Goal: Task Accomplishment & Management: Manage account settings

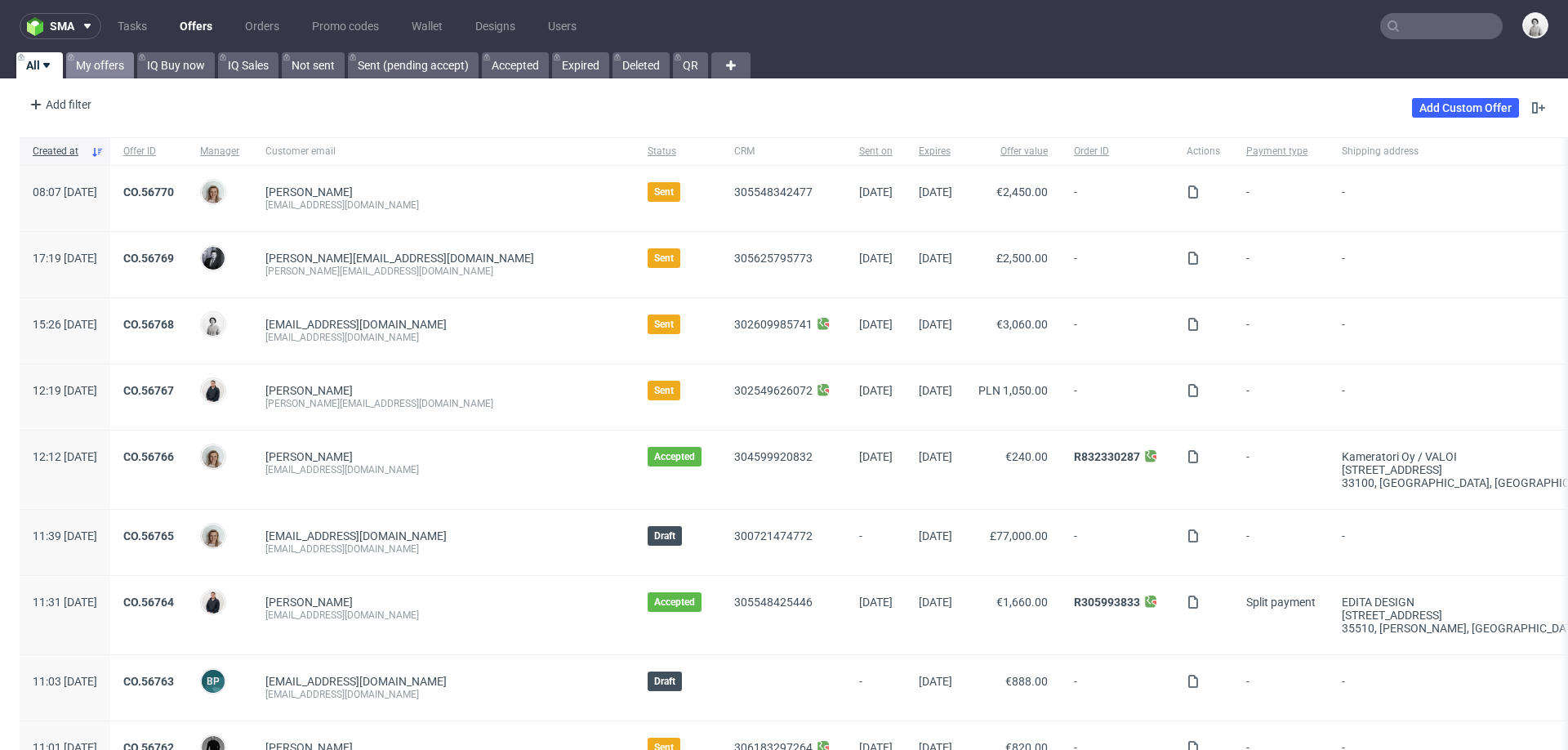
click at [89, 59] on link "My offers" at bounding box center [100, 64] width 68 height 26
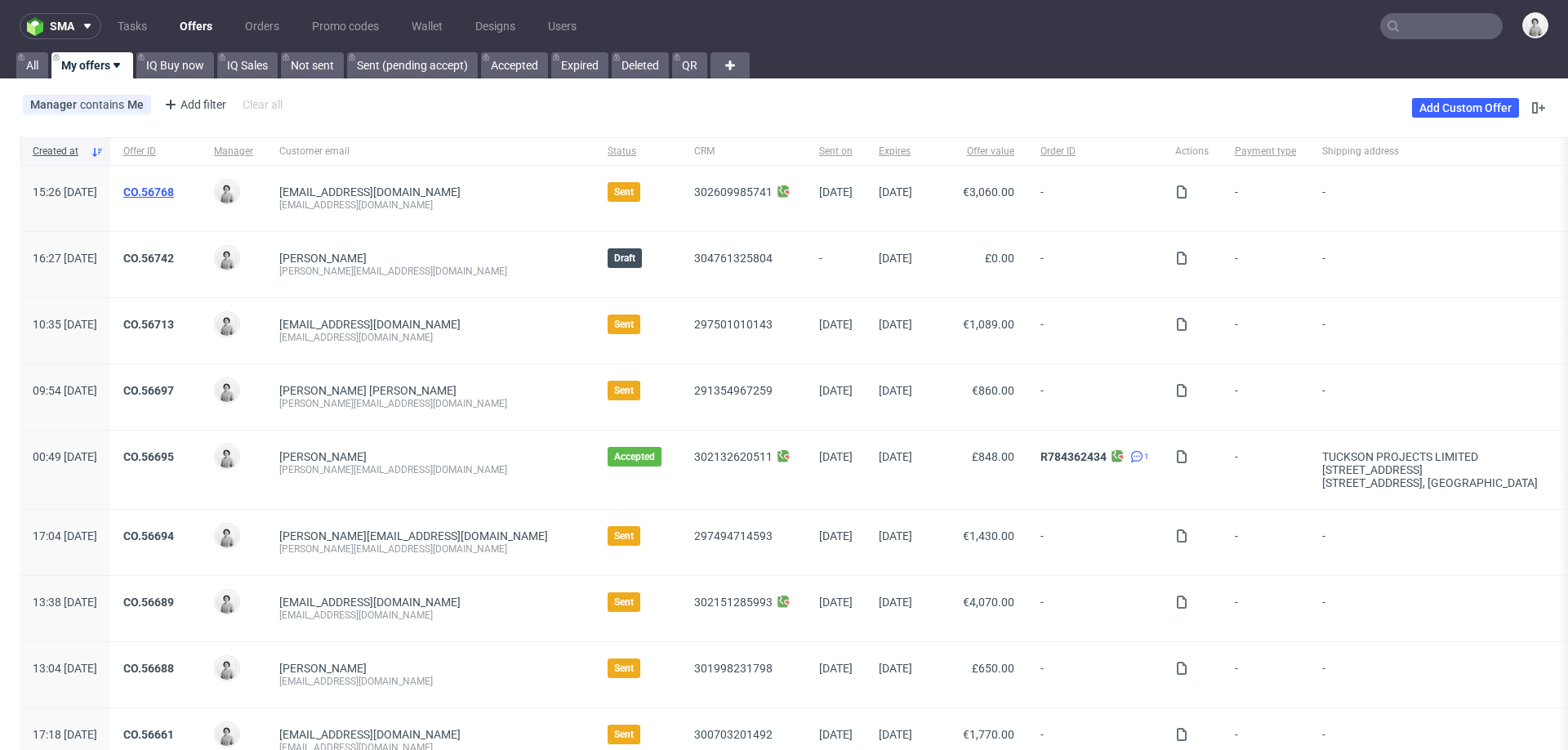
click at [174, 185] on link "CO.56768" at bounding box center [148, 192] width 51 height 13
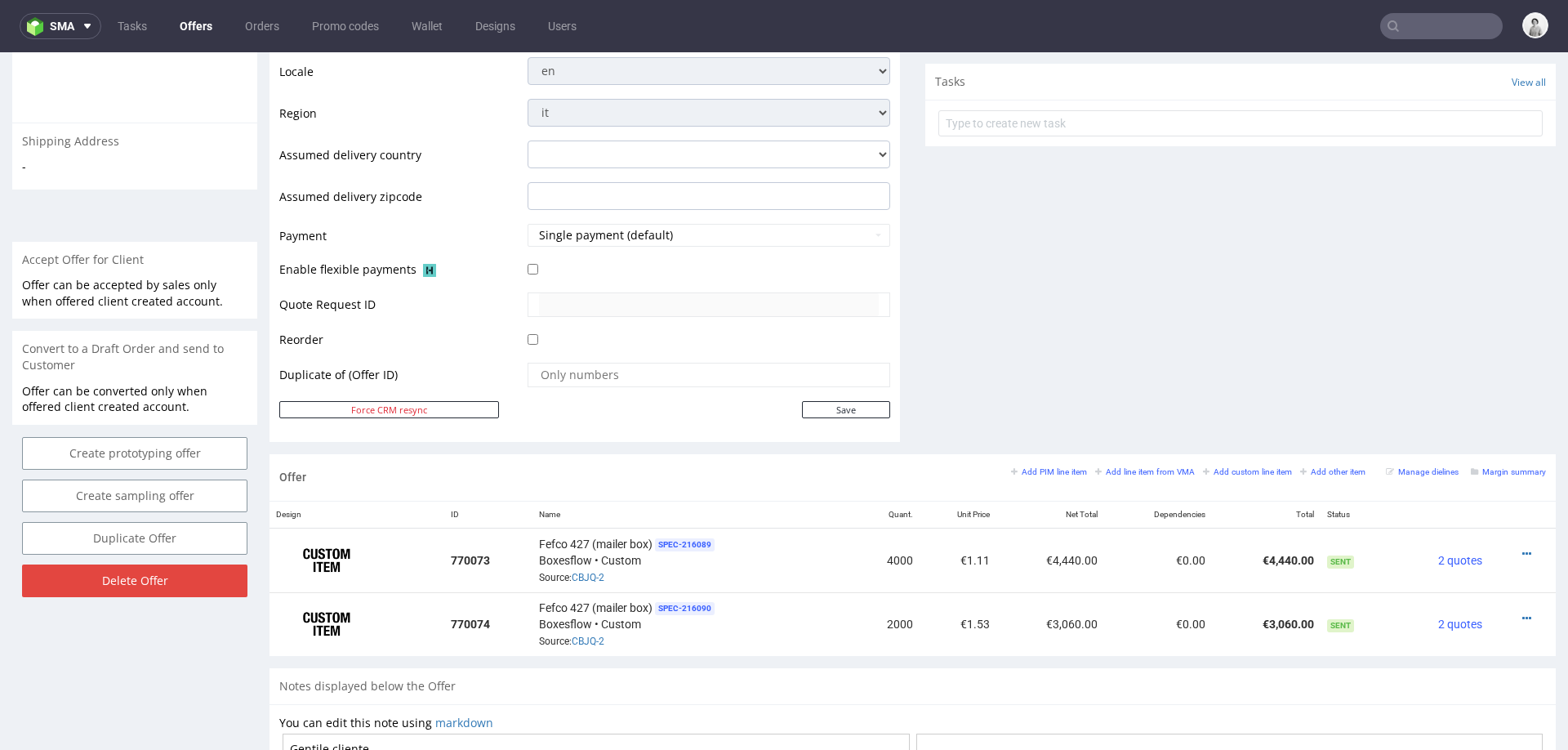
scroll to position [584, 0]
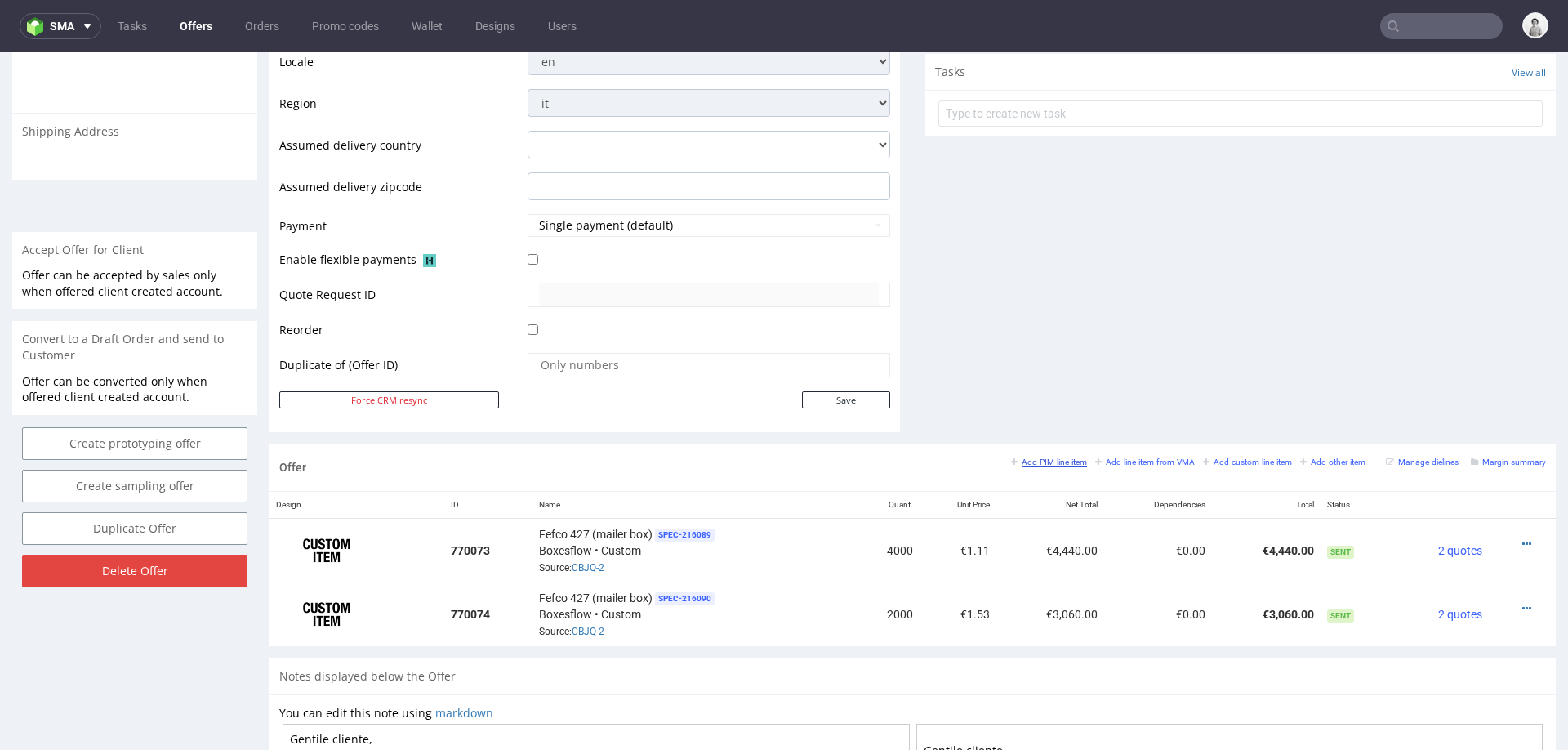
click at [1036, 457] on small "Add PIM line item" at bounding box center [1048, 462] width 76 height 9
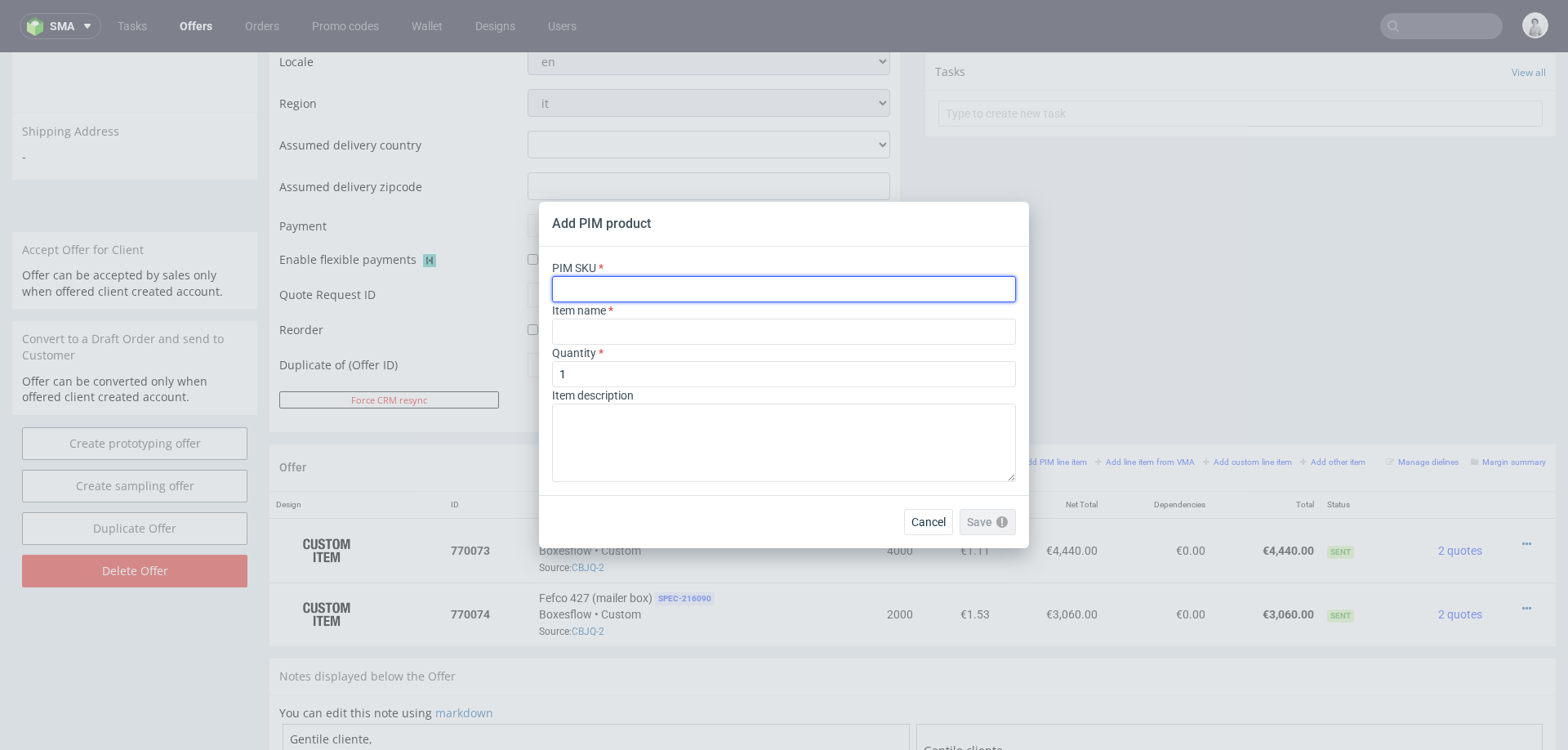
click at [789, 281] on input "text" at bounding box center [784, 289] width 464 height 26
paste input "box--mailer-box--44--cardboard-white-one-side--print-eco-color-with-print-insid…"
type input "box--mailer-box--44--cardboard-white-one-side--print-eco-color-with-print-insid…"
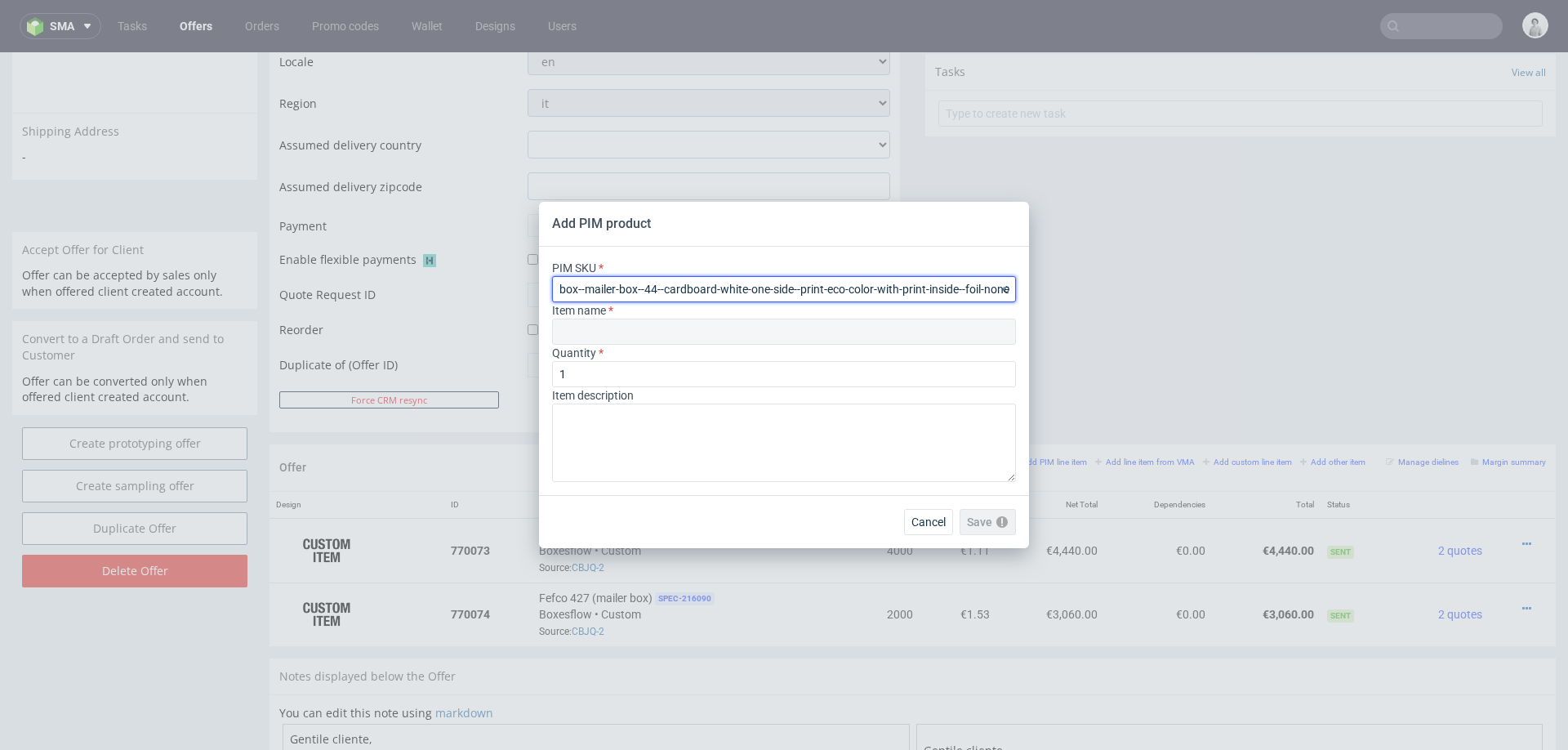
type input "Versandschachtel"
type input "box--mailer-box--44--cardboard-white-one-side--print-eco-color-with-print-insid…"
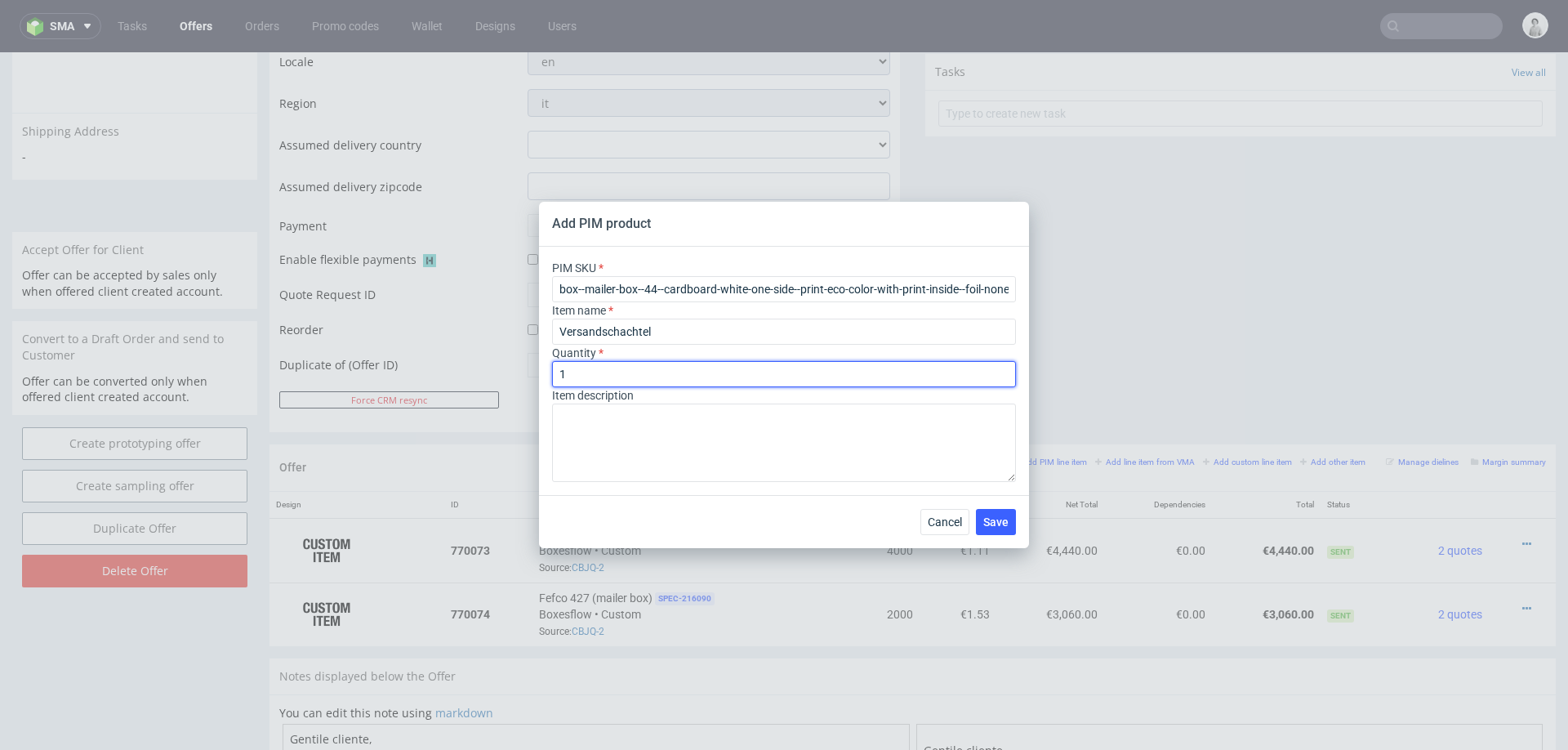
click at [669, 377] on input "1" at bounding box center [784, 374] width 464 height 26
type input "2000"
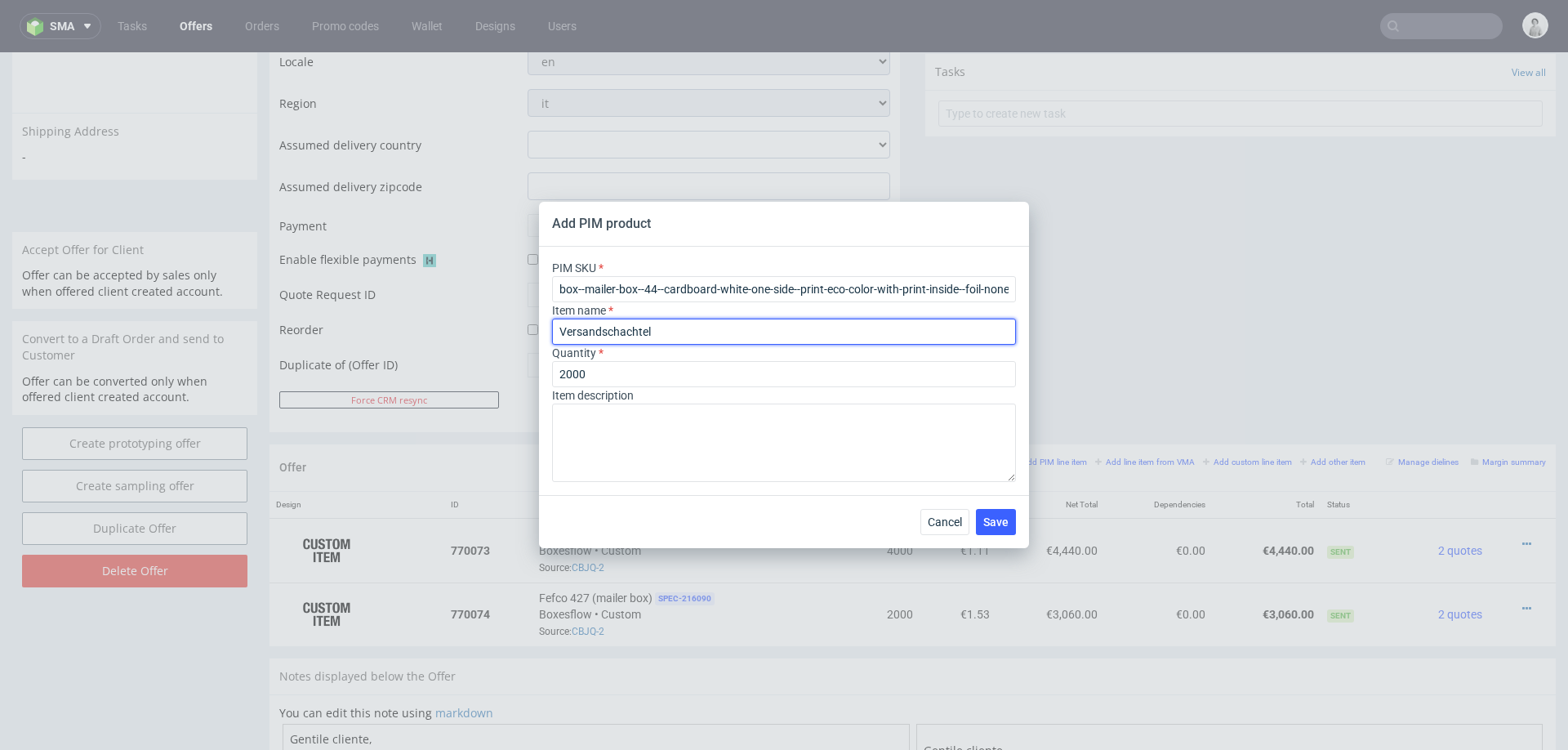
click at [622, 338] on input "Versandschachtel" at bounding box center [784, 331] width 464 height 26
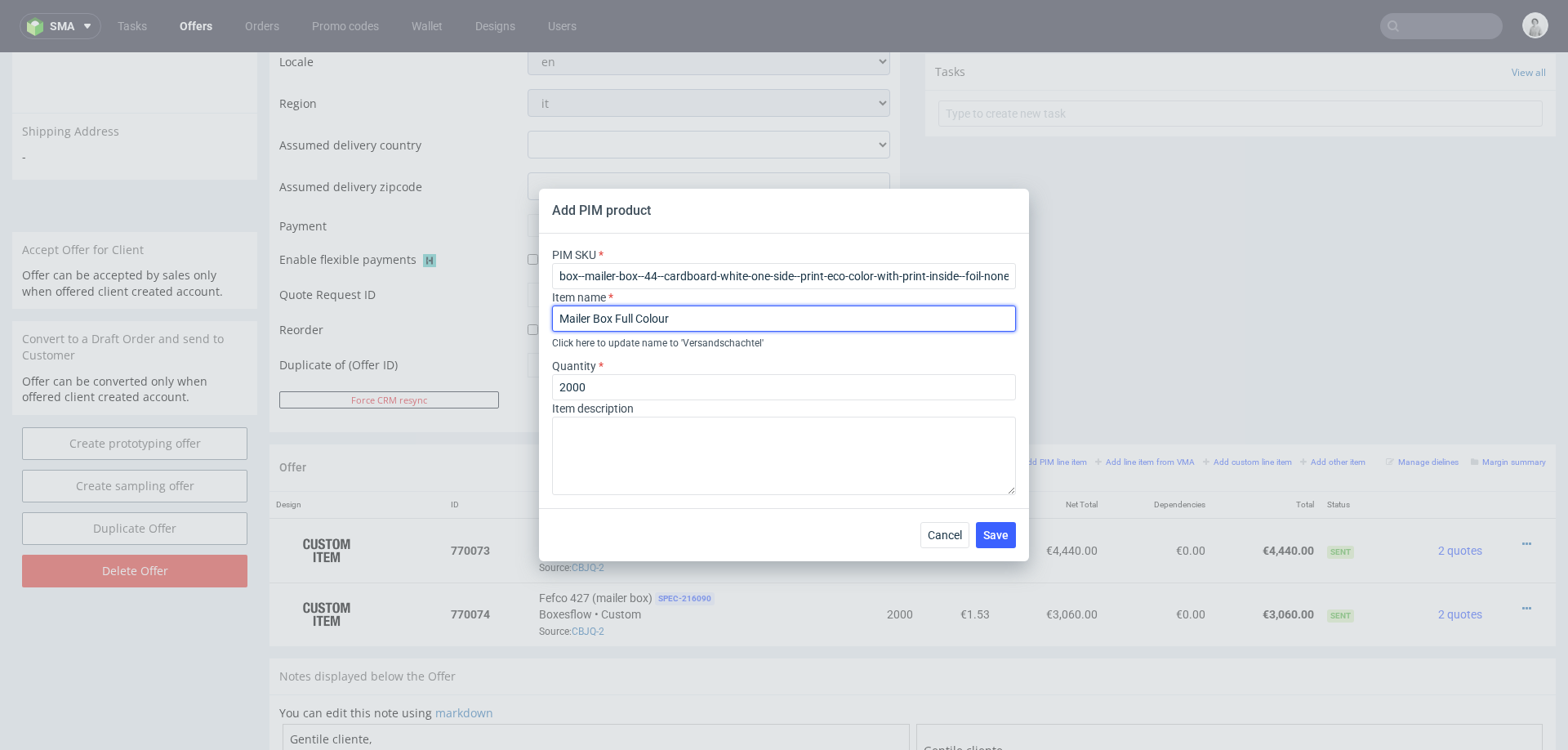
drag, startPoint x: 617, startPoint y: 319, endPoint x: 715, endPoint y: 320, distance: 98.0
click at [715, 320] on input "Mailer Box Full Colour" at bounding box center [784, 318] width 464 height 26
type input "Mailer Box Eco Colour F44"
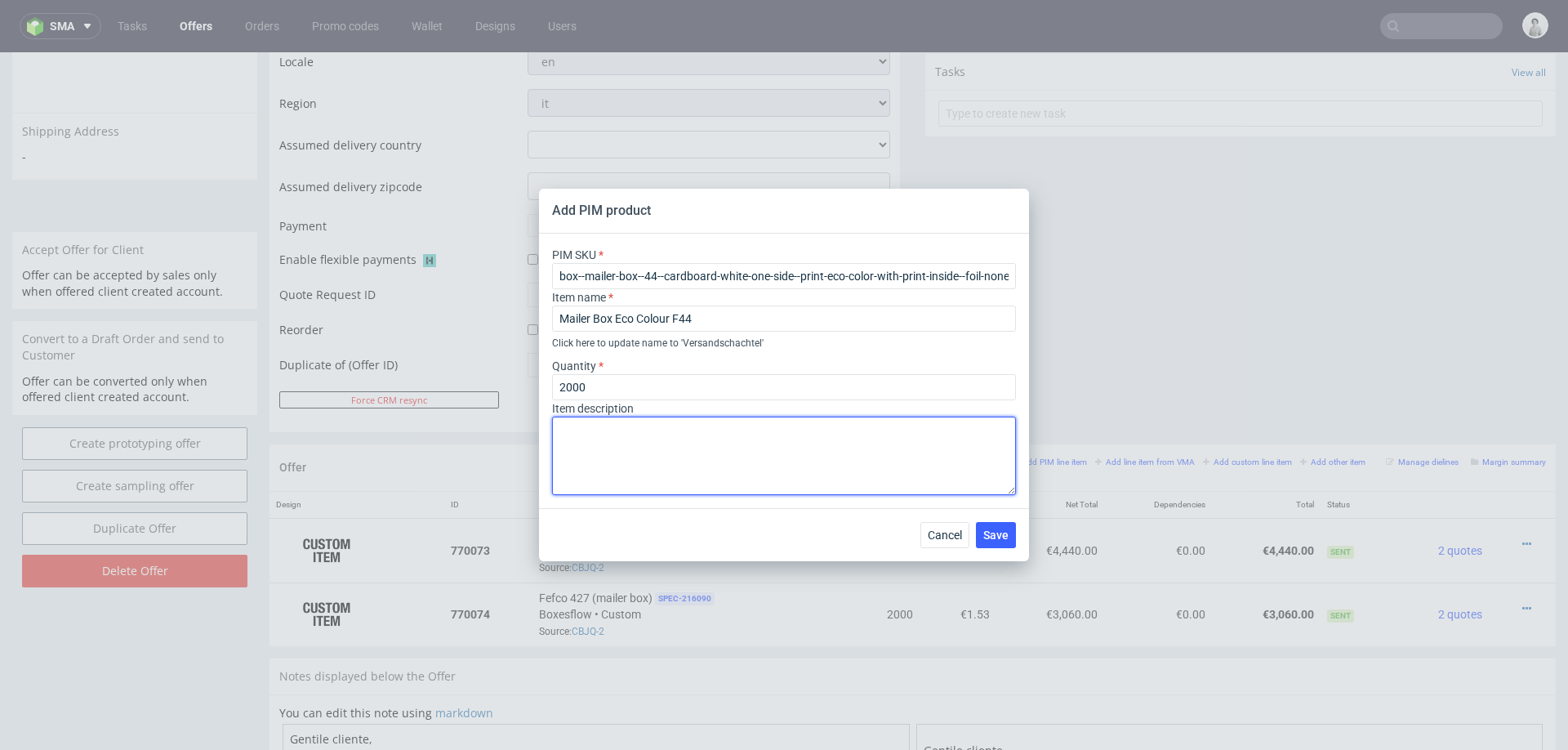
click at [764, 454] on textarea at bounding box center [784, 456] width 464 height 79
type textarea "Print on both sides, TL white outside/TL brown inside"
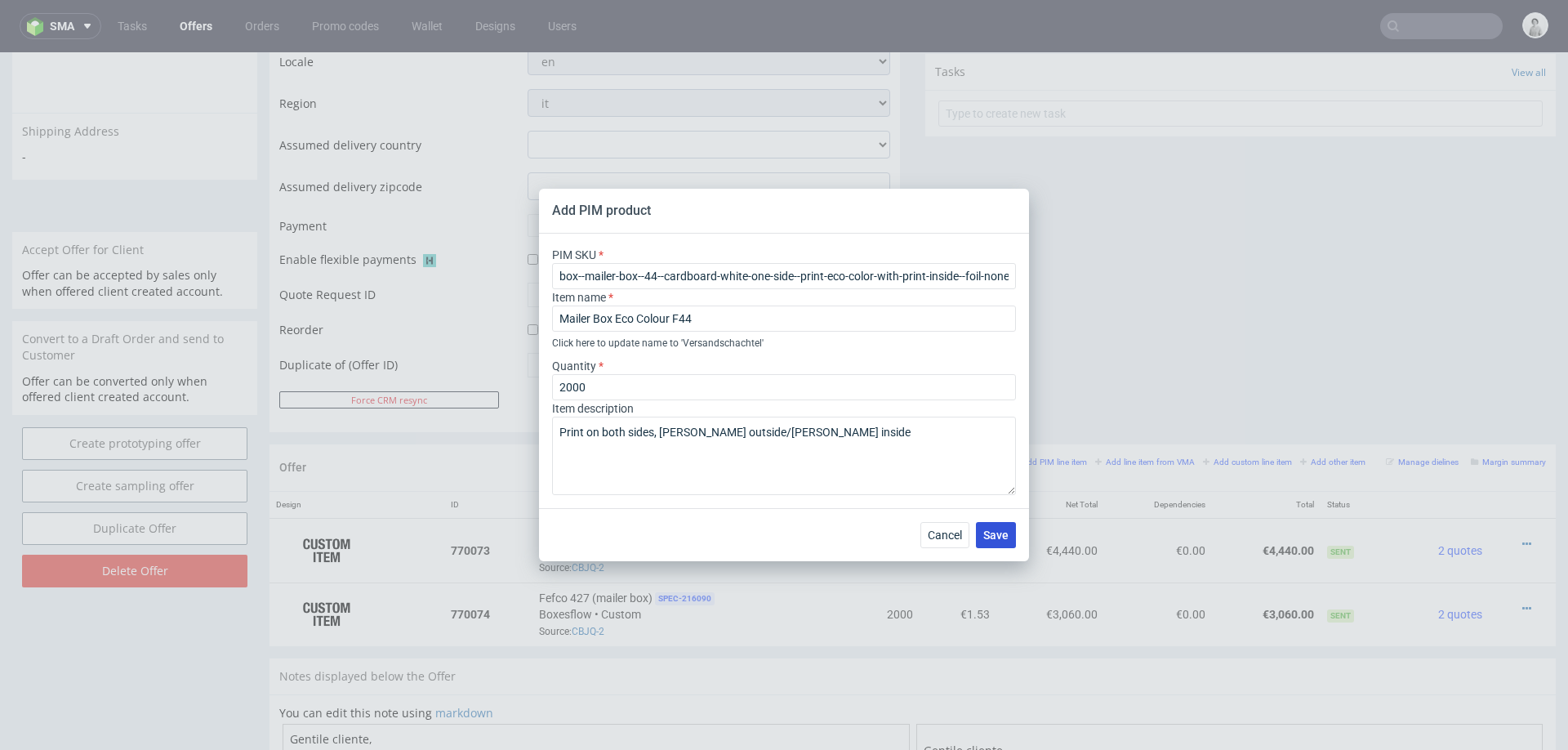
click at [990, 546] on button "Save" at bounding box center [996, 534] width 40 height 26
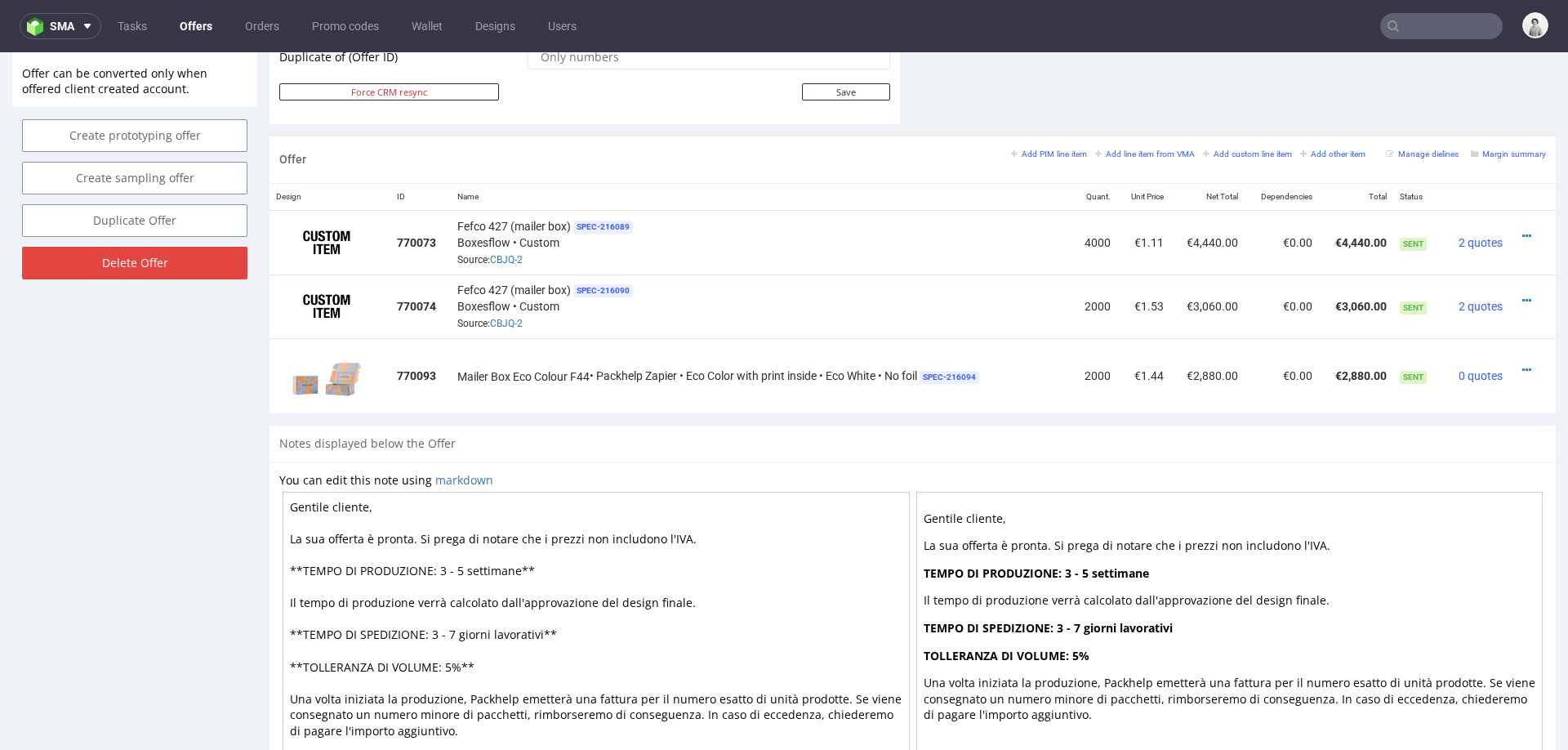
scroll to position [854, 0]
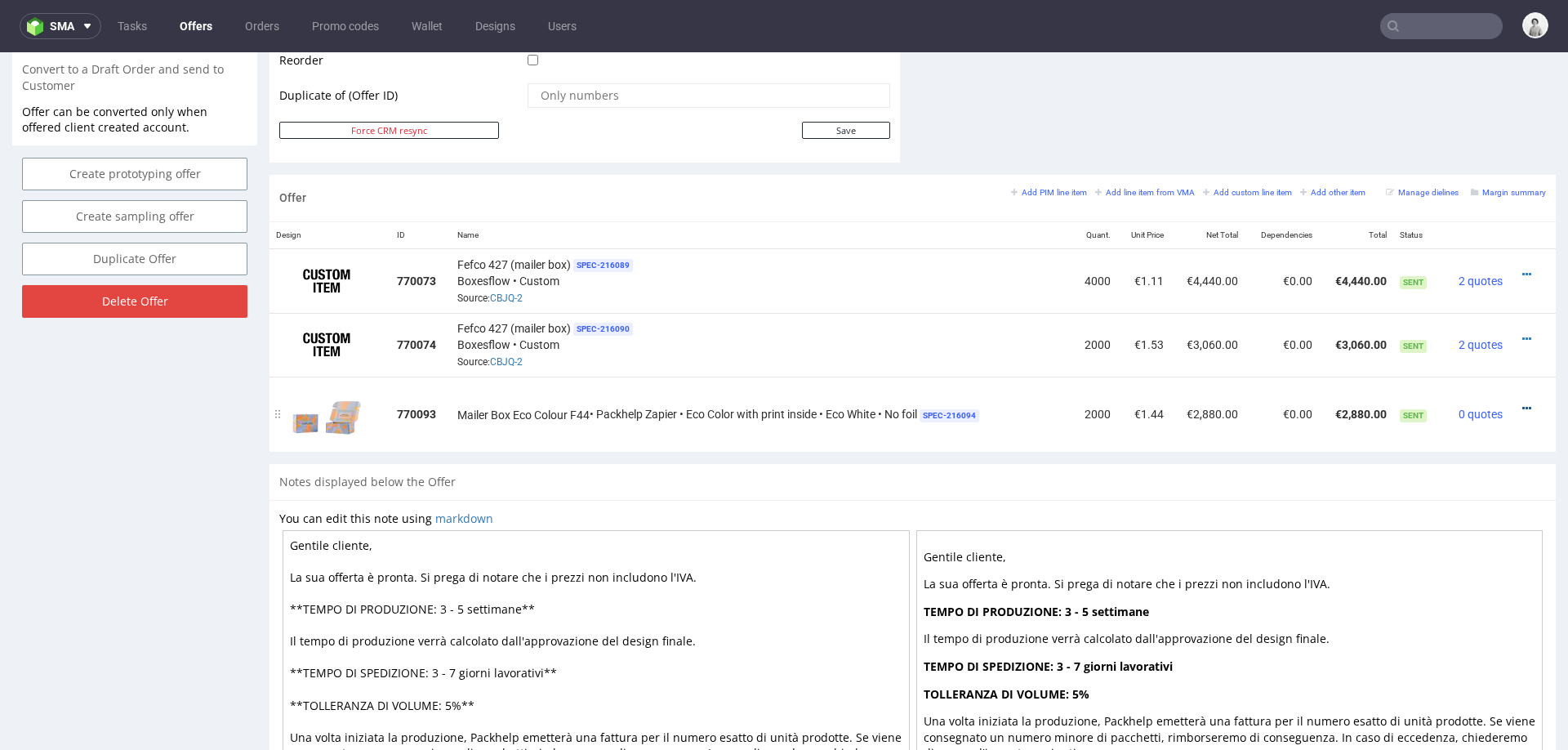
click at [1522, 403] on icon at bounding box center [1527, 408] width 9 height 12
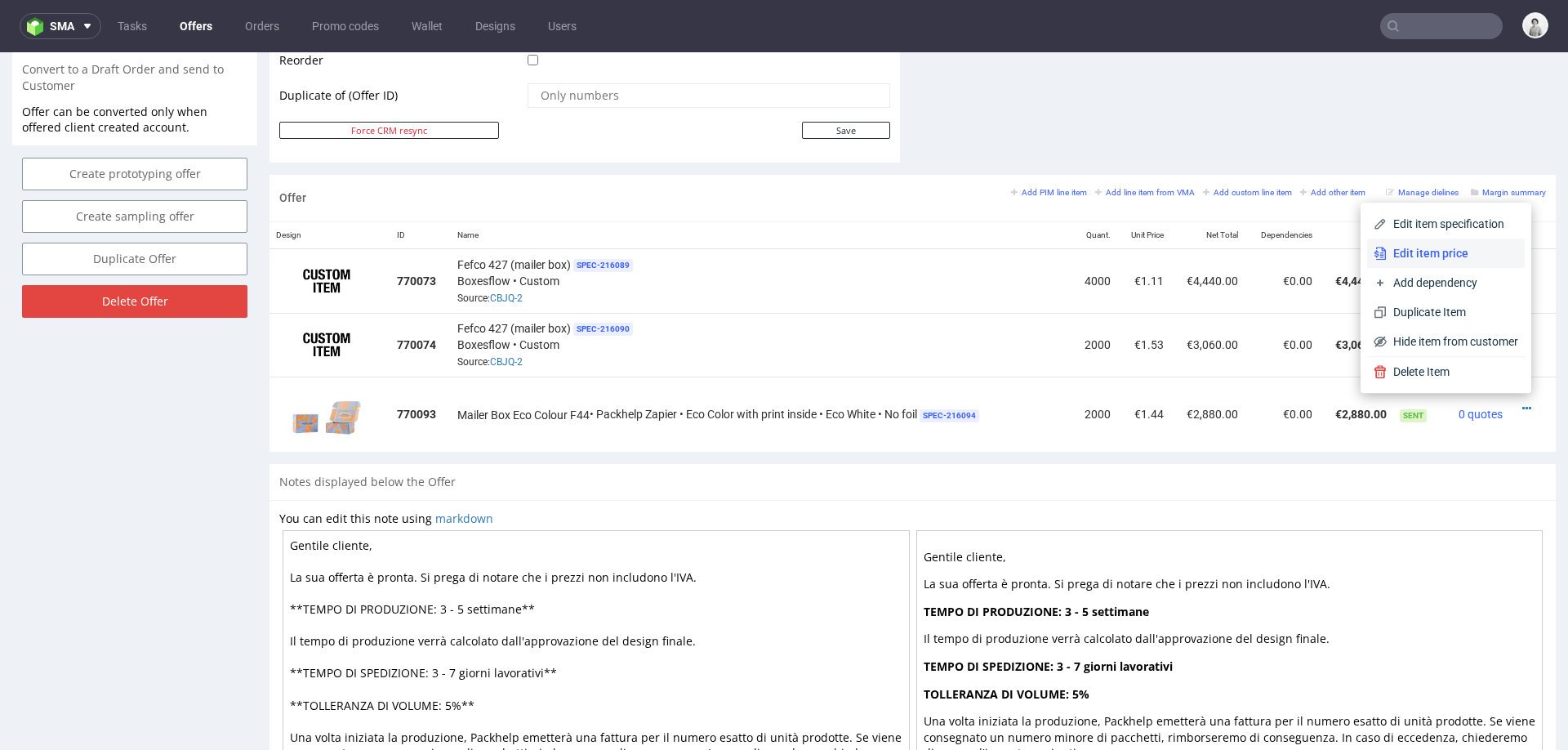
click at [1460, 249] on span "Edit item price" at bounding box center [1452, 253] width 131 height 16
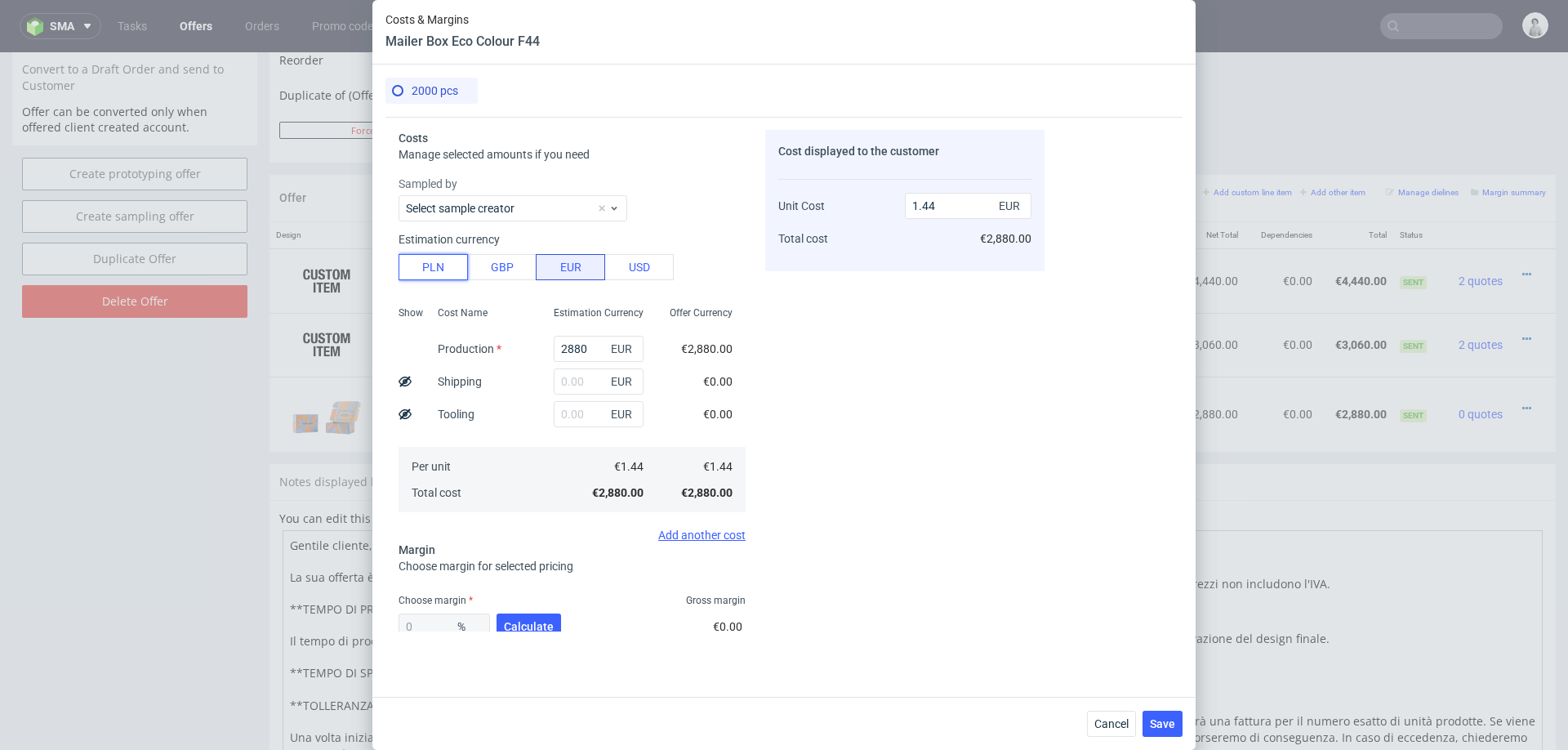
click at [438, 265] on button "PLN" at bounding box center [434, 267] width 70 height 26
type input "0.34"
click at [585, 347] on input "2880" at bounding box center [598, 348] width 89 height 26
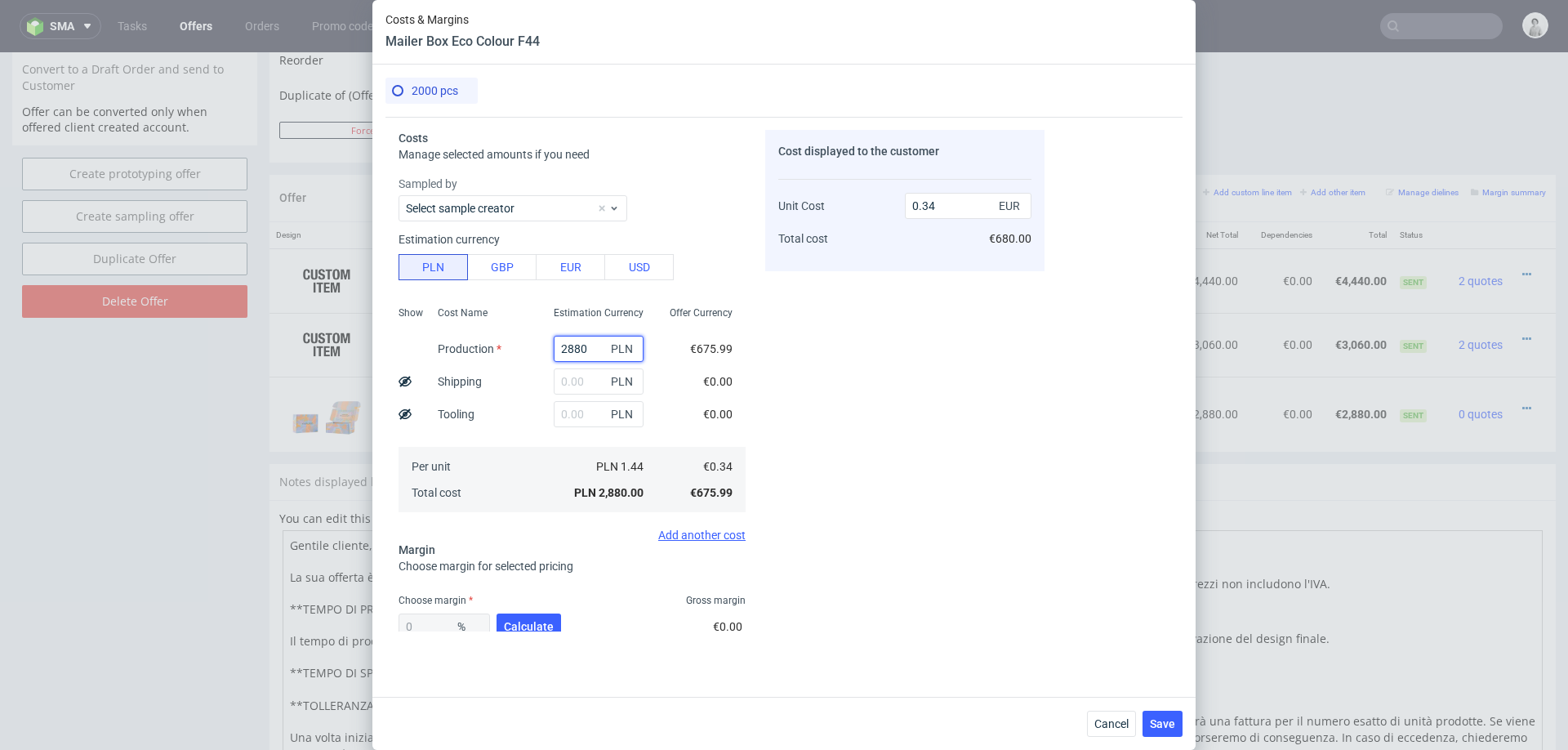
click at [585, 347] on input "2880" at bounding box center [598, 348] width 89 height 26
type input "7"
type input "0"
type input "76"
type input "0.01"
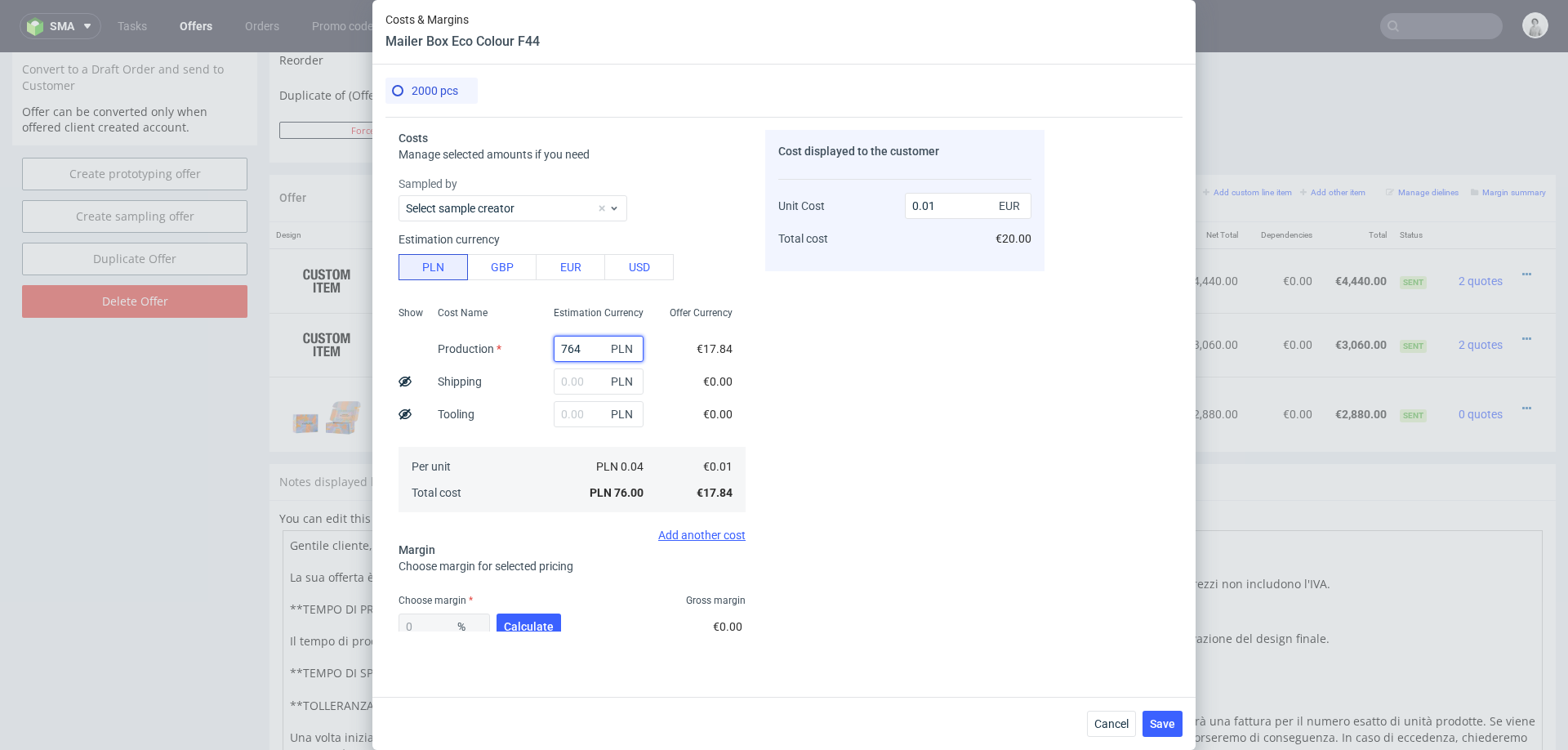
type input "7640"
type input "0.9"
type input "7640"
click at [515, 381] on div "Cost Name Production Shipping Tooling Per unit Total cost" at bounding box center [483, 407] width 116 height 216
click at [586, 379] on input "text" at bounding box center [598, 381] width 89 height 26
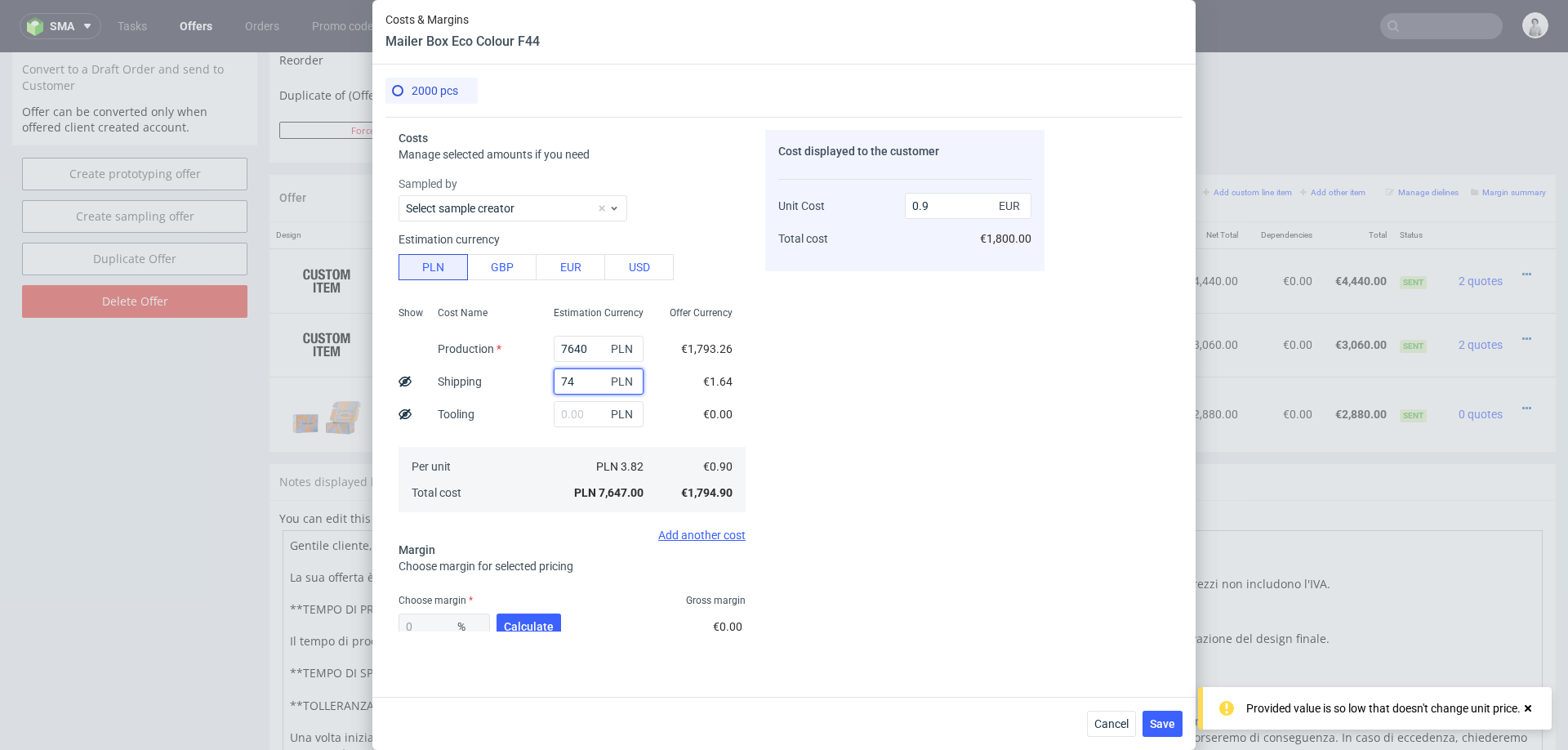
type input "740"
type input "0.99"
type input "740"
click at [548, 617] on button "Calculate" at bounding box center [529, 626] width 64 height 26
type input "34.85"
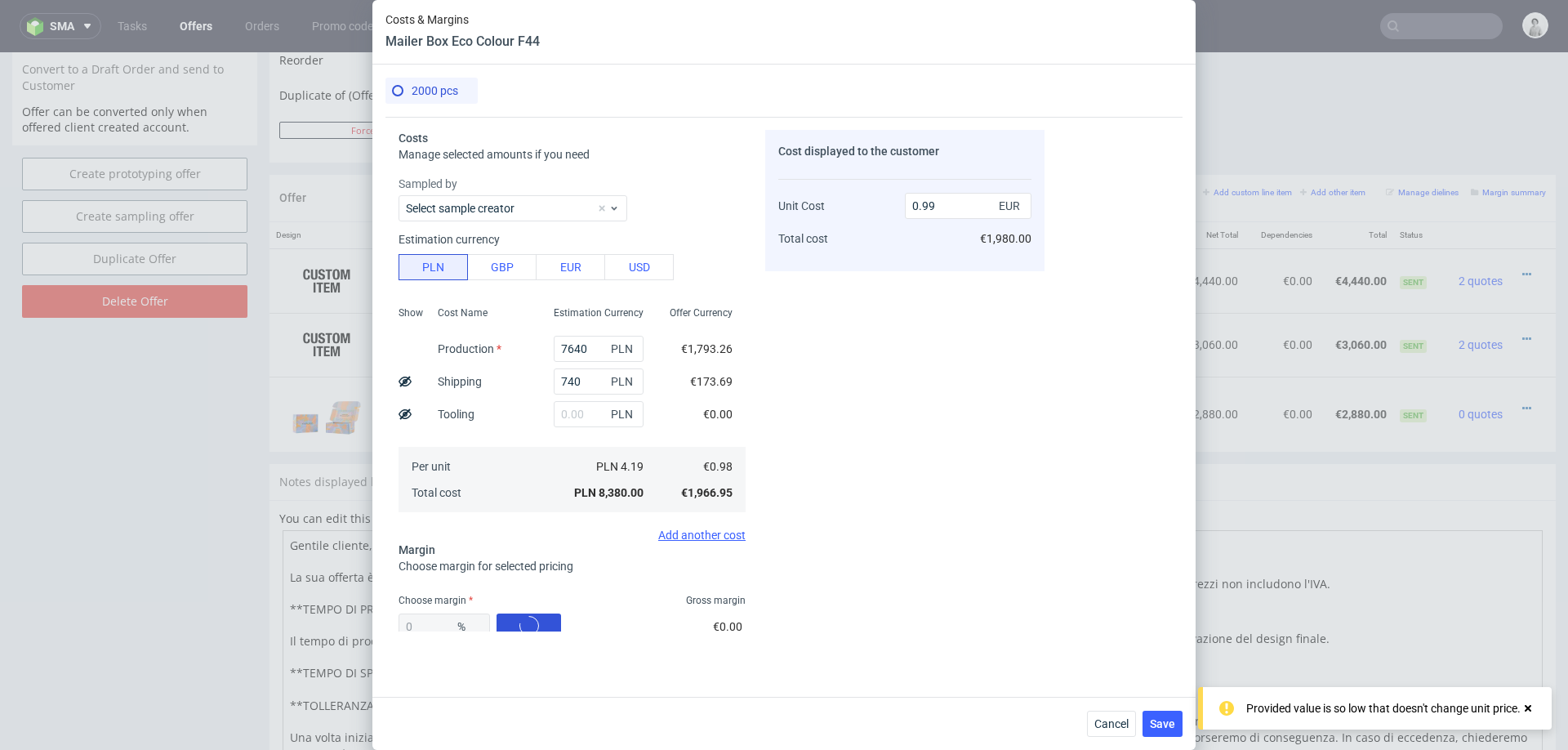
type input "1.51"
click at [548, 617] on div "34.85 % Calculate" at bounding box center [481, 629] width 165 height 46
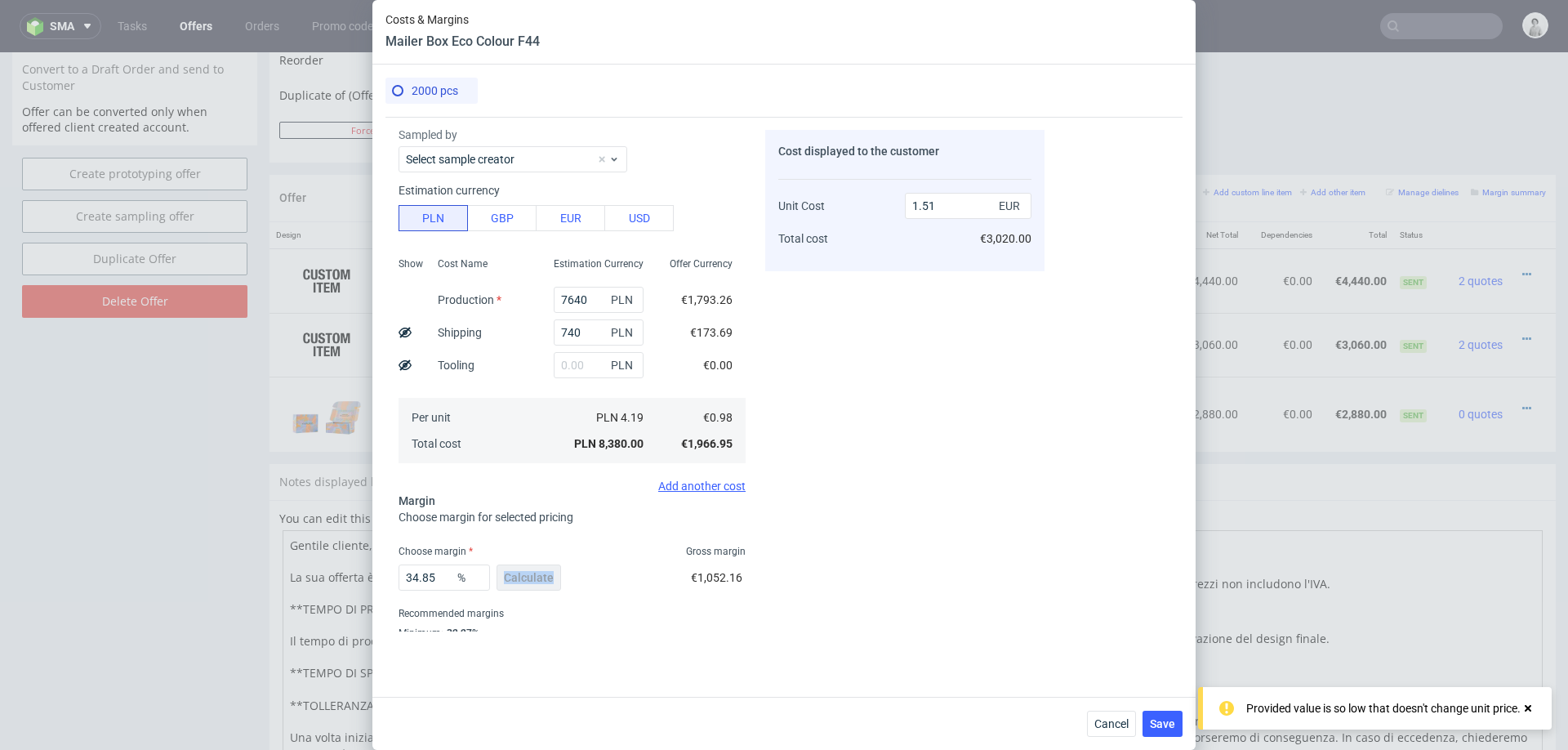
scroll to position [86, 0]
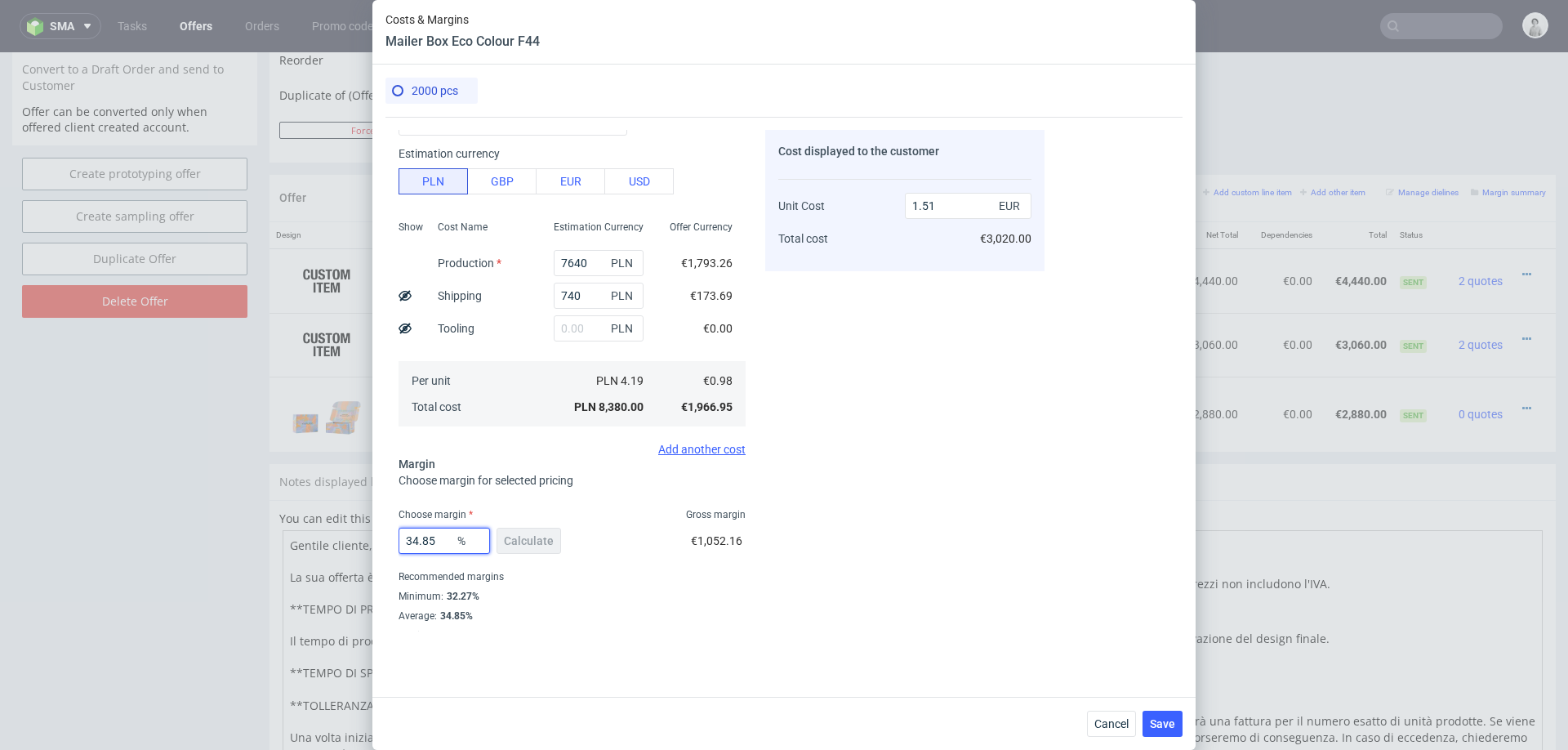
click at [442, 544] on input "34.85" at bounding box center [445, 541] width 91 height 26
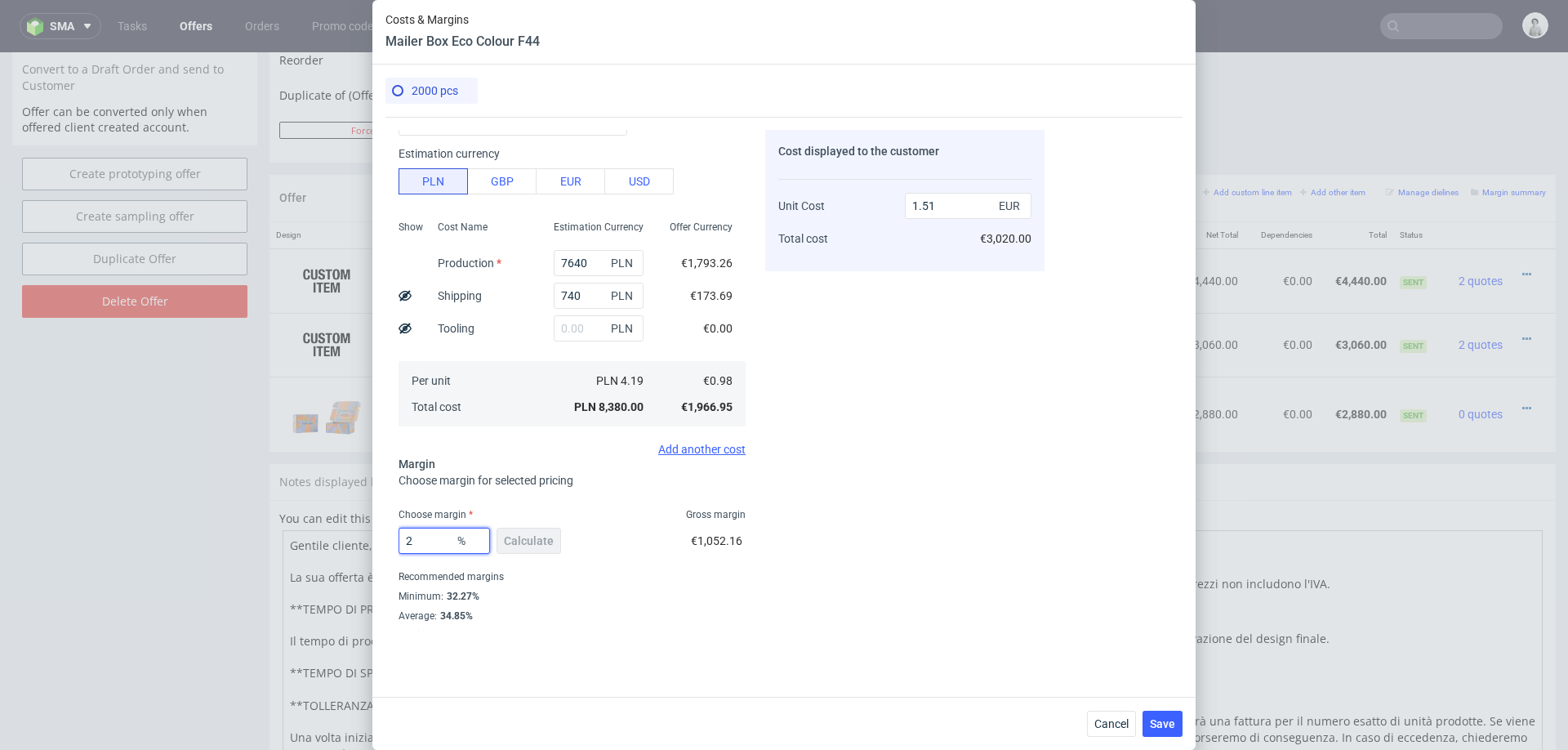
type input "28"
type input "1.37"
type input "29"
type input "1.39"
type input "29"
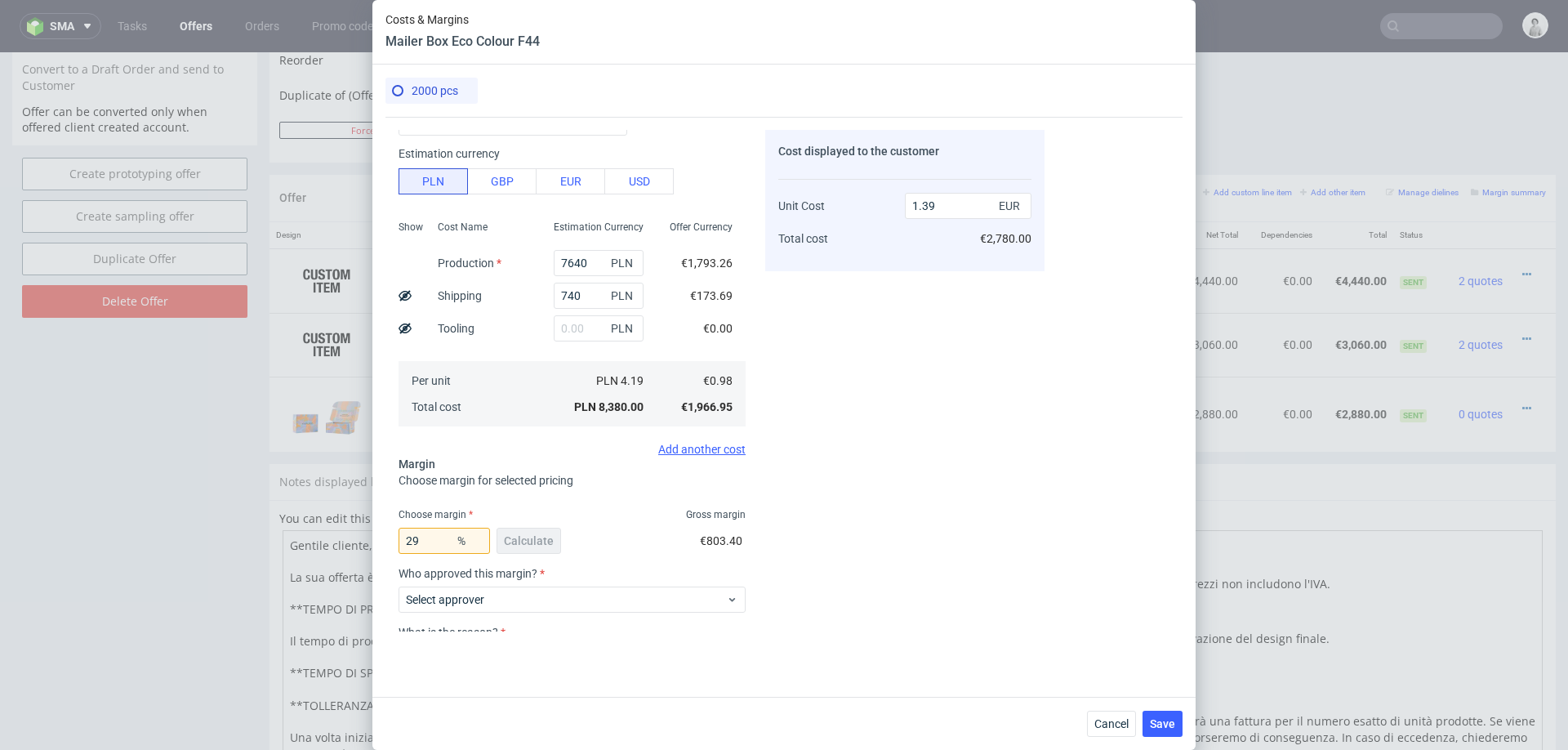
click at [862, 498] on div "Cost displayed to the customer Unit Cost Total cost 1.39 EUR €2,780.00" at bounding box center [904, 380] width 279 height 502
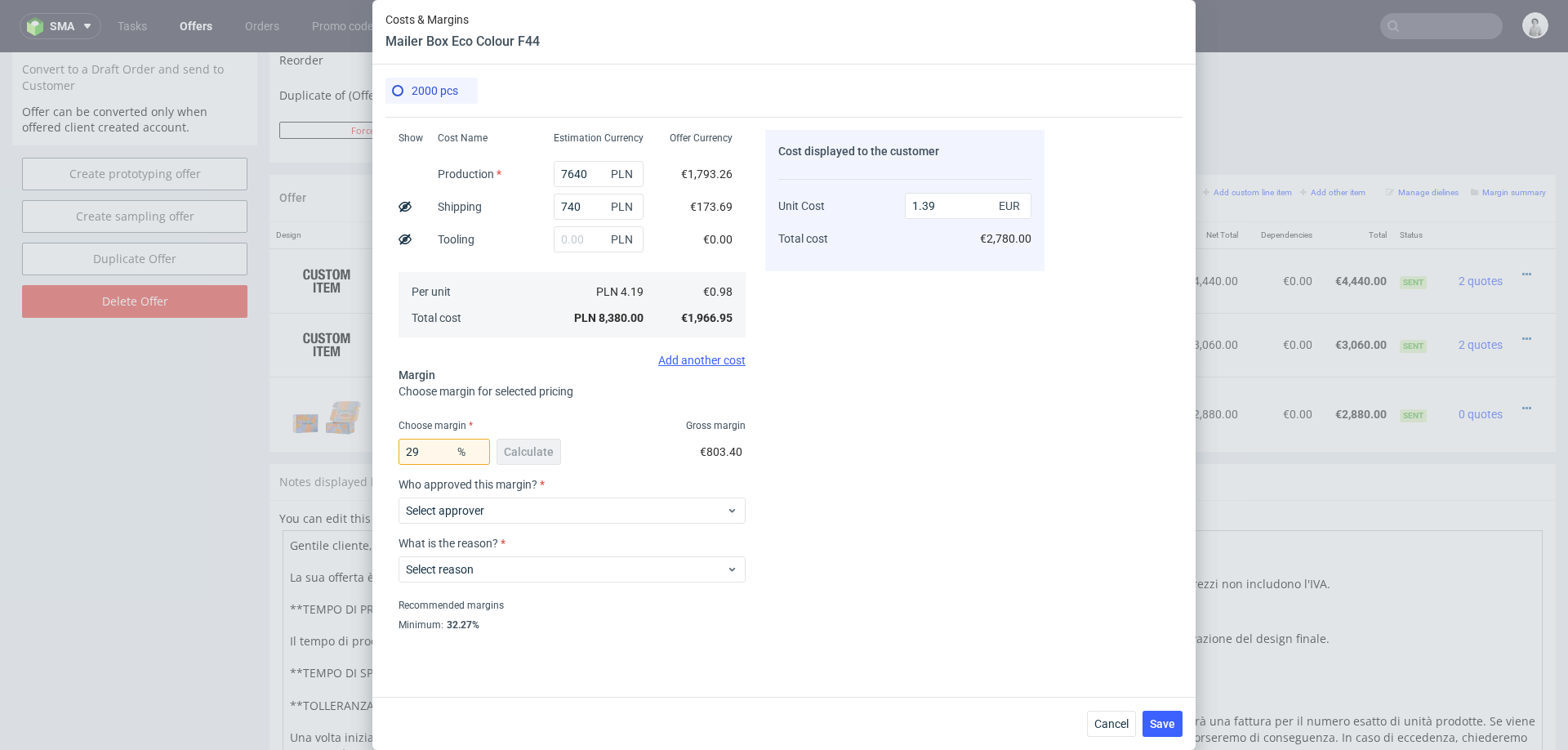
scroll to position [177, 0]
click at [627, 504] on span "Select approver" at bounding box center [566, 508] width 320 height 16
type input "pawel"
click at [624, 550] on div "[EMAIL_ADDRESS][DOMAIN_NAME]" at bounding box center [572, 544] width 334 height 30
click at [624, 550] on div "Select reason" at bounding box center [572, 564] width 347 height 33
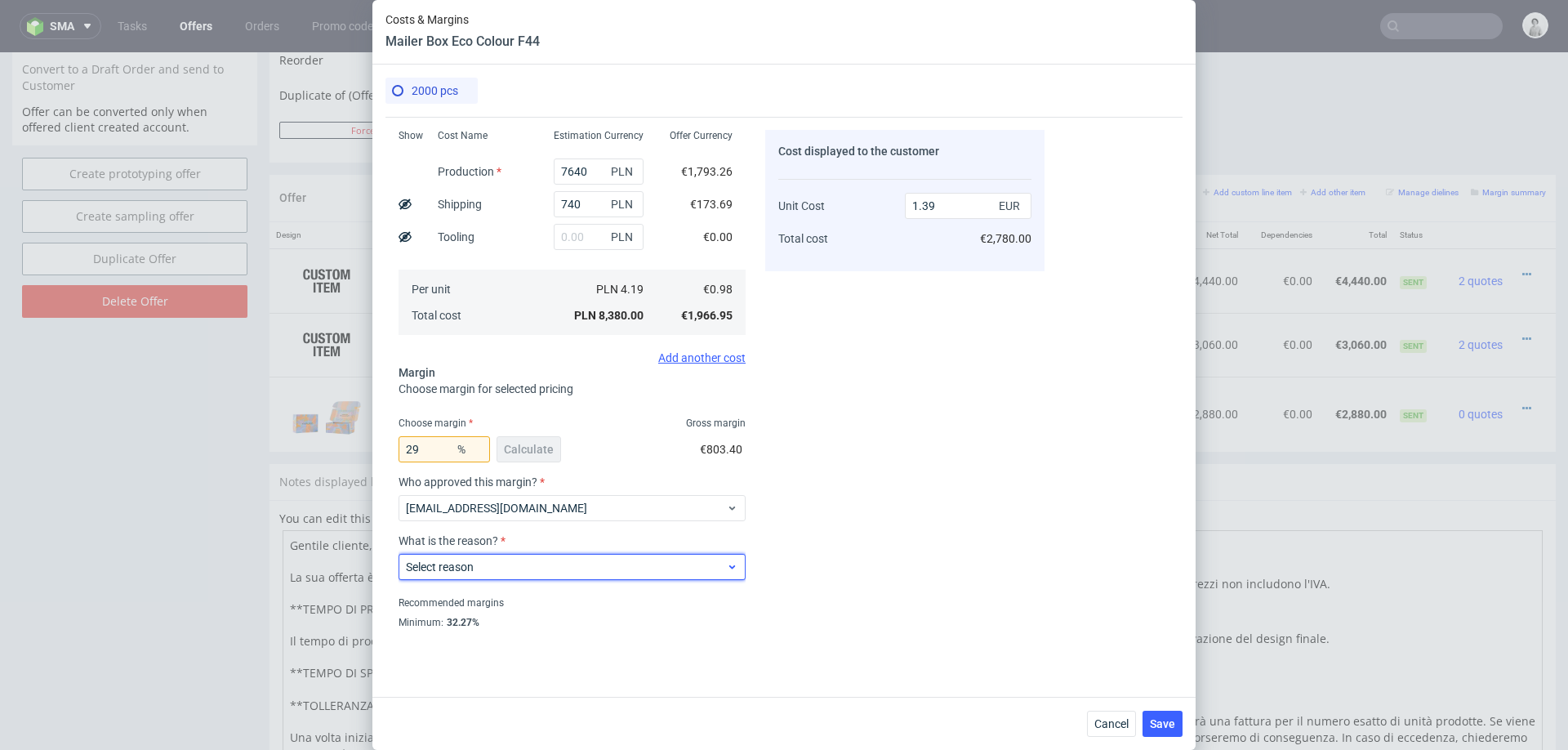
click at [575, 564] on span "Select reason" at bounding box center [566, 567] width 320 height 16
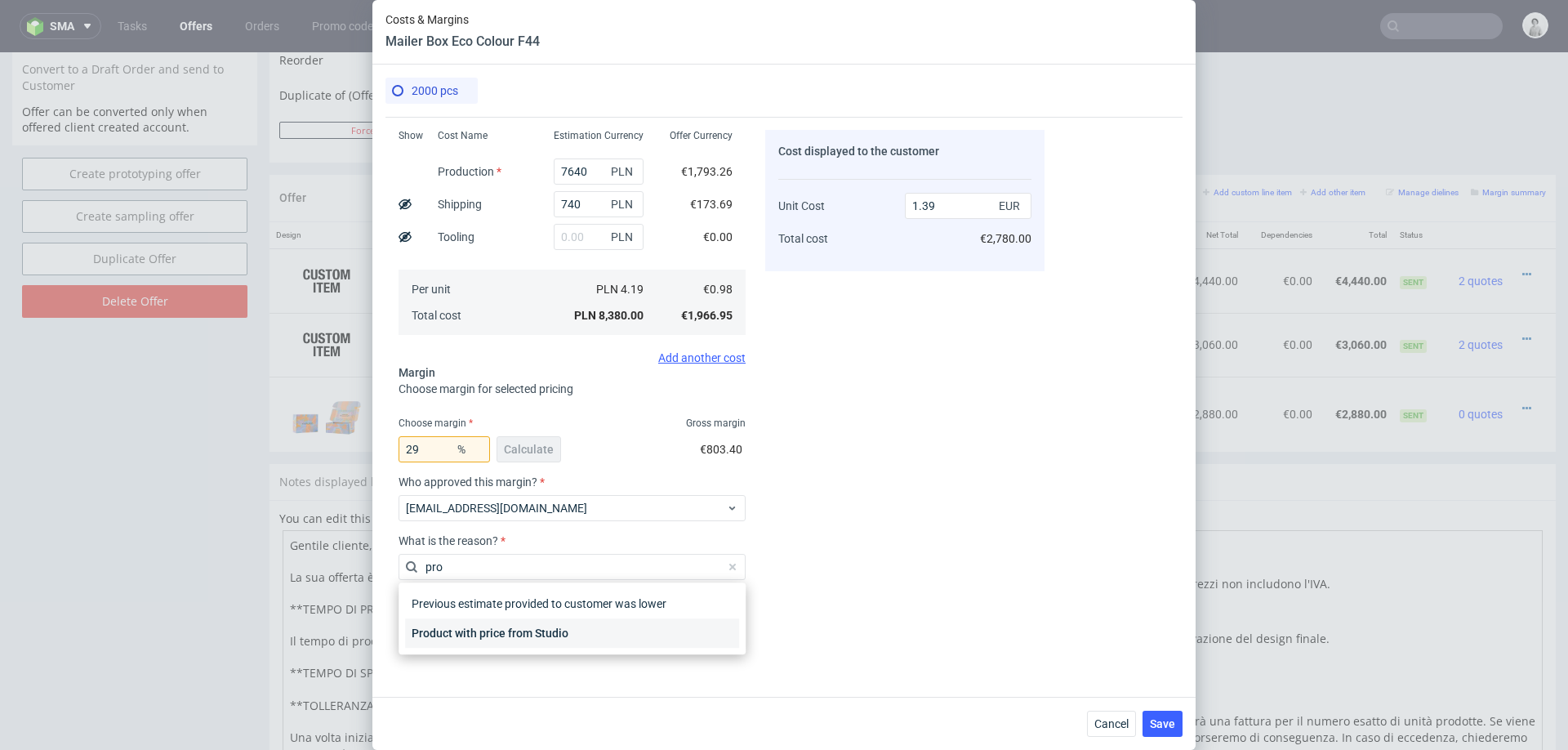
type input "pro"
click at [548, 634] on div "Product with price from Studio" at bounding box center [572, 633] width 334 height 30
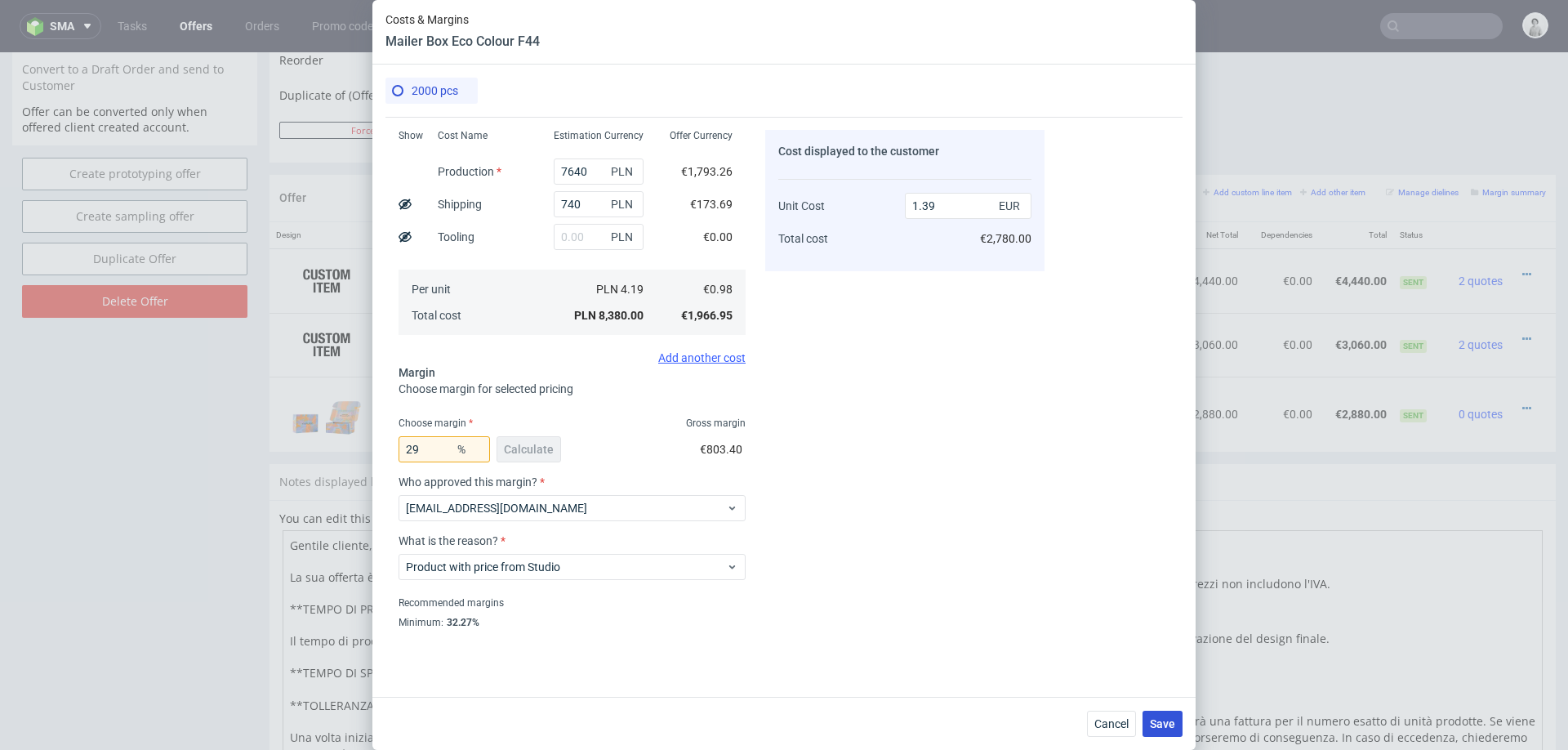
click at [1149, 722] on button "Save" at bounding box center [1162, 723] width 40 height 26
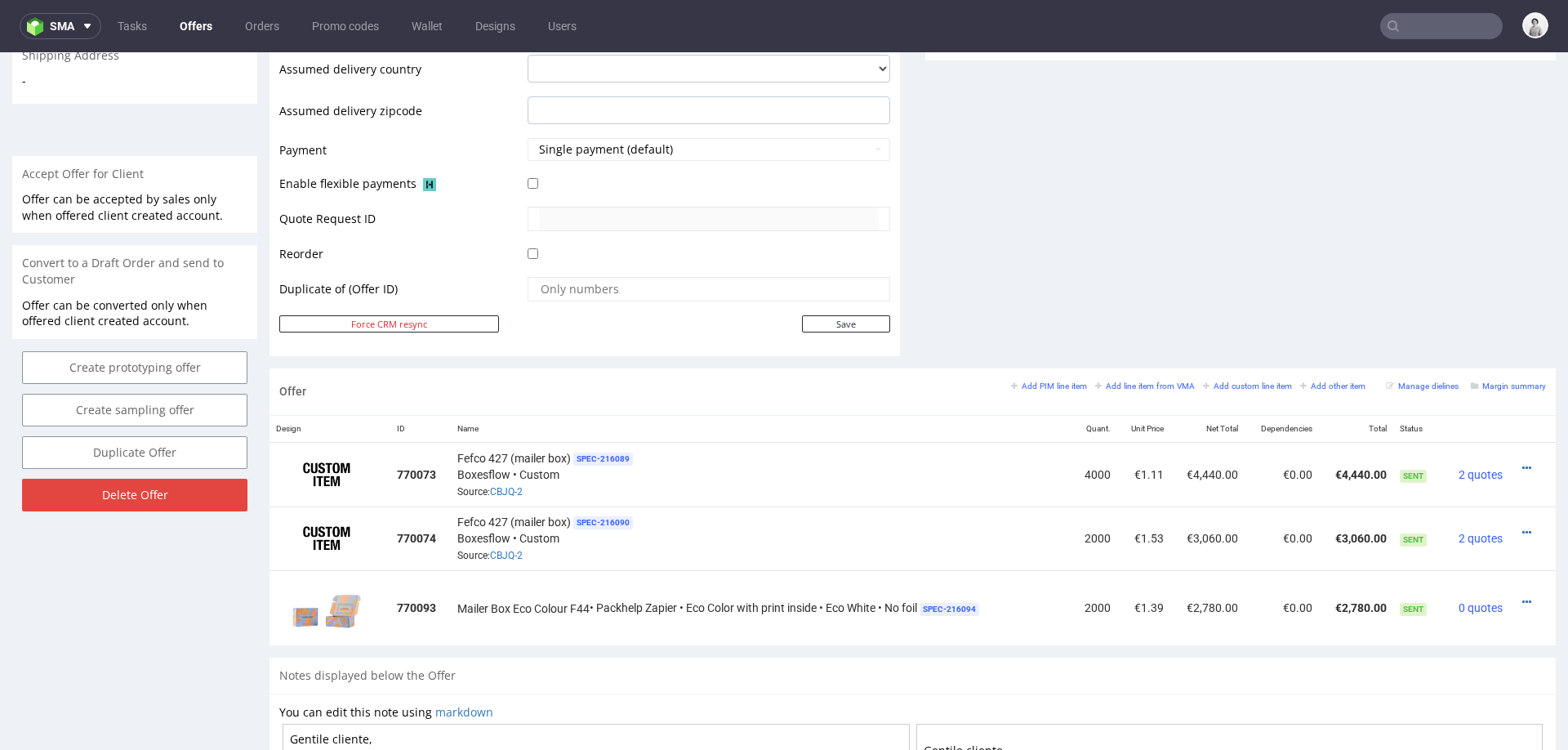
scroll to position [668, 0]
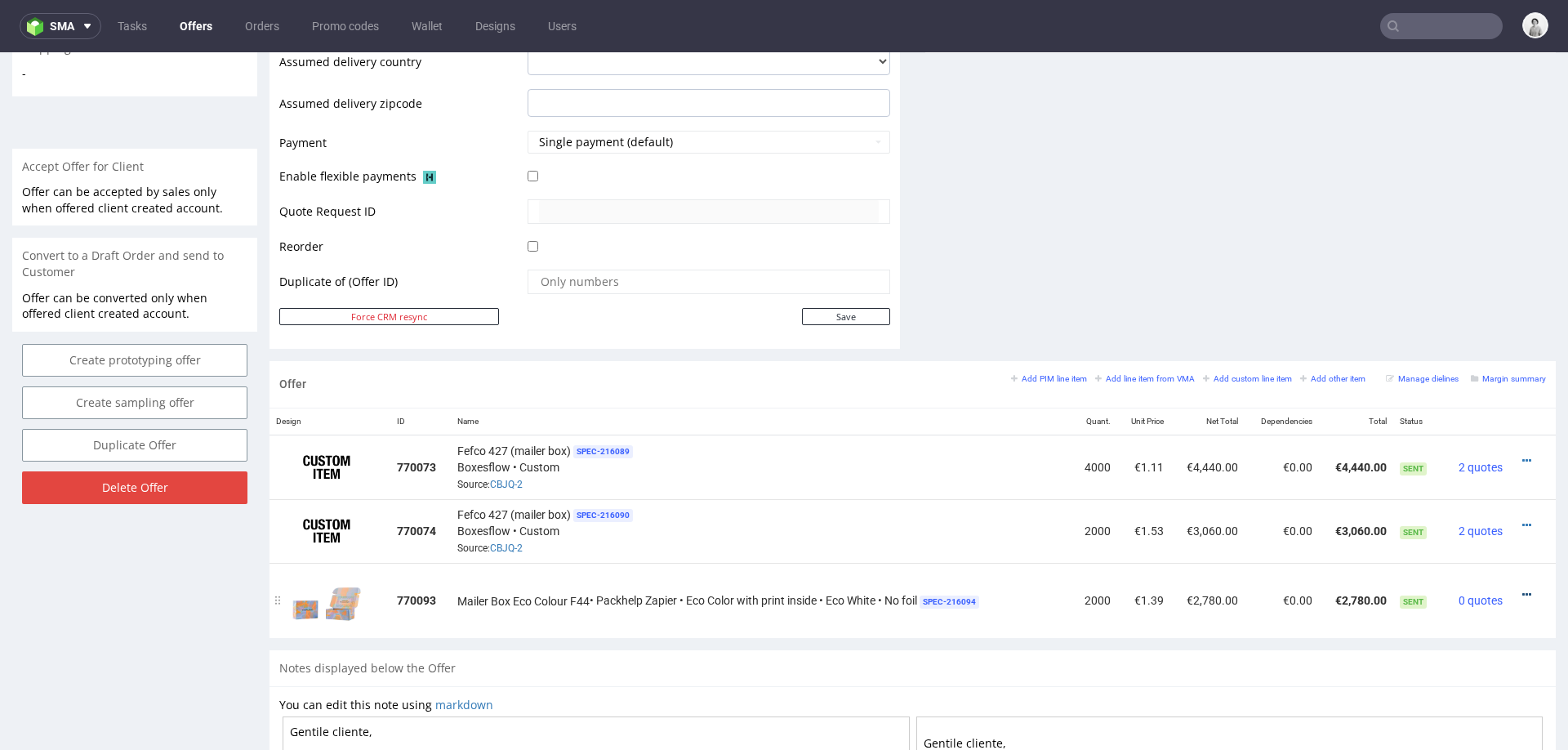
click at [1522, 589] on icon at bounding box center [1527, 594] width 9 height 12
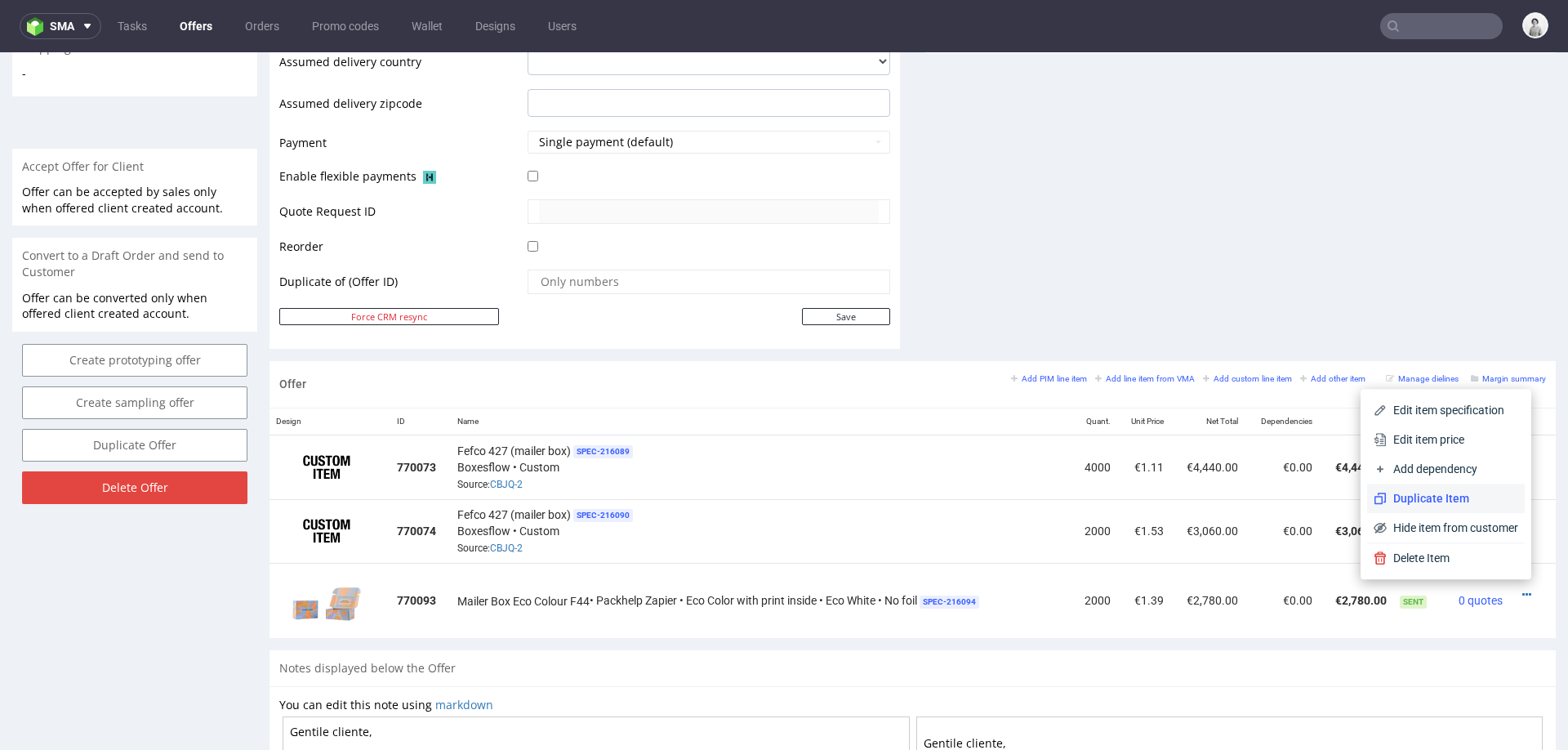
click at [1450, 486] on li "Duplicate Item" at bounding box center [1445, 498] width 157 height 30
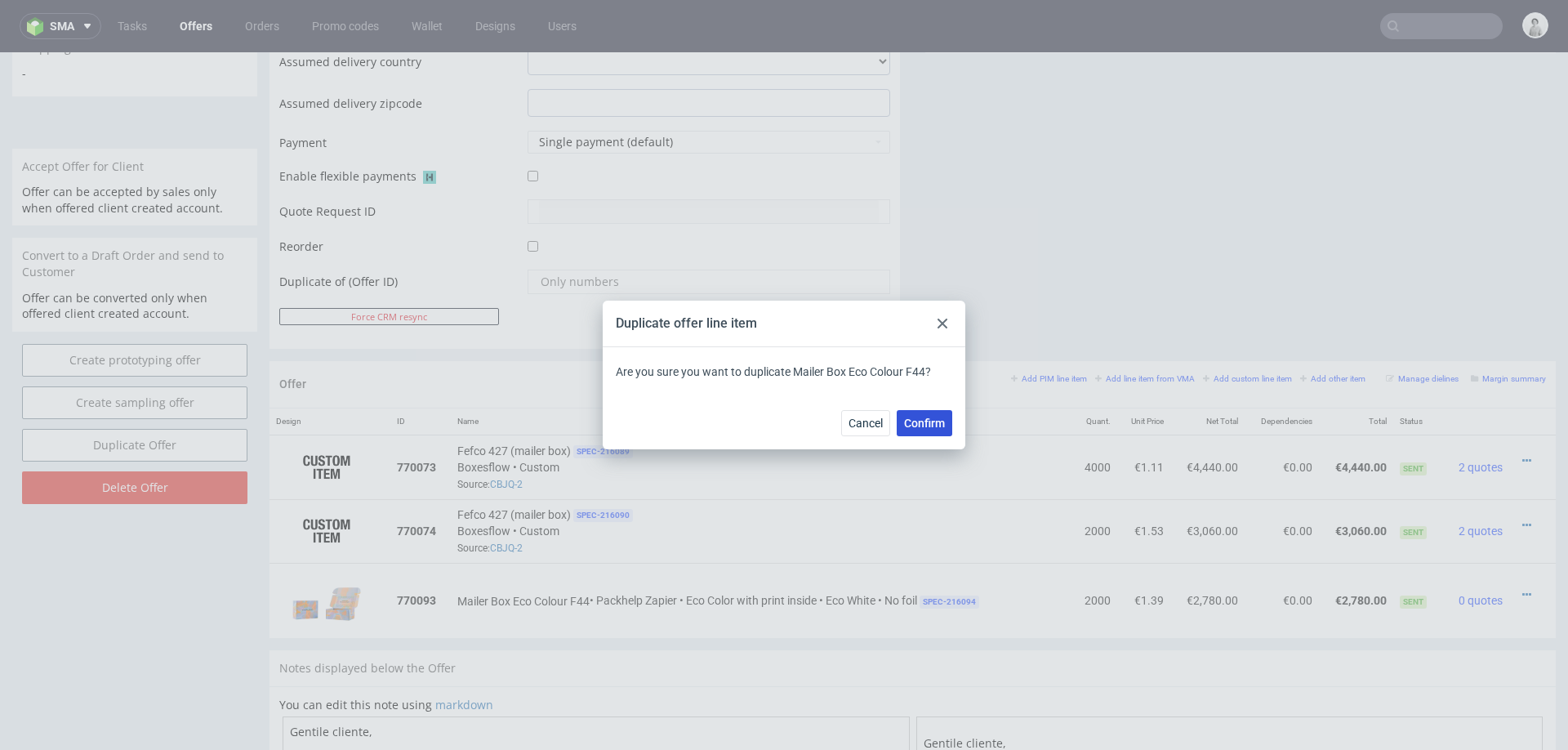
click at [935, 410] on button "Confirm" at bounding box center [924, 422] width 55 height 26
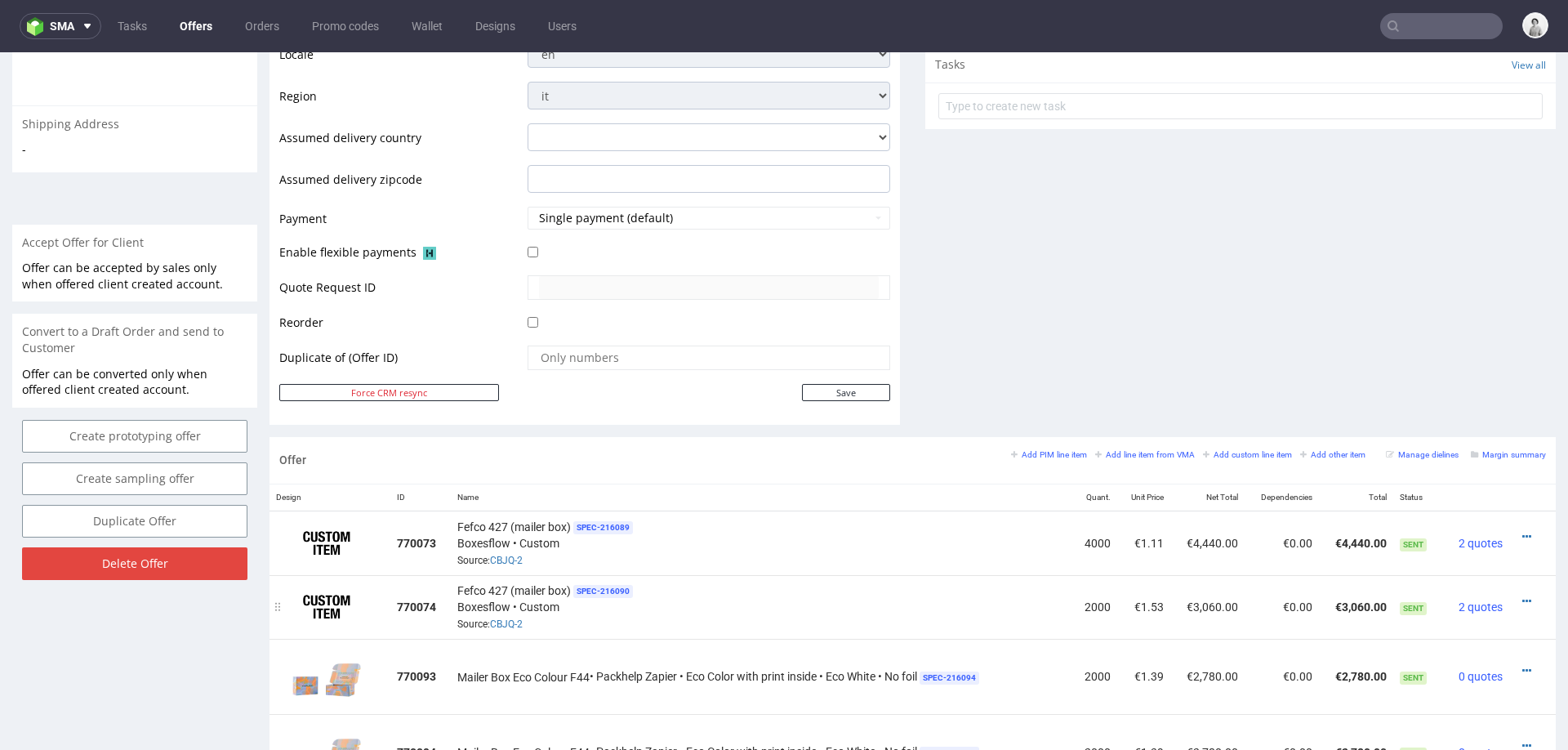
scroll to position [755, 0]
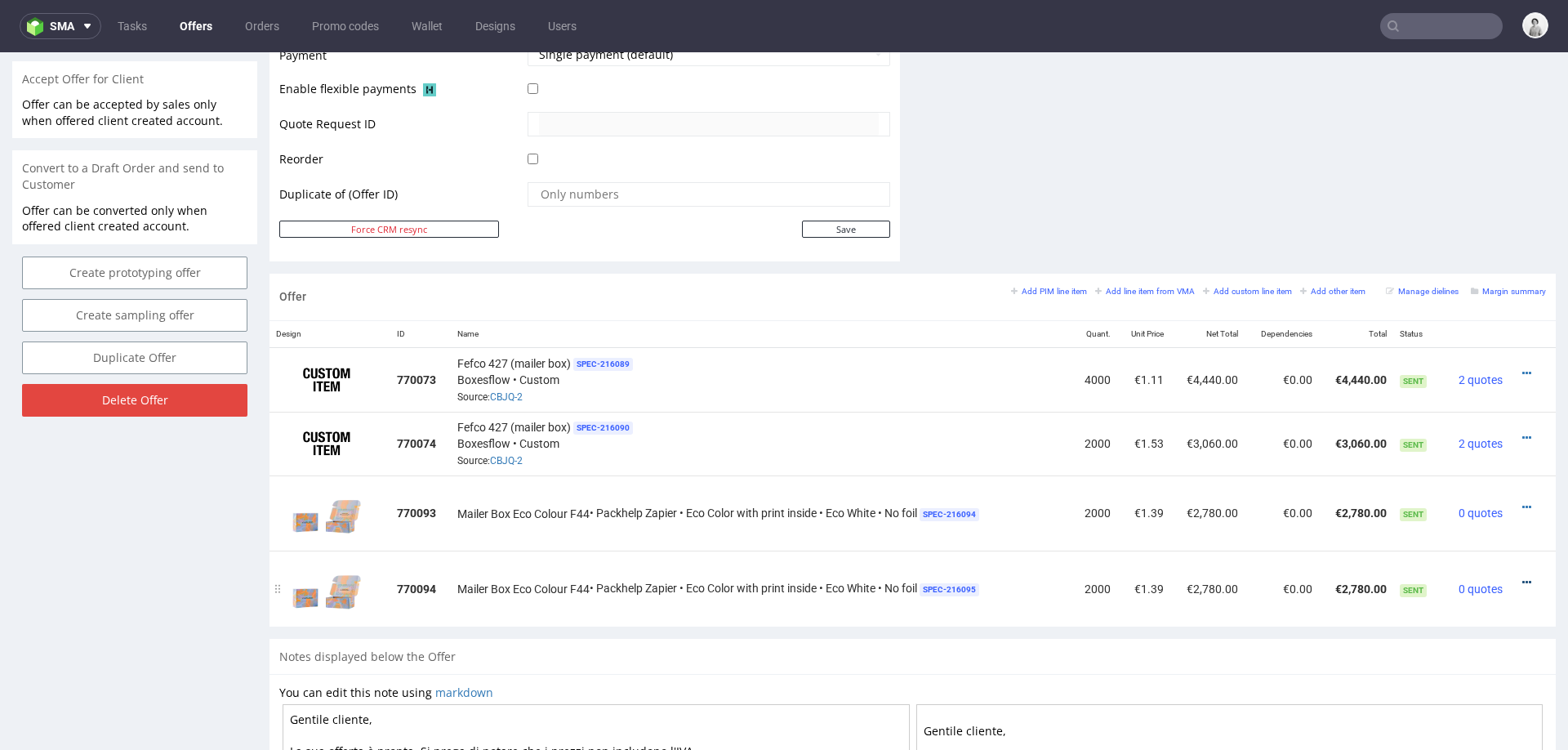
click at [1522, 577] on icon at bounding box center [1527, 583] width 9 height 12
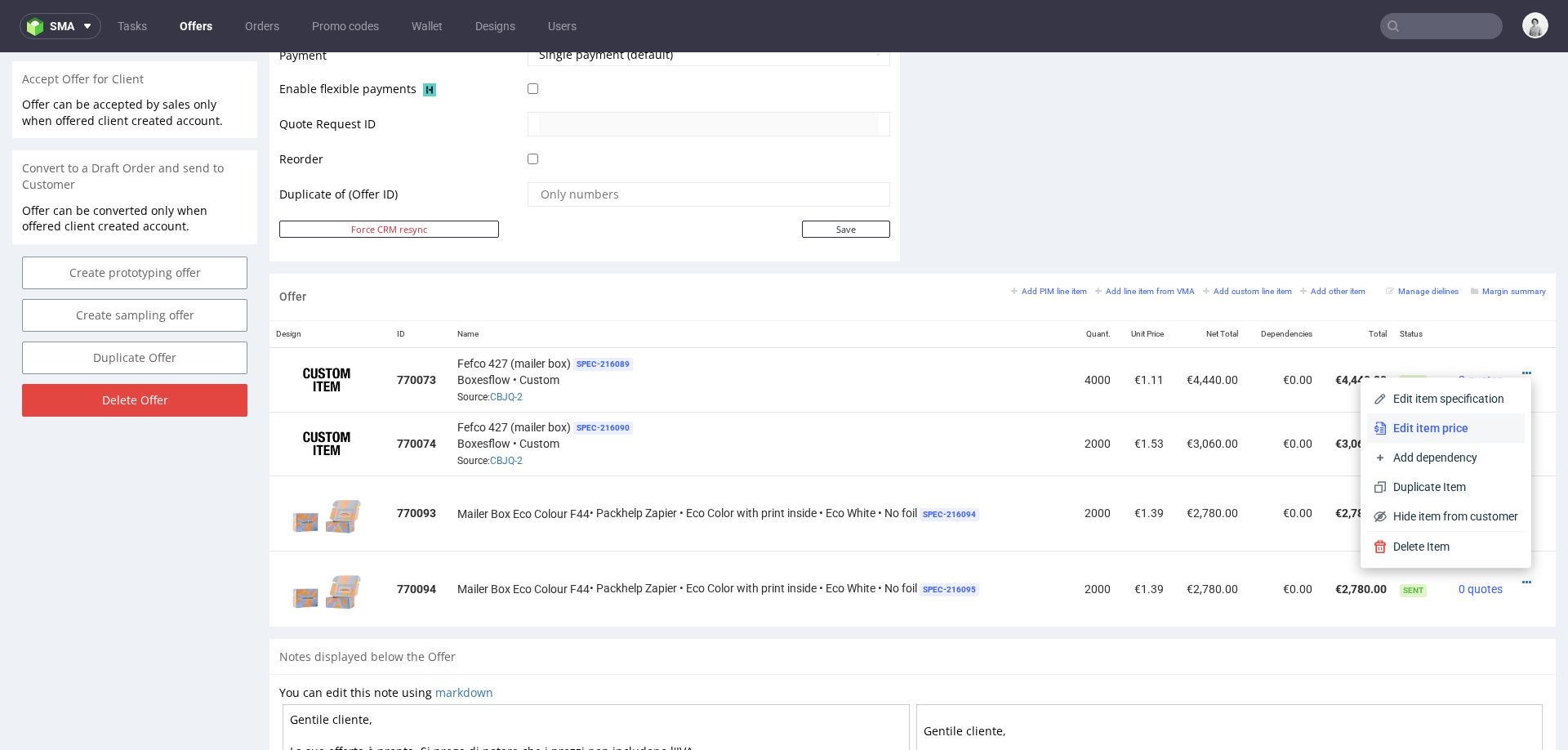
click at [1443, 426] on span "Edit item price" at bounding box center [1452, 428] width 131 height 16
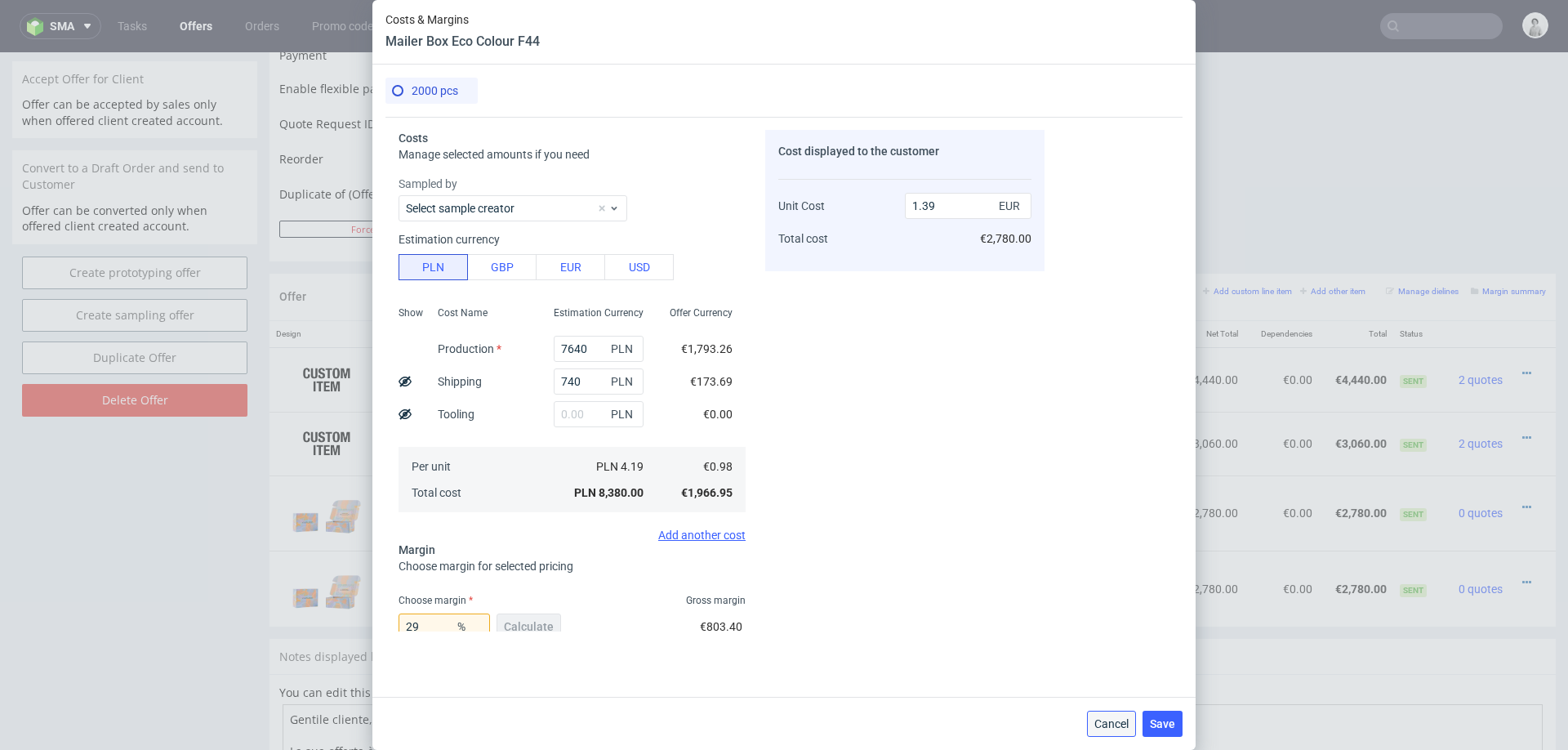
click at [1114, 735] on button "Cancel" at bounding box center [1111, 723] width 49 height 26
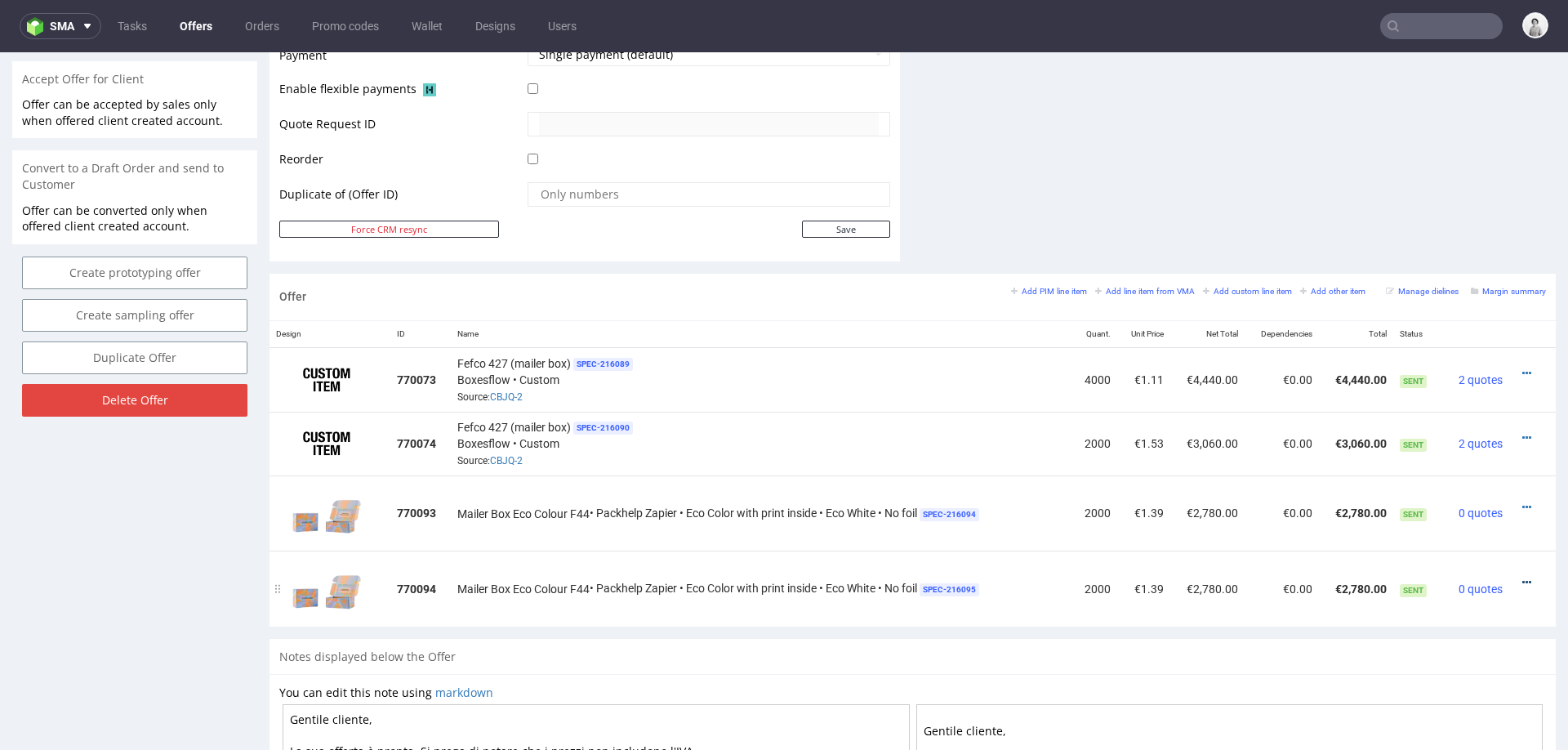
click at [1522, 577] on icon at bounding box center [1527, 583] width 9 height 12
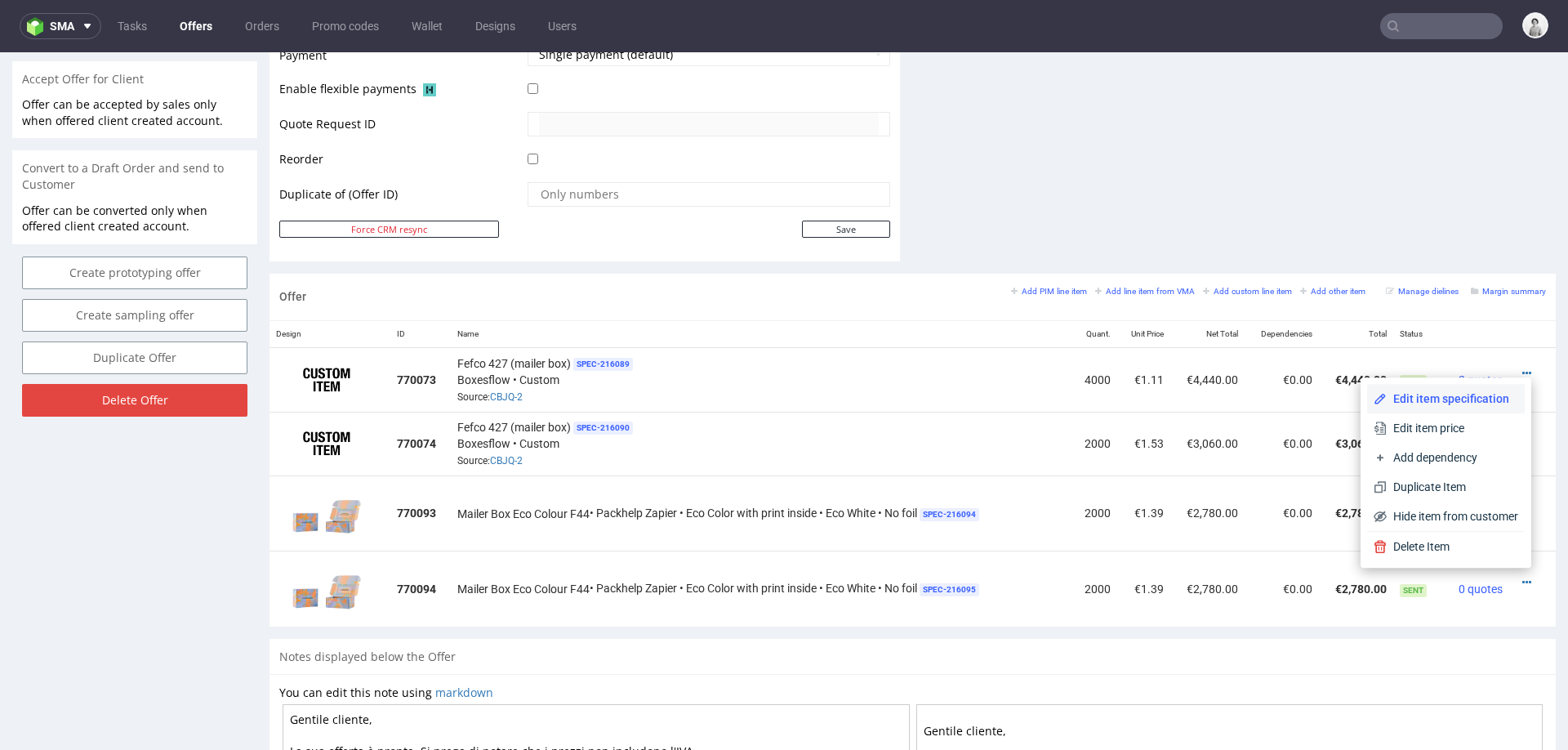
click at [1453, 389] on li "Edit item specification" at bounding box center [1445, 398] width 157 height 30
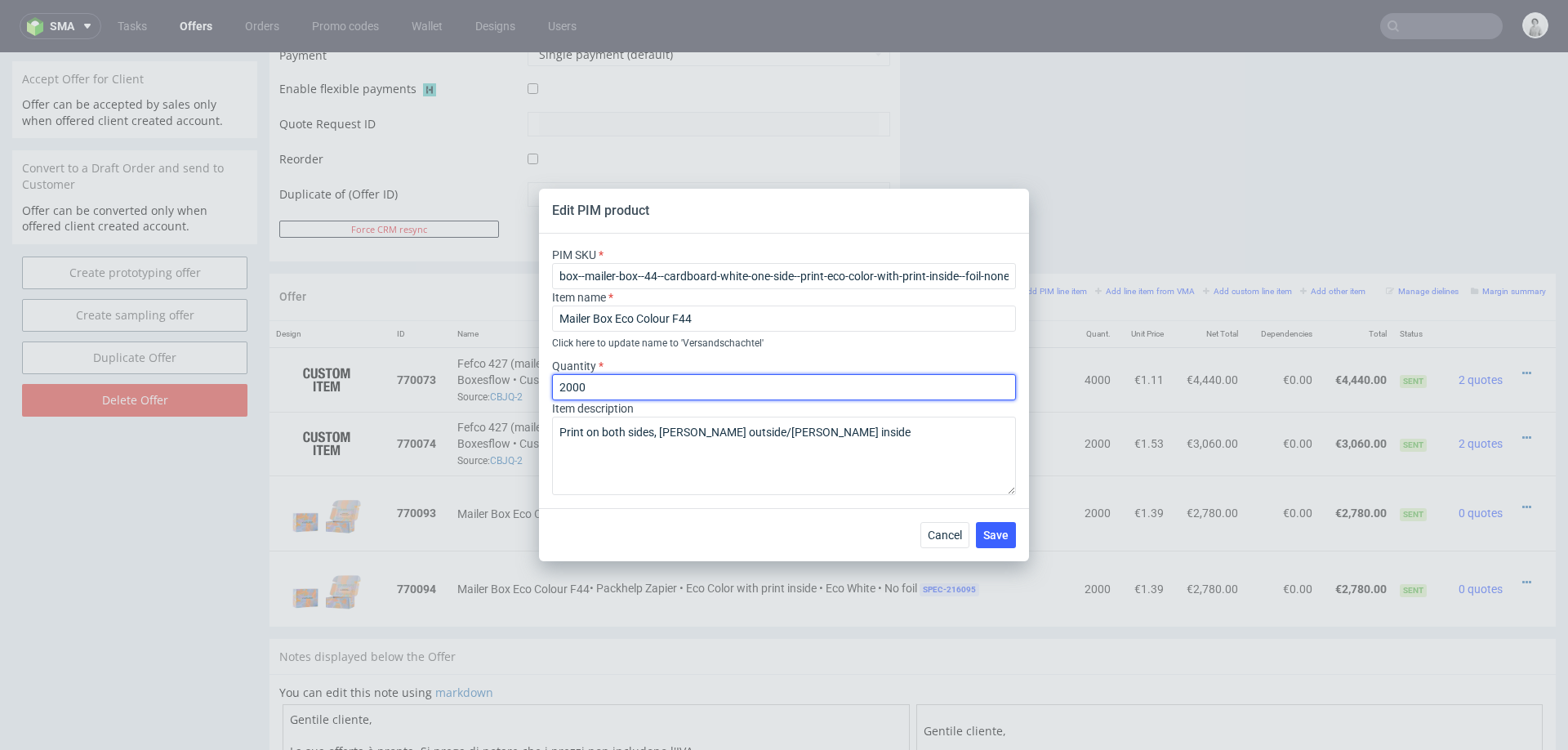
click at [585, 385] on input "2000" at bounding box center [784, 387] width 464 height 26
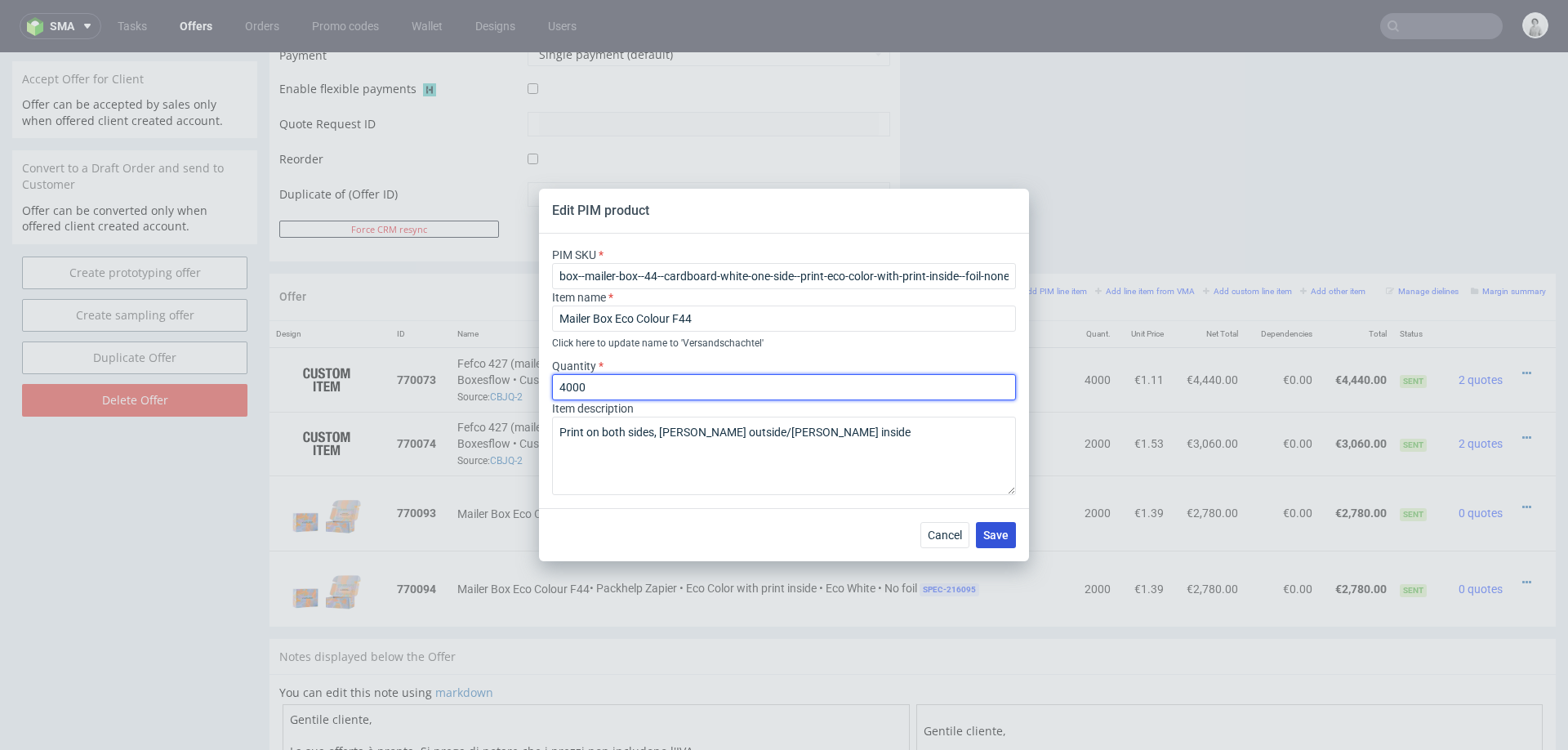
type input "4000"
click at [989, 531] on span "Save" at bounding box center [996, 535] width 25 height 12
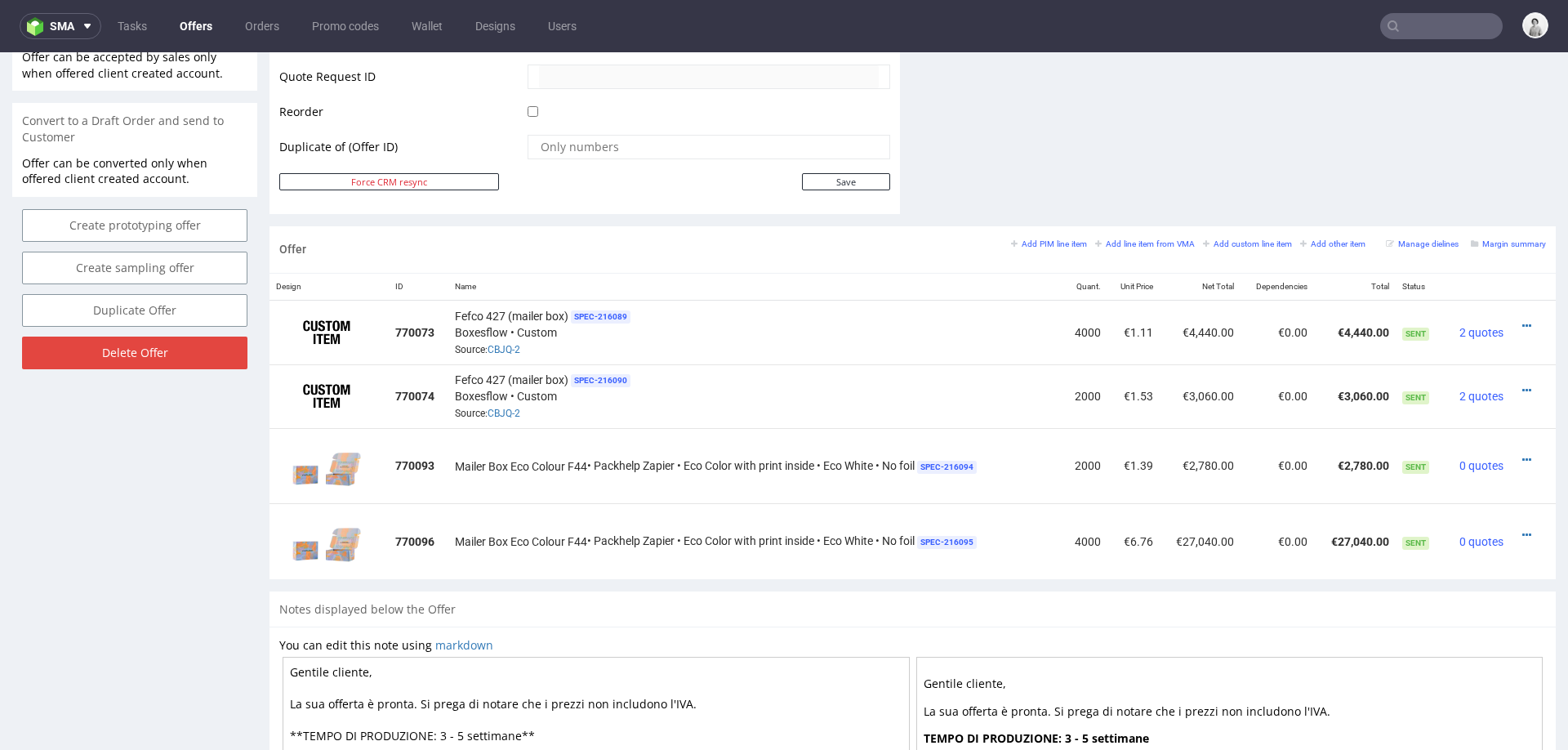
scroll to position [839, 0]
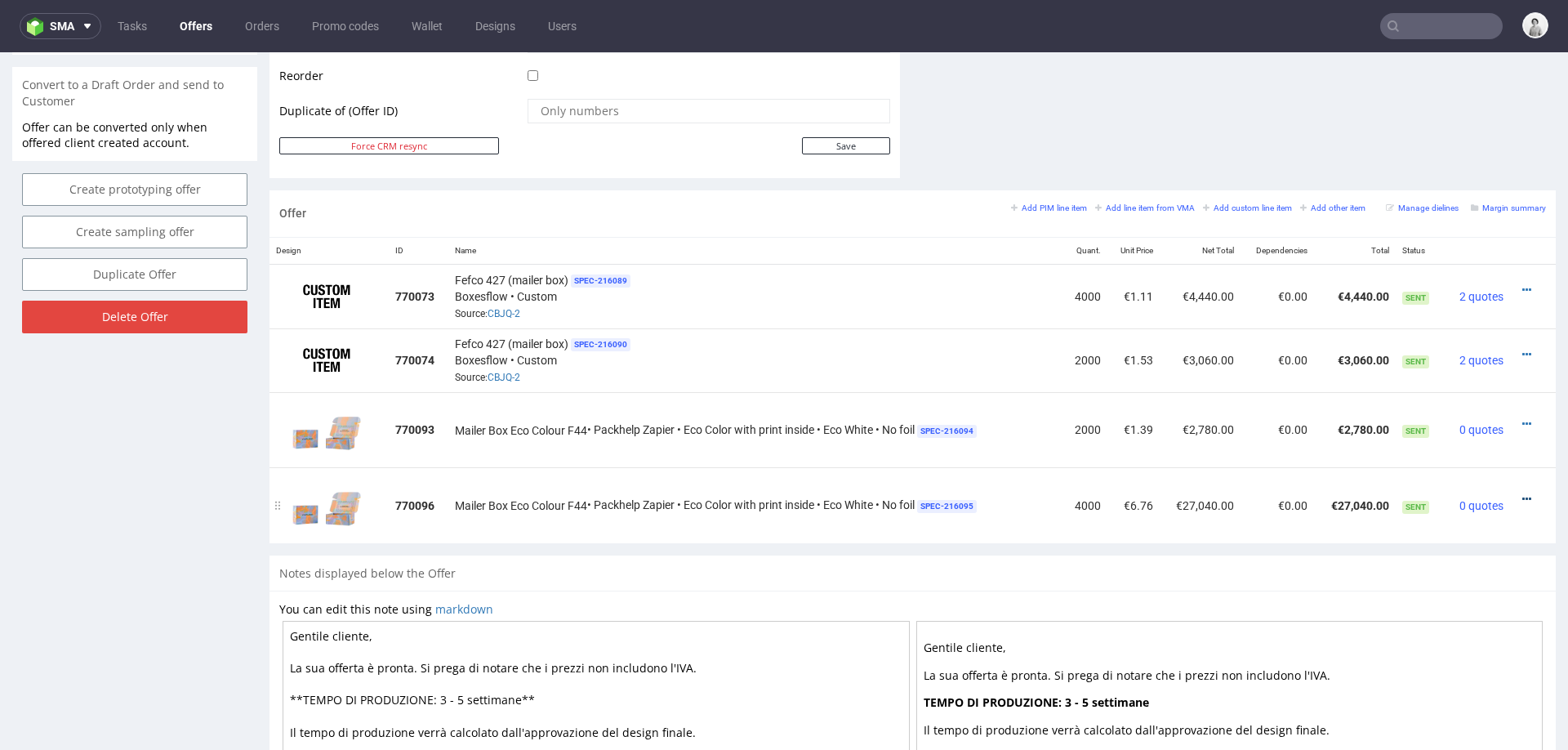
click at [1522, 493] on icon at bounding box center [1527, 499] width 9 height 12
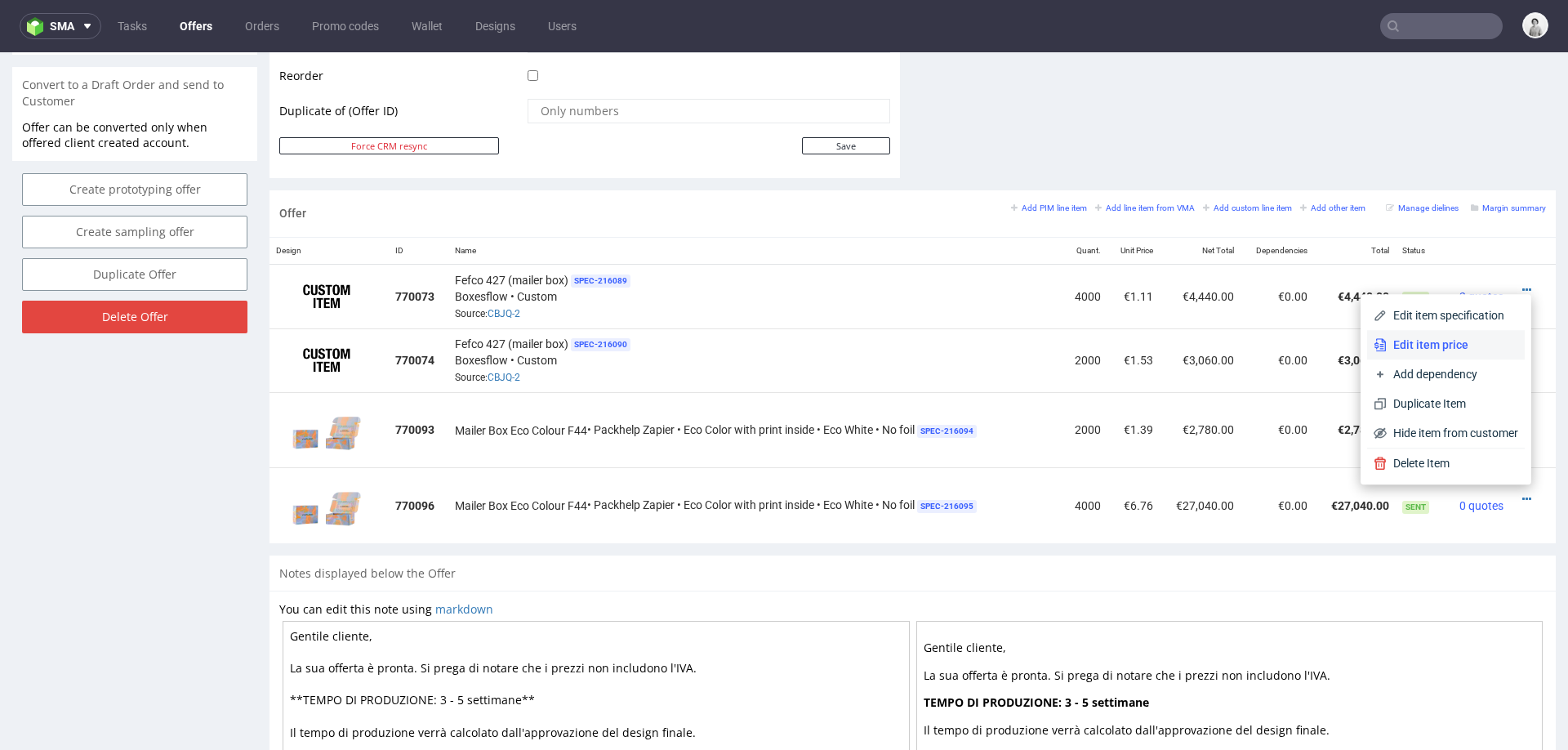
click at [1451, 343] on span "Edit item price" at bounding box center [1452, 345] width 131 height 16
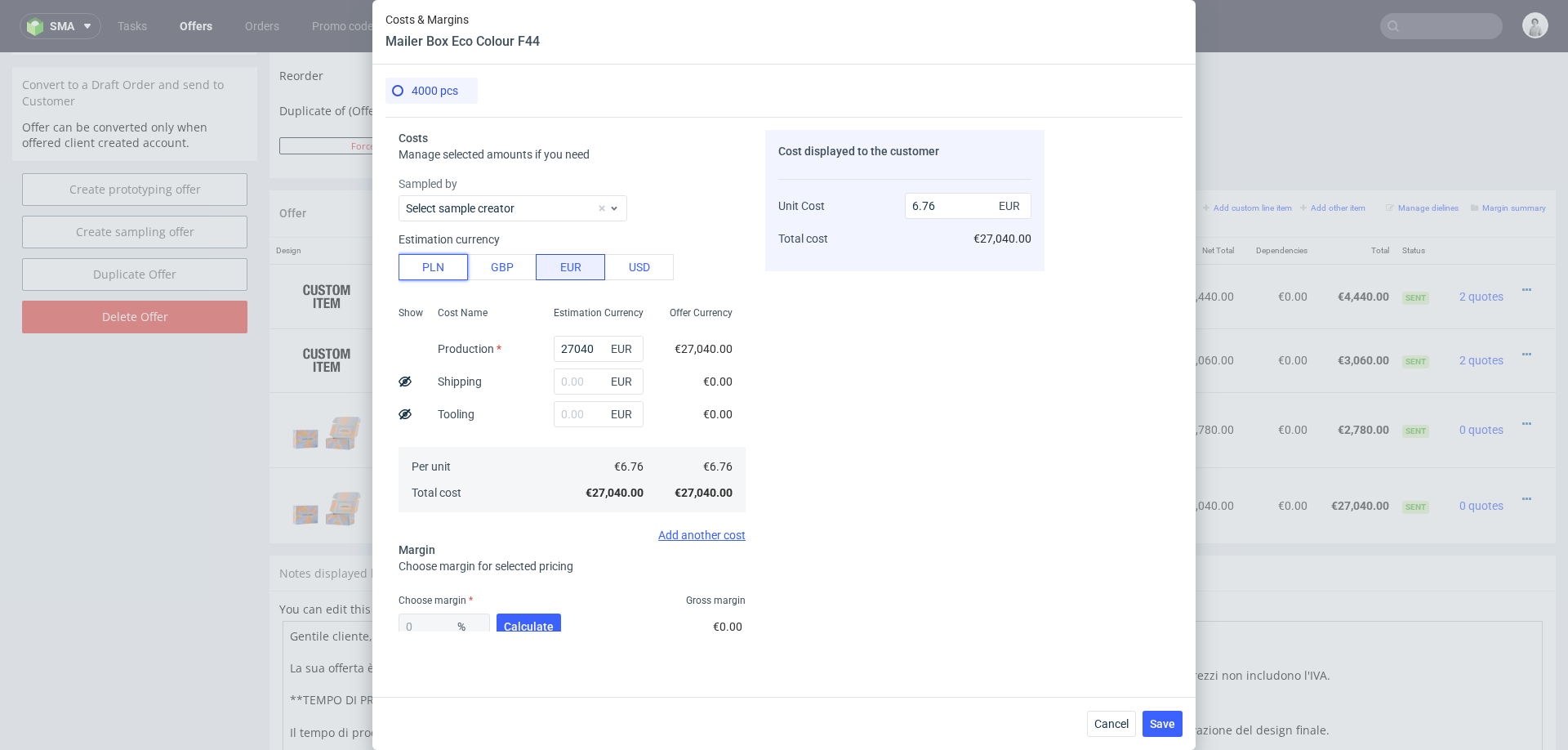
click at [429, 267] on button "PLN" at bounding box center [434, 267] width 70 height 26
type input "1.59"
click at [429, 267] on button "PLN" at bounding box center [434, 267] width 70 height 26
click at [568, 352] on input "27040" at bounding box center [598, 348] width 89 height 26
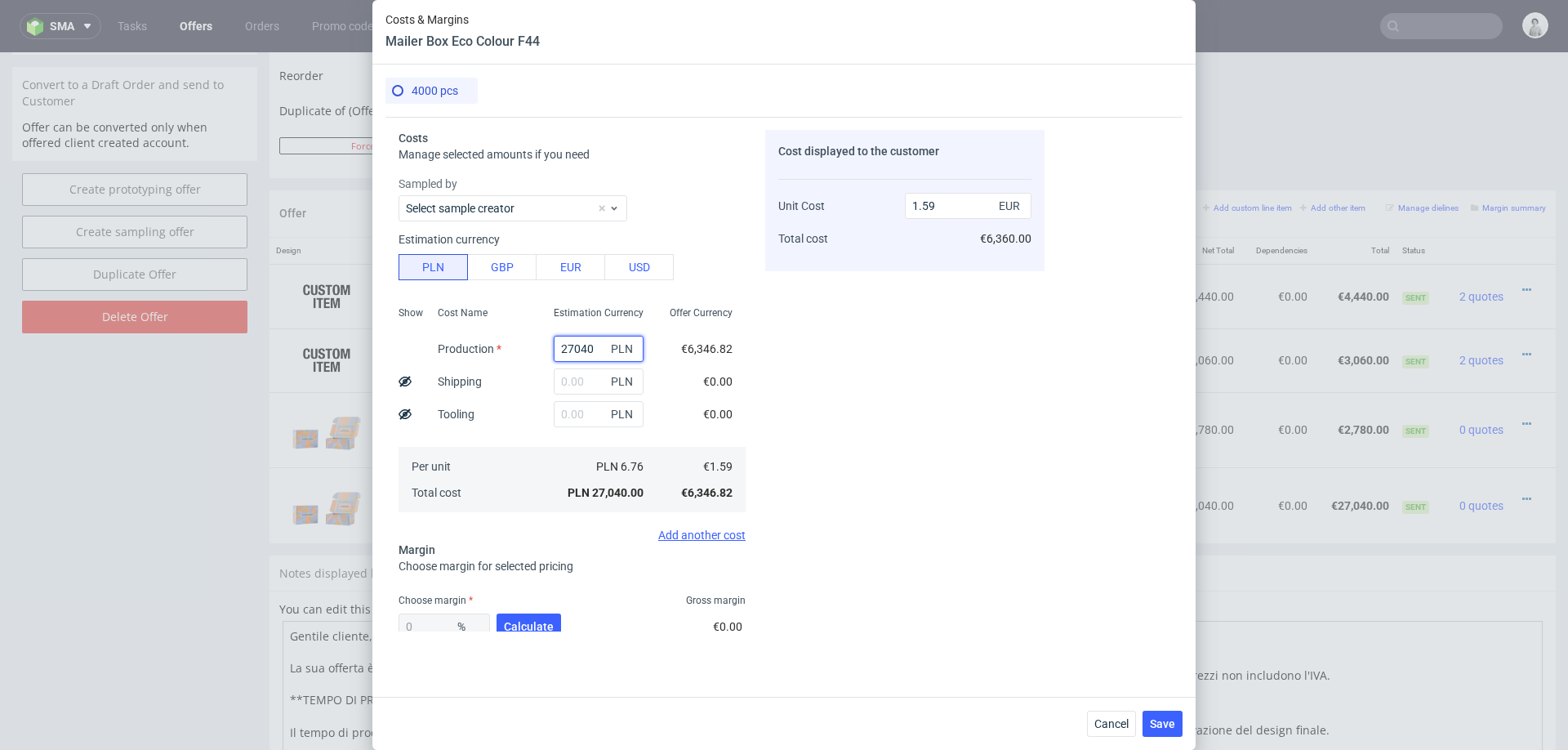
click at [568, 352] on input "27040" at bounding box center [598, 348] width 89 height 26
type input "17"
type input "0"
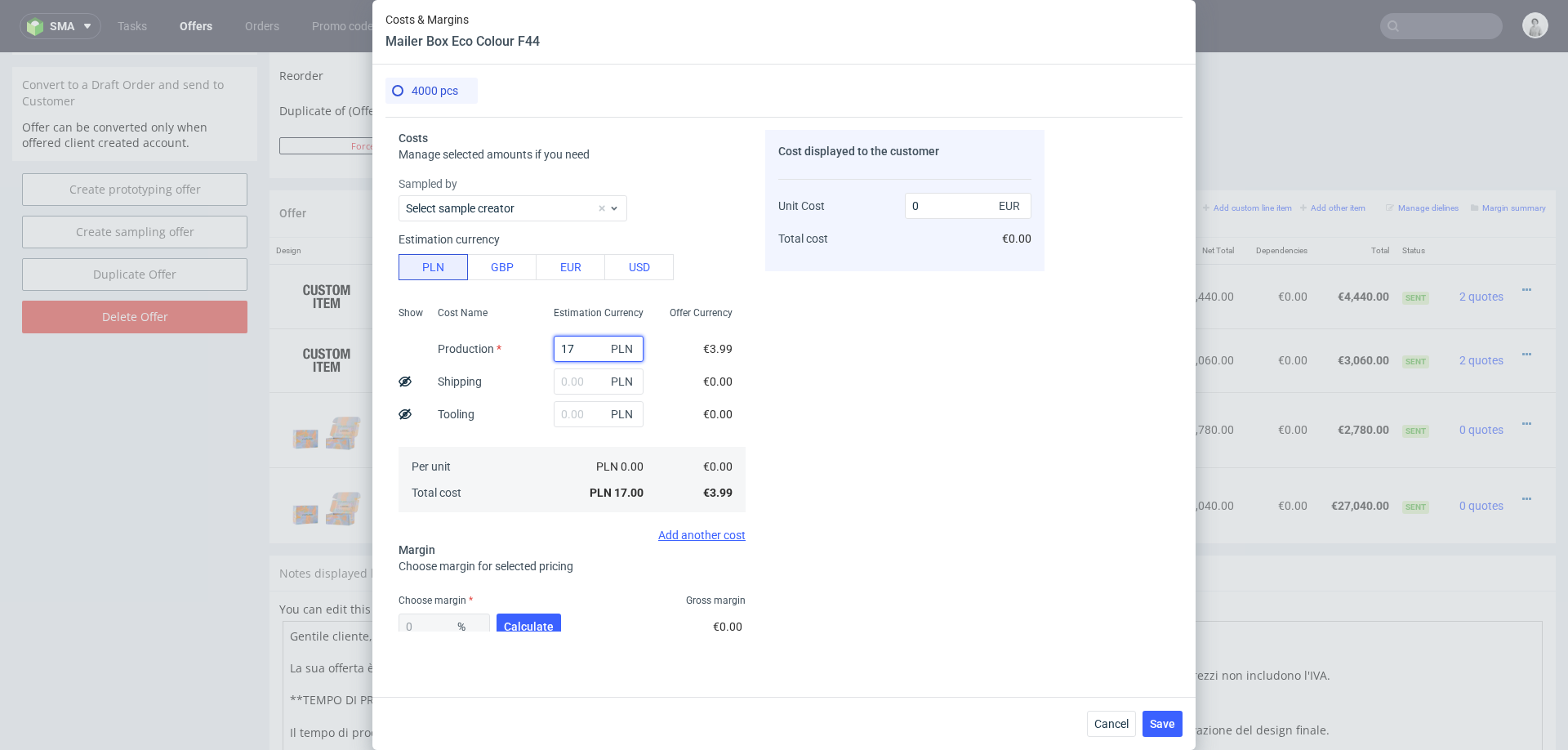
type input "177"
type input "0.01"
type input "17720"
type input "1.04"
type input "17720"
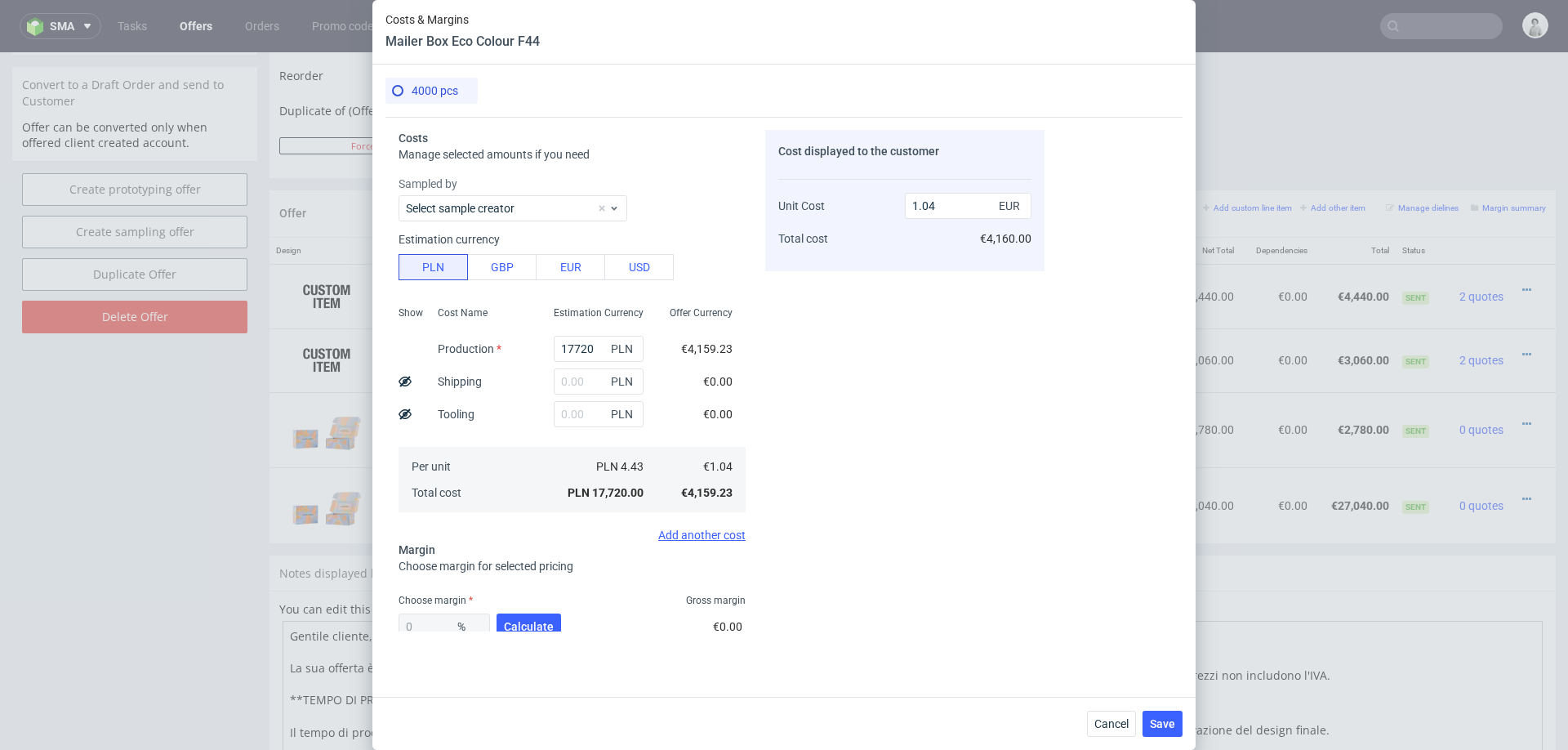
click at [786, 575] on div "Cost displayed to the customer Unit Cost Total cost 1.04 EUR €4,160.00" at bounding box center [904, 380] width 279 height 502
click at [589, 372] on input "text" at bounding box center [598, 381] width 89 height 26
type input "2080"
type input "1.16"
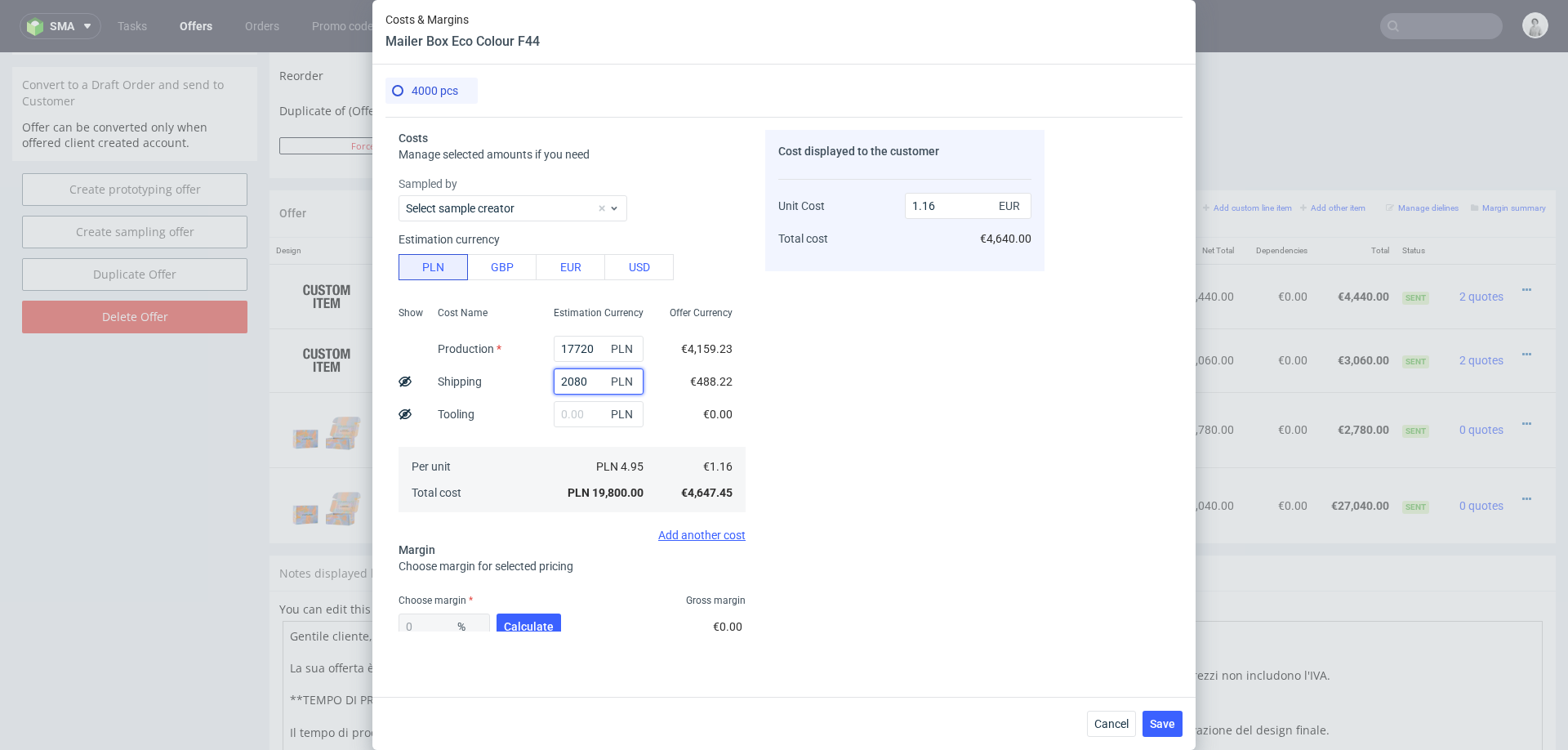
type input "2080"
click at [520, 607] on div "0 % Calculate" at bounding box center [481, 629] width 165 height 46
click at [521, 625] on span "Calculate" at bounding box center [529, 626] width 50 height 12
type input "29.13"
type input "1.64"
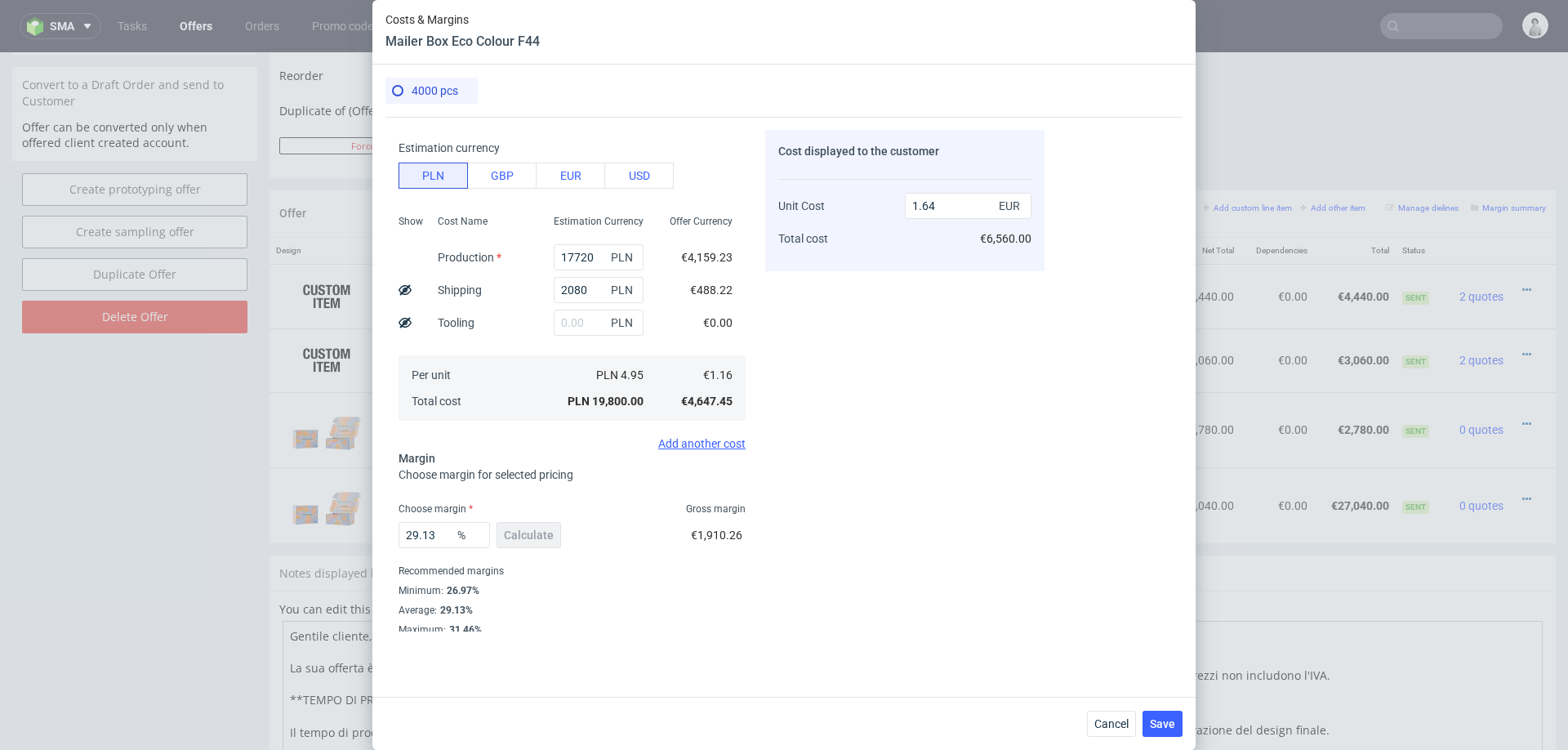
scroll to position [93, 0]
click at [422, 529] on input "29.13" at bounding box center [445, 533] width 91 height 26
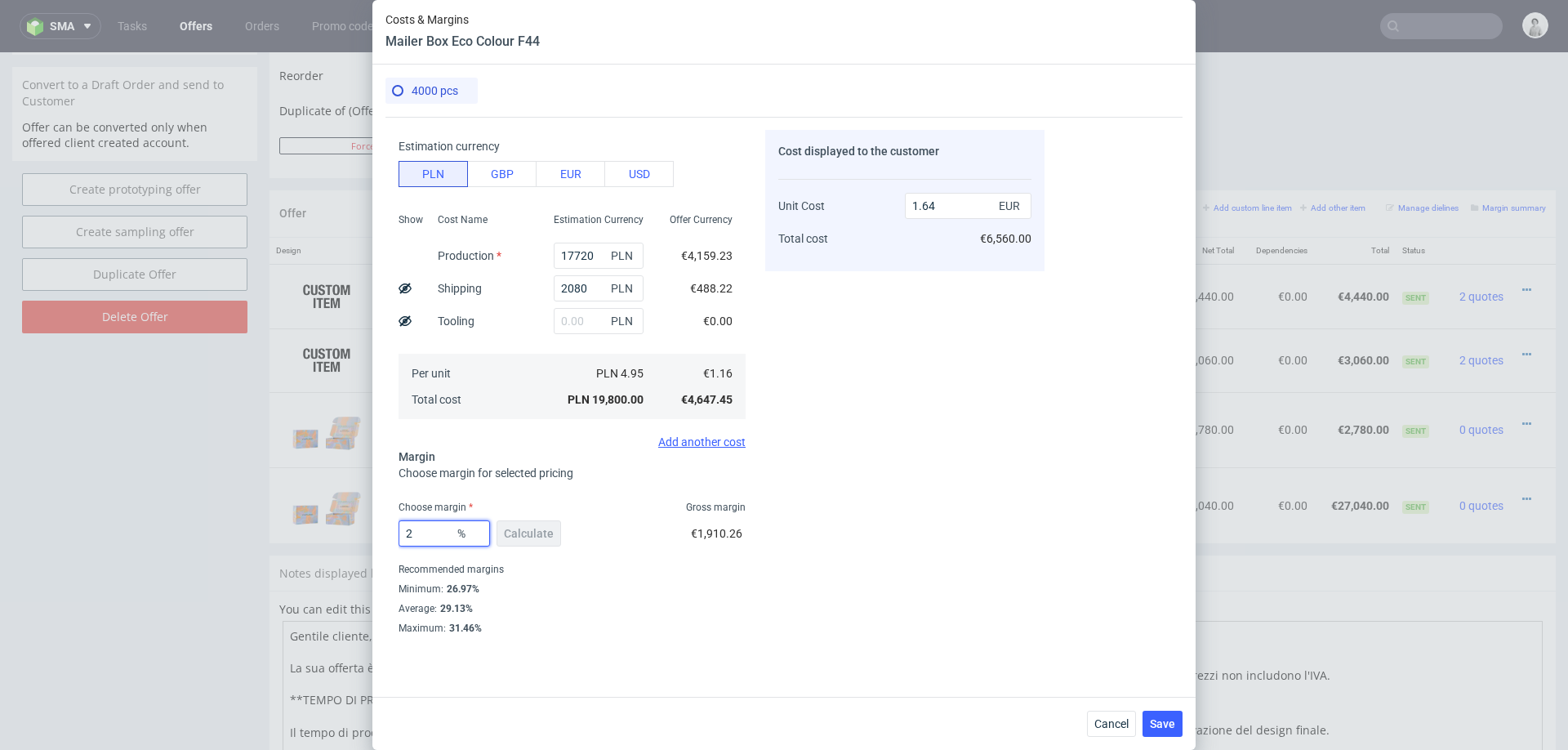
type input "23"
type input "1.51"
click at [977, 343] on div "Cost displayed to the customer Unit Cost Total cost 1.51 EUR €6,040.00" at bounding box center [904, 380] width 279 height 502
click at [417, 533] on input "23" at bounding box center [445, 533] width 91 height 26
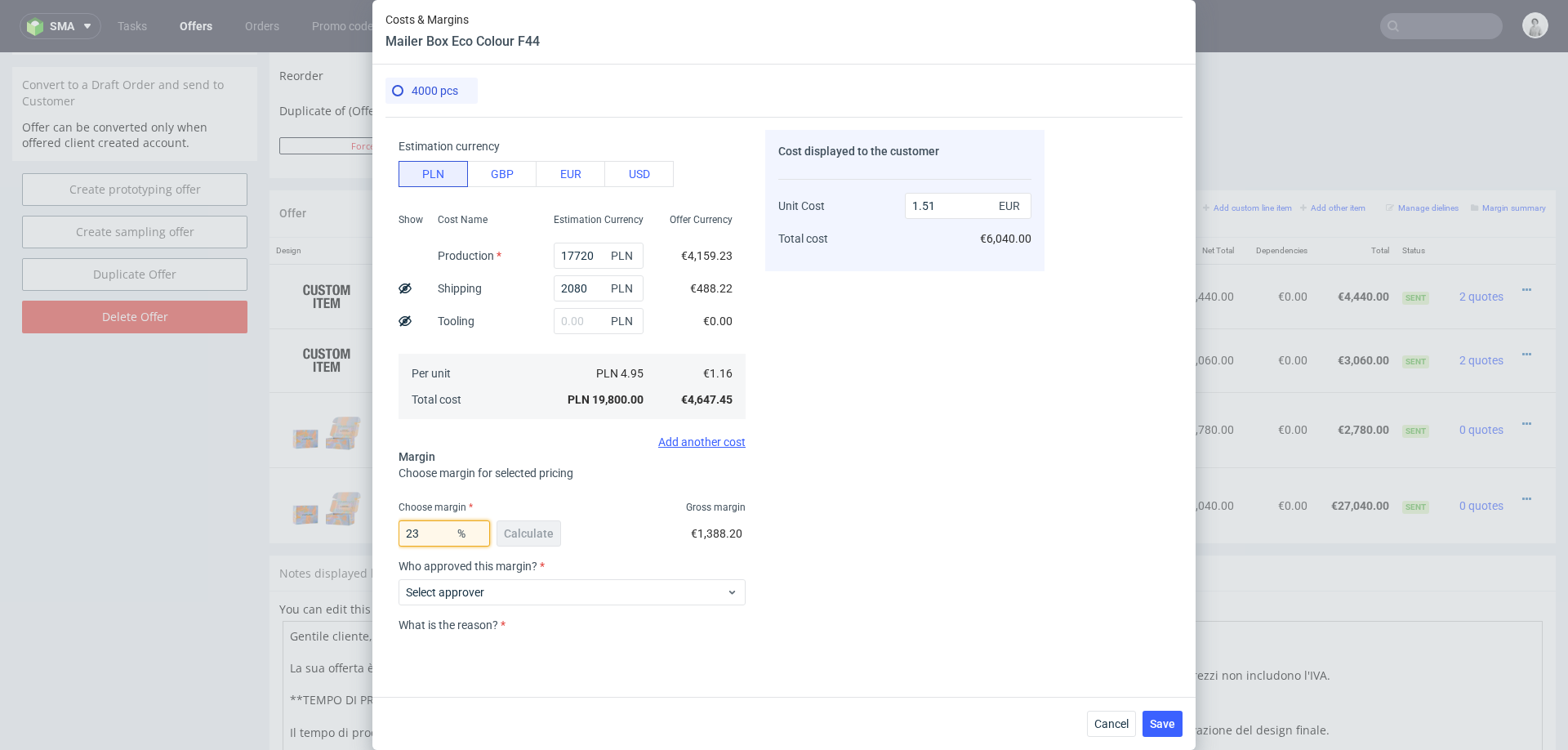
click at [417, 533] on input "23" at bounding box center [445, 533] width 91 height 26
type input "10"
type input "1.29"
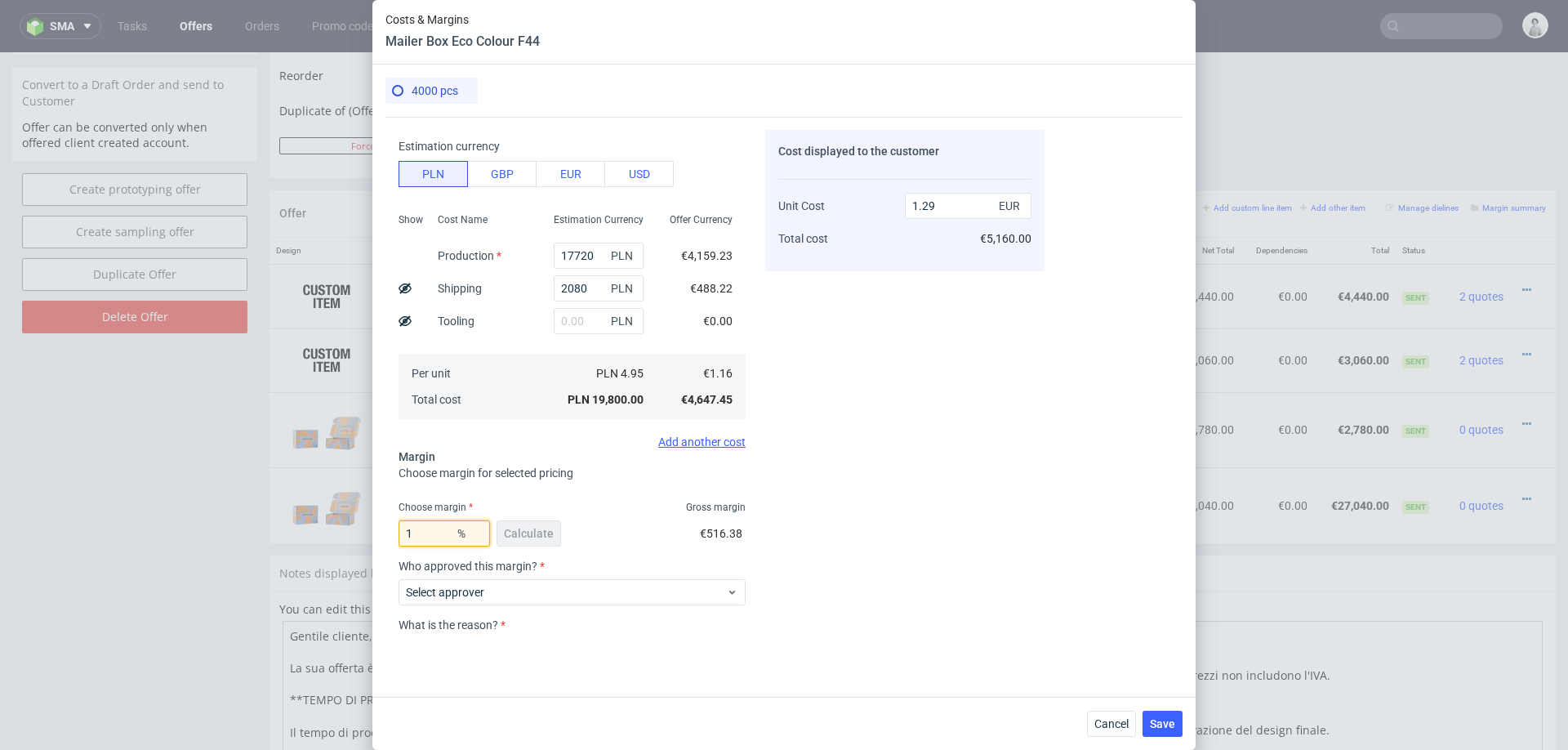
type input "12"
type input "1.32"
type input "12"
click at [852, 464] on div "Cost displayed to the customer Unit Cost Total cost 1.32 EUR €5,280.00" at bounding box center [904, 380] width 279 height 502
click at [575, 245] on input "17720" at bounding box center [598, 255] width 89 height 26
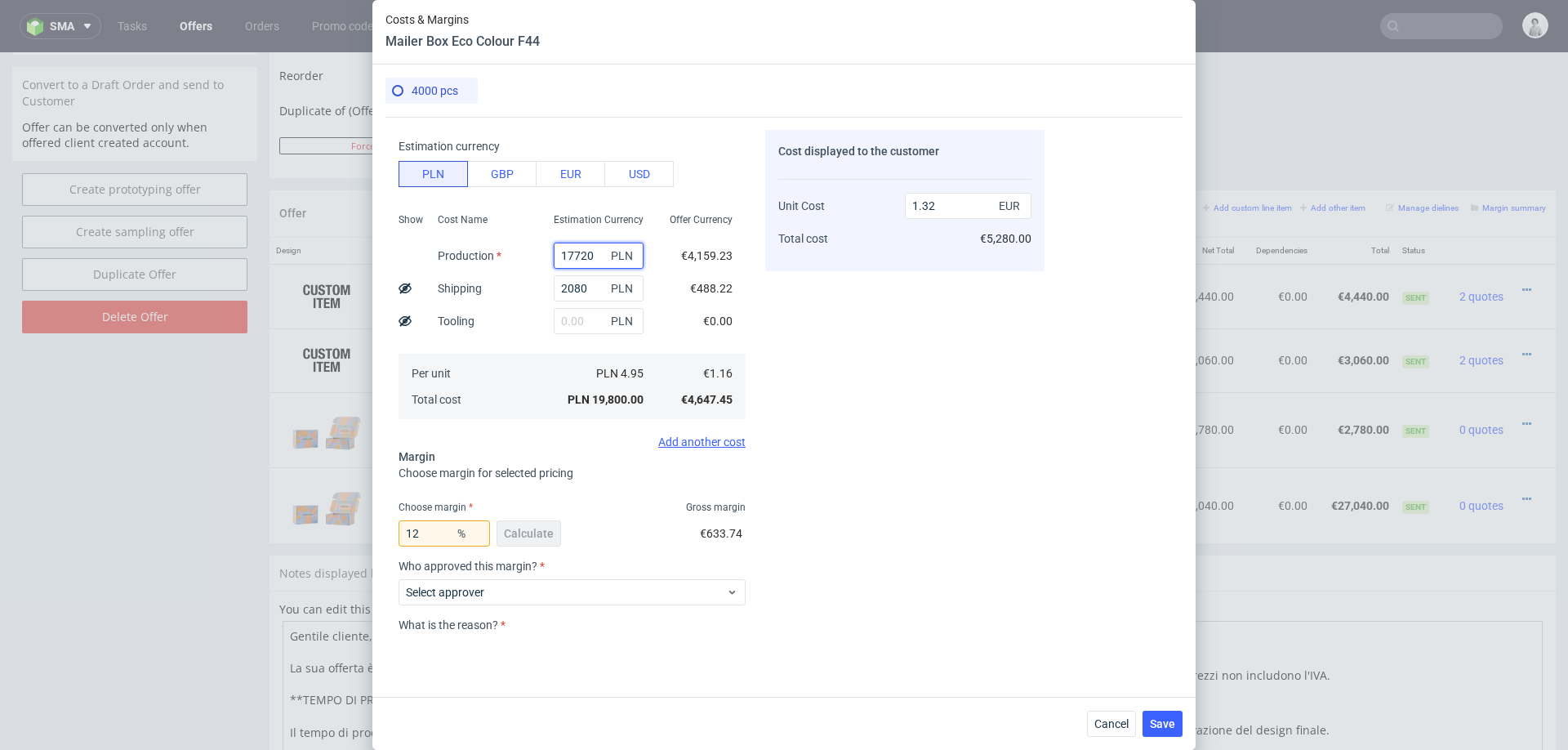
click at [573, 256] on input "17720" at bounding box center [598, 255] width 89 height 26
type input "1720"
type input "0.25"
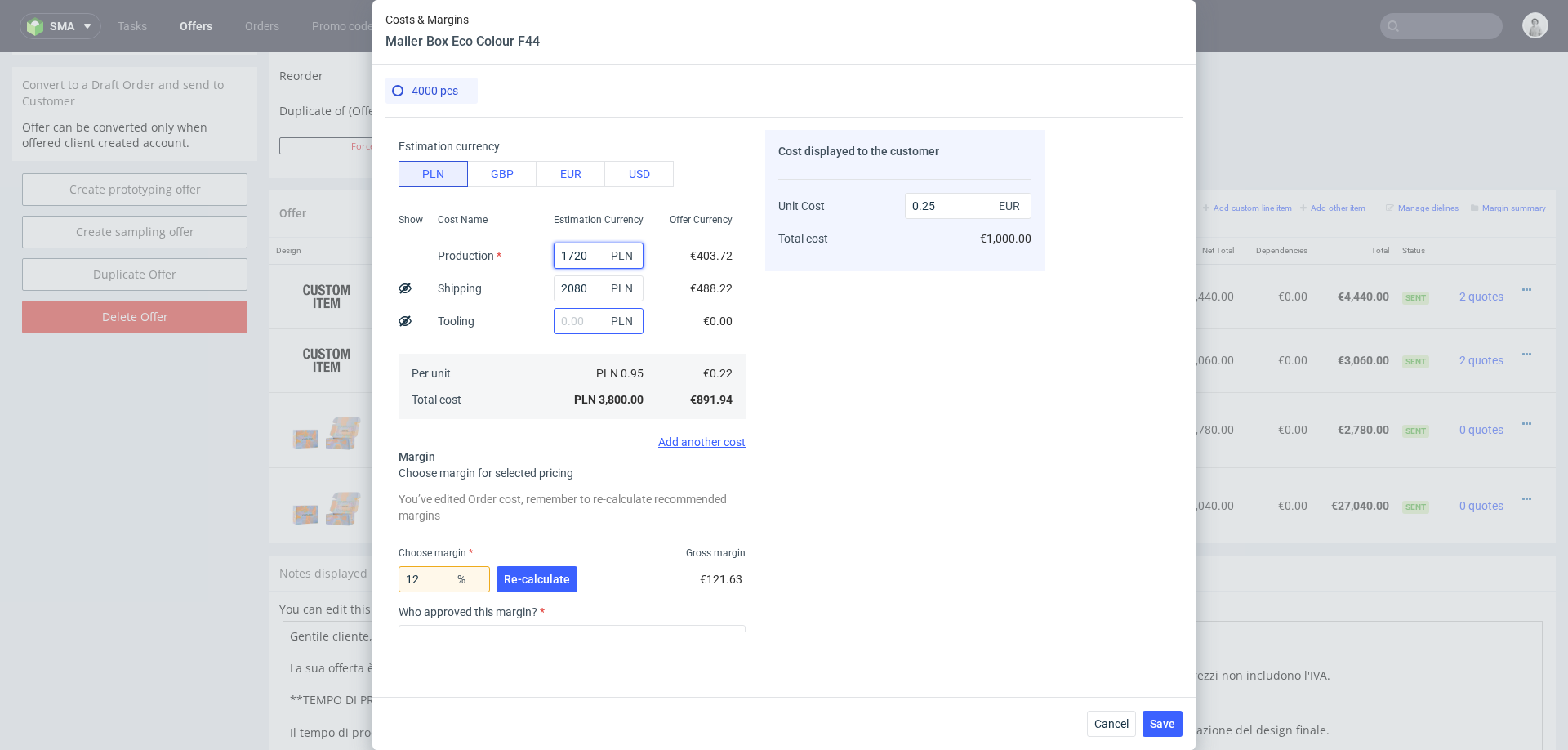
type input "14720"
type input "1.12"
type input "14720"
click at [528, 578] on span "Re-calculate" at bounding box center [537, 579] width 66 height 12
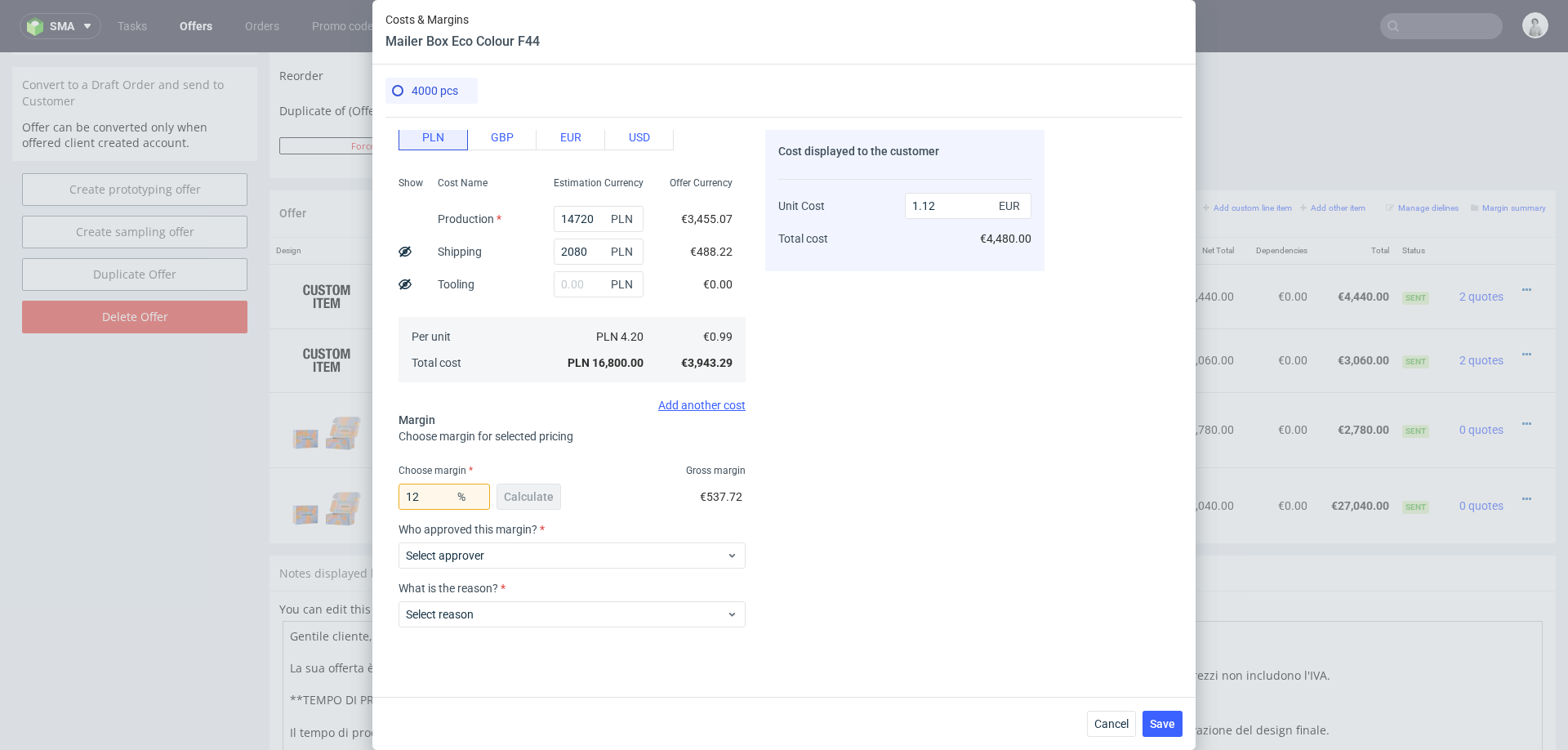
scroll to position [131, 0]
click at [436, 500] on input "12" at bounding box center [445, 496] width 91 height 26
type input "15"
type input "1.16"
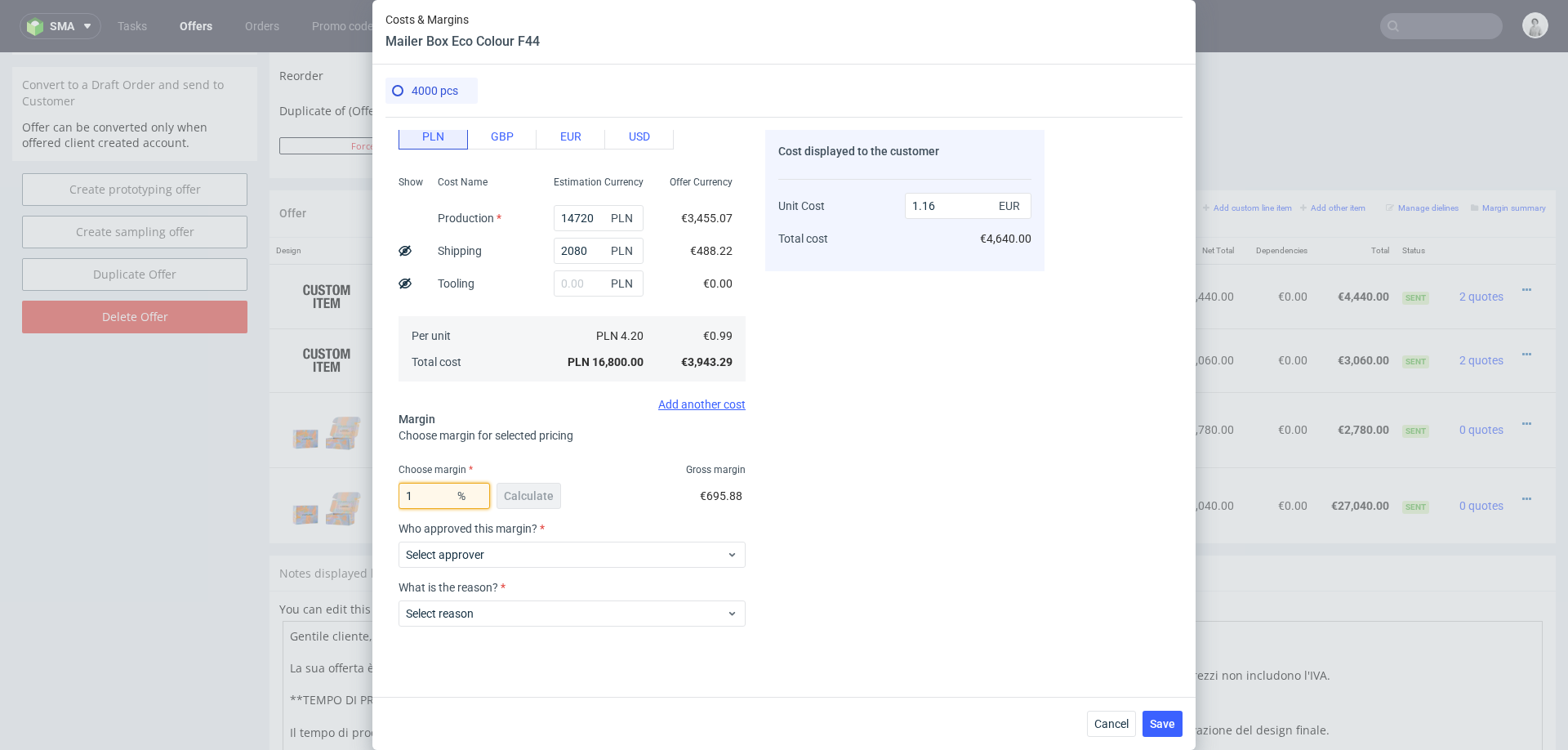
type input "17"
type input "1.19"
type input "19"
type input "1.22"
type input "1"
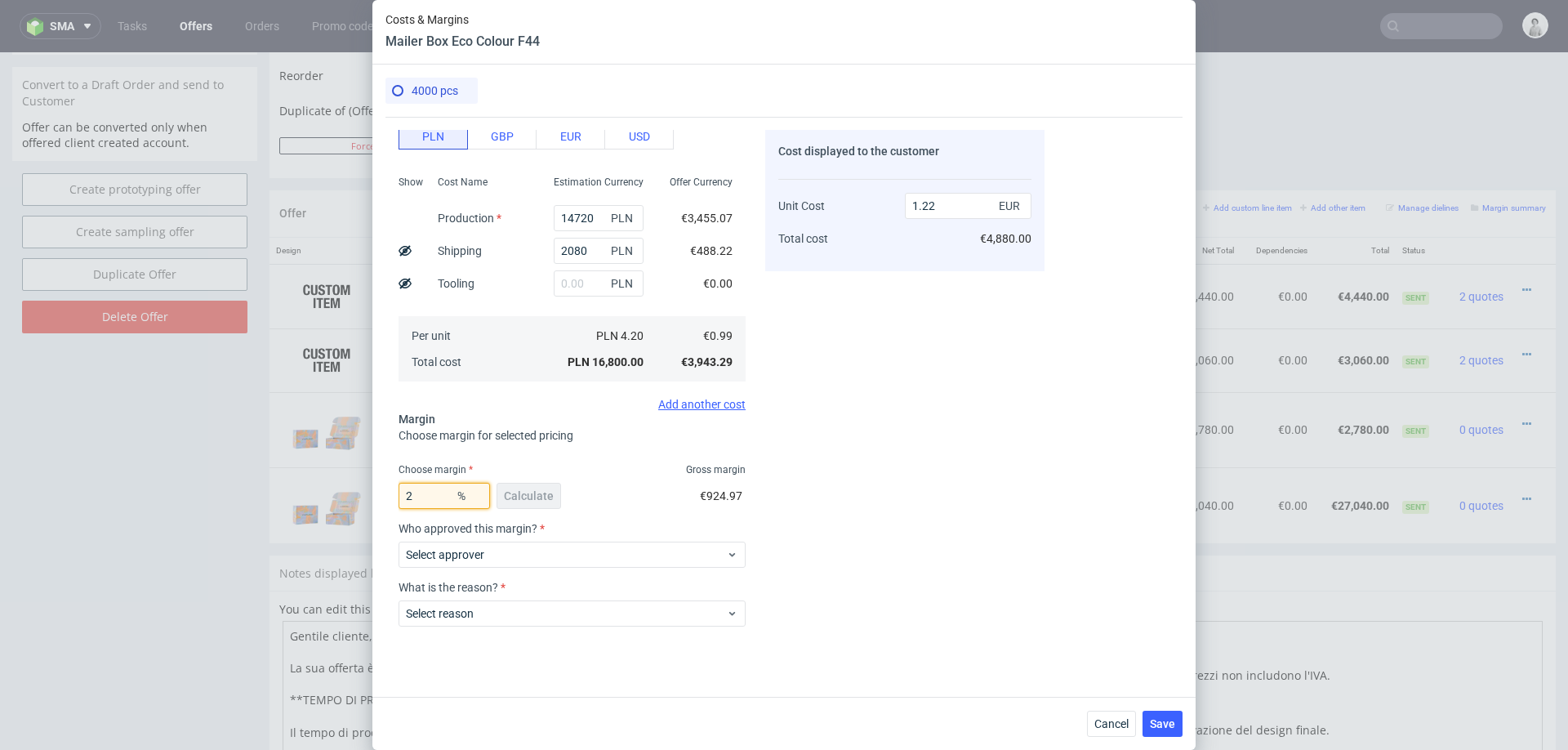
type input "22"
type input "1.26"
type input "23"
type input "1.28"
type input "24"
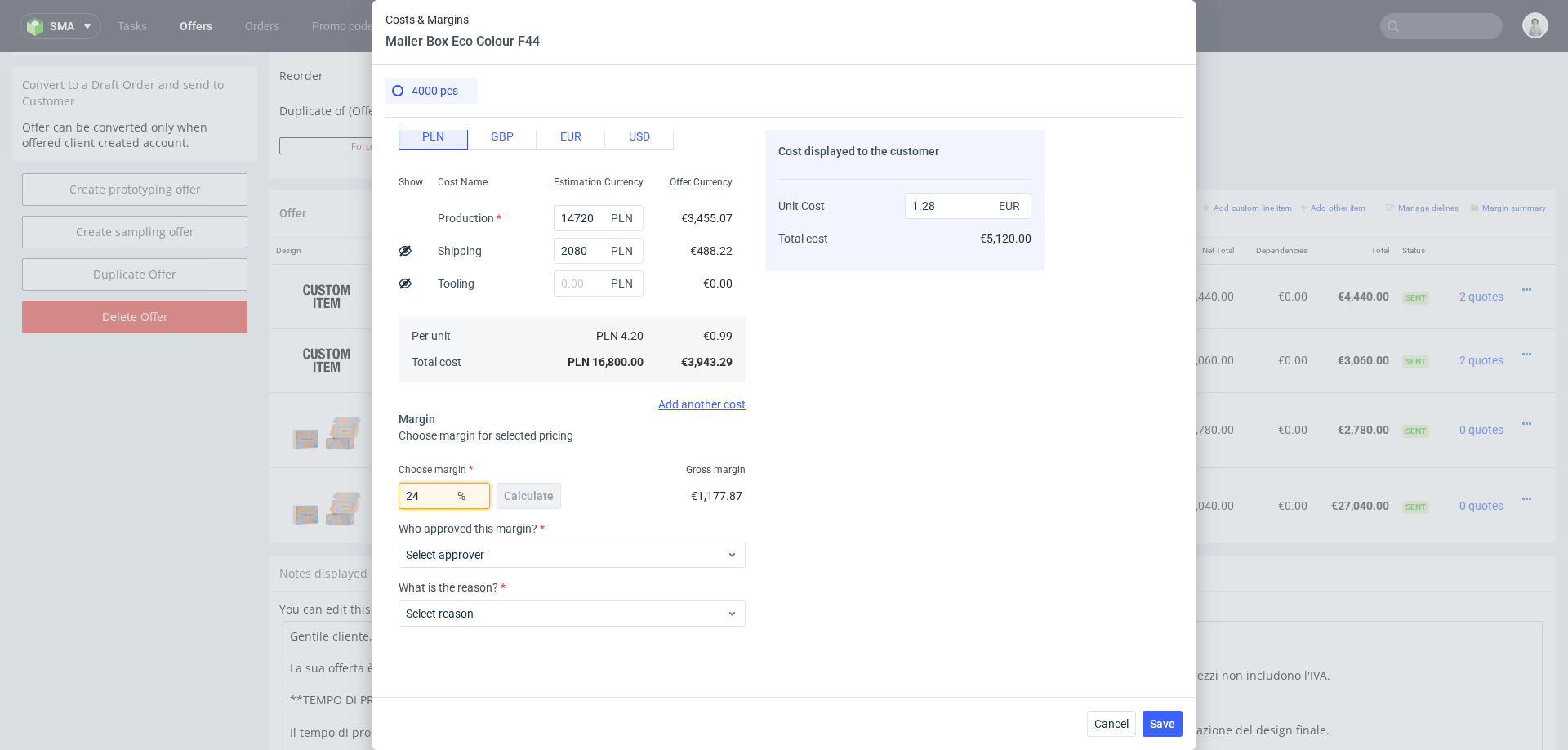
type input "1.3"
type input "24"
click at [835, 569] on div "Cost displayed to the customer Unit Cost Total cost 1.3 EUR €5,200.00" at bounding box center [904, 380] width 279 height 502
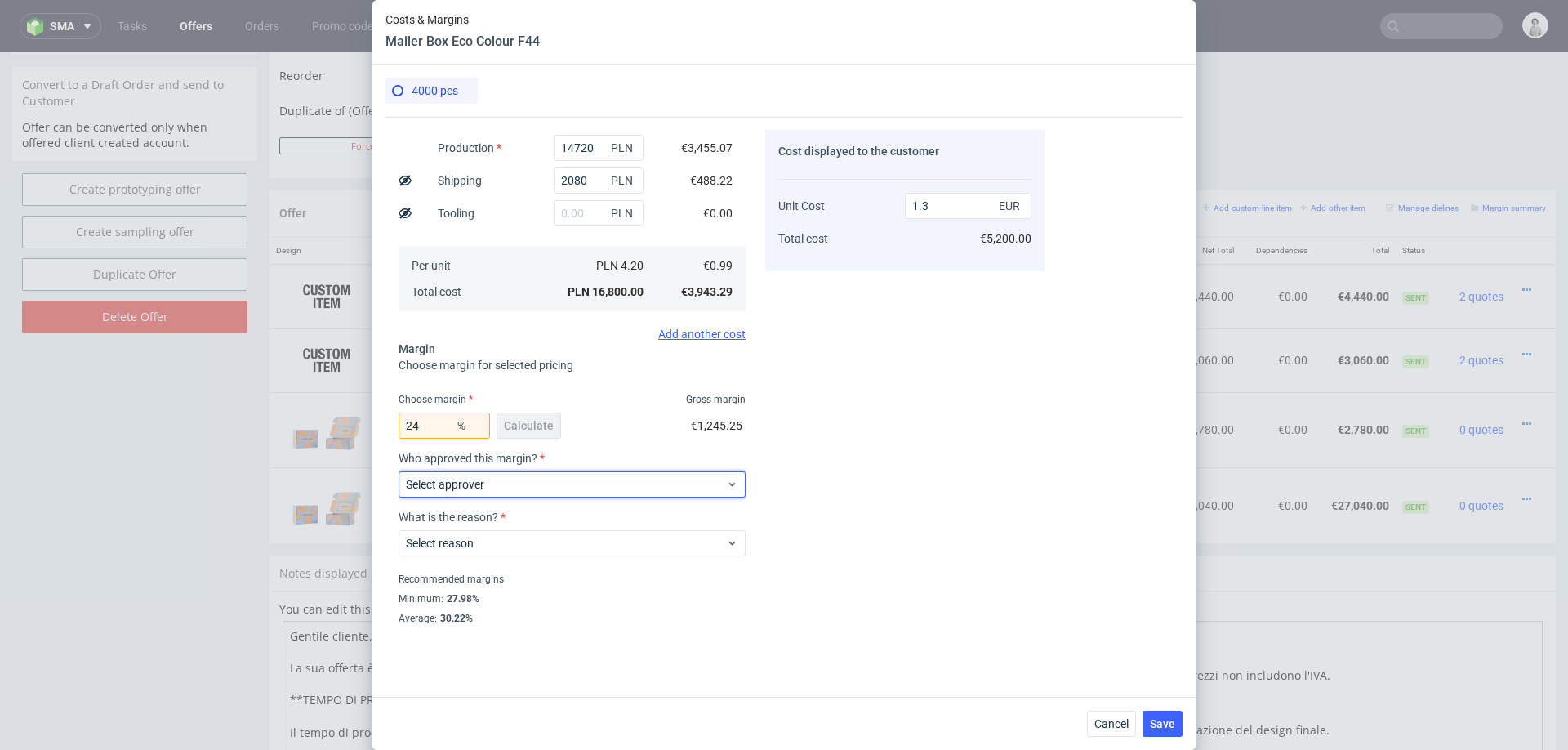
click at [641, 482] on span "Select approver" at bounding box center [566, 484] width 320 height 16
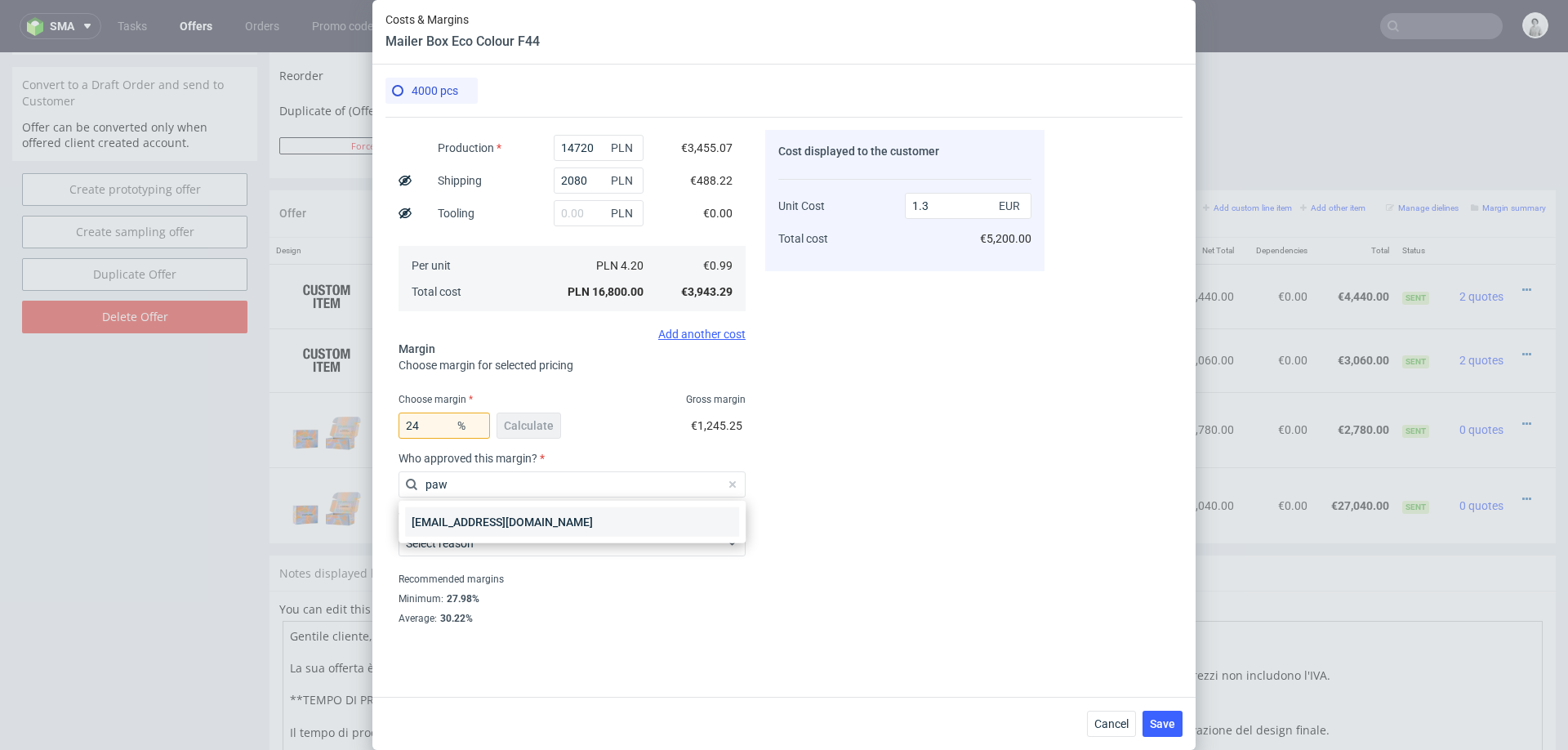
type input "paw"
click at [553, 524] on div "[EMAIL_ADDRESS][DOMAIN_NAME]" at bounding box center [572, 522] width 334 height 30
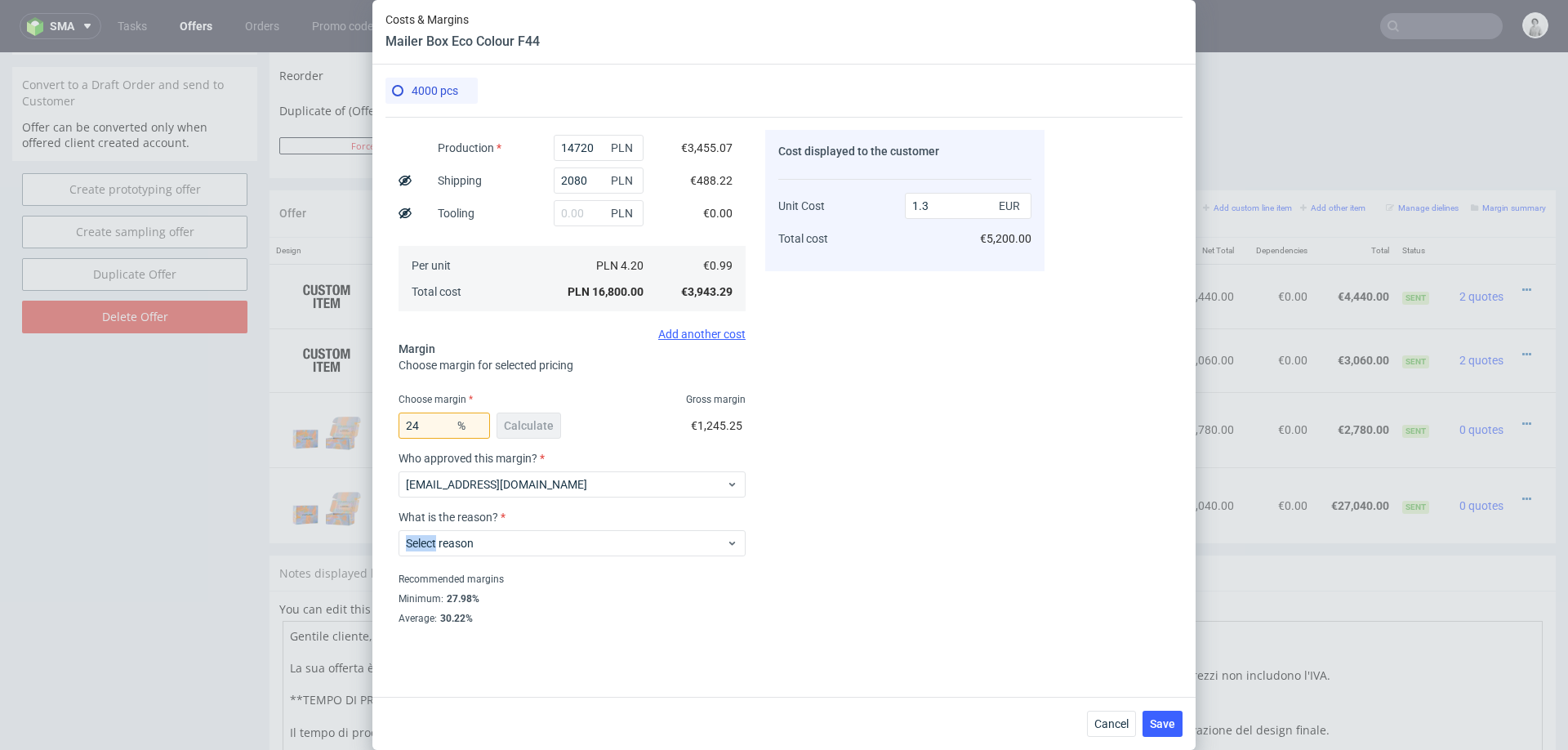
click at [553, 524] on div "Select reason" at bounding box center [572, 540] width 347 height 33
click at [543, 548] on span "Select reason" at bounding box center [566, 543] width 320 height 16
type input "pric"
click at [538, 584] on div "Product with price from Studio" at bounding box center [572, 581] width 334 height 30
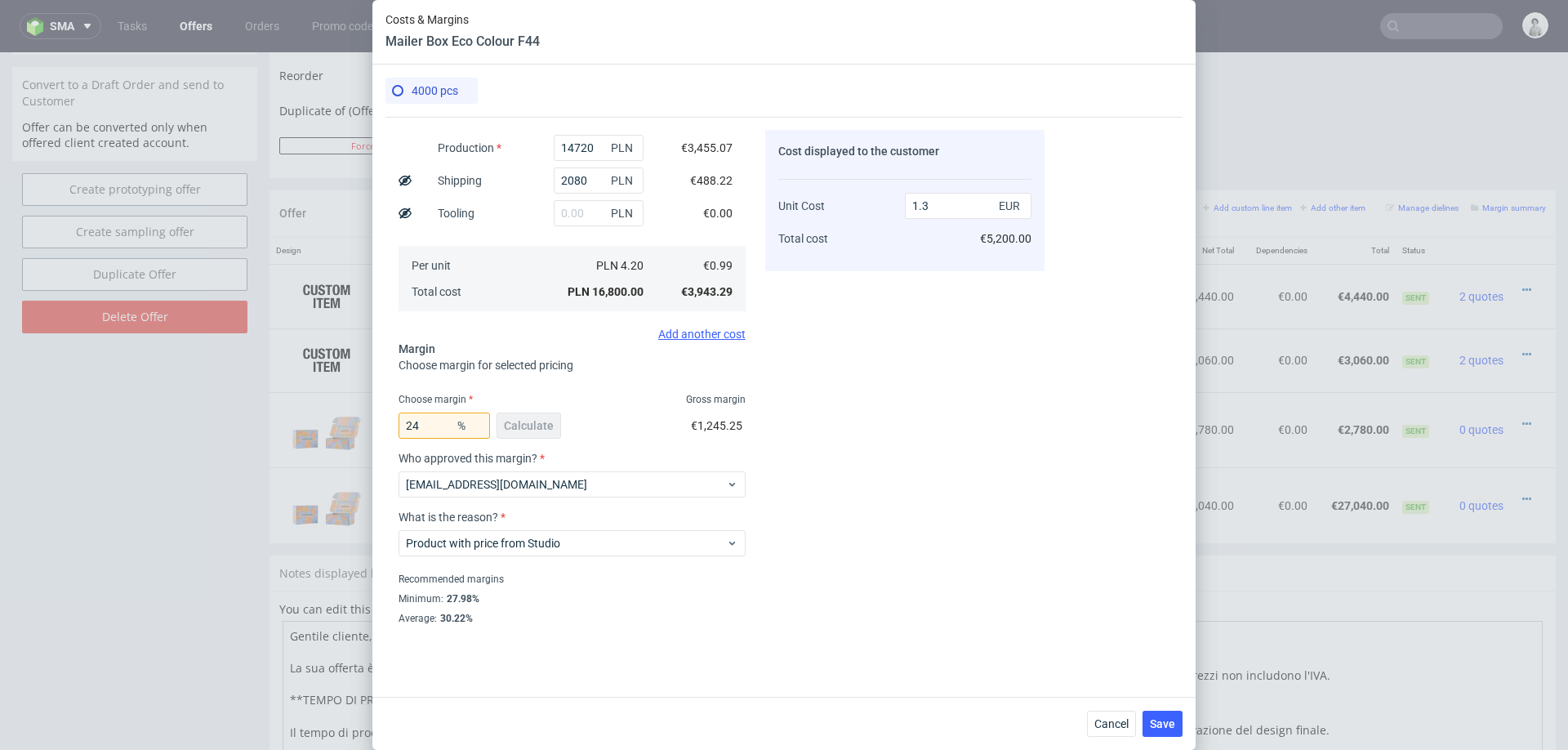
click at [538, 584] on div "Recommended margins" at bounding box center [572, 579] width 347 height 20
click at [857, 558] on div "Cost displayed to the customer Unit Cost Total cost 1.3 EUR €5,200.00" at bounding box center [904, 380] width 279 height 502
click at [436, 425] on input "24" at bounding box center [445, 425] width 91 height 26
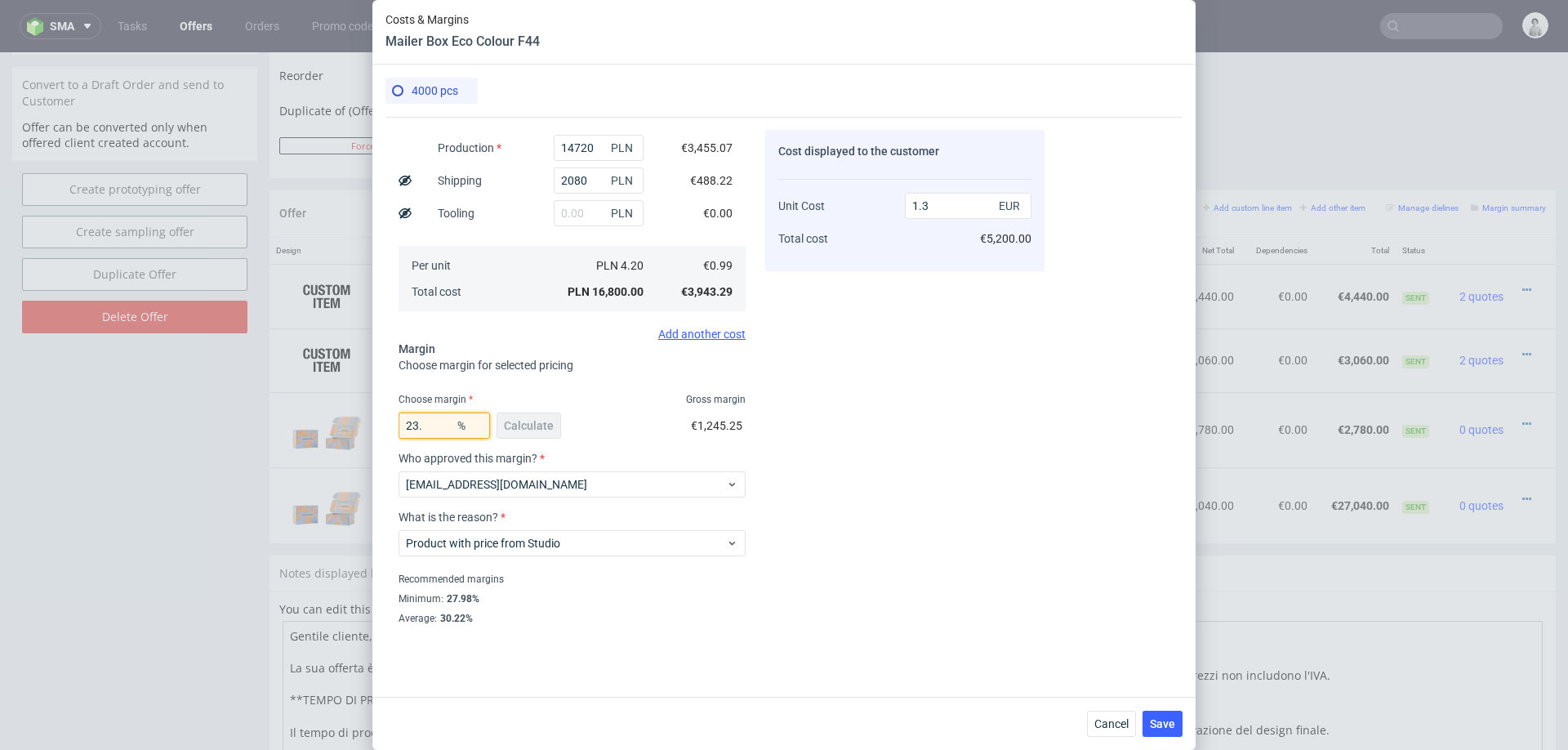
type input "23.4"
type input "1.28"
type input "23.8"
type input "1.29"
type input "23.8"
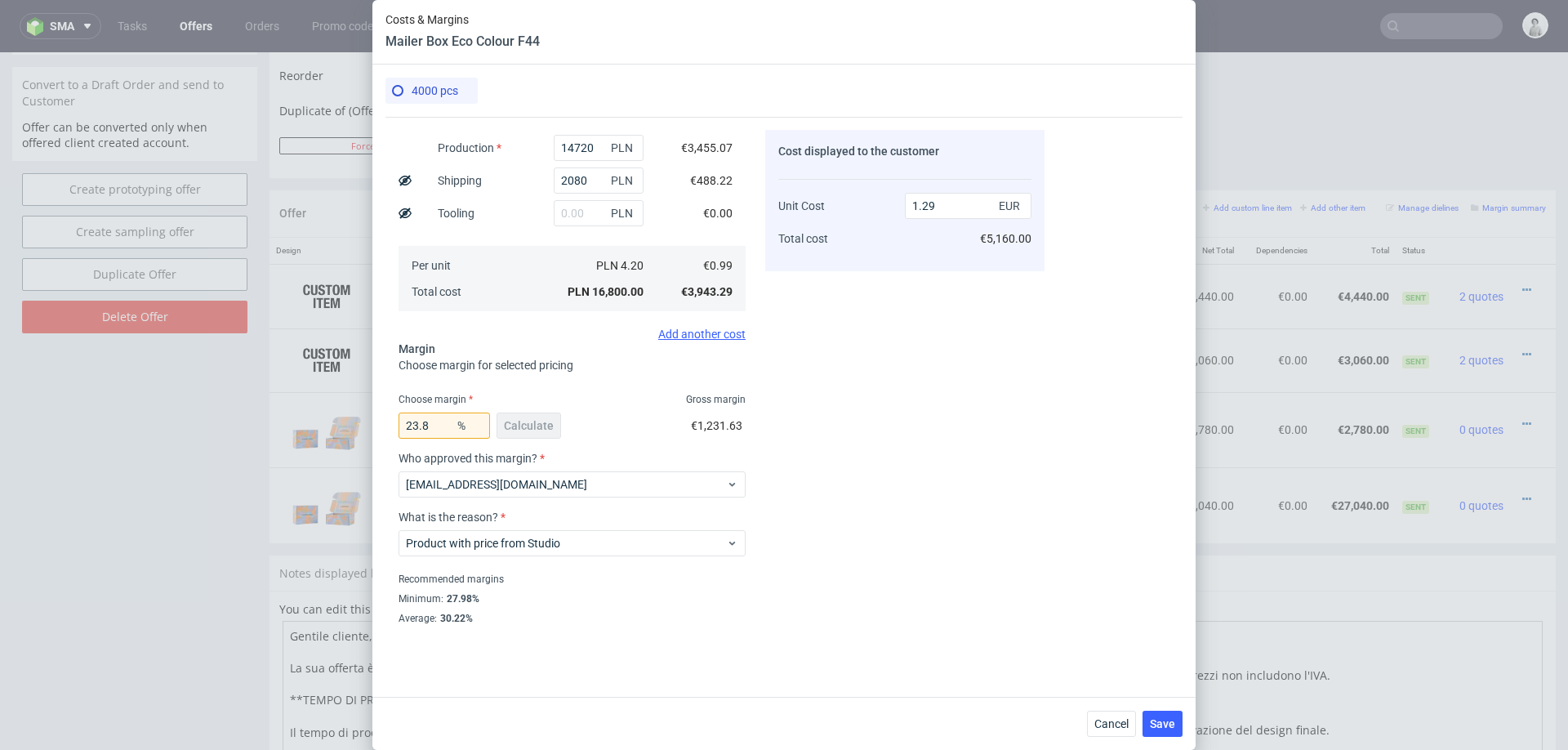
click at [818, 550] on div "Cost displayed to the customer Unit Cost Total cost 1.29 EUR €5,160.00" at bounding box center [904, 380] width 279 height 502
click at [1165, 730] on button "Save" at bounding box center [1162, 723] width 40 height 26
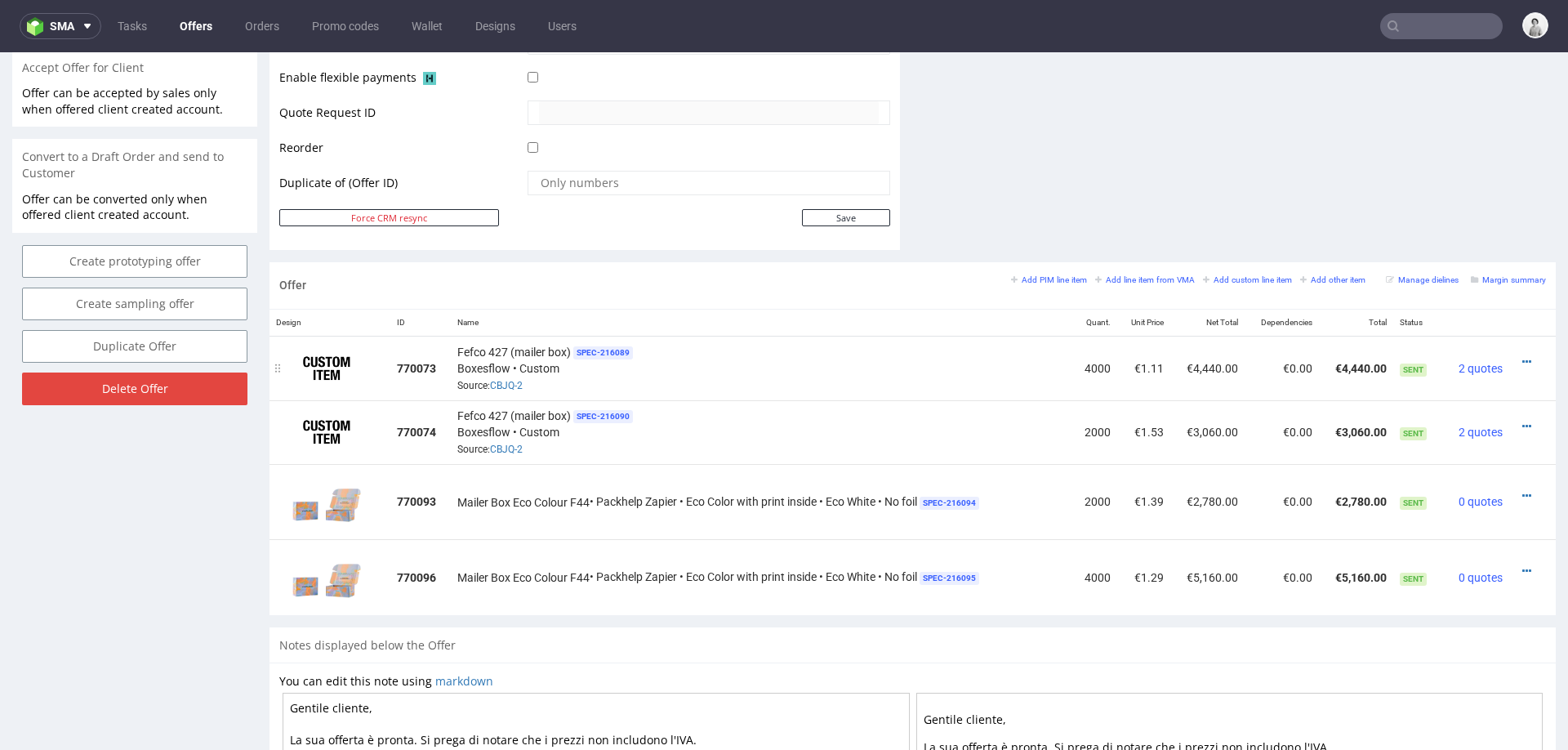
scroll to position [0, 0]
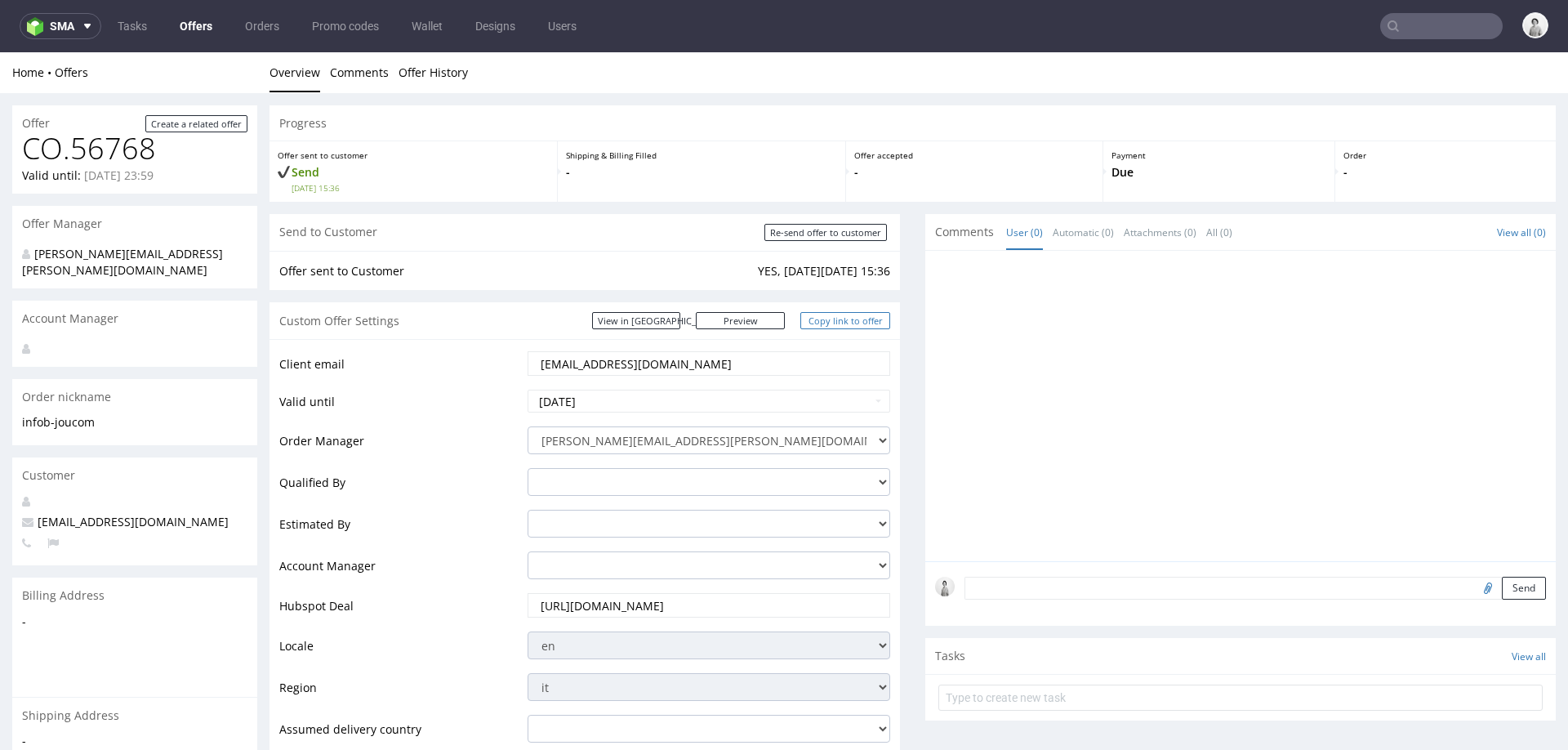
click at [835, 322] on link "Copy link to offer" at bounding box center [845, 320] width 89 height 17
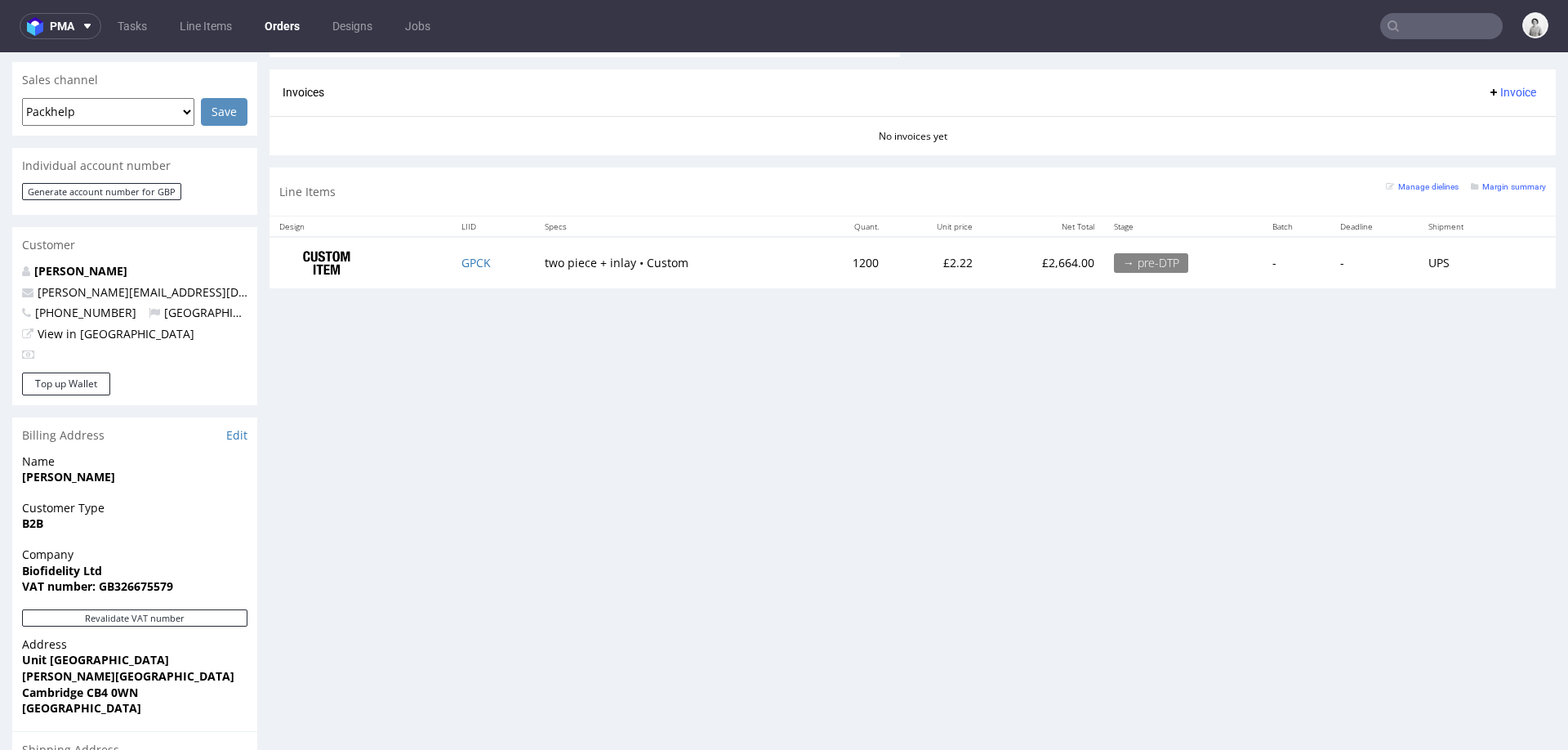
scroll to position [696, 0]
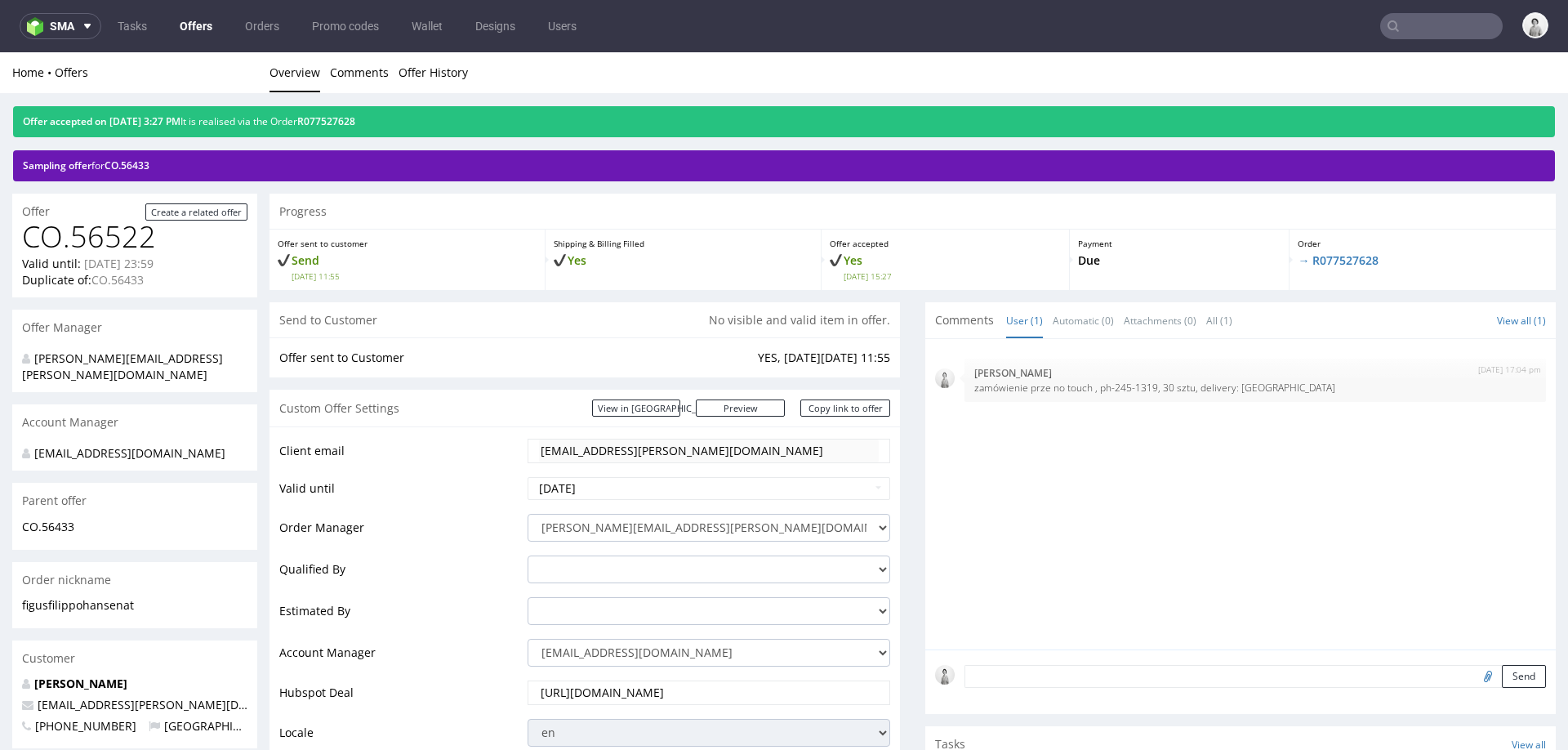
scroll to position [1009, 0]
click at [1320, 251] on div "Order → R077527628" at bounding box center [1422, 260] width 266 height 61
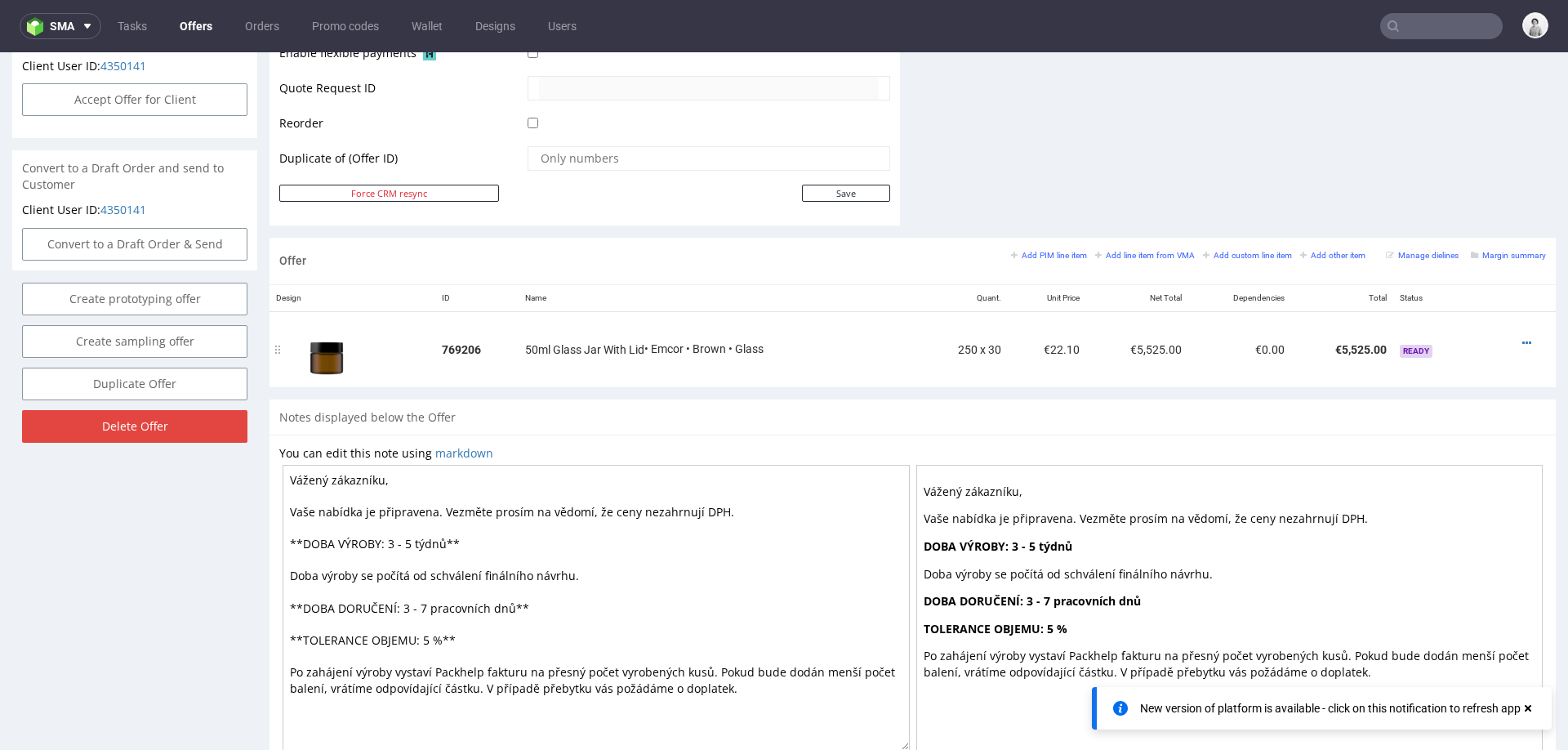
scroll to position [750, 0]
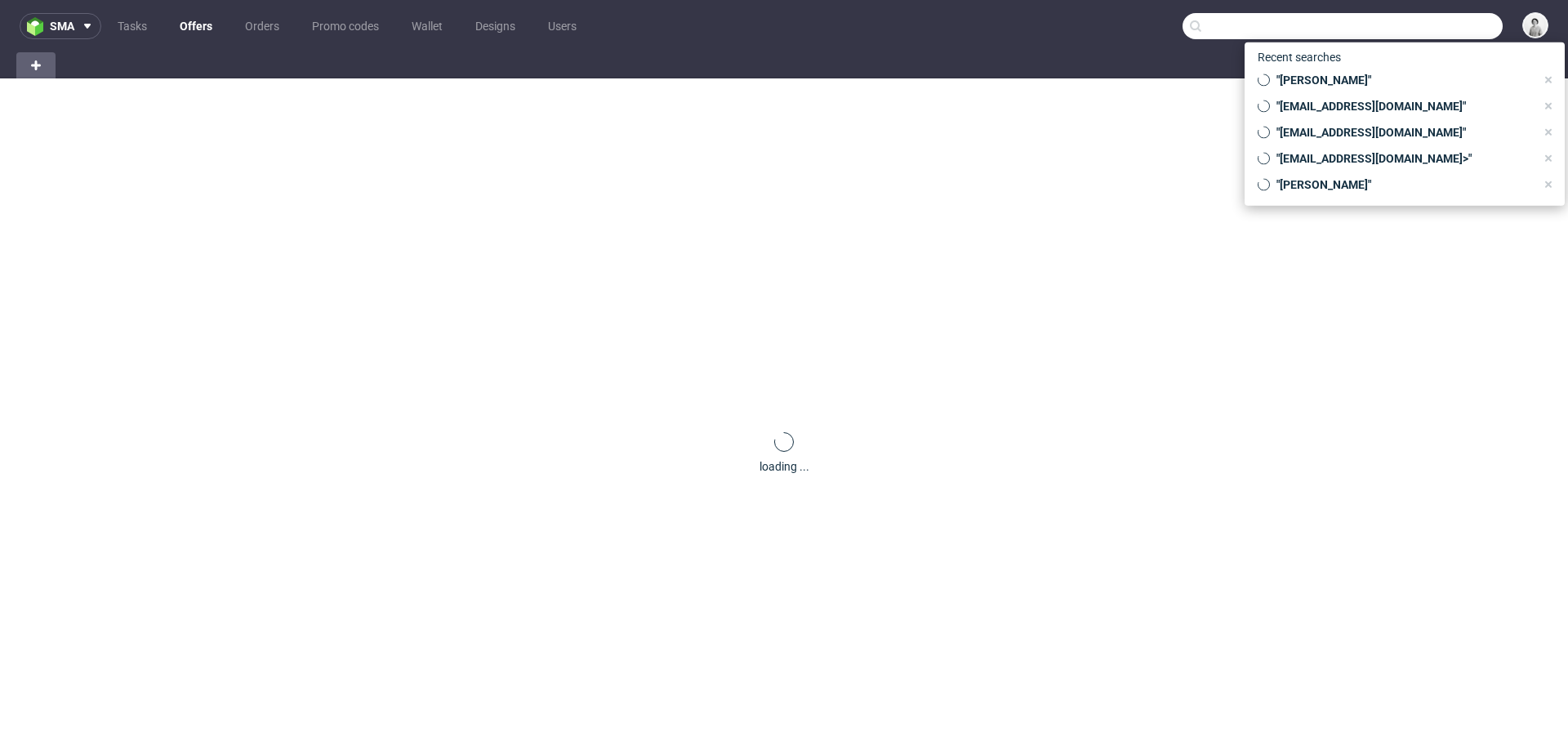
click at [1423, 30] on input "text" at bounding box center [1343, 26] width 320 height 26
paste input "[PERSON_NAME][EMAIL_ADDRESS][DOMAIN_NAME]"
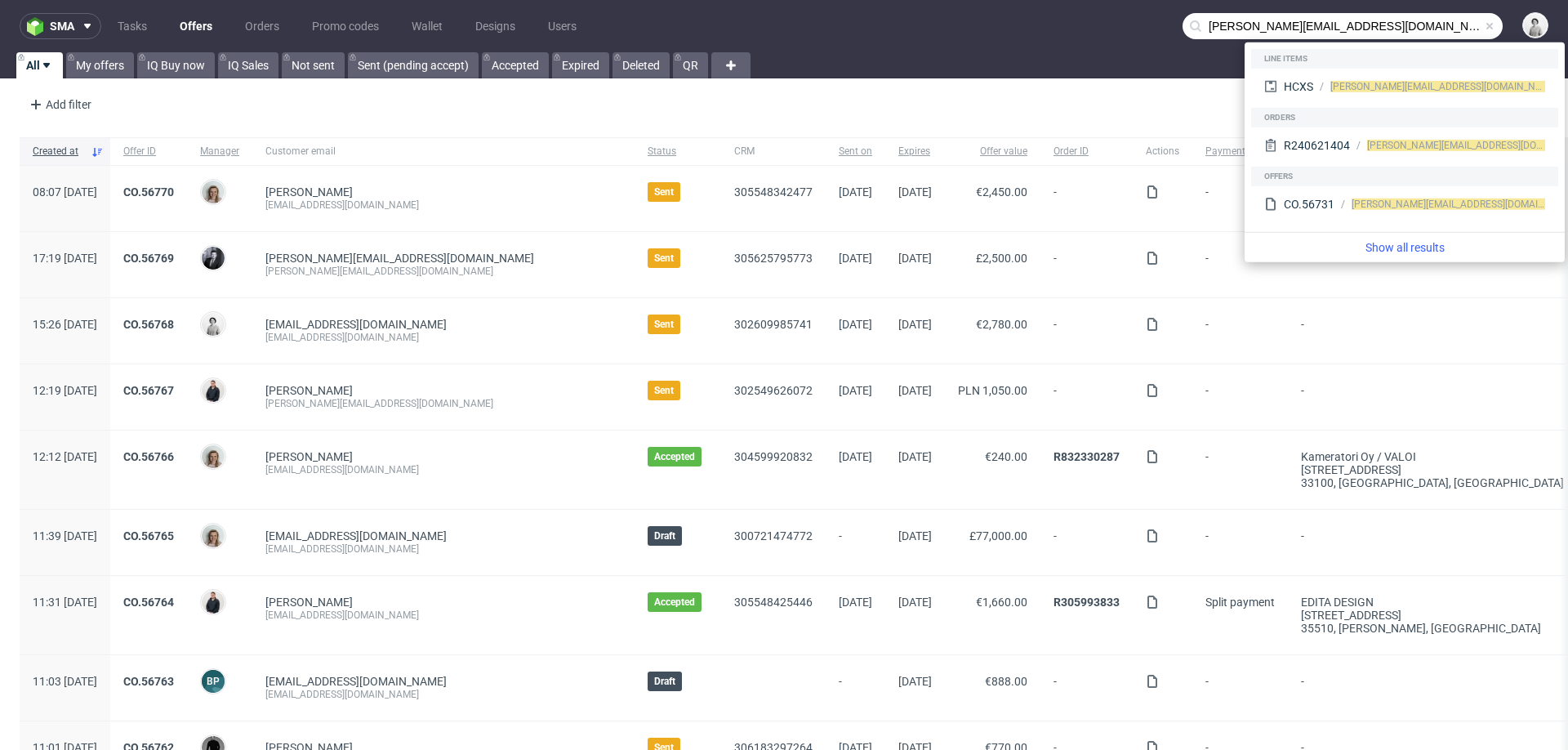
type input "[PERSON_NAME][EMAIL_ADDRESS][DOMAIN_NAME]"
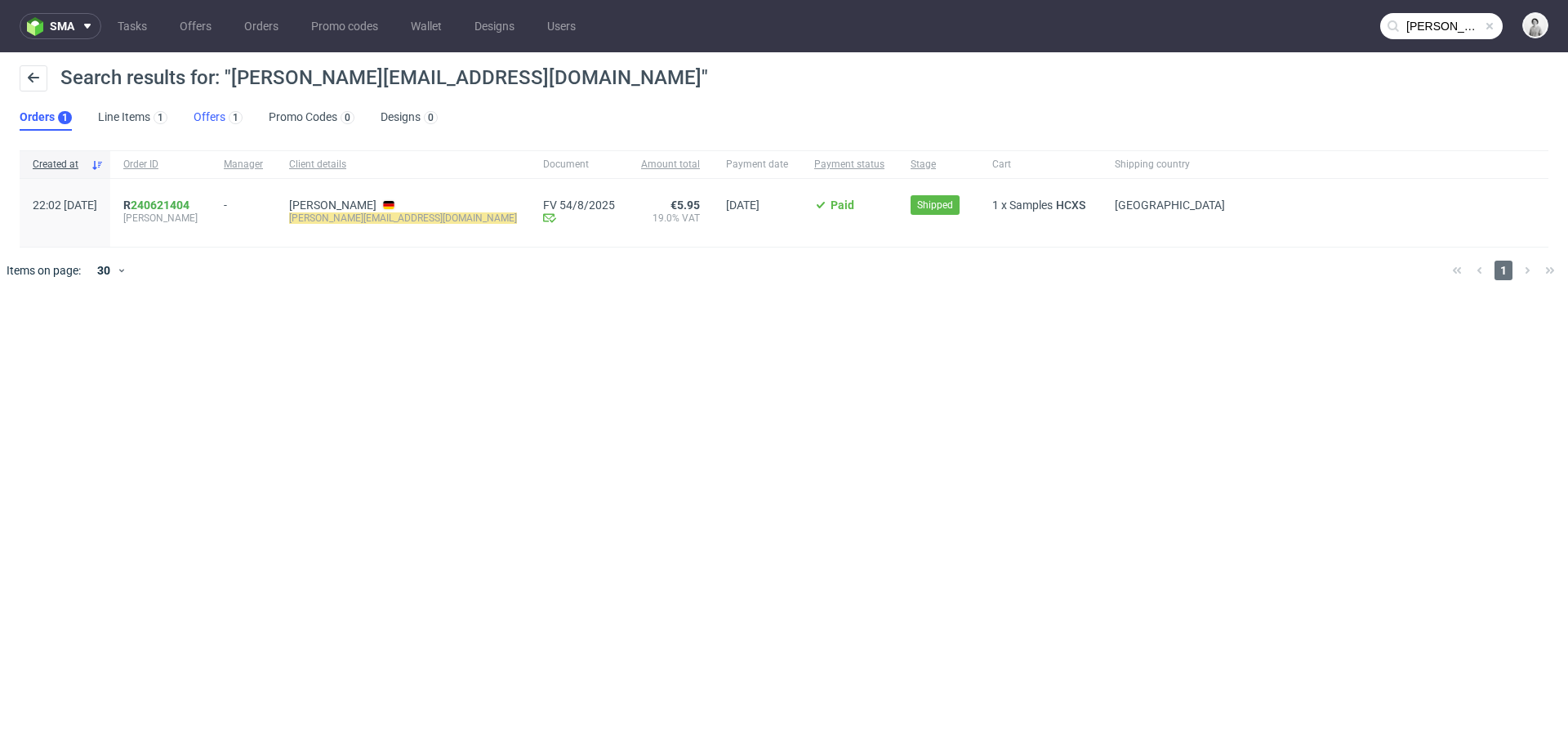
click at [203, 109] on link "Offers 1" at bounding box center [217, 117] width 49 height 26
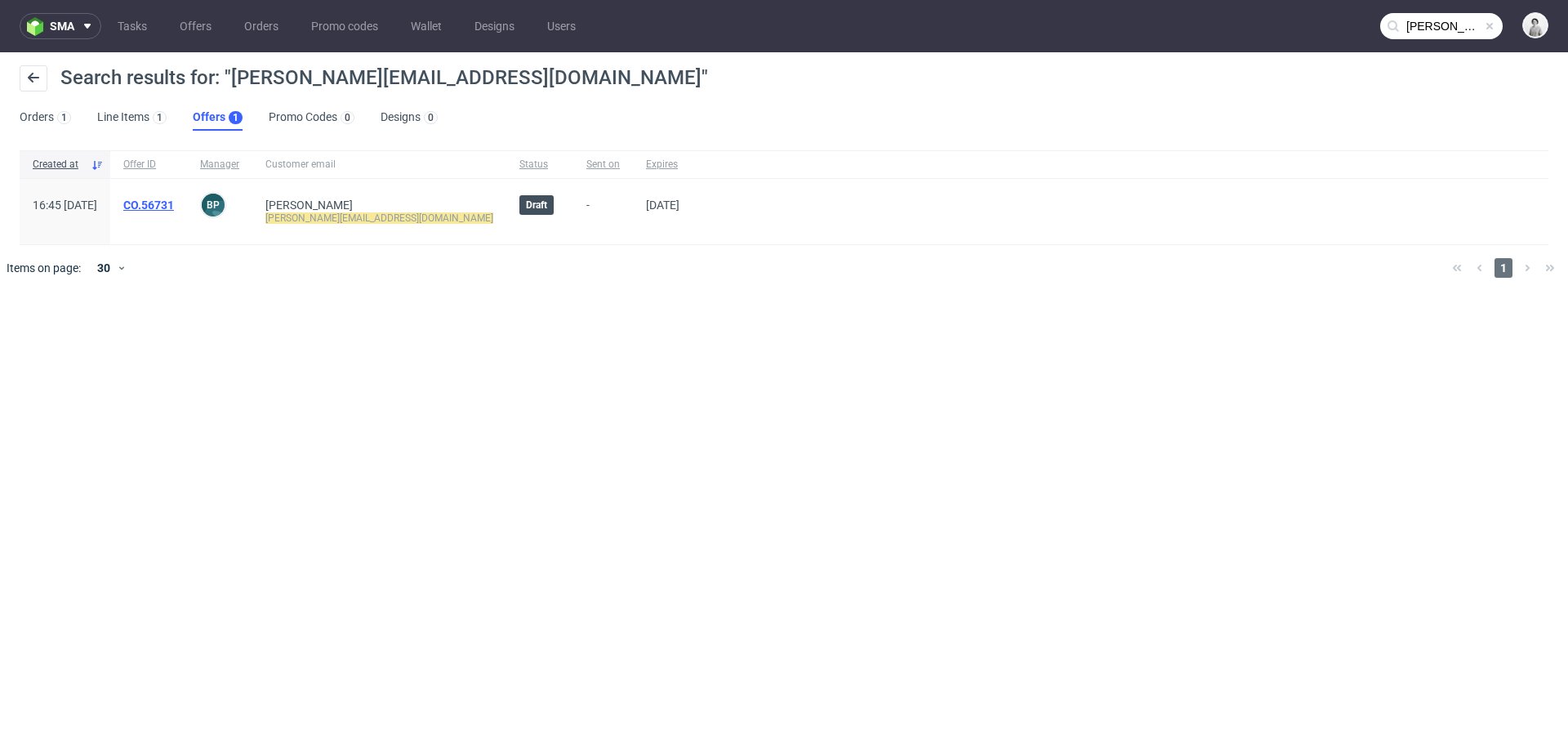
click at [174, 203] on link "CO.56731" at bounding box center [148, 205] width 51 height 13
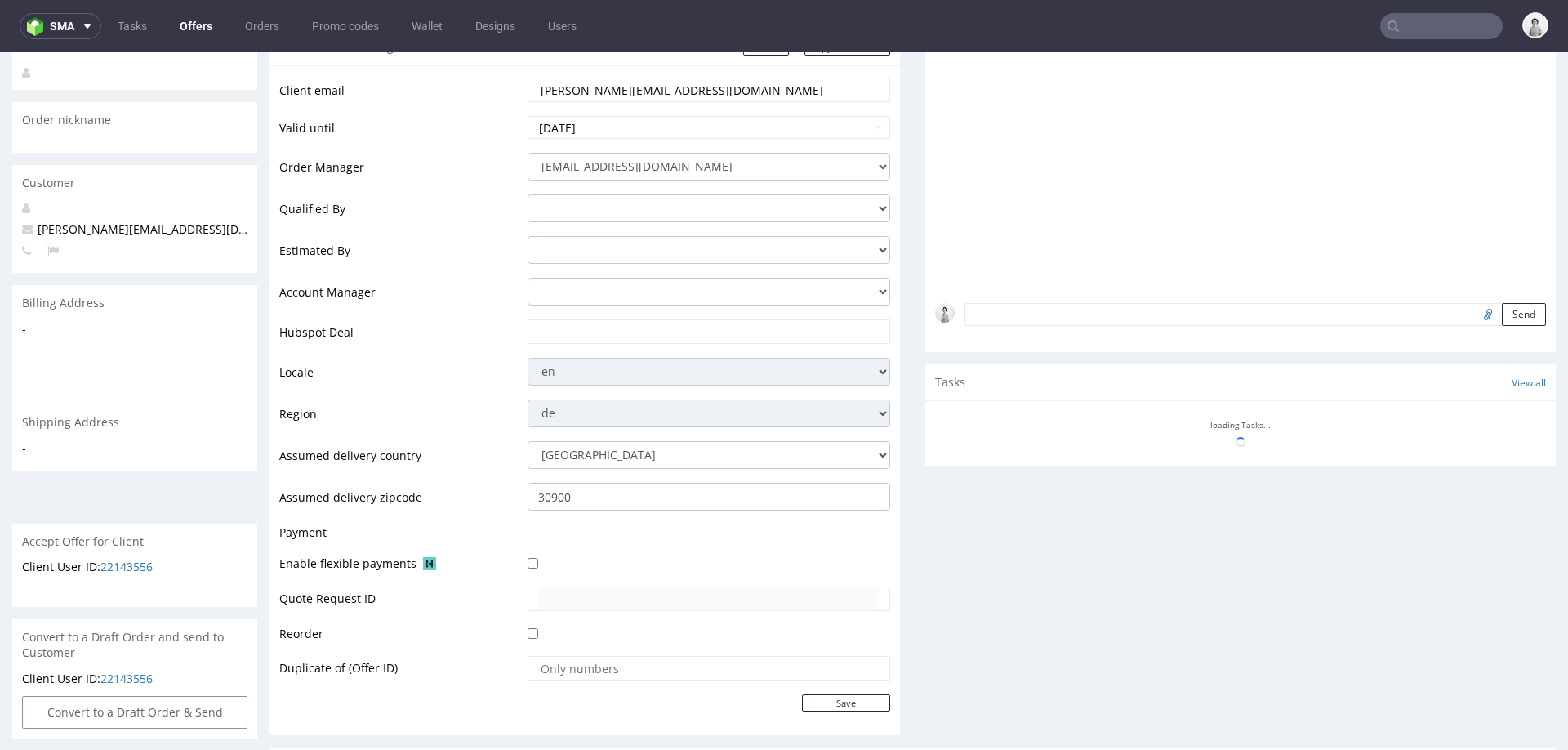
scroll to position [266, 0]
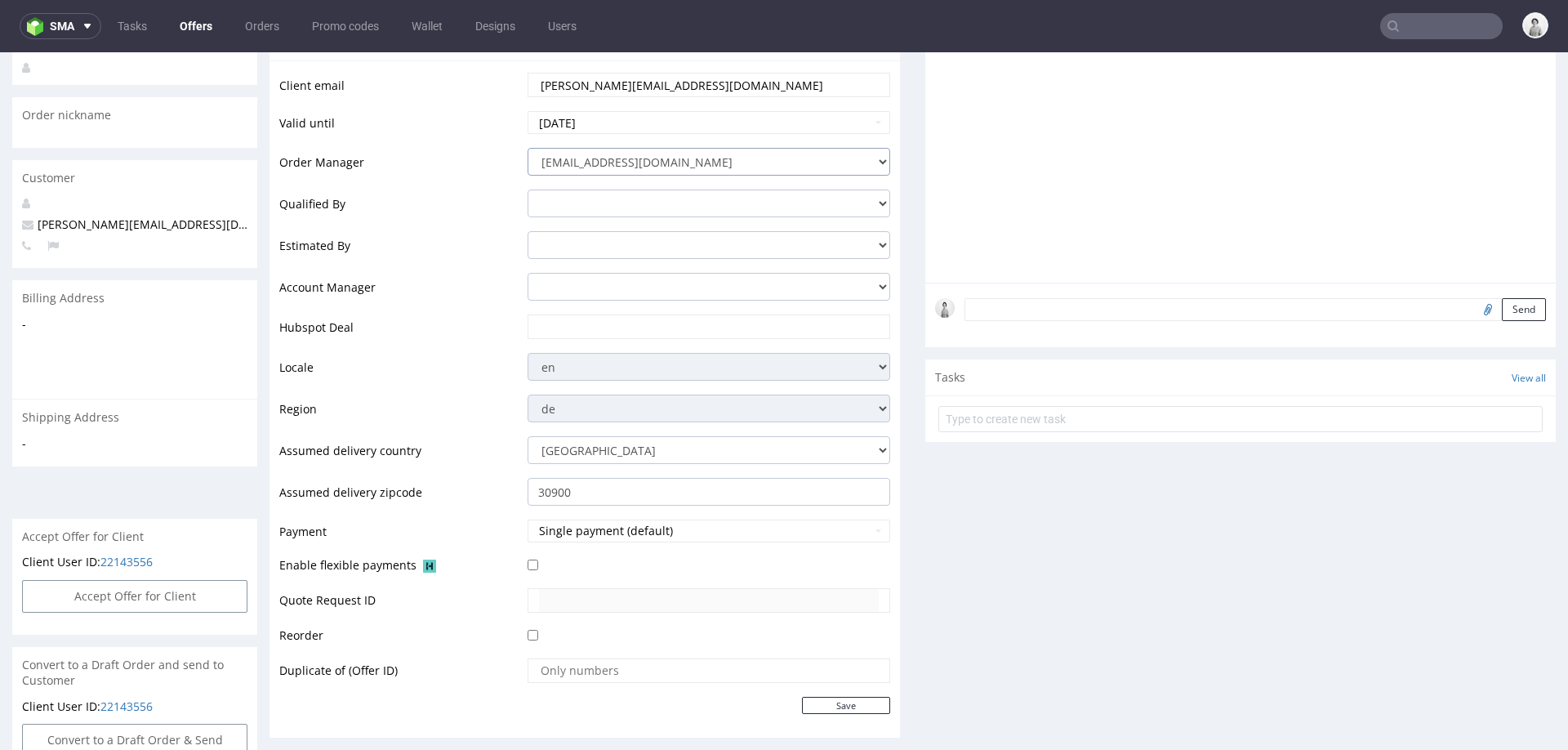
click at [733, 158] on select "integrations@packhelp.com adrian.grudzien@packhelp.com adrian.margula@packhelp.…" at bounding box center [708, 161] width 362 height 28
select select "20998342"
click at [661, 310] on td "adrian.margula@packhelp.com alex.lemee@packhelp.com angelina.marc@packhelp.com …" at bounding box center [707, 292] width 367 height 42
click at [657, 328] on input "text" at bounding box center [709, 327] width 340 height 23
paste input "https://app-eu1.hubspot.com/contacts/25600958/record/0-3/303297362149"
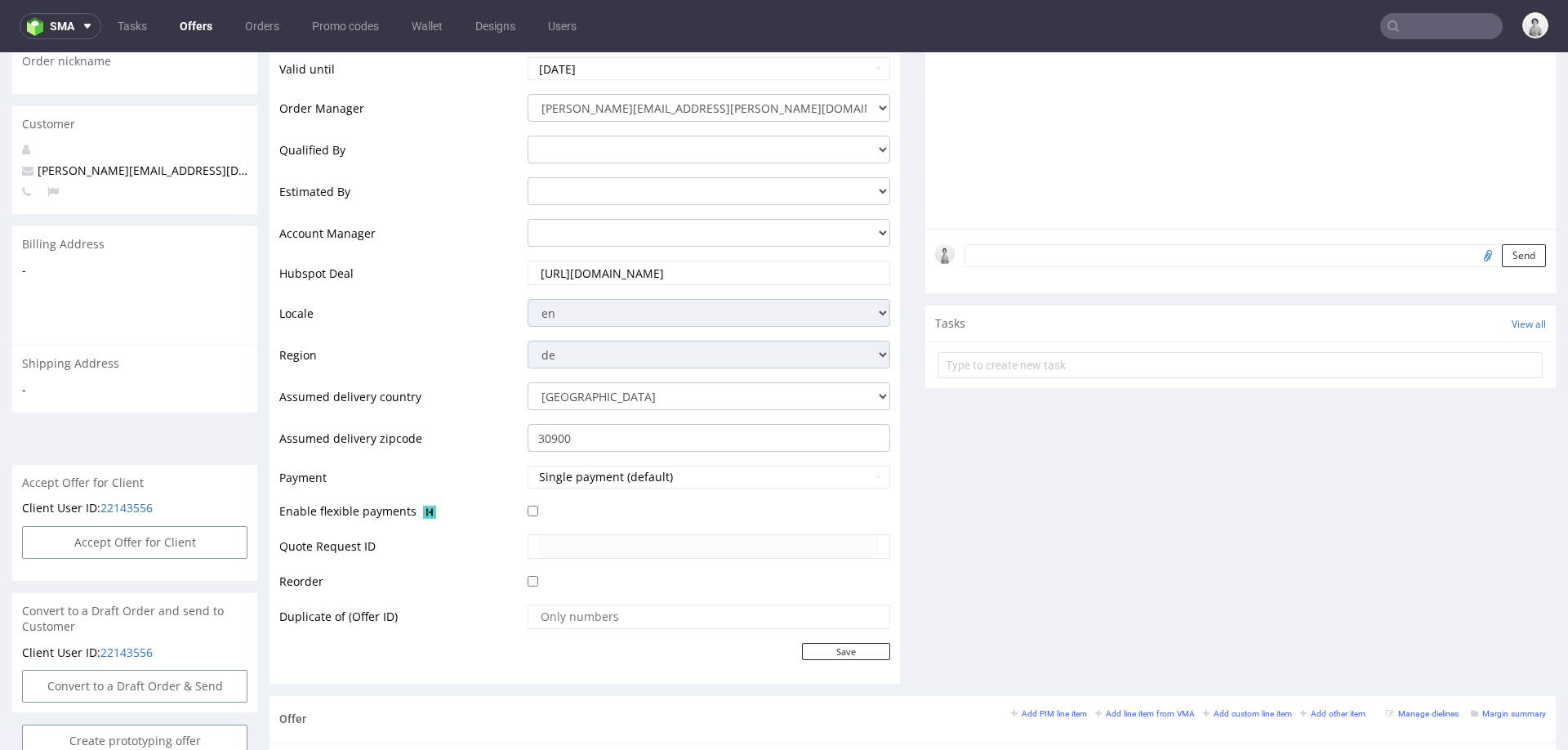
scroll to position [319, 0]
type input "https://app-eu1.hubspot.com/contacts/25600958/record/0-3/303297362149"
click at [849, 650] on input "Save" at bounding box center [846, 652] width 89 height 17
type input "In progress..."
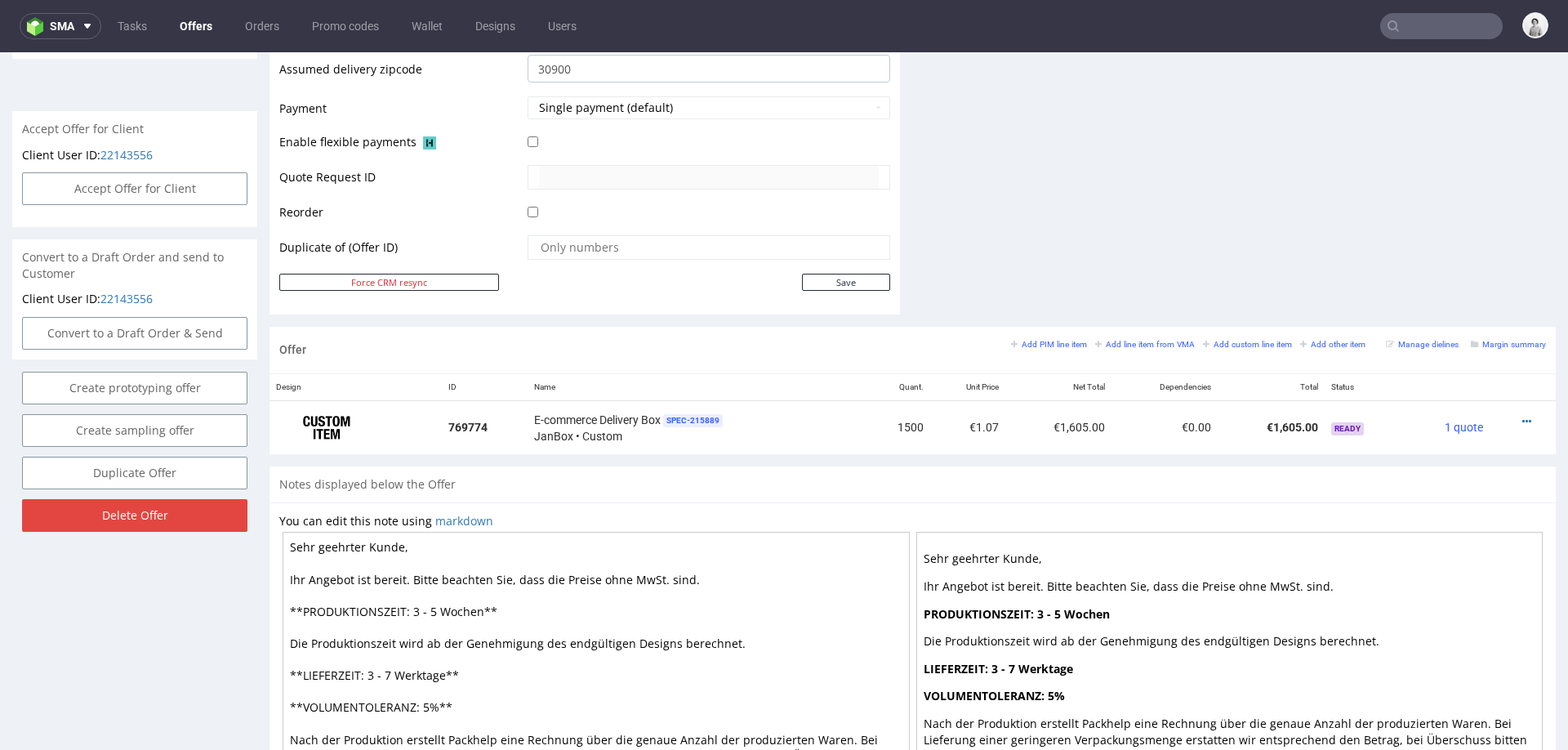
scroll to position [690, 0]
click at [1111, 341] on small "Add line item from VMA" at bounding box center [1144, 344] width 99 height 9
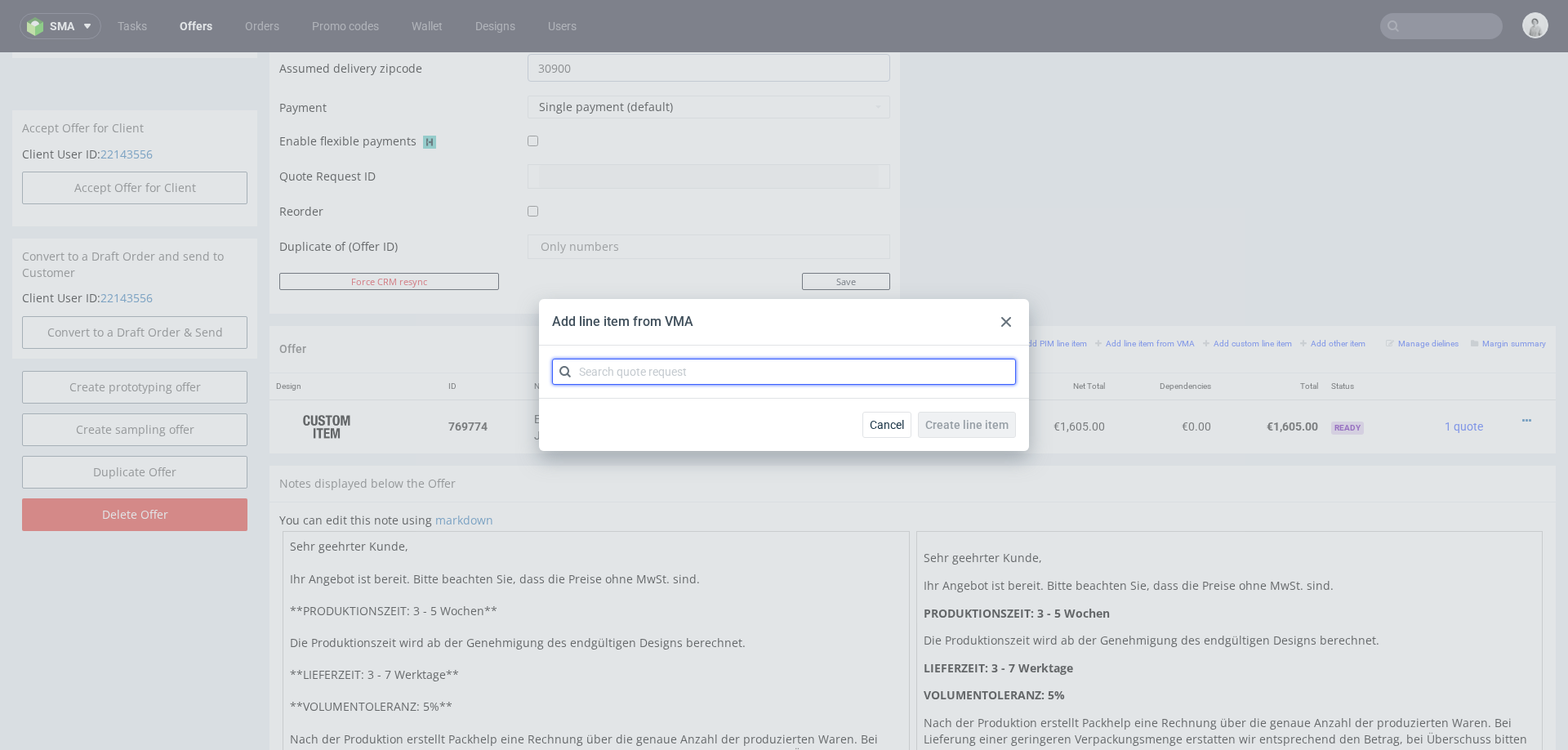
click at [861, 380] on input "text" at bounding box center [784, 371] width 464 height 26
type input "cbka"
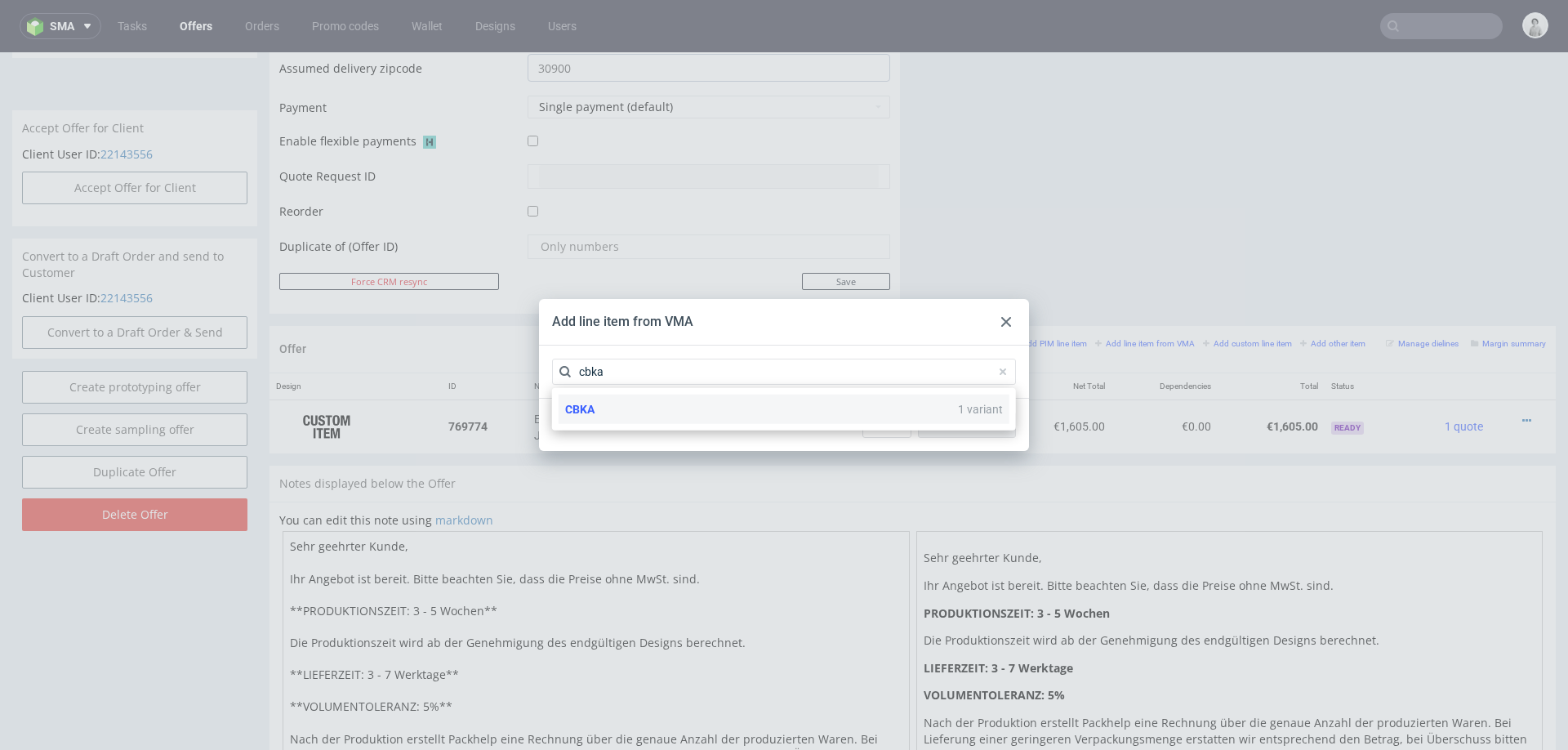
click at [774, 407] on div "CBKA 1 variant" at bounding box center [784, 409] width 451 height 30
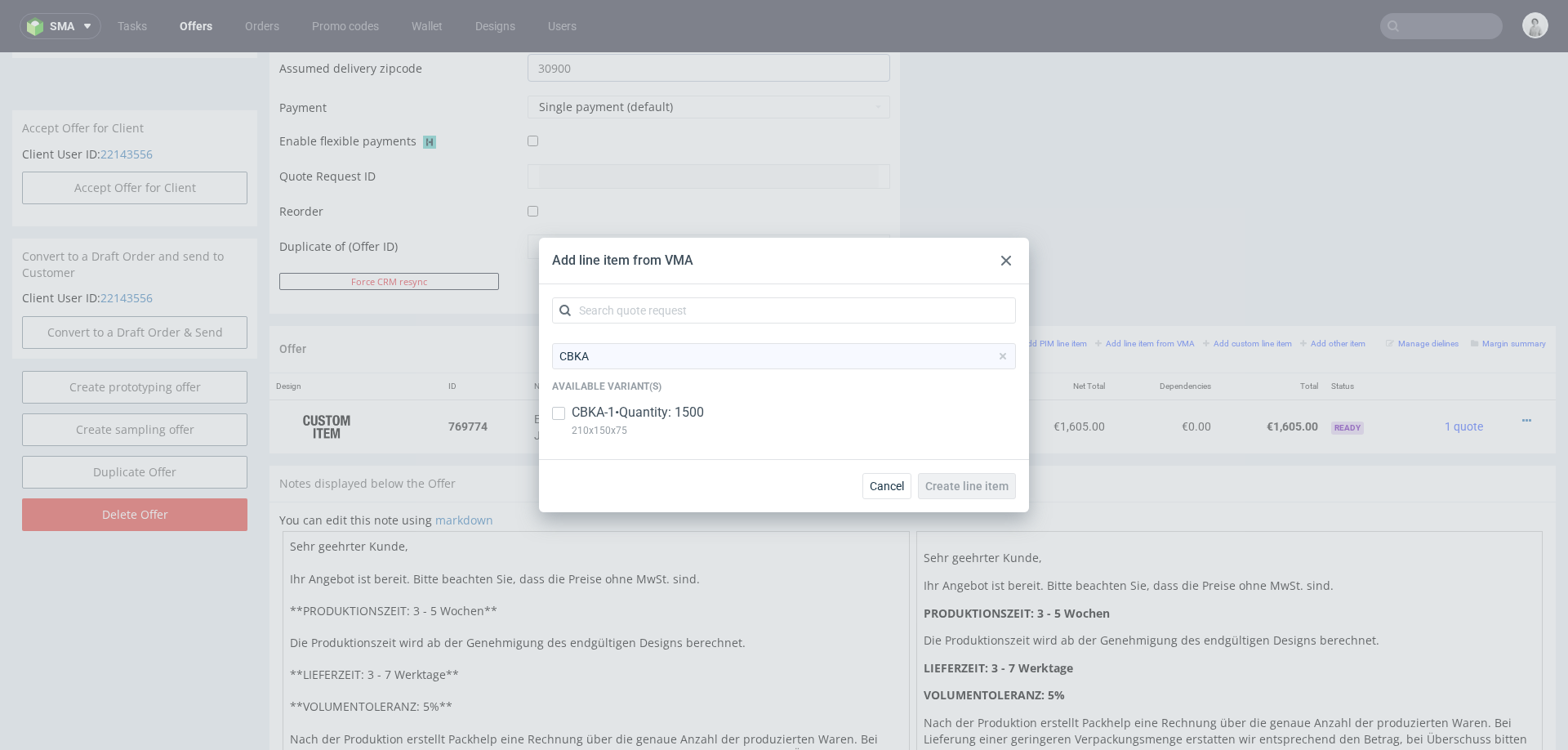
click at [566, 411] on div "CBKA-1 • Quantity: 1500 210x150x75" at bounding box center [784, 424] width 464 height 42
checkbox input "true"
drag, startPoint x: 981, startPoint y: 507, endPoint x: 979, endPoint y: 485, distance: 22.1
click at [981, 502] on div "Cancel Create line item" at bounding box center [784, 485] width 490 height 53
click at [979, 485] on span "Create line item" at bounding box center [966, 486] width 83 height 12
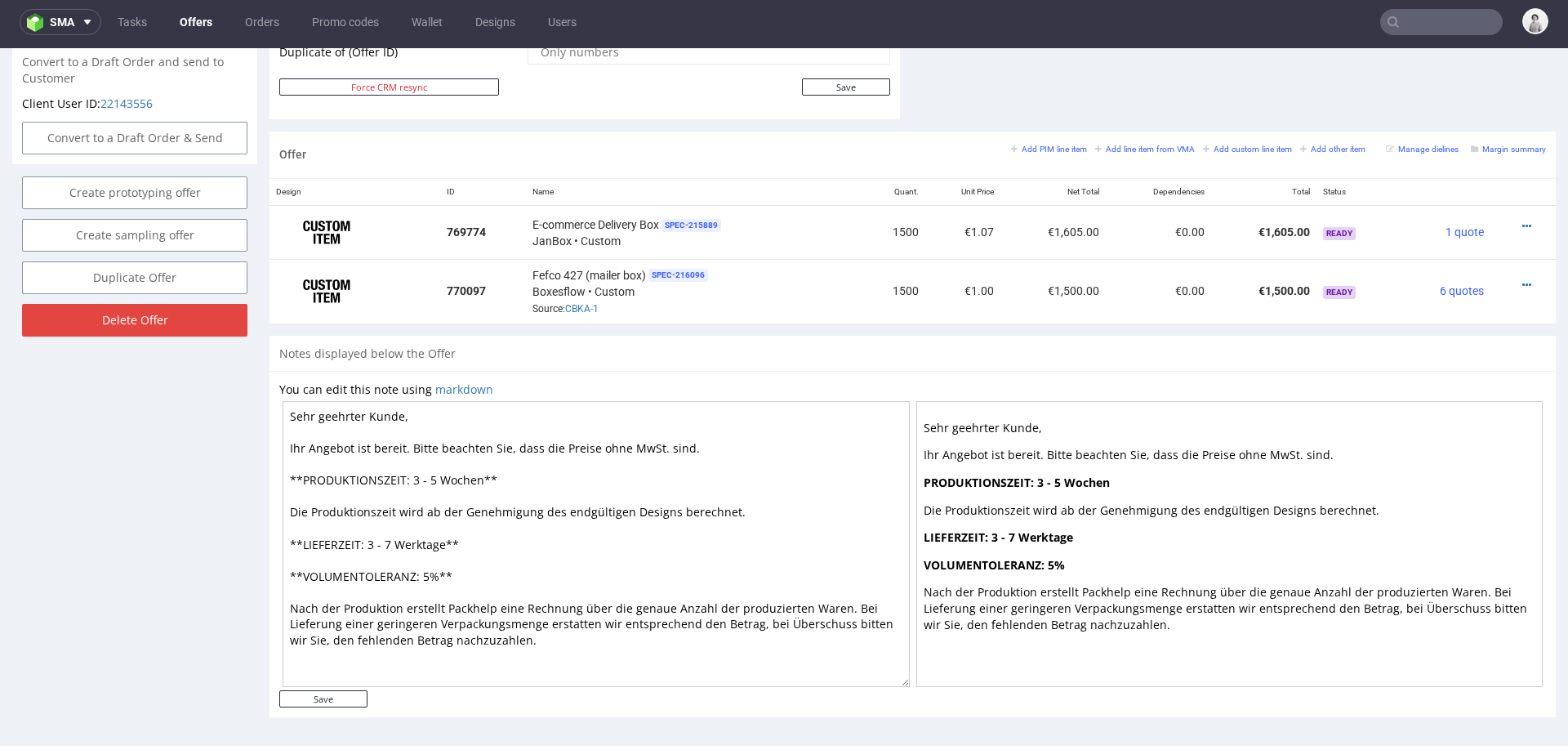
scroll to position [816, 0]
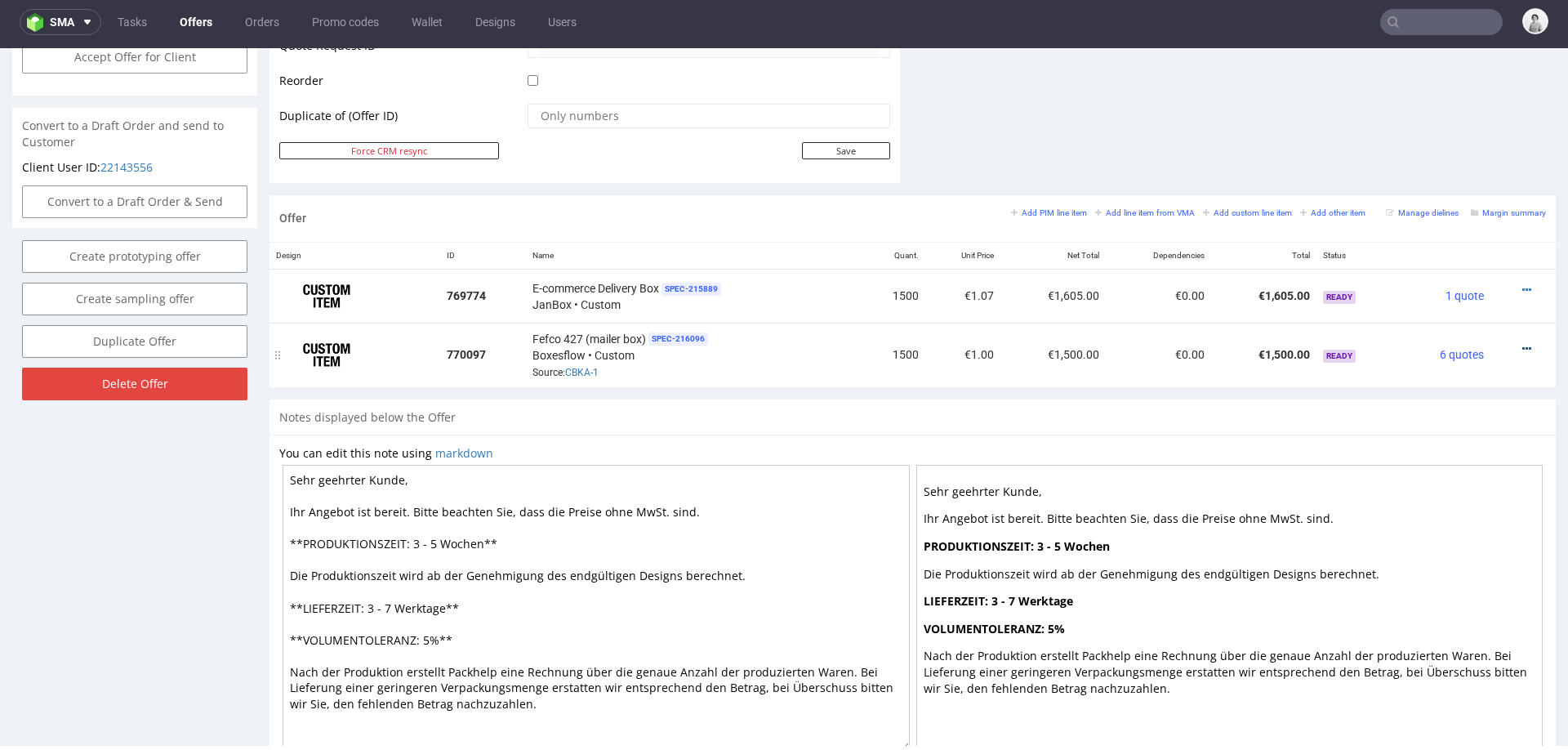
click at [1522, 344] on icon at bounding box center [1527, 348] width 9 height 12
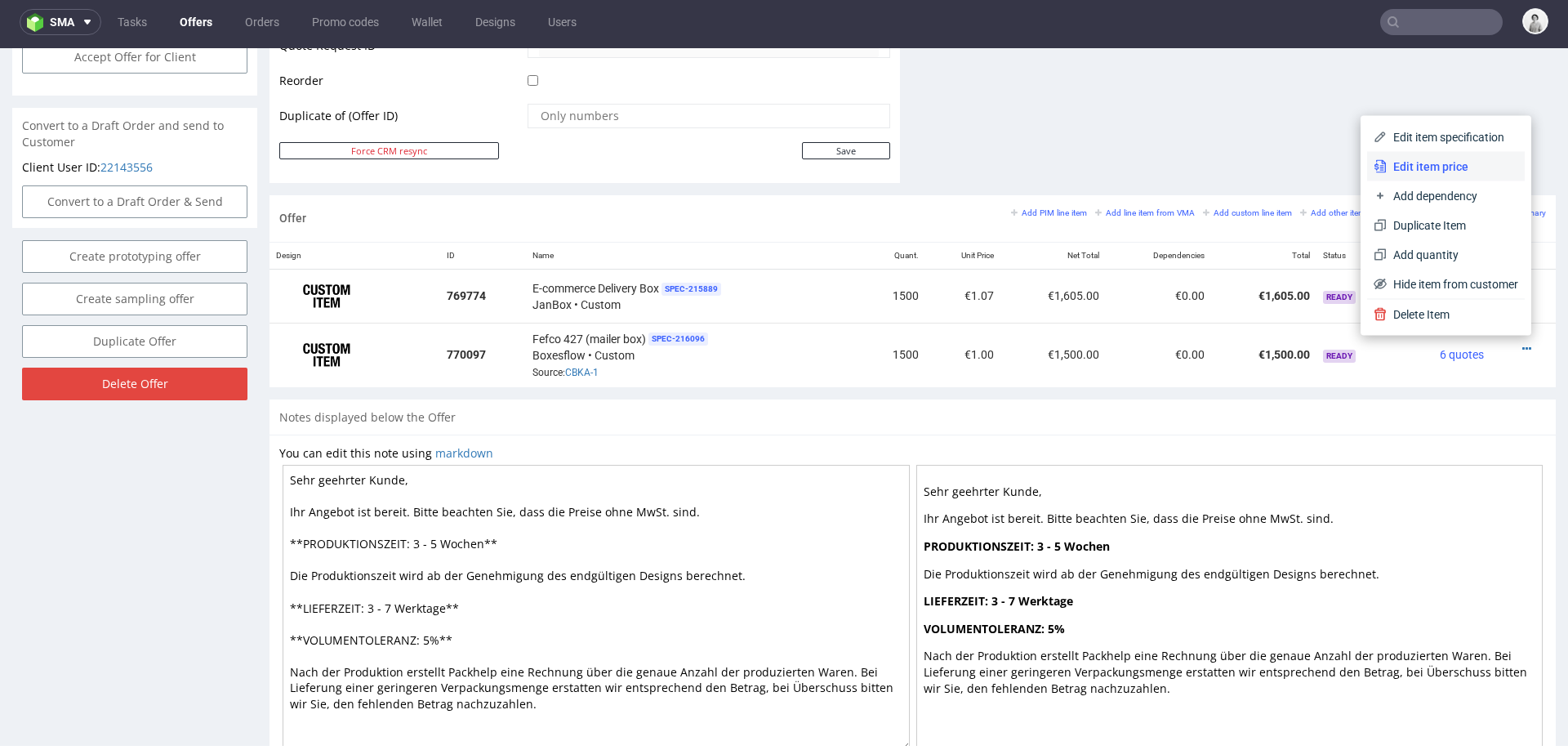
click at [1467, 174] on span "Edit item price" at bounding box center [1452, 166] width 131 height 16
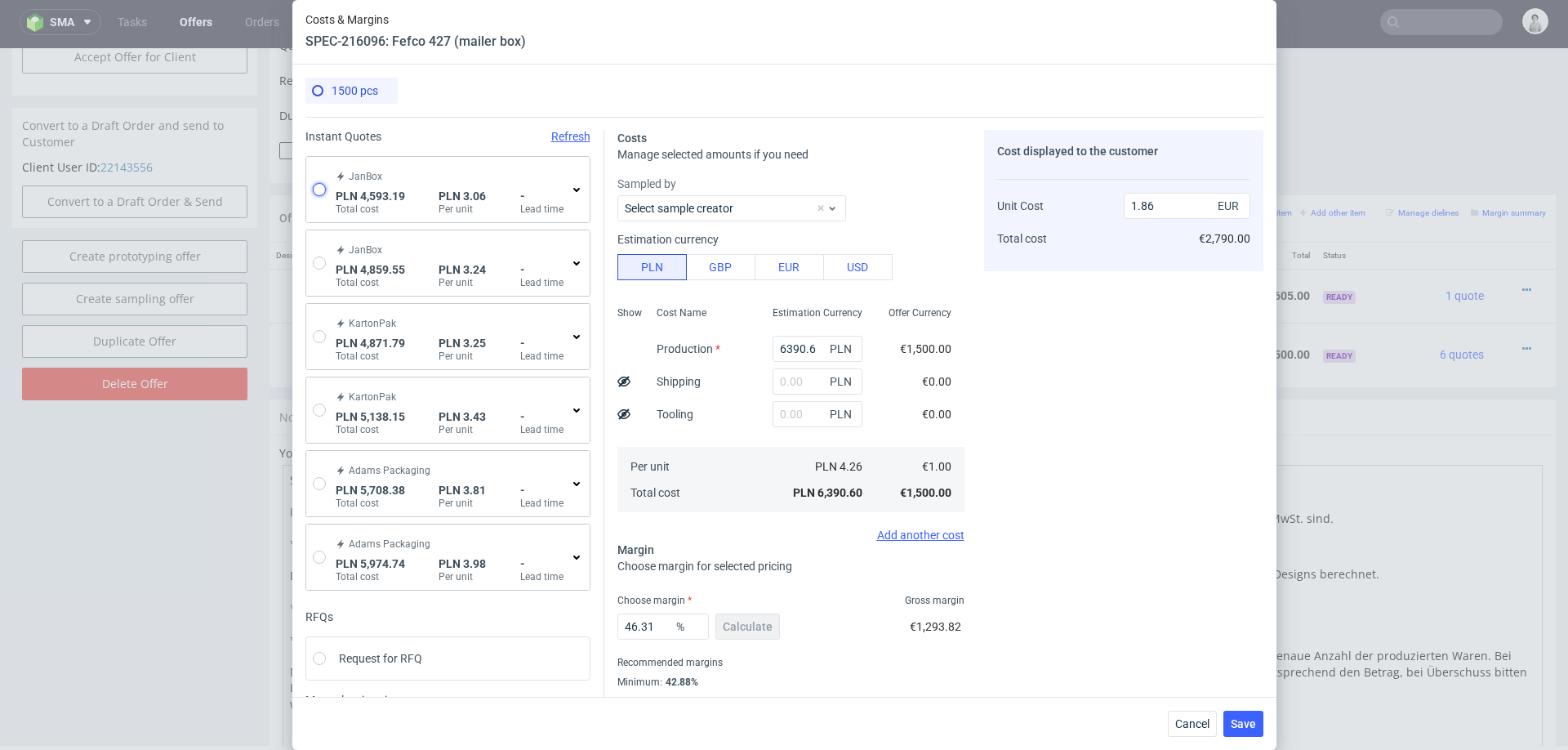
click at [322, 187] on input "radio" at bounding box center [319, 189] width 13 height 13
radio input "true"
radio input "false"
type input "2897.1399999999994"
type input "444.44"
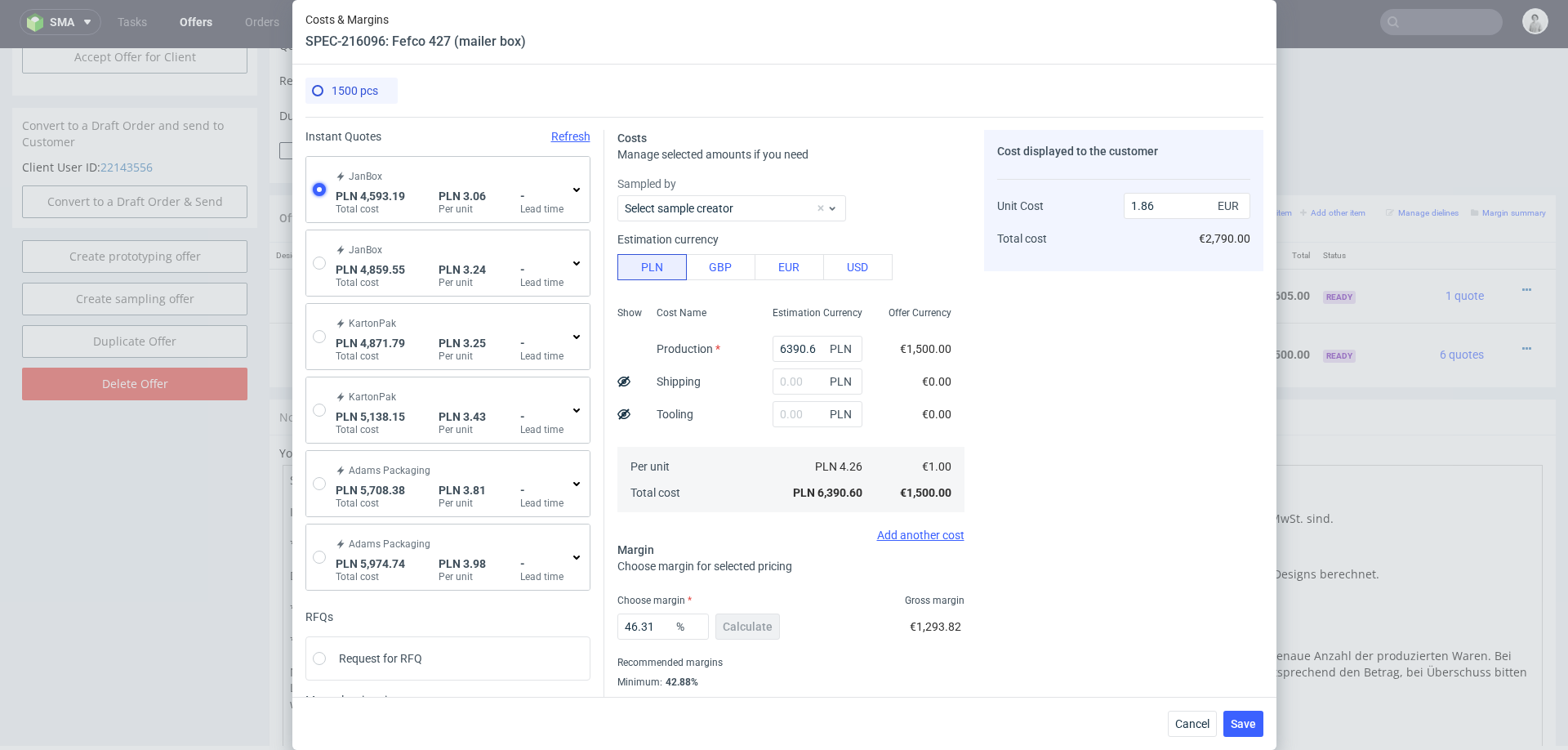
type input "1251.61"
type input "0.72"
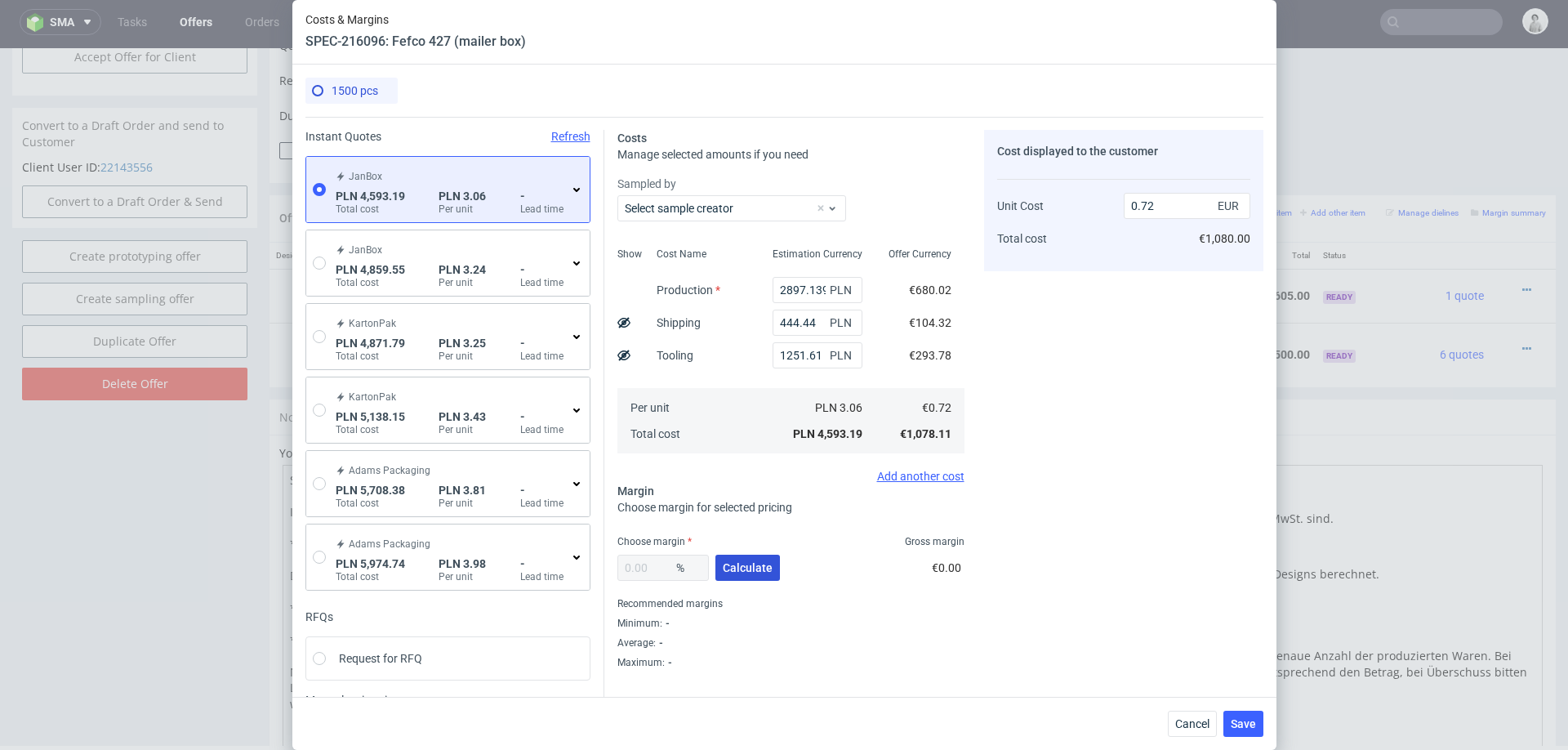
click at [737, 562] on span "Calculate" at bounding box center [748, 567] width 50 height 12
type input "38.86"
type input "1.18"
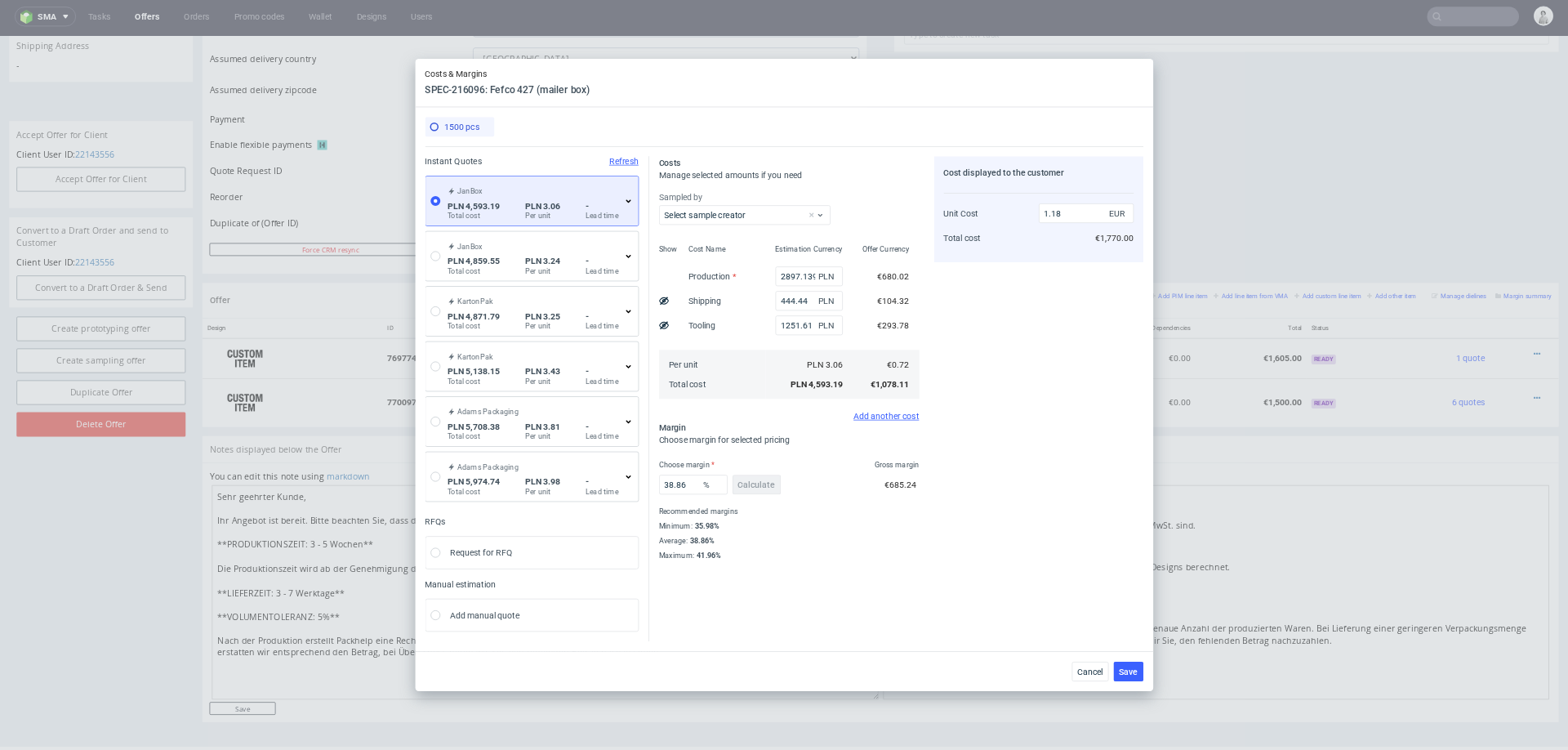
scroll to position [4, 0]
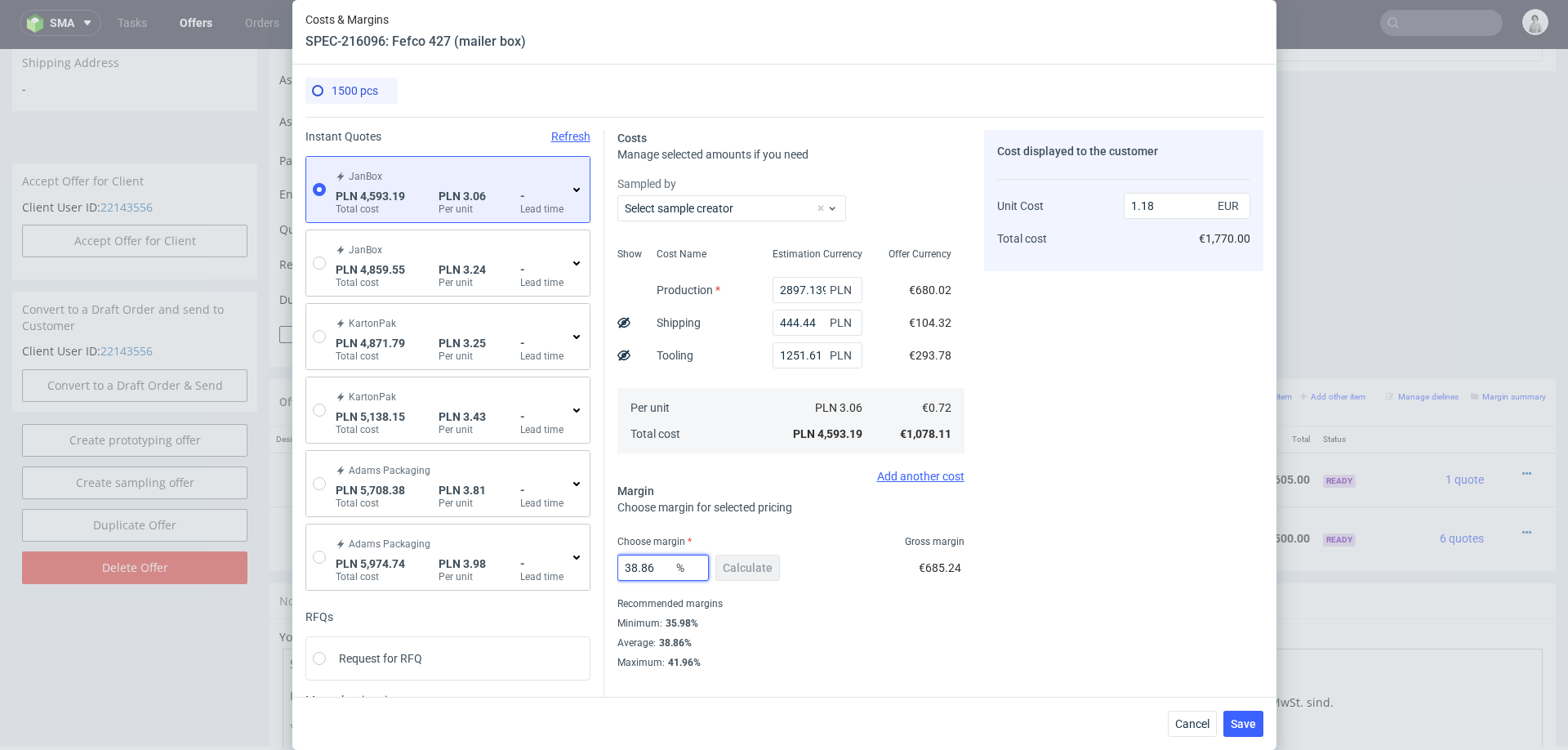
click at [653, 570] on input "38.86" at bounding box center [663, 567] width 91 height 26
type input "30"
type input "1.03"
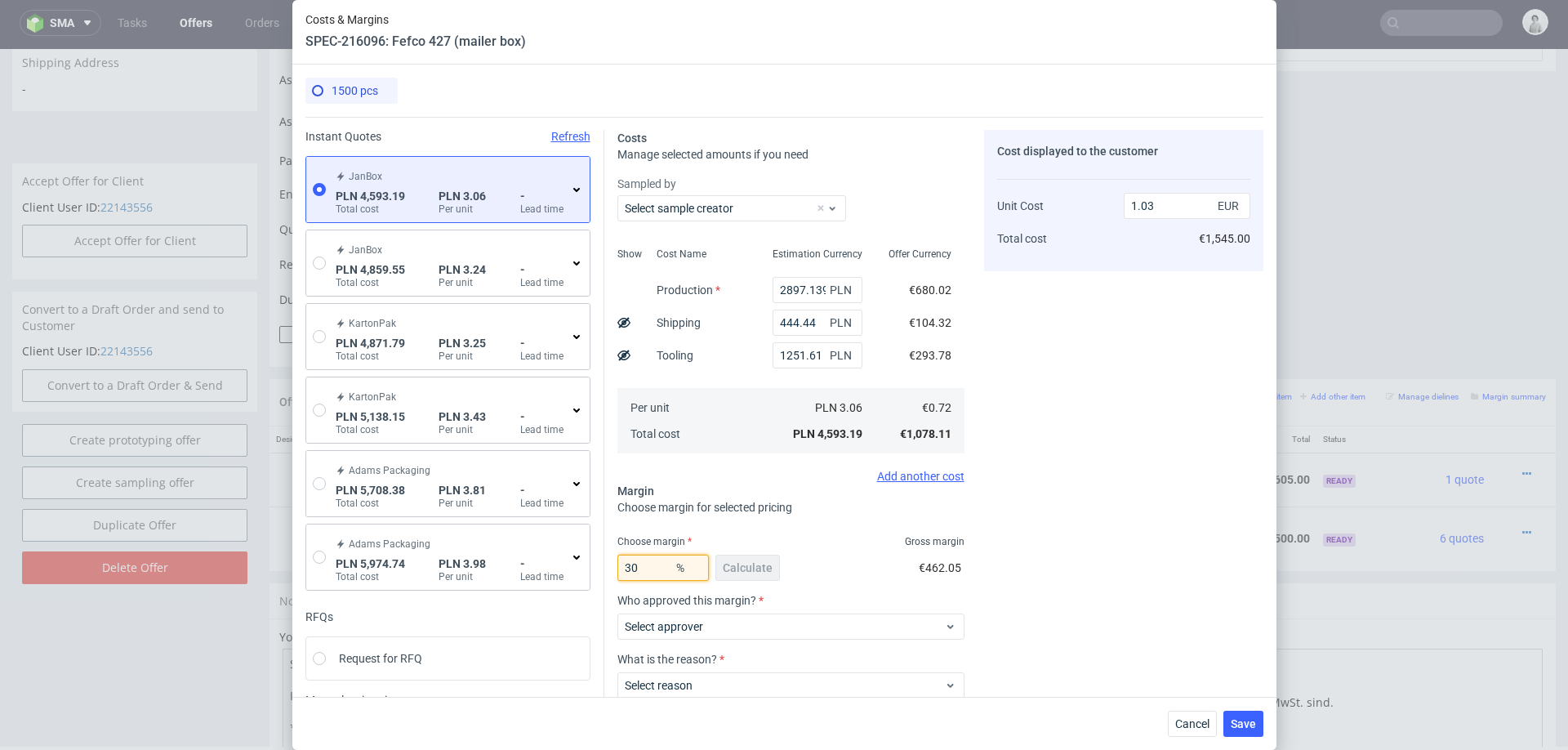
click at [653, 570] on input "30" at bounding box center [663, 567] width 91 height 26
type input "2"
type input "0.74"
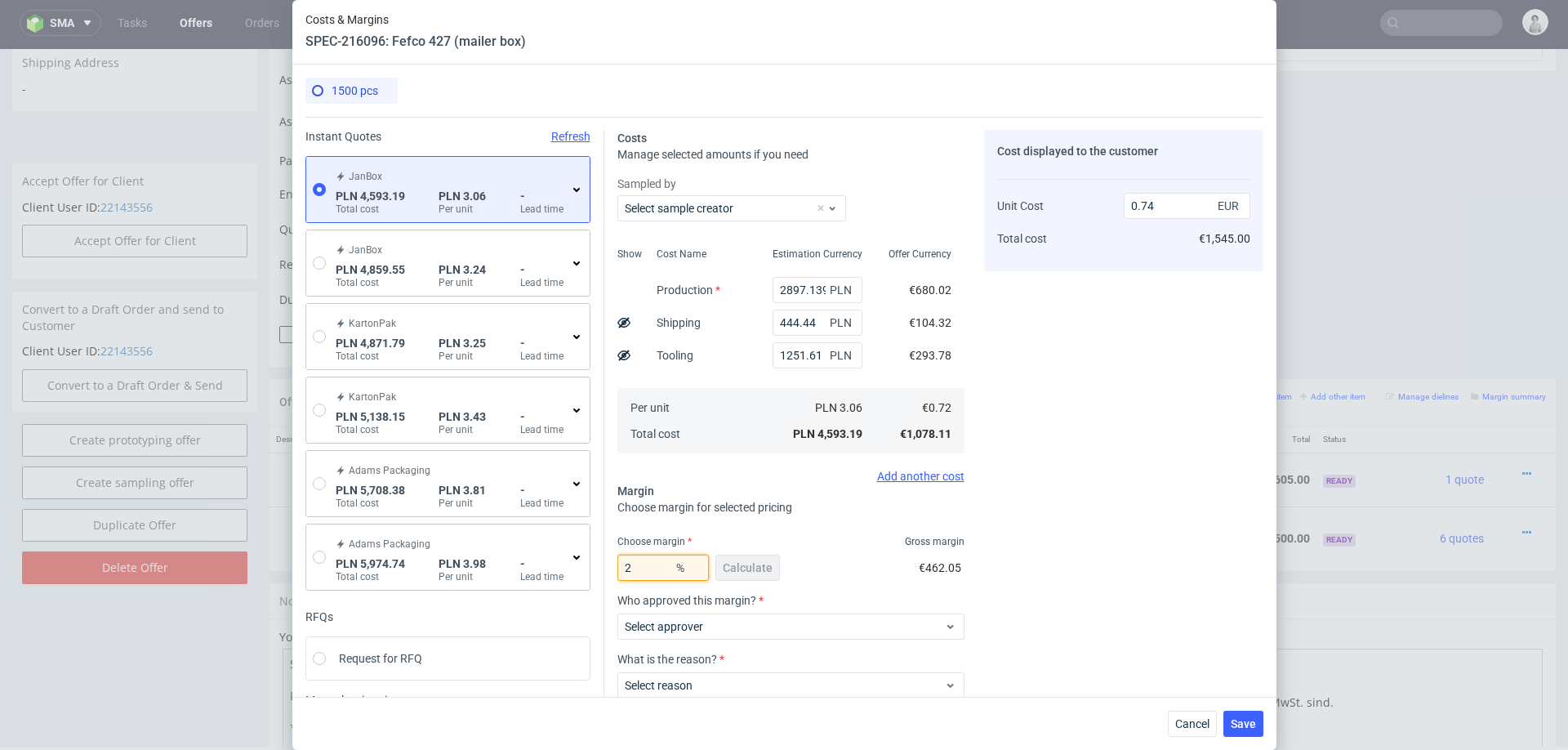
type input "24"
type input "0.95"
type input "20"
type input "0.9"
type input "20"
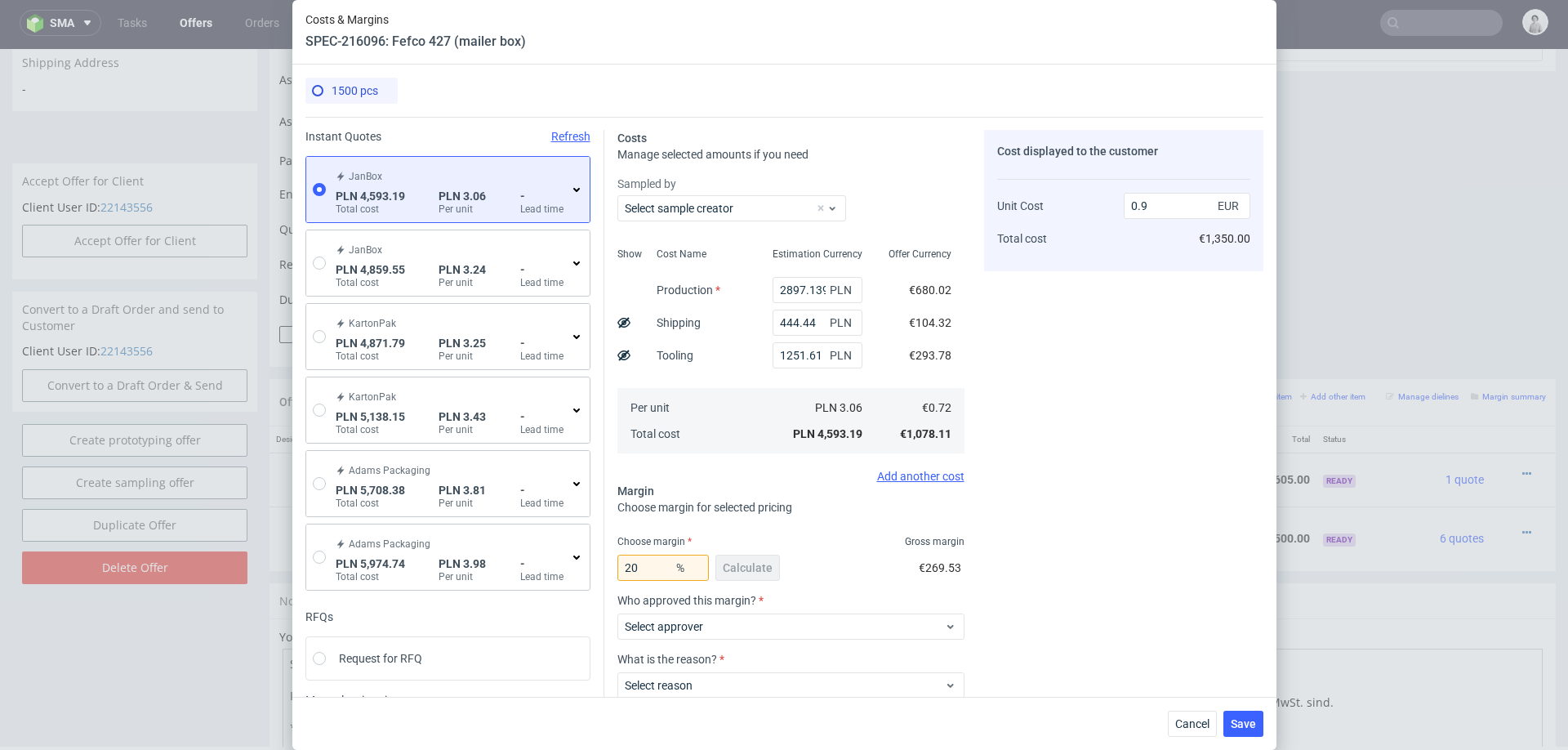
click at [1121, 416] on div "Cost displayed to the customer Unit Cost Total cost 0.9 EUR €1,350.00" at bounding box center [1123, 458] width 279 height 657
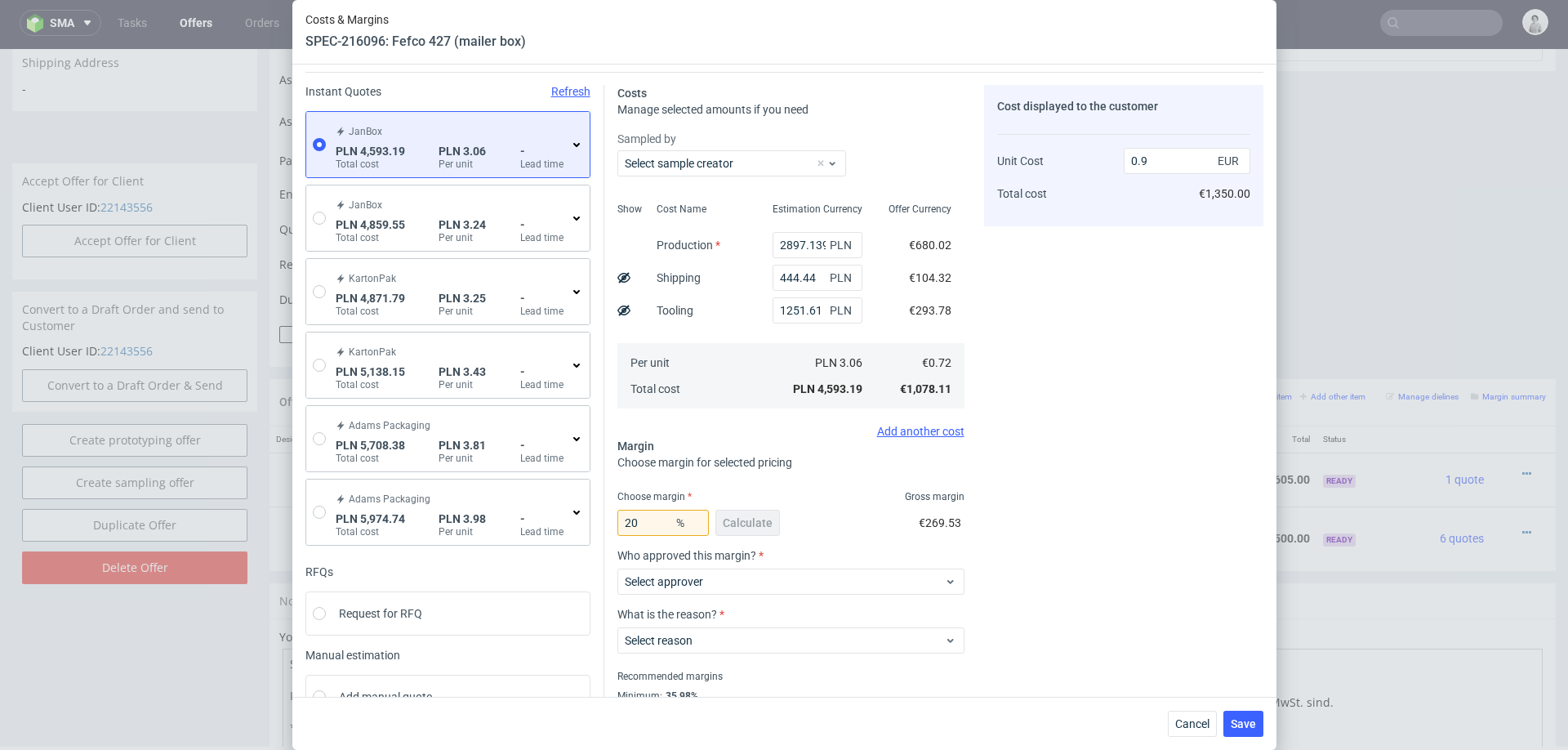
scroll to position [47, 0]
click at [762, 580] on span "Select approver" at bounding box center [784, 579] width 320 height 16
type input "pawe"
click at [733, 616] on div "pawel.grygierczyk@packhelp.com" at bounding box center [790, 616] width 334 height 30
click at [723, 631] on span "Select reason" at bounding box center [784, 638] width 320 height 16
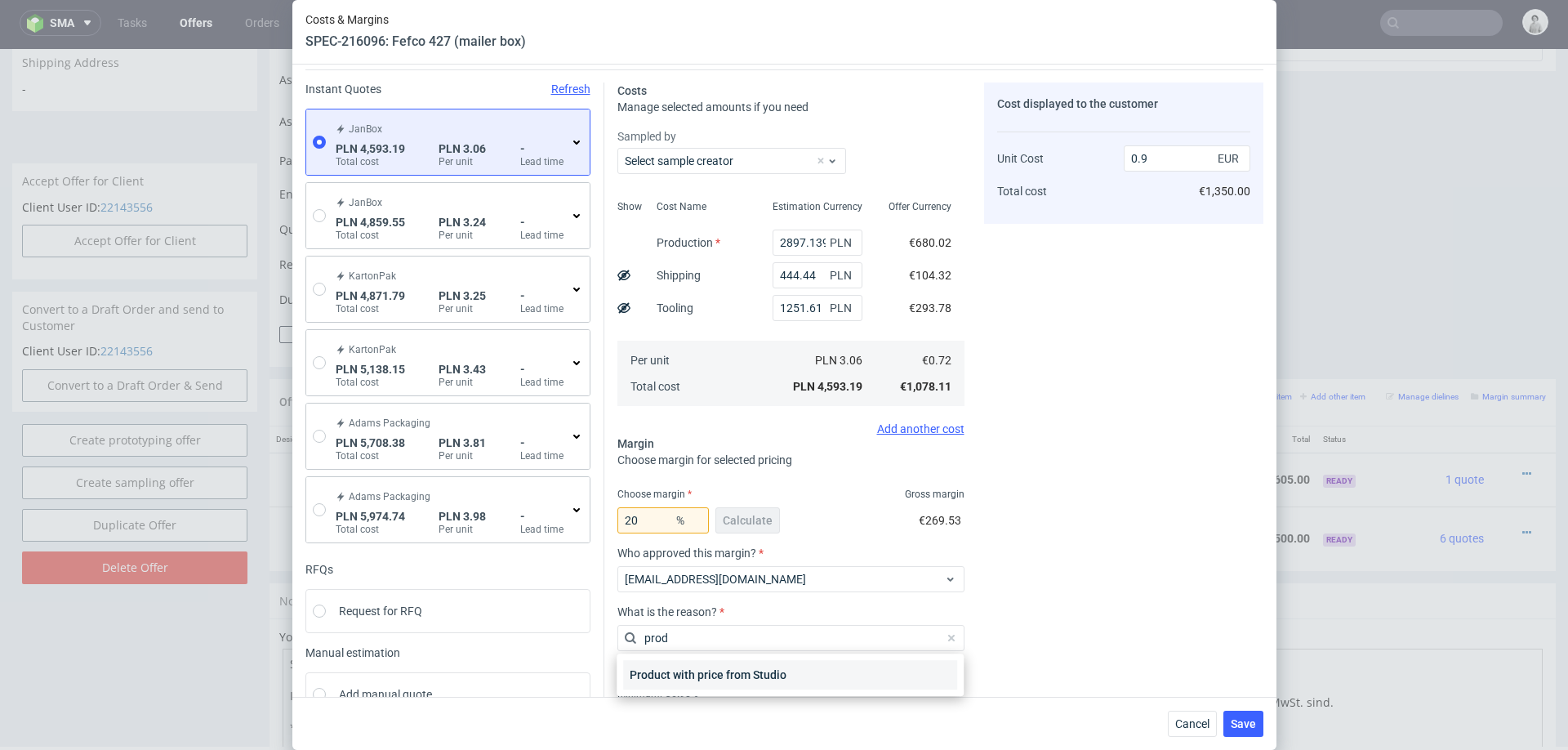
type input "prod"
click at [719, 674] on div "Product with price from Studio" at bounding box center [790, 675] width 334 height 30
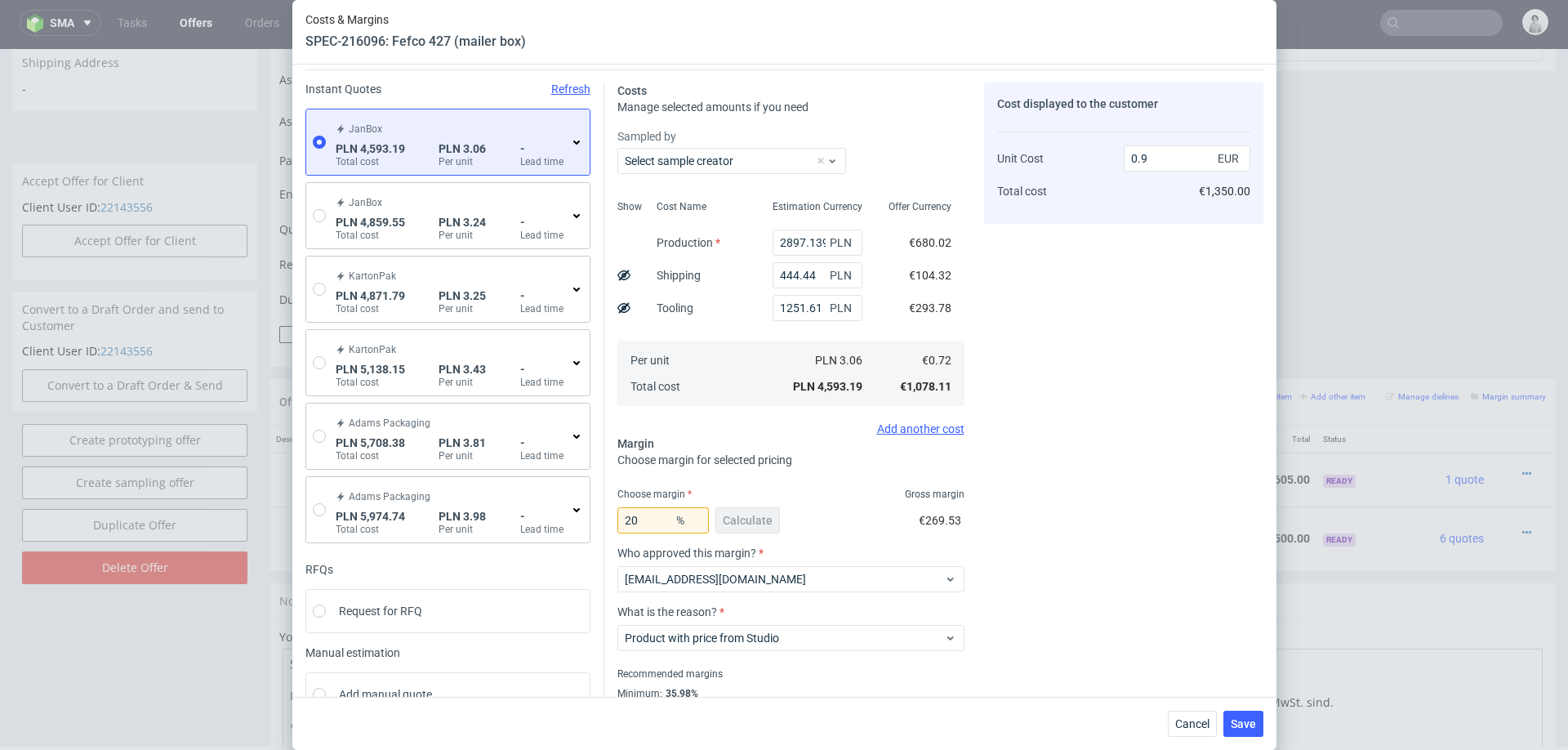
click at [573, 144] on icon at bounding box center [576, 142] width 13 height 13
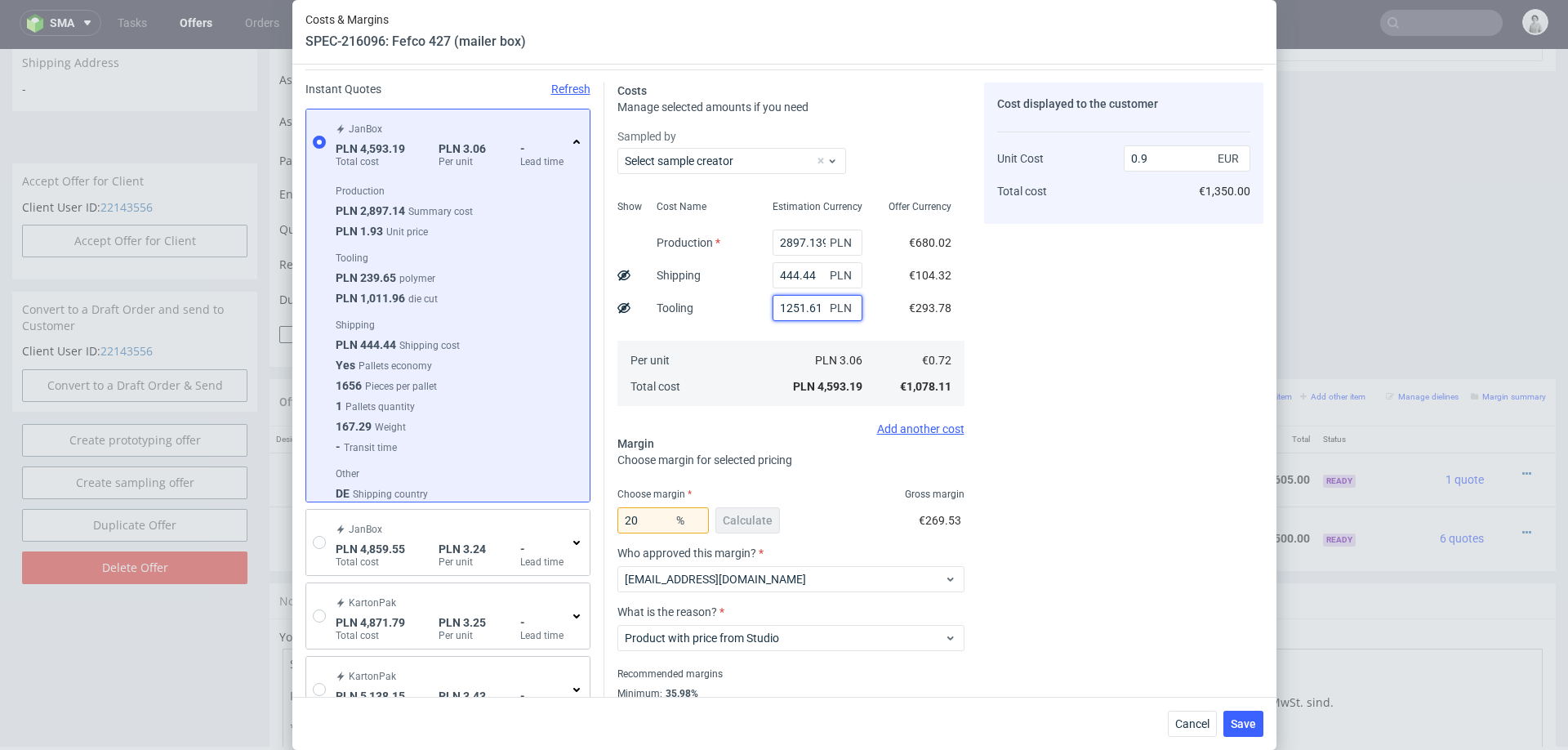
click at [800, 308] on input "1251.61" at bounding box center [818, 308] width 89 height 26
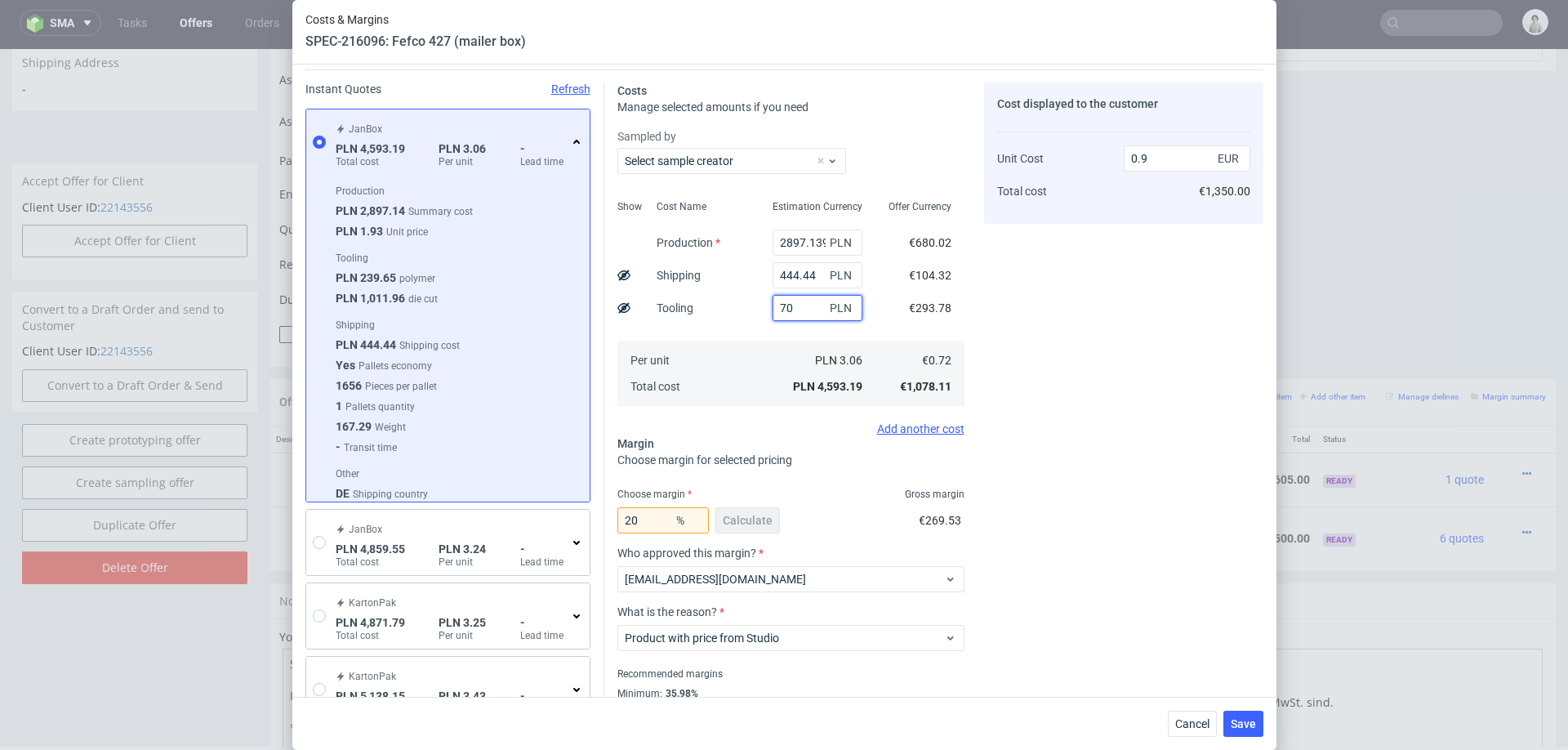
type input "700"
type input "0.79"
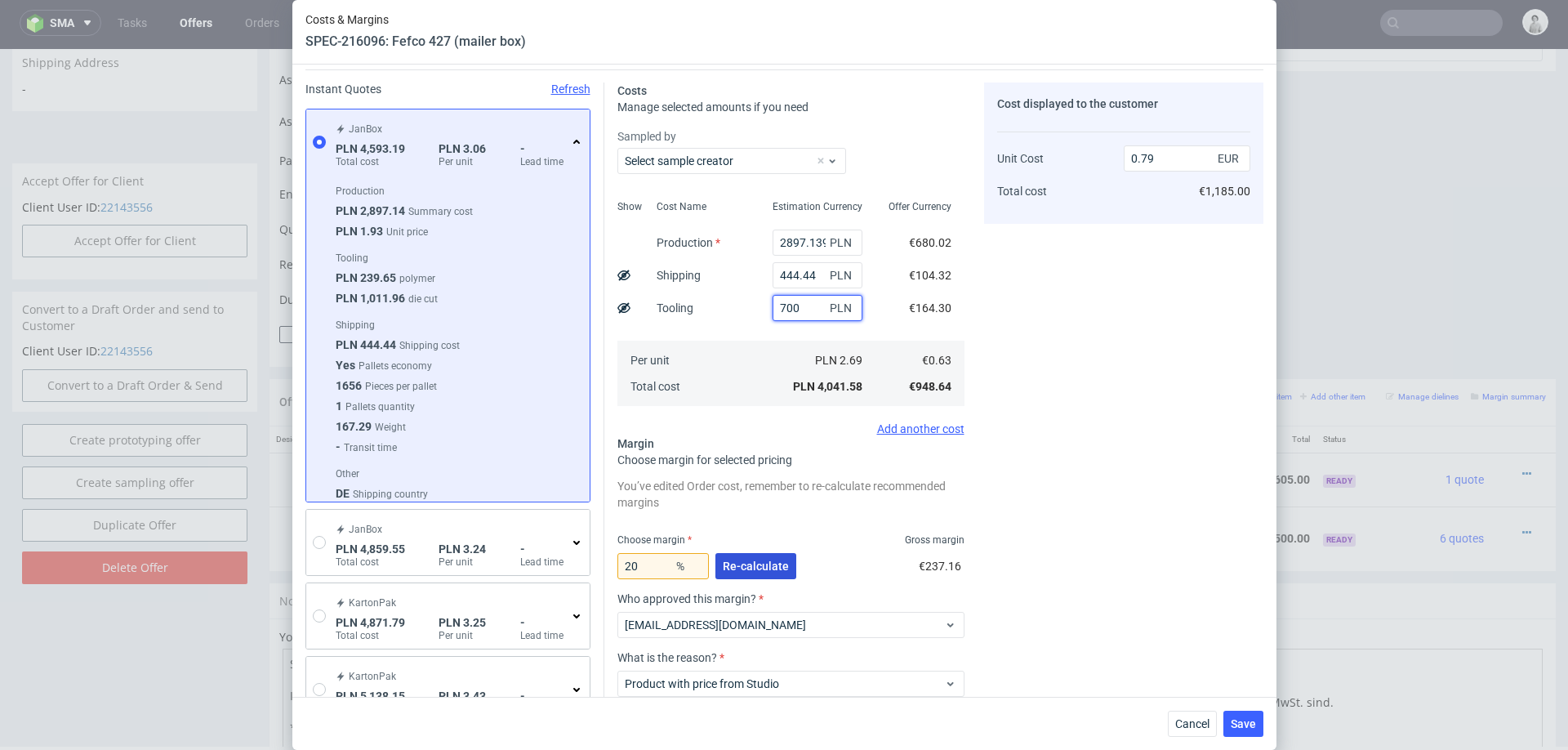
type input "700"
click at [757, 567] on span "Re-calculate" at bounding box center [756, 566] width 66 height 12
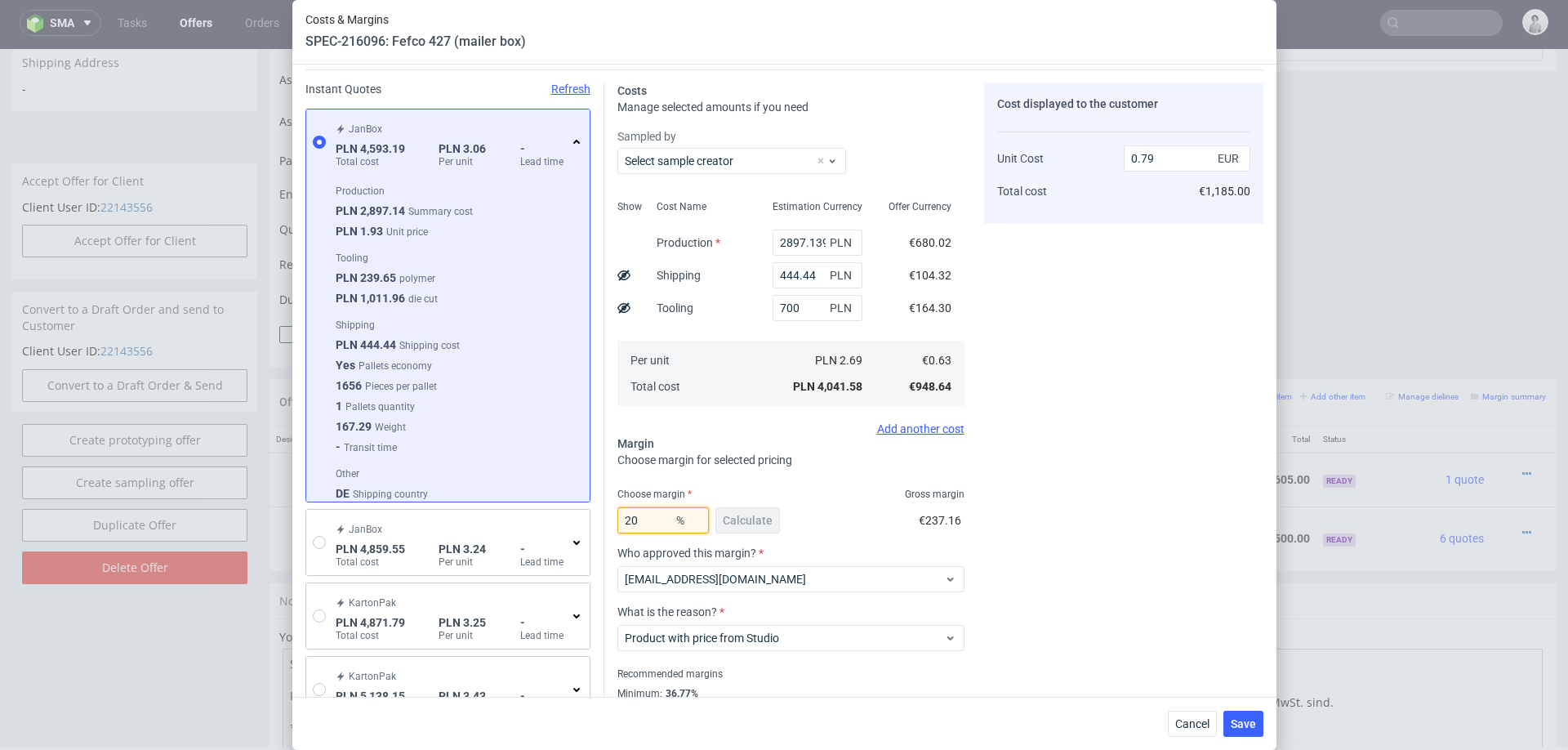
click at [662, 507] on input "20" at bounding box center [663, 520] width 91 height 26
type input "30"
type input "0.9"
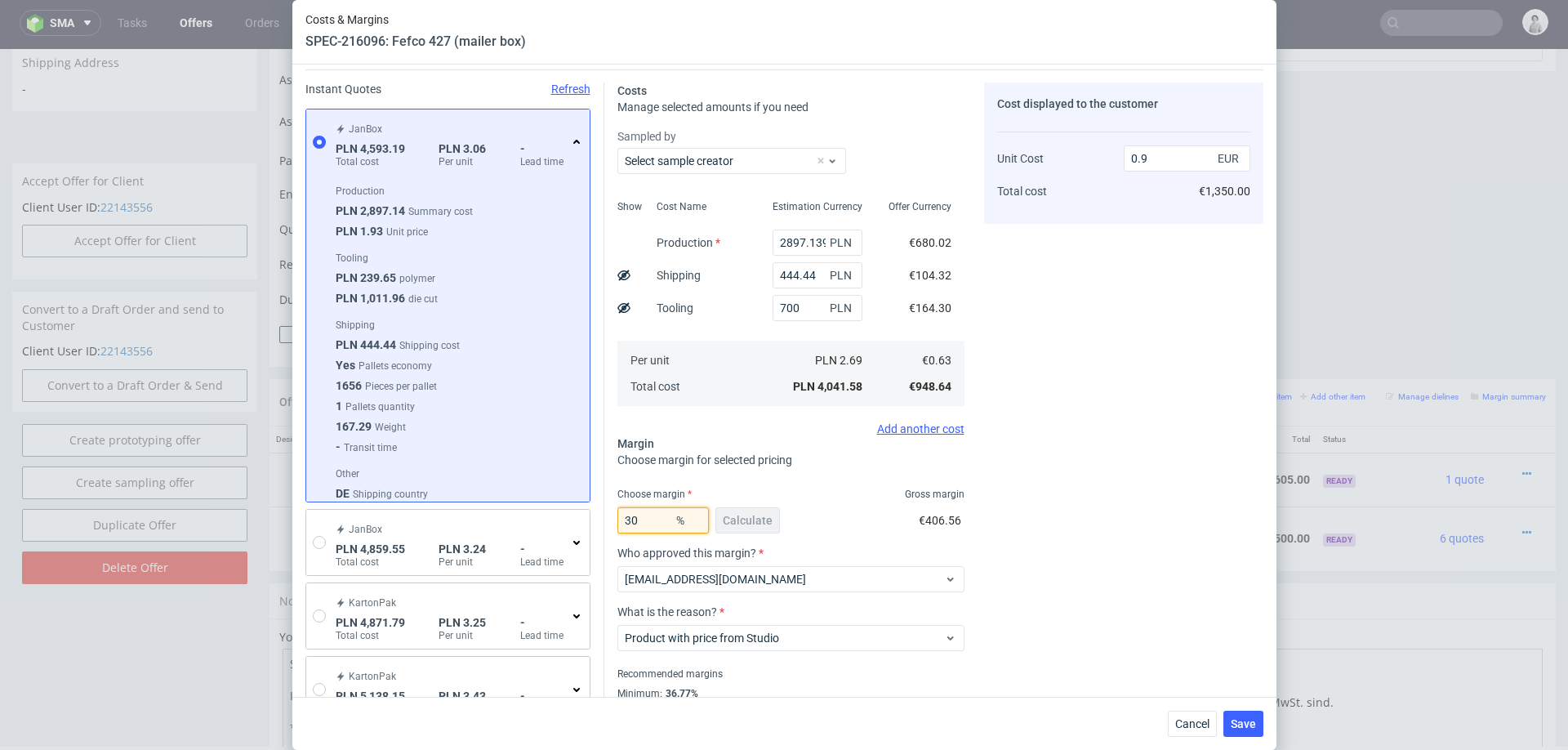
type input "30"
click at [1020, 575] on div "Cost displayed to the customer Unit Cost Total cost 0.9 EUR €1,350.00" at bounding box center [1123, 411] width 279 height 657
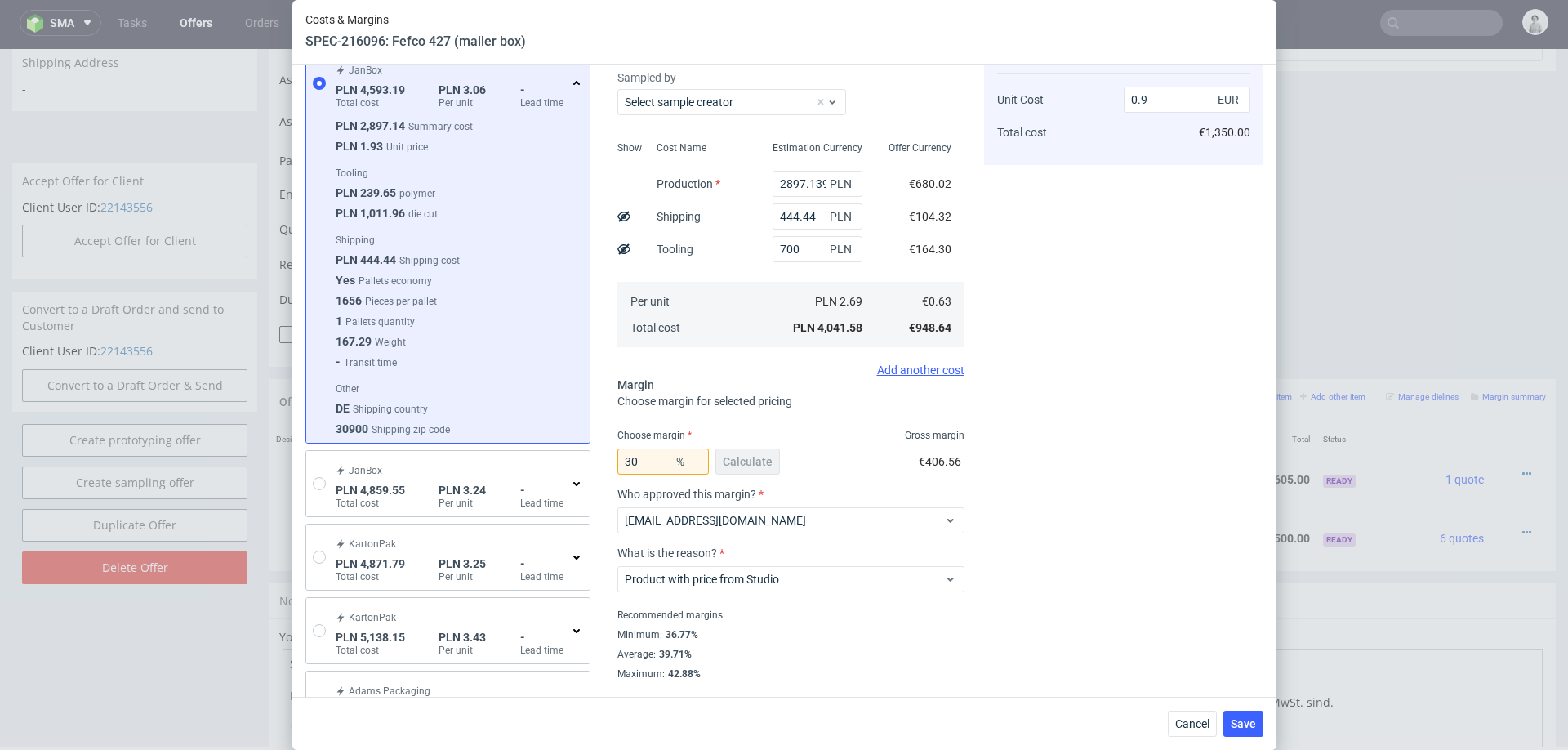
scroll to position [415, 0]
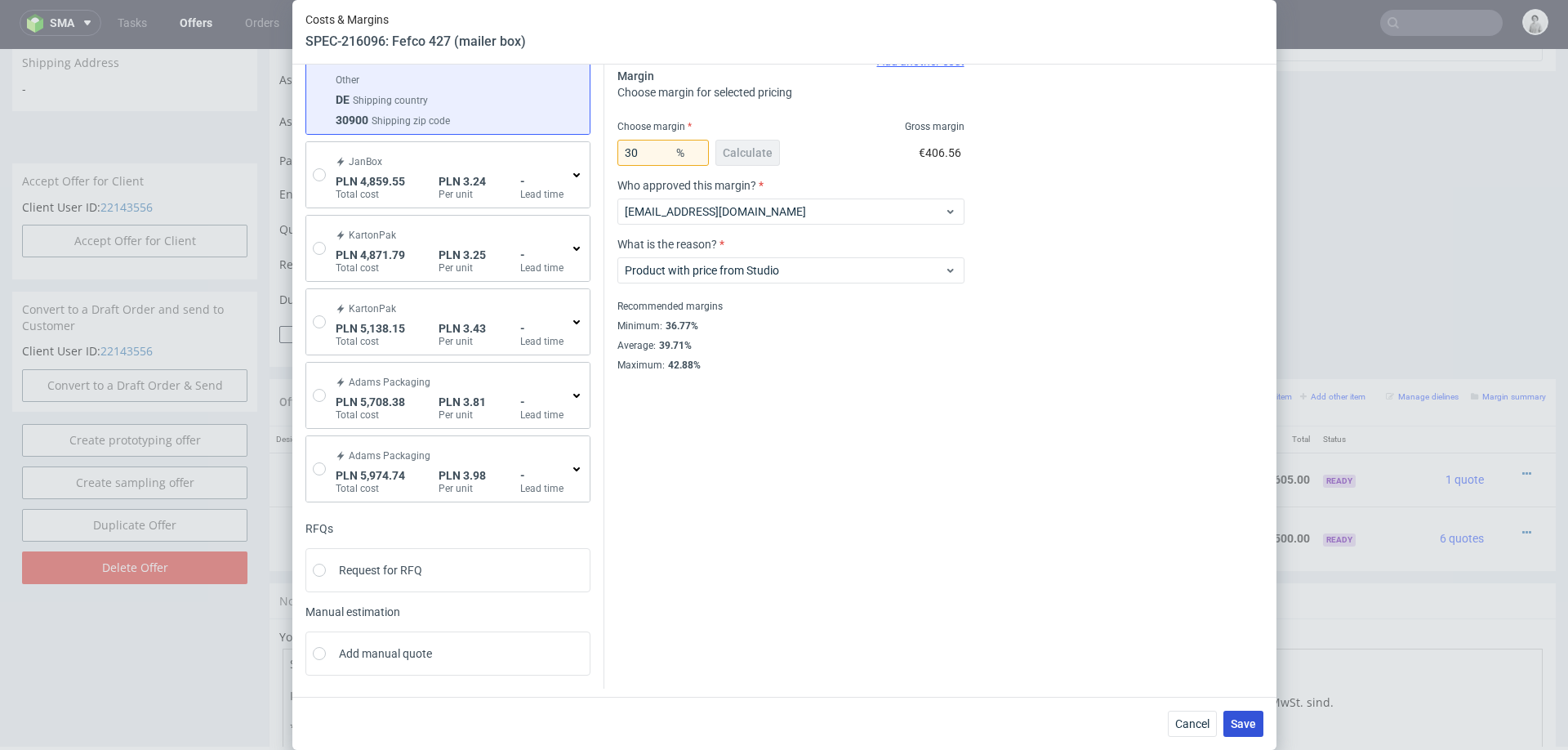
click at [1252, 729] on span "Save" at bounding box center [1243, 723] width 25 height 12
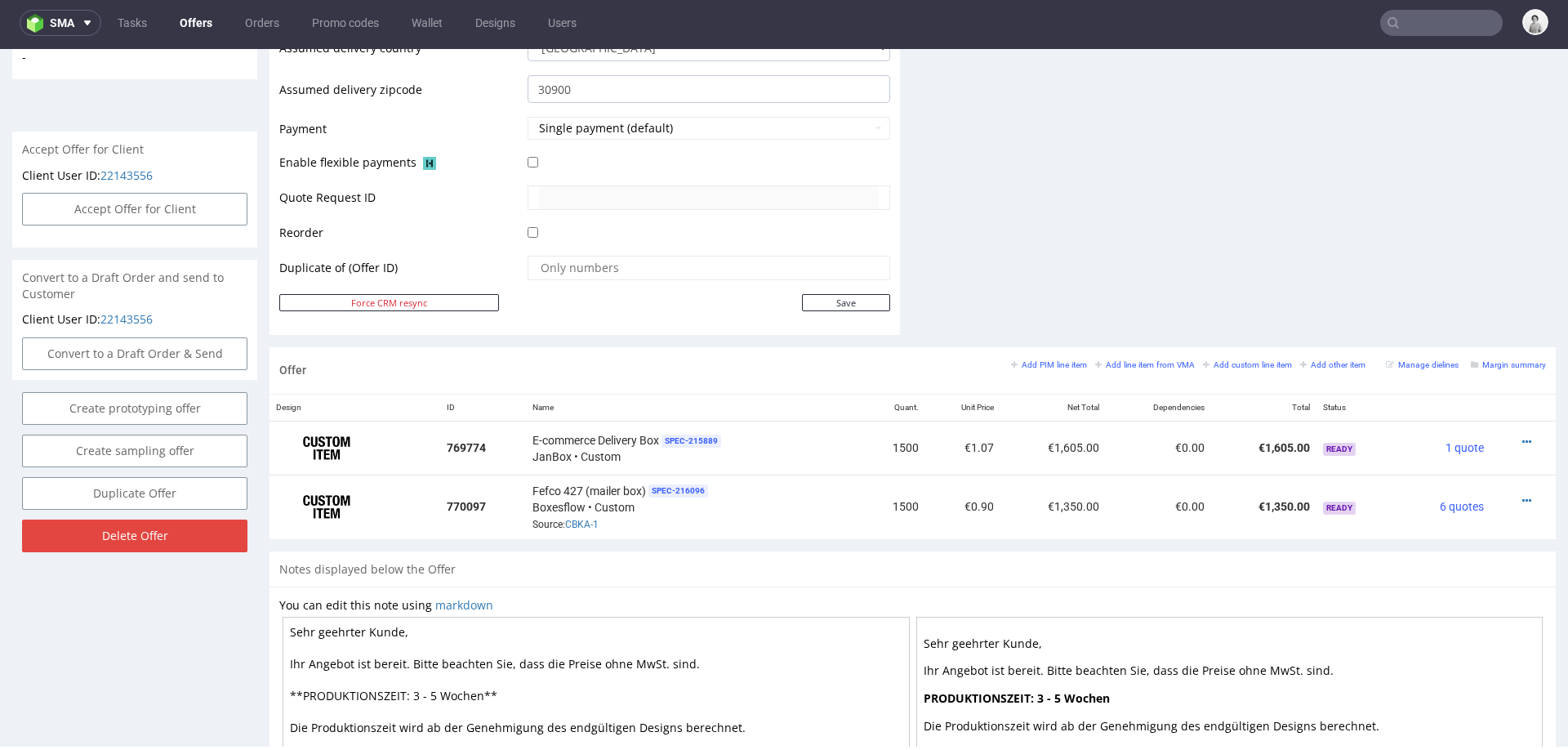
scroll to position [668, 0]
click at [1522, 434] on icon at bounding box center [1527, 439] width 9 height 12
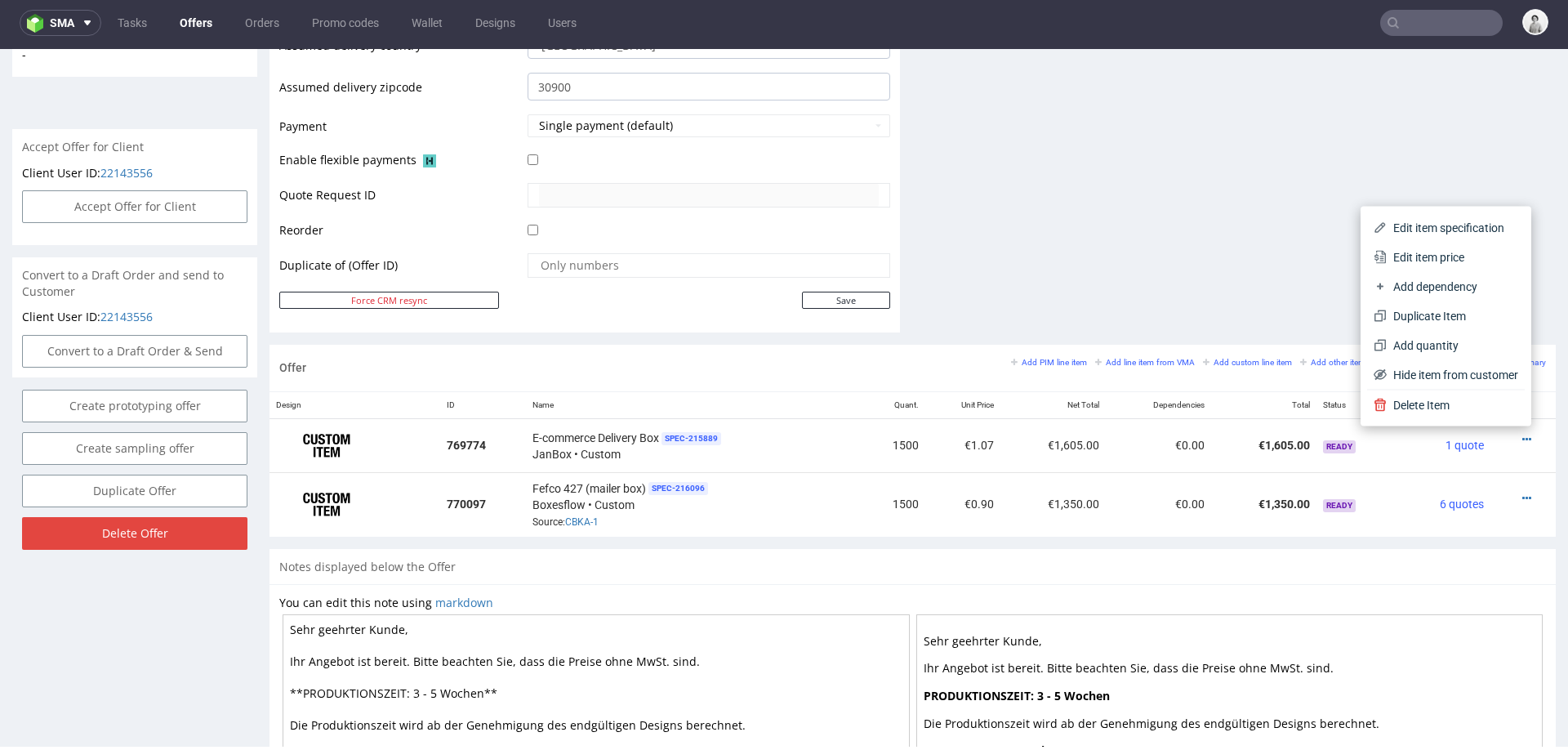
click at [1443, 375] on span "Hide item from customer" at bounding box center [1452, 375] width 131 height 16
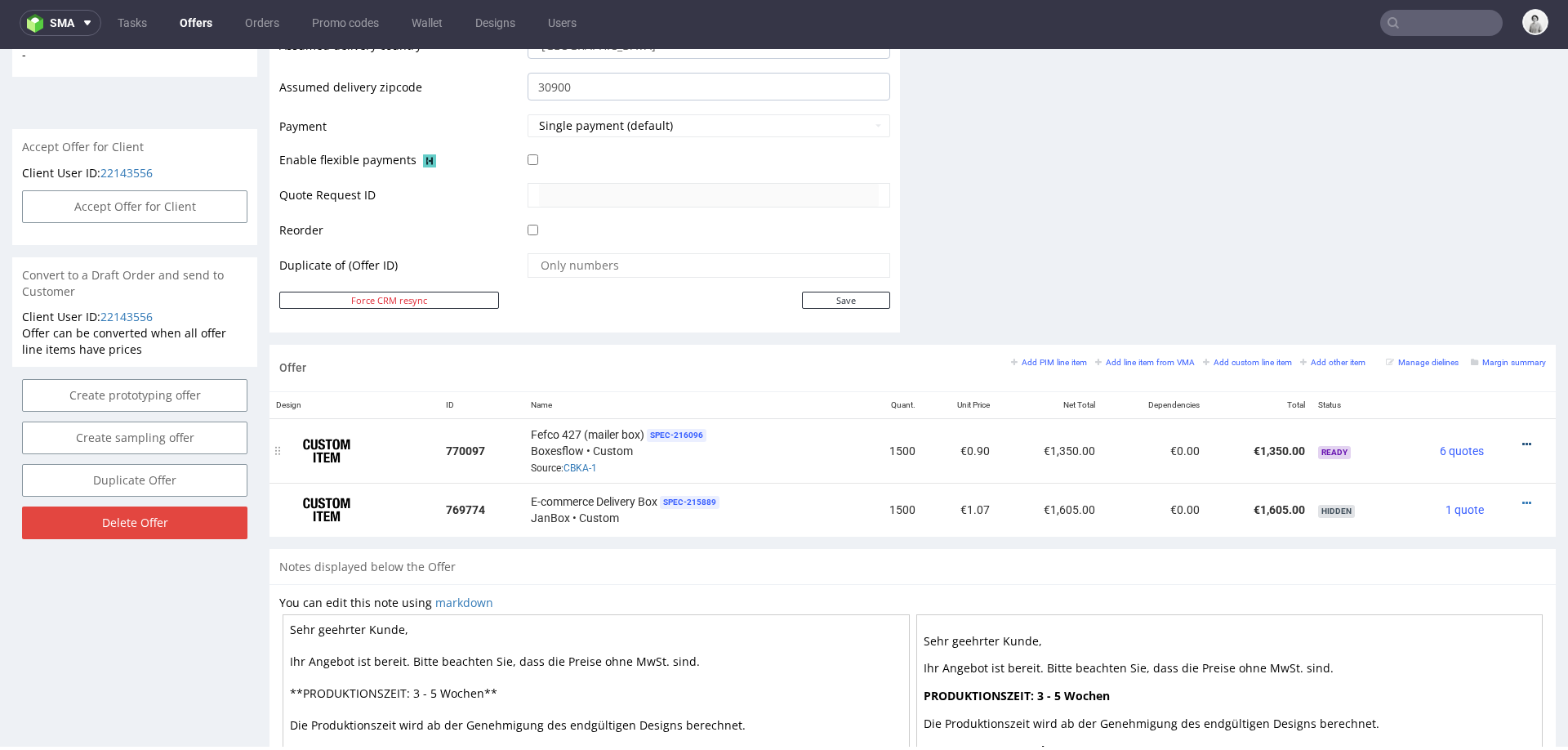
click at [1522, 439] on icon at bounding box center [1527, 444] width 9 height 12
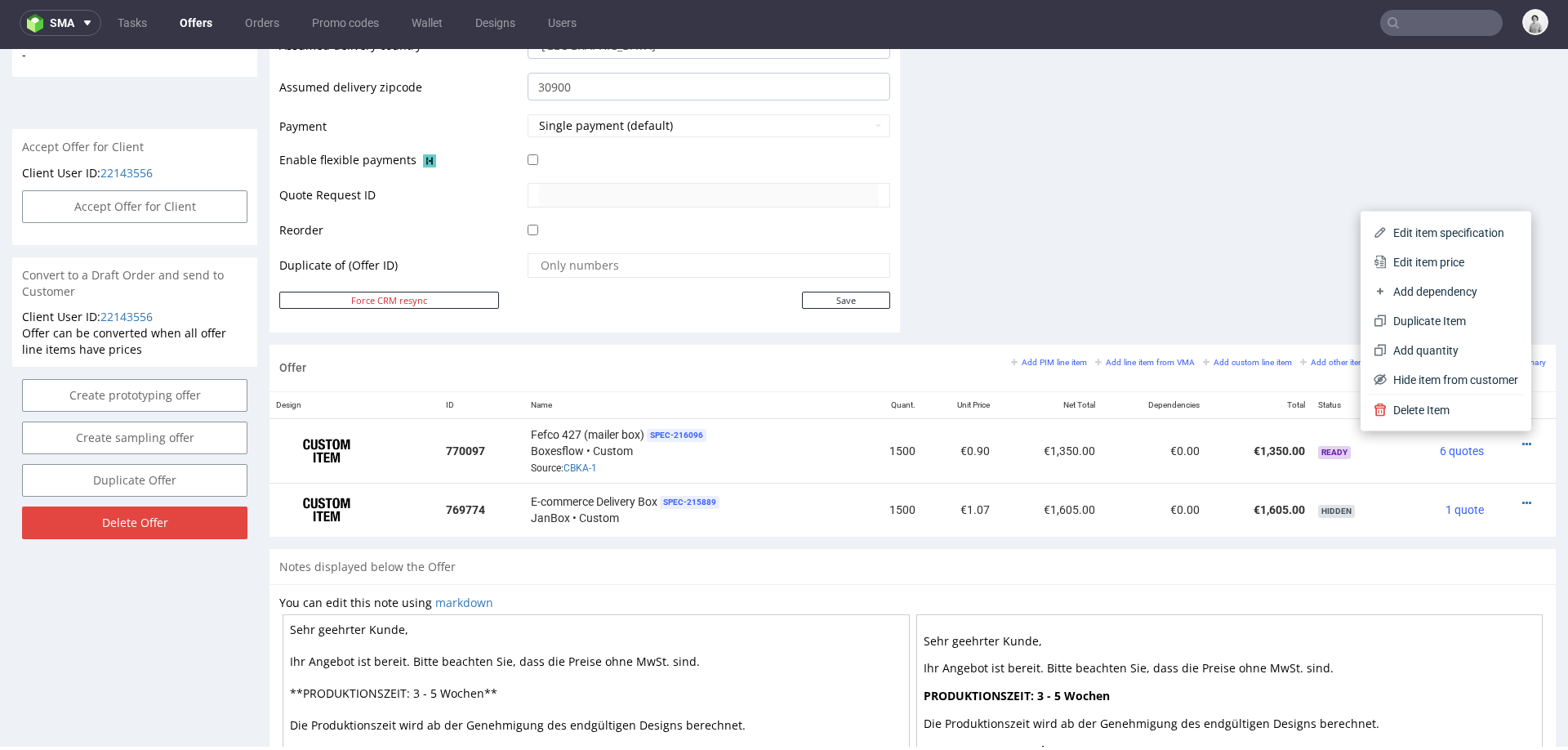
click at [1437, 265] on span "Edit item price" at bounding box center [1452, 262] width 131 height 16
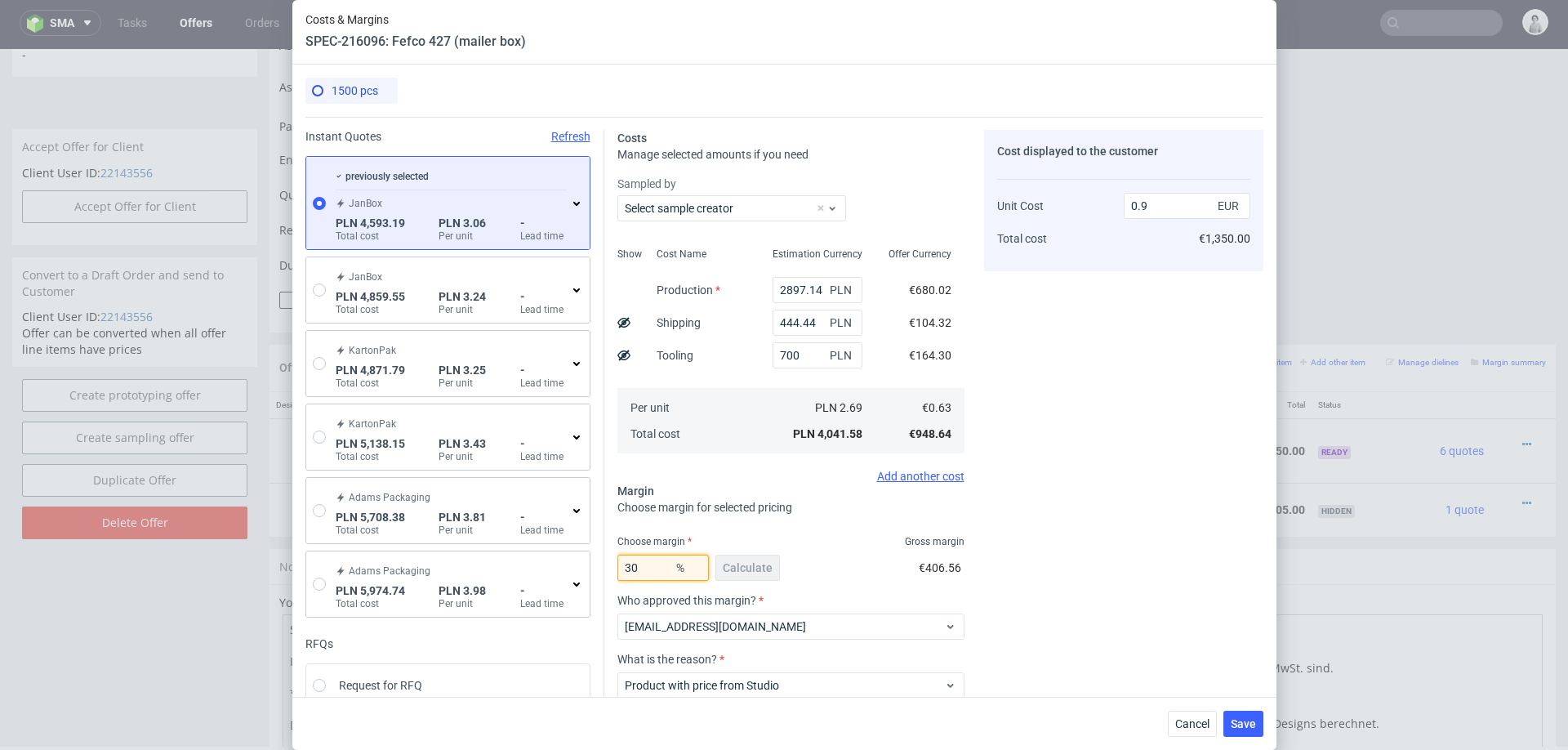
click at [659, 565] on input "30" at bounding box center [663, 567] width 91 height 26
type input "31"
type input "0.92"
type input "31"
click at [1008, 586] on div "Cost displayed to the customer Unit Cost Total cost 0.92 EUR €1,380.00" at bounding box center [1123, 458] width 279 height 657
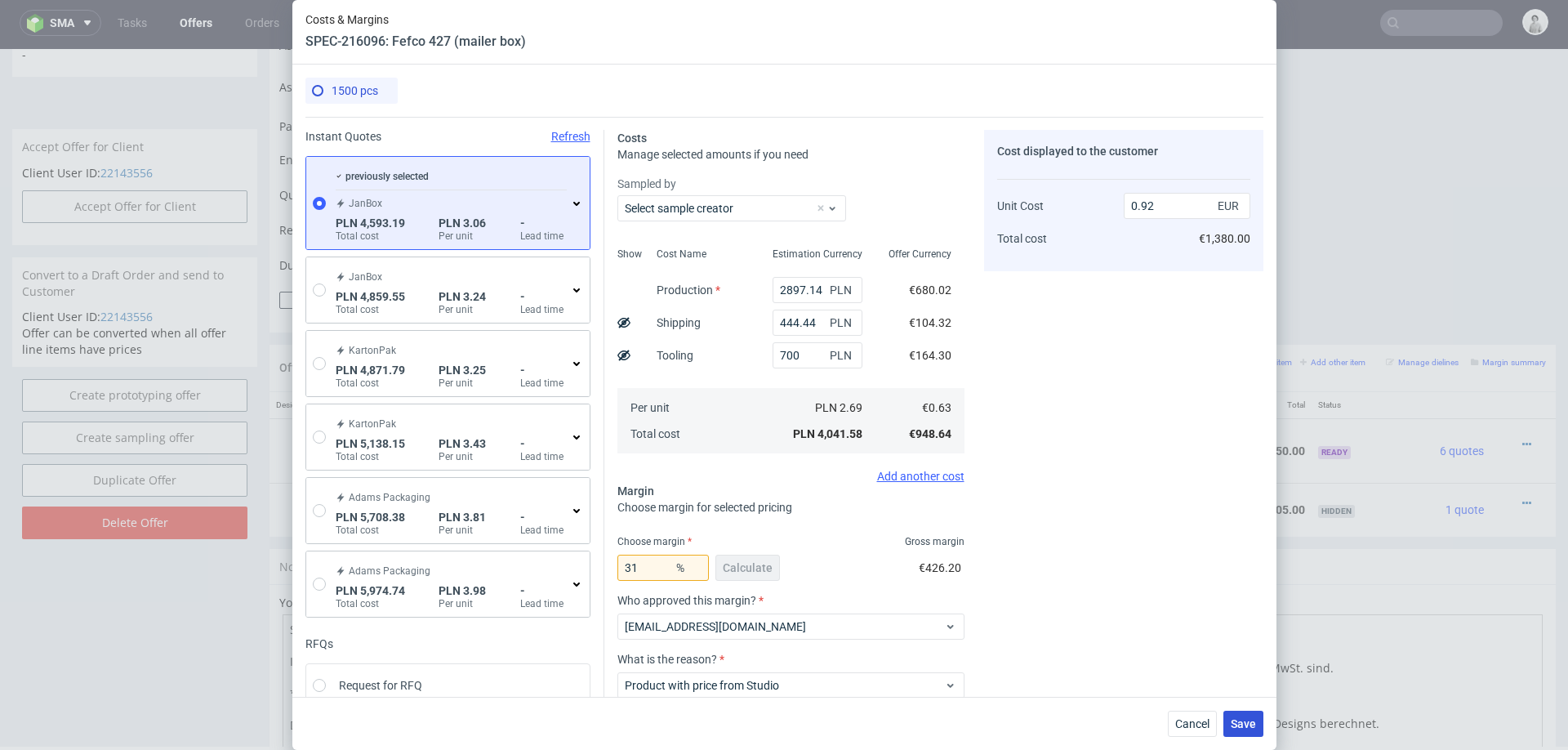
click at [1228, 728] on button "Save" at bounding box center [1243, 723] width 40 height 26
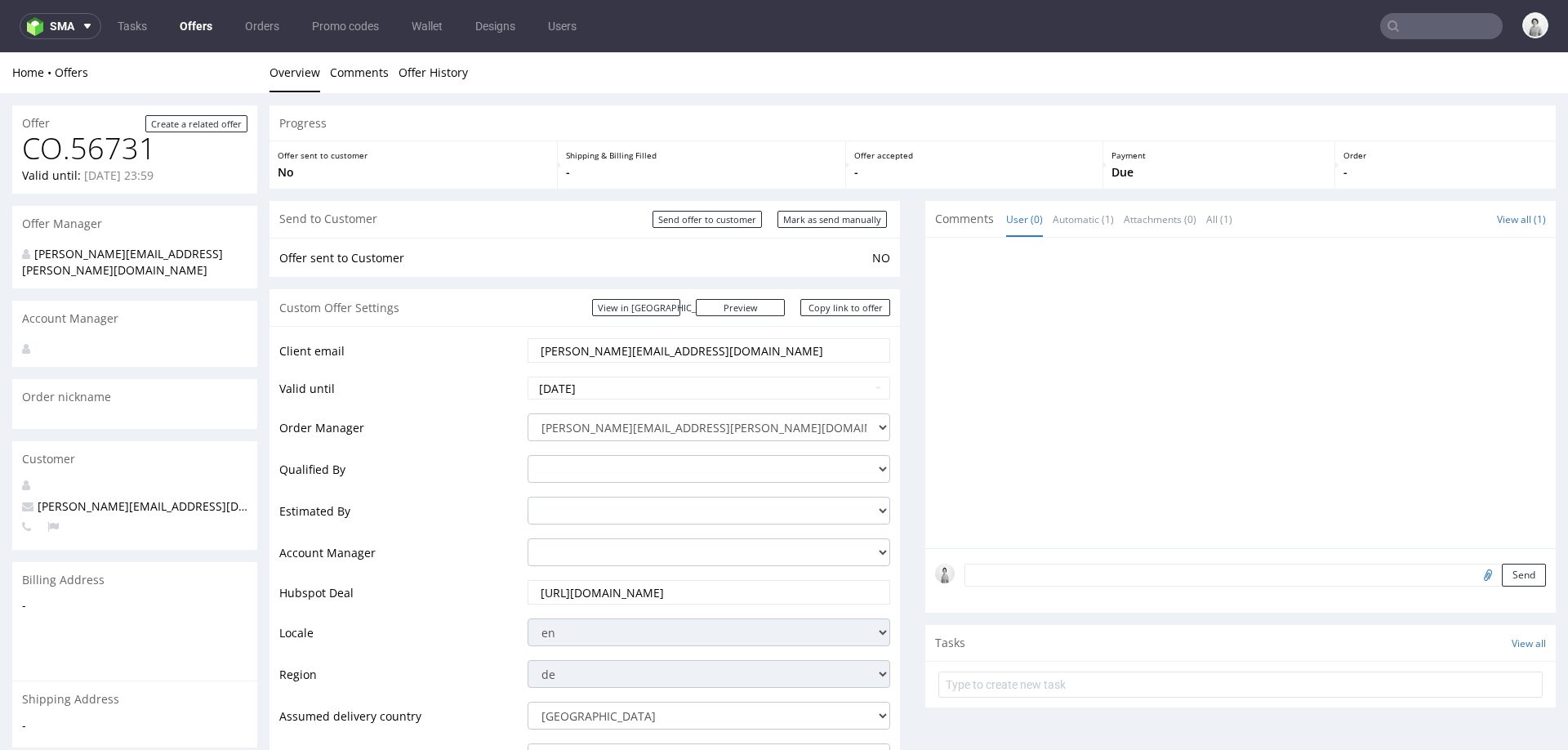
scroll to position [4, 0]
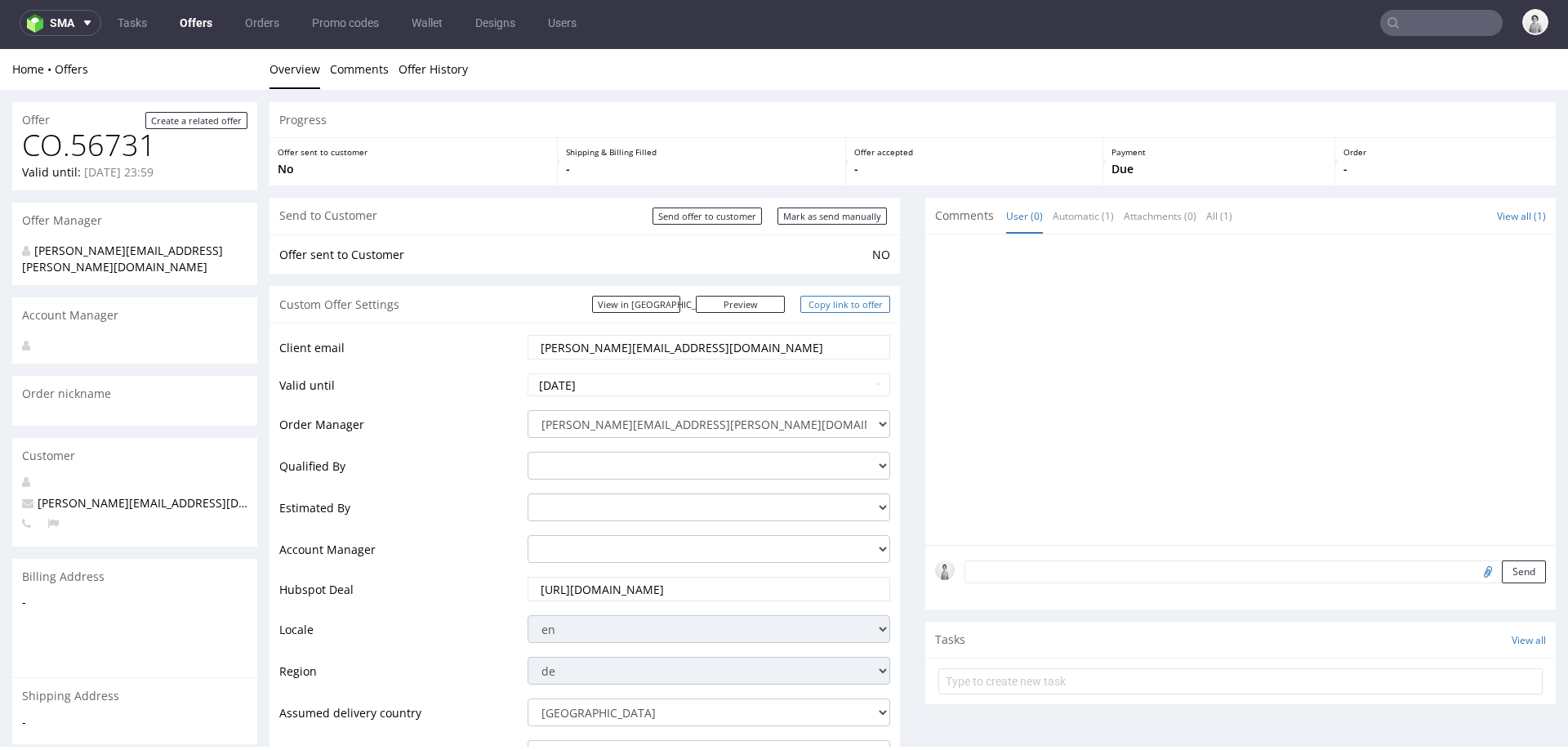
click at [810, 304] on link "Copy link to offer" at bounding box center [845, 303] width 89 height 17
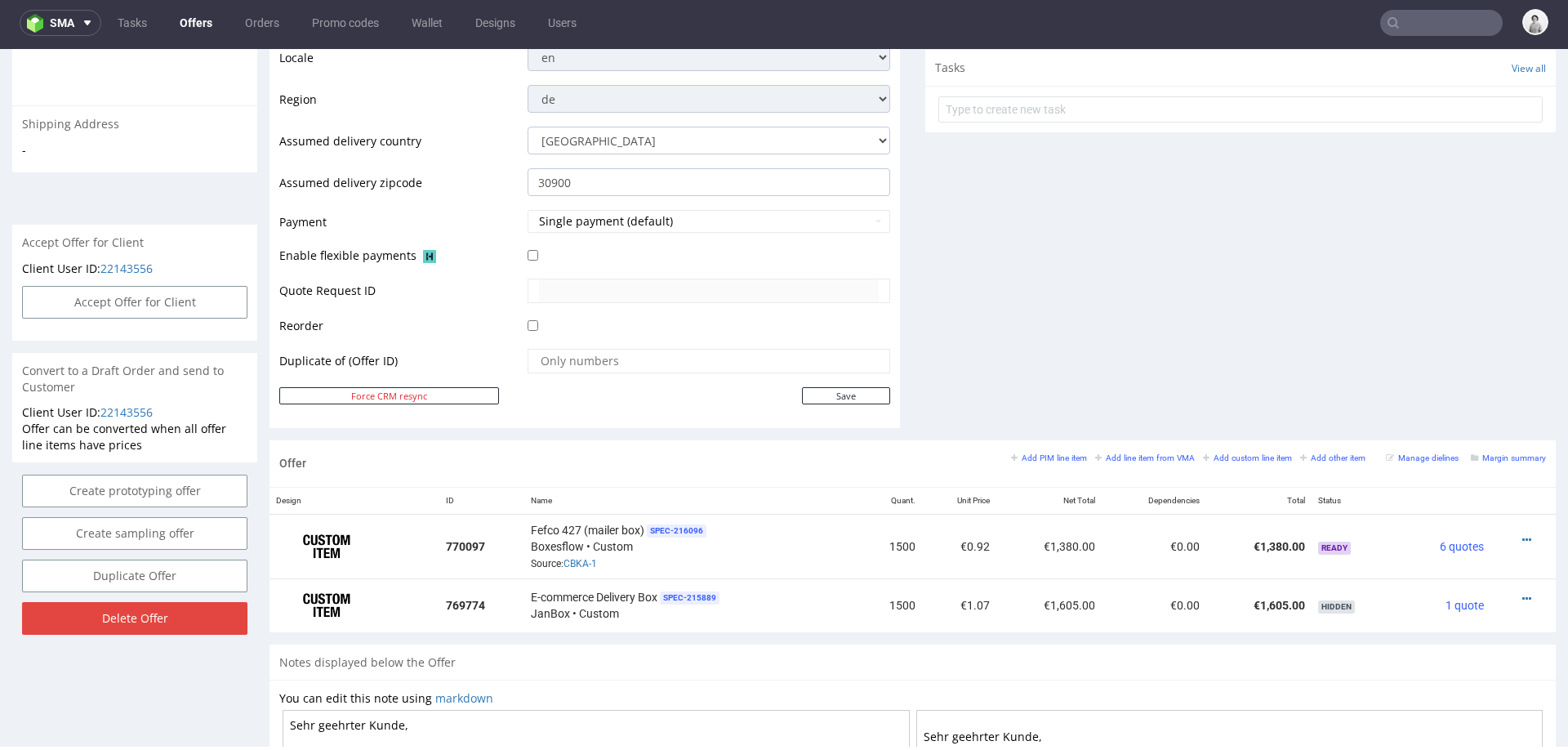
scroll to position [574, 0]
click at [1171, 334] on div "Comments User (0) Automatic (1) Attachments (0) All (1) View all (1) 5th Sep 25…" at bounding box center [1240, 31] width 631 height 814
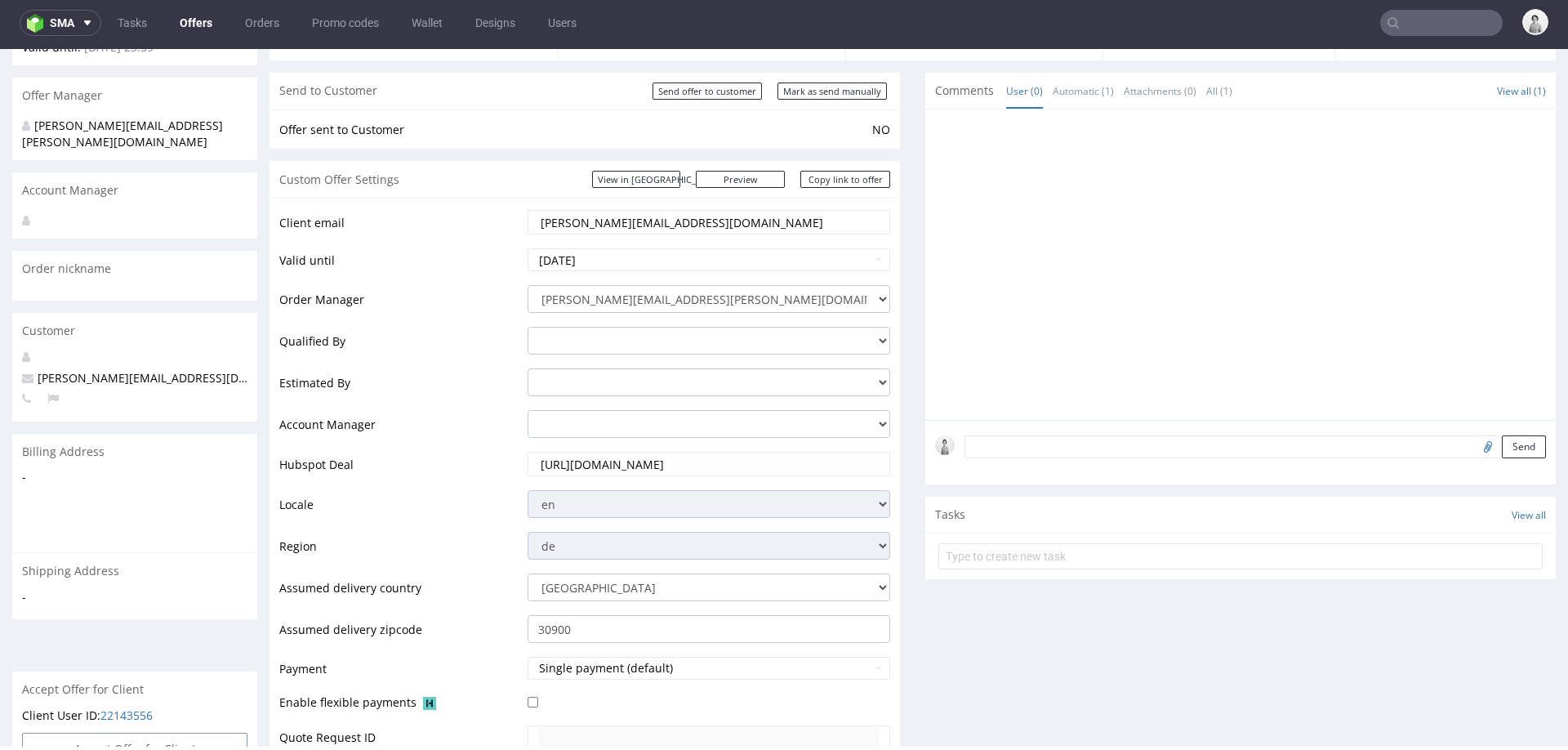
scroll to position [121, 0]
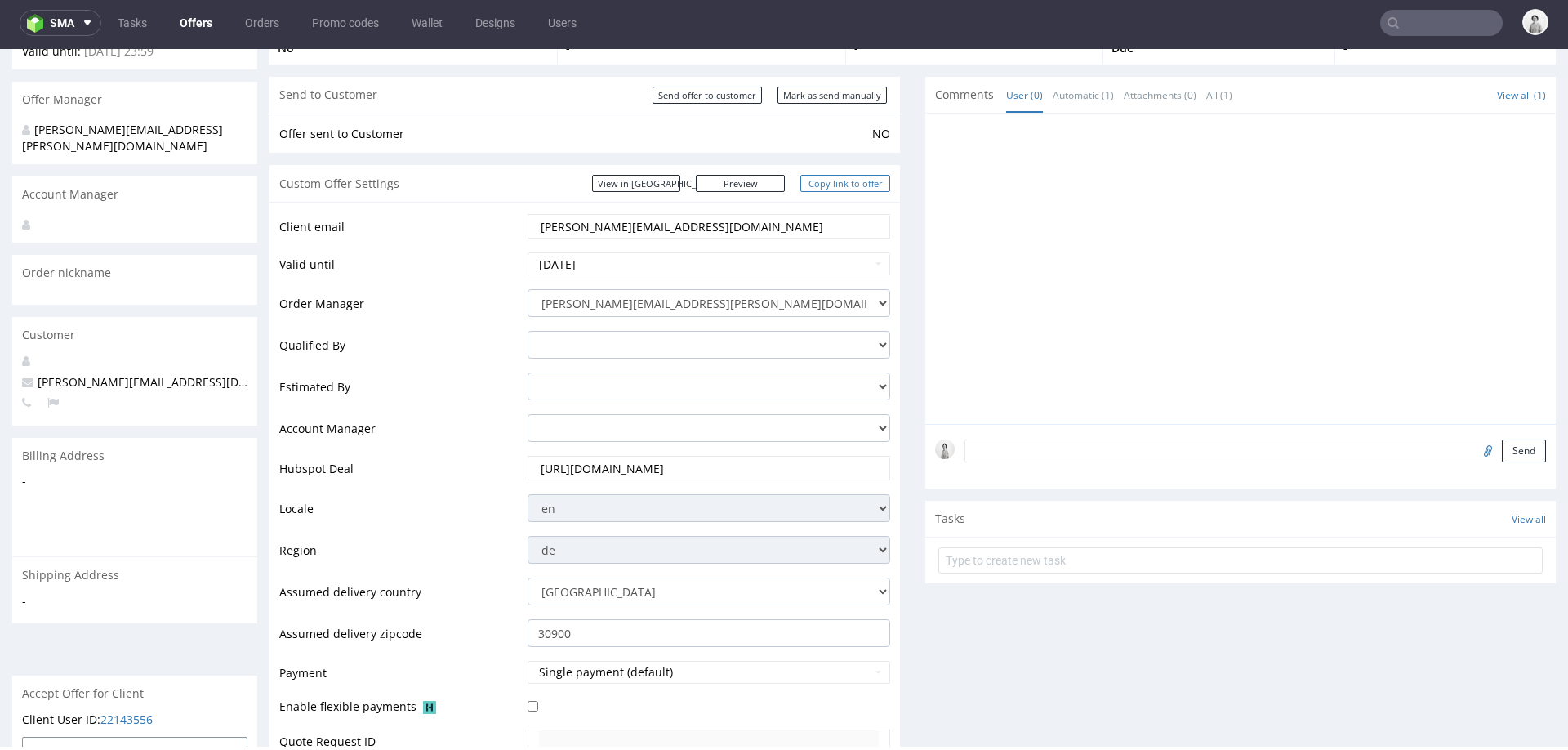
click at [830, 182] on link "Copy link to offer" at bounding box center [845, 183] width 89 height 17
click at [785, 96] on input "Mark as send manually" at bounding box center [832, 95] width 109 height 17
type input "In progress..."
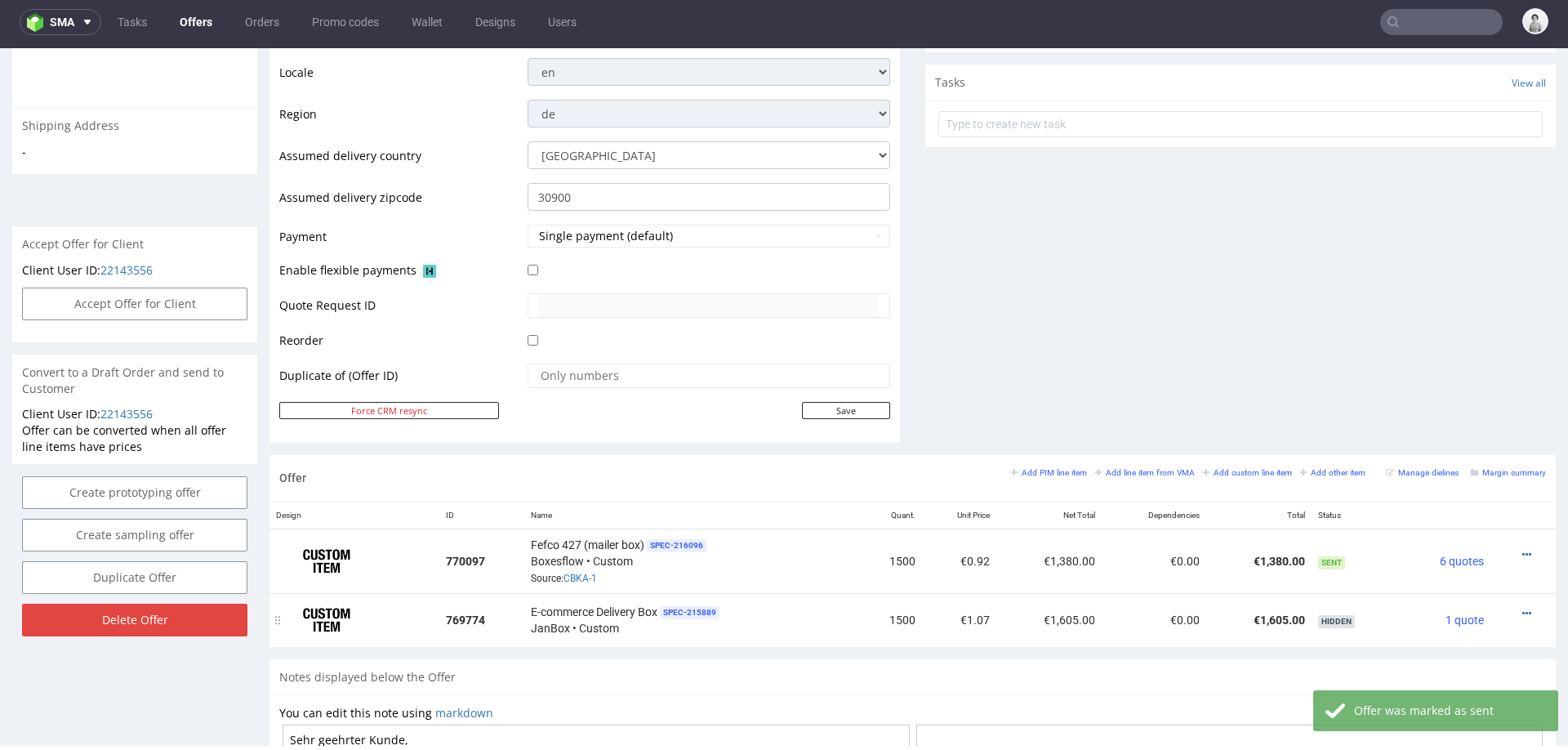
scroll to position [572, 0]
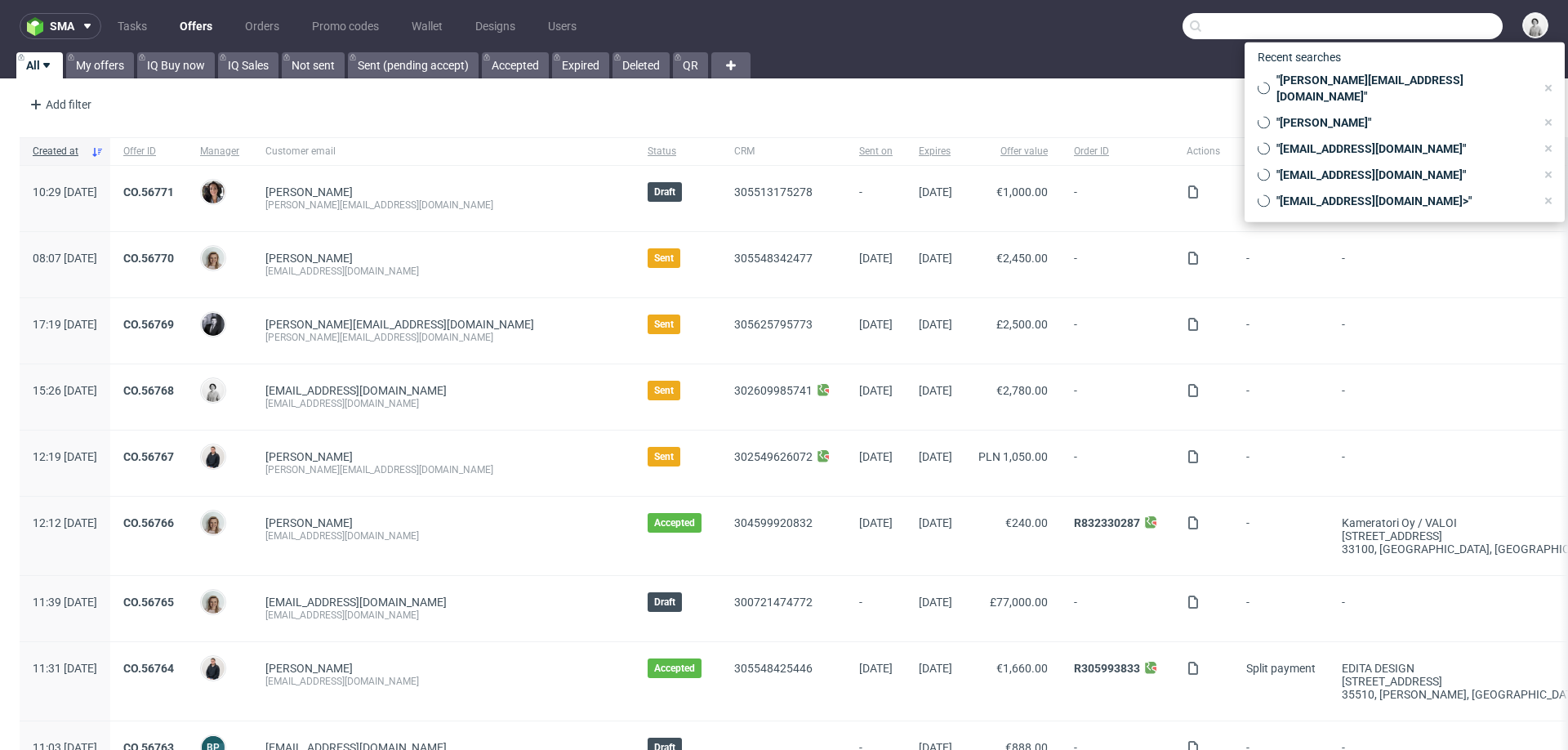
click at [1411, 30] on input "text" at bounding box center [1343, 26] width 320 height 26
paste input "[PERSON_NAME][EMAIL_ADDRESS][DOMAIN_NAME]"
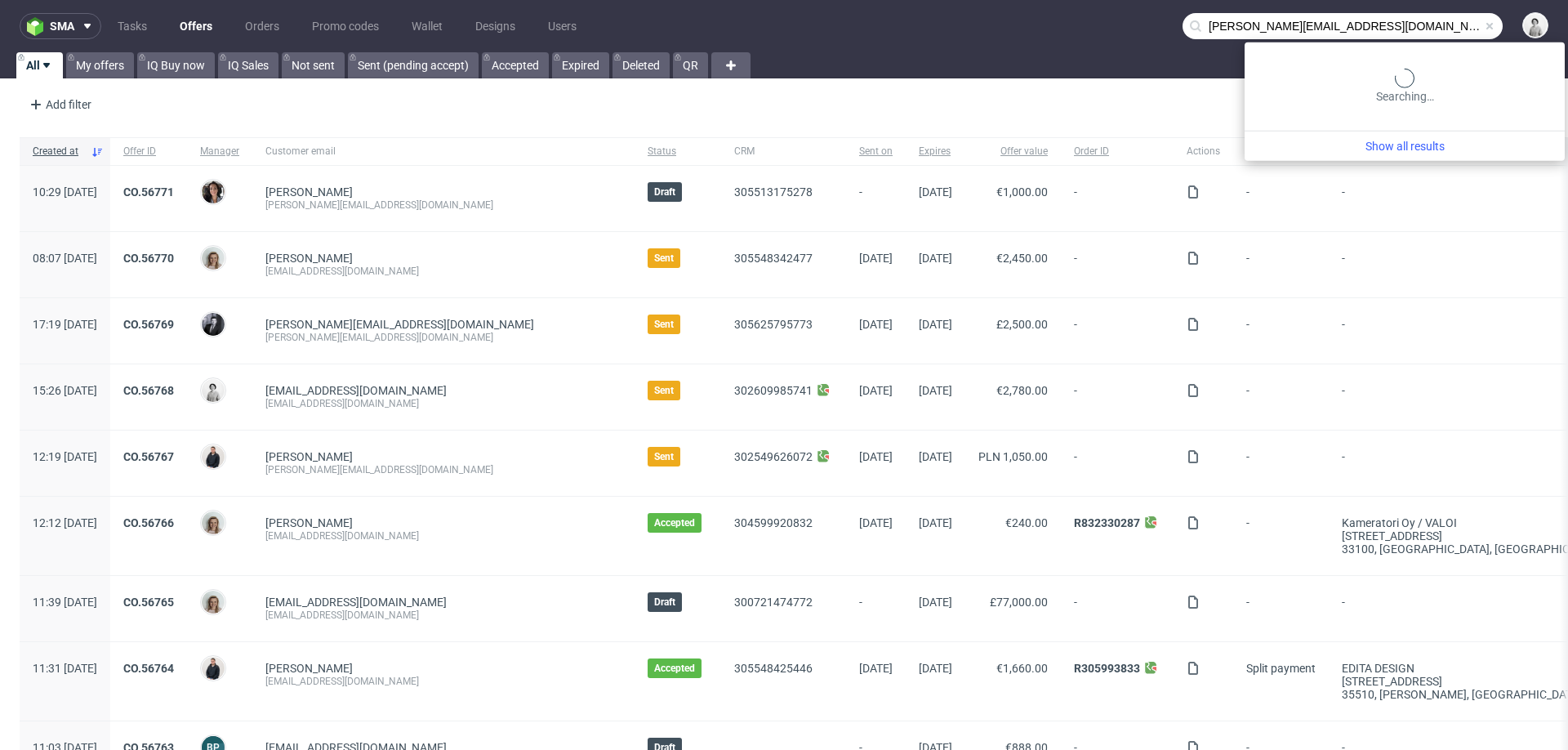
type input "[PERSON_NAME][EMAIL_ADDRESS][DOMAIN_NAME]"
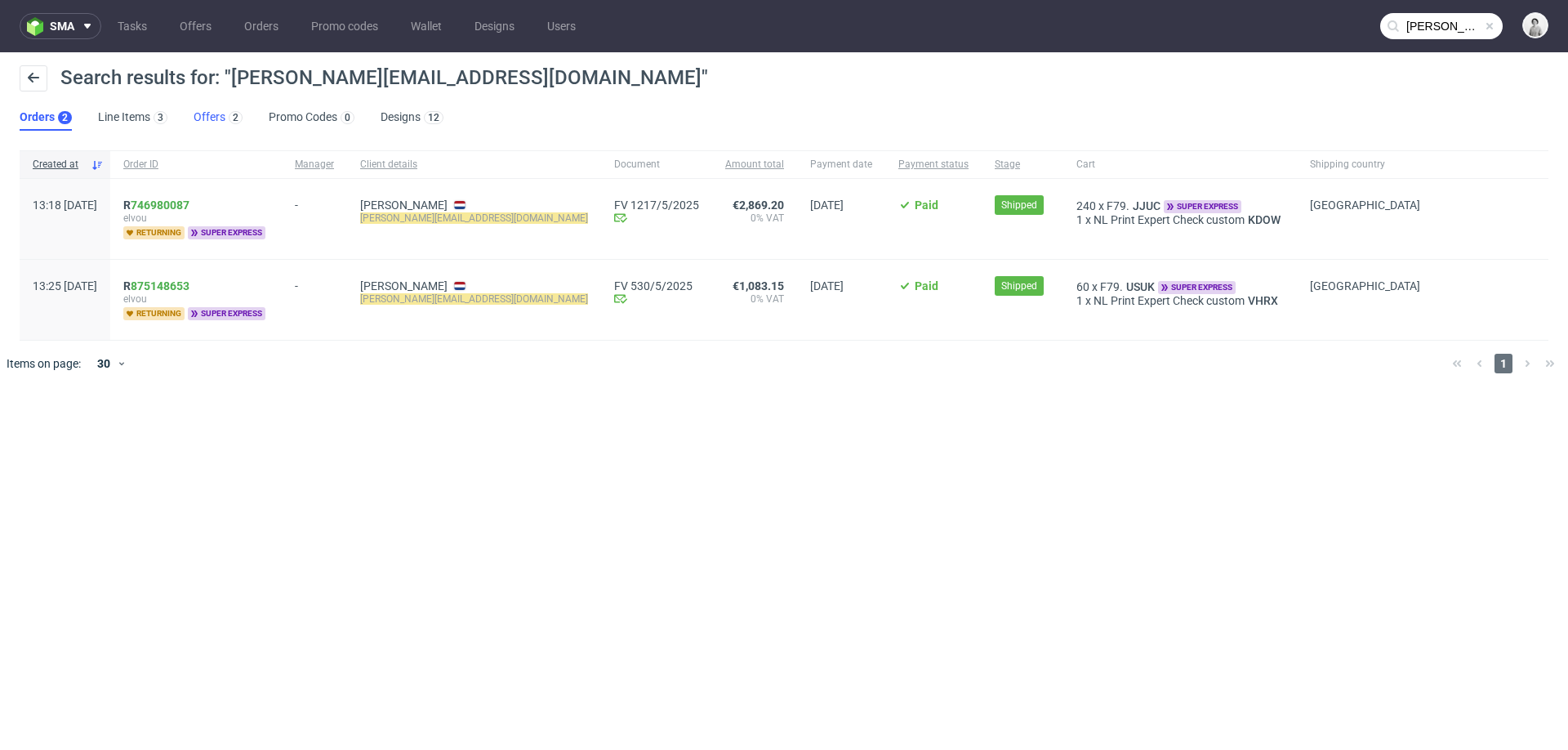
click at [206, 118] on link "Offers 2" at bounding box center [217, 117] width 49 height 26
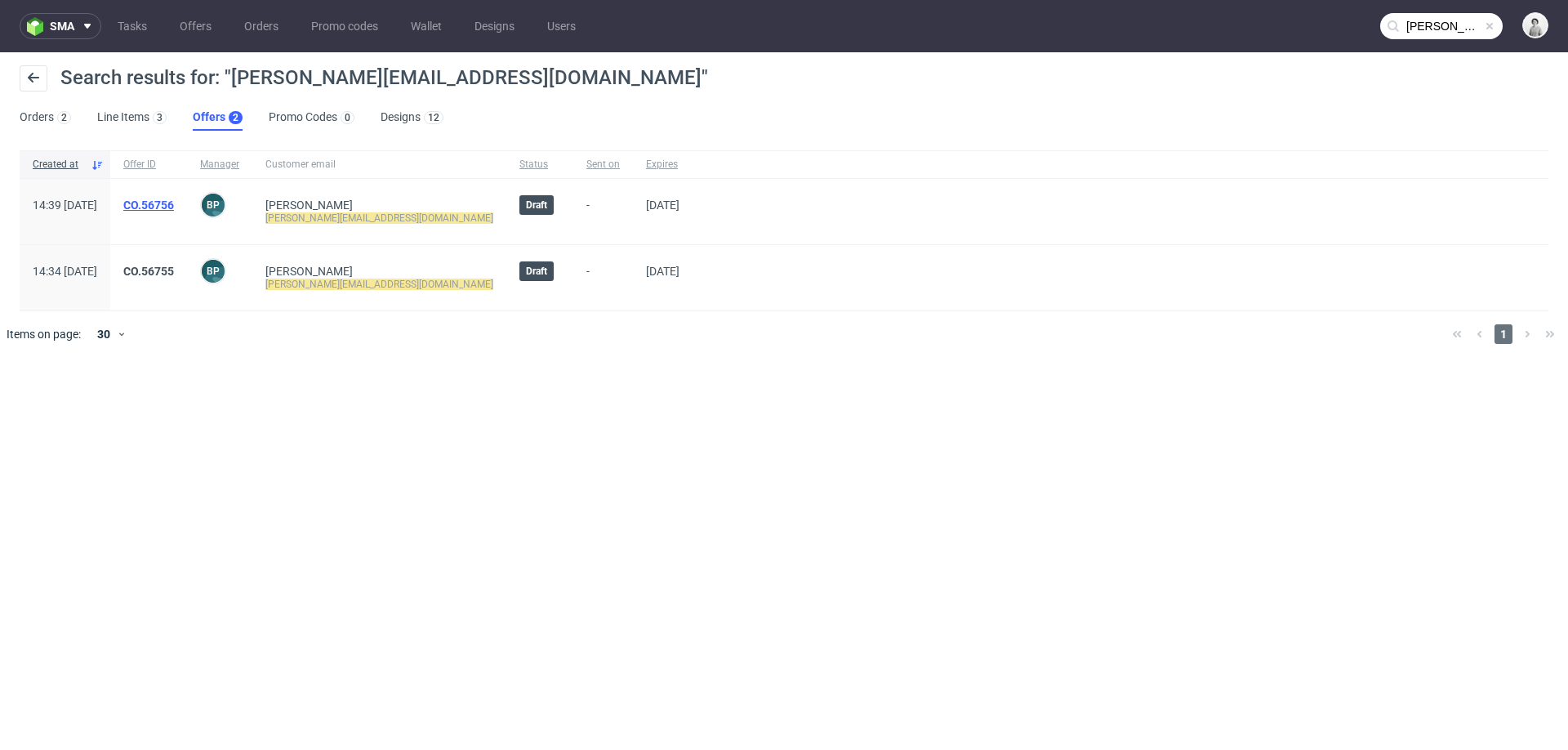
click at [174, 201] on link "CO.56756" at bounding box center [148, 205] width 51 height 13
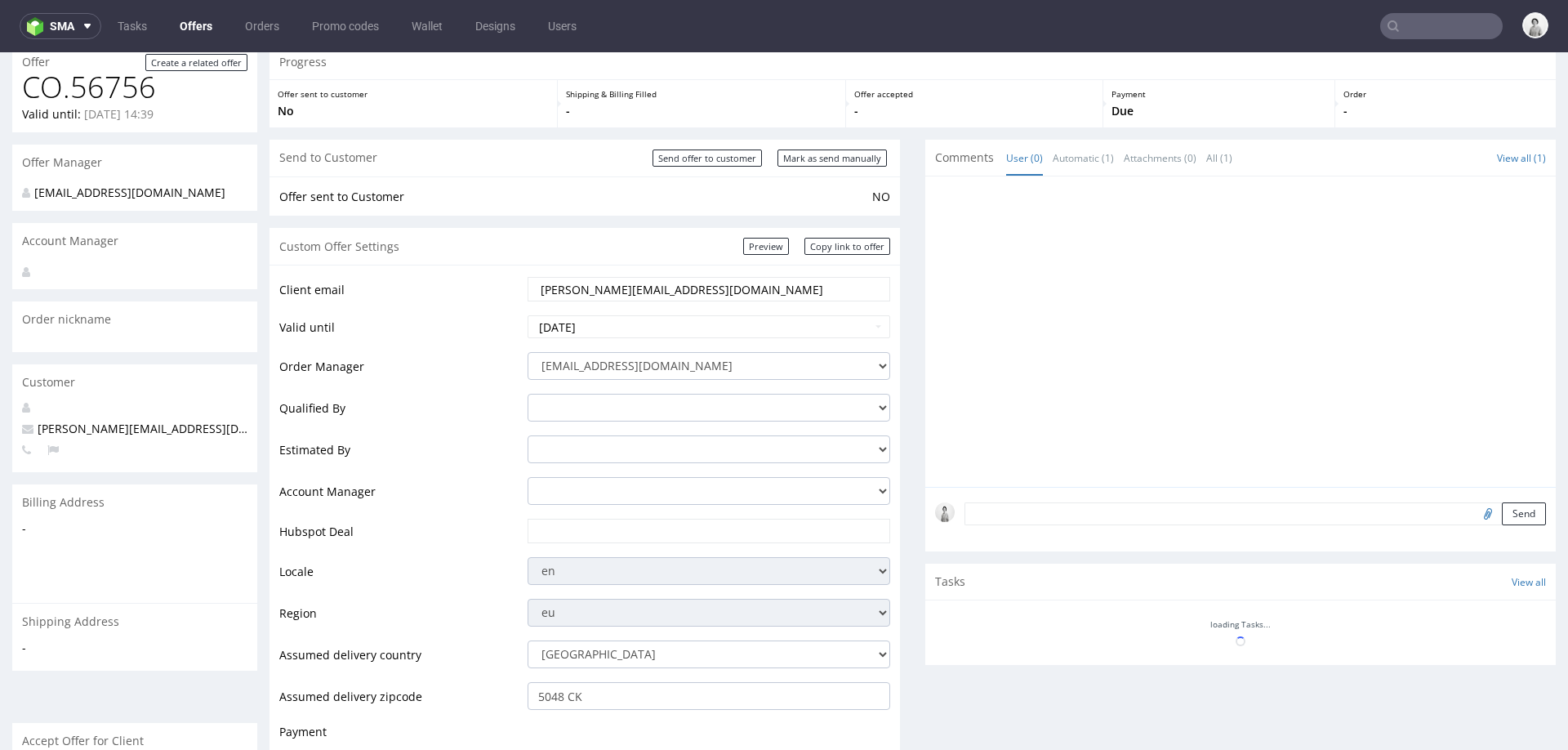
scroll to position [64, 0]
click at [558, 369] on select "integrations@packhelp.com adrian.grudzien@packhelp.com adrian.margula@packhelp.…" at bounding box center [708, 363] width 362 height 28
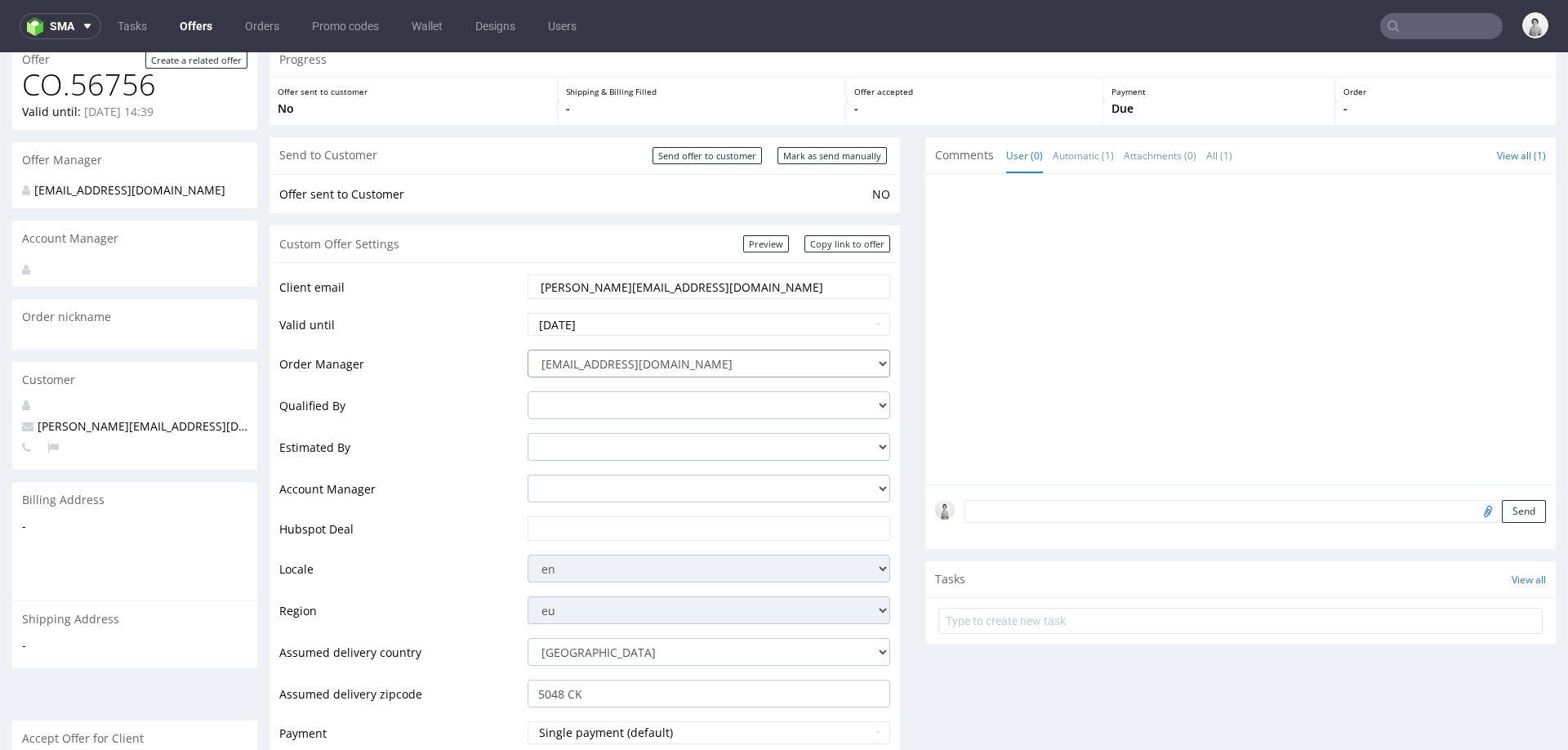
select select "20998342"
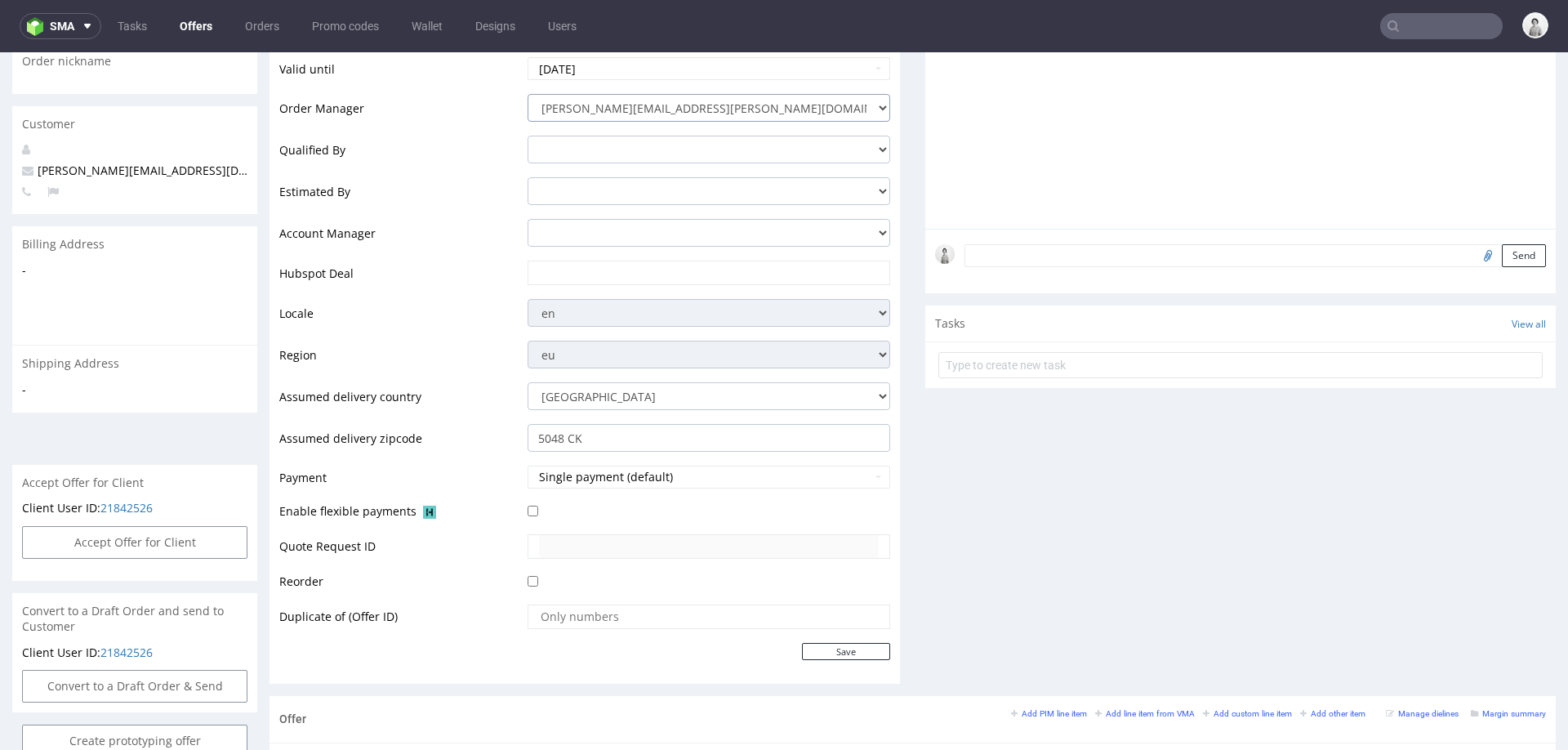
scroll to position [324, 0]
click at [632, 269] on input "text" at bounding box center [709, 269] width 340 height 23
paste input "https://app-eu1.hubspot.com/contacts/25600958/record/0-3/305541518573"
type input "https://app-eu1.hubspot.com/contacts/25600958/record/0-3/305541518573"
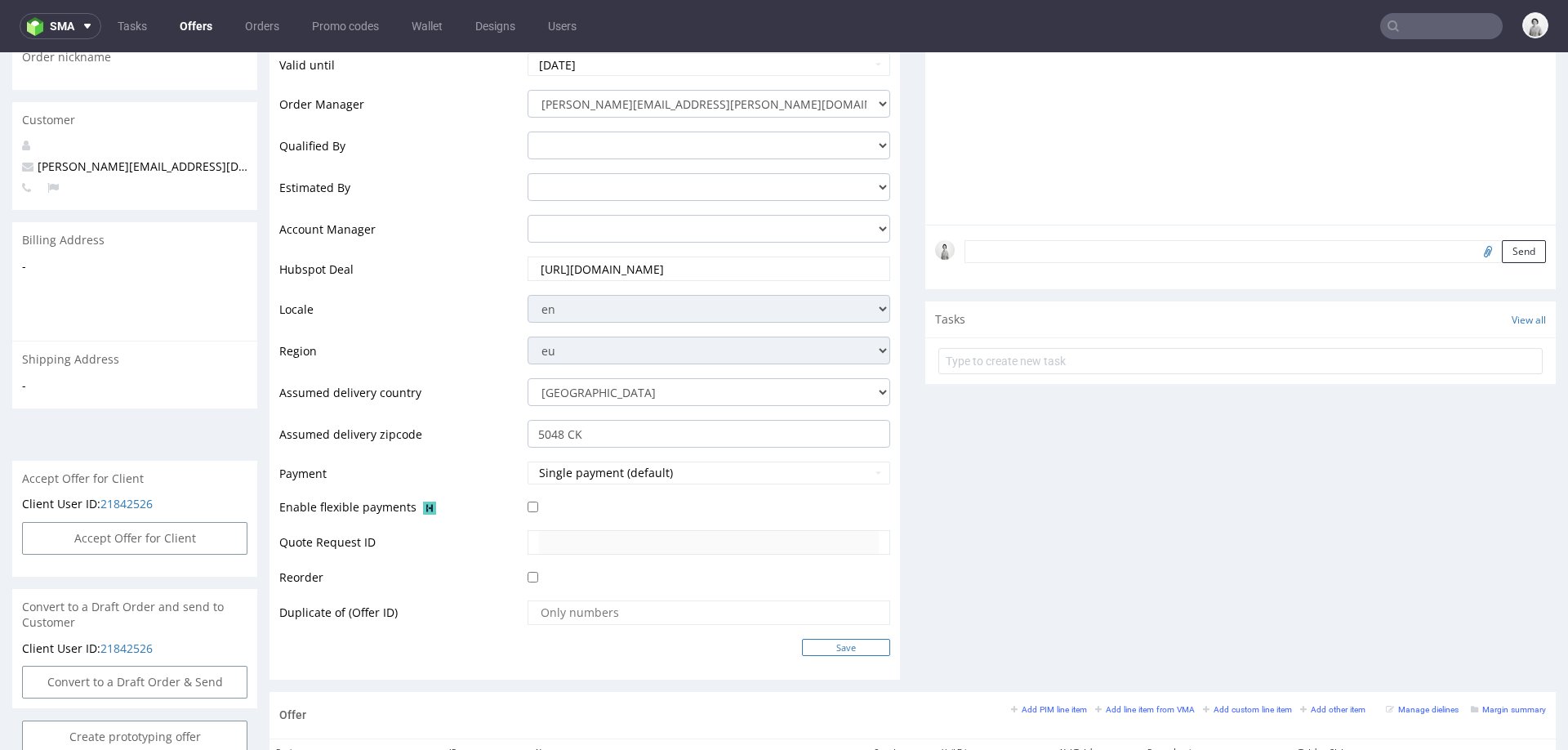
scroll to position [0, 0]
drag, startPoint x: 835, startPoint y: 649, endPoint x: 843, endPoint y: 643, distance: 10.0
click at [835, 649] on input "Save" at bounding box center [846, 647] width 89 height 17
type input "In progress..."
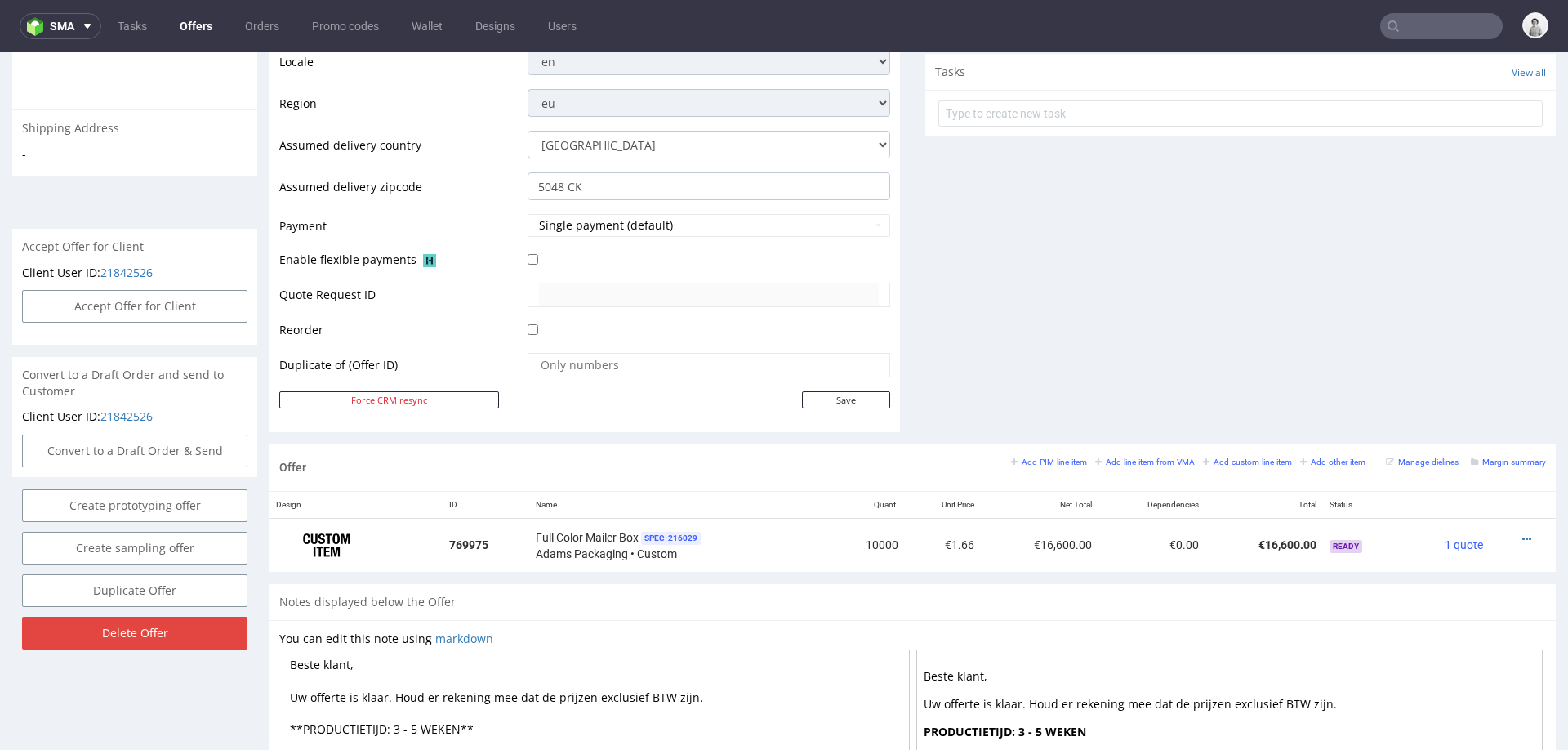
scroll to position [569, 0]
click at [1522, 535] on icon at bounding box center [1527, 541] width 9 height 12
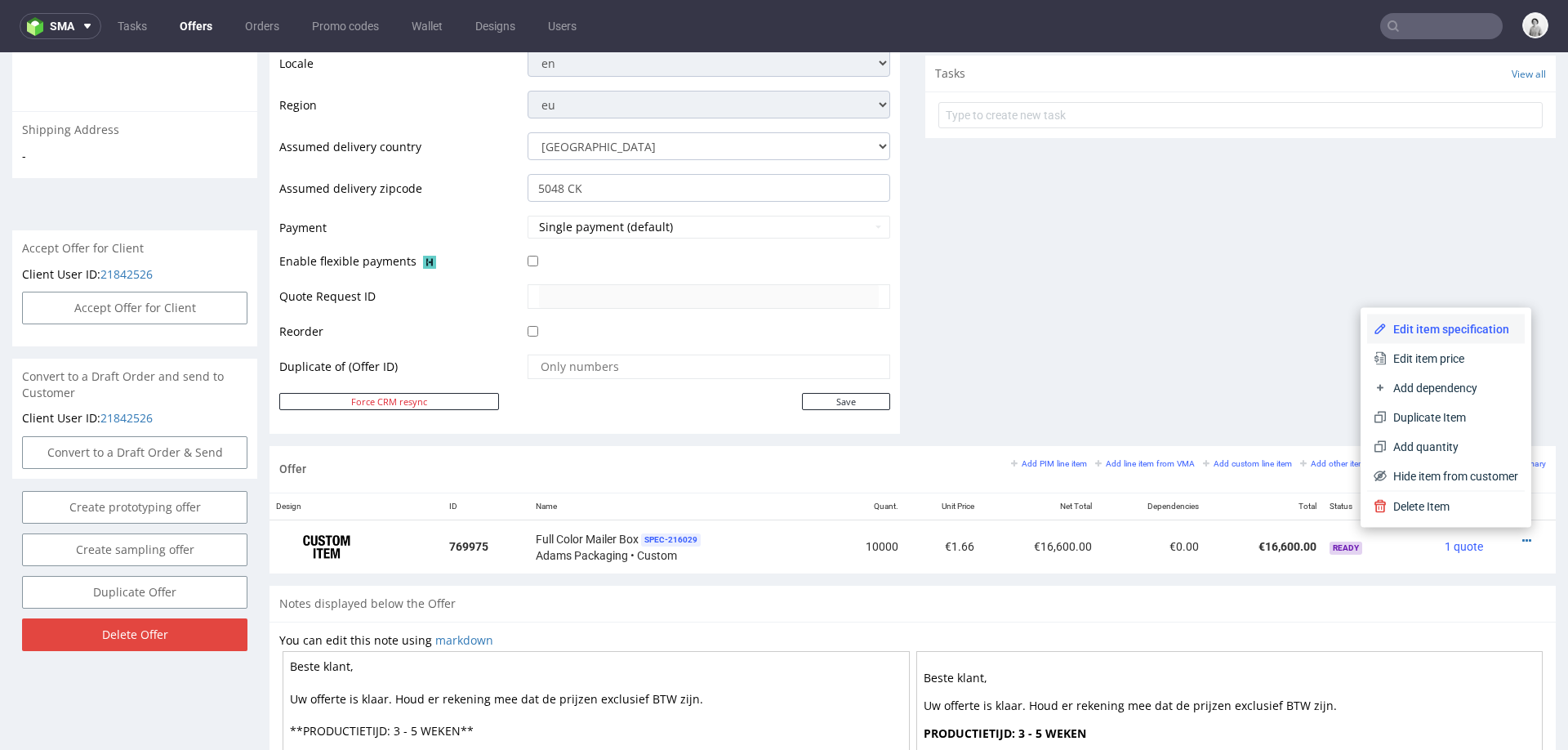
click at [1446, 324] on span "Edit item specification" at bounding box center [1452, 329] width 131 height 16
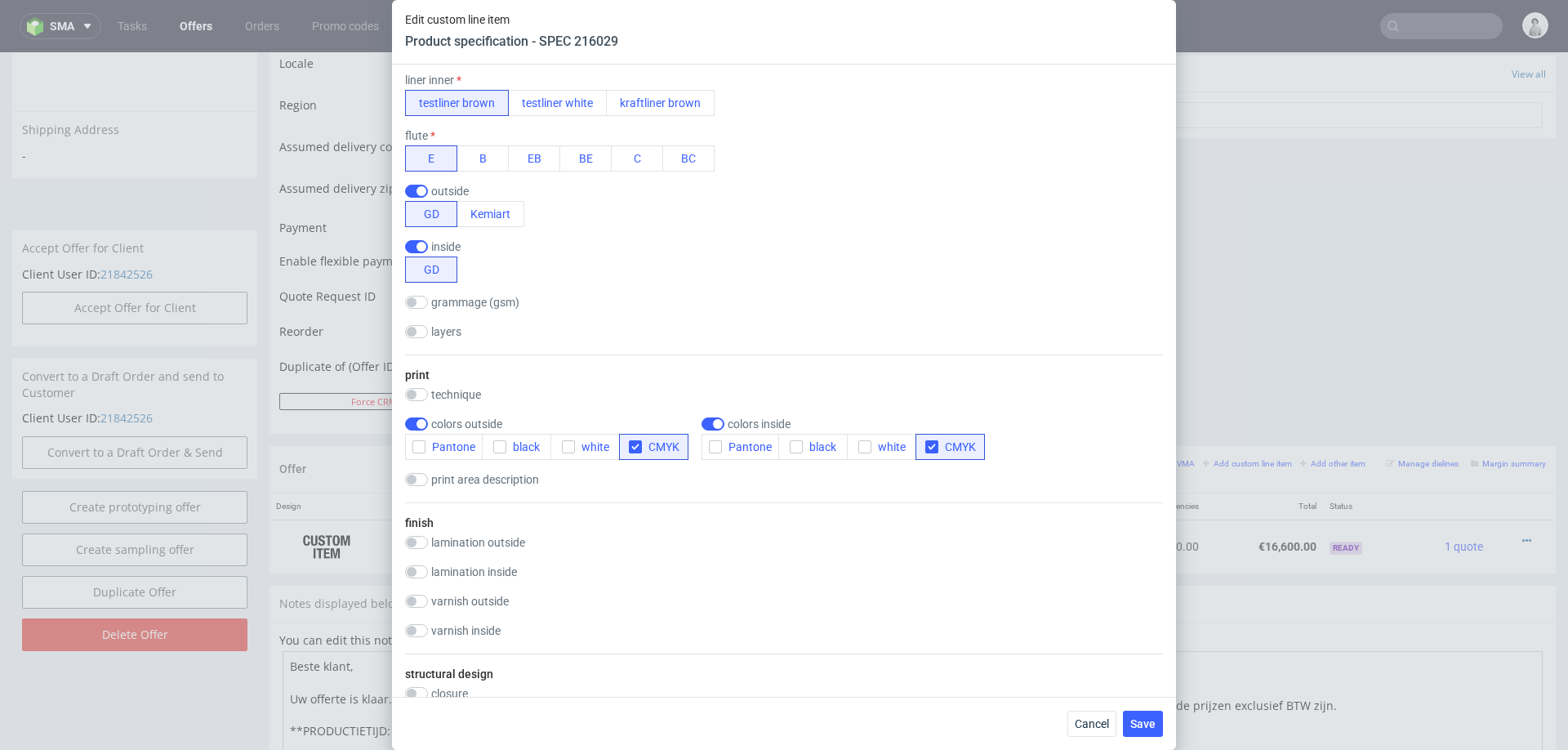
scroll to position [567, 0]
click at [1101, 723] on span "Cancel" at bounding box center [1091, 723] width 34 height 12
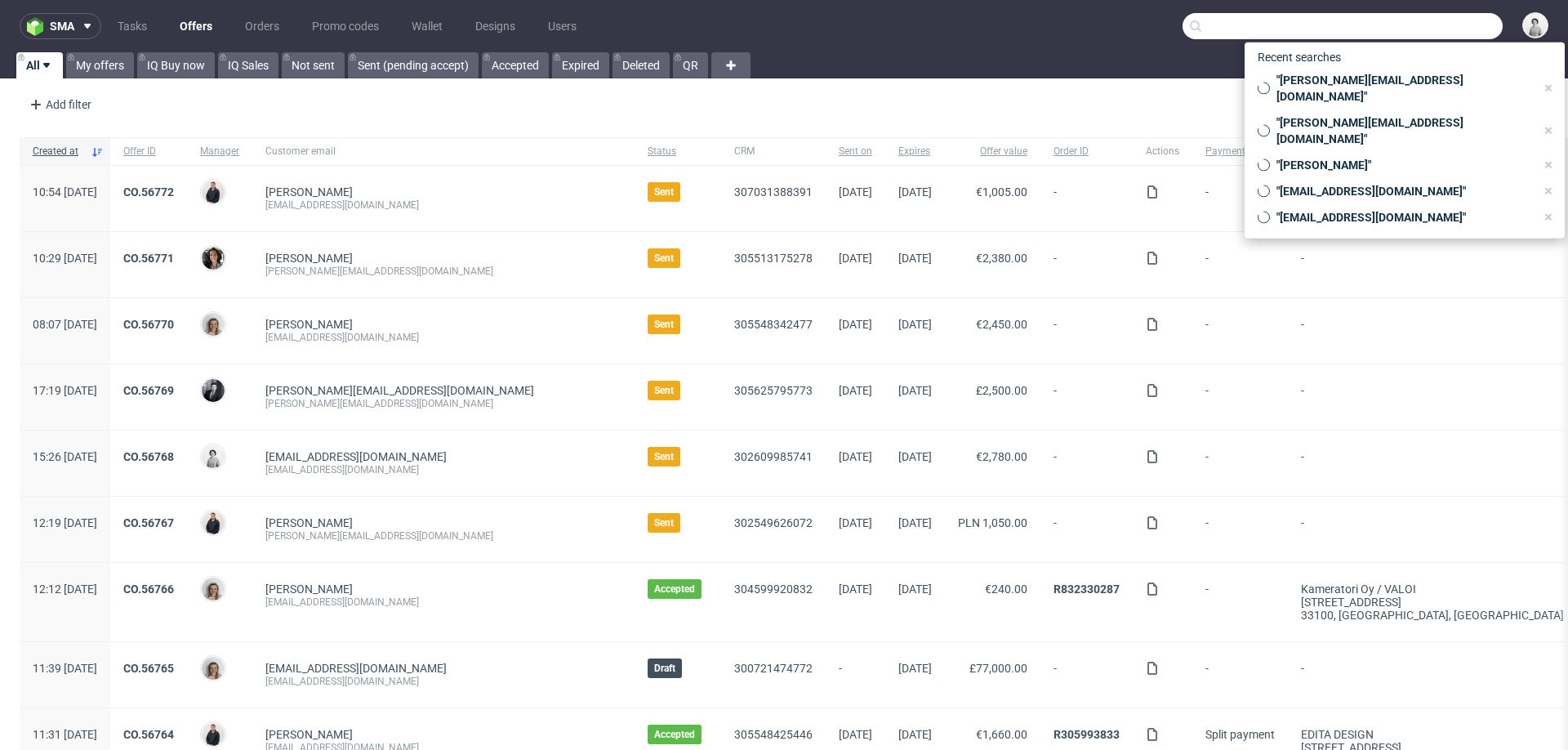
click at [1405, 29] on input "text" at bounding box center [1343, 26] width 320 height 26
paste input "[PERSON_NAME][EMAIL_ADDRESS][DOMAIN_NAME]>"
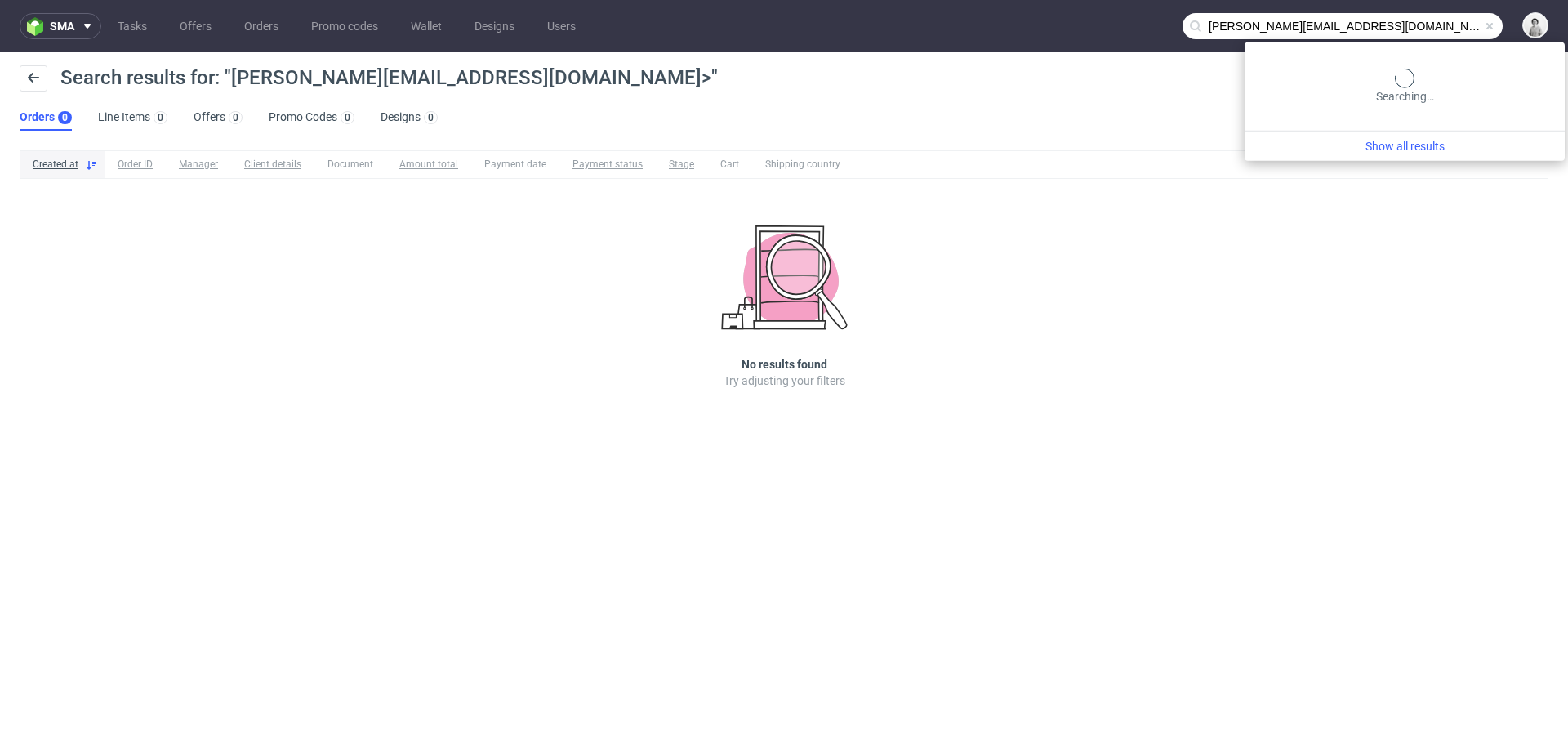
click at [1409, 23] on input "[PERSON_NAME][EMAIL_ADDRESS][DOMAIN_NAME]>" at bounding box center [1343, 26] width 320 height 26
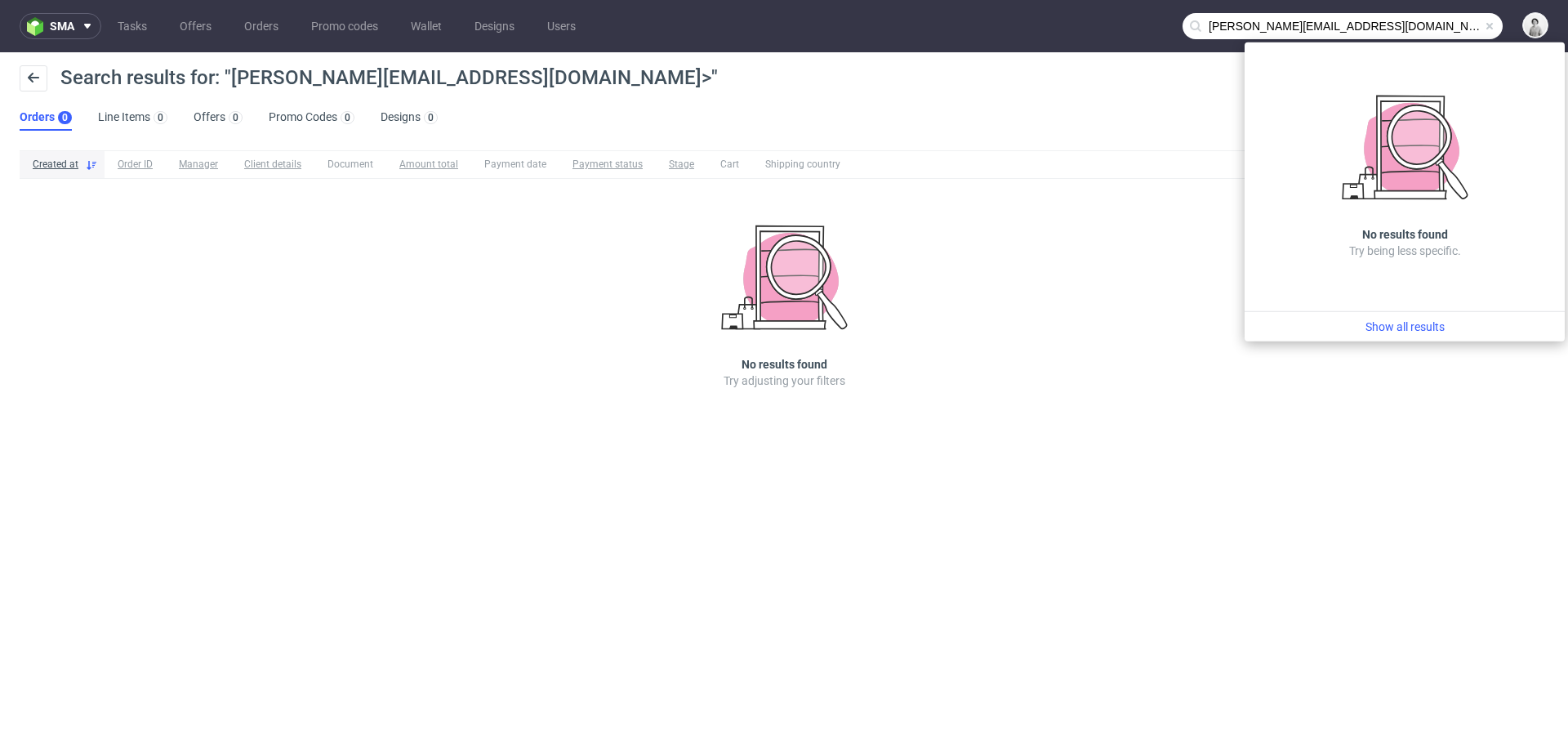
click at [1411, 23] on input "[PERSON_NAME][EMAIL_ADDRESS][DOMAIN_NAME]>" at bounding box center [1343, 26] width 320 height 26
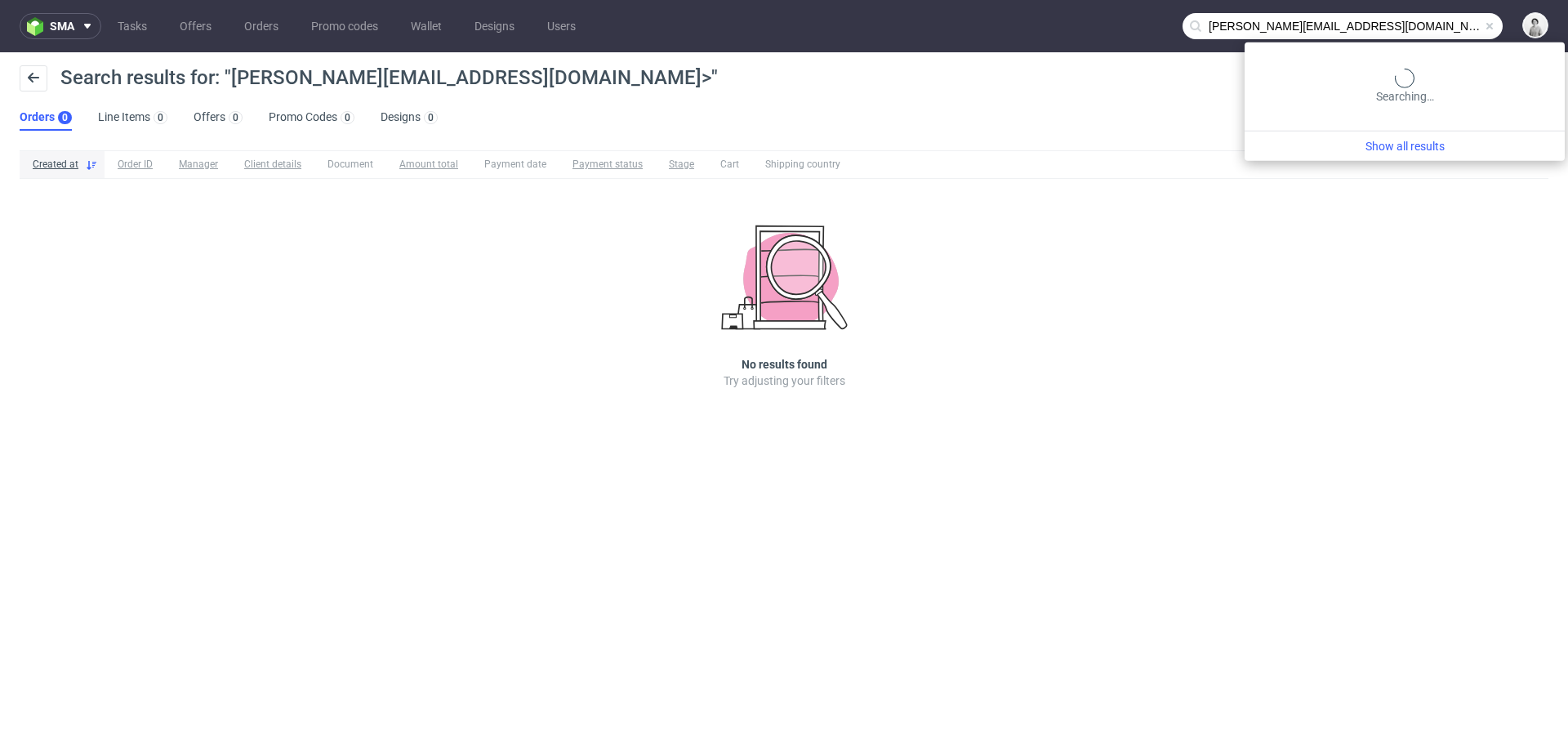
type input "[PERSON_NAME][EMAIL_ADDRESS][DOMAIN_NAME]"
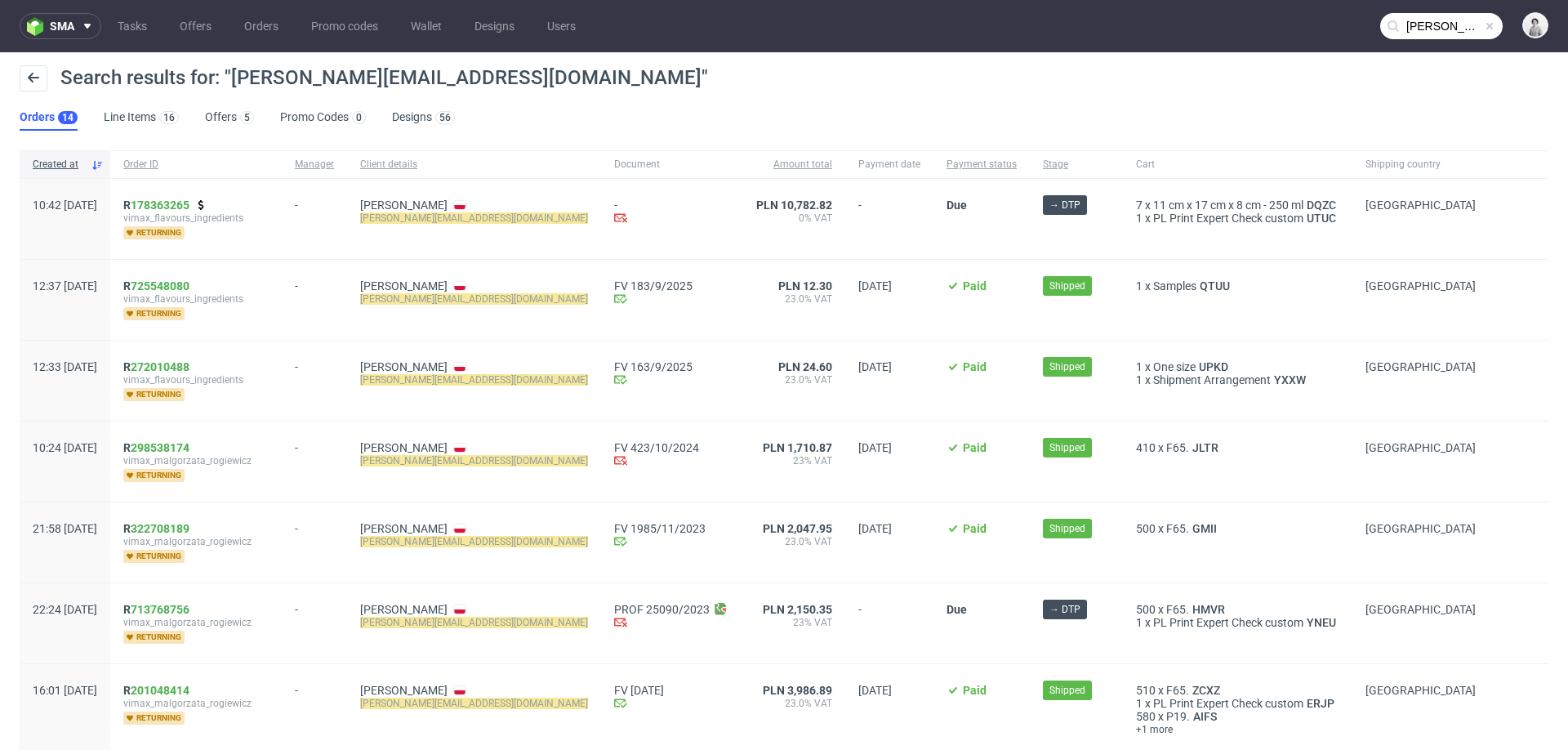
scroll to position [4, 0]
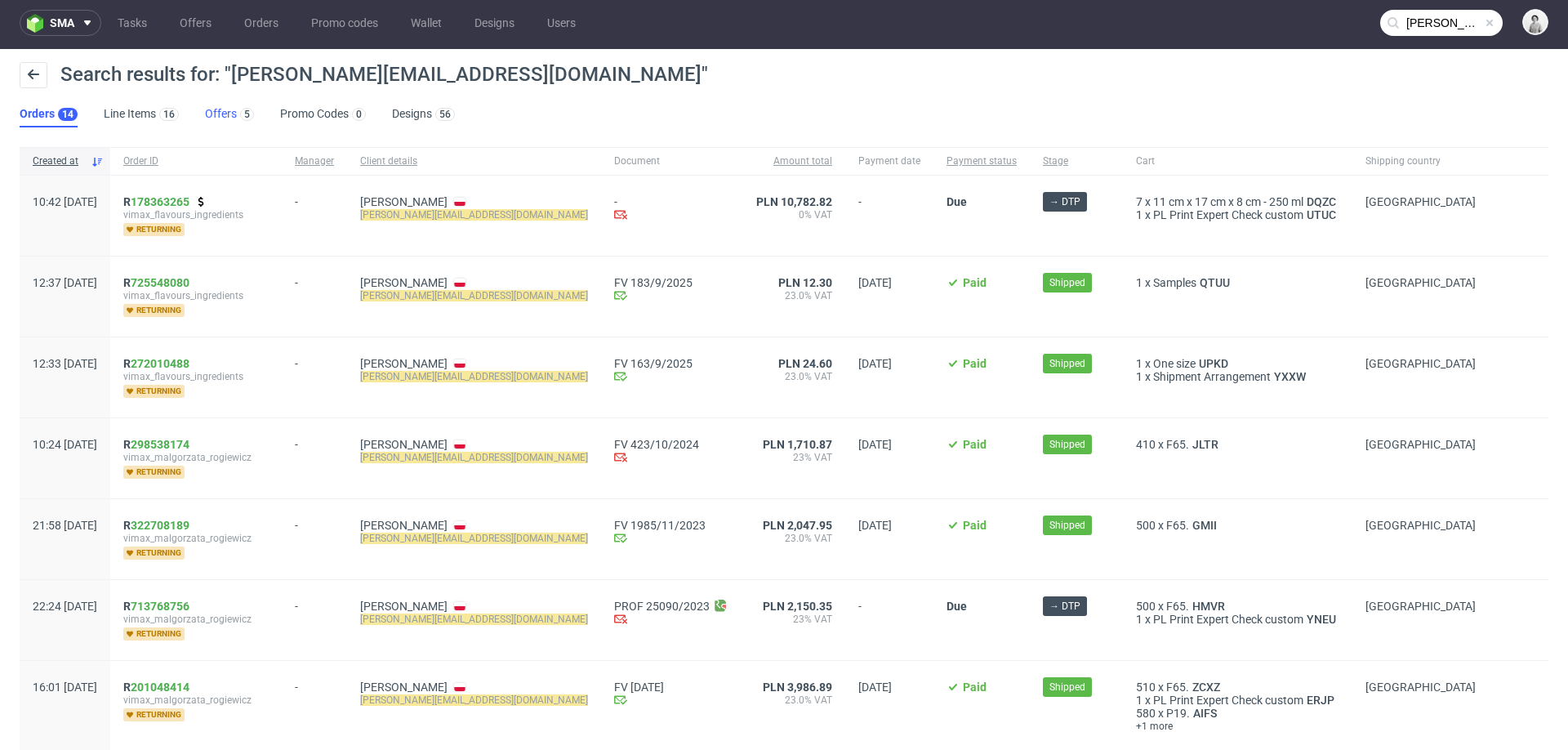
click at [218, 113] on link "Offers 5" at bounding box center [229, 114] width 49 height 26
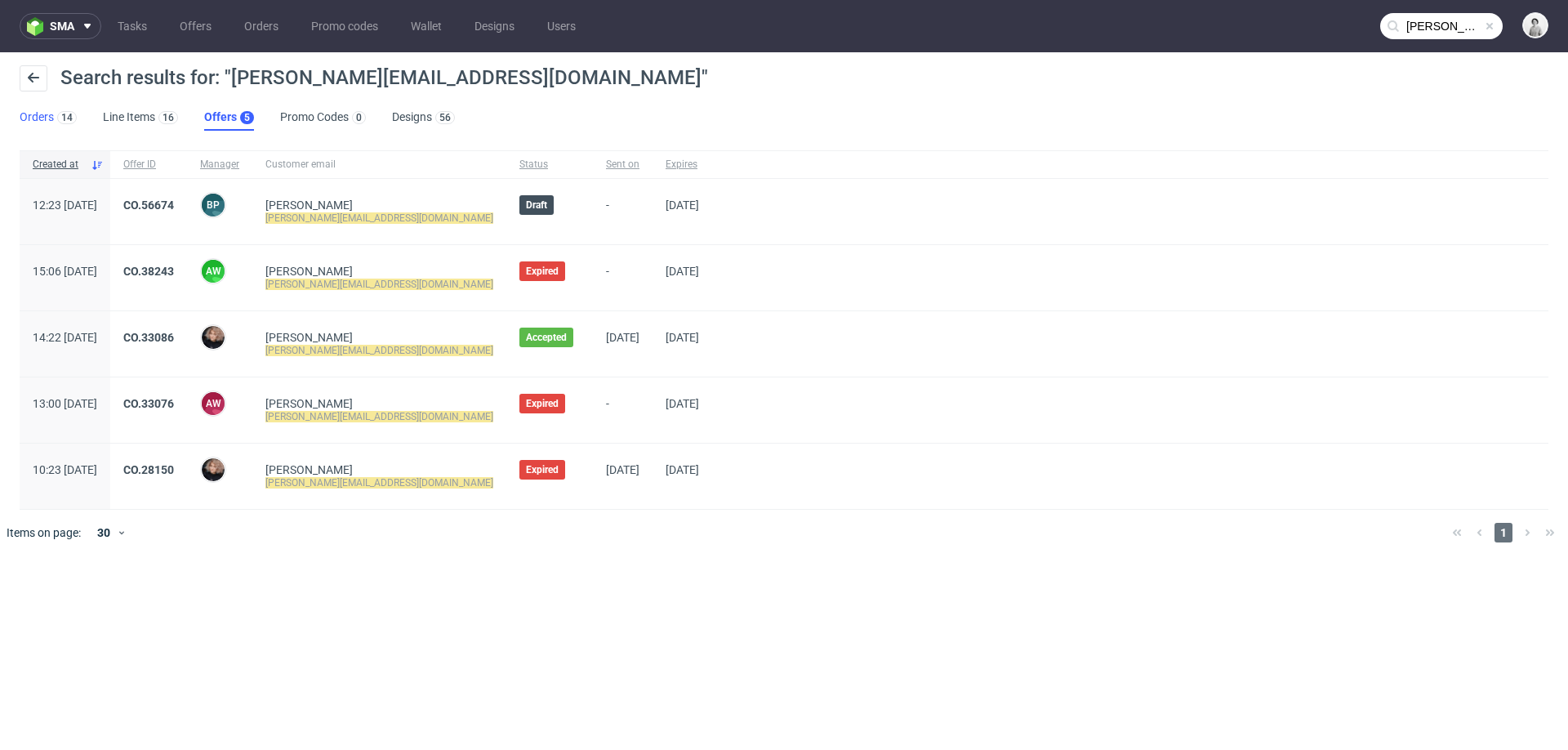
click at [40, 115] on link "Orders 14" at bounding box center [48, 117] width 57 height 26
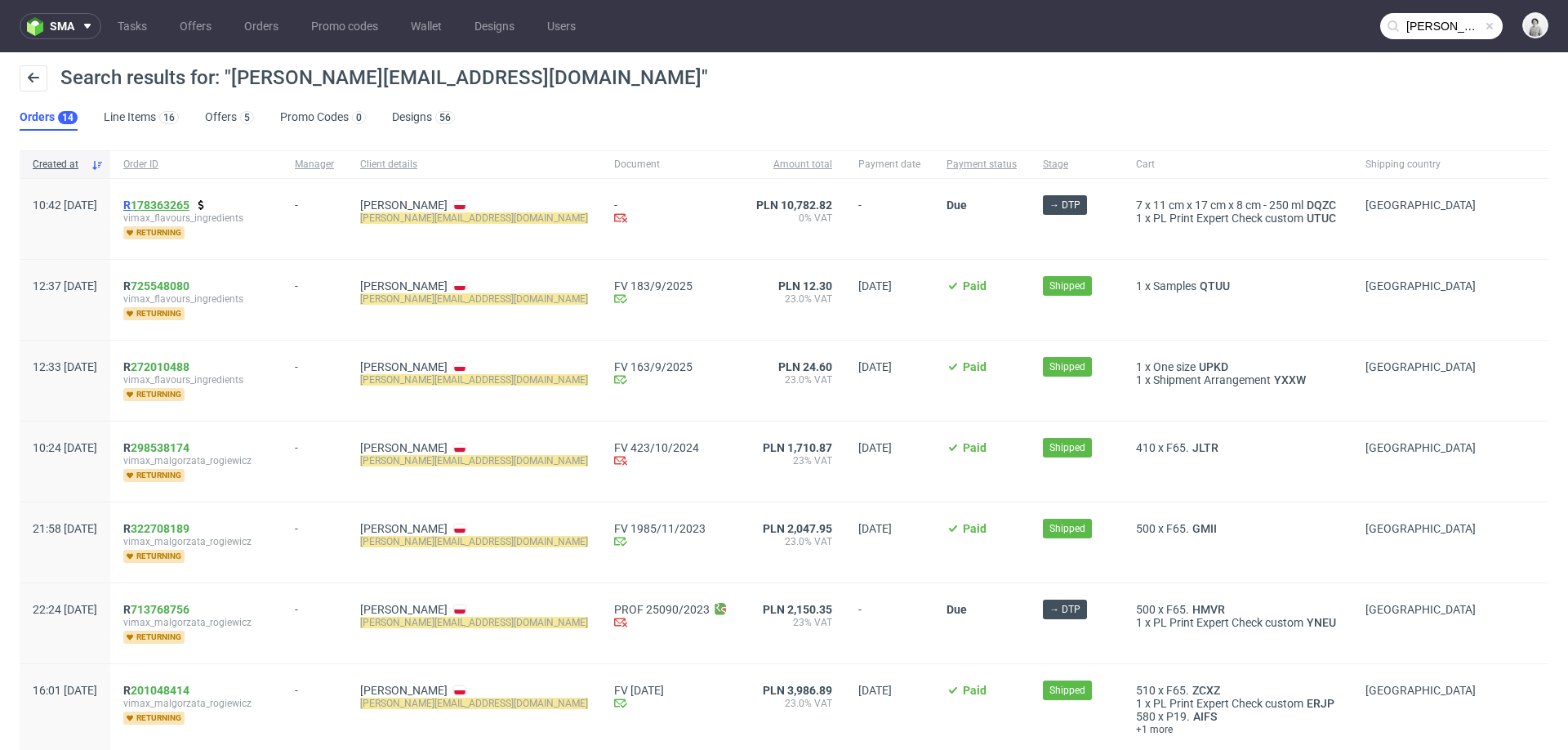
click at [190, 199] on link "178363265" at bounding box center [160, 205] width 59 height 13
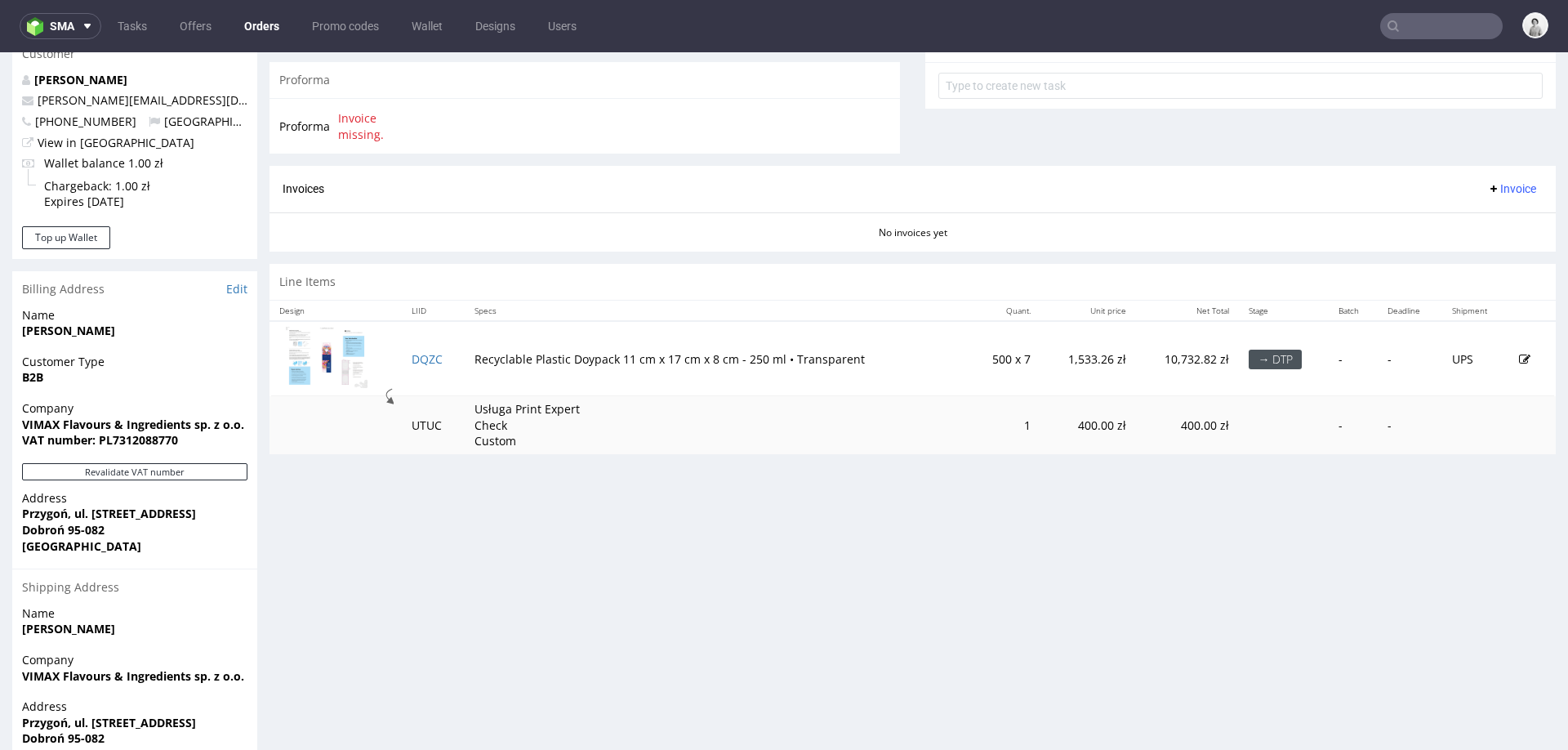
scroll to position [601, 0]
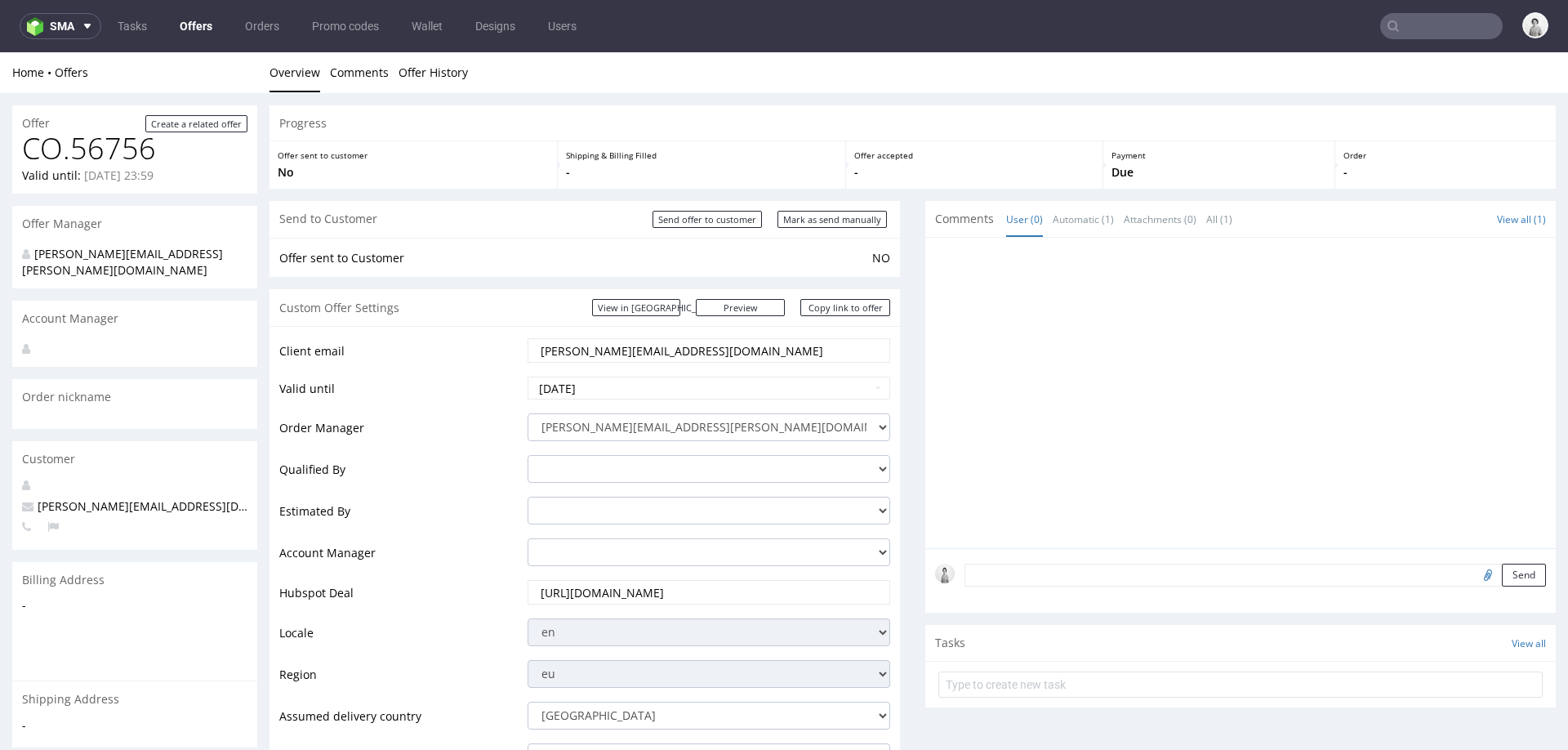
scroll to position [569, 0]
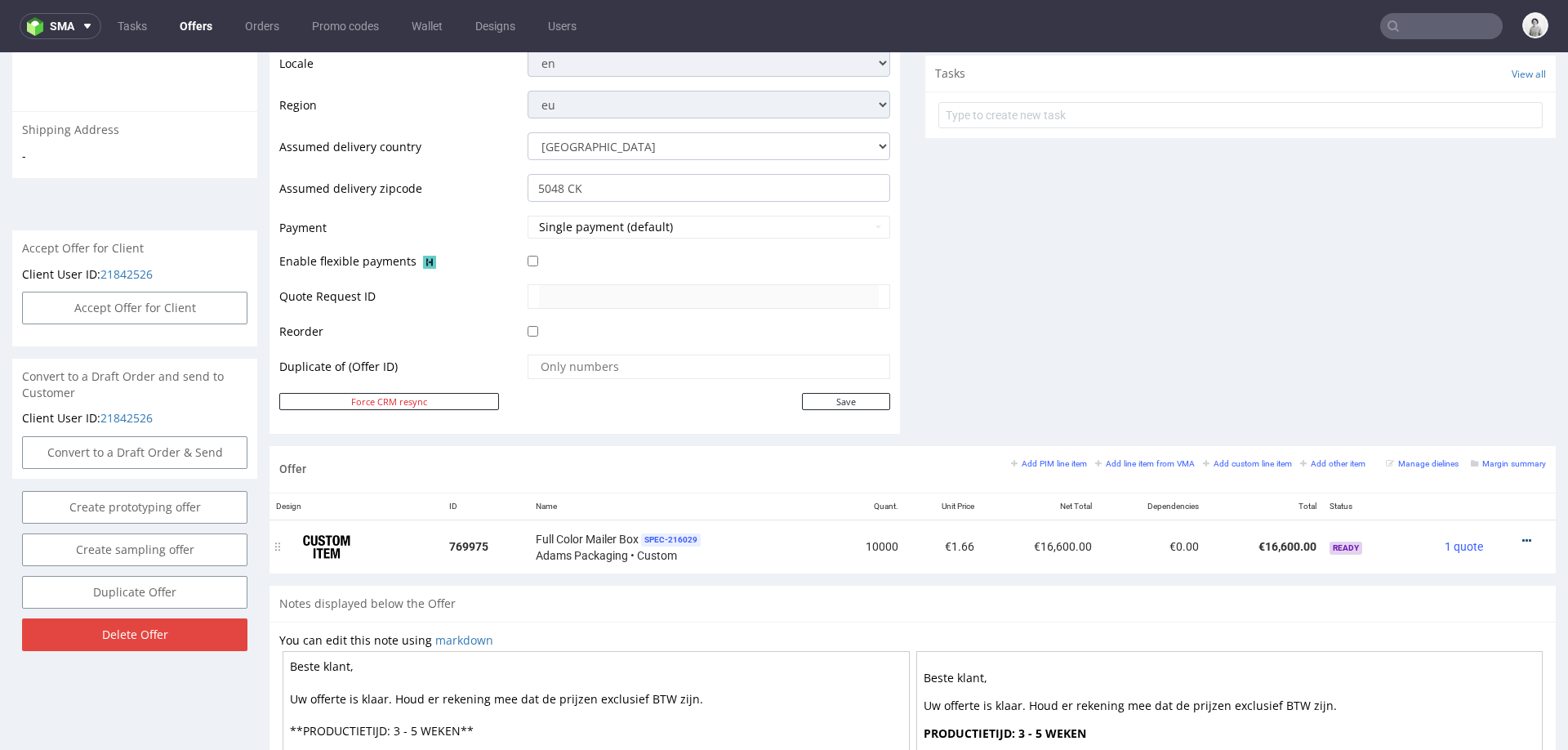
click at [1522, 535] on icon at bounding box center [1527, 541] width 9 height 12
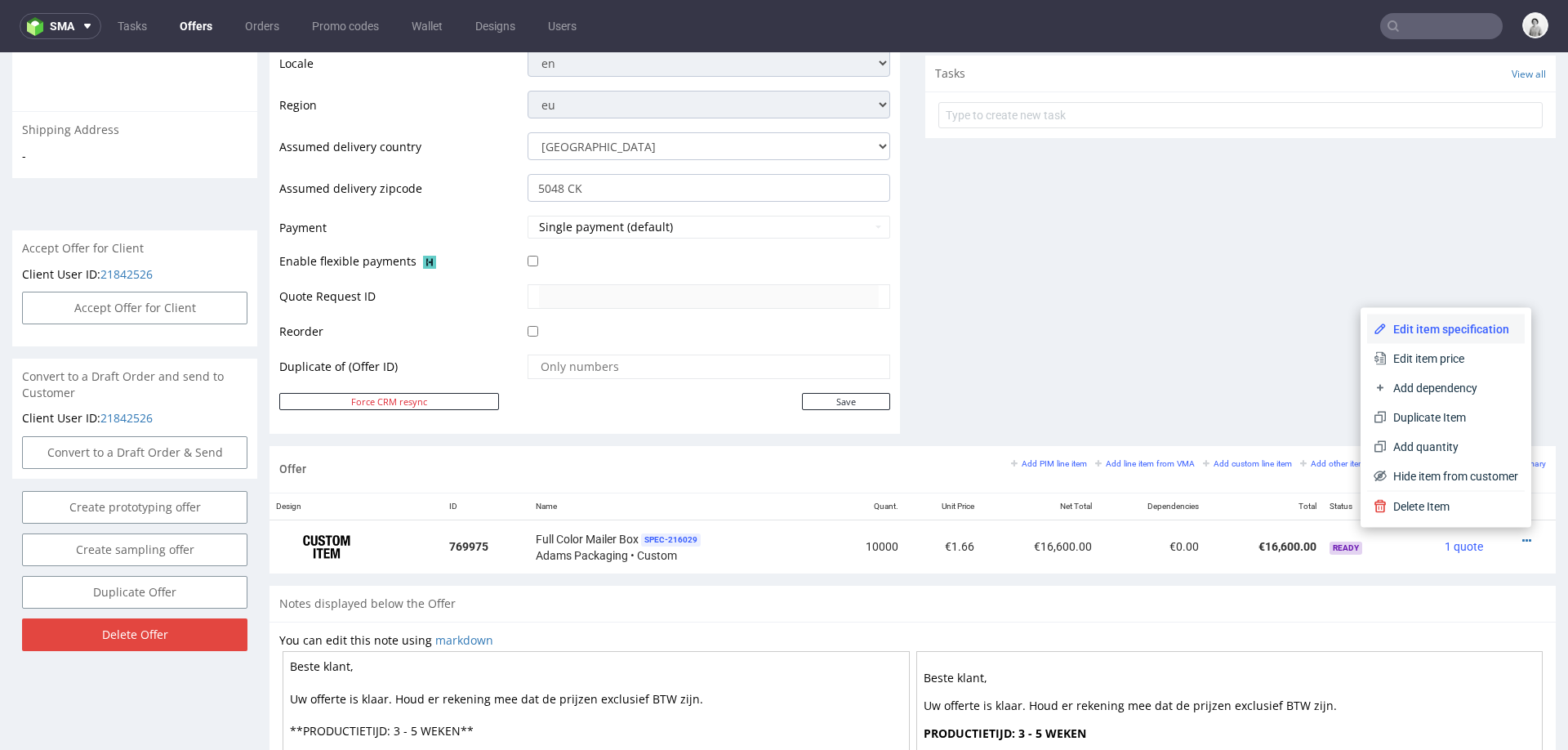
click at [1428, 328] on span "Edit item specification" at bounding box center [1452, 329] width 131 height 16
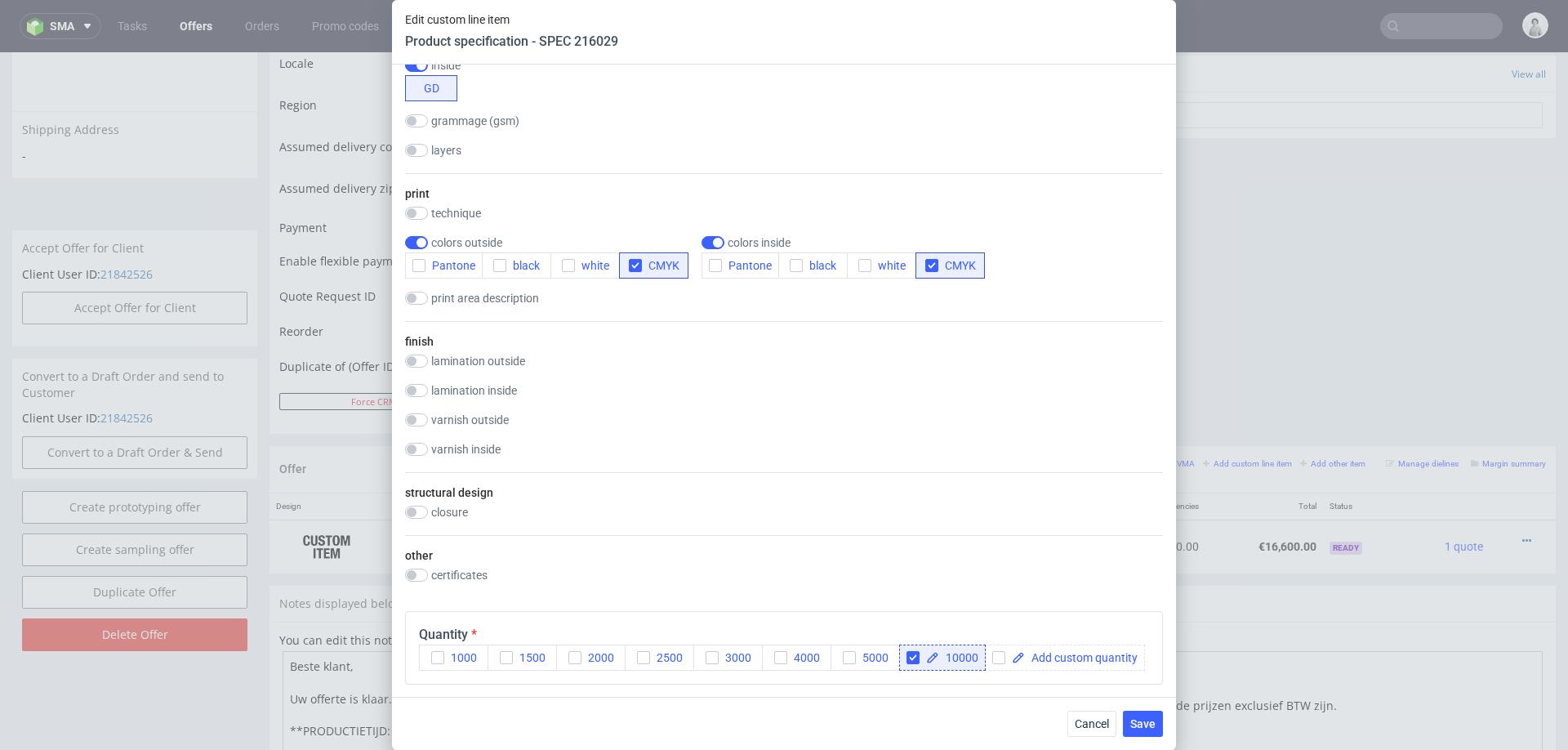
scroll to position [746, 0]
click at [418, 354] on input "checkbox" at bounding box center [417, 359] width 23 height 13
checkbox input "true"
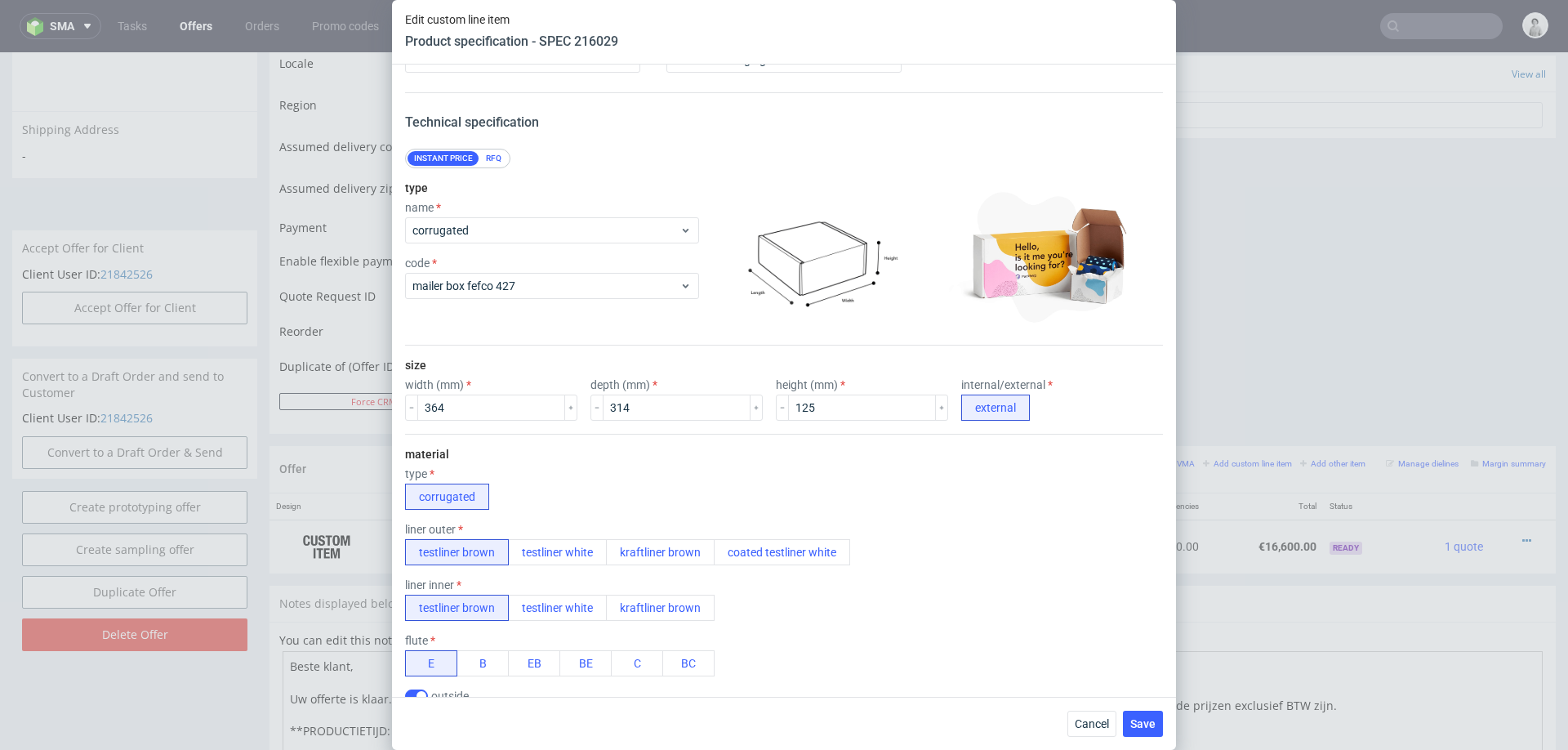
scroll to position [52, 0]
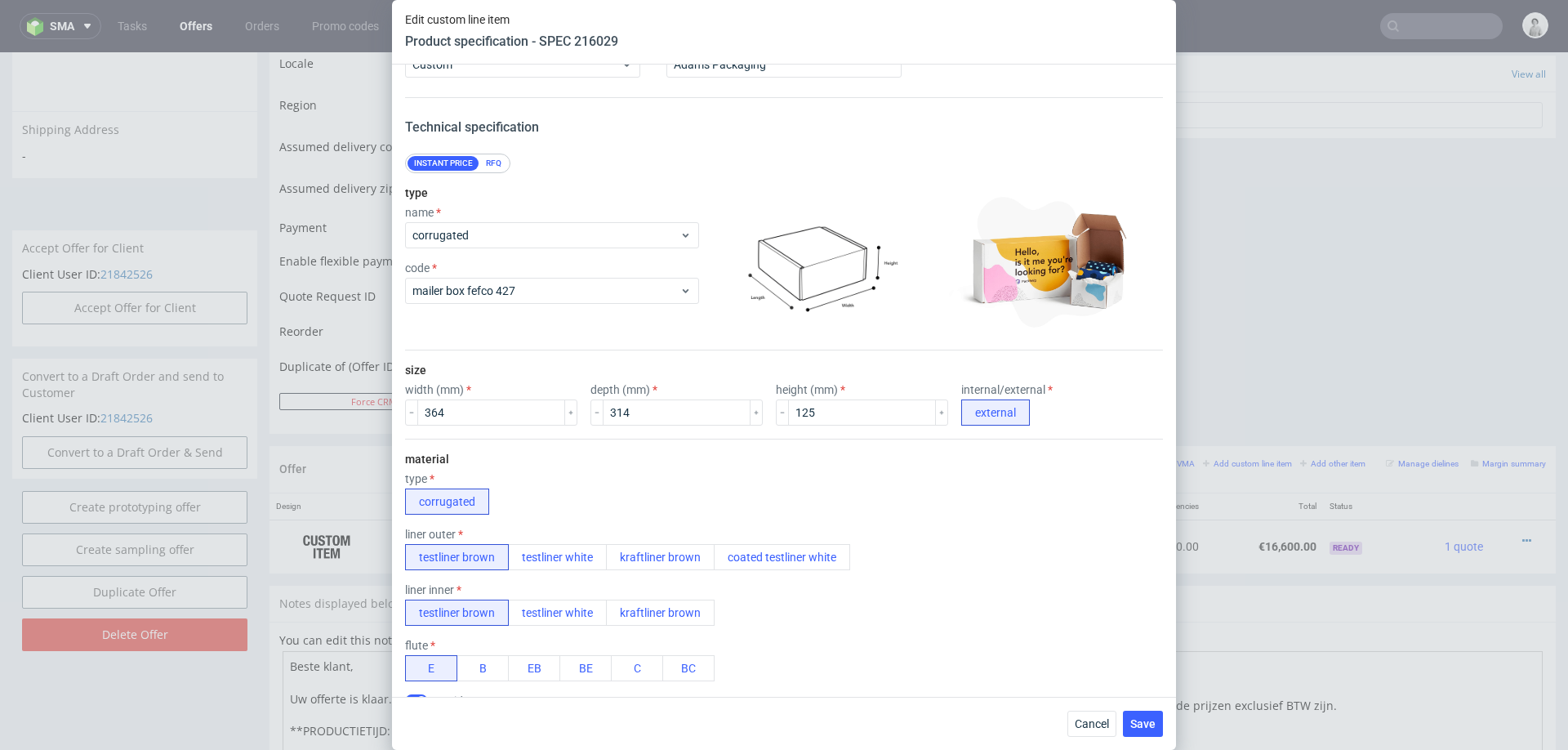
click at [488, 168] on div "RFQ" at bounding box center [494, 163] width 29 height 14
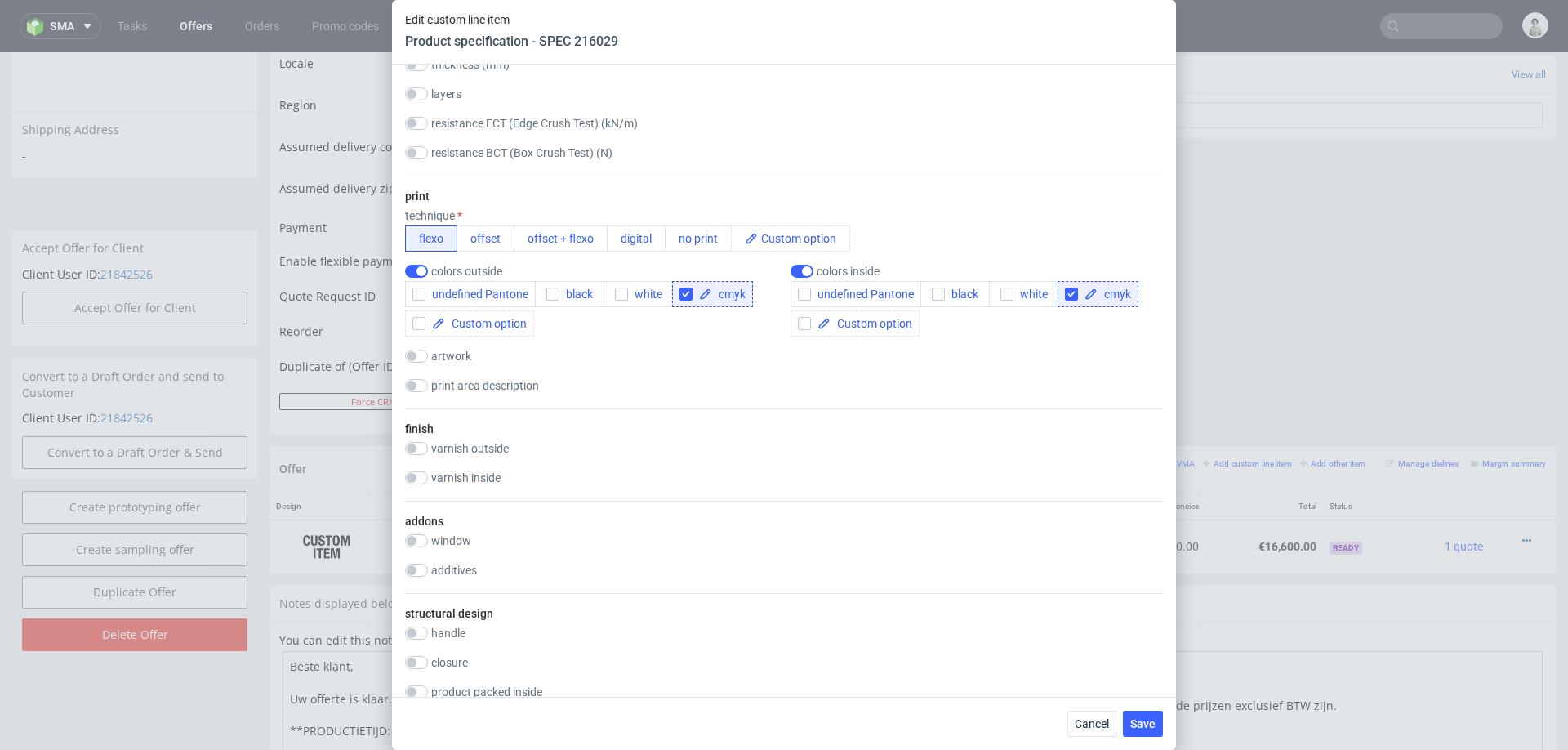
scroll to position [814, 0]
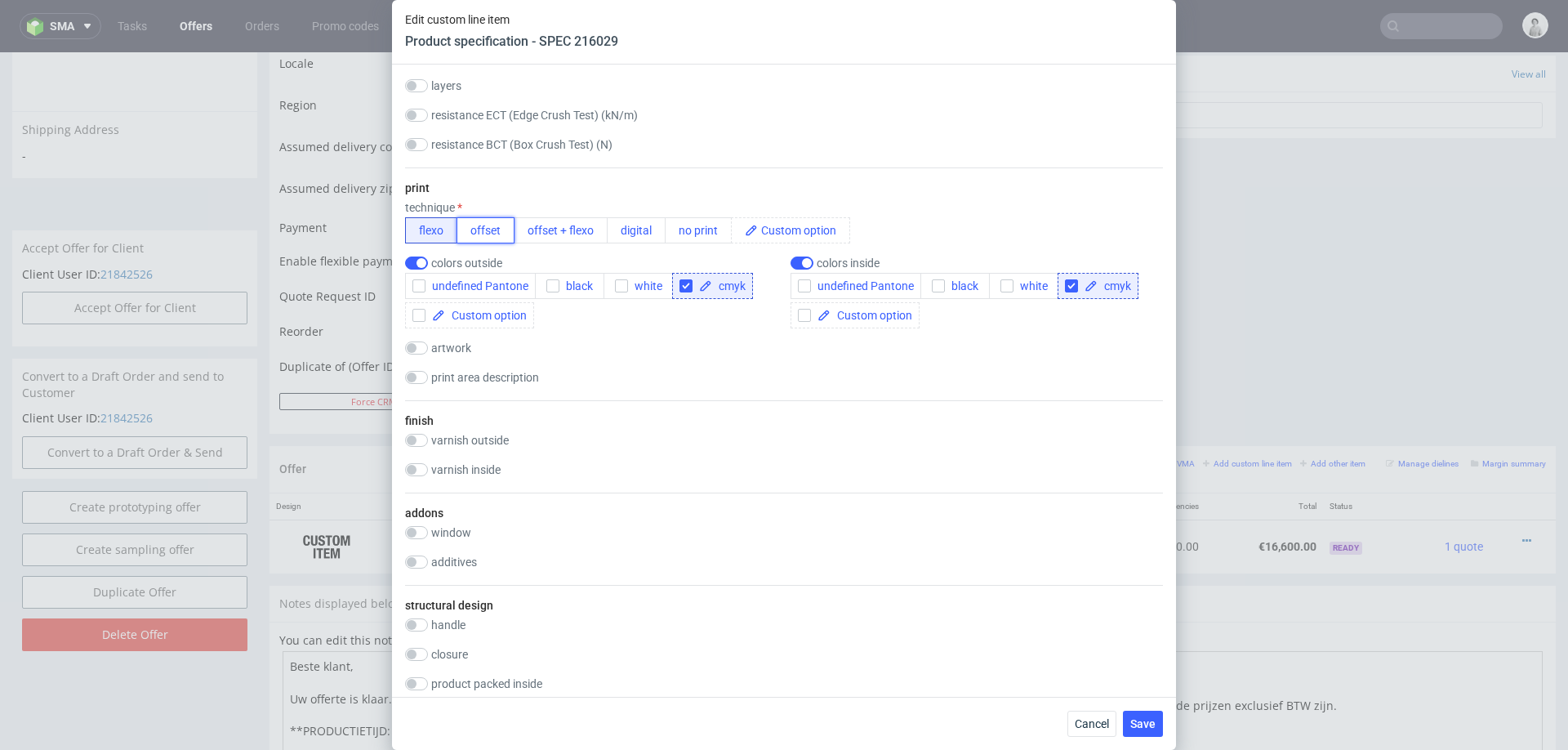
click at [487, 230] on button "offset" at bounding box center [485, 230] width 58 height 26
checkbox input "false"
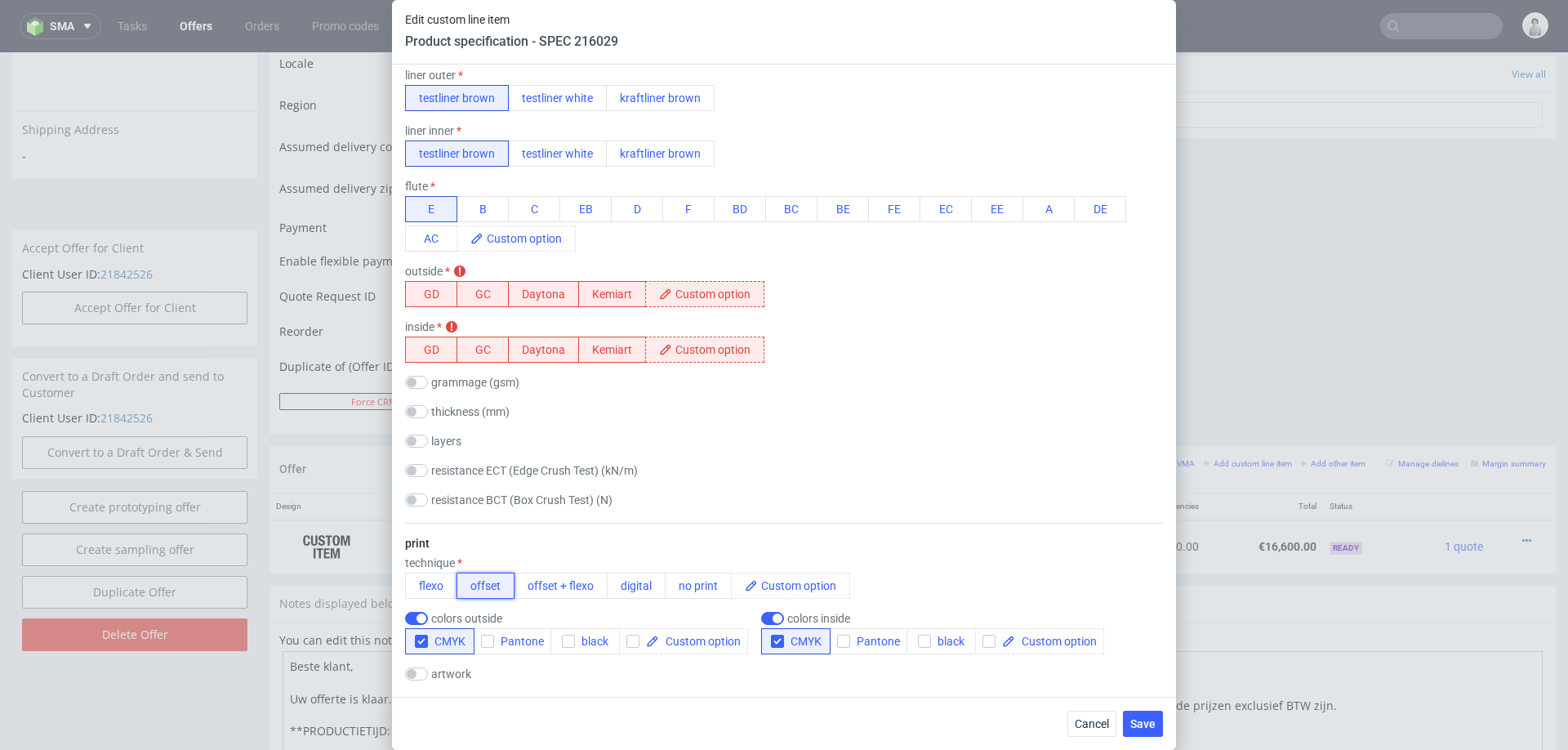
scroll to position [563, 0]
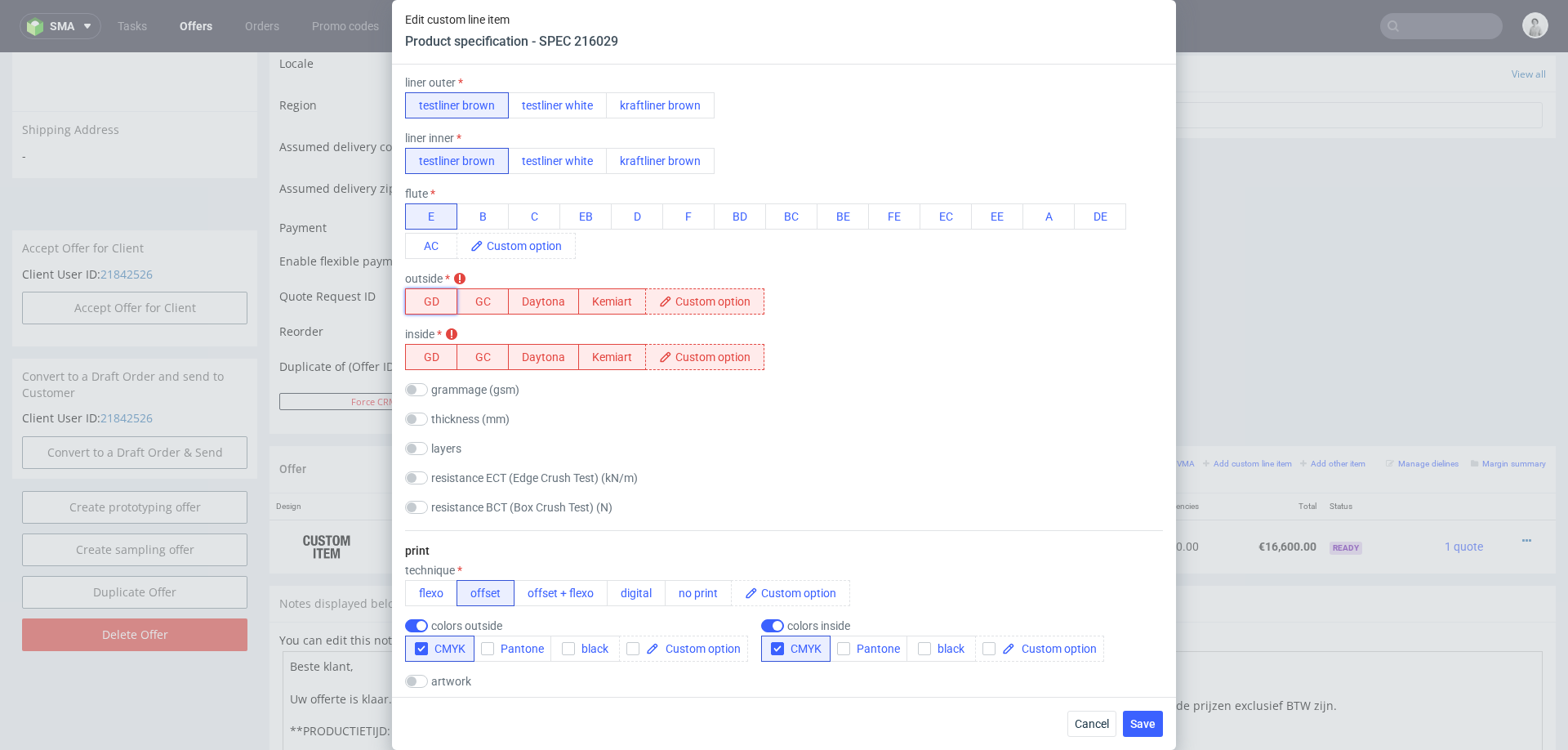
click at [415, 299] on button "GD" at bounding box center [431, 301] width 52 height 26
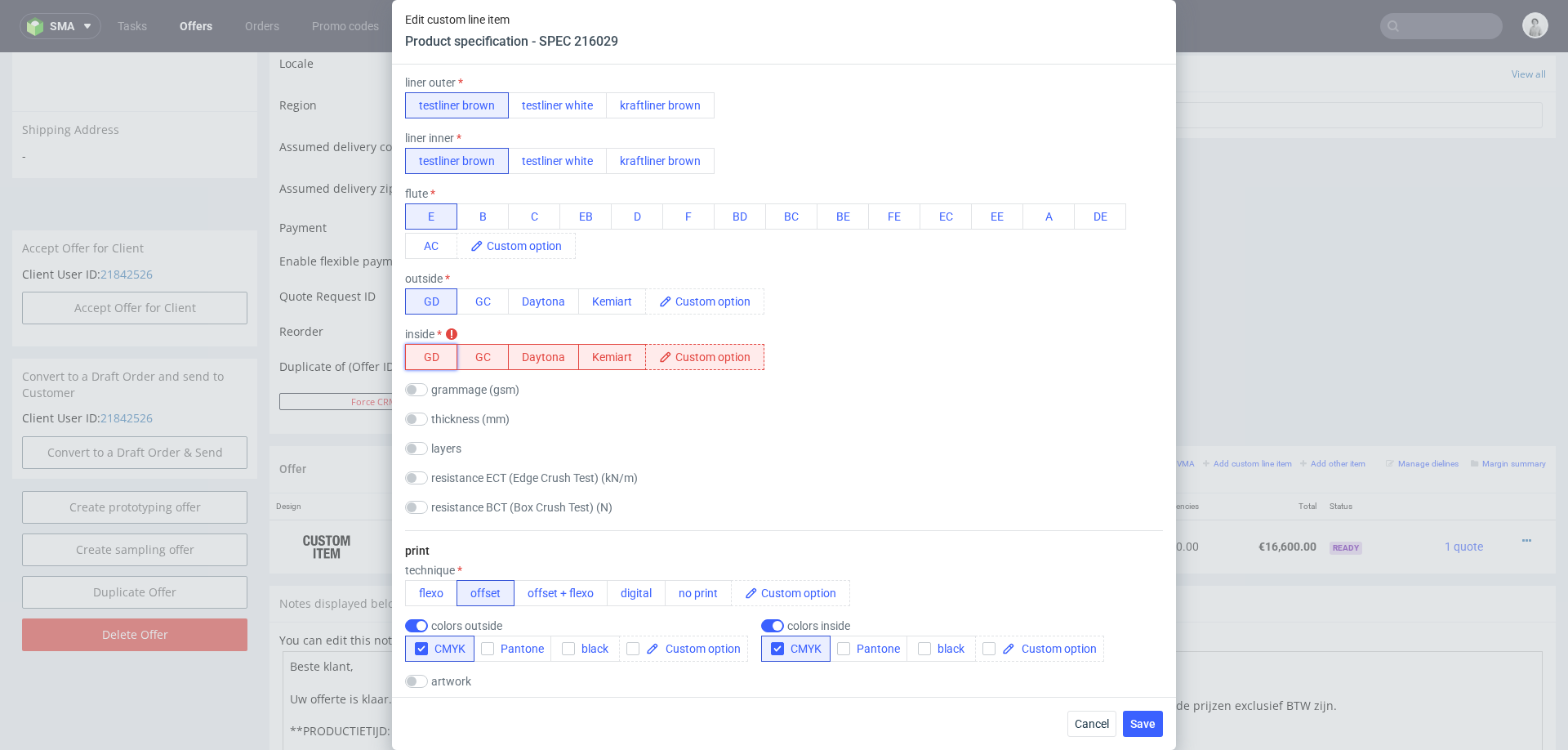
click at [418, 352] on button "GD" at bounding box center [431, 356] width 52 height 26
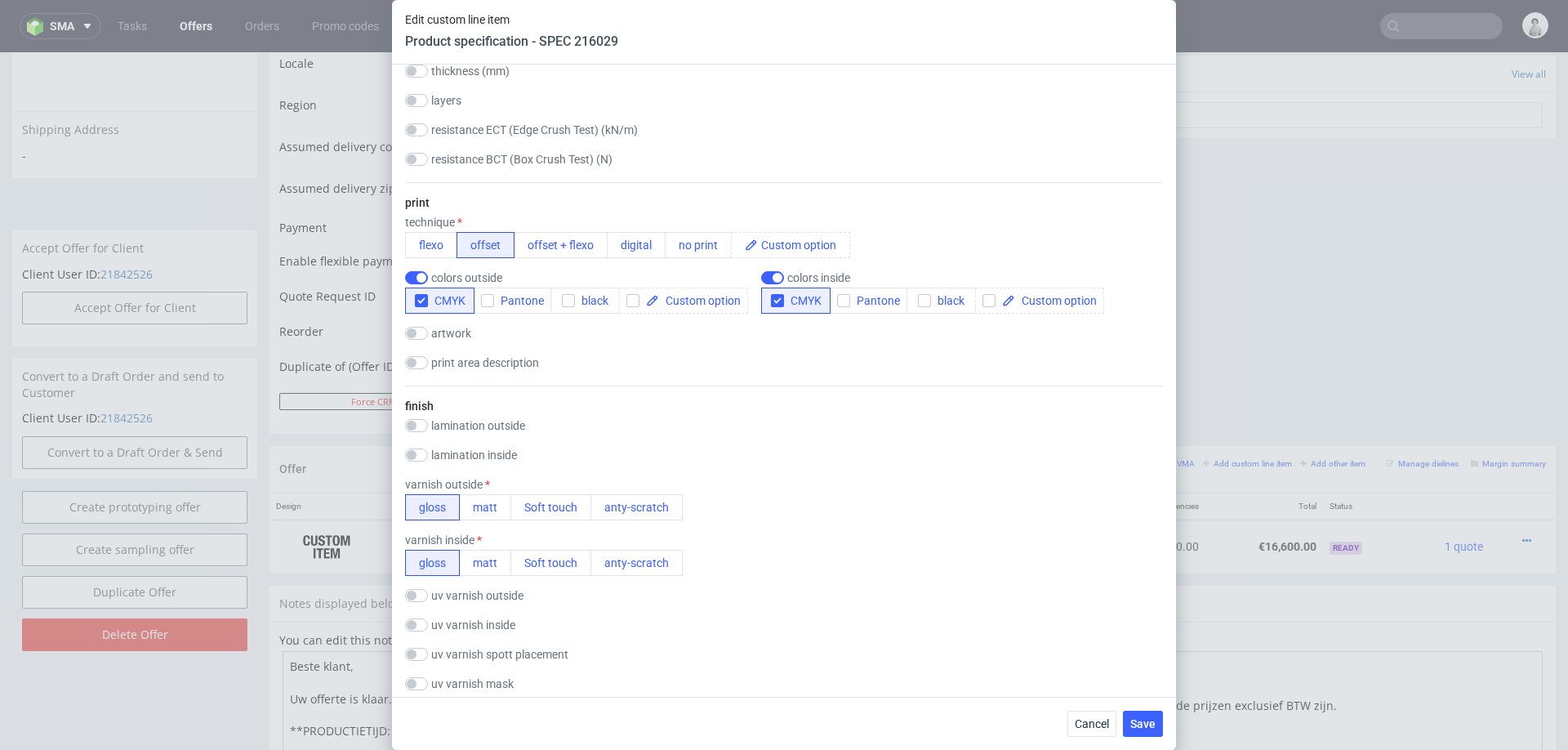
scroll to position [939, 0]
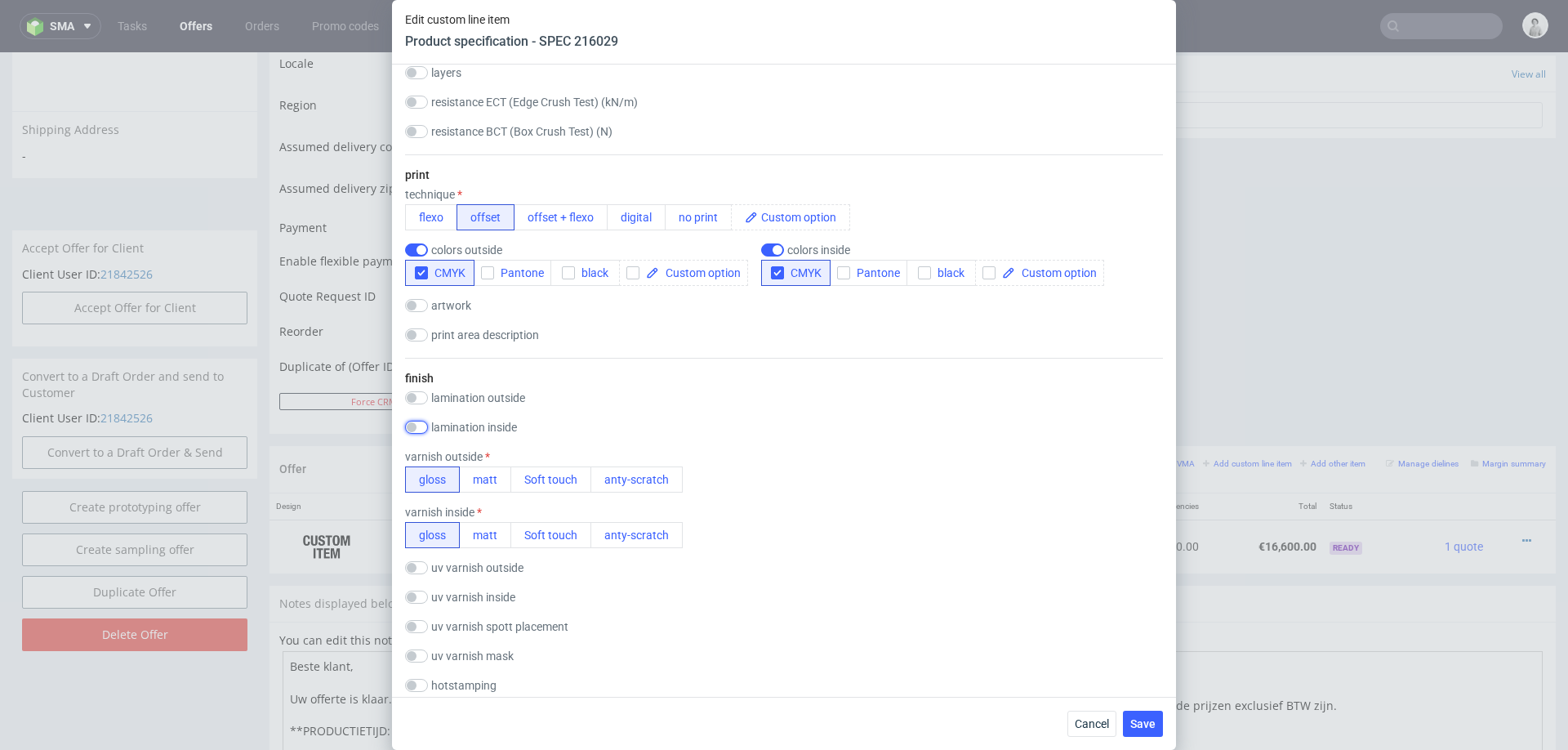
click at [418, 422] on input "checkbox" at bounding box center [417, 427] width 23 height 13
checkbox input "true"
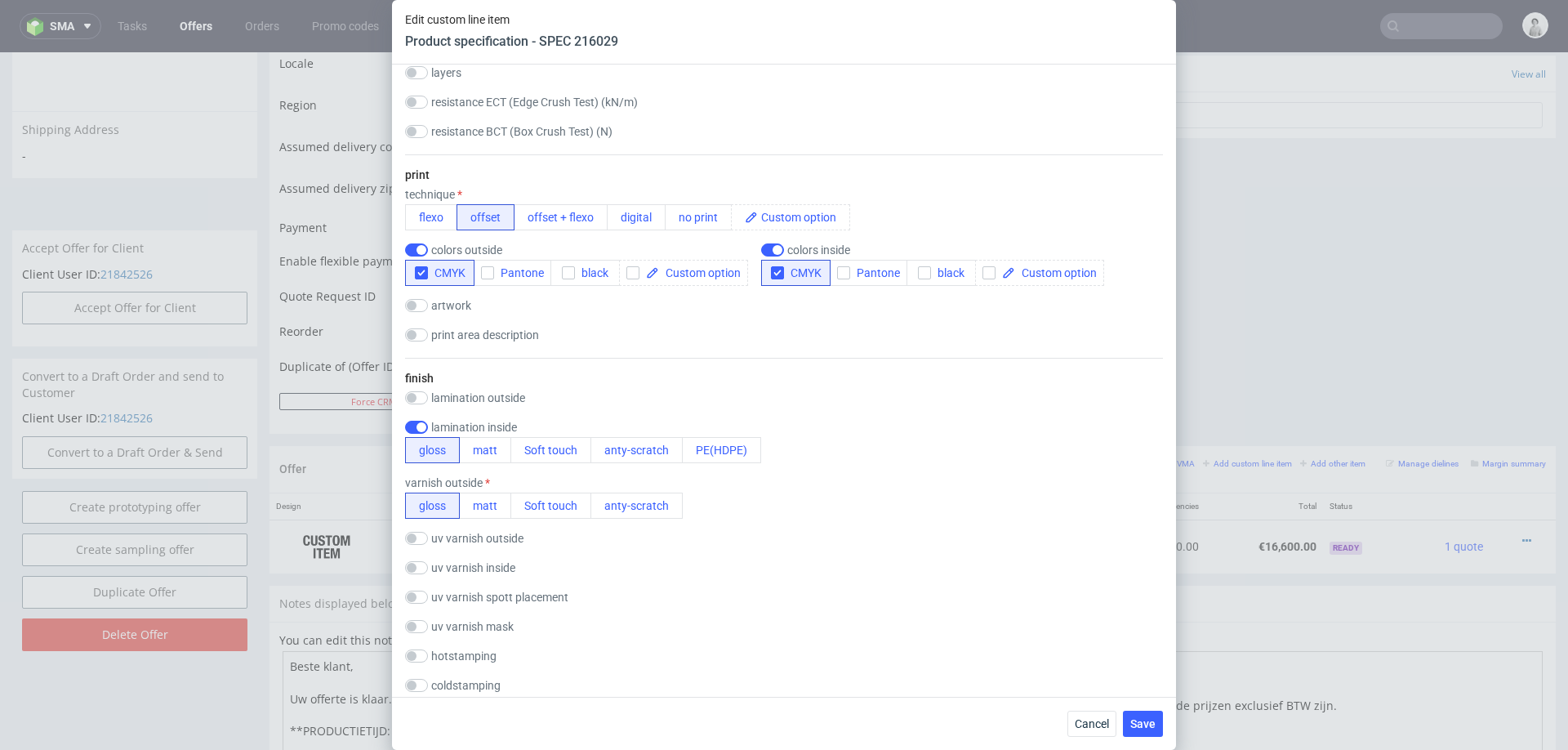
click at [418, 387] on div "finish lamination outside gloss matt Soft touch anty-scratch PE(HDPE) laminatio…" at bounding box center [784, 561] width 758 height 406
click at [416, 397] on input "checkbox" at bounding box center [417, 397] width 23 height 13
checkbox input "true"
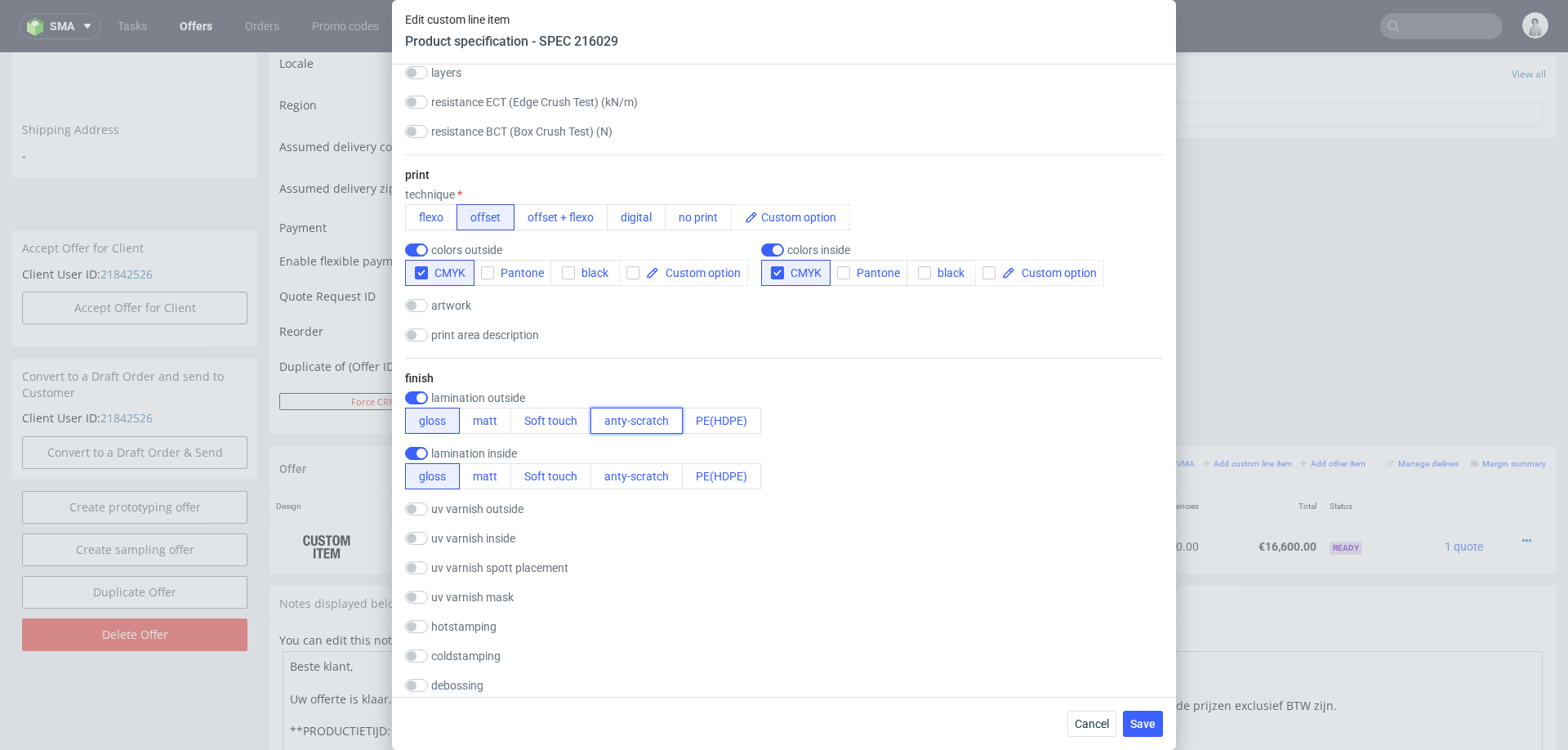
click at [650, 424] on button "anty-scratch" at bounding box center [636, 421] width 92 height 26
click at [633, 475] on button "anty-scratch" at bounding box center [636, 476] width 92 height 26
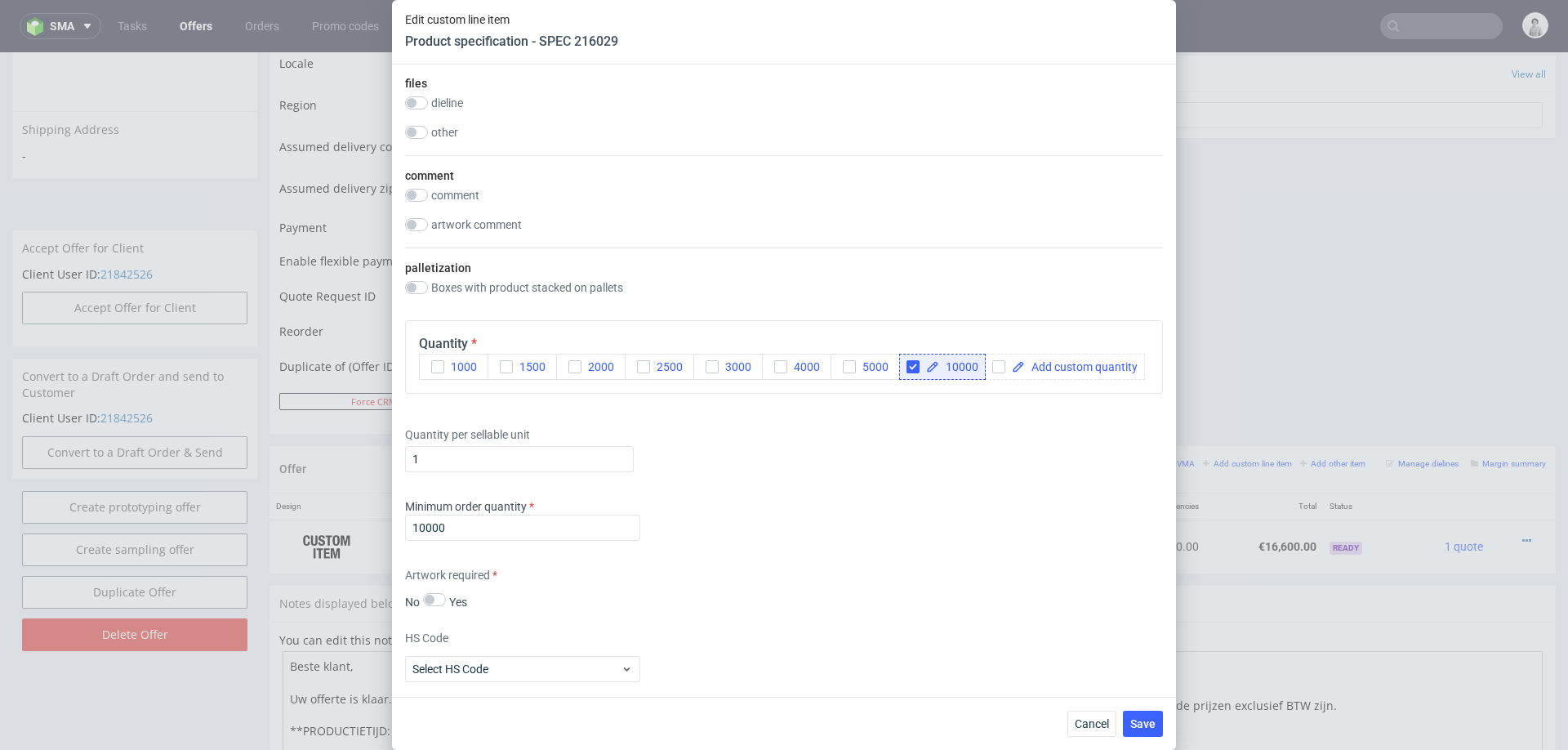
scroll to position [1947, 0]
click at [1141, 724] on span "Save" at bounding box center [1143, 723] width 25 height 12
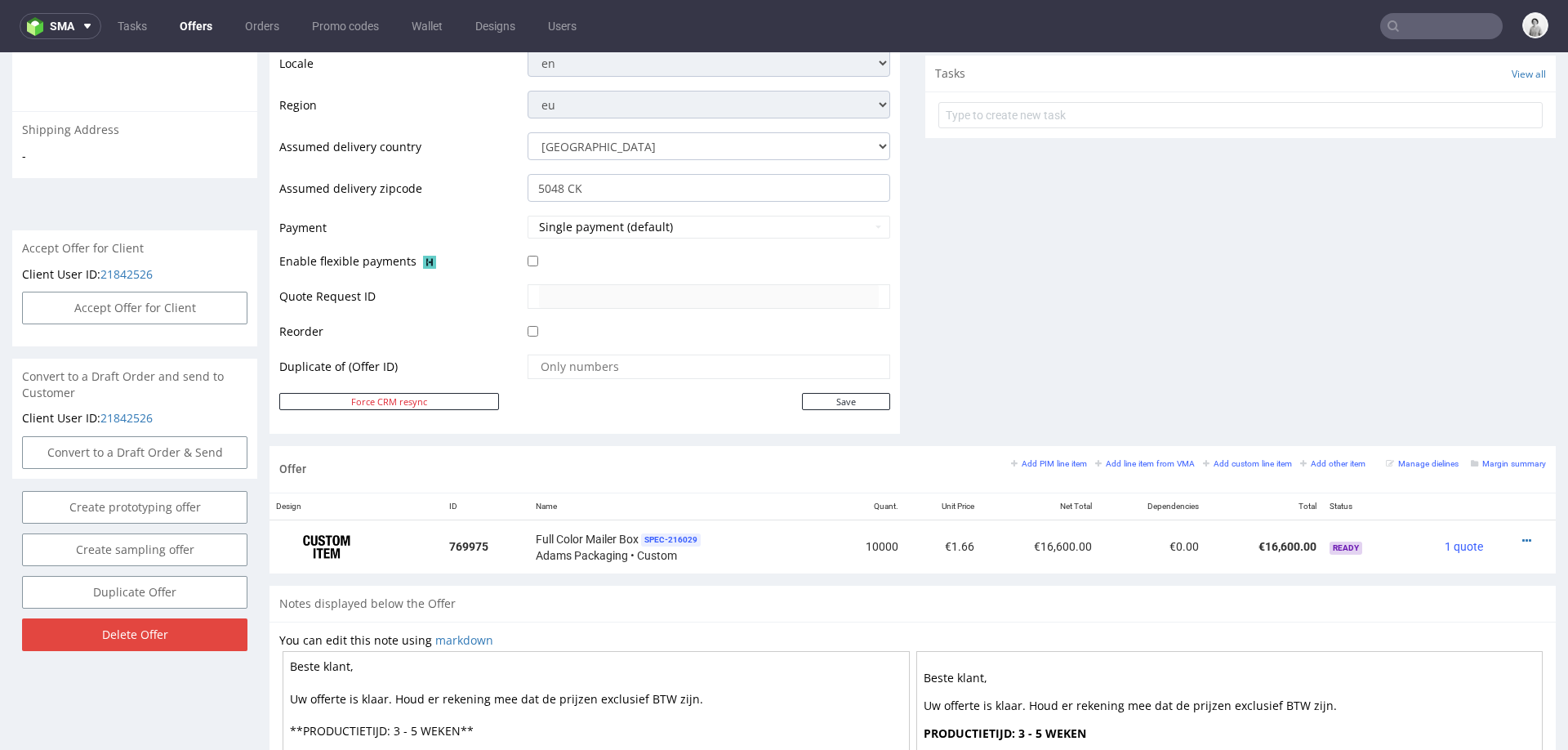
scroll to position [575, 0]
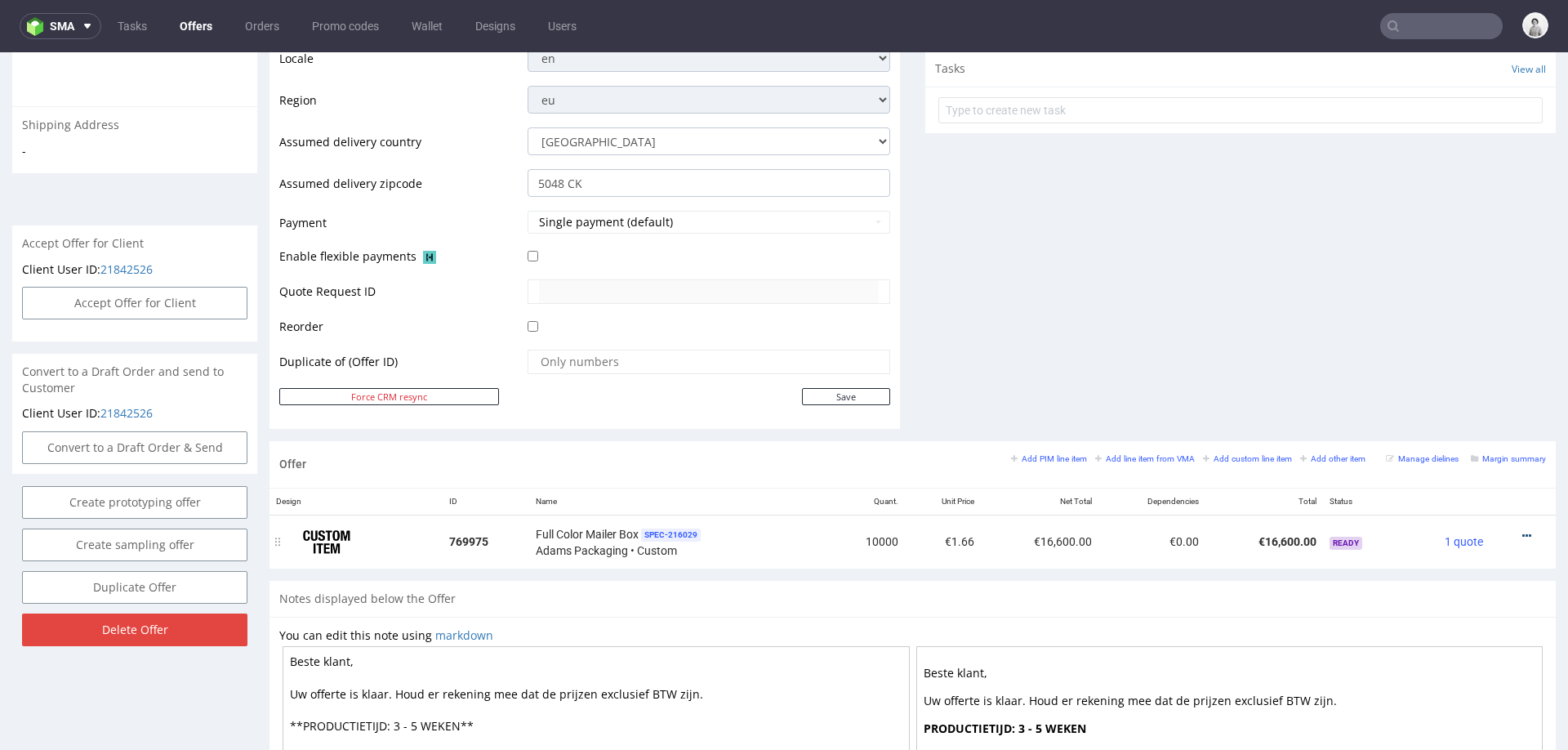
click at [1522, 530] on icon at bounding box center [1527, 535] width 9 height 12
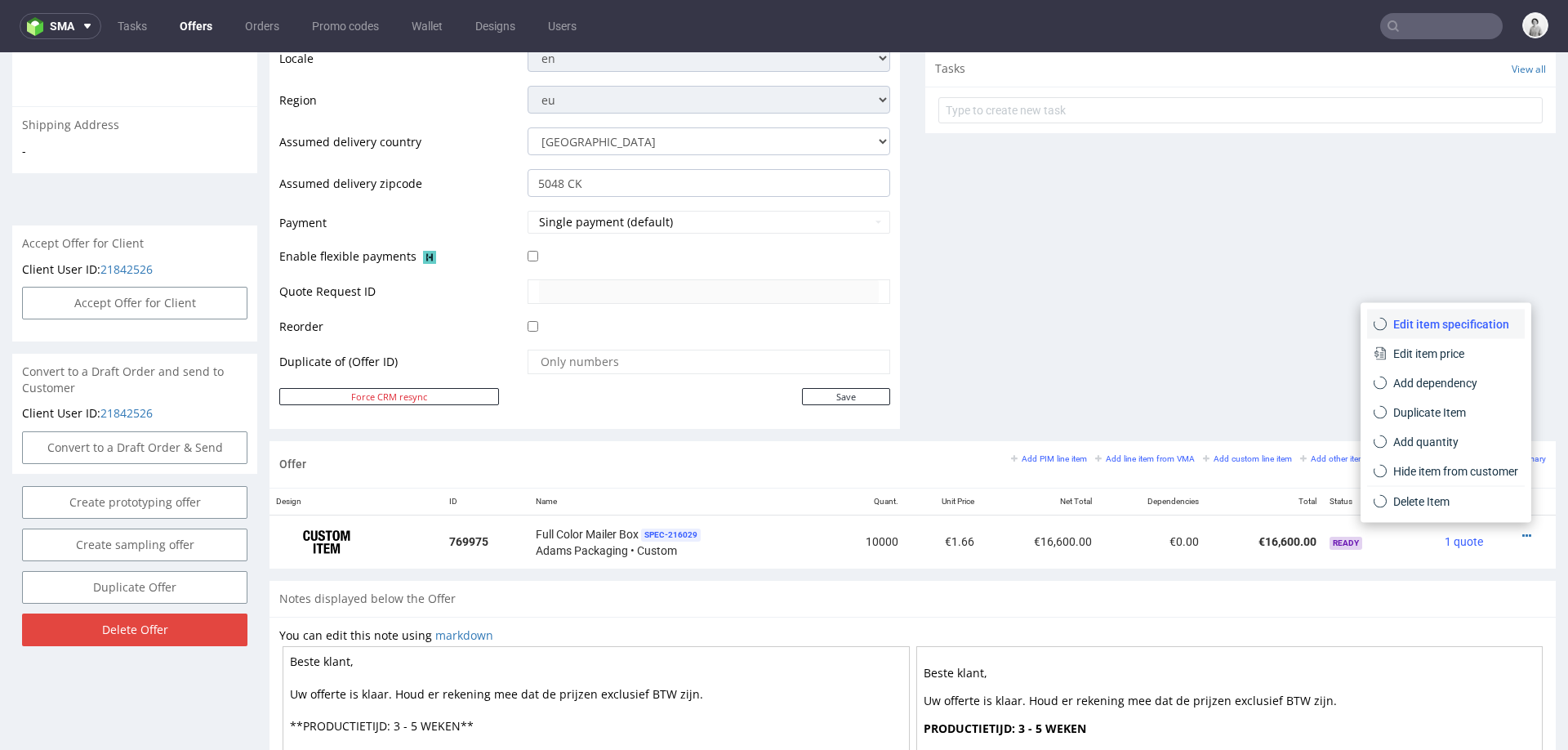
click at [1421, 322] on span "Edit item specification" at bounding box center [1452, 324] width 131 height 16
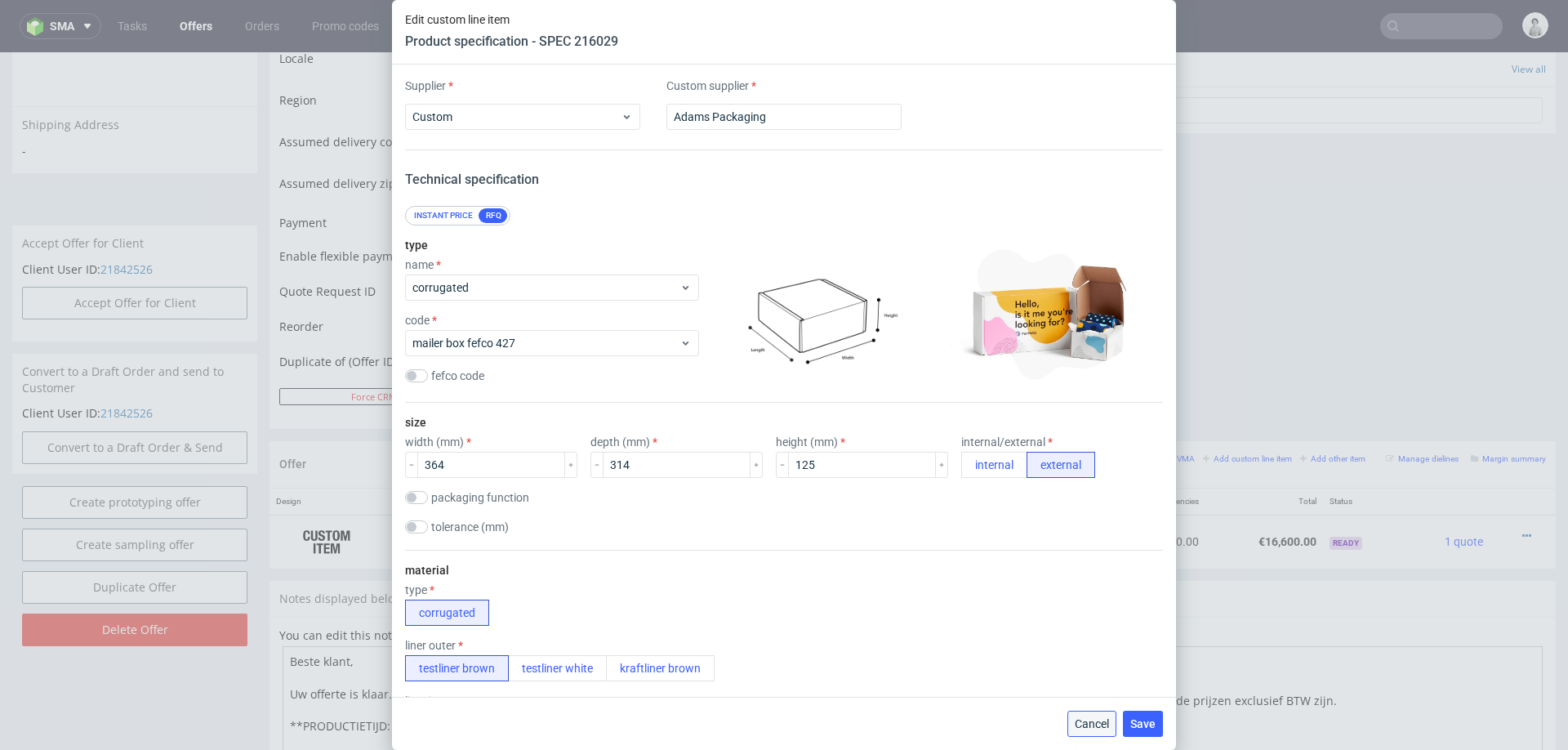
click at [1079, 730] on button "Cancel" at bounding box center [1091, 723] width 49 height 26
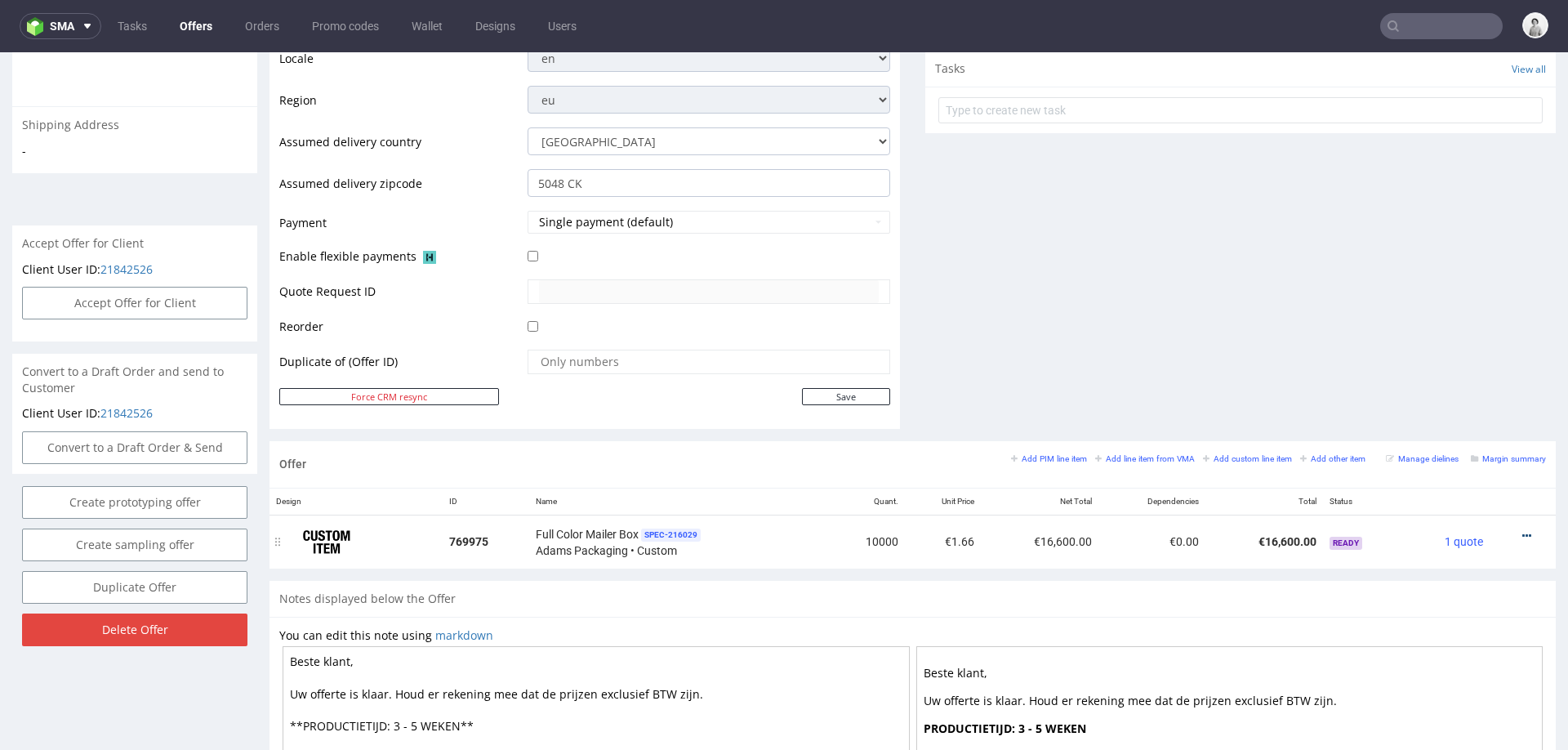
click at [1522, 530] on icon at bounding box center [1527, 535] width 9 height 12
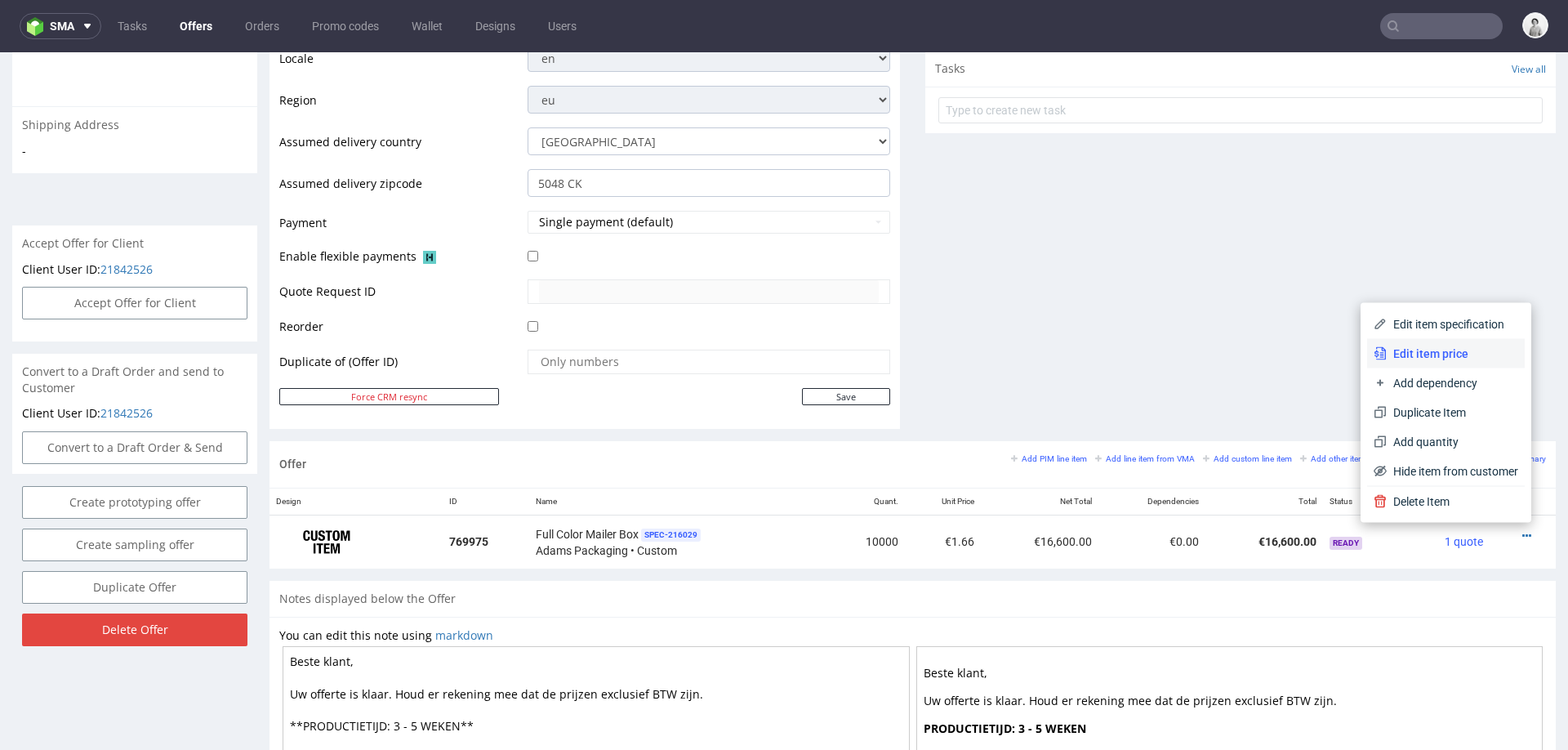
click at [1418, 354] on span "Edit item price" at bounding box center [1452, 354] width 131 height 16
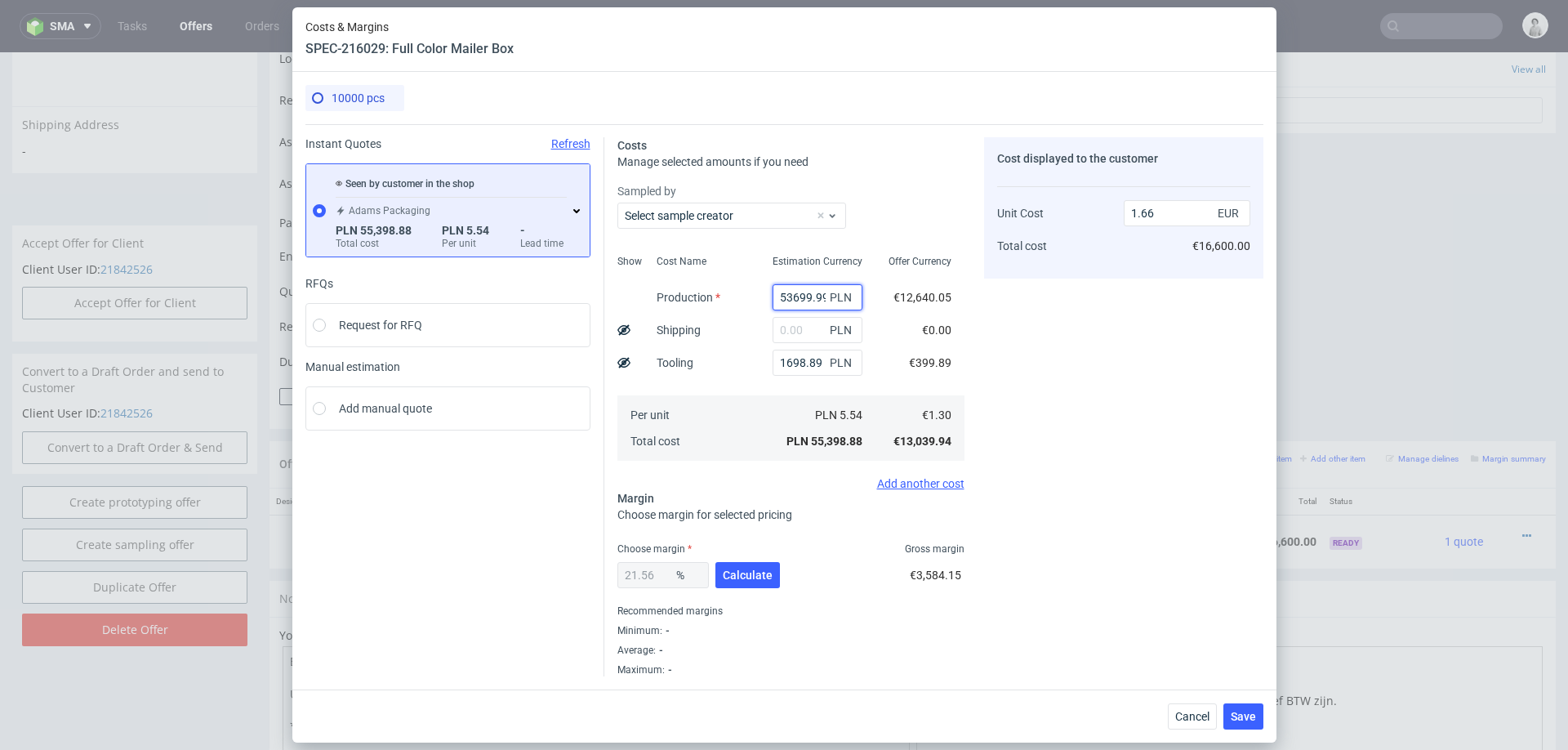
click at [801, 301] on input "53699.99" at bounding box center [818, 297] width 89 height 26
click at [797, 305] on input "53699.99" at bounding box center [818, 297] width 89 height 26
click at [800, 297] on input "53699.99" at bounding box center [818, 297] width 89 height 26
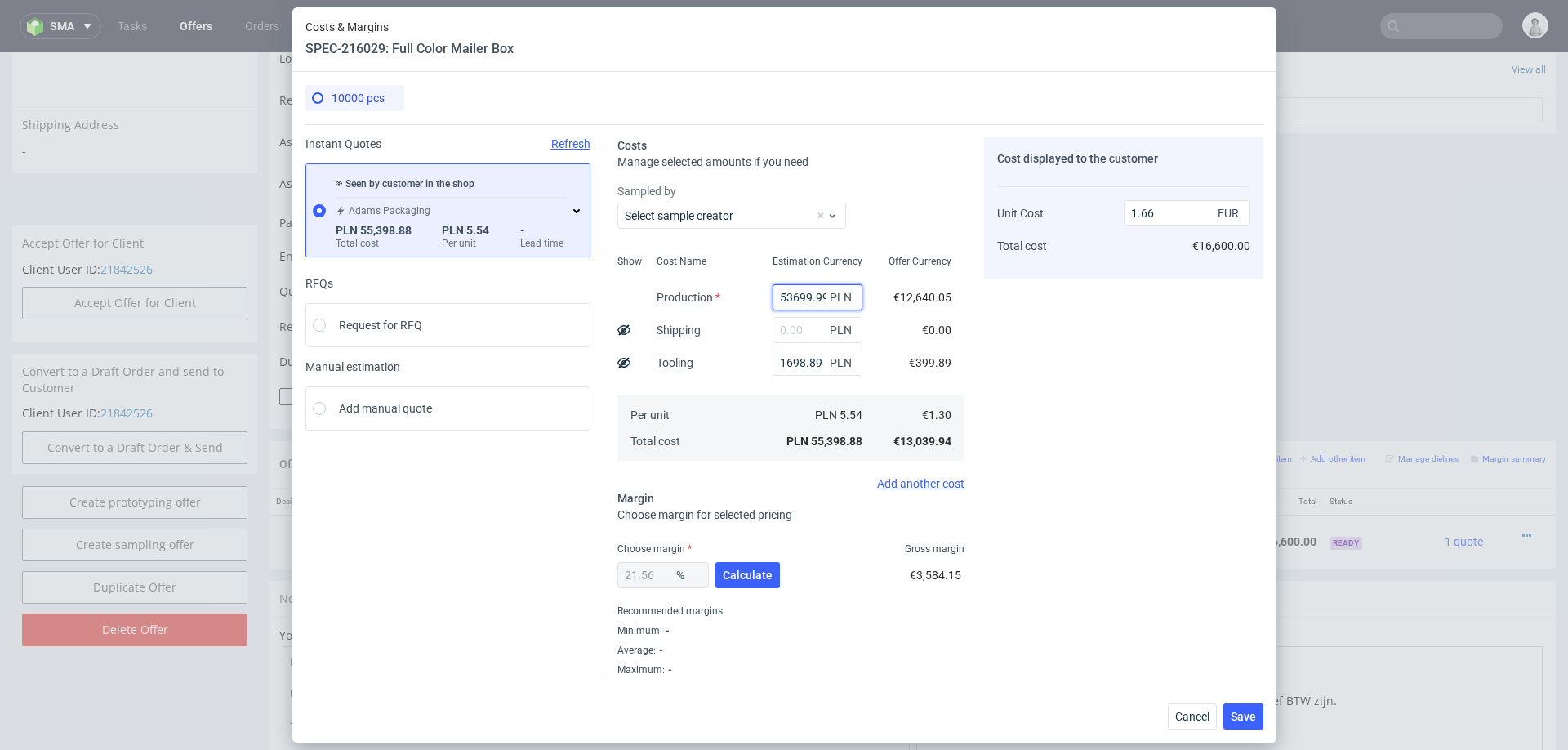
type input "√"
type input "0.05"
type input "875"
type input "0.08"
type input "87500"
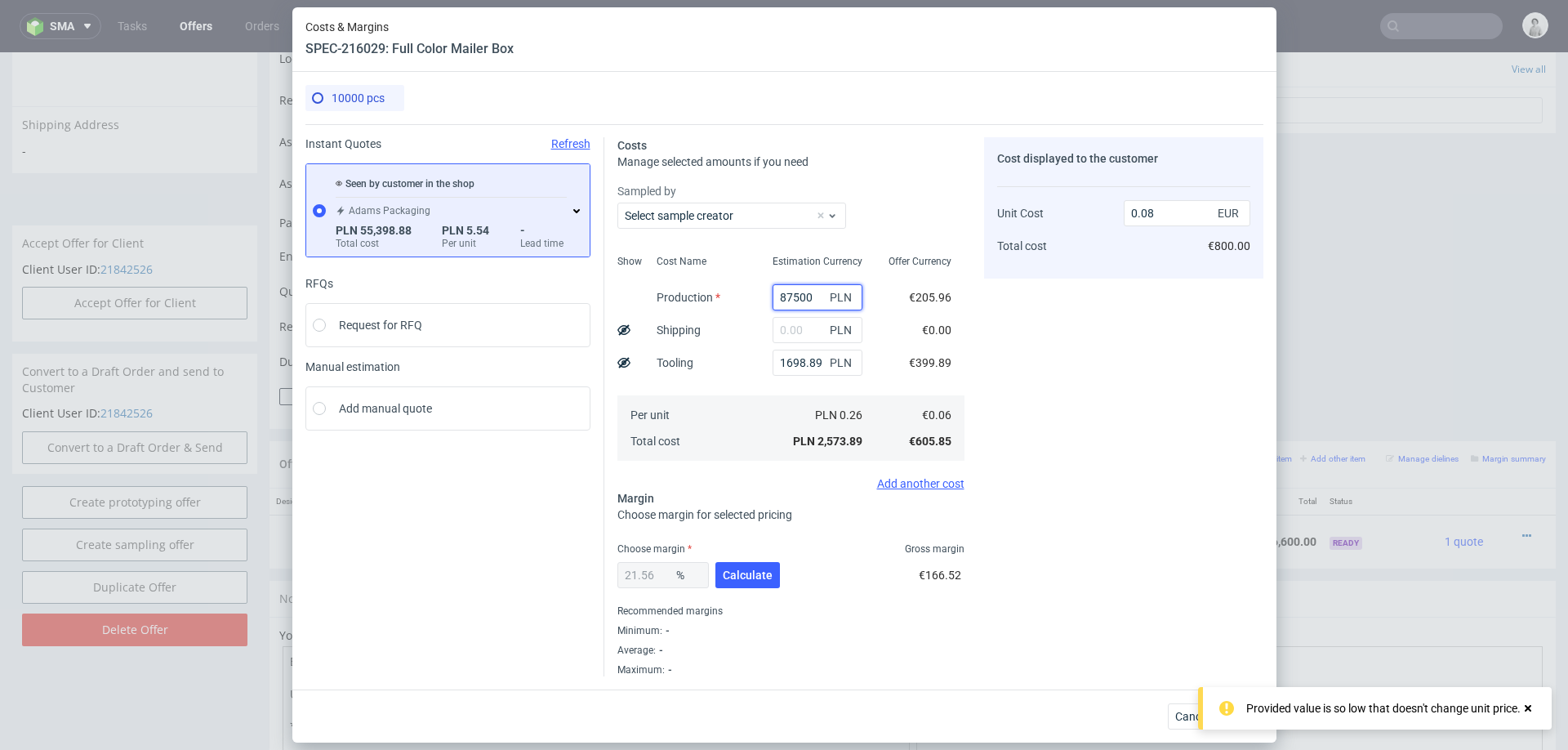
type input "2.68"
type input "87500"
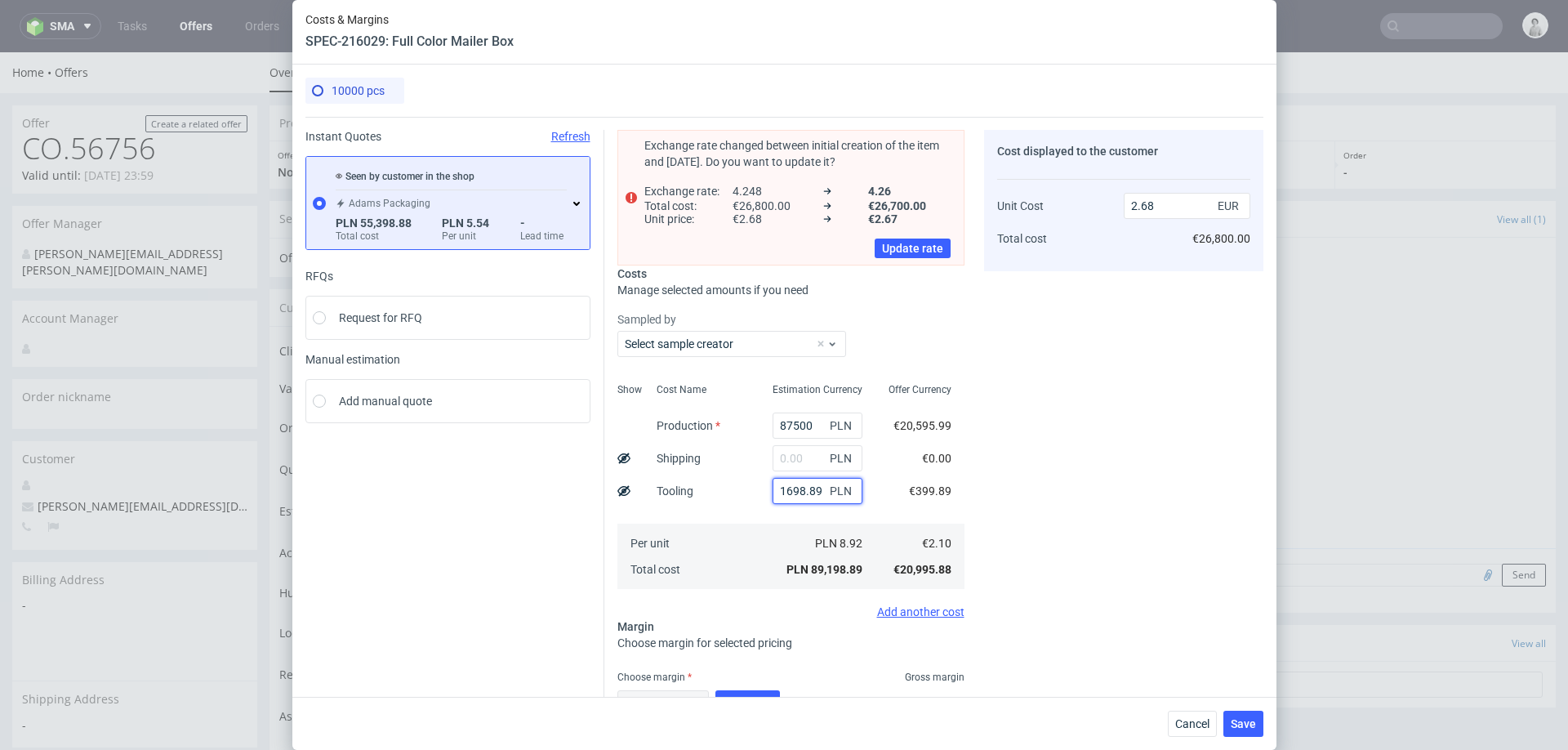
click at [798, 493] on input "1698.89" at bounding box center [818, 490] width 89 height 26
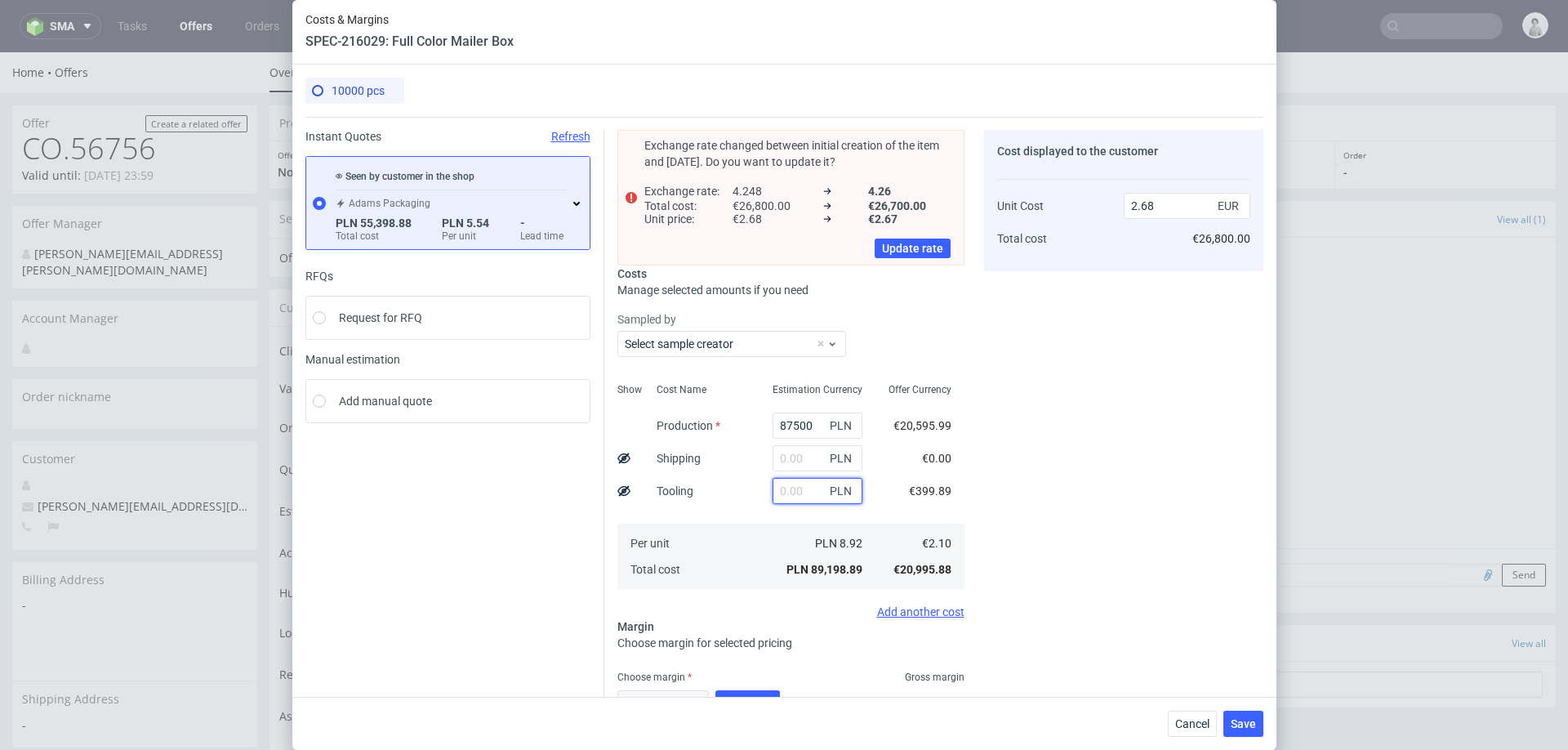
type input "2.63"
click at [795, 449] on input "text" at bounding box center [818, 458] width 89 height 26
type input "4400"
type input "2.75"
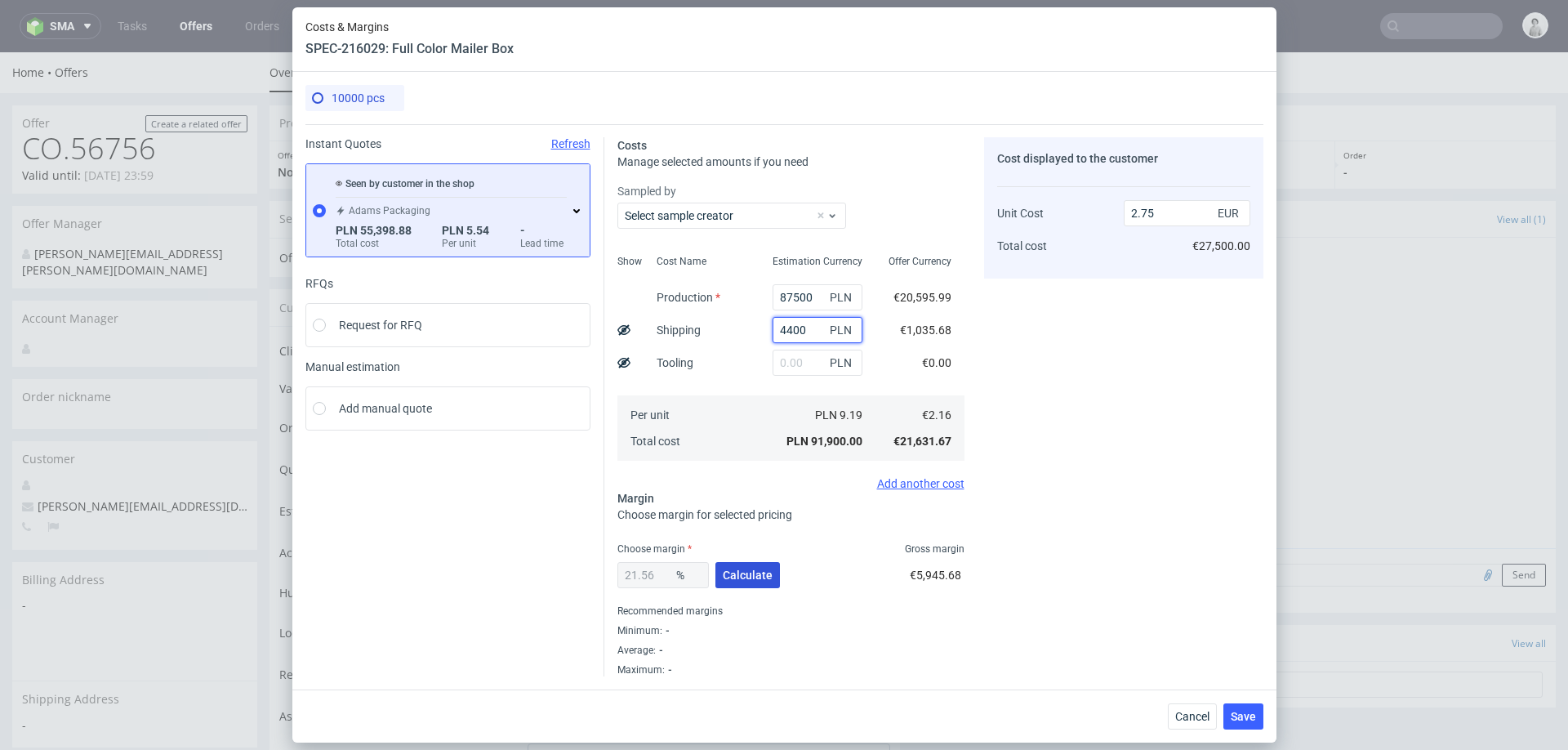
type input "4400"
click at [755, 574] on span "Calculate" at bounding box center [748, 575] width 50 height 12
click at [642, 573] on input "21.56" at bounding box center [663, 575] width 91 height 26
type input "18"
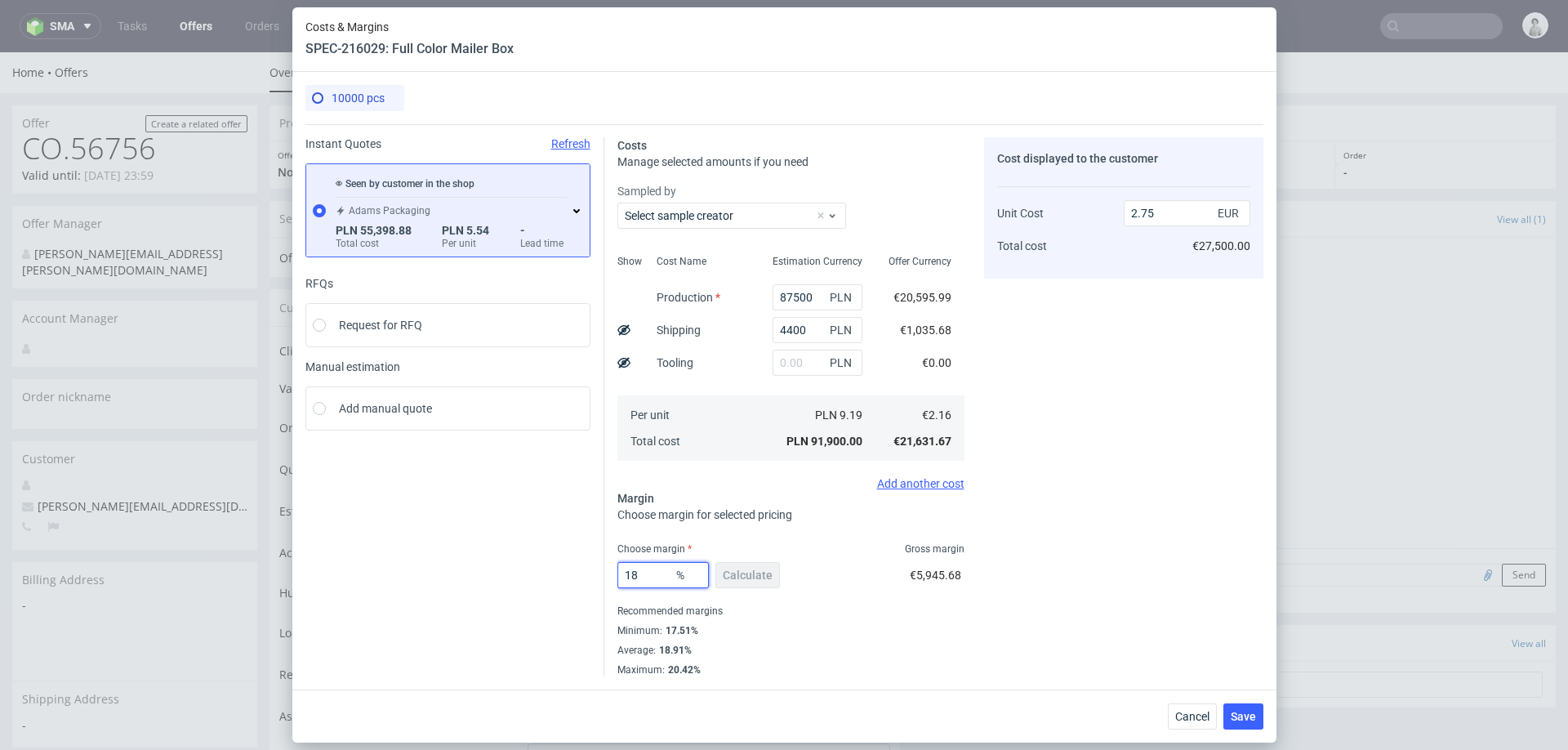
type input "2.63"
type input "18"
drag, startPoint x: 1027, startPoint y: 408, endPoint x: 1255, endPoint y: 59, distance: 416.9
click at [1027, 408] on div "Cost displayed to the customer Unit Cost Total cost 2.63 EUR €26,300.00" at bounding box center [1123, 406] width 279 height 540
click at [1190, 713] on span "Cancel" at bounding box center [1192, 716] width 34 height 12
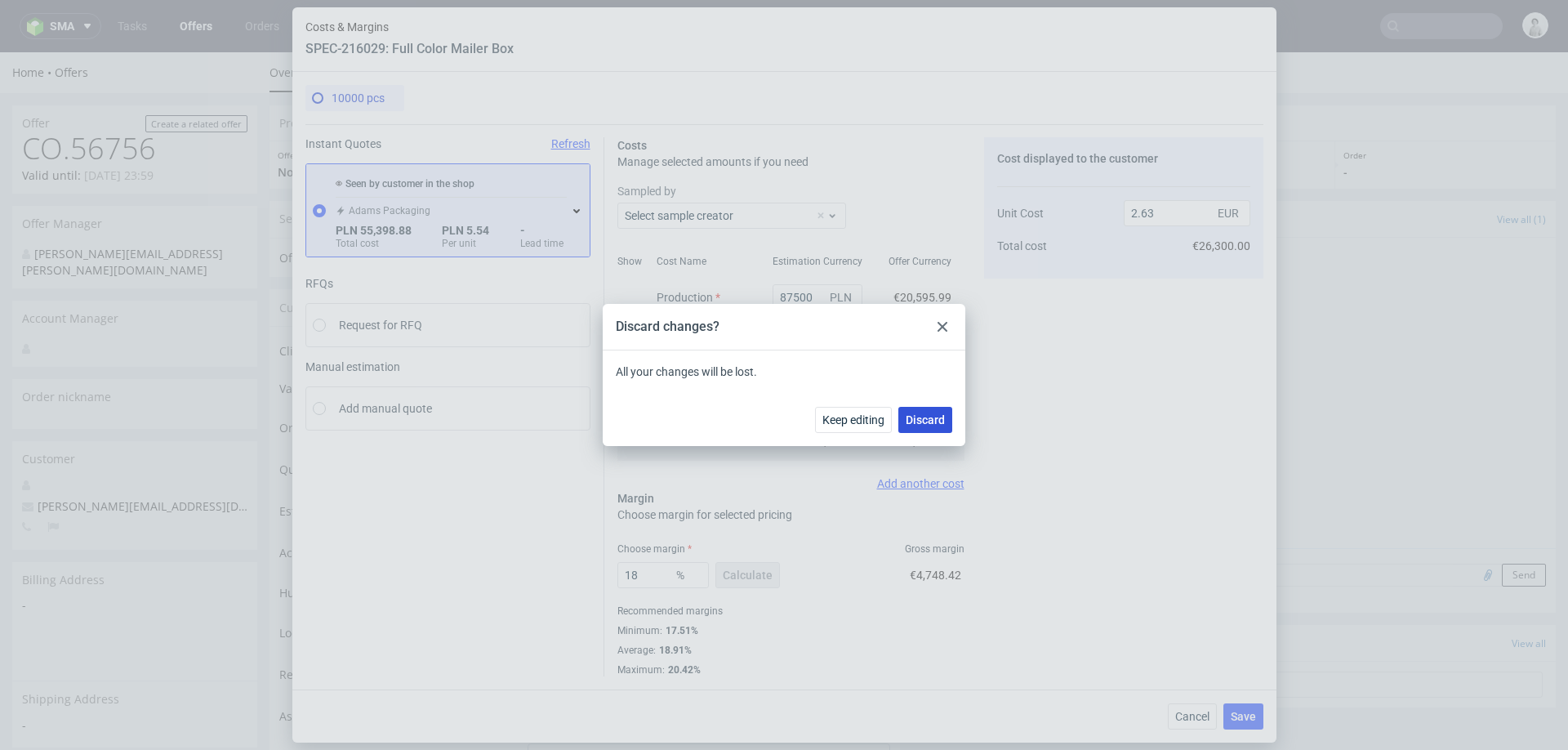
click at [925, 431] on button "Discard" at bounding box center [925, 420] width 54 height 26
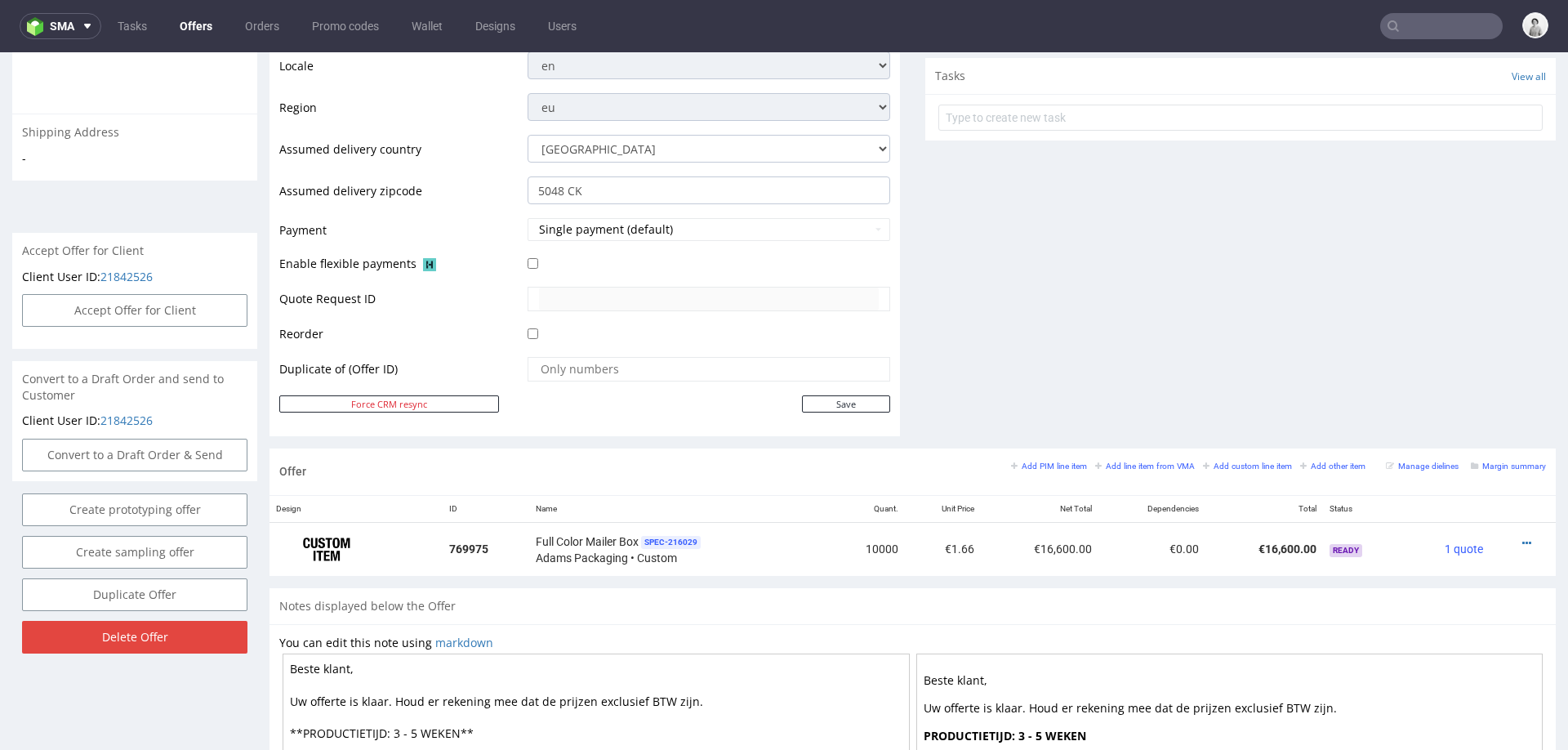
scroll to position [594, 0]
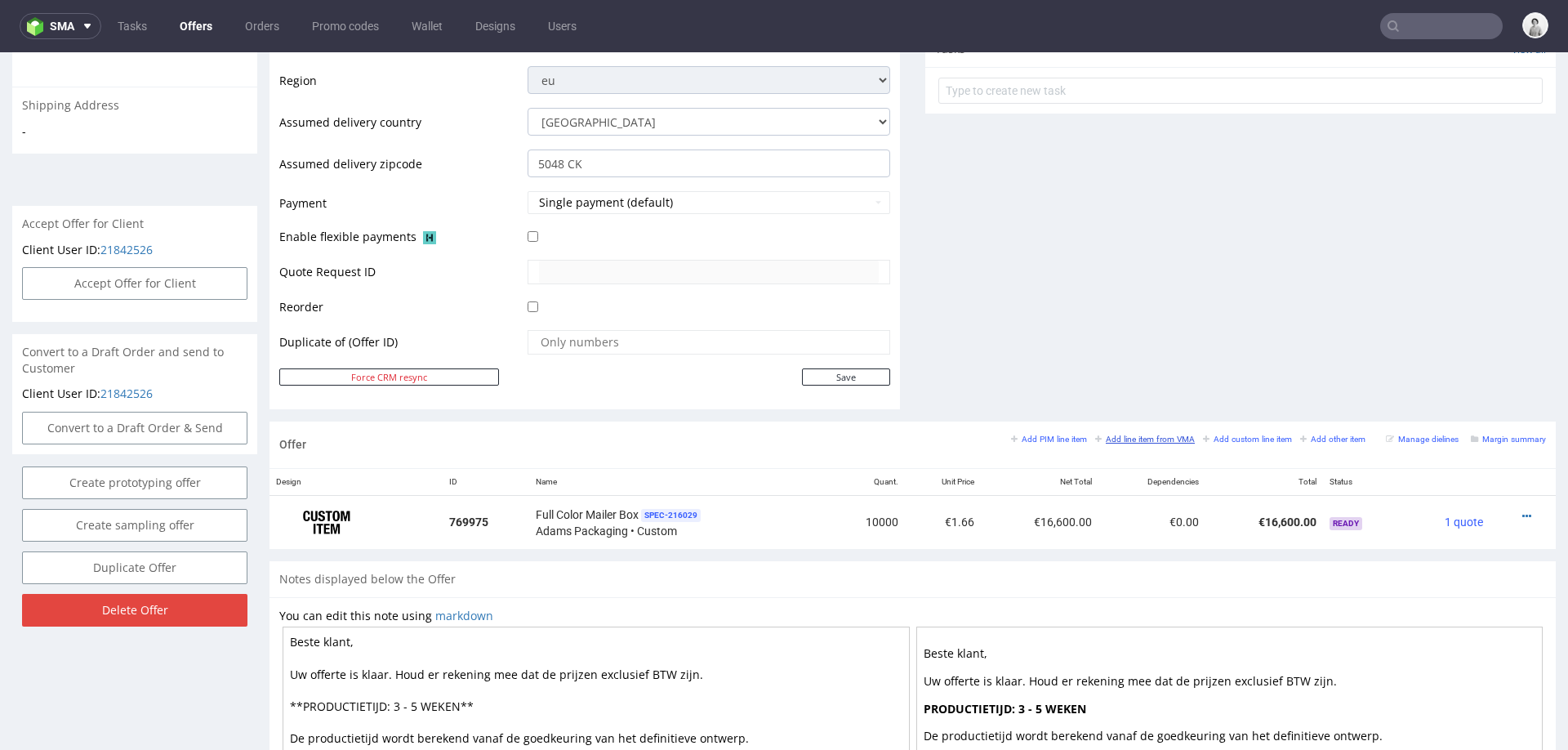
click at [1124, 435] on small "Add line item from VMA" at bounding box center [1144, 439] width 99 height 9
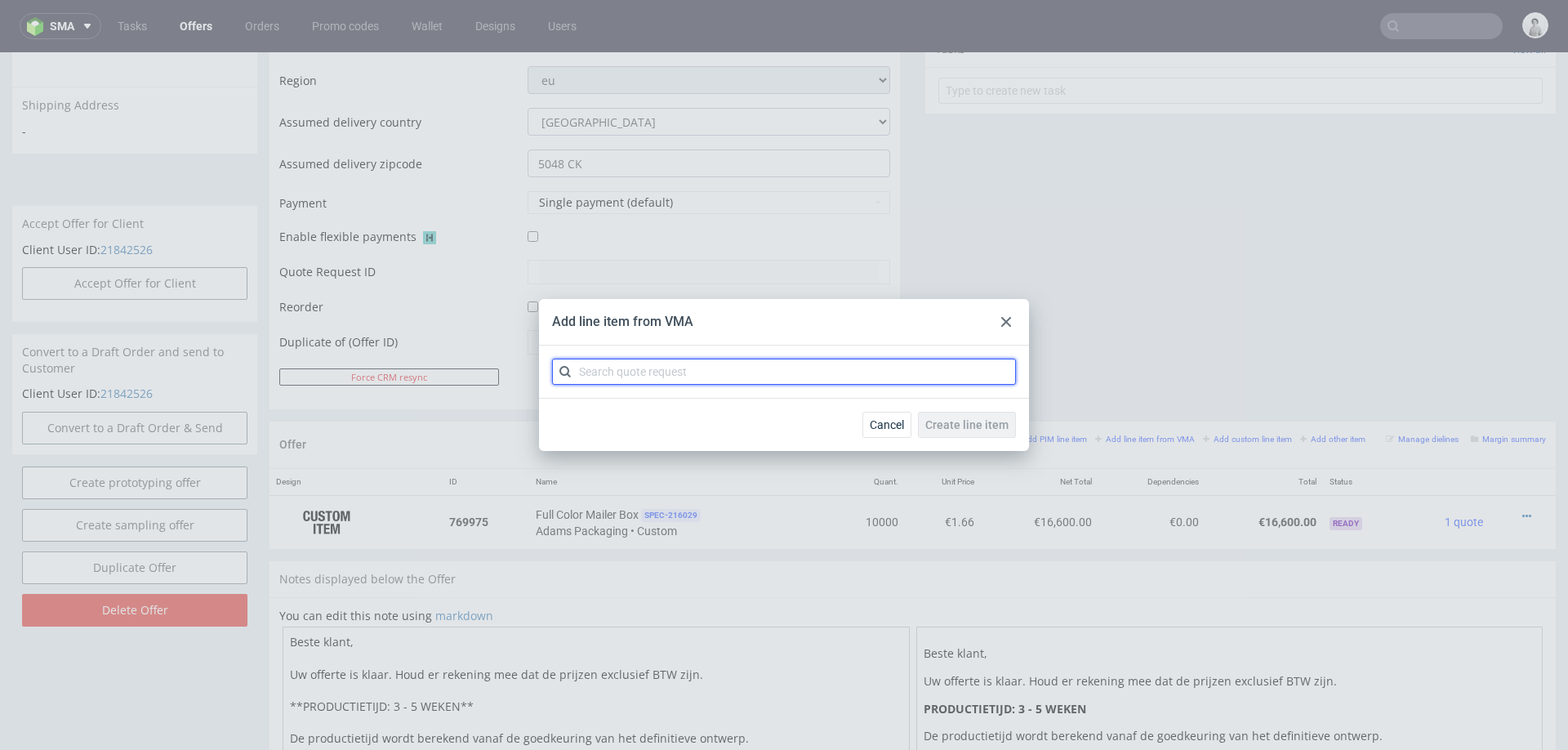
click at [961, 376] on input "text" at bounding box center [784, 371] width 464 height 26
type input "cbk"
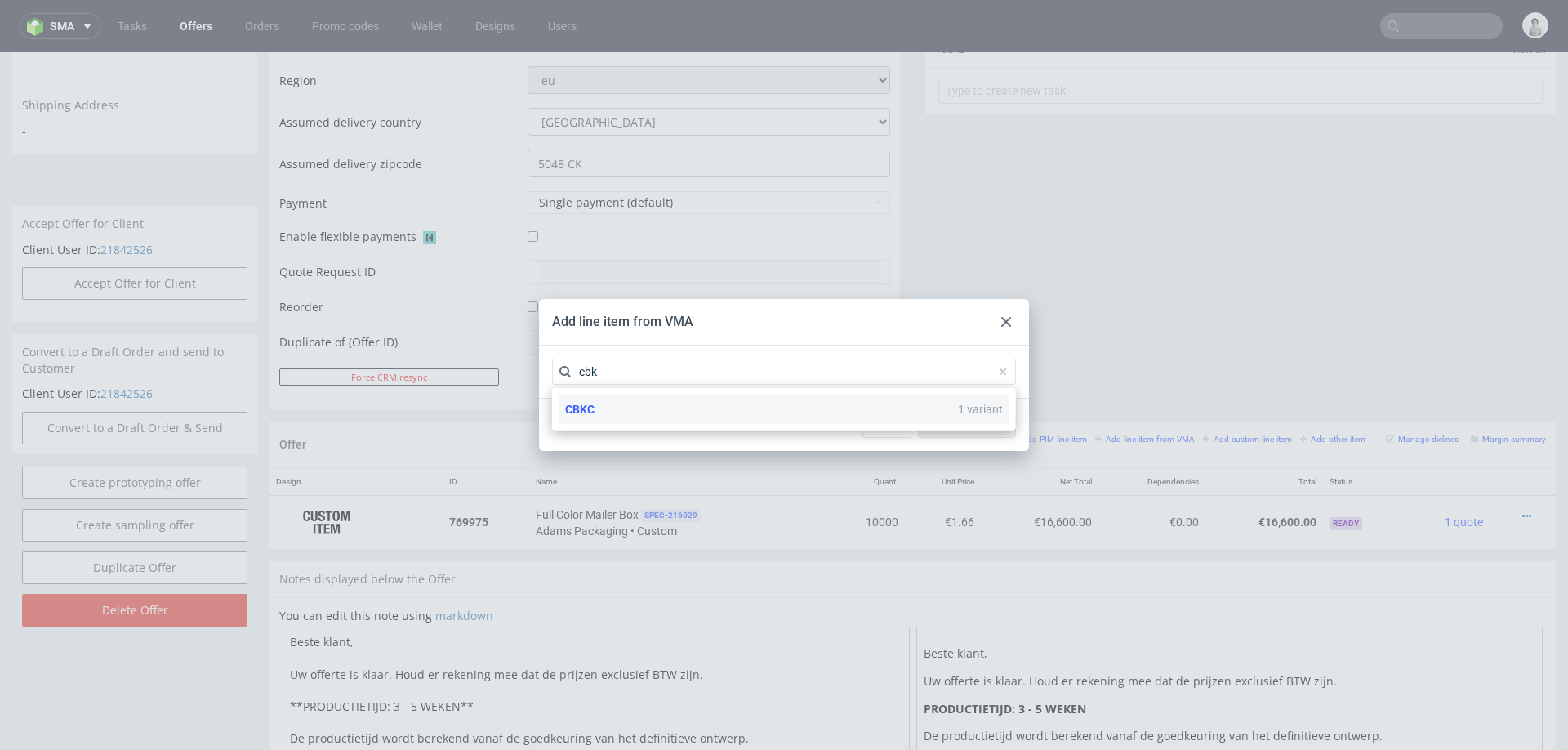
click at [630, 413] on div "CBKC 1 variant" at bounding box center [784, 409] width 451 height 30
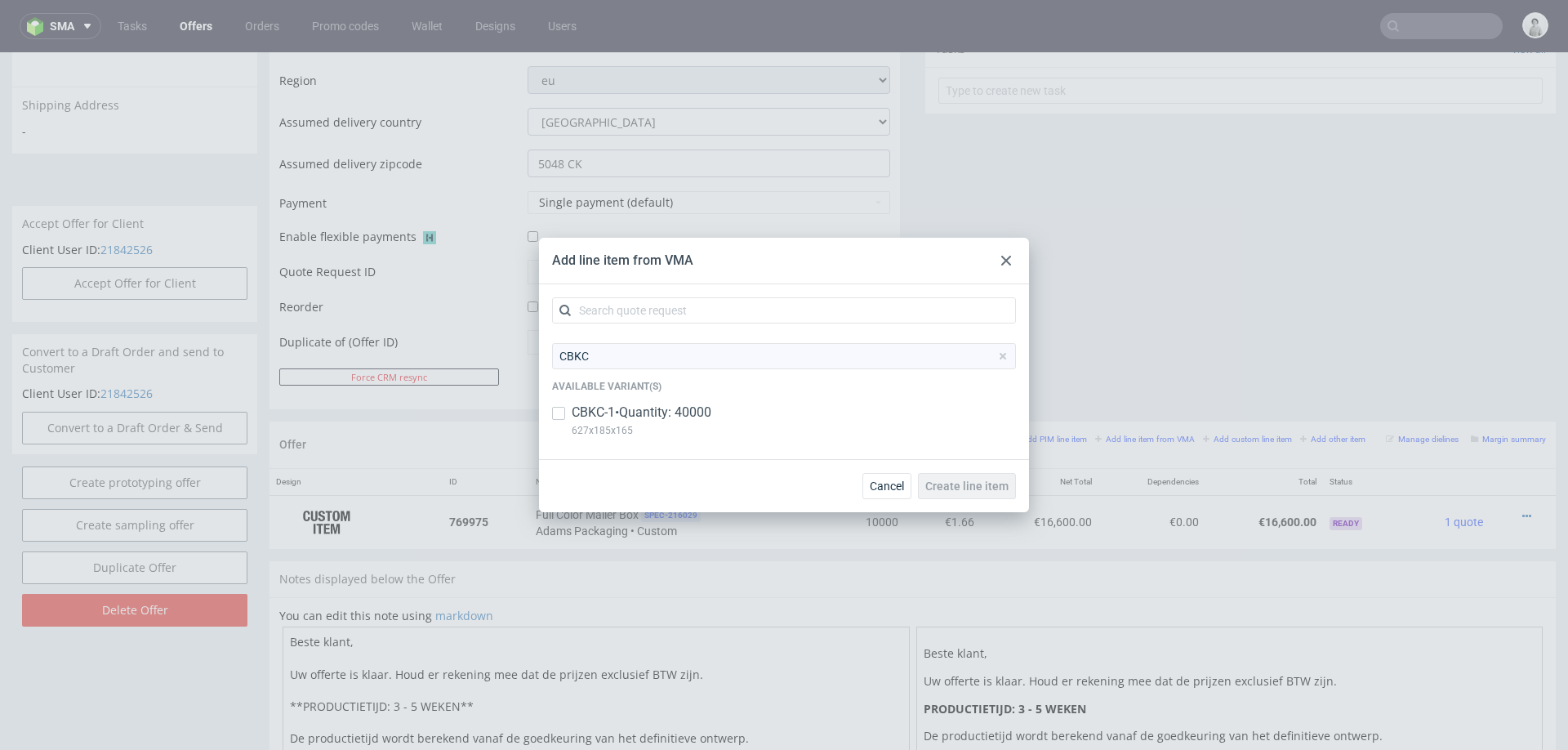
click at [758, 357] on input "CBKC" at bounding box center [784, 355] width 464 height 26
click at [739, 297] on input "text" at bounding box center [784, 310] width 464 height 26
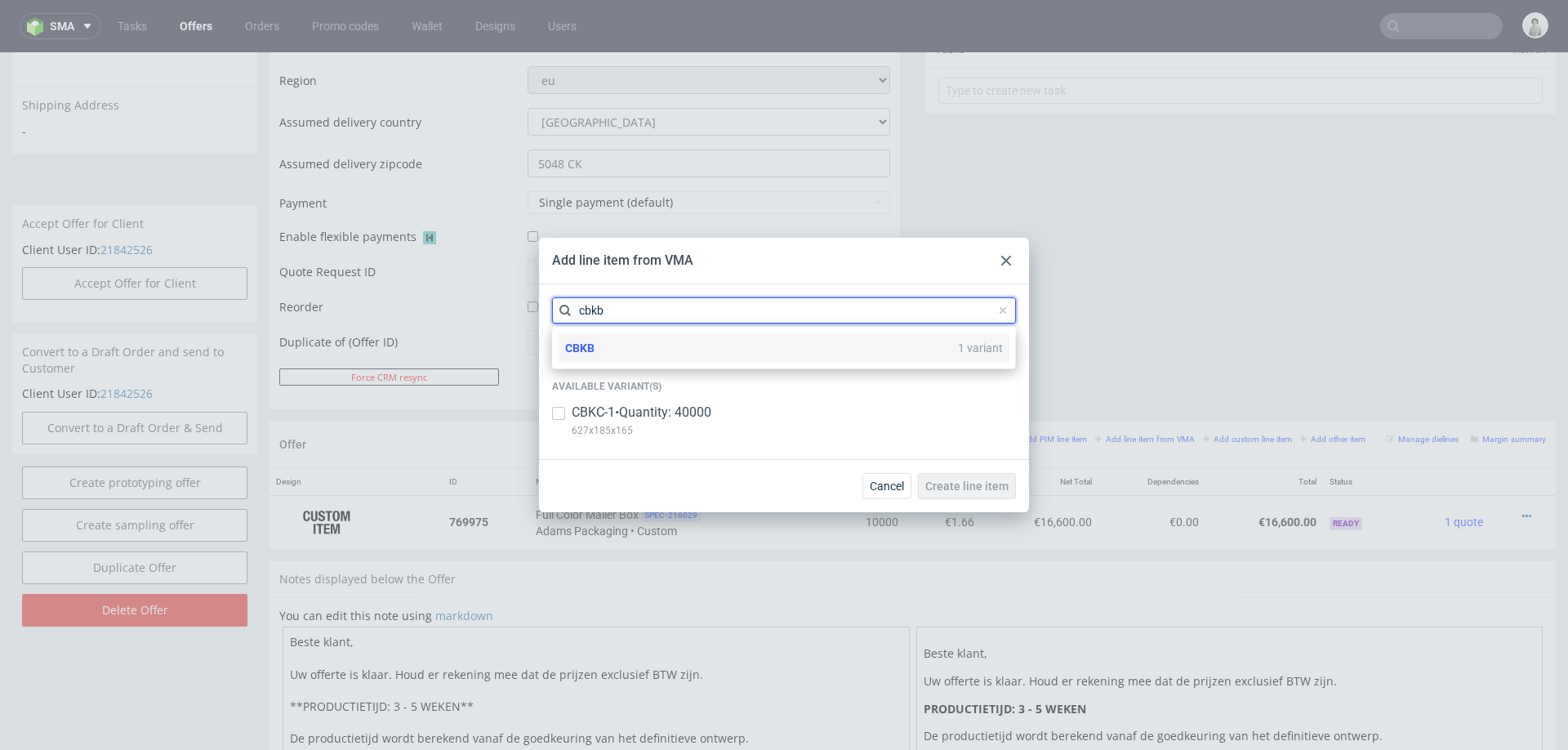
type input "cbkb"
click at [597, 343] on div "CBKB 1 variant" at bounding box center [784, 347] width 451 height 30
type input "CBKB"
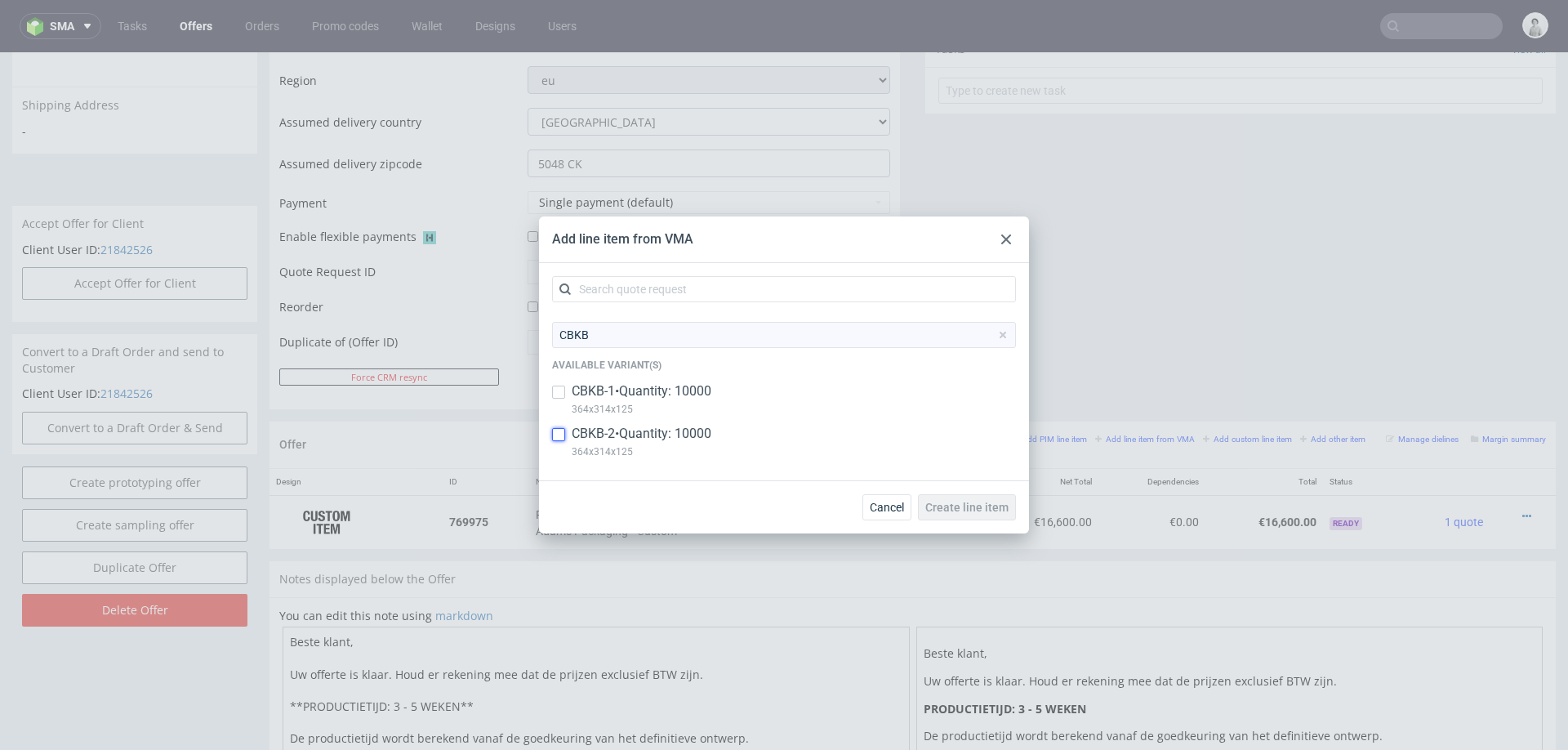
click at [554, 439] on input "checkbox" at bounding box center [558, 434] width 13 height 13
checkbox input "true"
click at [980, 507] on span "Create line item" at bounding box center [966, 507] width 83 height 12
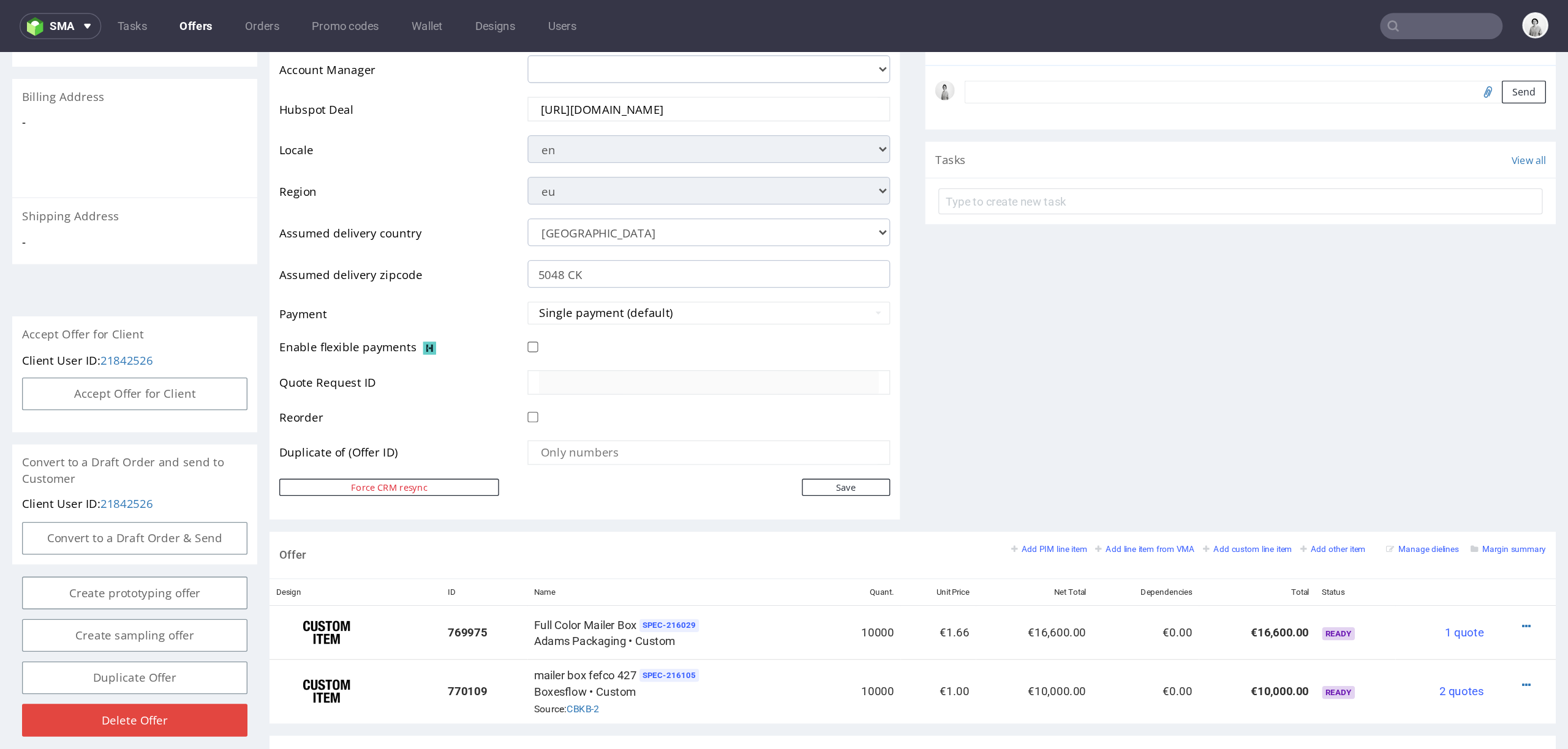
scroll to position [491, 0]
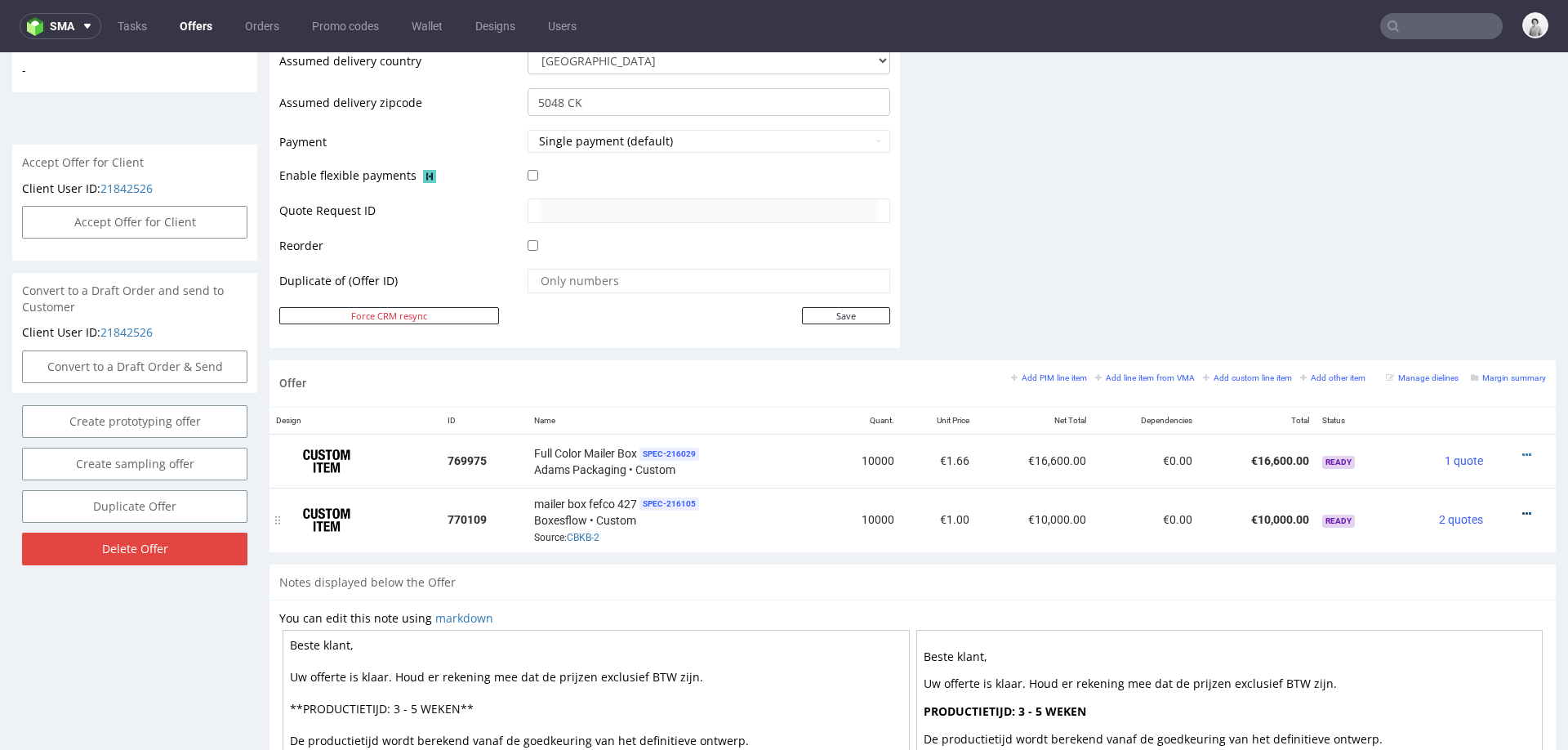
click at [1522, 509] on icon at bounding box center [1527, 514] width 9 height 12
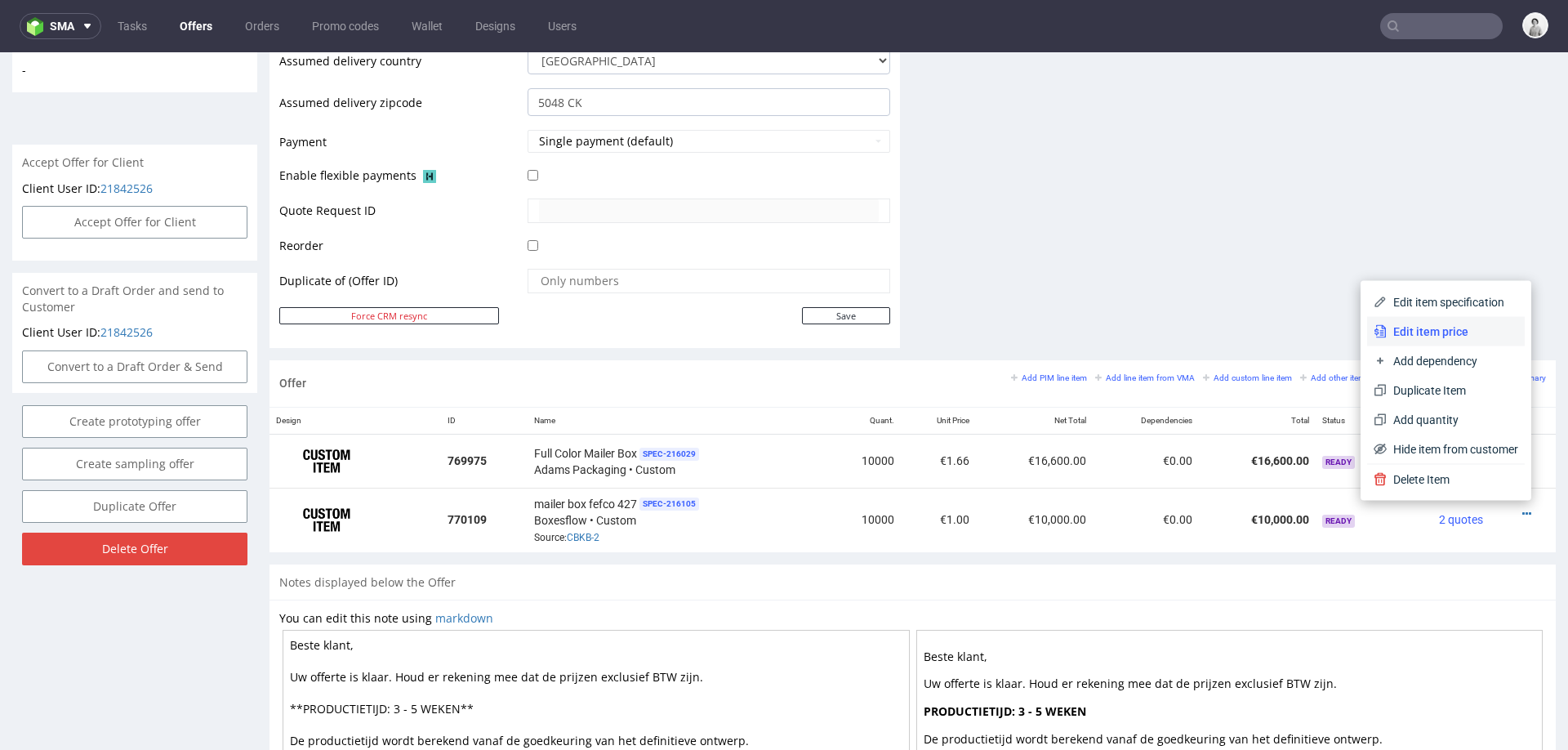
click at [1430, 324] on span "Edit item price" at bounding box center [1452, 332] width 131 height 16
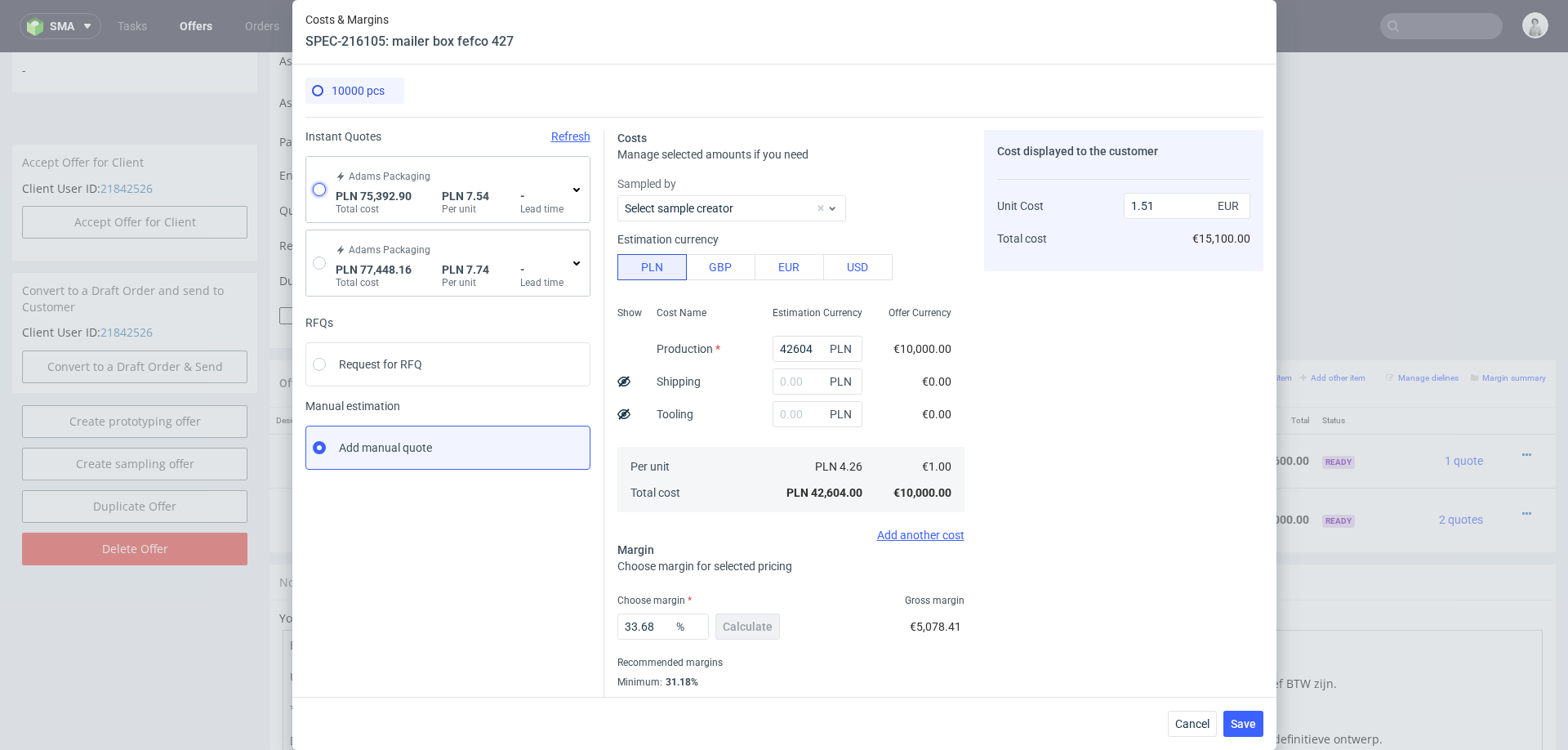
click at [322, 192] on input "radio" at bounding box center [319, 189] width 13 height 13
radio input "true"
radio input "false"
type input "73694.01"
type input "1698.89"
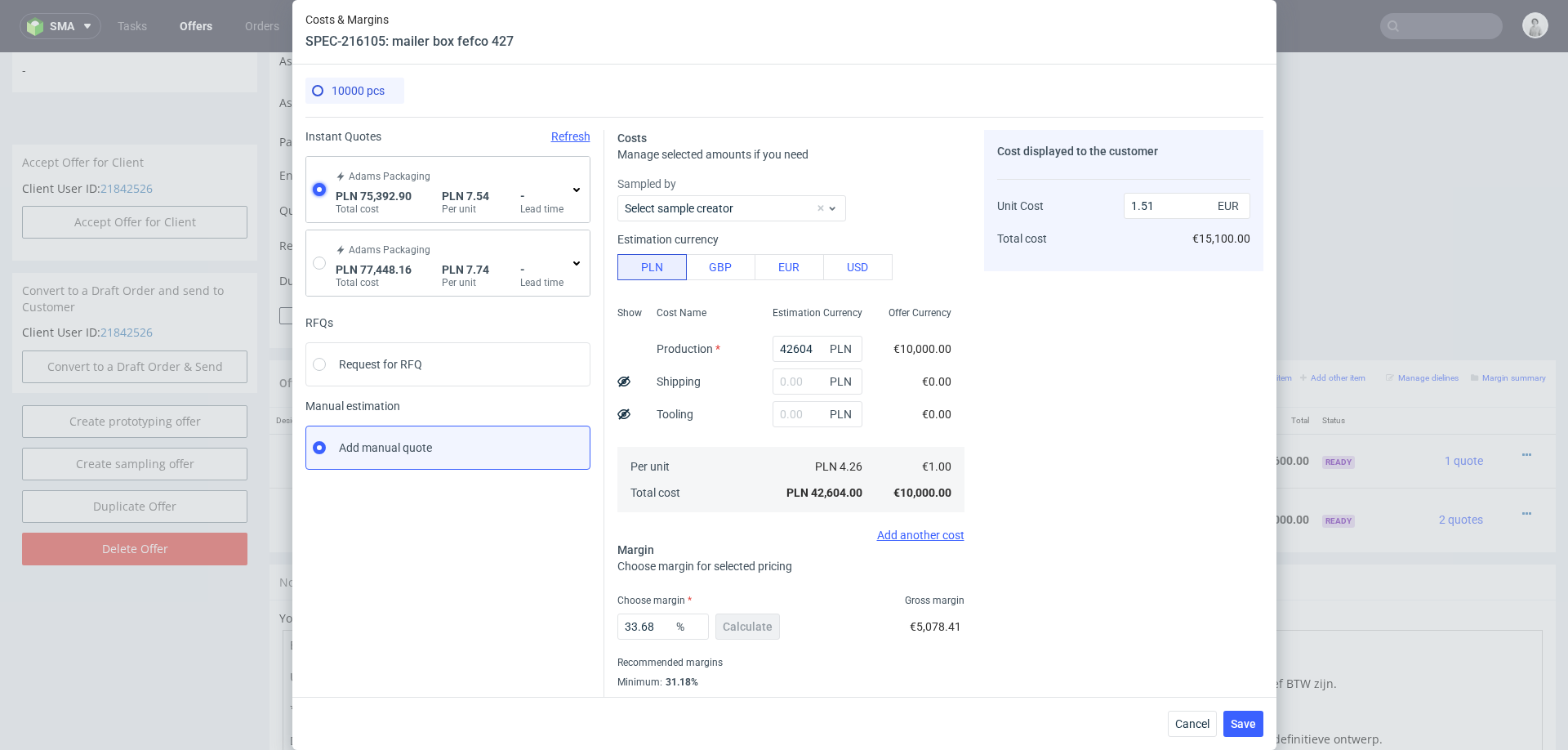
type input "1.77"
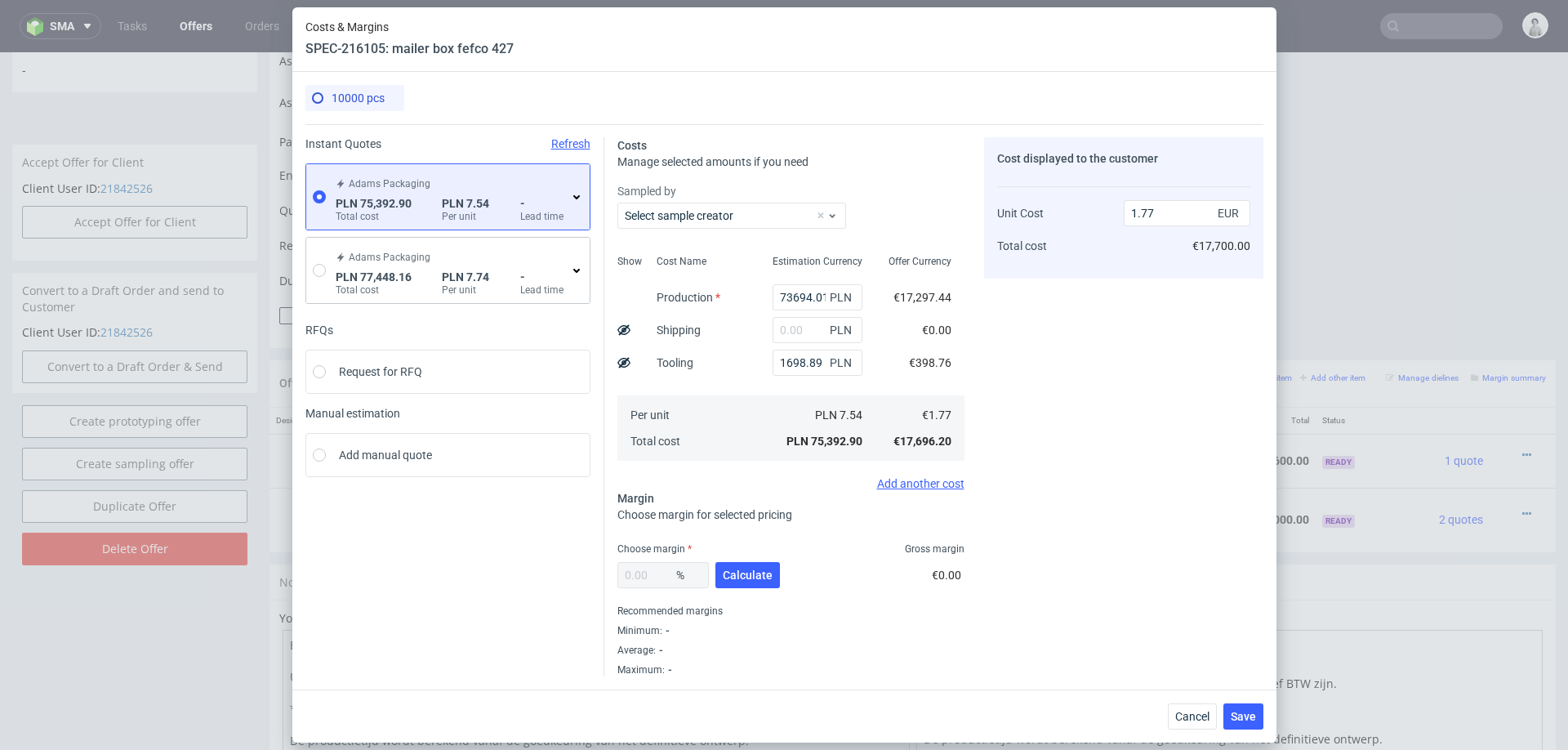
click at [575, 200] on icon at bounding box center [576, 197] width 13 height 13
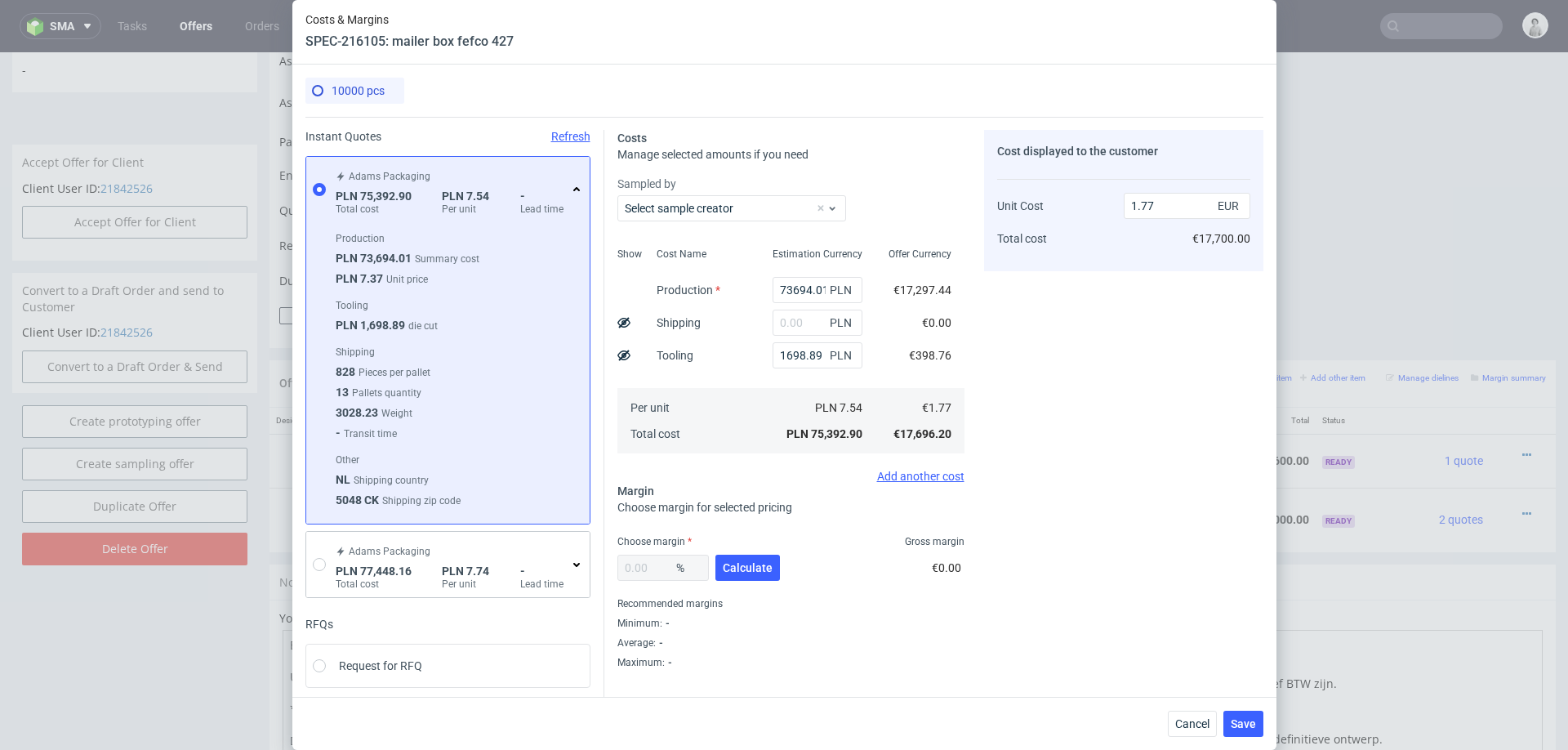
click at [1074, 393] on div "Cost displayed to the customer Unit Cost Total cost 1.77 EUR €17,700.00" at bounding box center [1123, 399] width 279 height 540
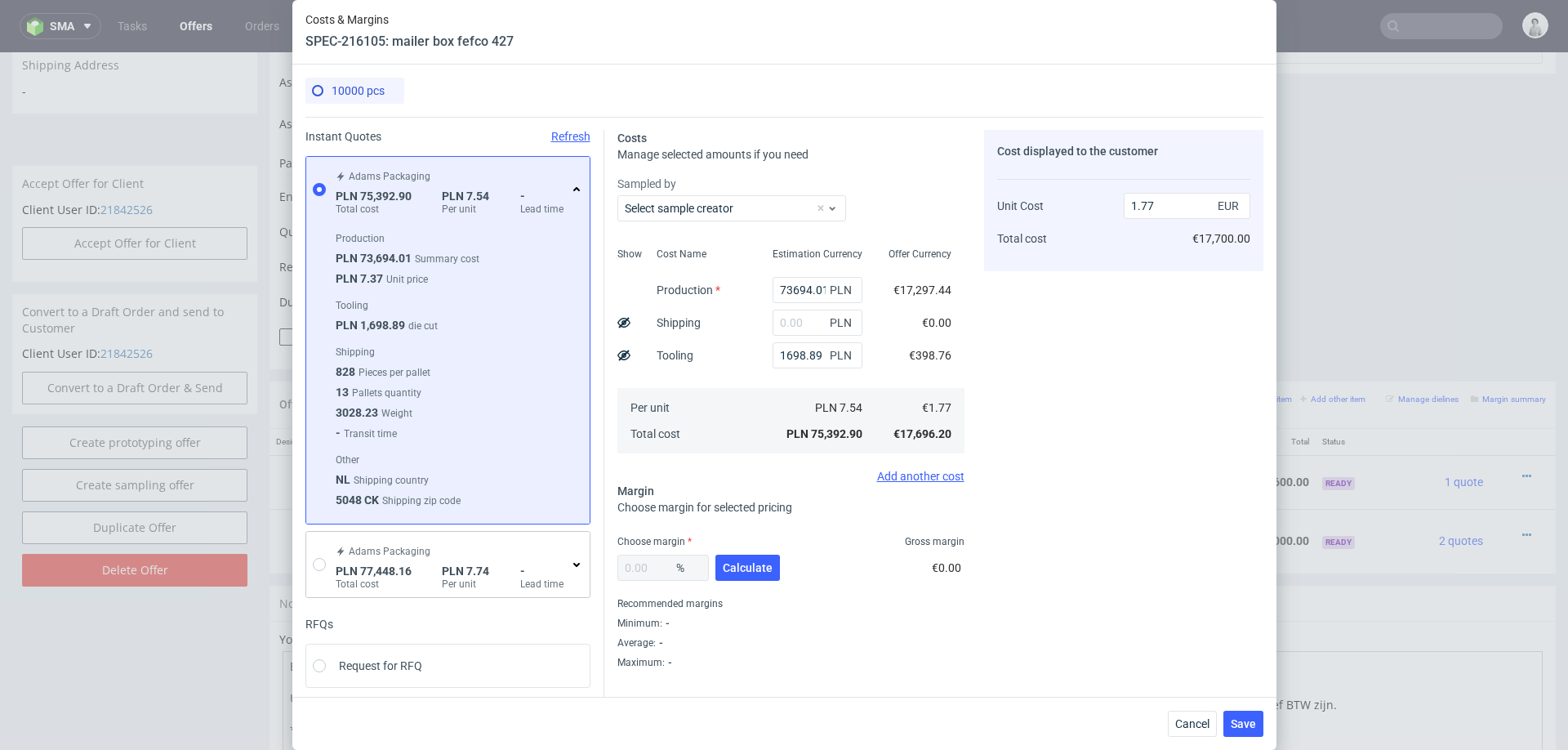
scroll to position [634, 0]
click at [797, 325] on input "text" at bounding box center [818, 322] width 89 height 26
type input "4000"
type input "1.86"
type input "4"
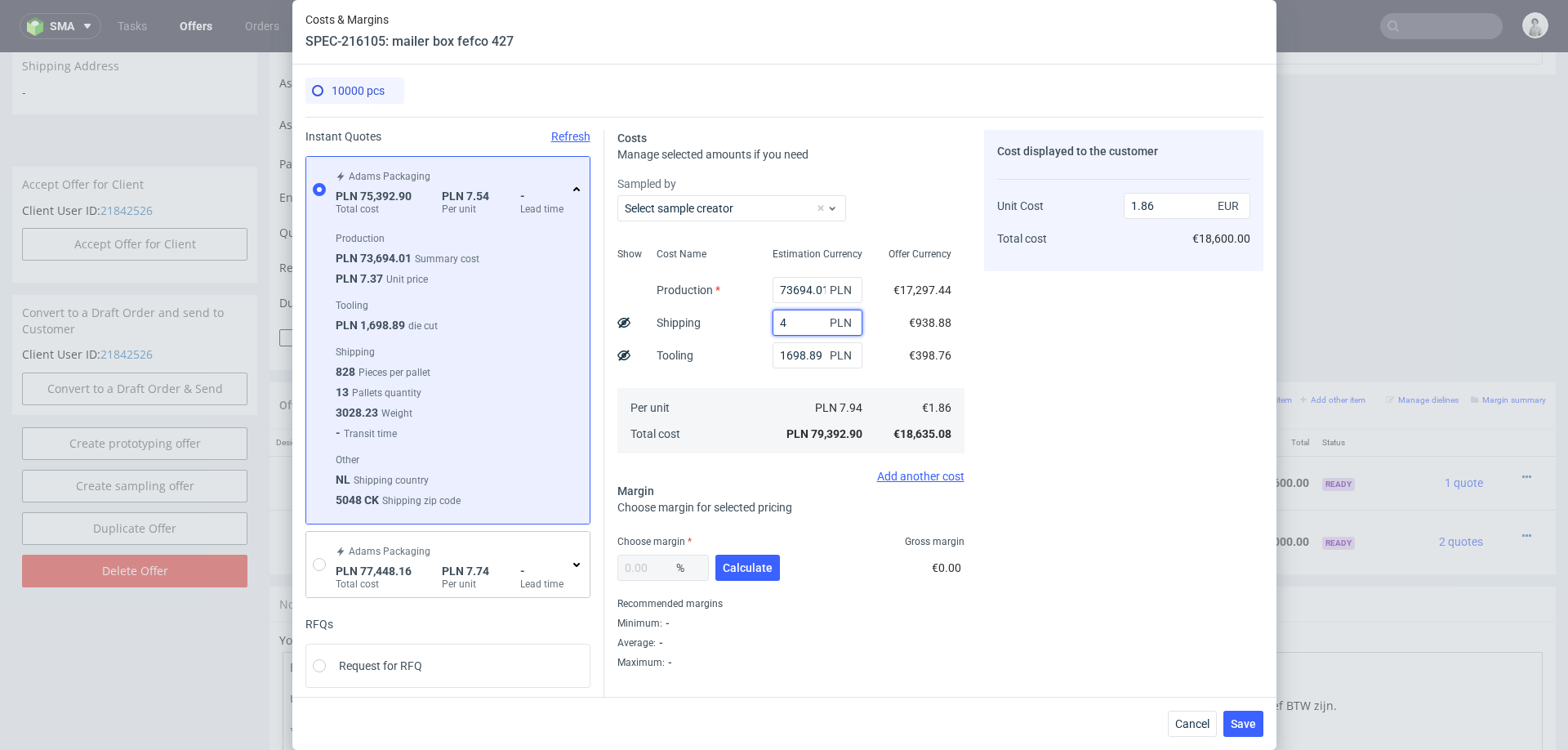
type input "1.77"
type input "3700"
type input "1.86"
type input "3700"
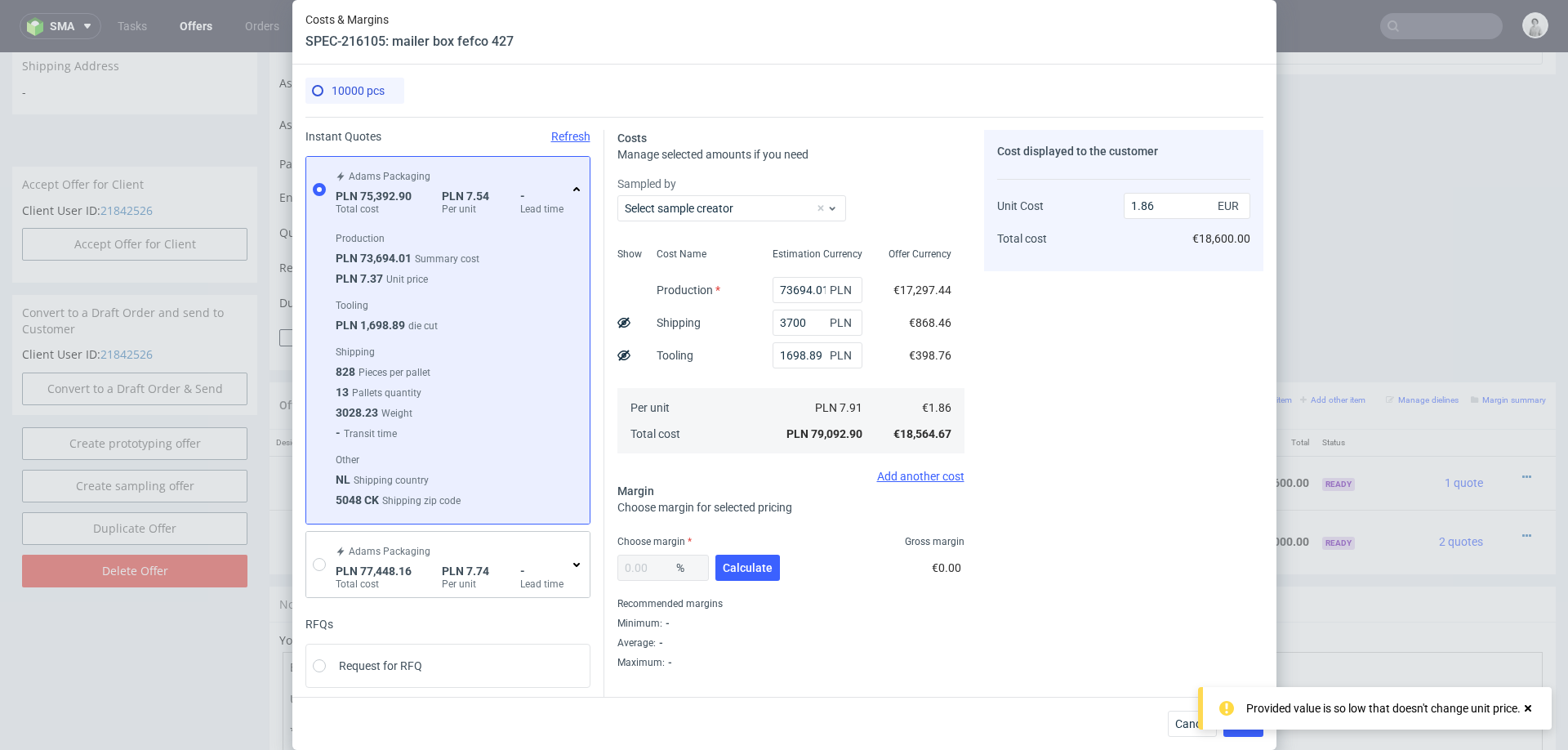
click at [1132, 437] on div "Cost displayed to the customer Unit Cost Total cost 1.86 EUR €18,600.00" at bounding box center [1123, 399] width 279 height 540
click at [747, 576] on button "Calculate" at bounding box center [748, 567] width 64 height 26
type input "19.91"
type input "2.32"
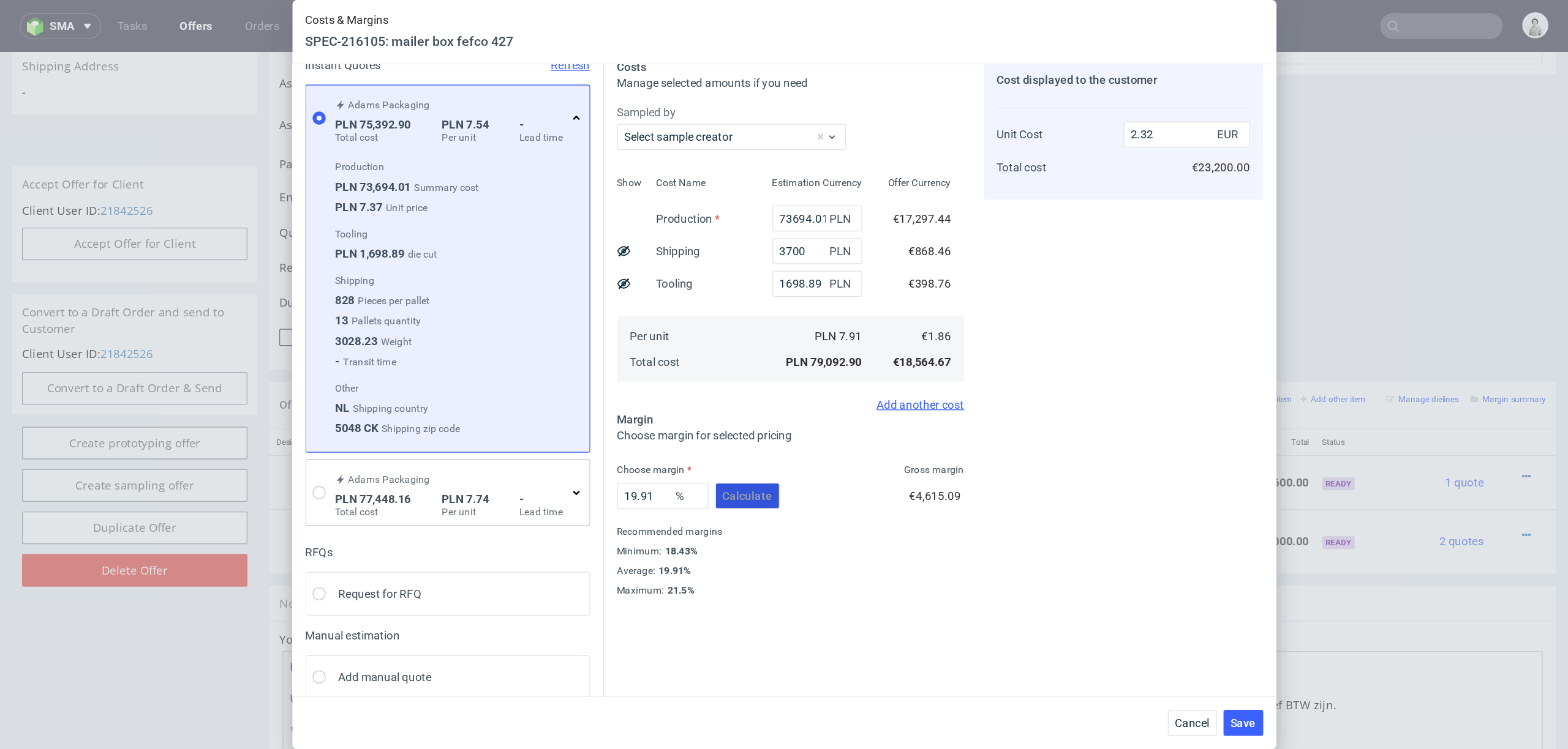
scroll to position [55, 0]
click at [480, 368] on input "19.91" at bounding box center [497, 370] width 68 height 19
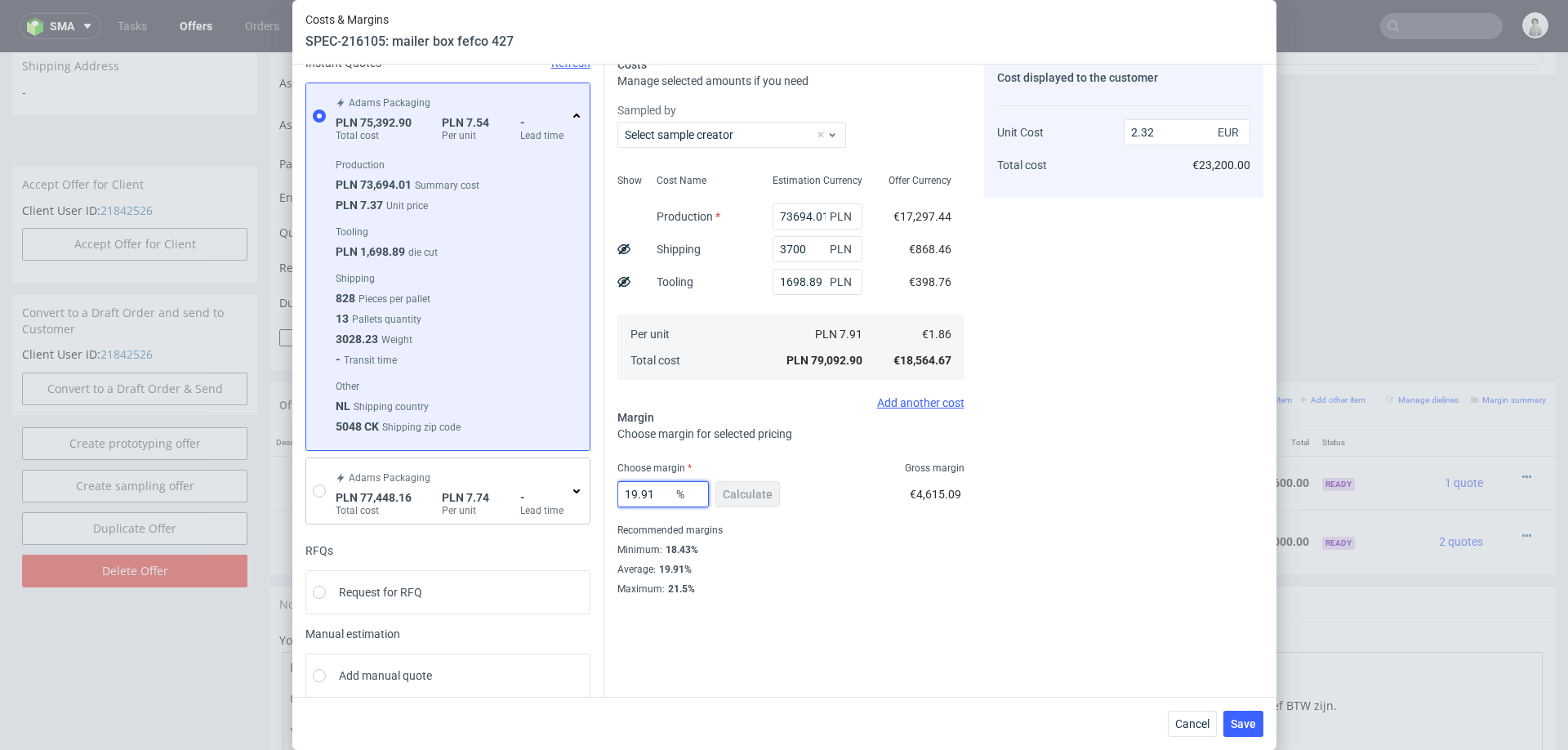
click at [640, 491] on input "19.91" at bounding box center [663, 494] width 91 height 26
click at [812, 287] on input "1698.89" at bounding box center [818, 281] width 89 height 26
click at [812, 286] on input "1698.89" at bounding box center [818, 281] width 89 height 26
type input "2.27"
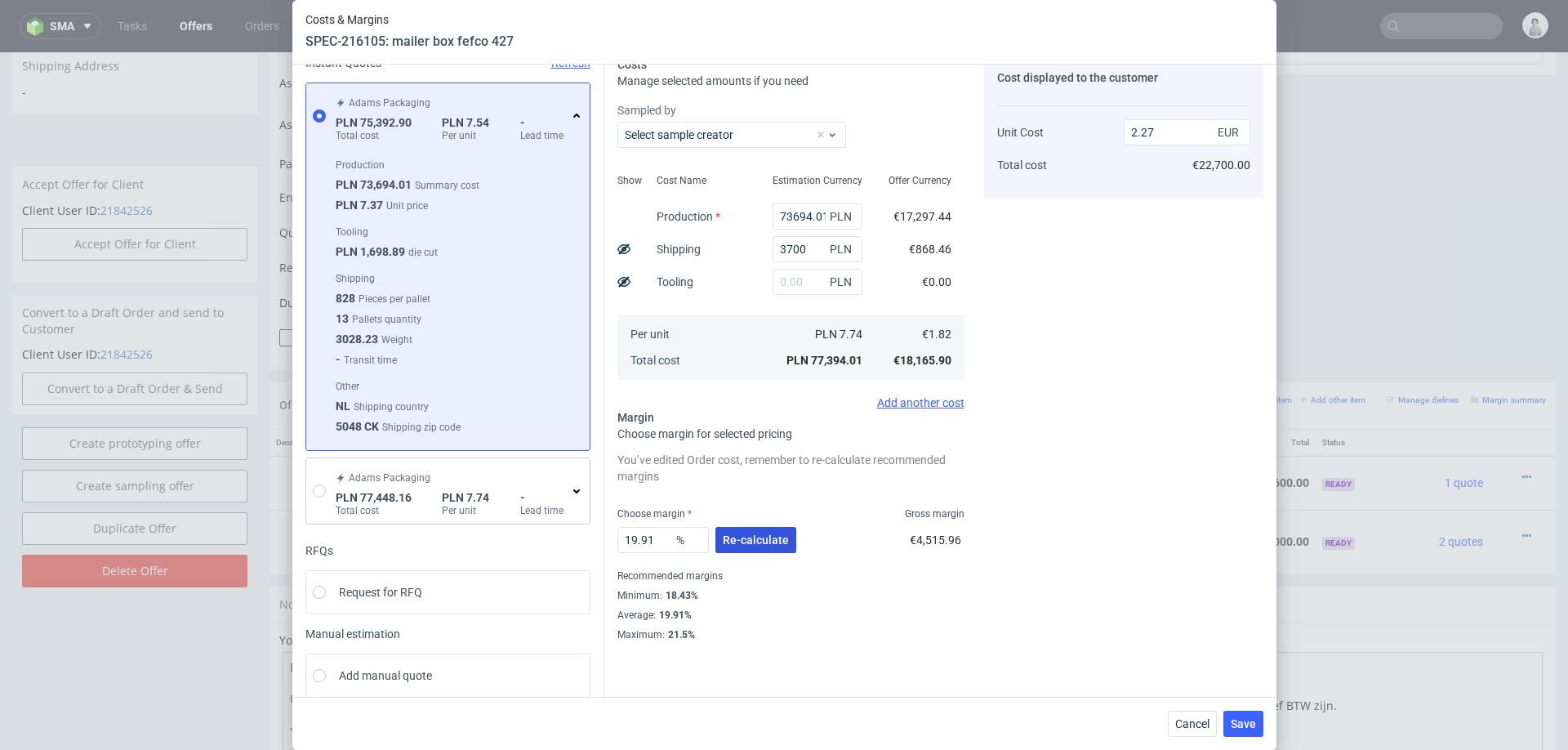
click at [742, 539] on span "Re-calculate" at bounding box center [756, 540] width 66 height 12
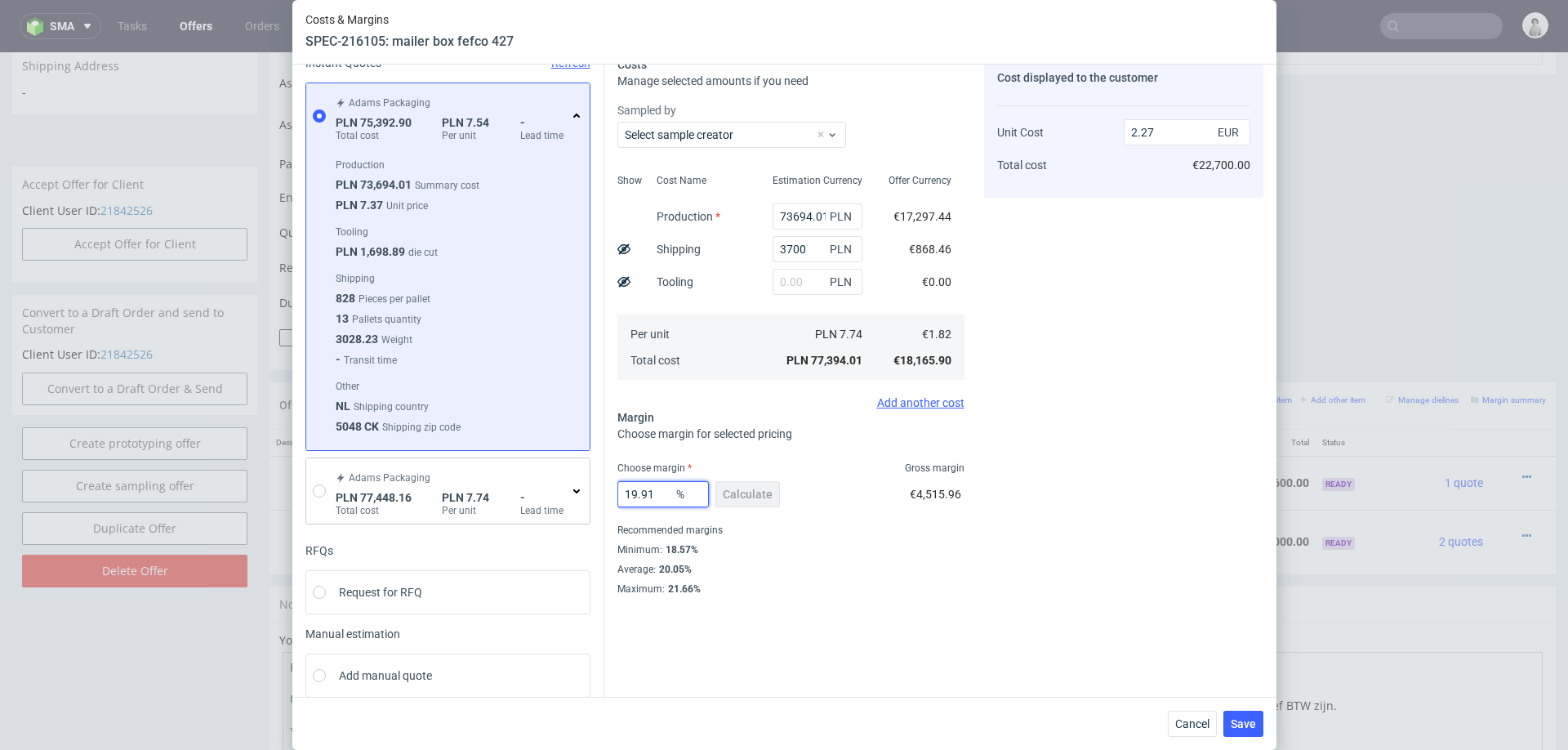
click at [653, 482] on input "19.91" at bounding box center [663, 494] width 91 height 26
click at [649, 495] on input "19.91" at bounding box center [663, 494] width 91 height 26
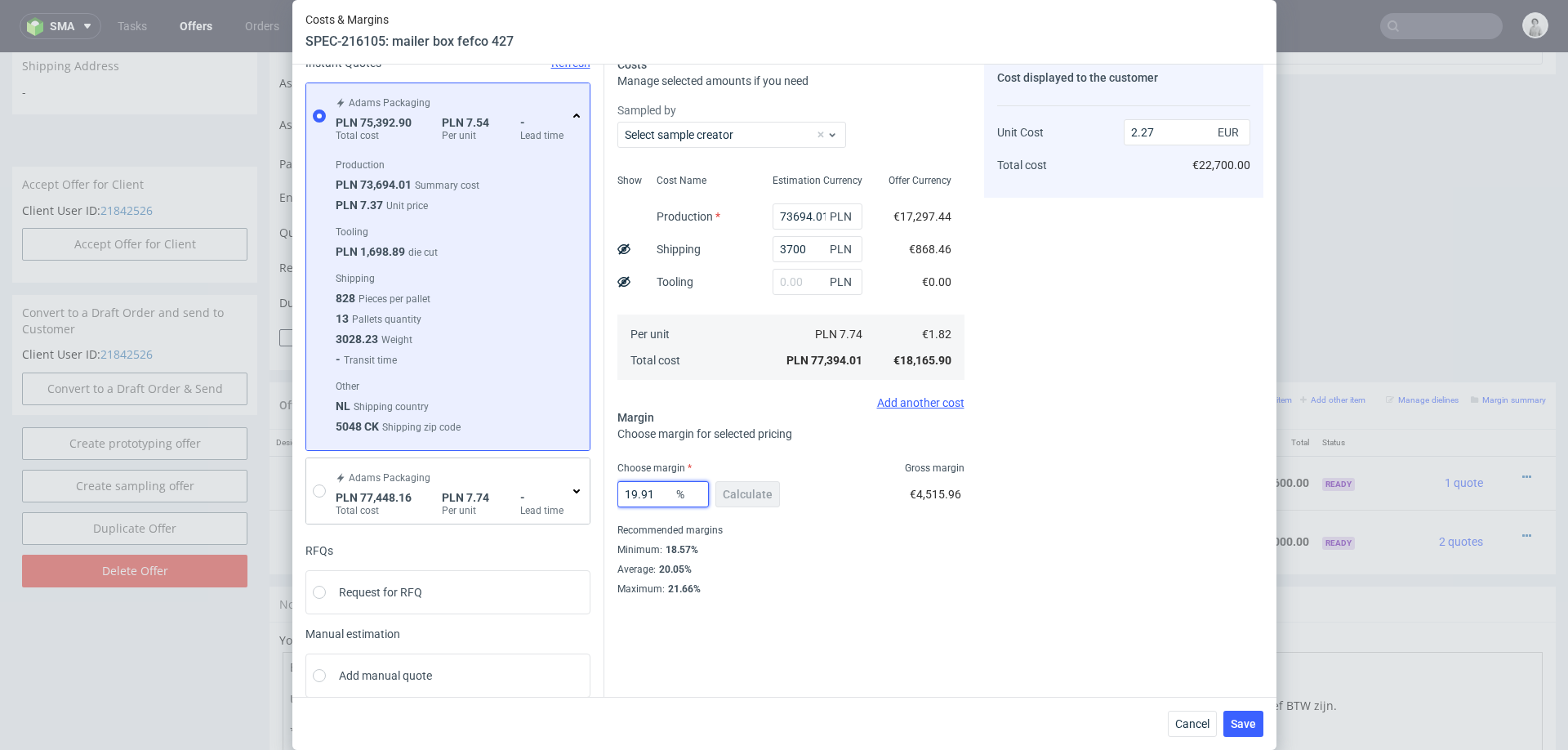
click at [649, 495] on input "19.91" at bounding box center [663, 494] width 91 height 26
type input "15"
type input "2.14"
type input "15"
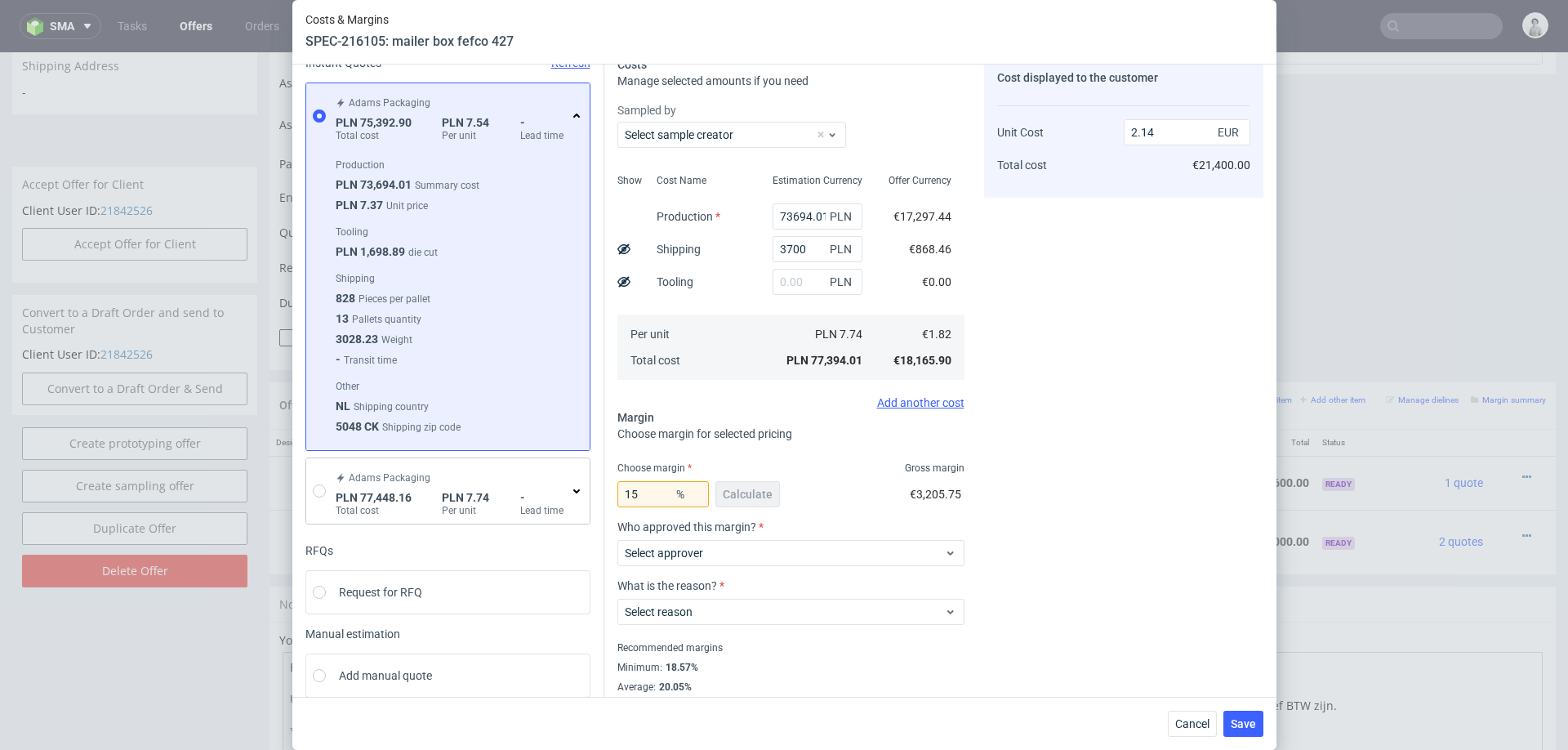
click at [809, 552] on span "Select approver" at bounding box center [784, 553] width 320 height 16
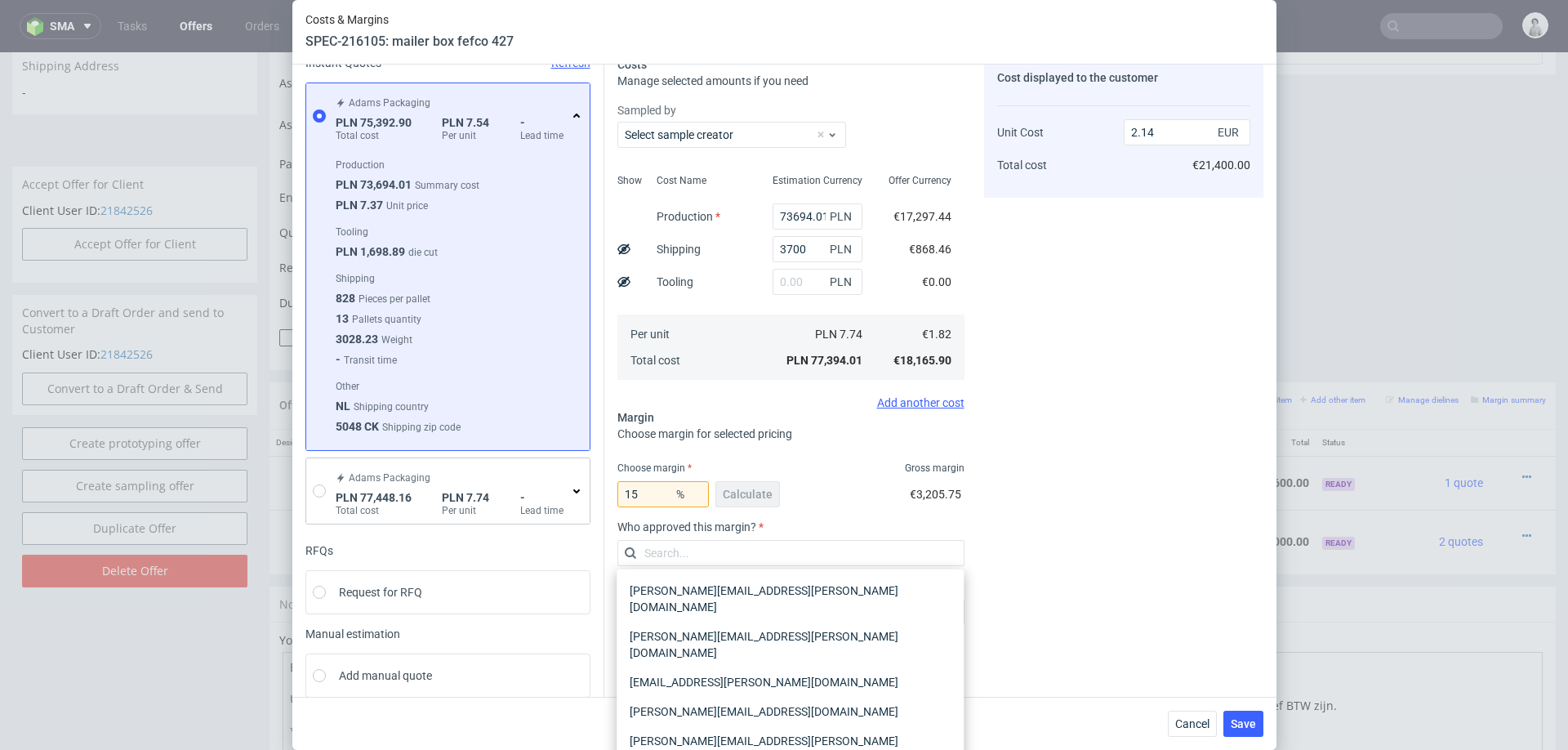
click at [1036, 501] on div "Cost displayed to the customer Unit Cost Total cost 2.14 EUR €21,400.00" at bounding box center [1123, 385] width 279 height 657
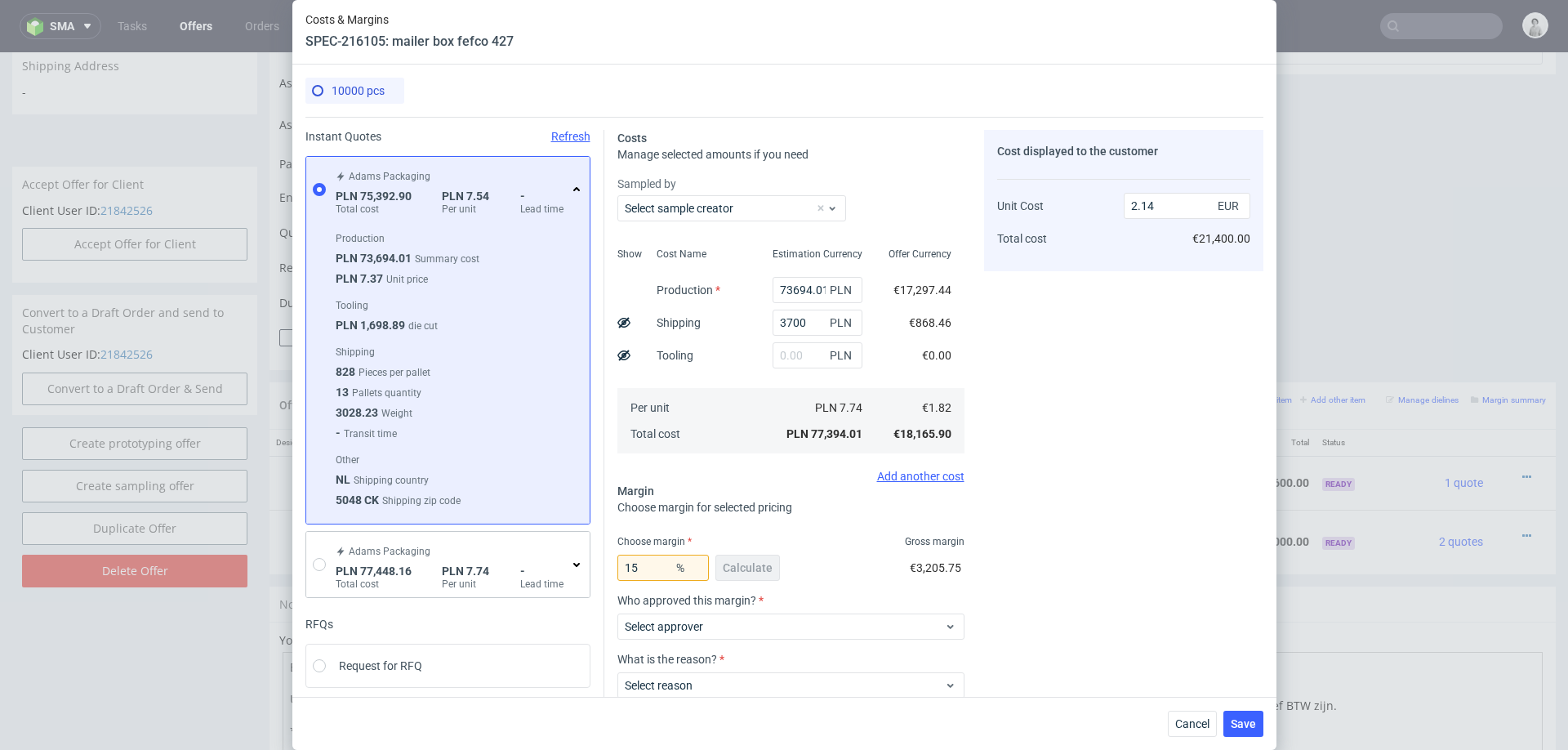
scroll to position [633, 0]
click at [809, 286] on input "73694.01" at bounding box center [818, 289] width 89 height 26
type input "78"
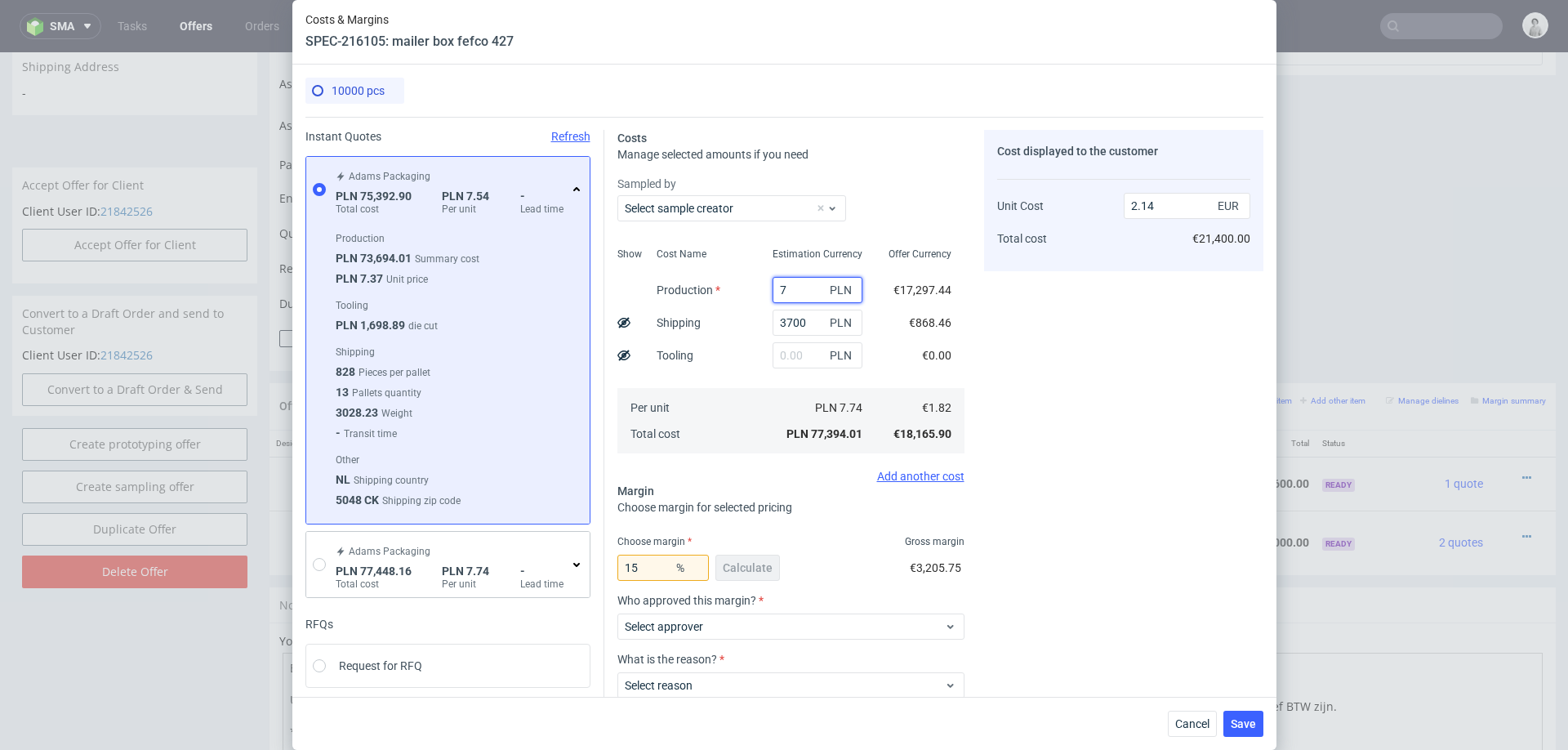
type input "0.11"
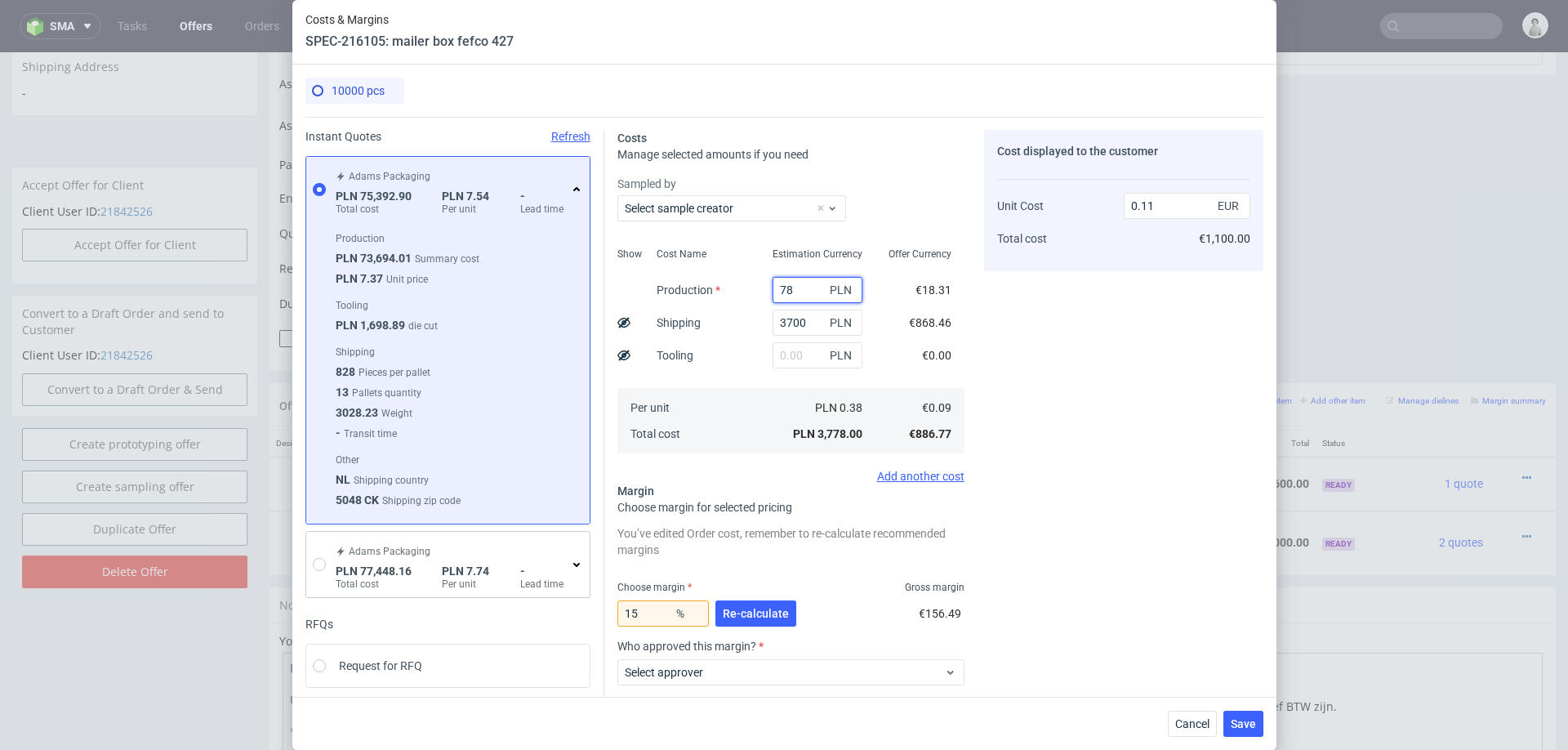
type input "789"
type input "0.13"
type input "78972"
type input "2.29"
type input "78972"
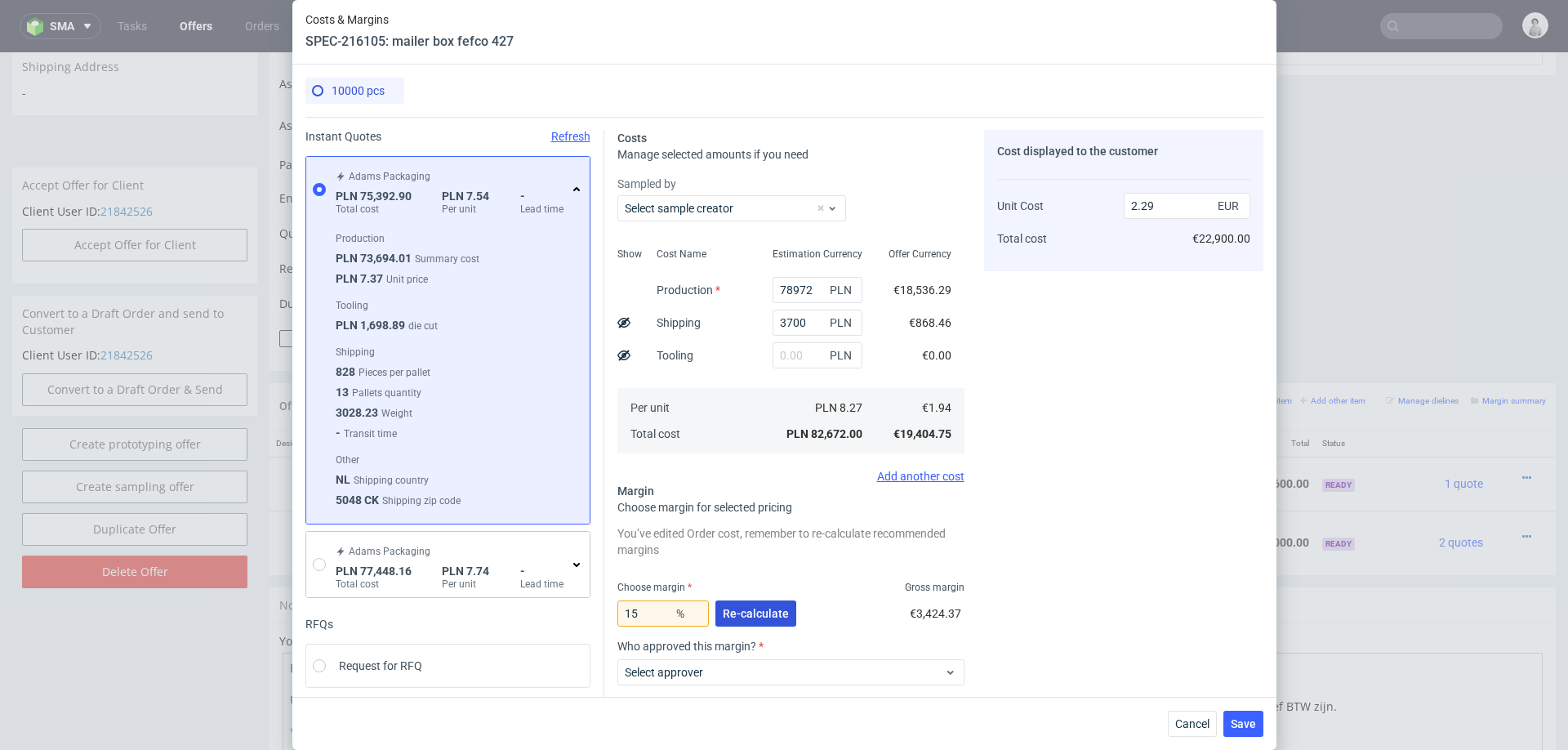
click at [762, 613] on span "Re-calculate" at bounding box center [756, 613] width 66 height 12
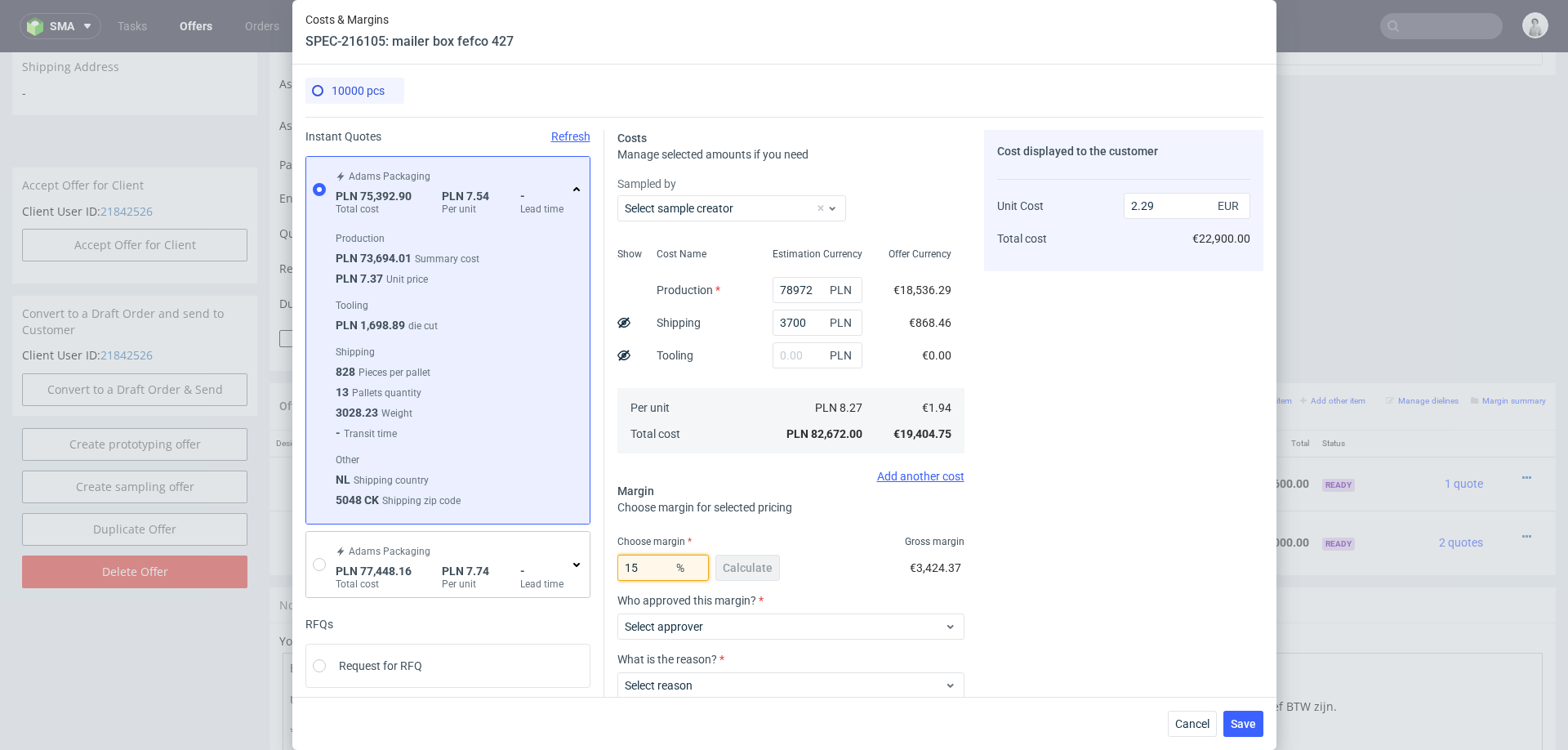
click at [645, 571] on input "15" at bounding box center [663, 567] width 91 height 26
type input "16"
type input "2.31"
type input "16"
click at [1048, 455] on div "Cost displayed to the customer Unit Cost Total cost 2.31 EUR €23,100.00" at bounding box center [1123, 458] width 279 height 657
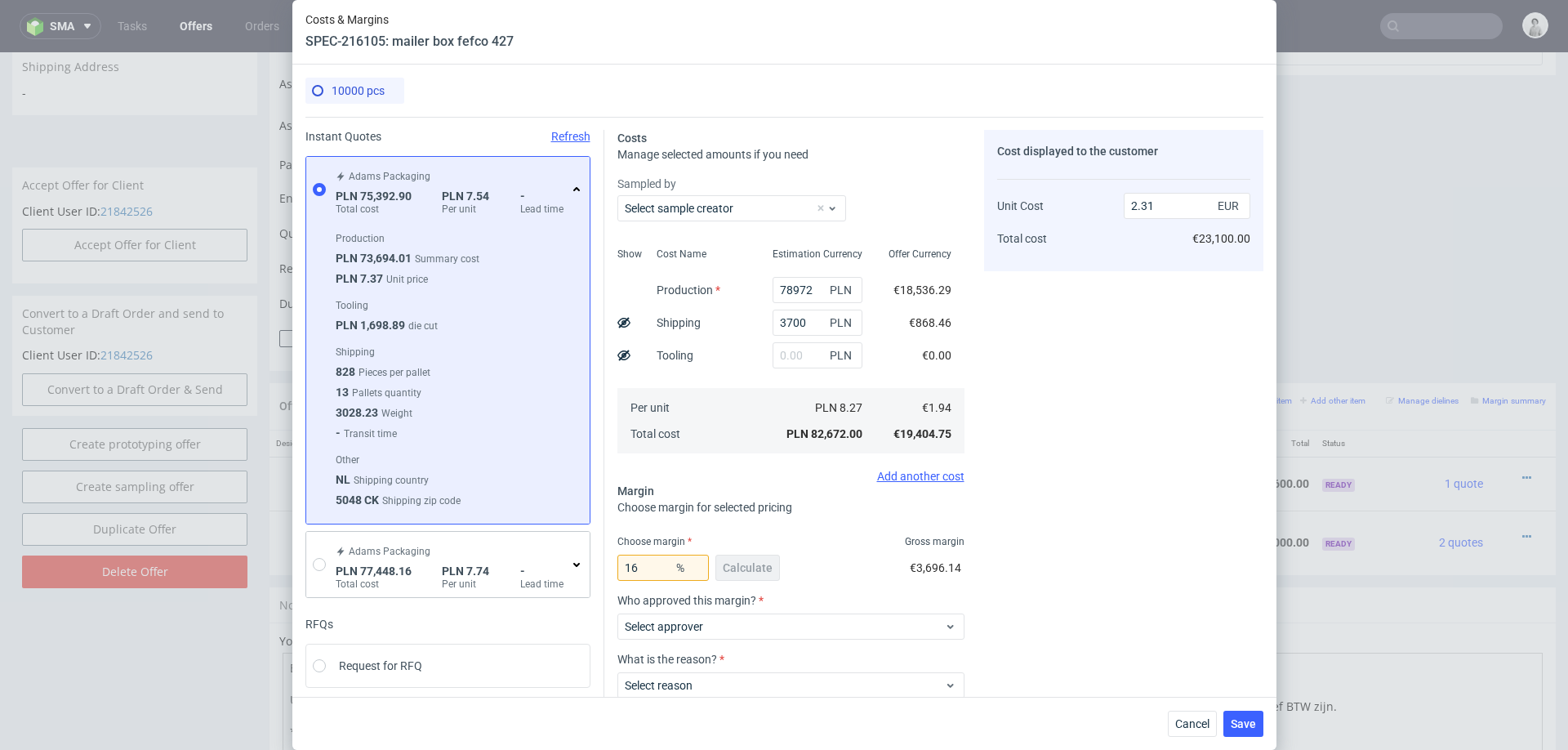
scroll to position [102, 0]
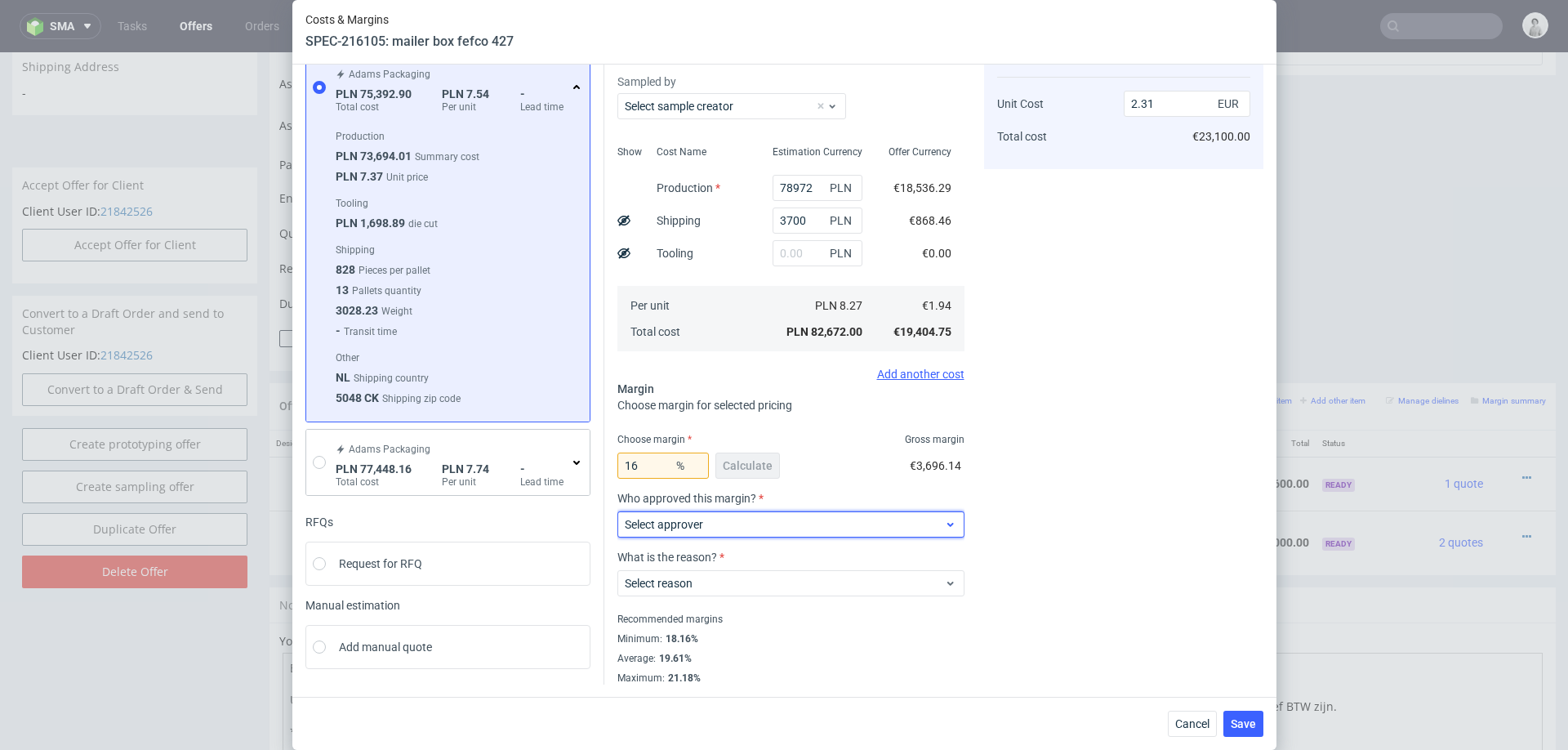
click at [749, 525] on span "Select approver" at bounding box center [784, 524] width 320 height 16
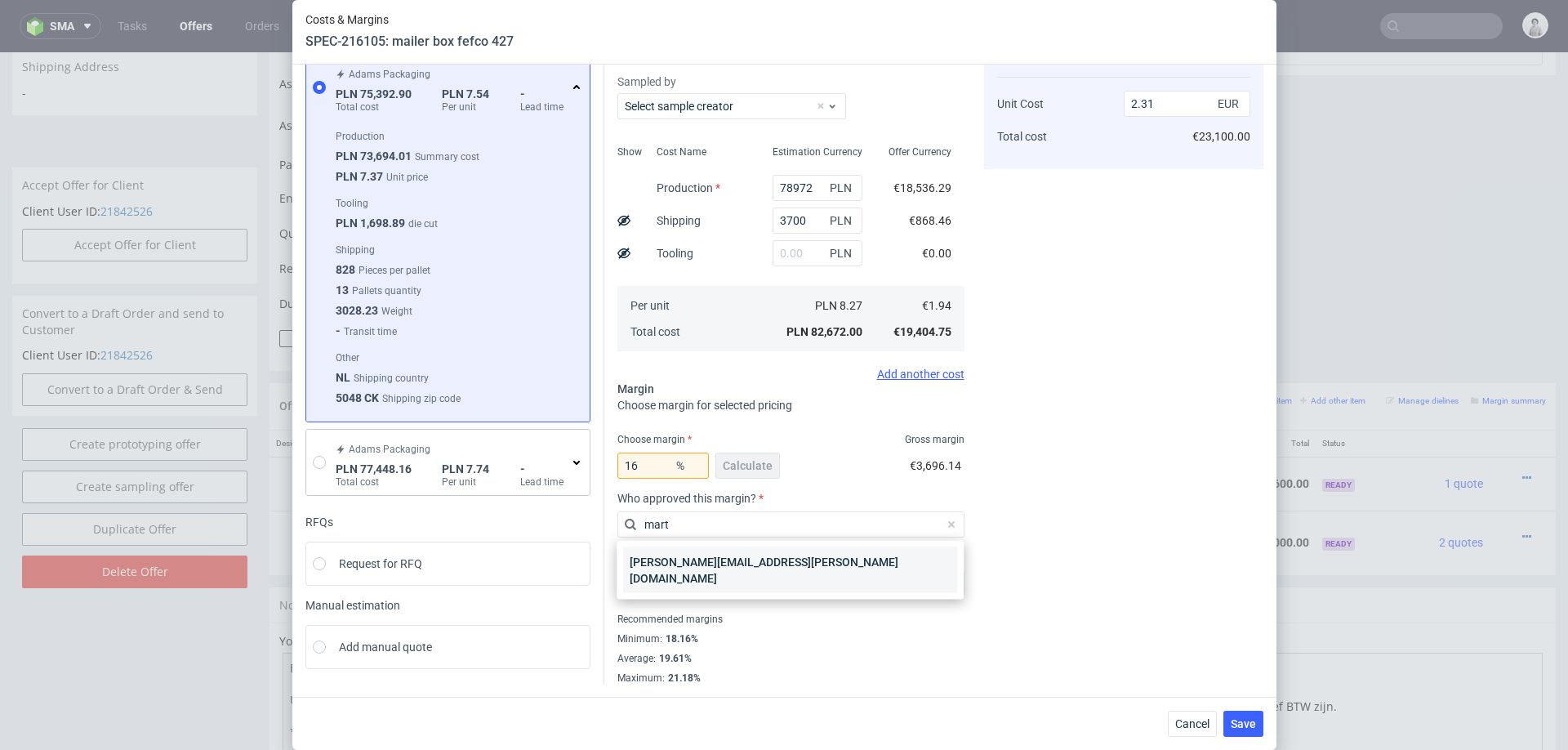
type input "mart"
click at [741, 556] on div "[PERSON_NAME][EMAIL_ADDRESS][PERSON_NAME][DOMAIN_NAME]" at bounding box center [790, 570] width 334 height 46
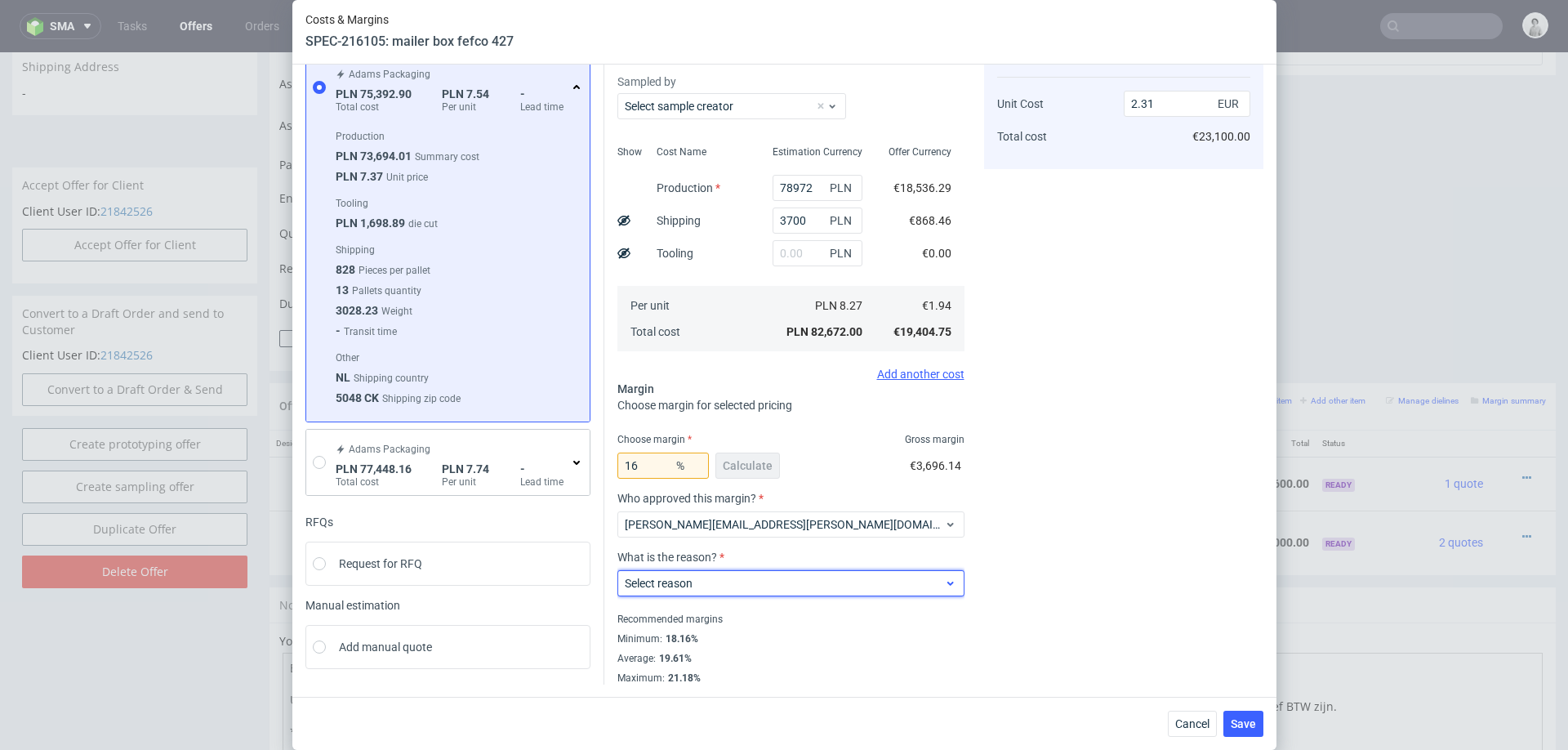
click at [736, 575] on span "Select reason" at bounding box center [784, 584] width 320 height 16
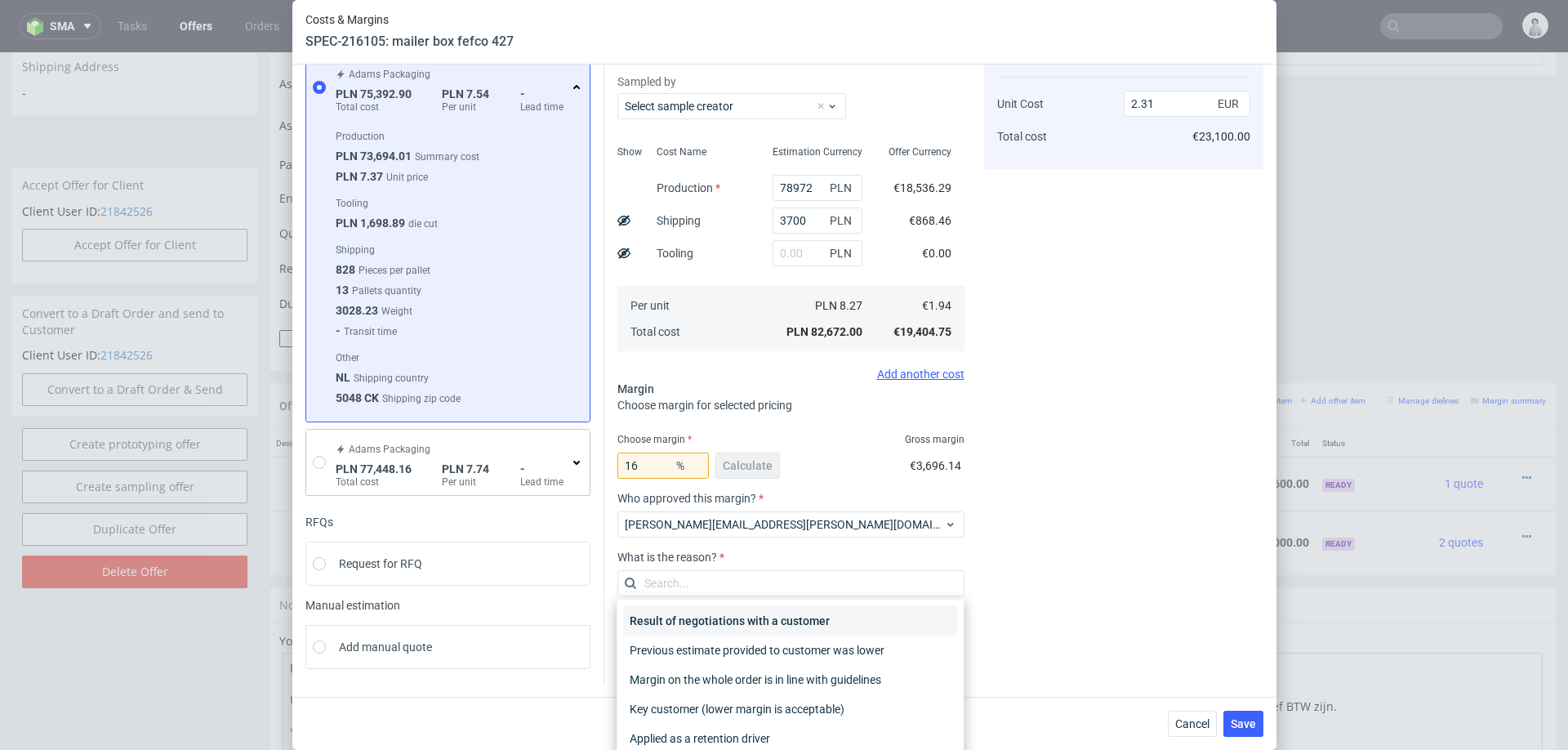
click at [737, 630] on div "Result of negotiations with a customer" at bounding box center [790, 620] width 334 height 30
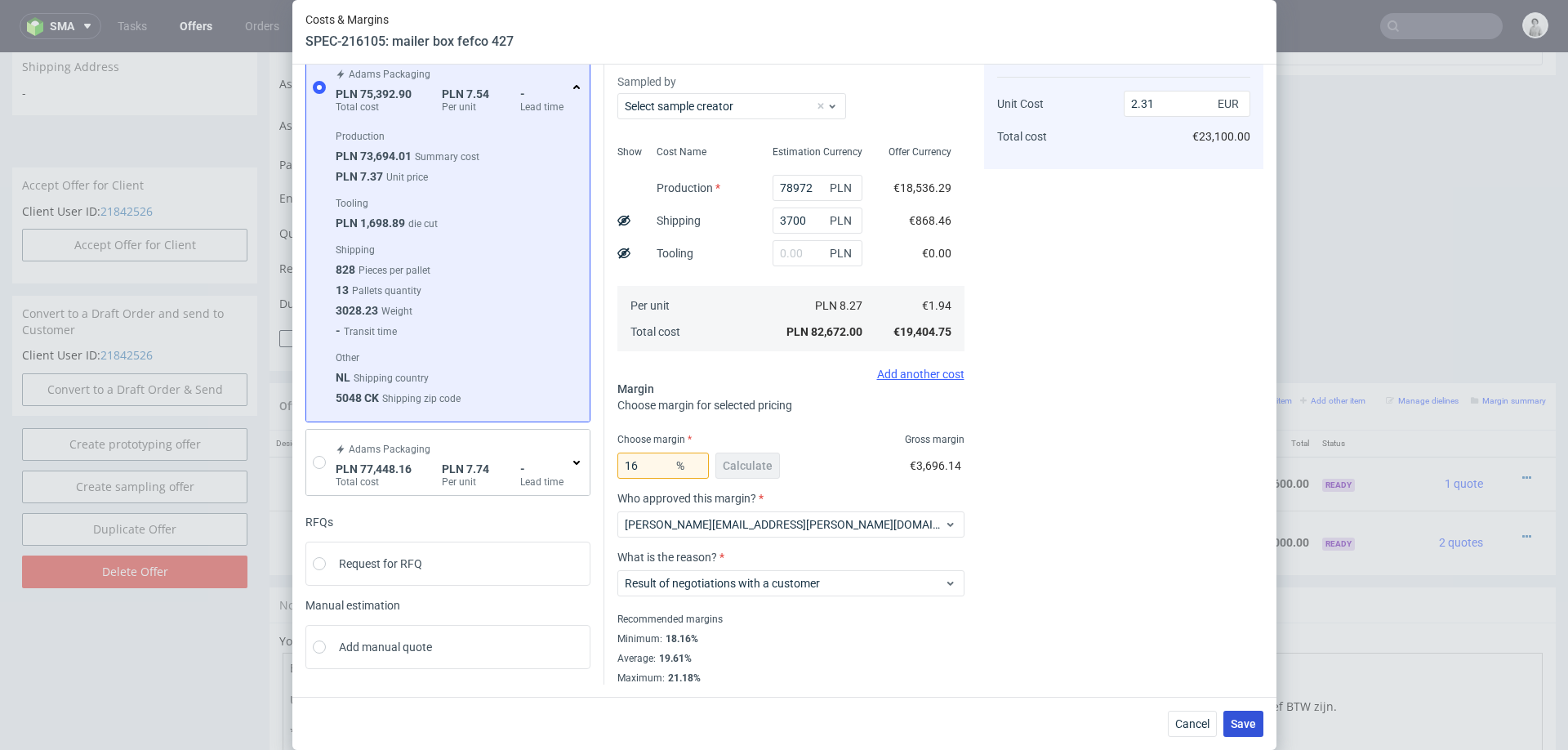
click at [1242, 721] on span "Save" at bounding box center [1243, 723] width 25 height 12
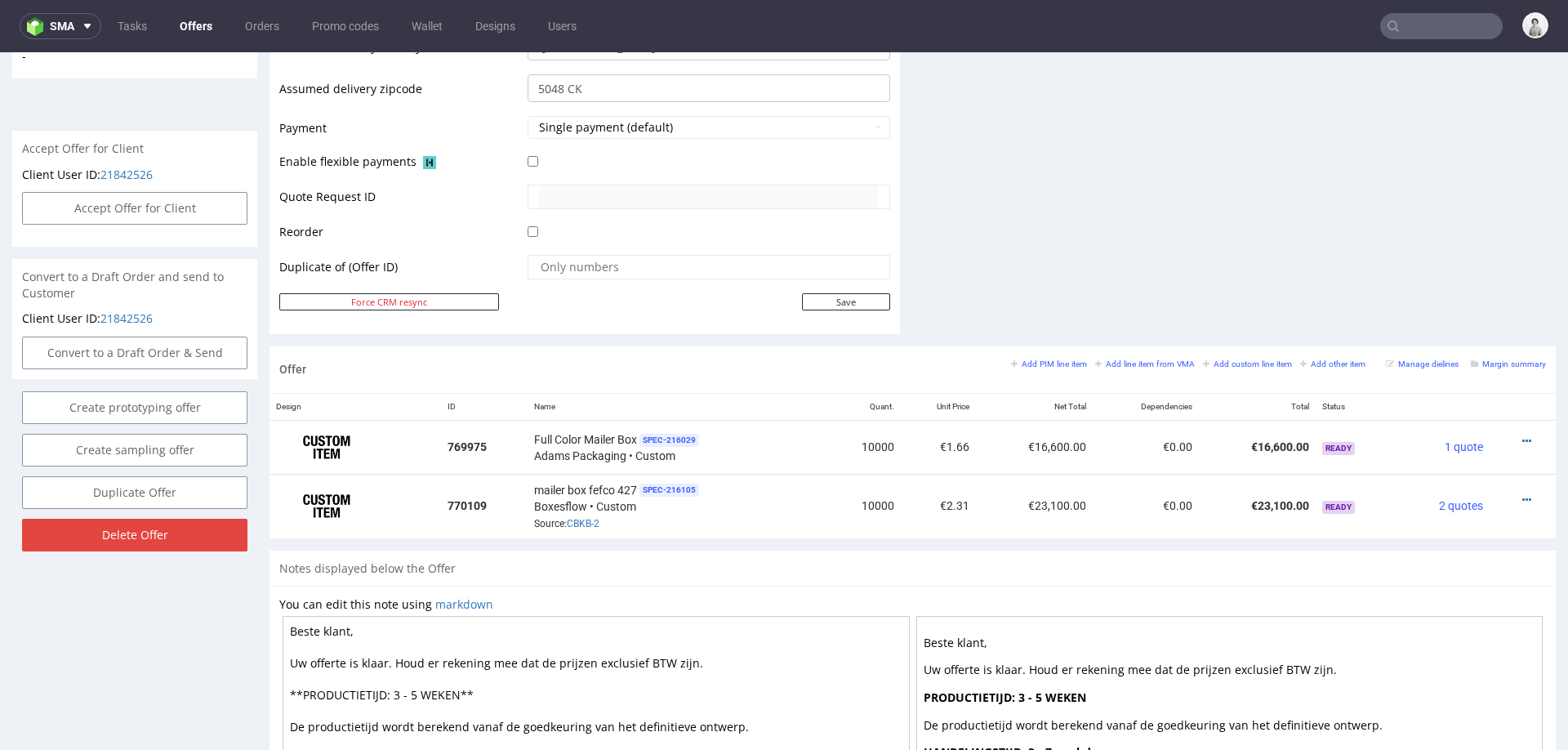
scroll to position [691, 0]
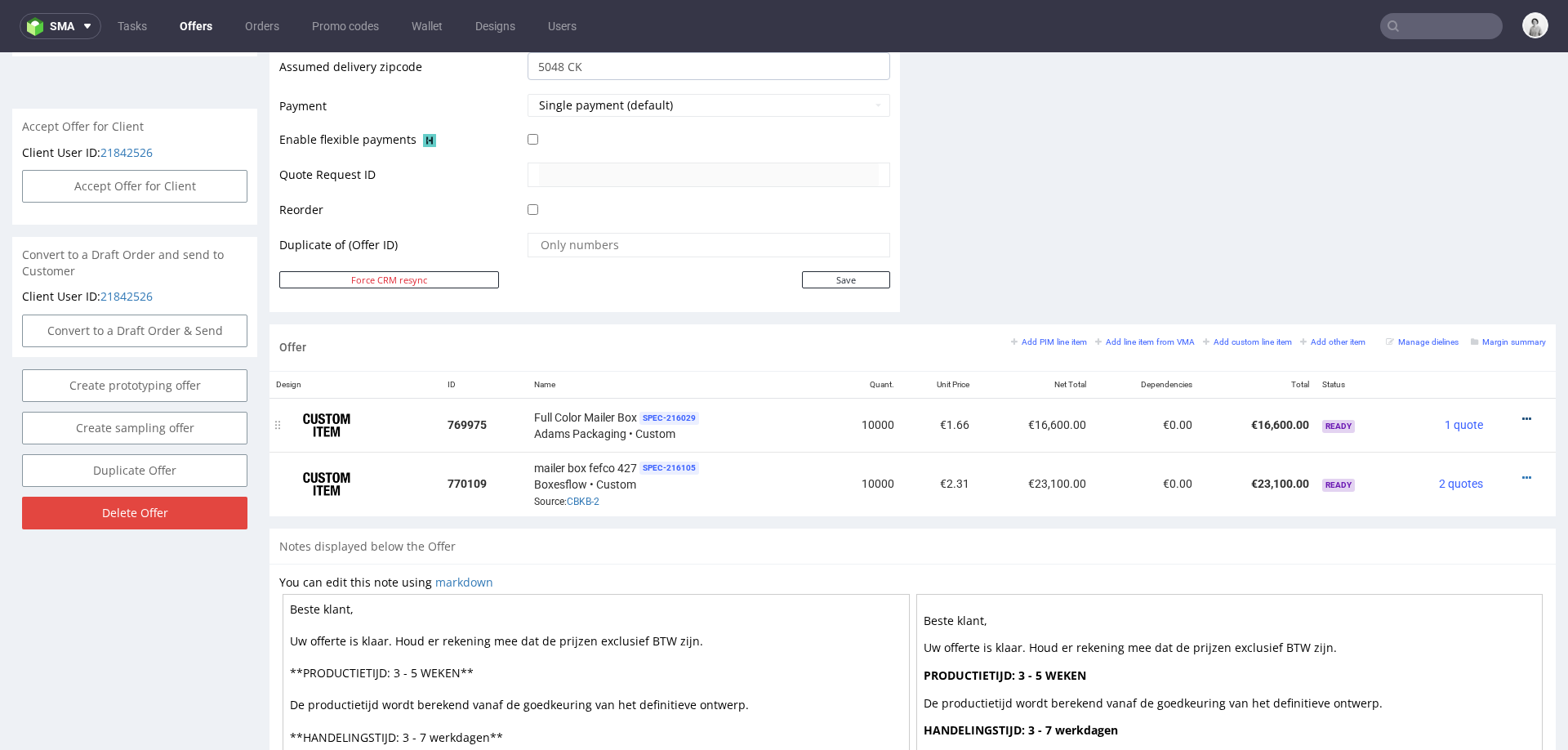
click at [1522, 413] on icon at bounding box center [1527, 419] width 9 height 12
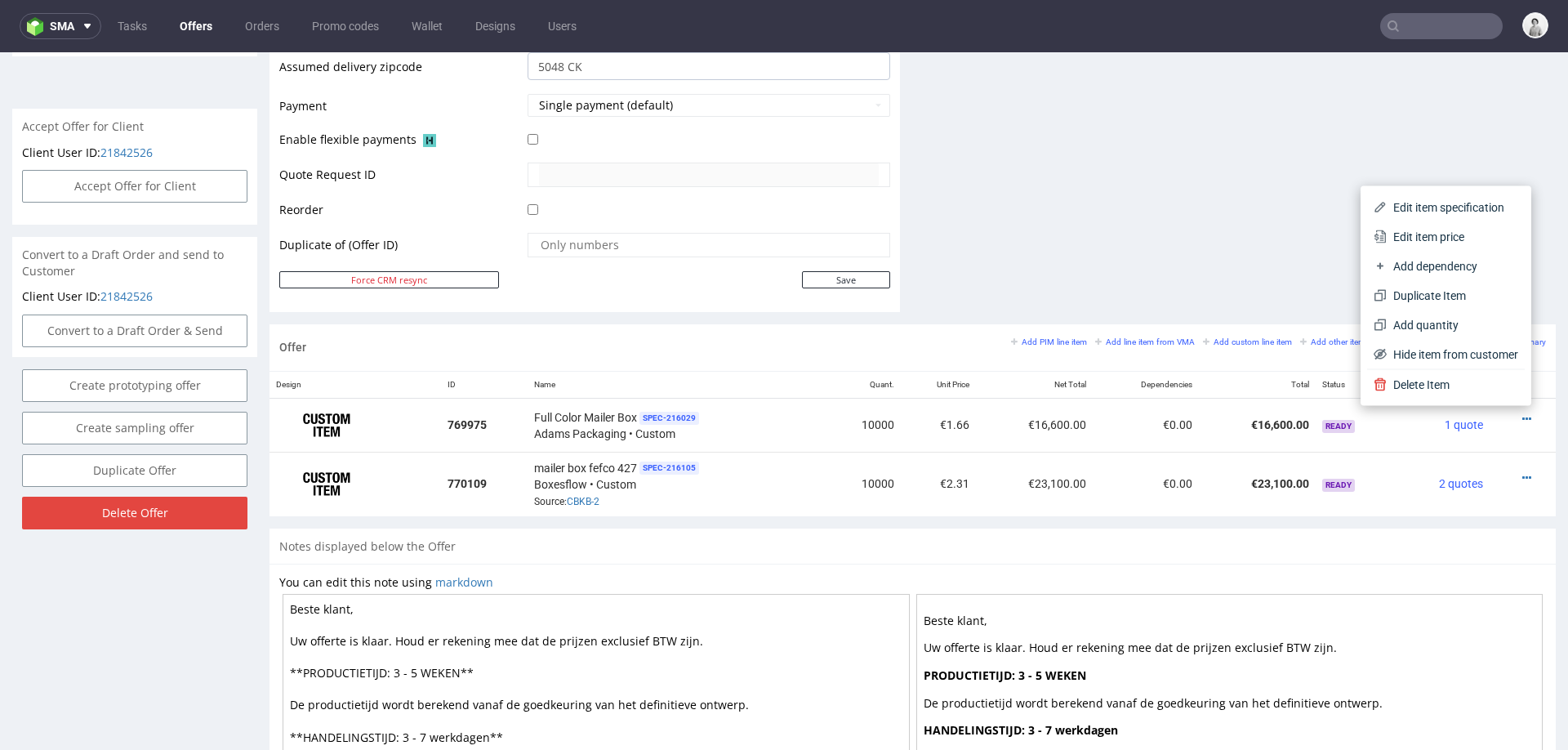
click at [1450, 357] on span "Hide item from customer" at bounding box center [1452, 354] width 131 height 16
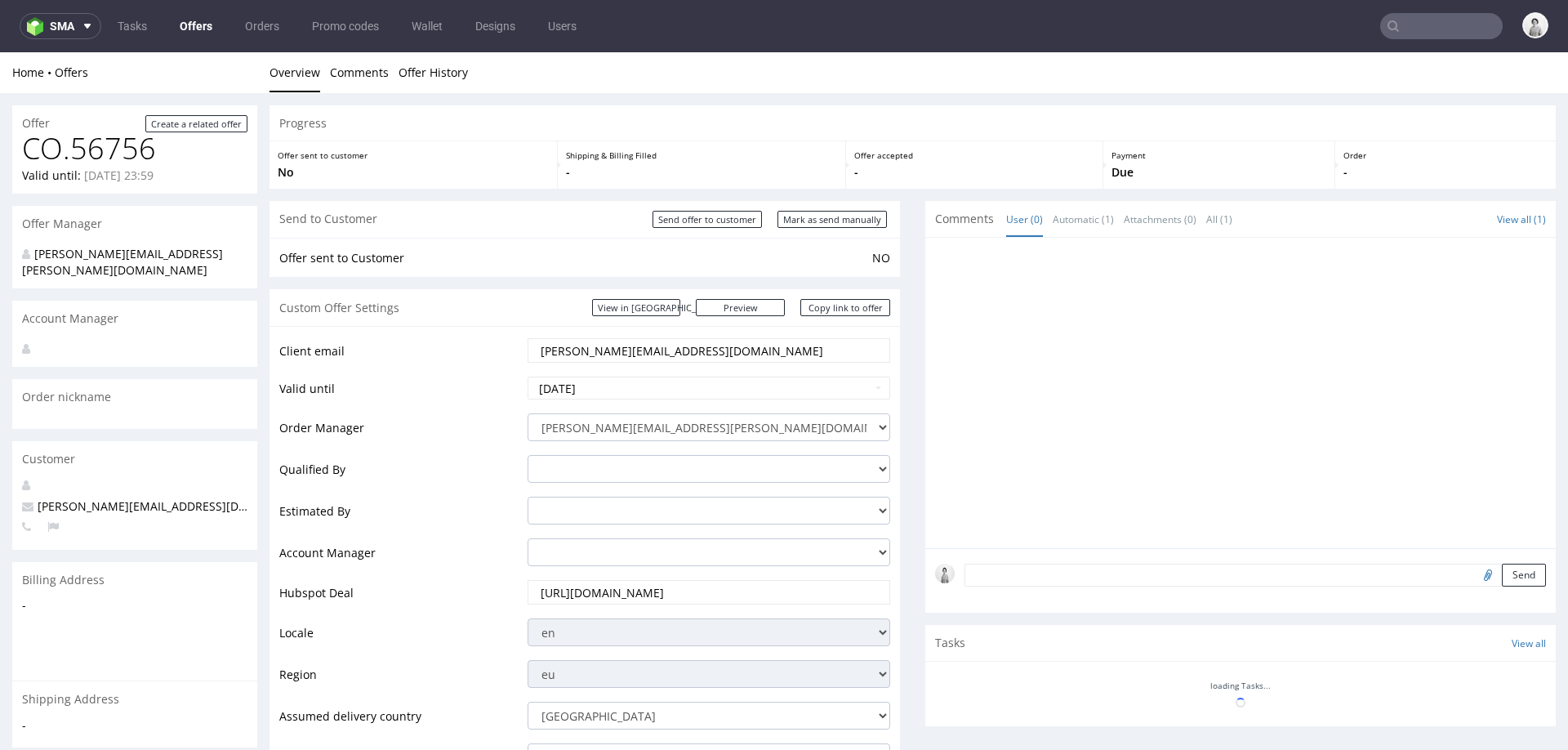
scroll to position [625, 0]
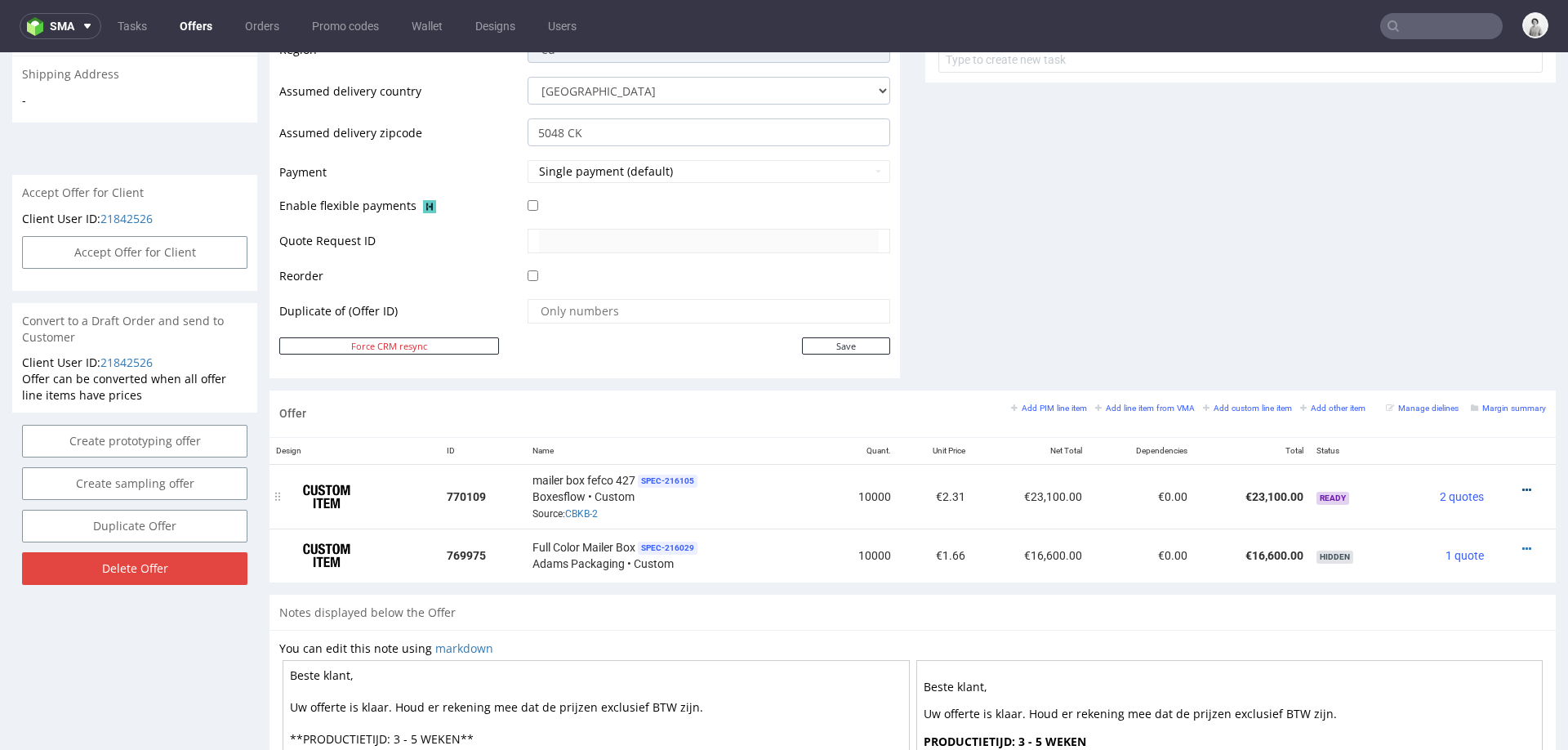
click at [1522, 484] on icon at bounding box center [1527, 490] width 9 height 12
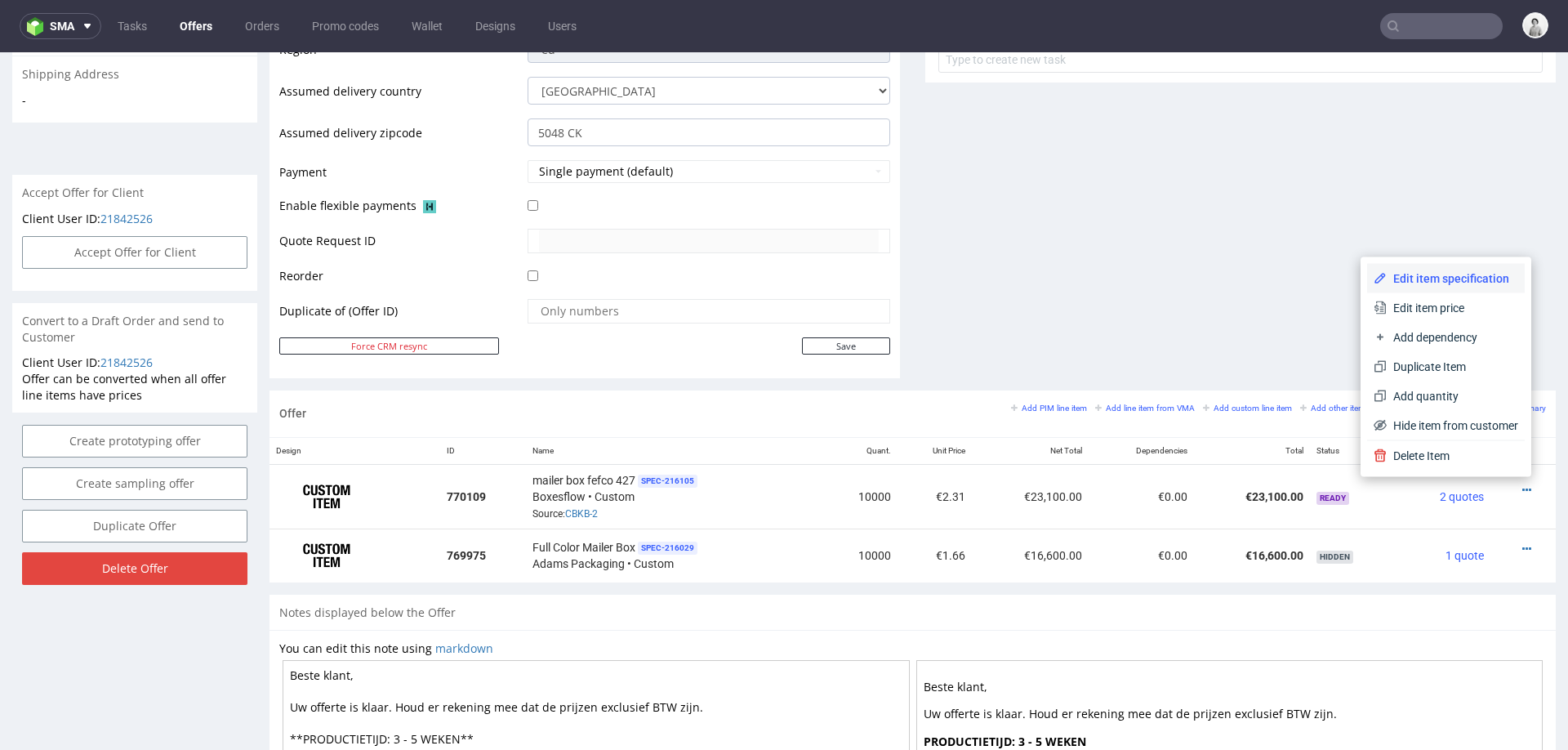
click at [1444, 281] on span "Edit item specification" at bounding box center [1452, 278] width 131 height 16
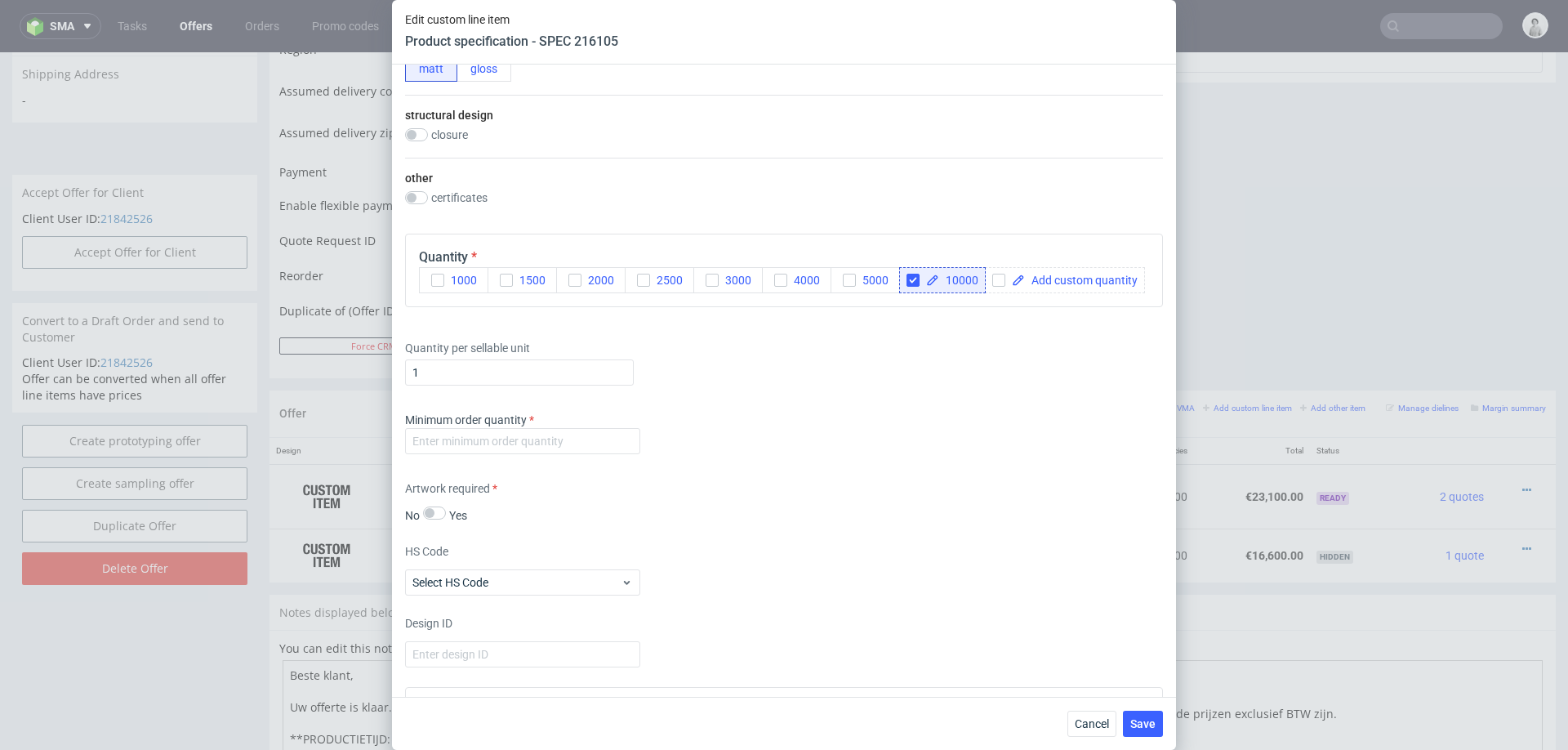
scroll to position [1143, 0]
click at [584, 442] on input "number" at bounding box center [522, 439] width 235 height 26
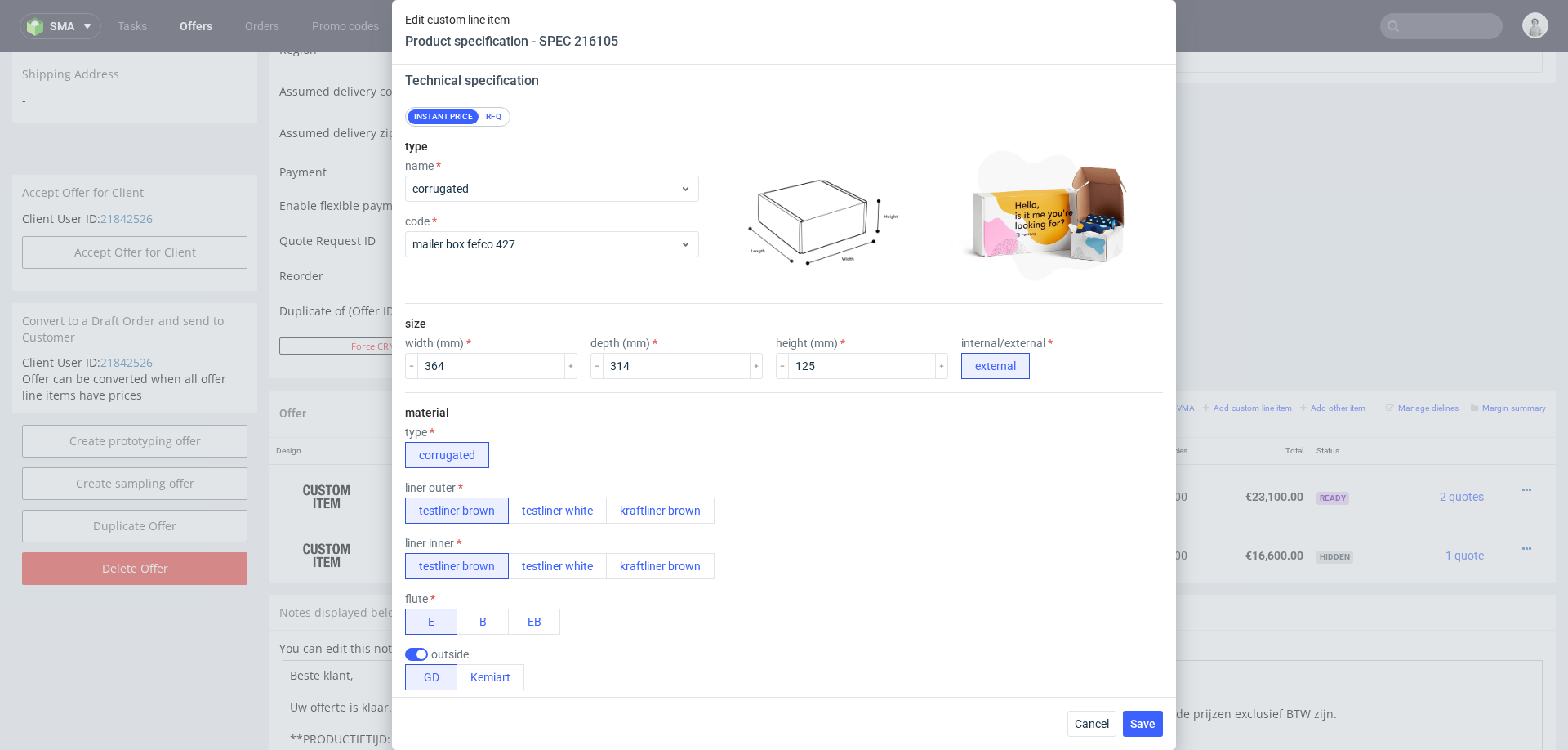
scroll to position [0, 0]
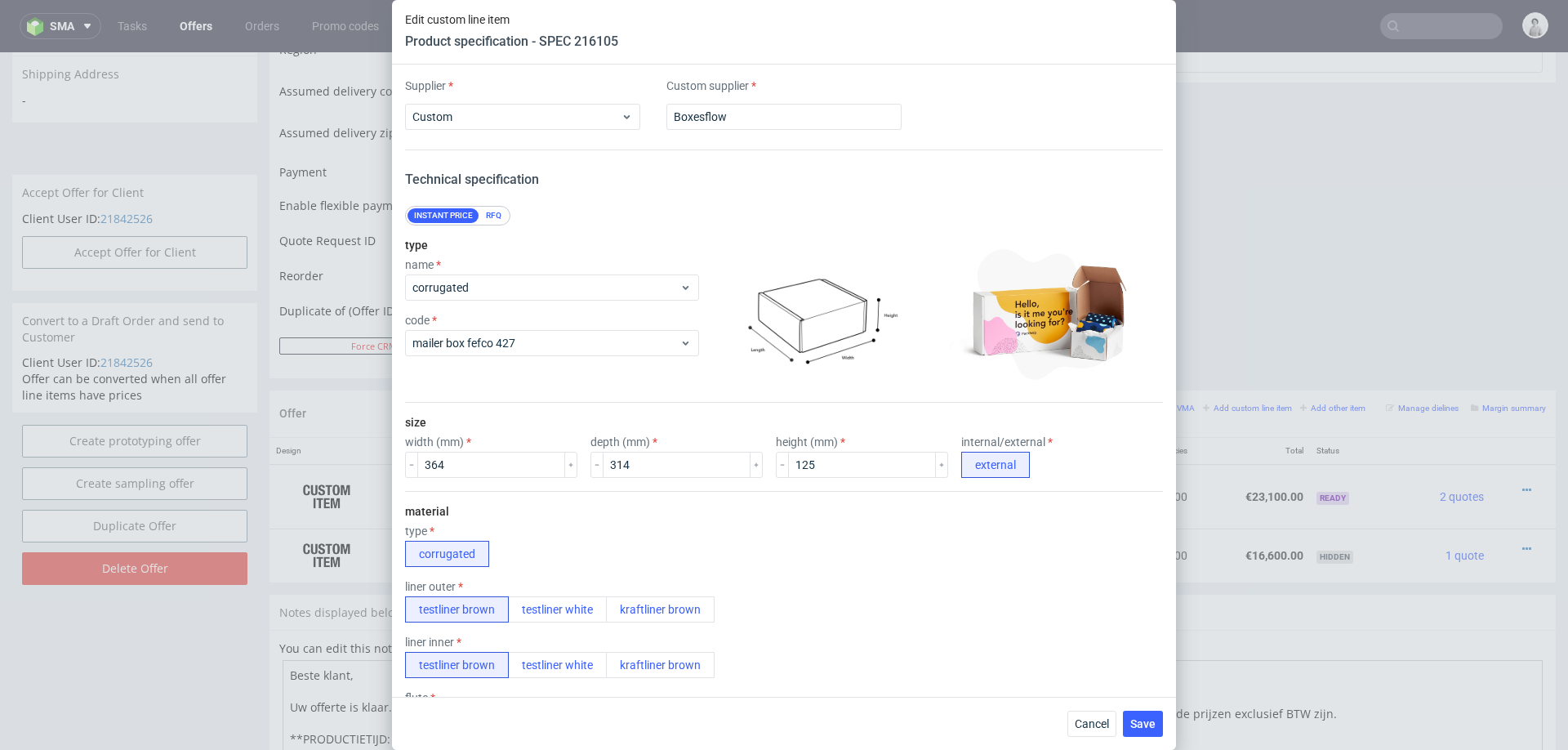
type input "1000"
click at [500, 214] on div "RFQ" at bounding box center [494, 216] width 29 height 14
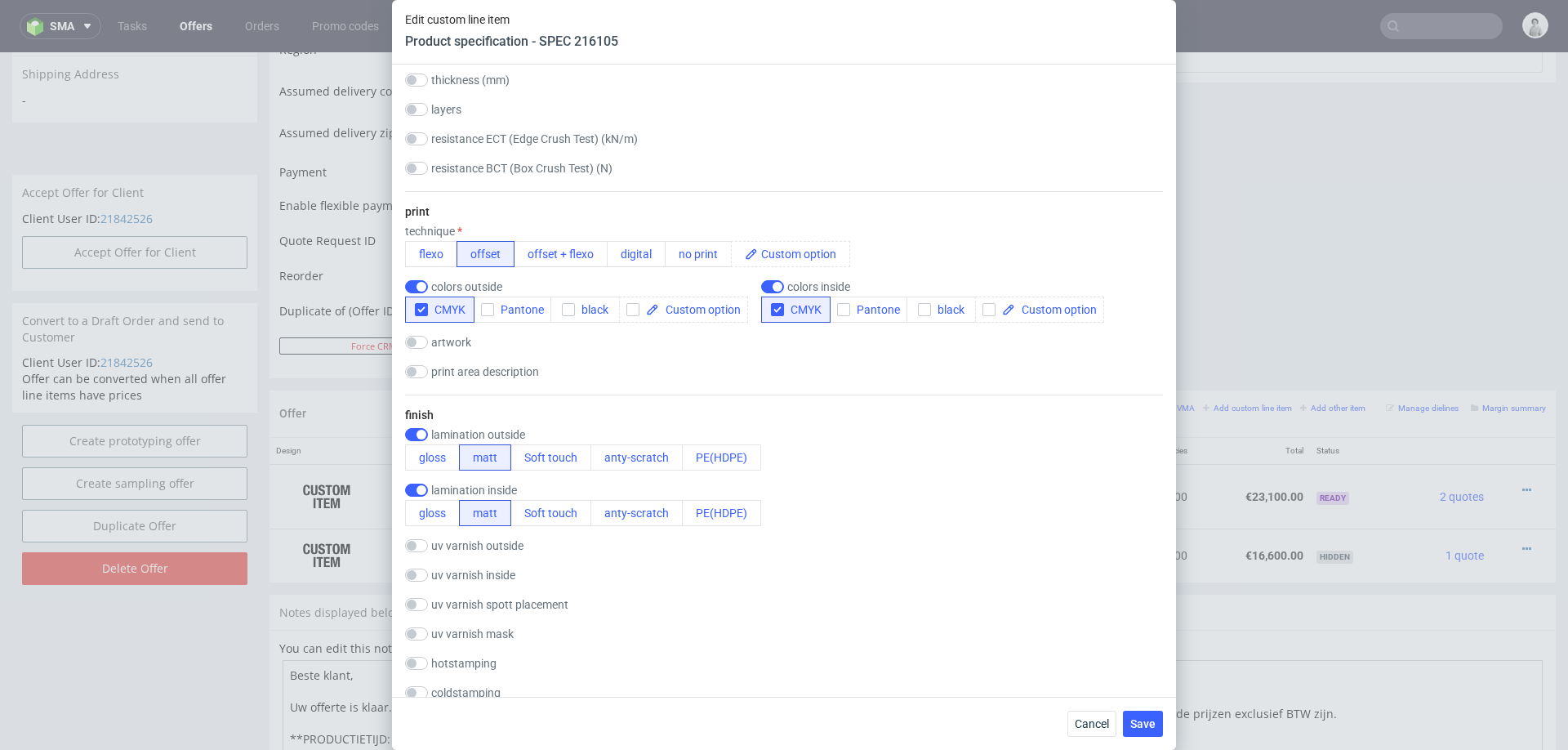
scroll to position [934, 0]
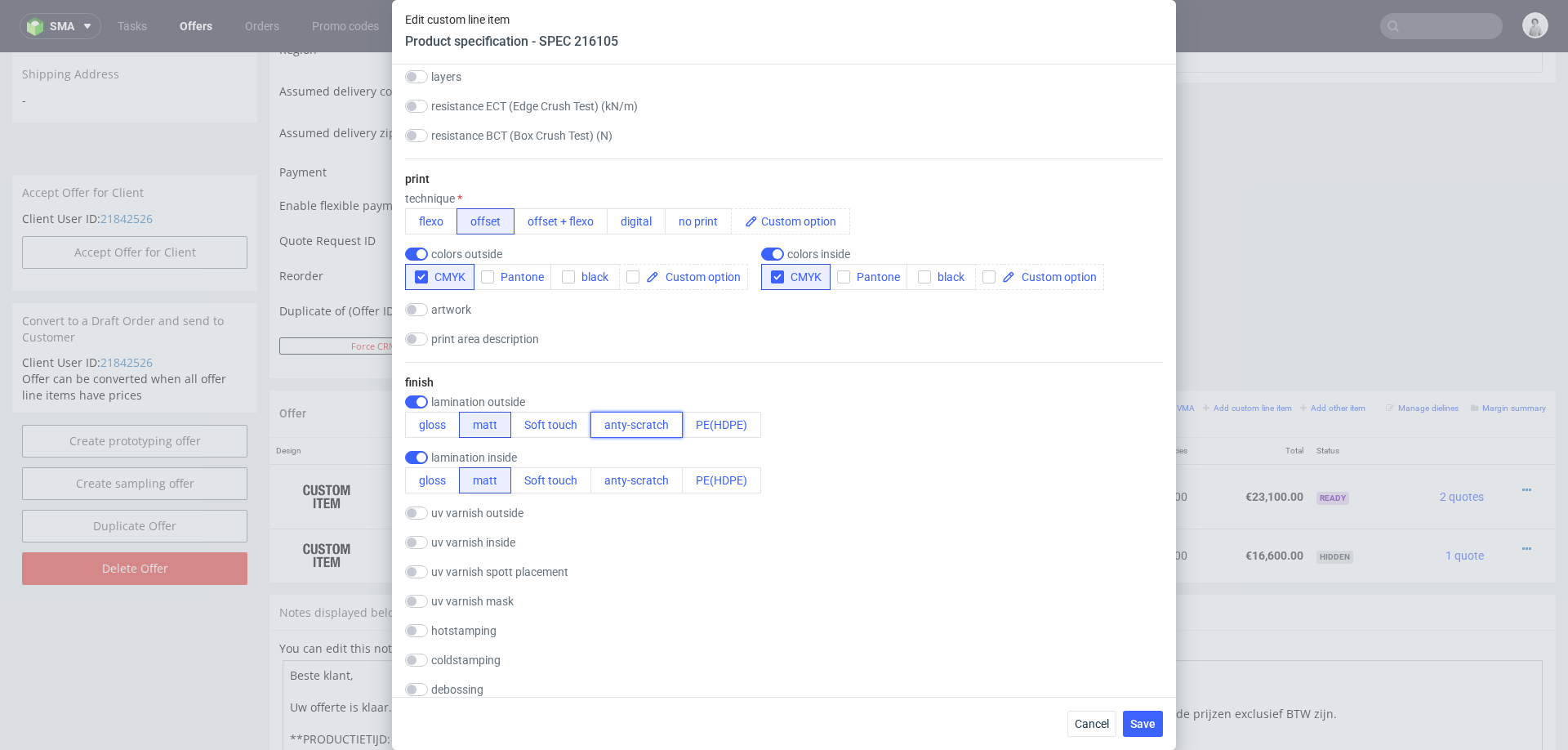
click at [628, 421] on button "anty-scratch" at bounding box center [636, 424] width 92 height 26
click at [638, 467] on button "anty-scratch" at bounding box center [636, 480] width 92 height 26
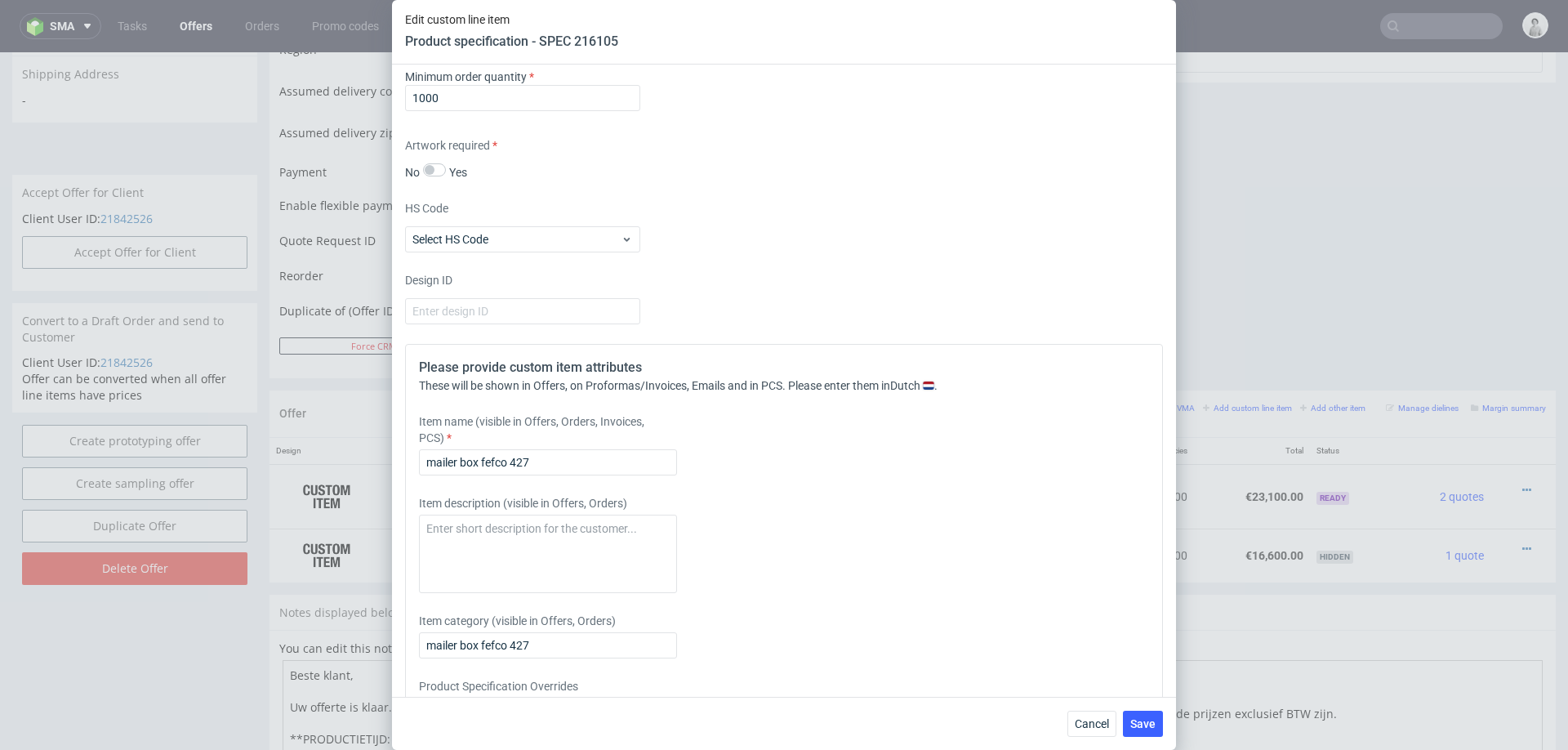
scroll to position [2378, 0]
click at [585, 459] on input "mailer box fefco 427" at bounding box center [547, 460] width 258 height 26
type input "mailer box fefco 427 full colour offset print CMYK + anti scratch lamination on…"
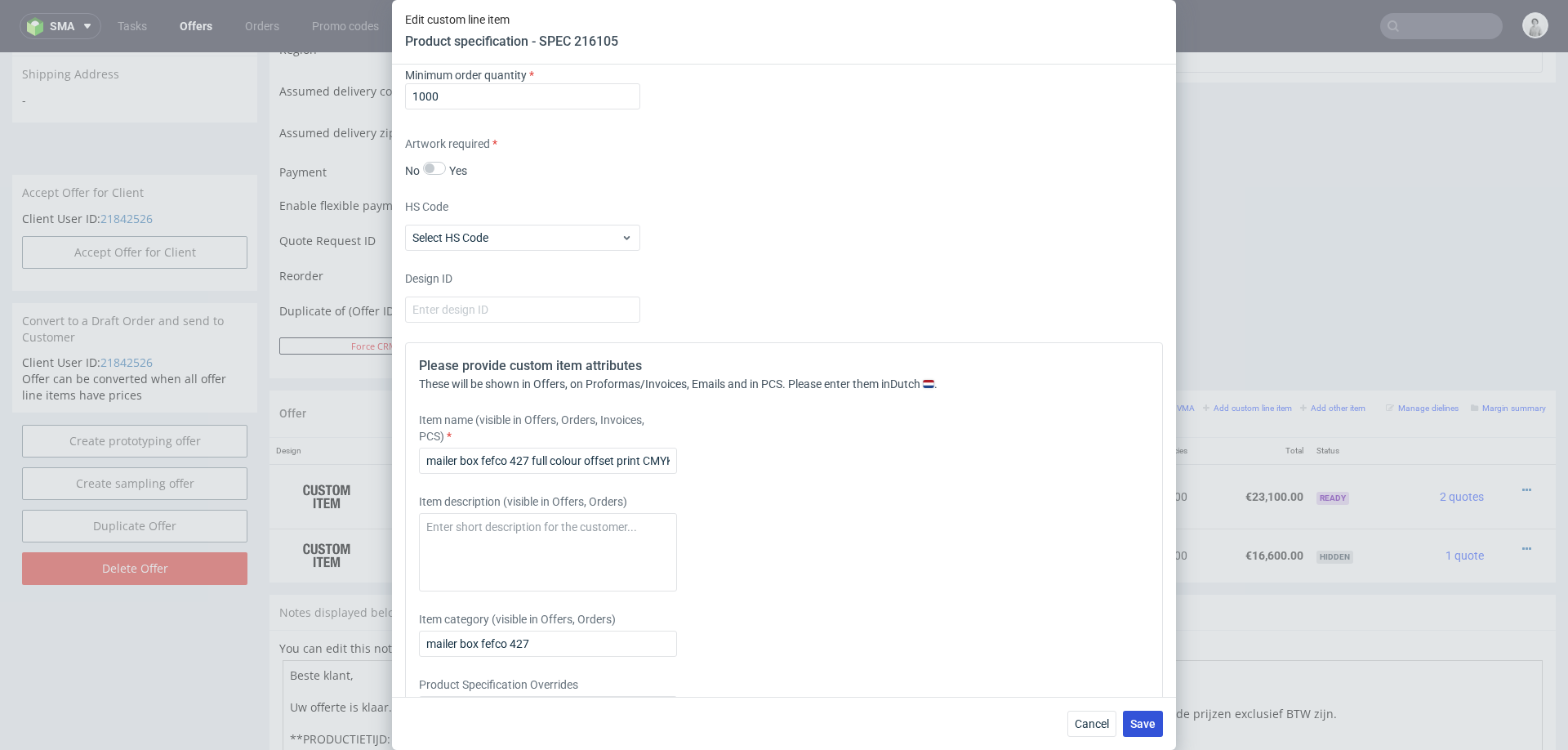
click at [1140, 719] on span "Save" at bounding box center [1143, 723] width 25 height 12
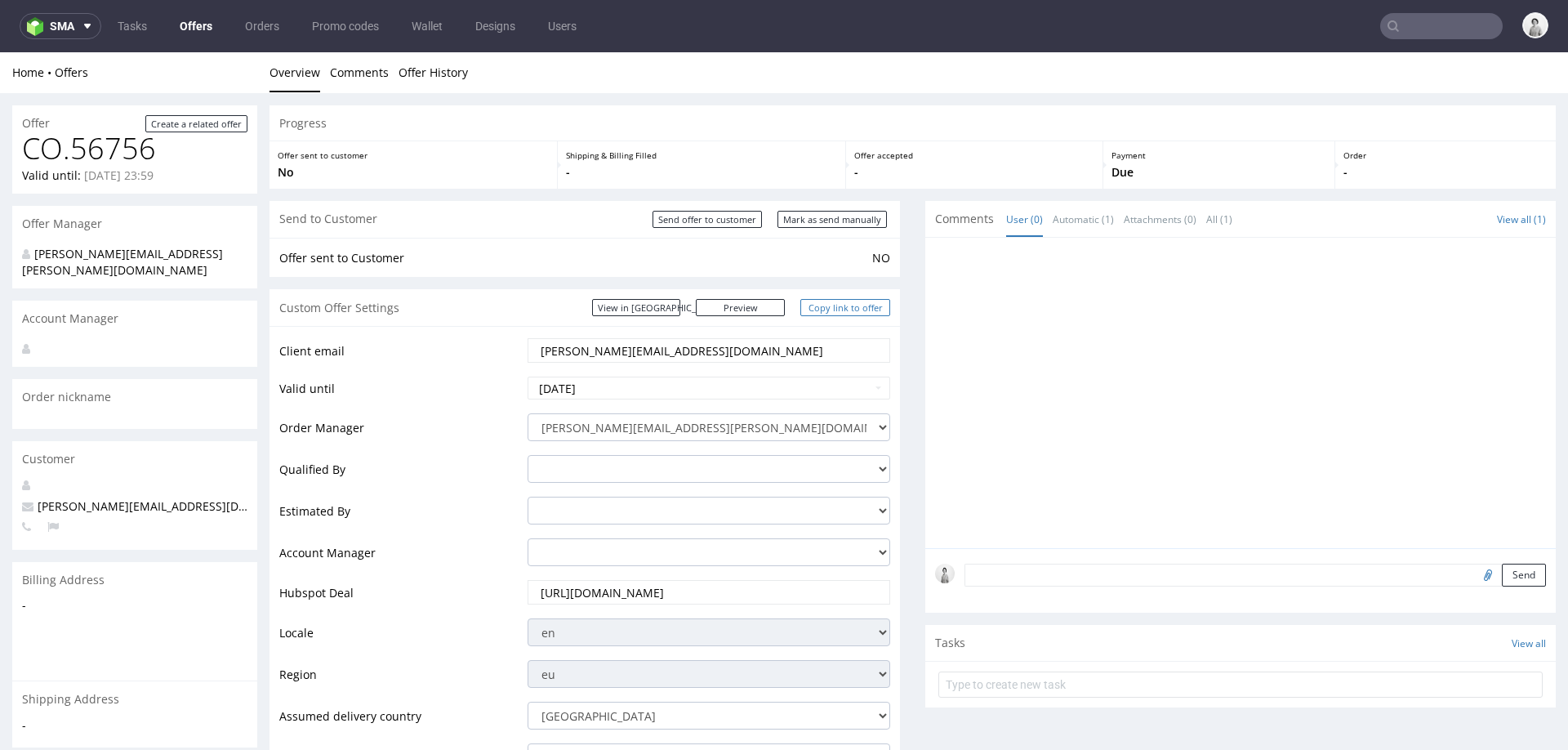
click at [834, 309] on link "Copy link to offer" at bounding box center [845, 307] width 89 height 17
click at [835, 211] on input "Mark as send manually" at bounding box center [832, 219] width 109 height 17
type input "In progress..."
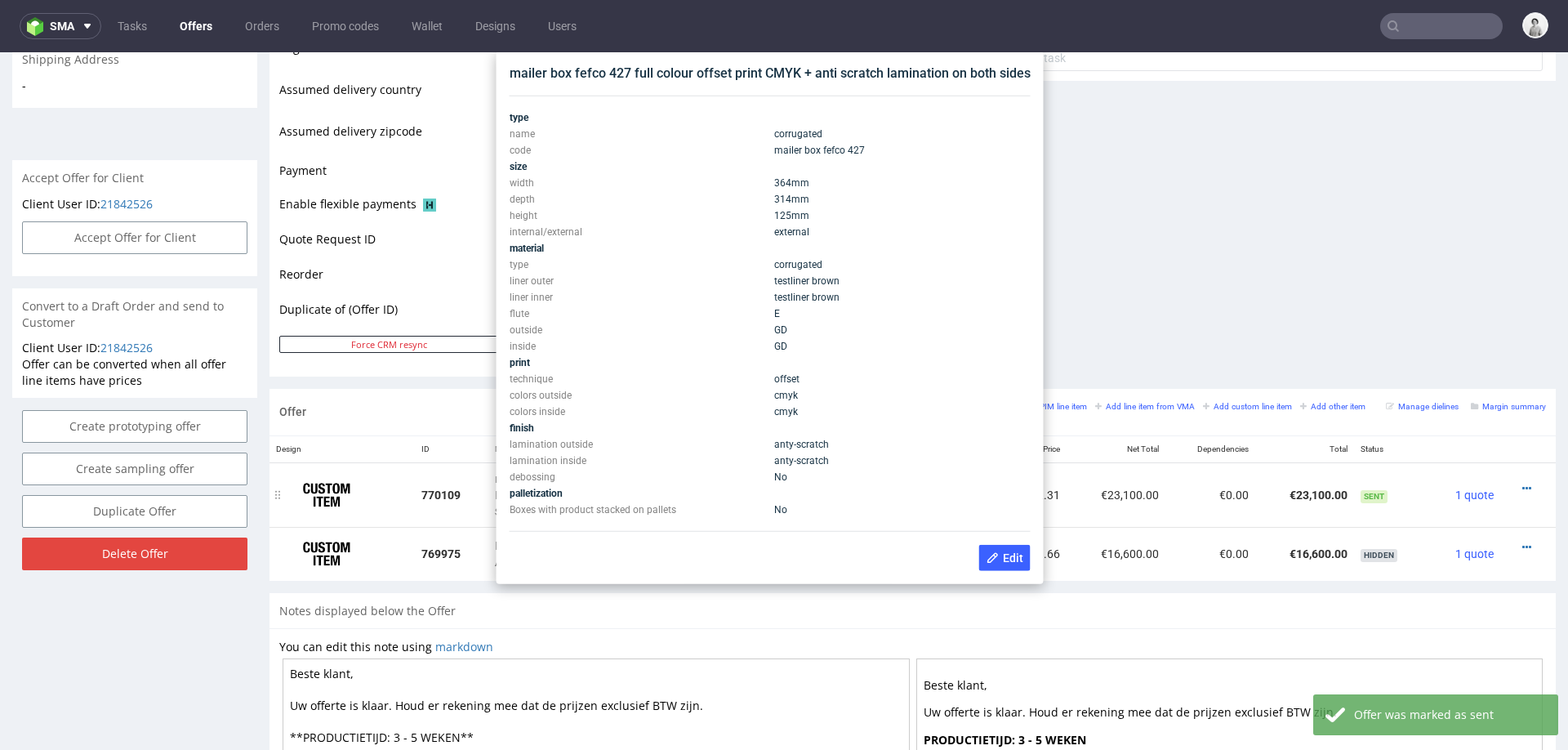
scroll to position [633, 0]
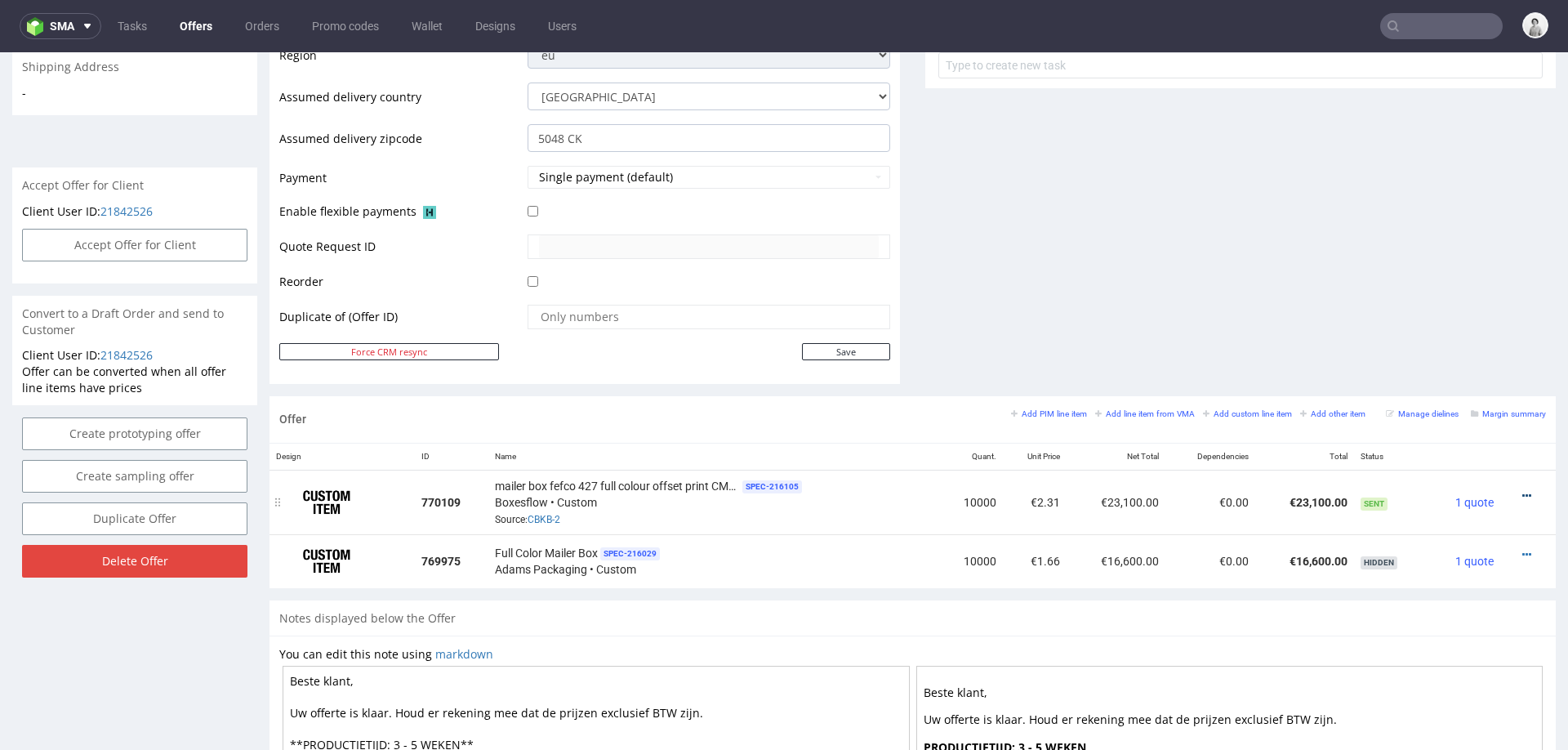
click at [1522, 490] on icon at bounding box center [1527, 496] width 9 height 12
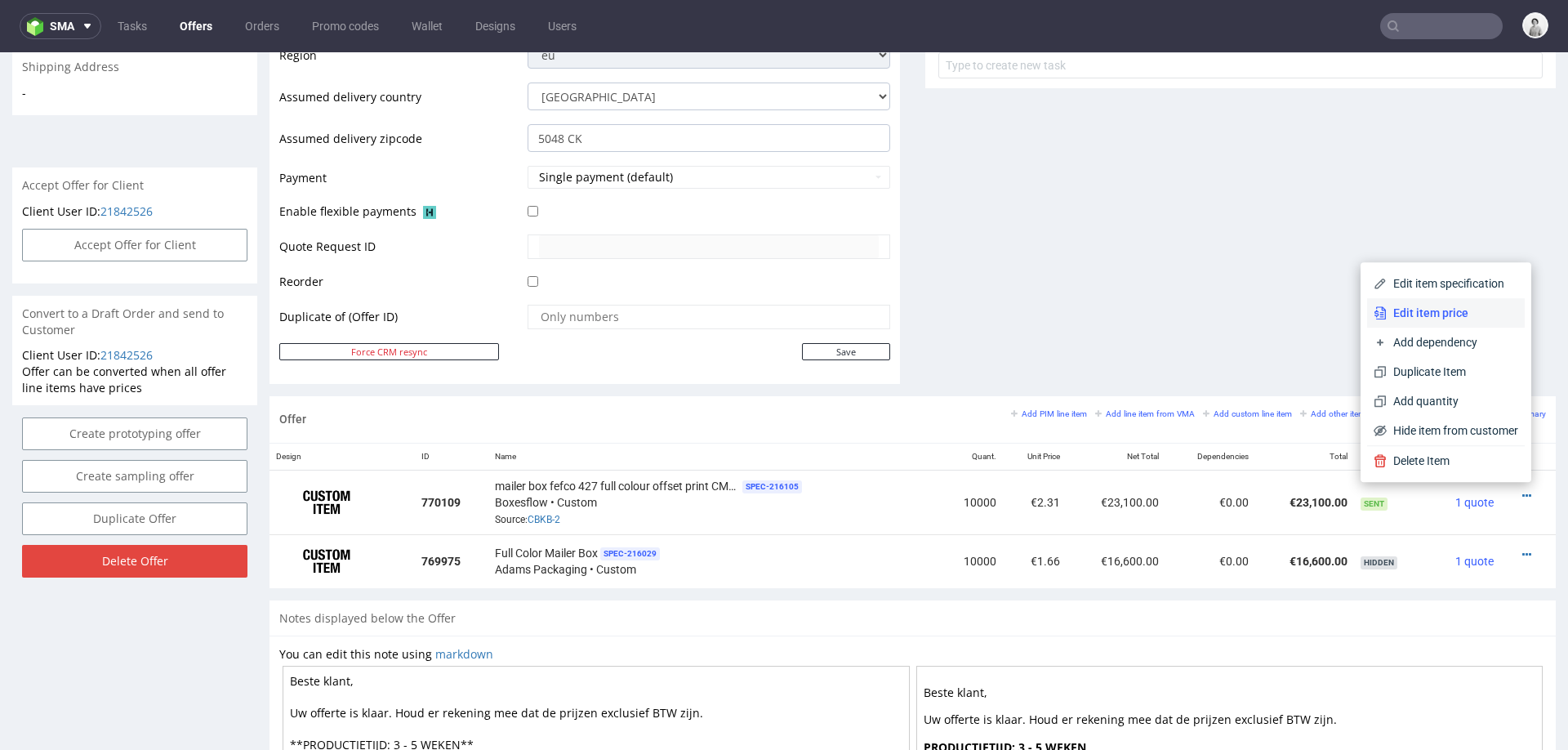
click at [1421, 304] on li "Edit item price" at bounding box center [1445, 312] width 157 height 30
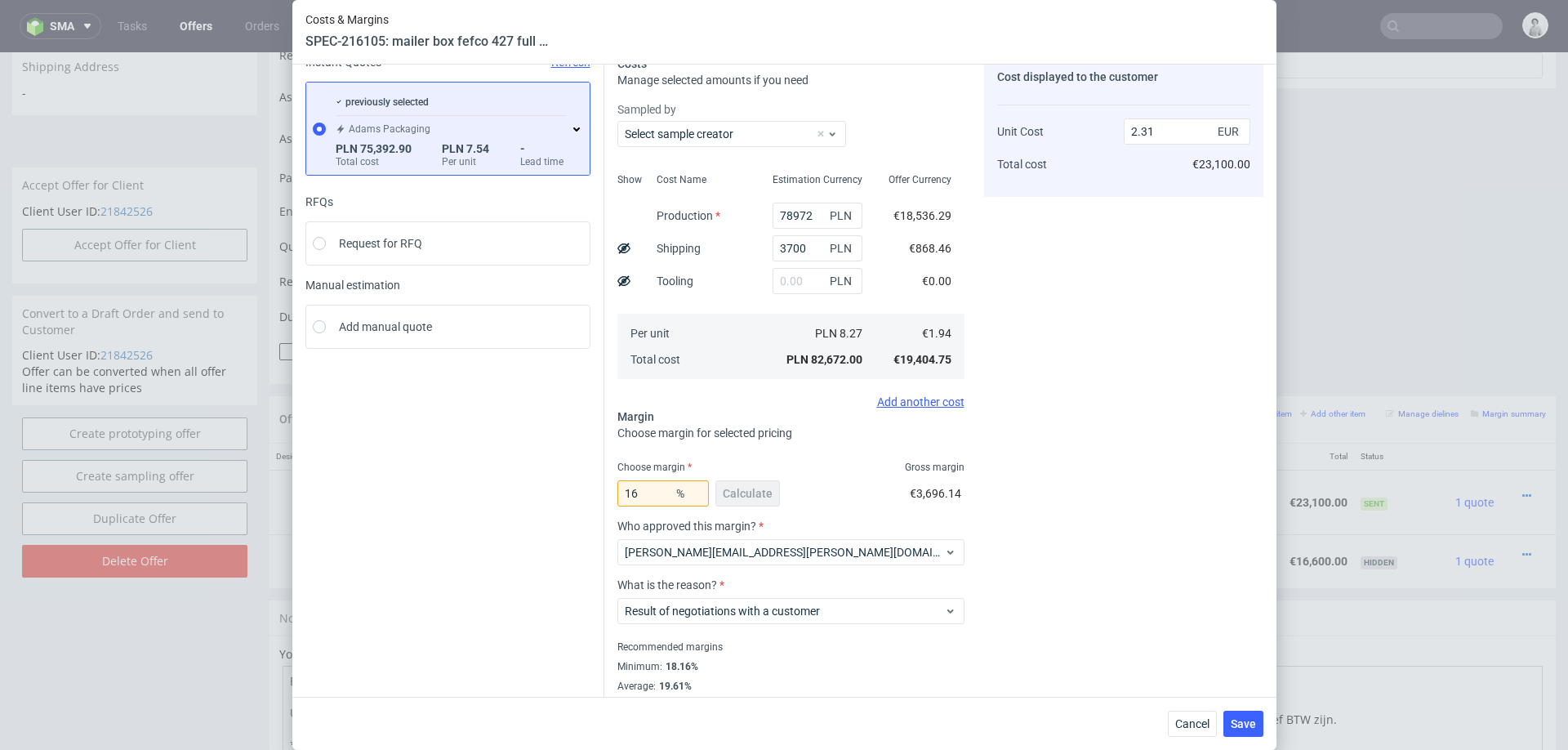
scroll to position [79, 0]
click at [648, 488] on input "16" at bounding box center [663, 489] width 91 height 26
type input "15"
type input "2.29"
type input "15"
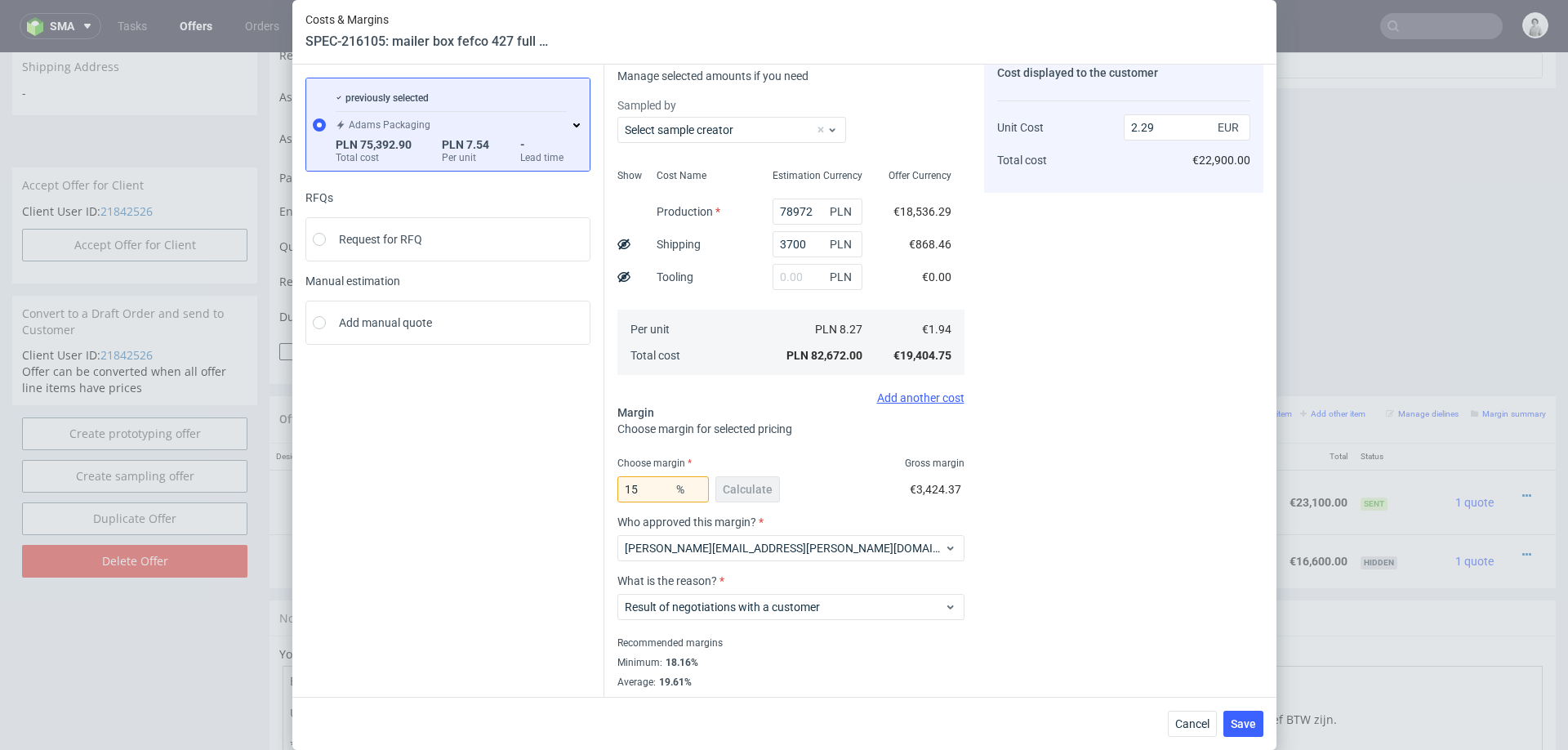
click at [965, 539] on div "Costs Manage selected amounts if you need Sampled by Select sample creator Show…" at bounding box center [934, 373] width 659 height 670
click at [1232, 720] on span "Save" at bounding box center [1243, 723] width 25 height 12
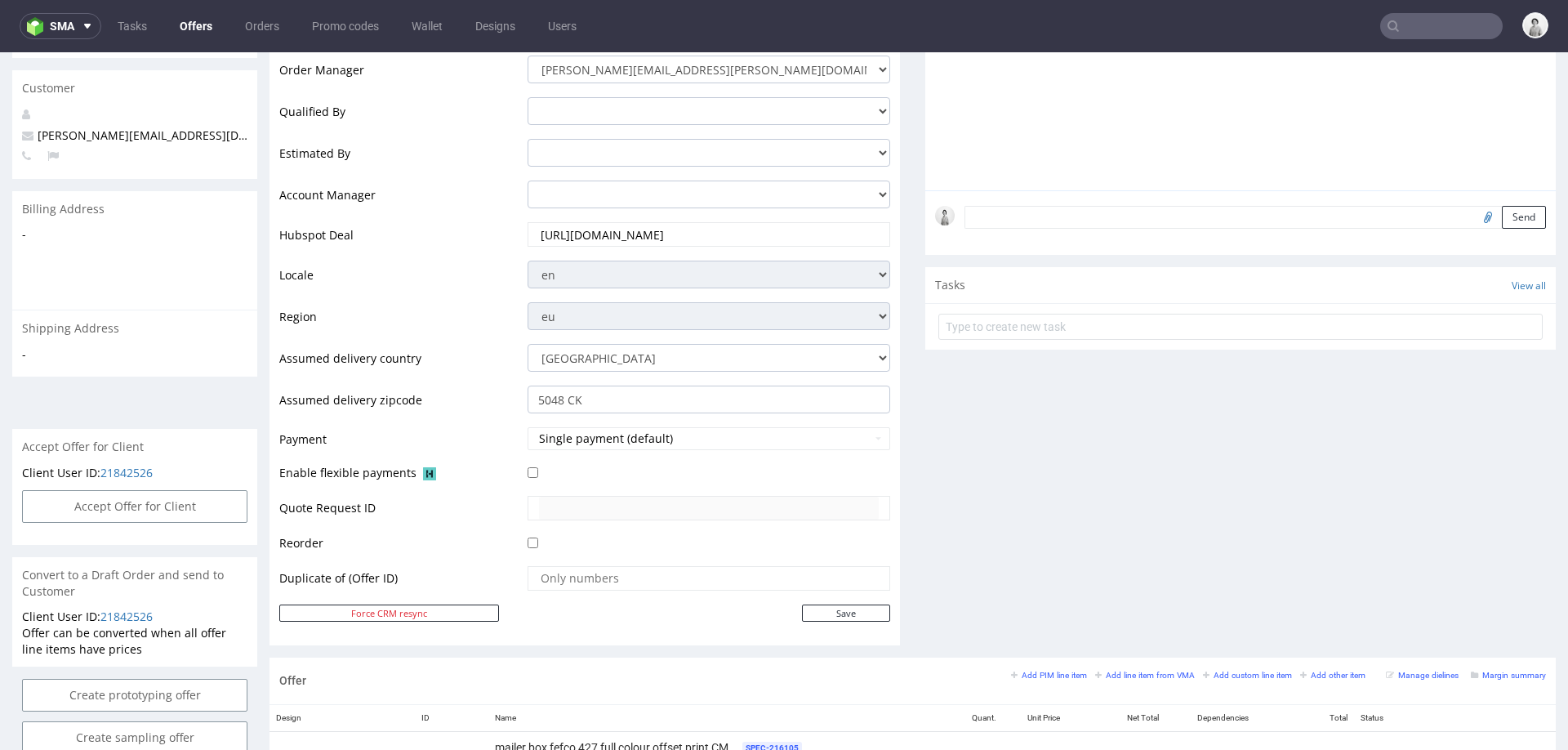
scroll to position [0, 0]
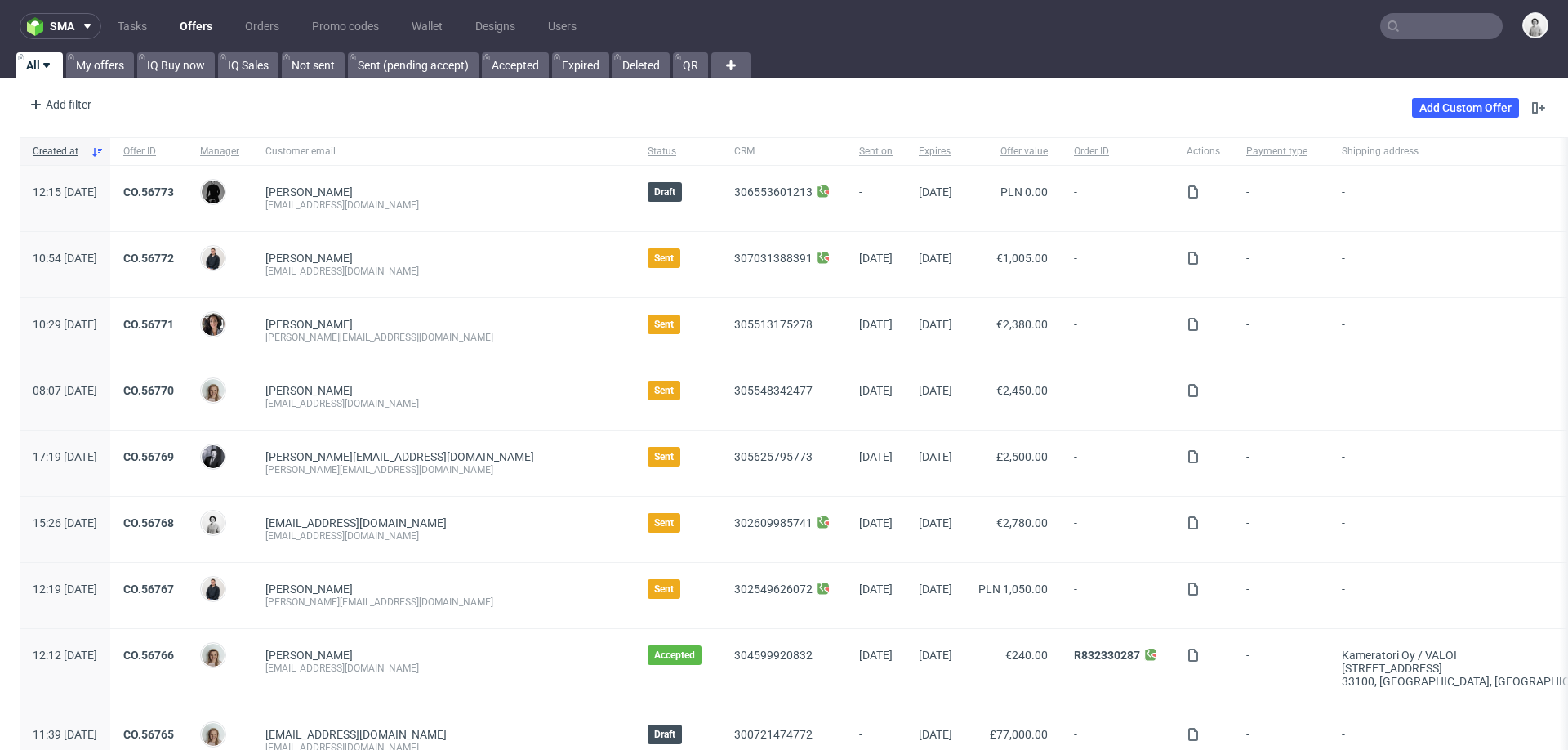
click at [1440, 21] on input "text" at bounding box center [1441, 26] width 123 height 26
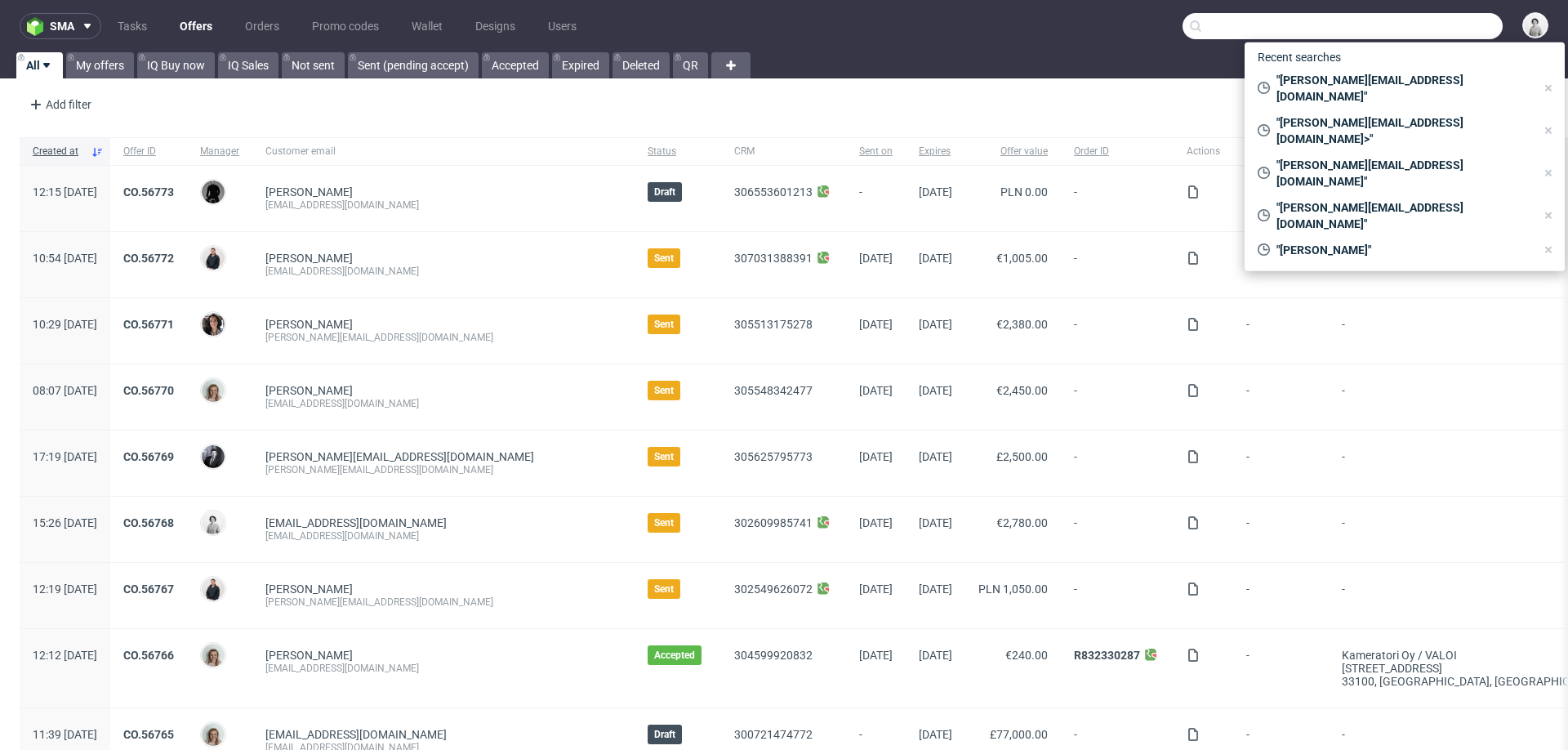
paste input "[EMAIL_ADDRESS][DOMAIN_NAME]"
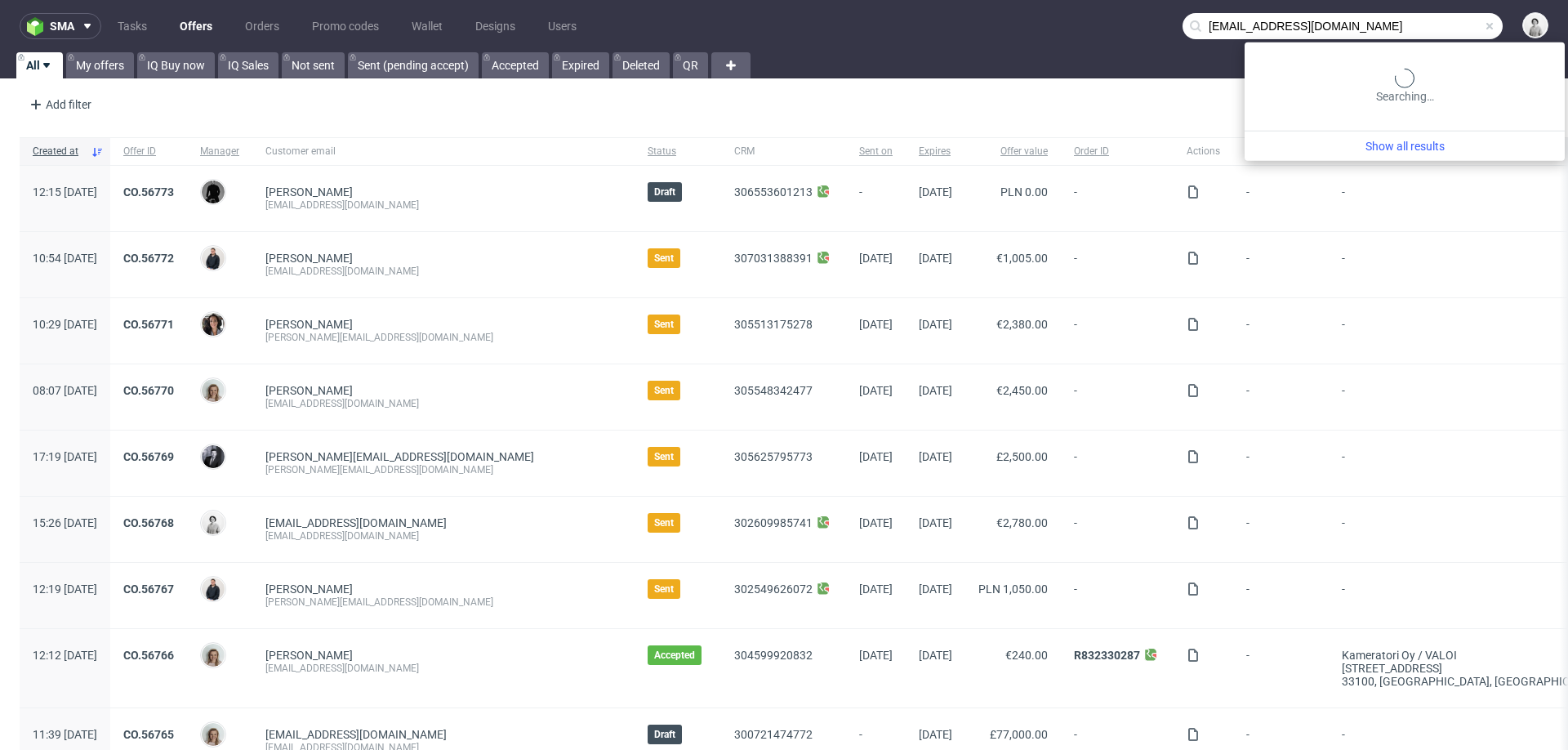
type input "[EMAIL_ADDRESS][DOMAIN_NAME]"
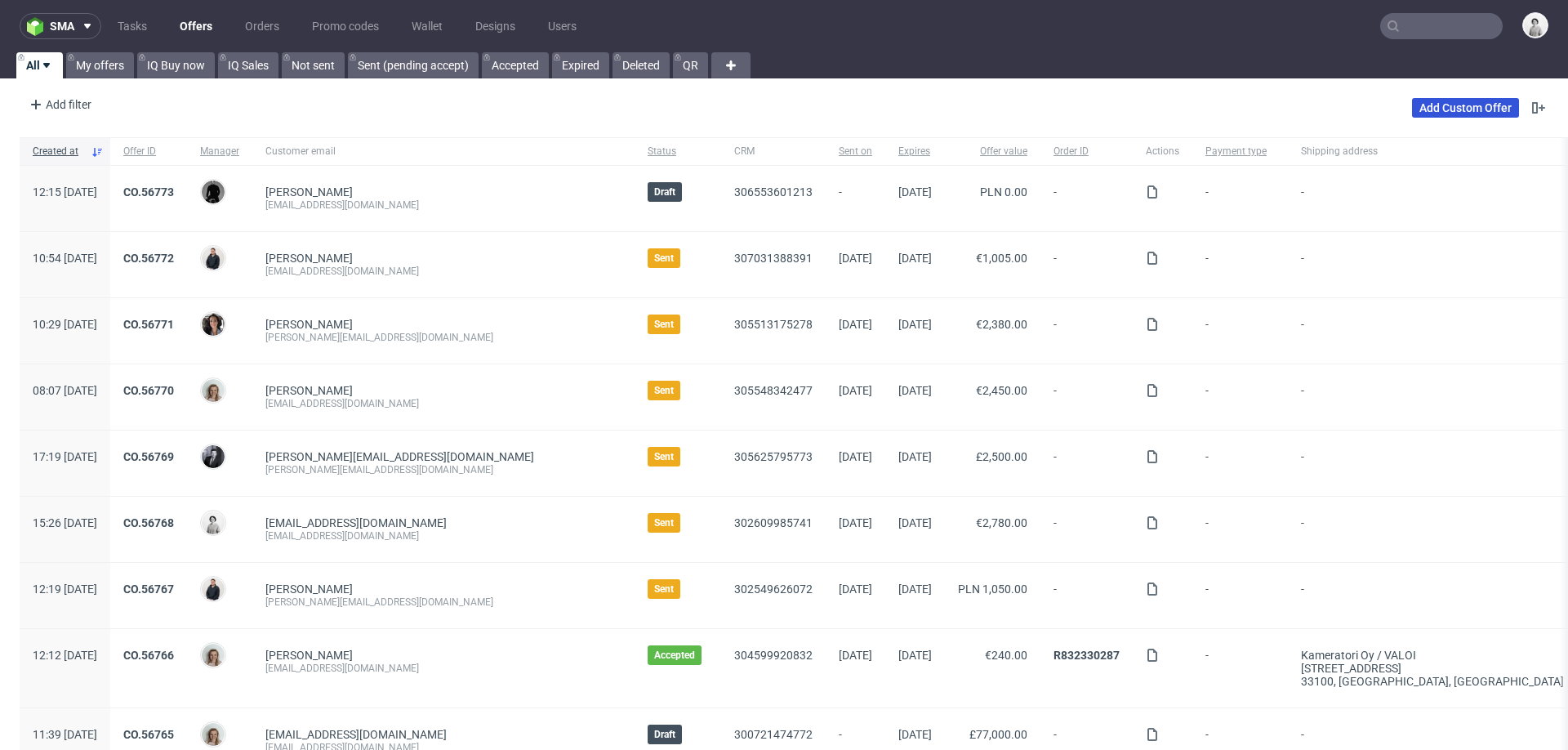
click at [1411, 117] on link "Add Custom Offer" at bounding box center [1465, 108] width 107 height 20
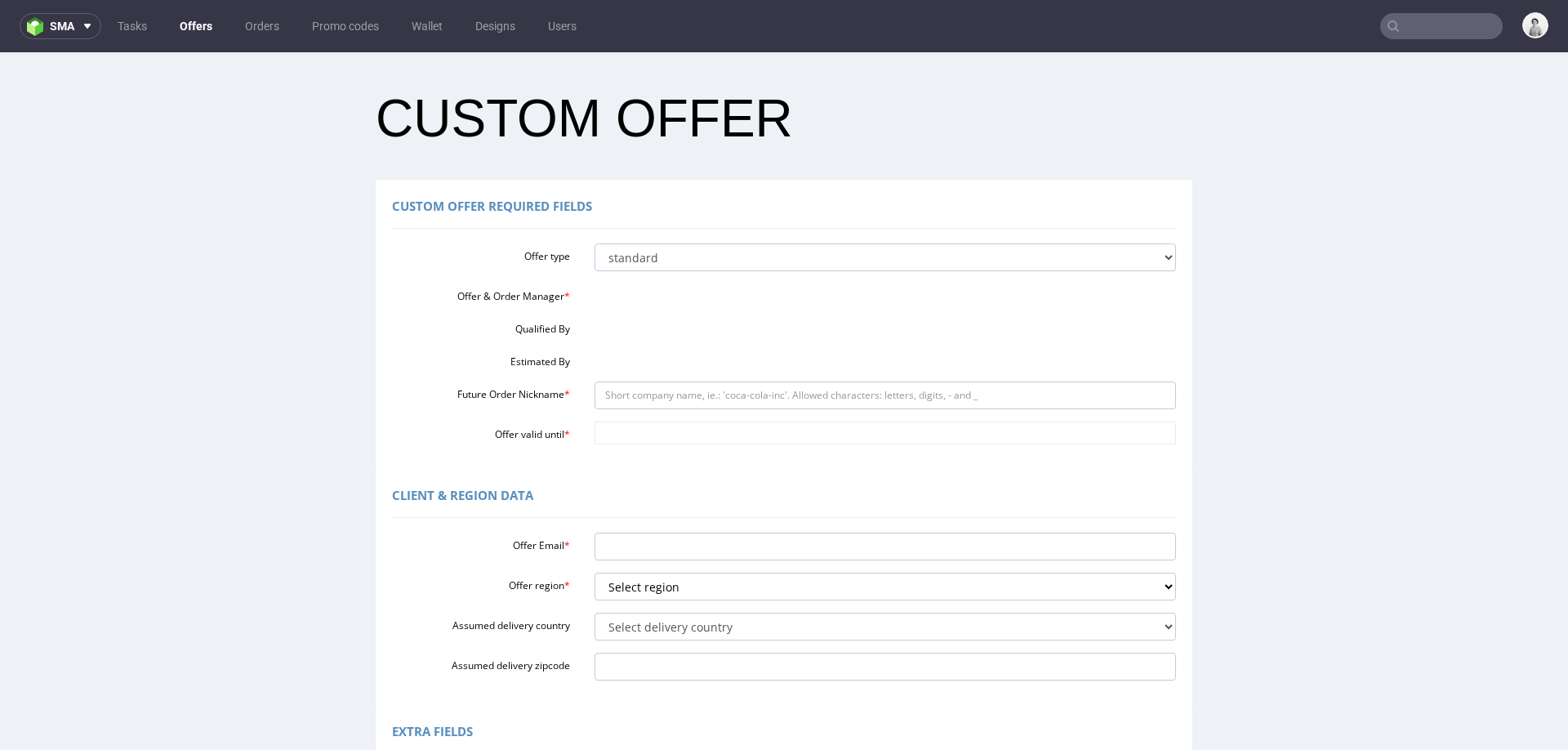
click at [648, 298] on div "Offer & Order Manager *" at bounding box center [784, 294] width 809 height 21
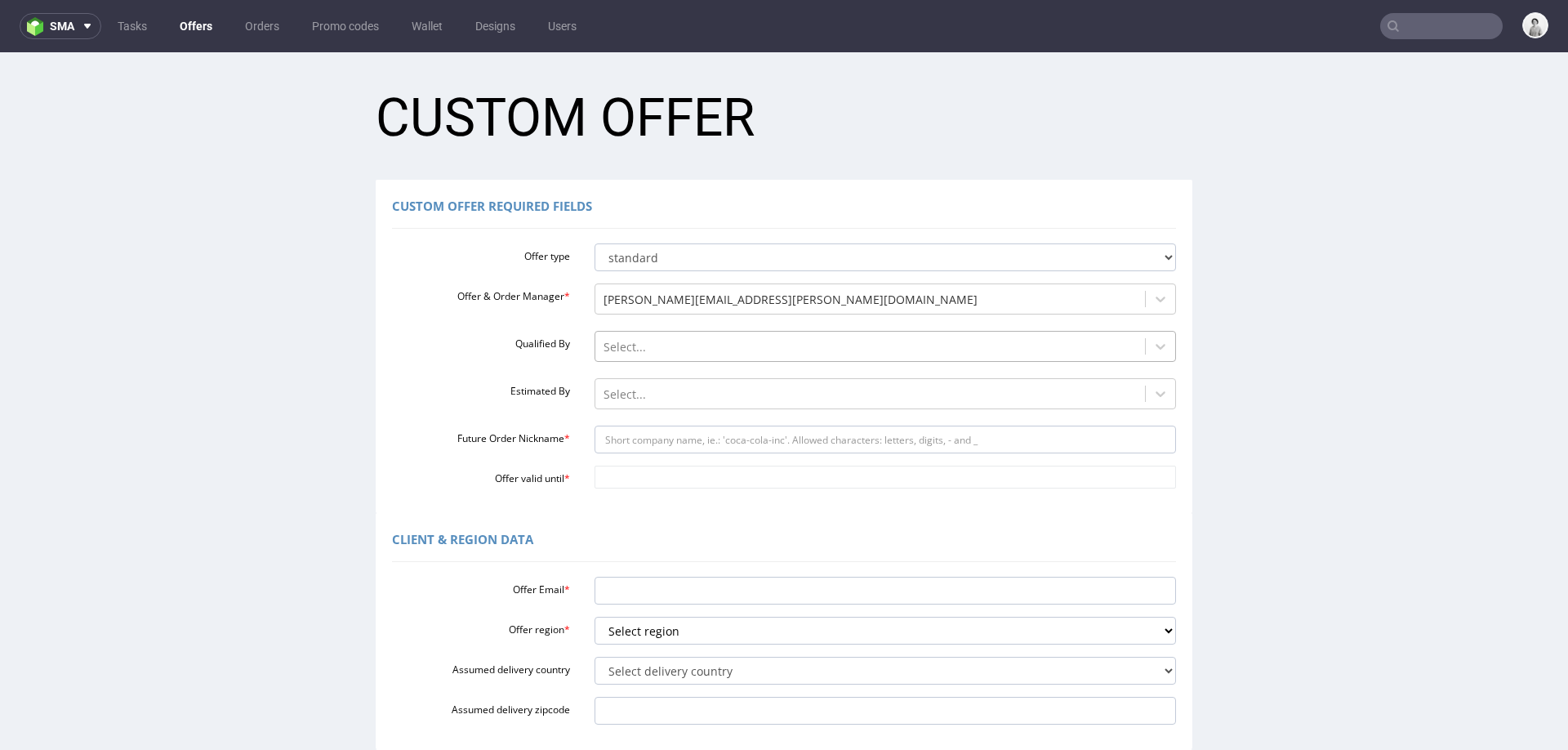
click at [638, 343] on div at bounding box center [870, 347] width 534 height 20
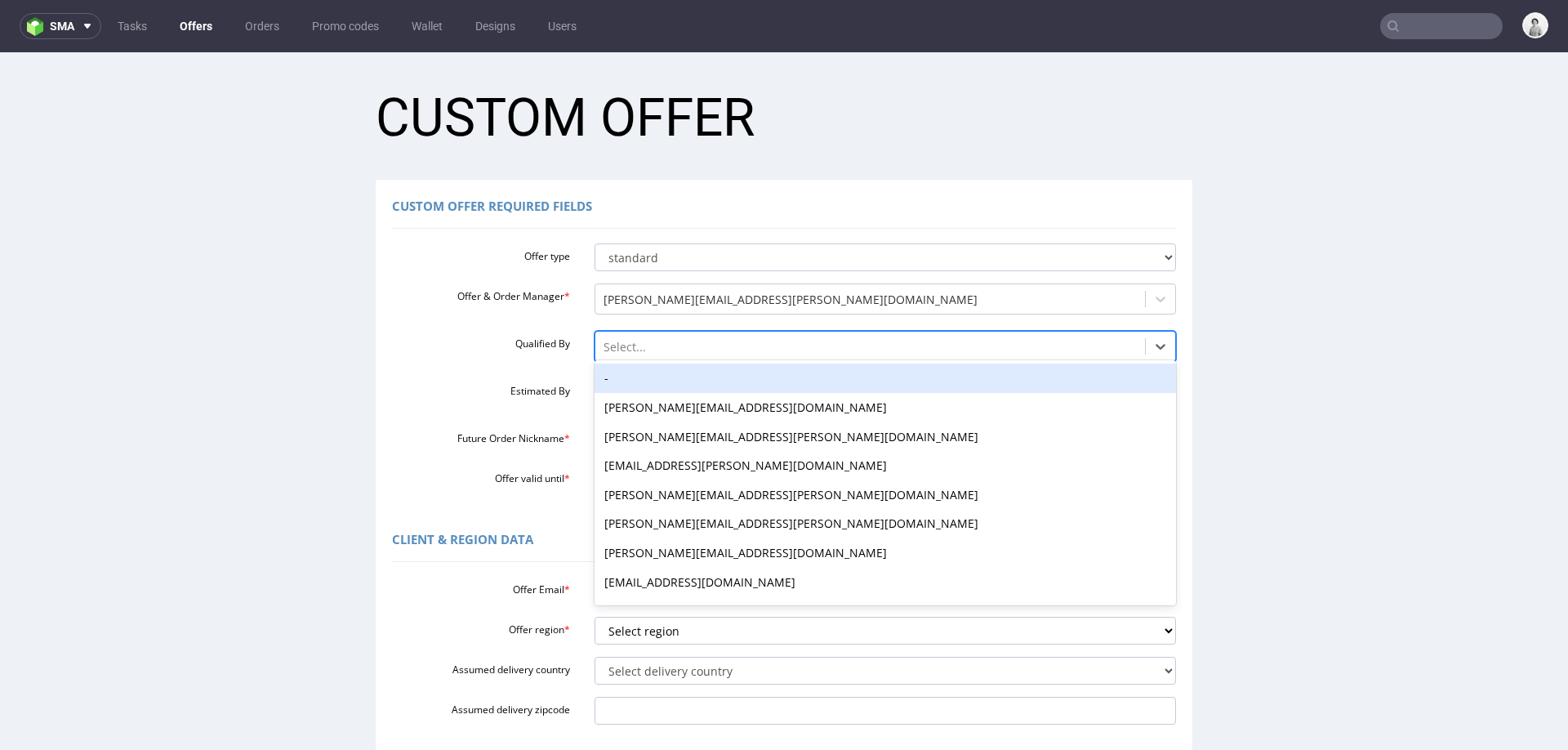
click at [640, 375] on div "-" at bounding box center [886, 378] width 582 height 30
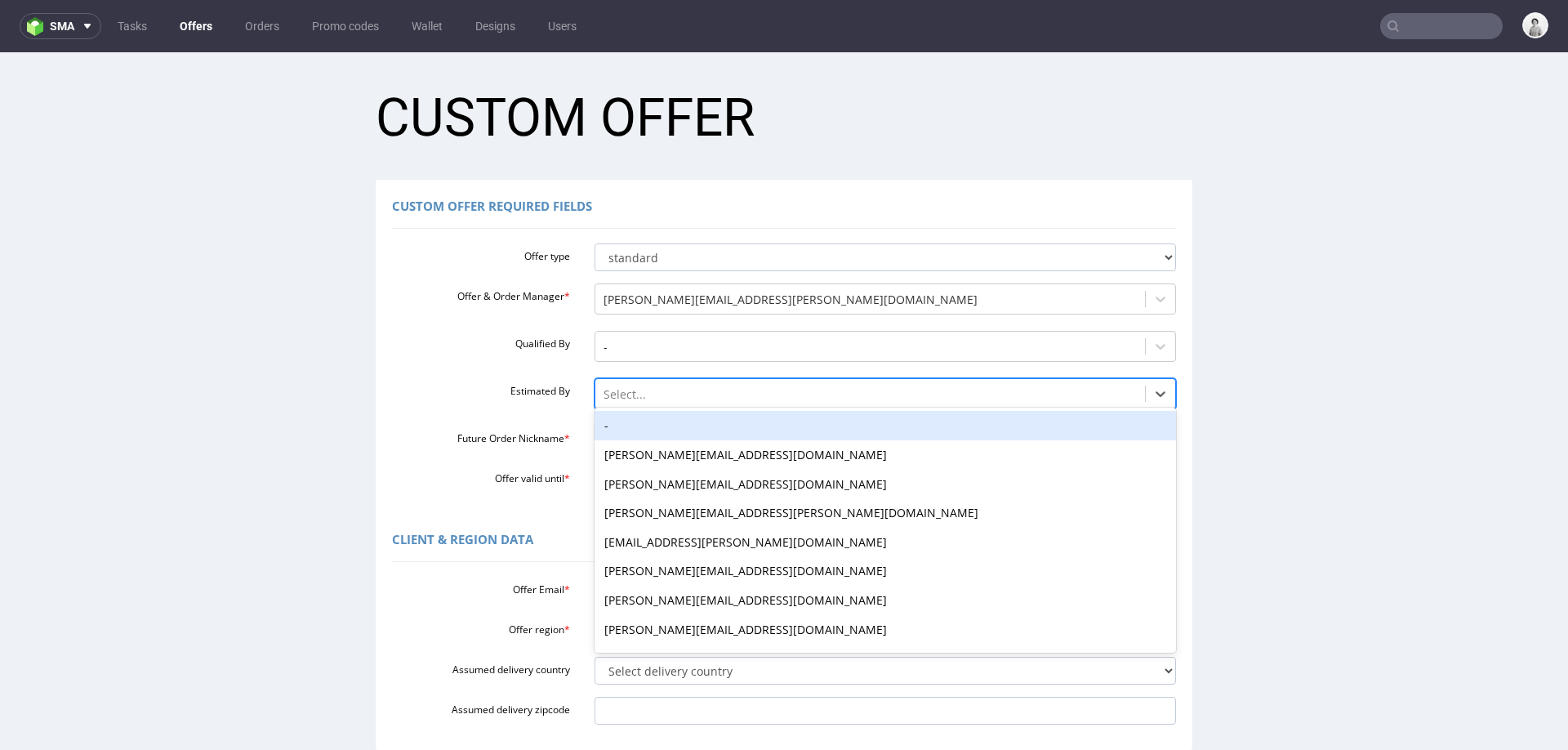
drag, startPoint x: 649, startPoint y: 392, endPoint x: 651, endPoint y: 423, distance: 31.1
click at [649, 392] on div at bounding box center [870, 395] width 534 height 20
drag, startPoint x: 648, startPoint y: 422, endPoint x: 658, endPoint y: 426, distance: 10.8
click at [650, 422] on div "-" at bounding box center [886, 425] width 582 height 30
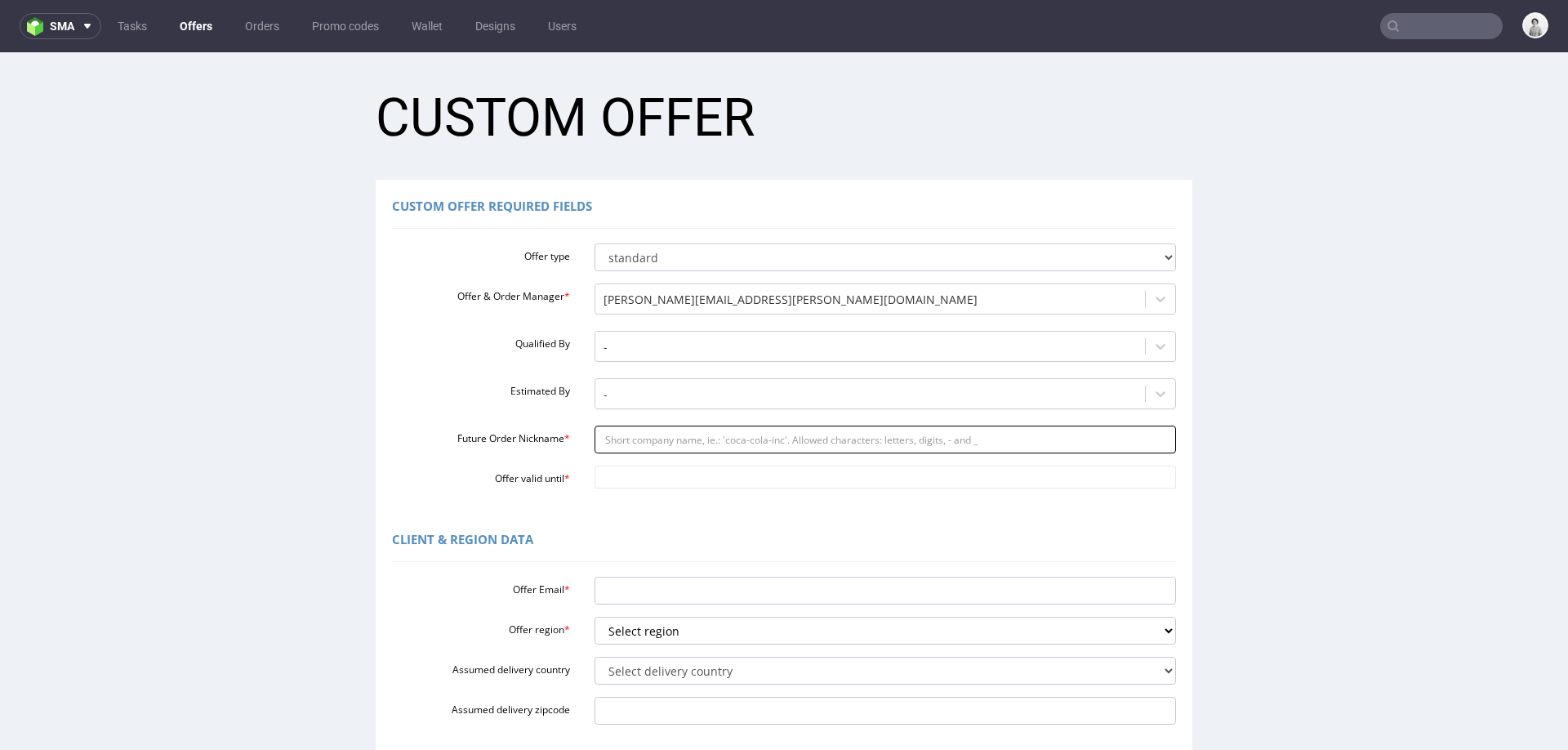
click at [673, 447] on input "Future Order Nickname *" at bounding box center [886, 439] width 582 height 28
paste input "jhirstinntravelcouk"
type input "jhirstinntravelcouk"
click at [643, 482] on input "Offer valid until *" at bounding box center [886, 477] width 582 height 23
click at [672, 458] on td "8" at bounding box center [675, 453] width 25 height 24
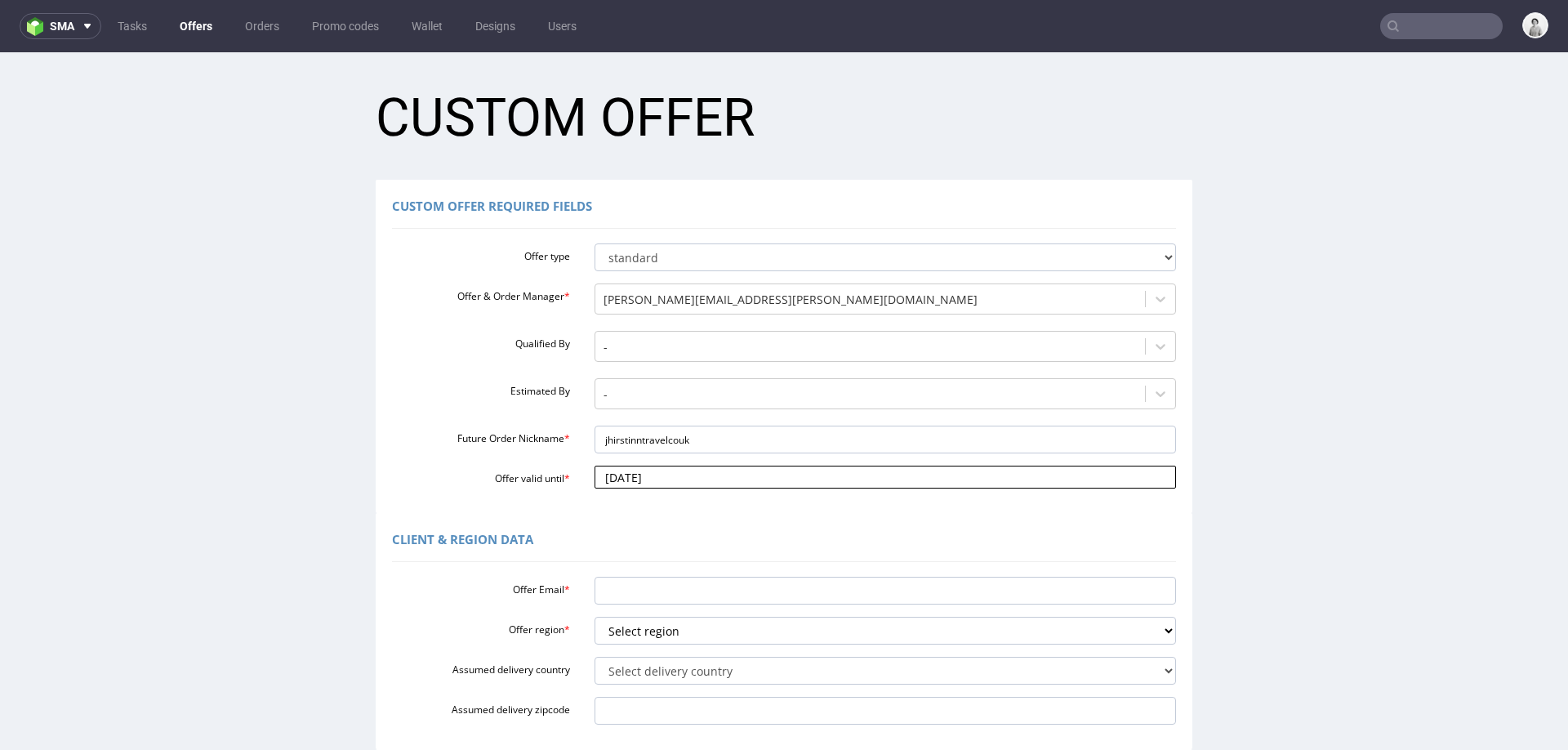
click at [655, 474] on input "2025-10-08" at bounding box center [886, 477] width 582 height 23
click at [681, 400] on td "22" at bounding box center [675, 404] width 25 height 24
type input "2025-10-22"
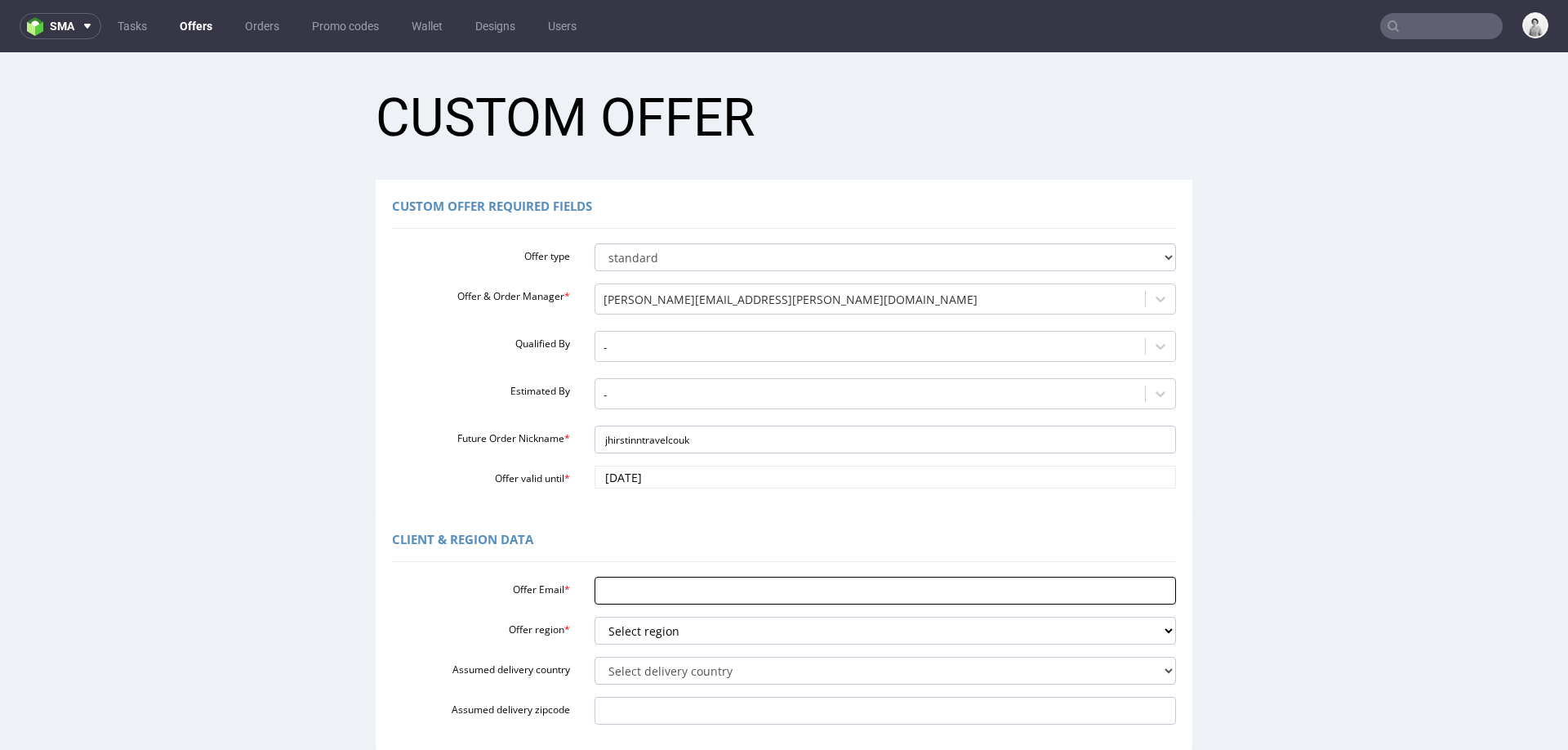
click at [662, 586] on input "Offer Email *" at bounding box center [886, 591] width 582 height 28
paste input "[EMAIL_ADDRESS][DOMAIN_NAME]"
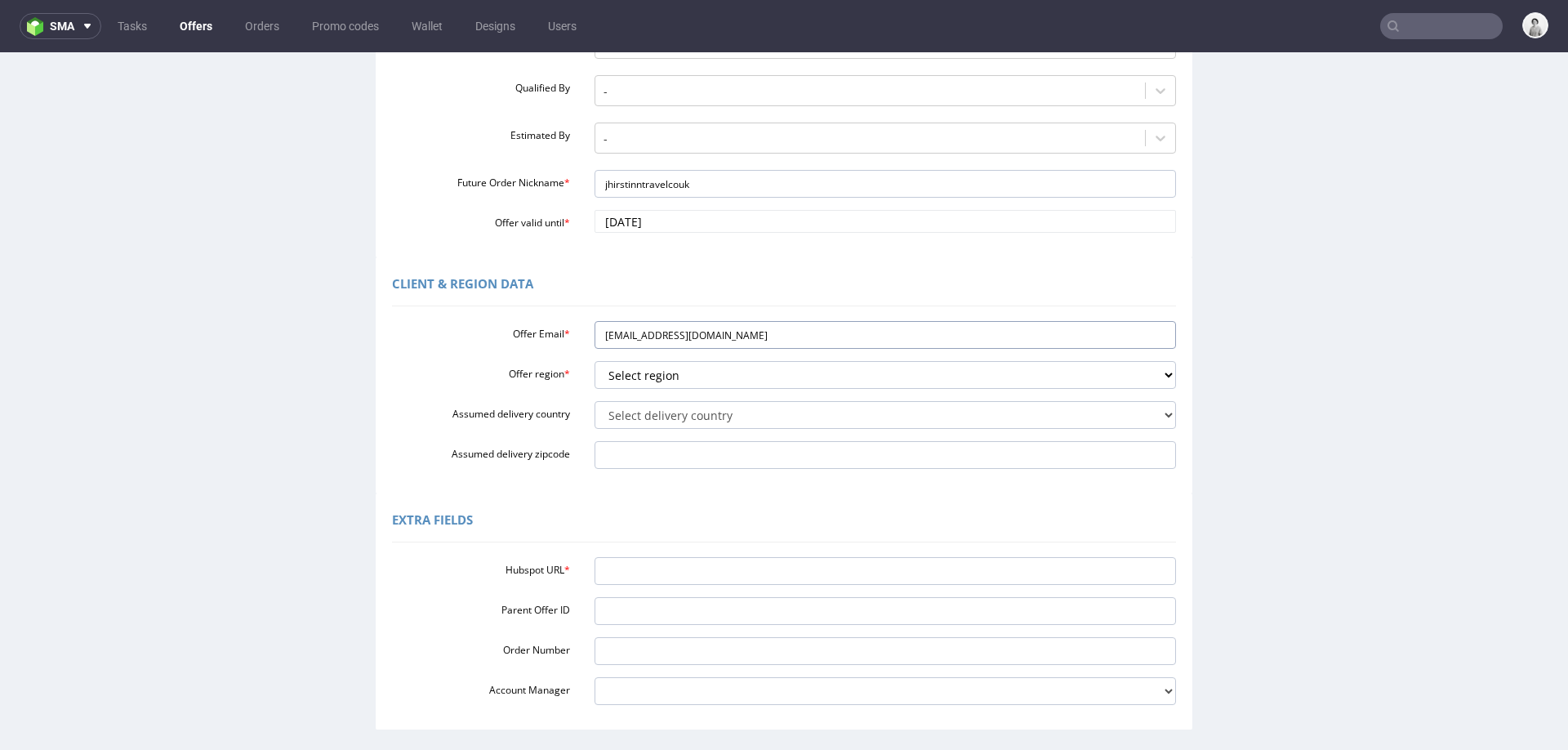
scroll to position [258, 0]
type input "[EMAIL_ADDRESS][DOMAIN_NAME]"
click at [666, 368] on select "Select region eu gb de pl fr it es" at bounding box center [886, 373] width 582 height 28
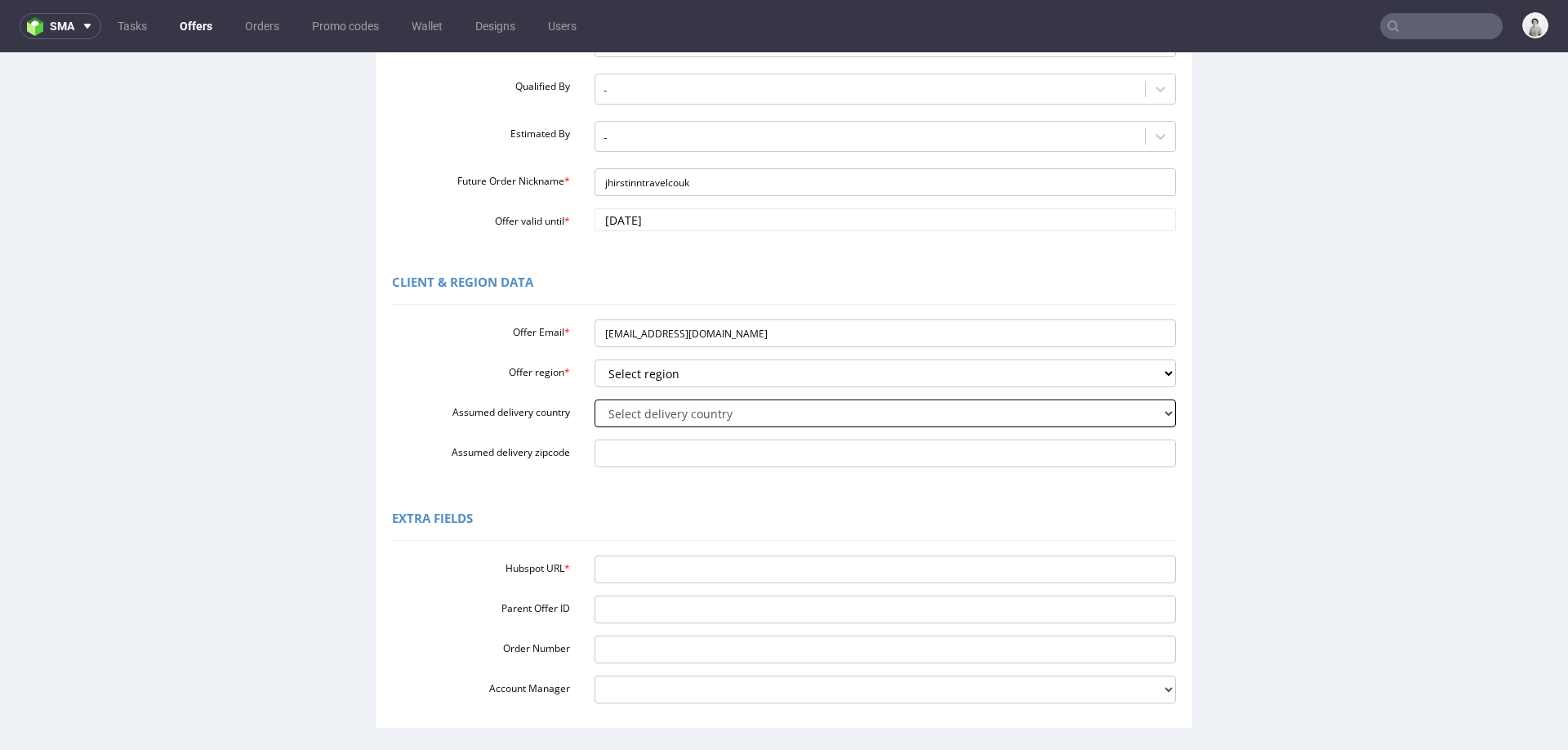
click at [820, 415] on select "Select delivery country Andorra Afghanistan Anguilla Albania Armenia Antarctica…" at bounding box center [886, 413] width 582 height 28
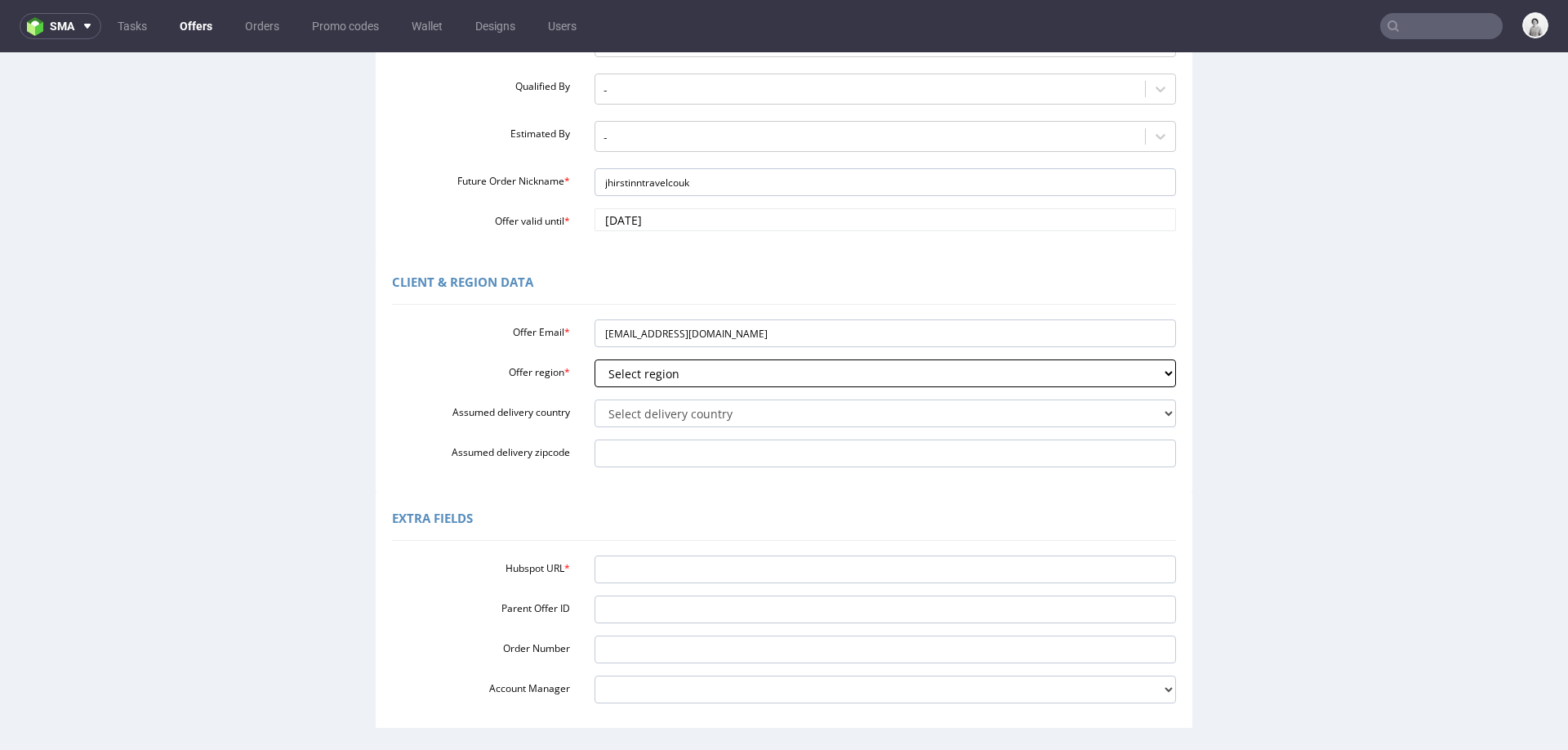
click at [764, 372] on select "Select region eu gb de pl fr it es" at bounding box center [886, 373] width 582 height 28
select select "gb"
click at [879, 574] on input "Hubspot URL *" at bounding box center [886, 569] width 582 height 28
paste input "https://app-eu1.hubspot.com/contacts/25600958/record/0-3/302087986377"
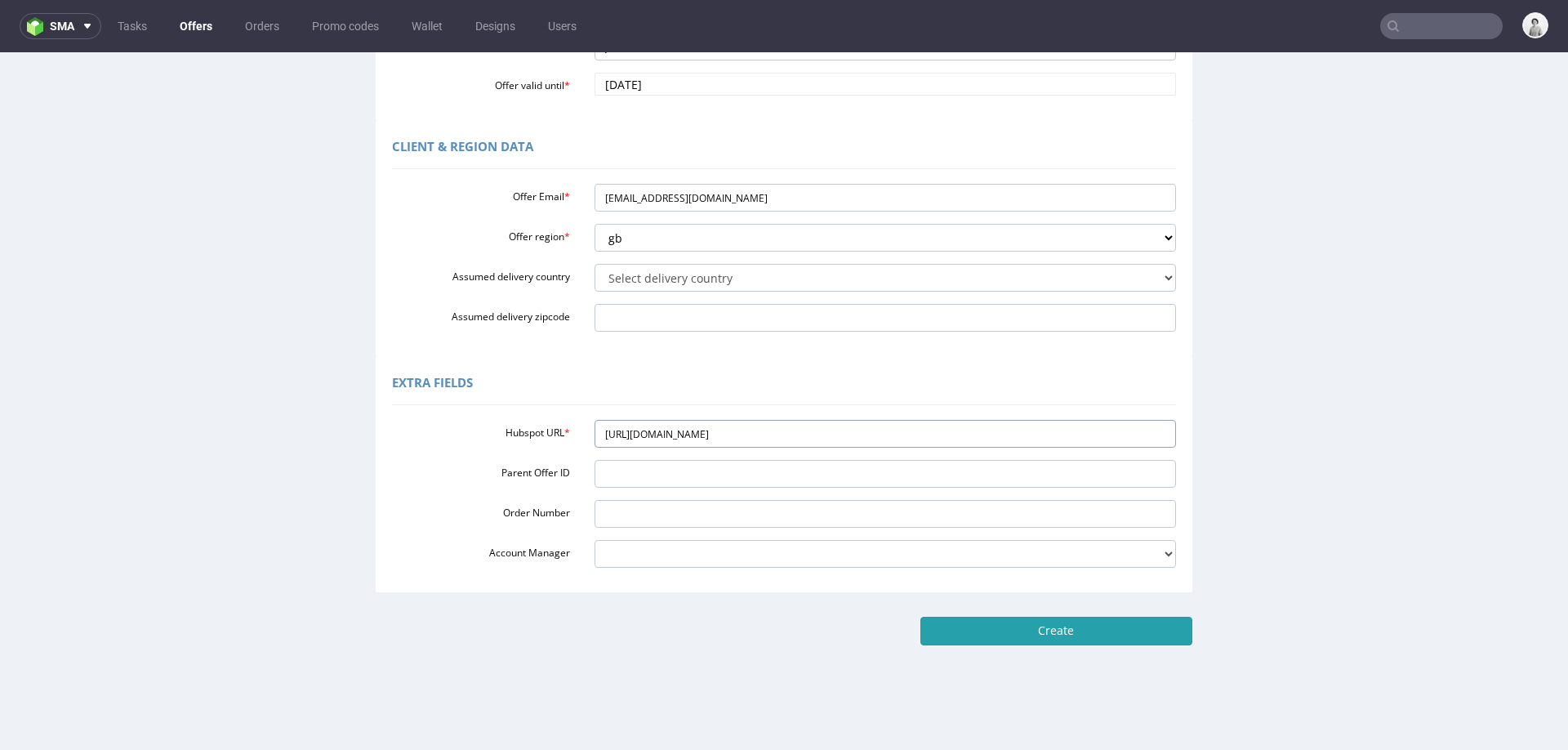
type input "https://app-eu1.hubspot.com/contacts/25600958/record/0-3/302087986377"
click at [1034, 633] on input "Create" at bounding box center [1056, 630] width 272 height 28
type input "Please wait..."
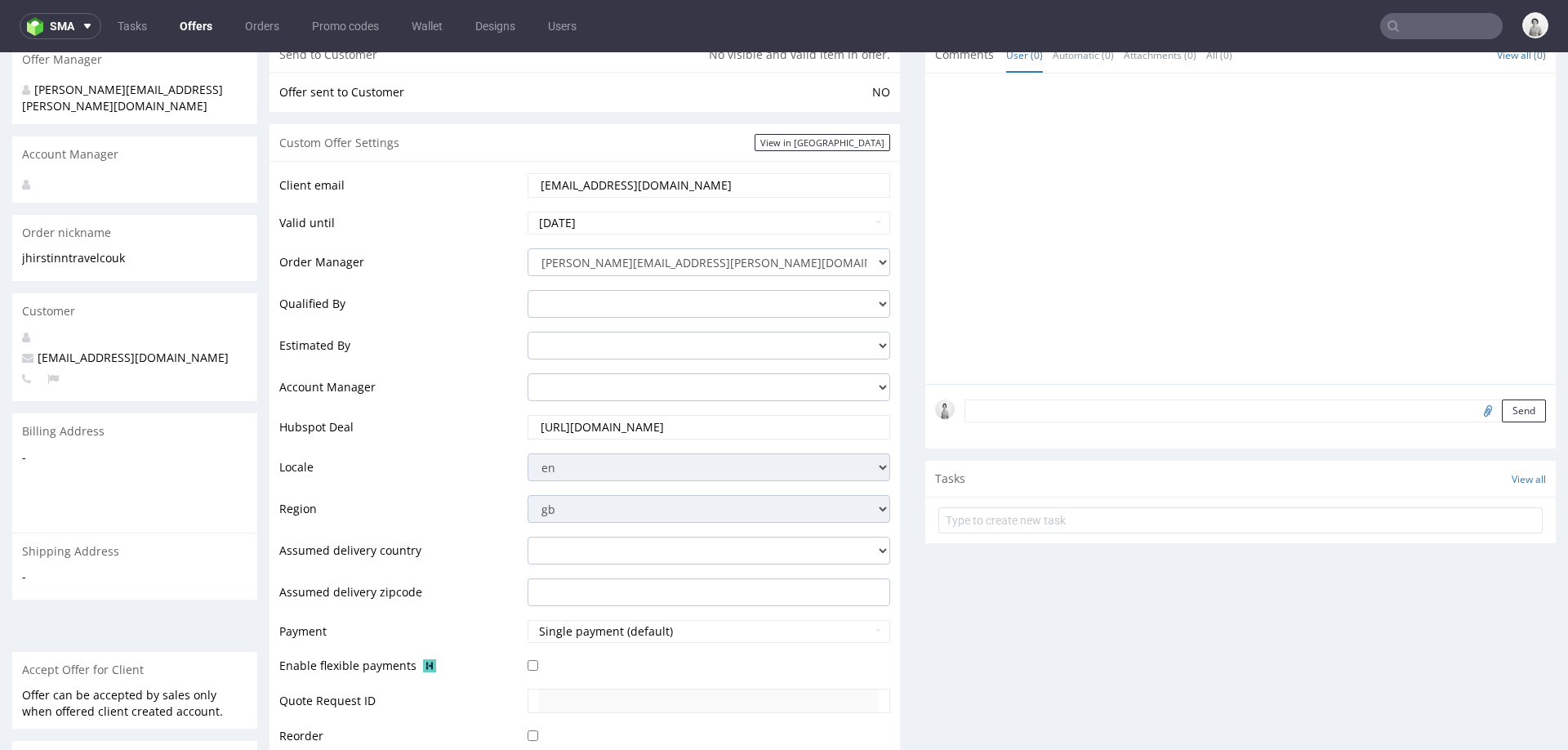
scroll to position [128, 0]
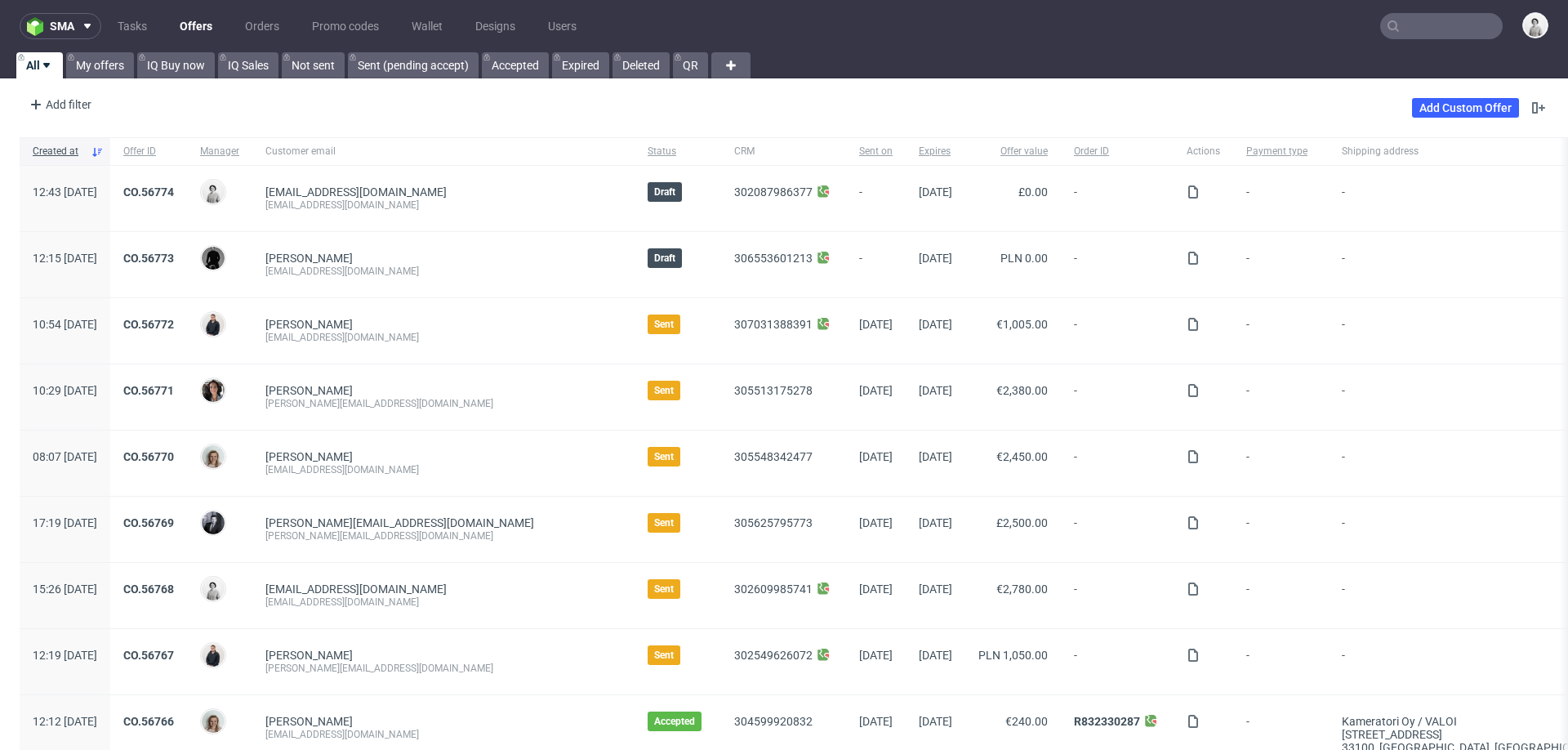
click at [1432, 25] on input "text" at bounding box center [1441, 26] width 123 height 26
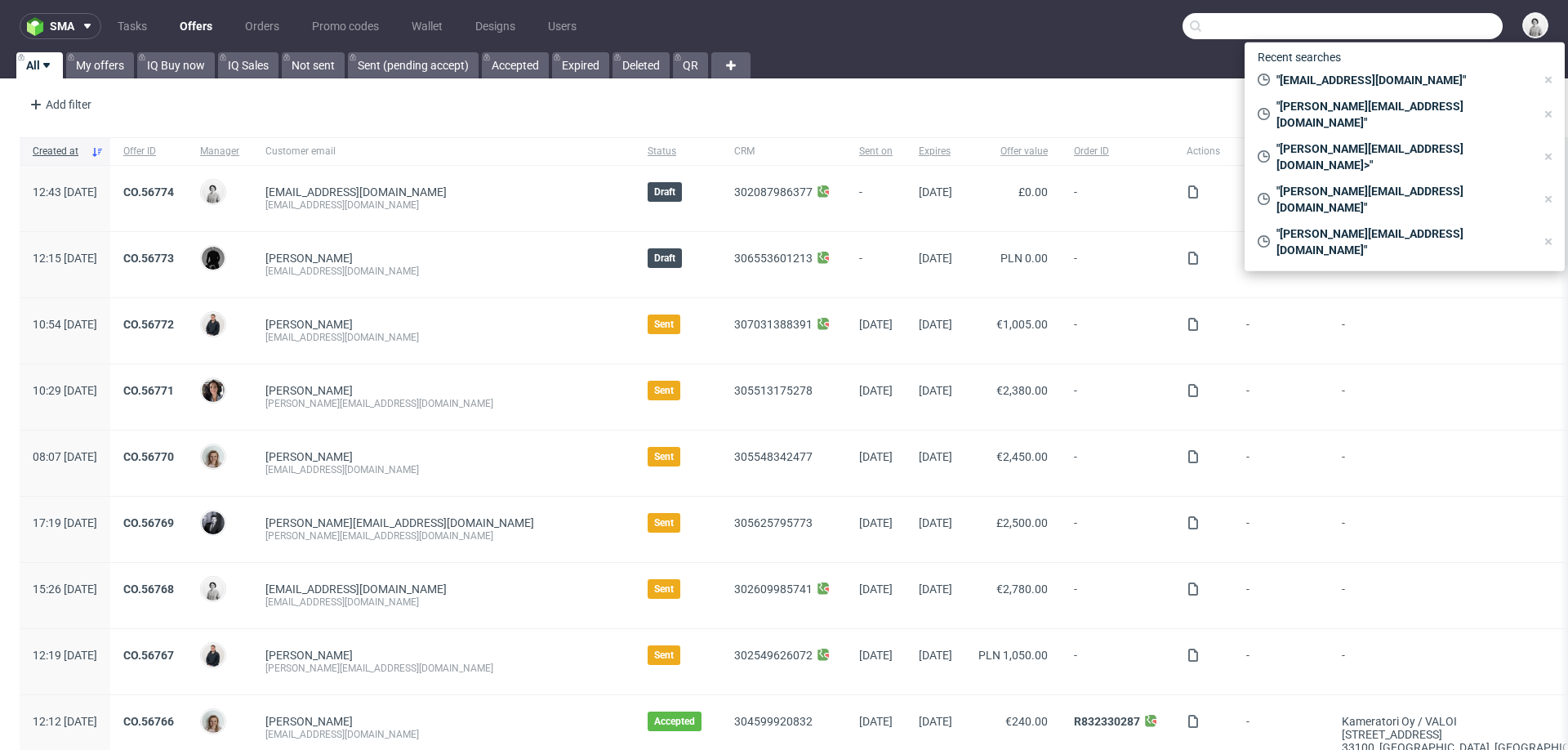
paste input "[PERSON_NAME][EMAIL_ADDRESS][DOMAIN_NAME]"
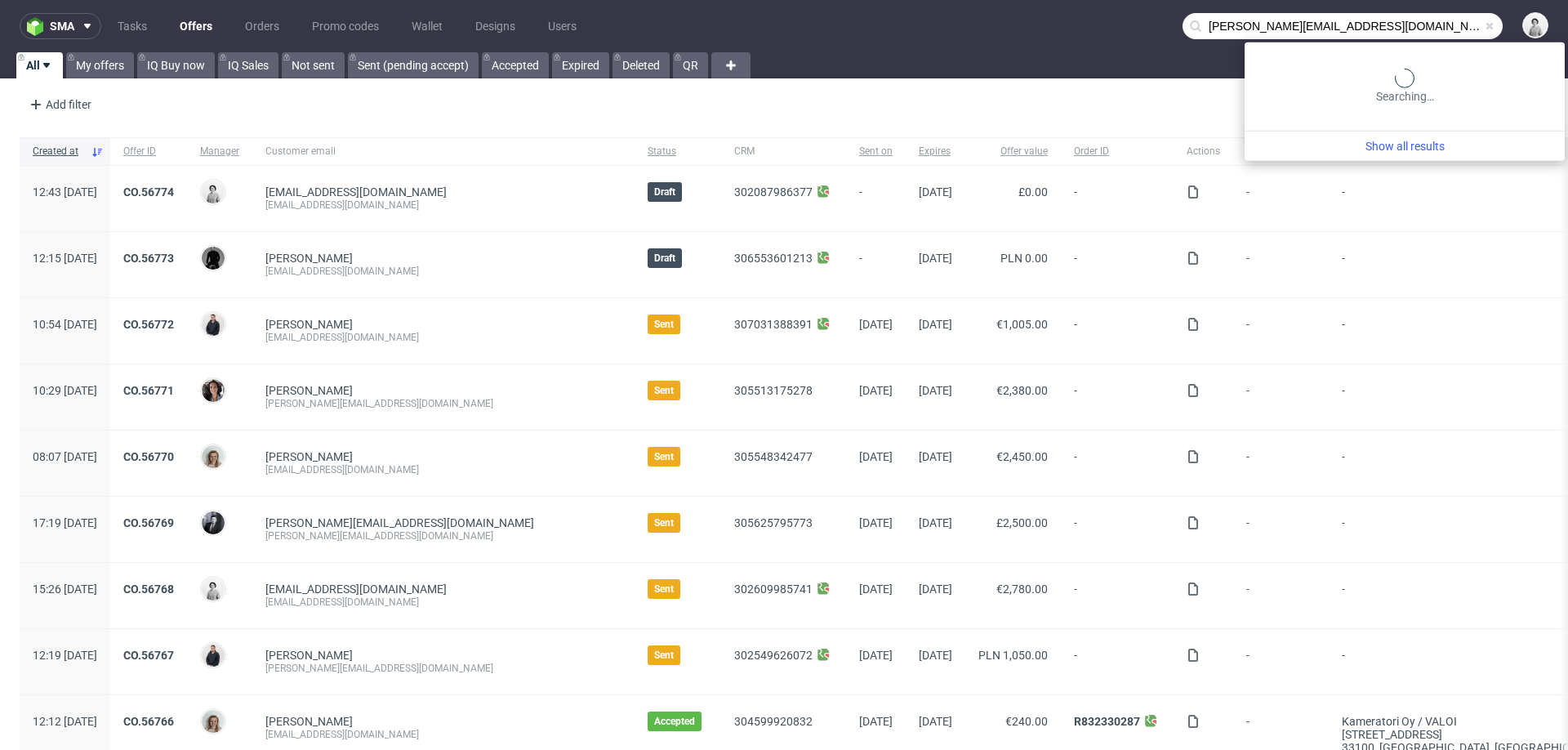
type input "[PERSON_NAME][EMAIL_ADDRESS][DOMAIN_NAME]"
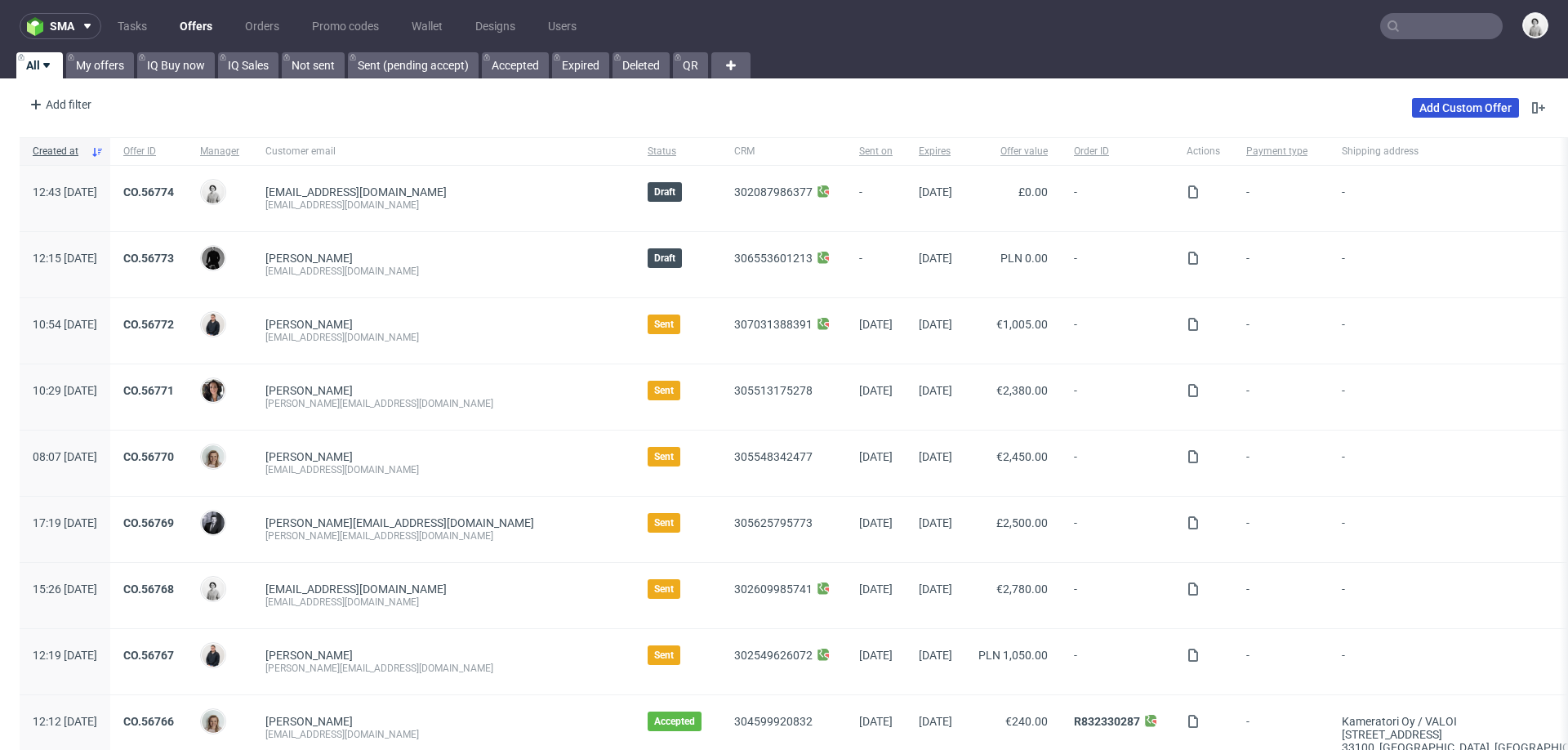
click at [1444, 113] on link "Add Custom Offer" at bounding box center [1465, 108] width 107 height 20
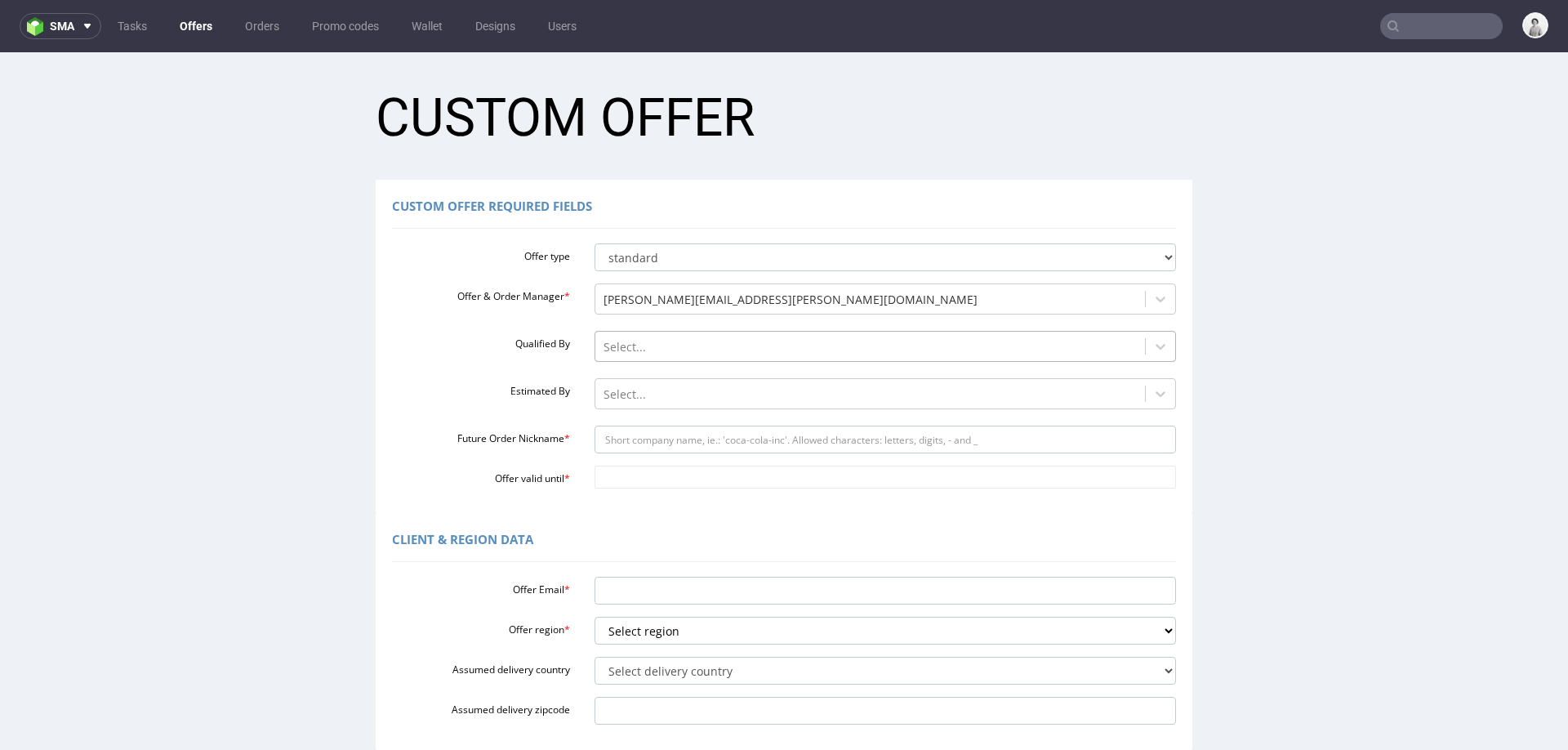
click at [691, 345] on div at bounding box center [870, 347] width 534 height 20
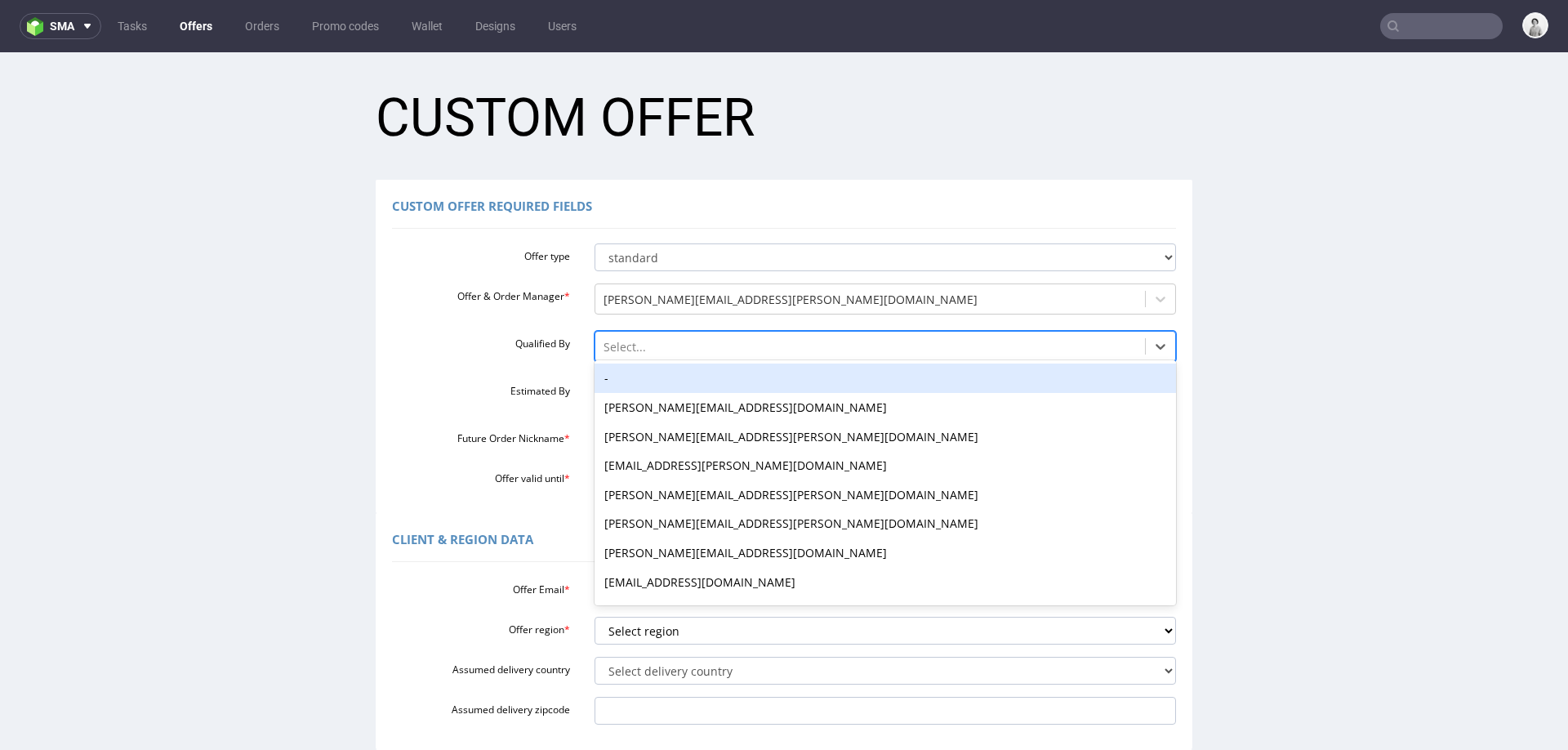
click at [682, 374] on div "-" at bounding box center [886, 378] width 582 height 30
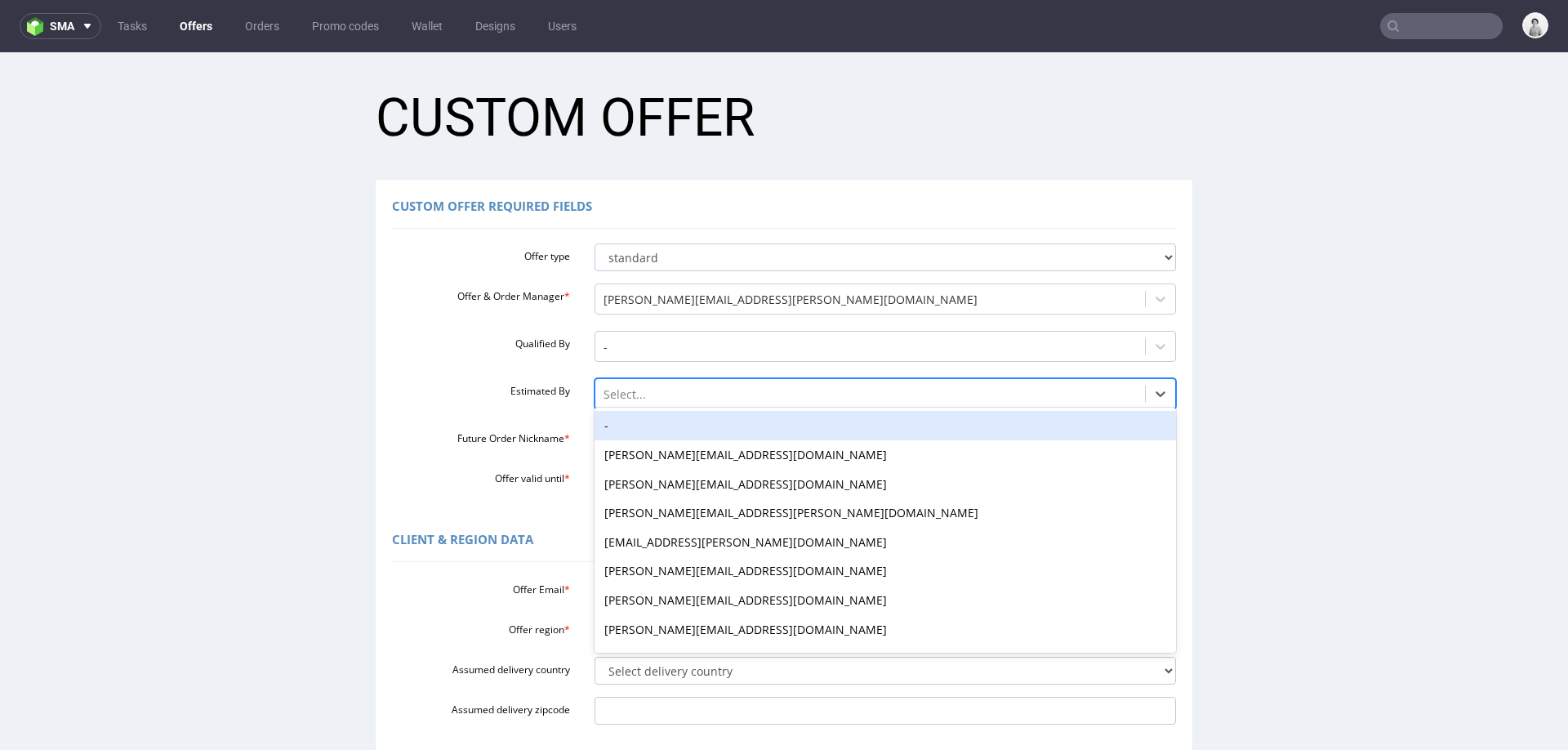
click at [690, 395] on div at bounding box center [870, 395] width 534 height 20
click at [694, 424] on div "-" at bounding box center [886, 425] width 582 height 30
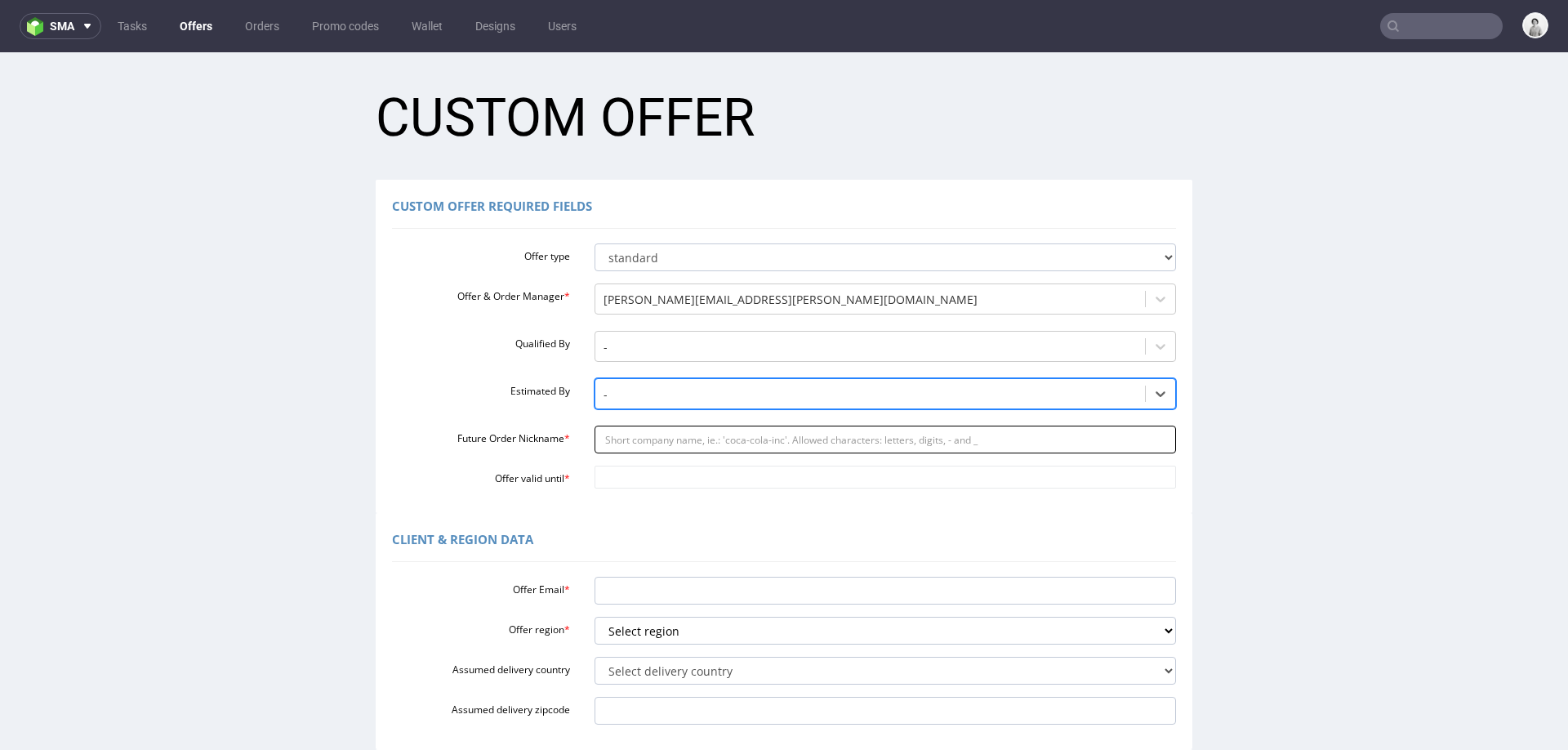
click at [699, 442] on input "Future Order Nickname *" at bounding box center [886, 439] width 582 height 28
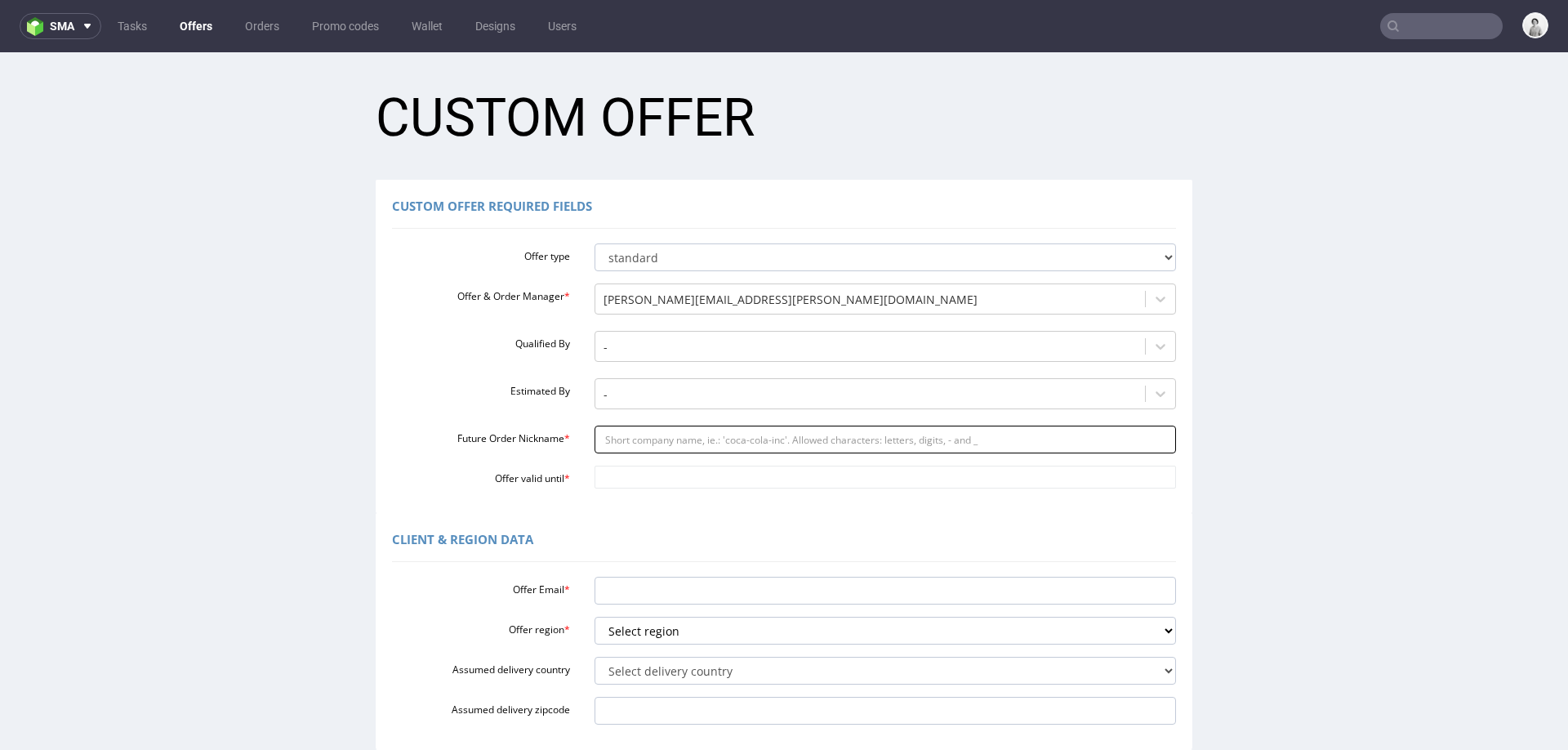
paste input "nataliabojanowskamothersprotectcom"
type input "nataliabojanowskamothersprotectcom"
click at [705, 481] on input "Offer valid until *" at bounding box center [886, 477] width 582 height 23
drag, startPoint x: 676, startPoint y: 412, endPoint x: 663, endPoint y: 430, distance: 22.2
click at [676, 412] on td "24" at bounding box center [675, 404] width 25 height 24
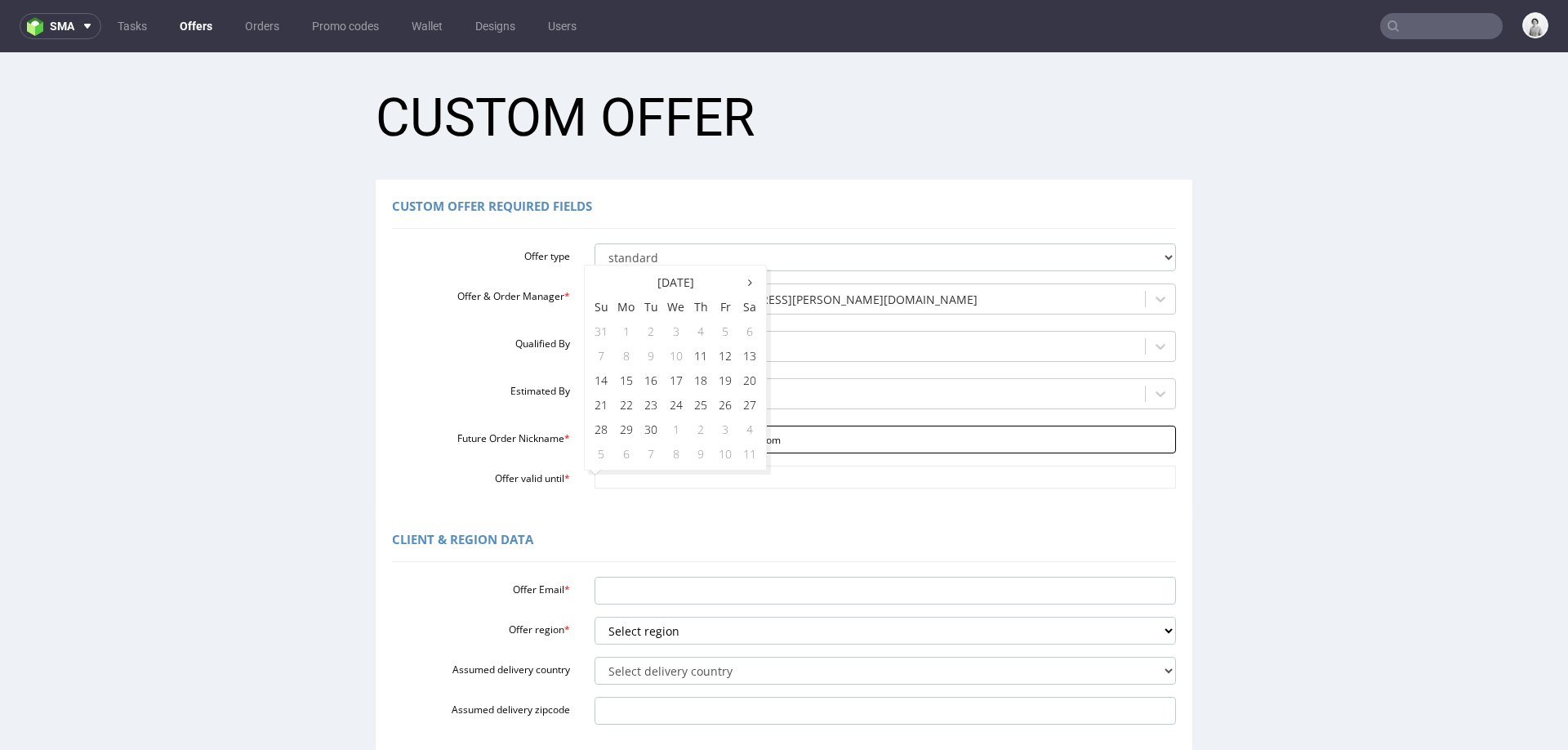
type input "[DATE]"
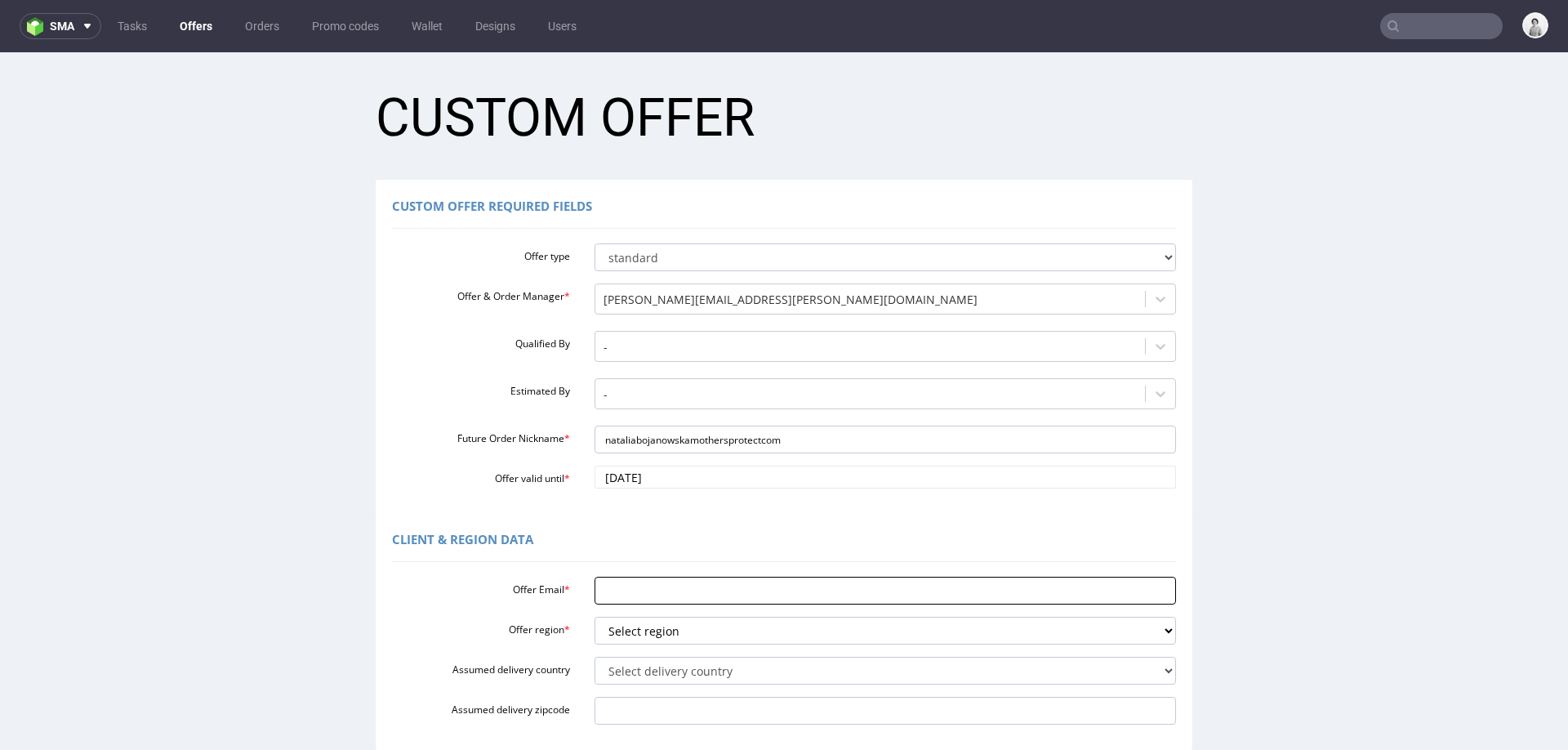
click at [631, 592] on input "Offer Email *" at bounding box center [886, 591] width 582 height 28
paste input "[PERSON_NAME][EMAIL_ADDRESS][DOMAIN_NAME]"
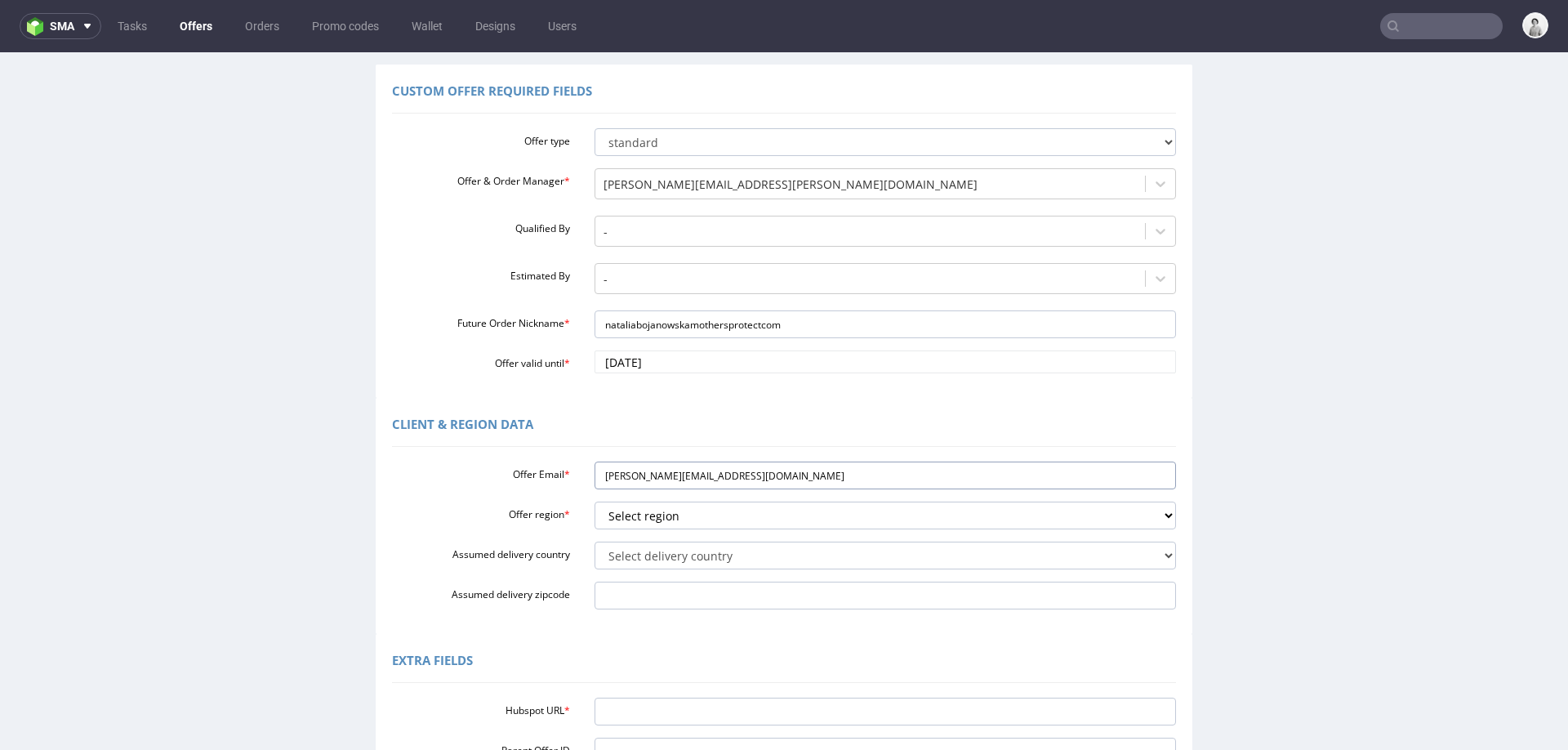
scroll to position [136, 0]
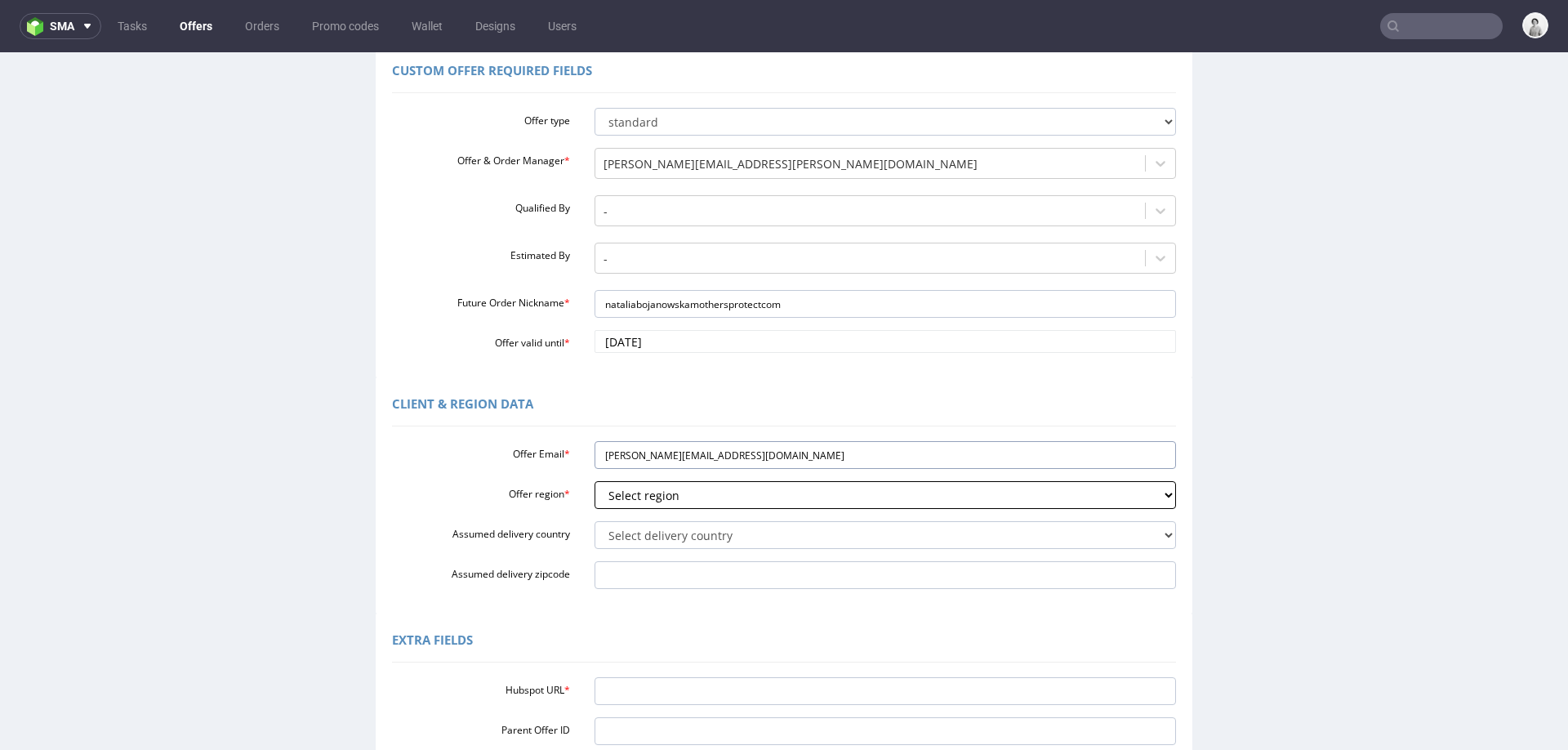
type input "[PERSON_NAME][EMAIL_ADDRESS][DOMAIN_NAME]"
click at [670, 496] on select "Select region eu gb de pl fr it es" at bounding box center [886, 495] width 582 height 28
select select "pl"
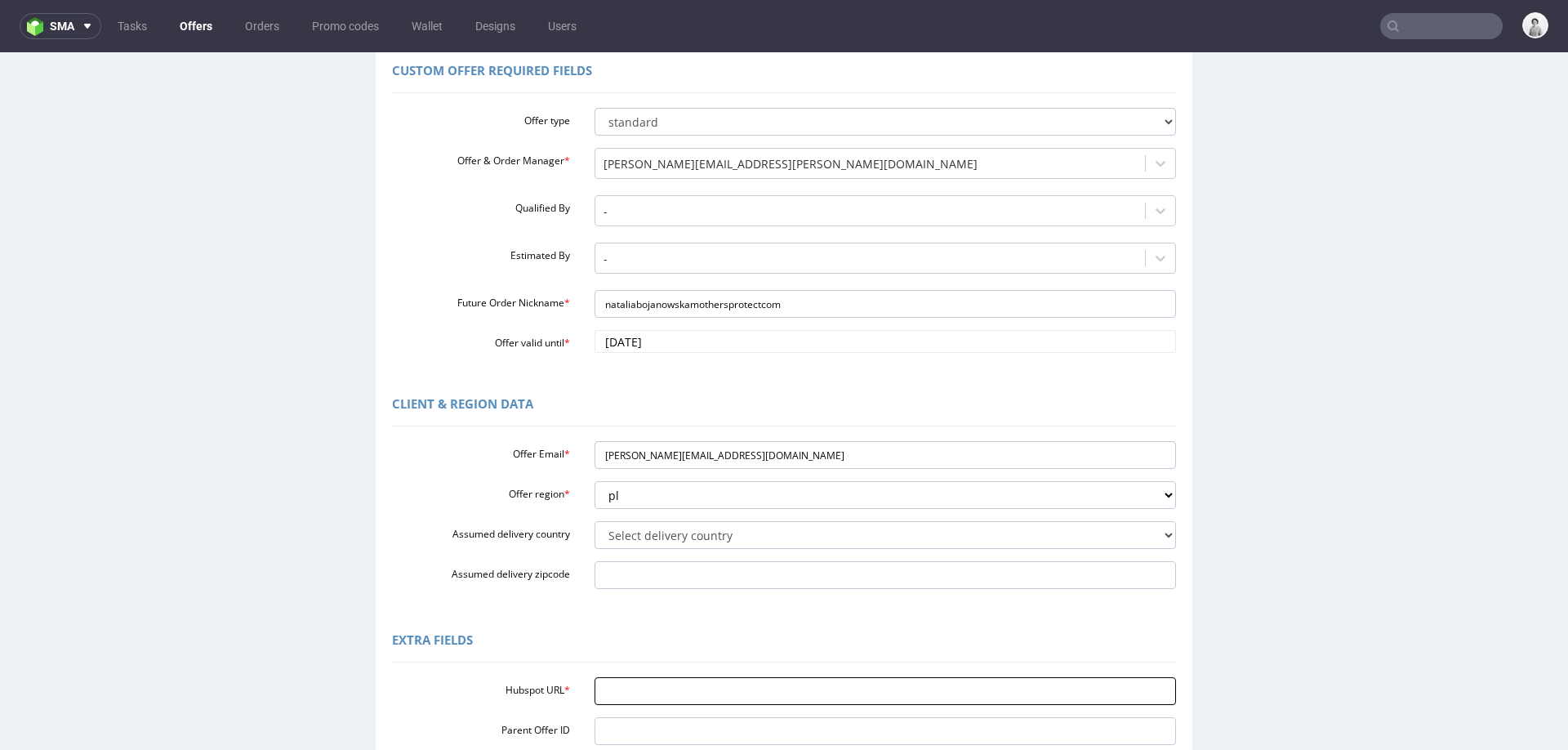
click at [832, 685] on input "Hubspot URL *" at bounding box center [886, 691] width 582 height 28
paste input "[URL][DOMAIN_NAME]"
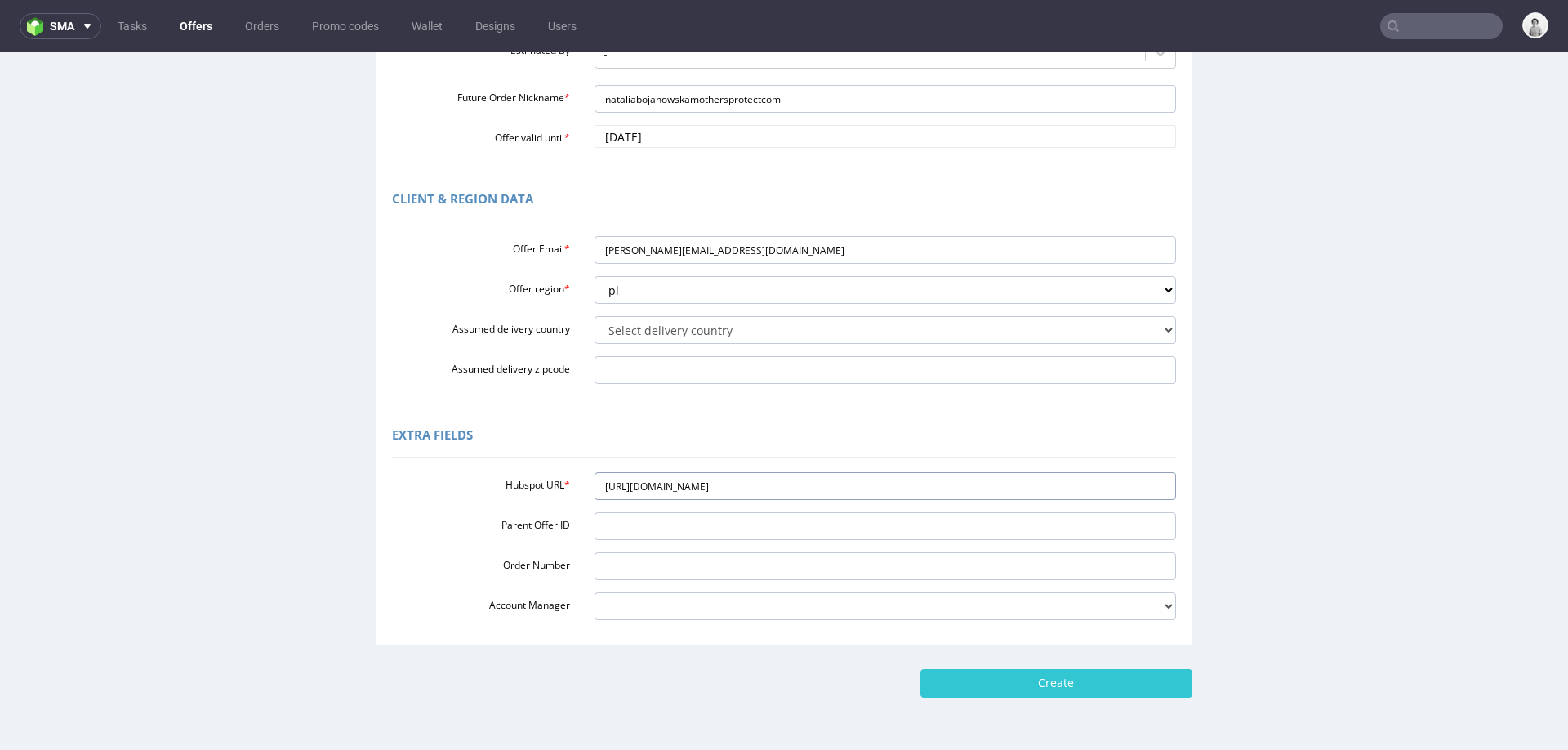
scroll to position [346, 0]
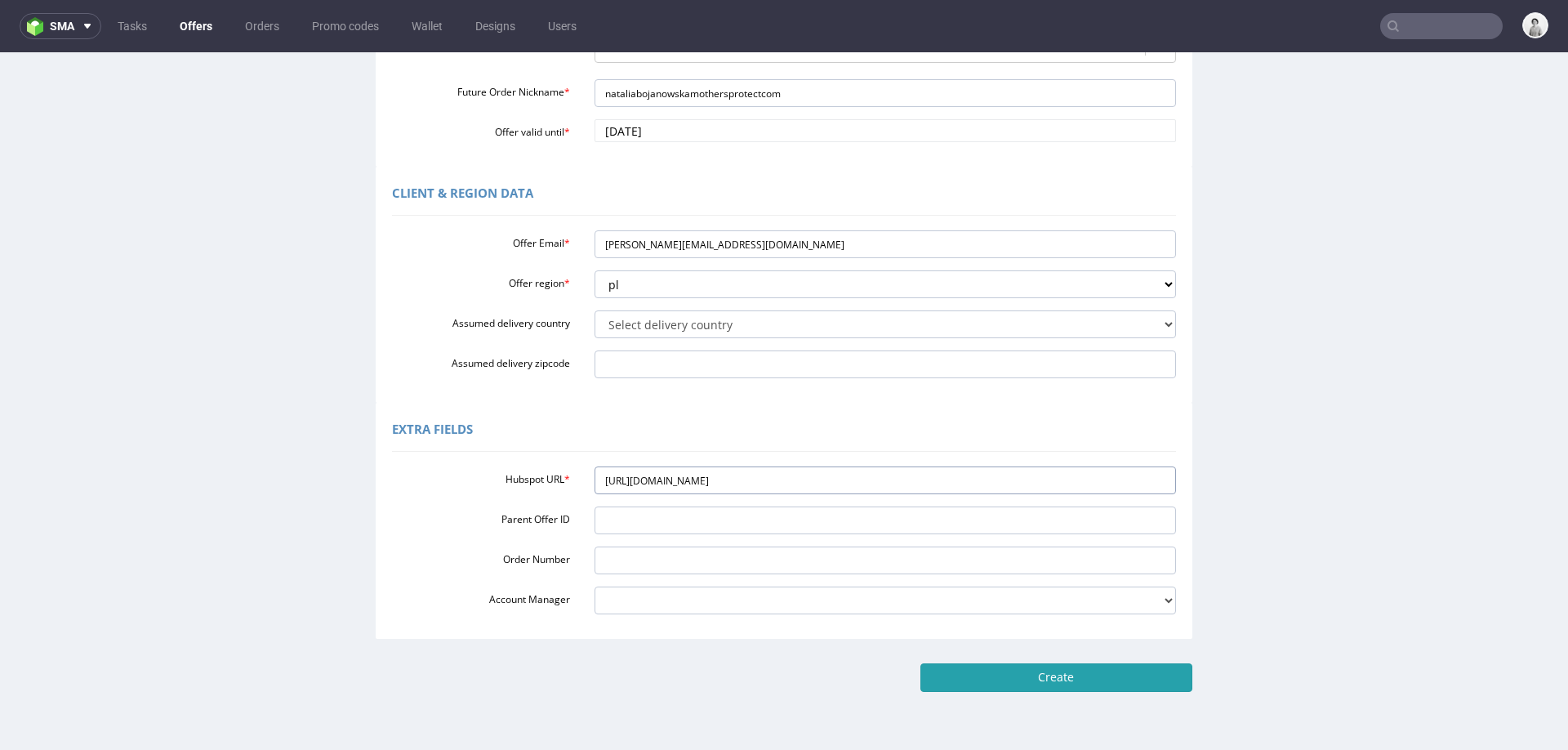
type input "[URL][DOMAIN_NAME]"
click at [1024, 669] on input "Create" at bounding box center [1056, 677] width 272 height 28
type input "Please wait..."
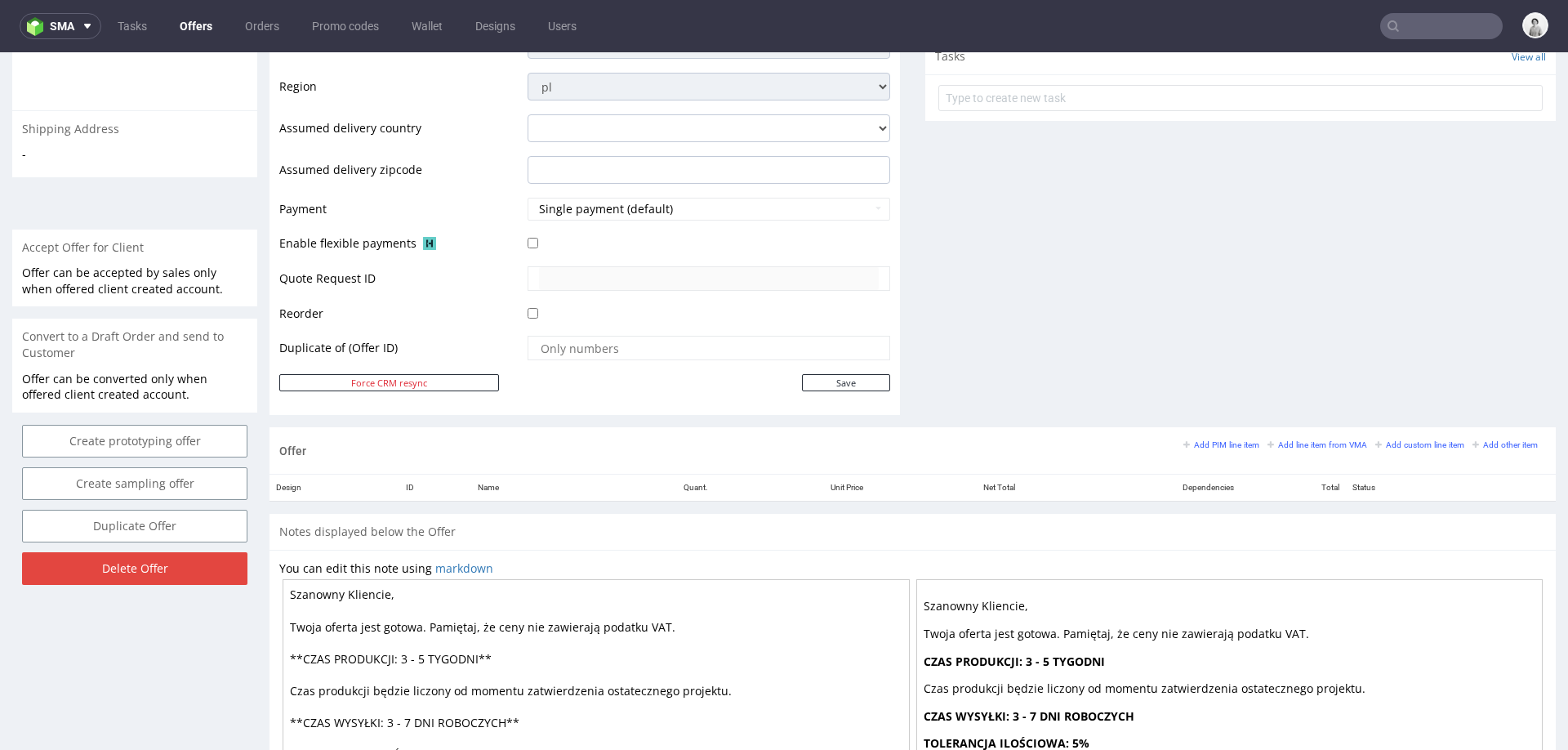
scroll to position [618, 0]
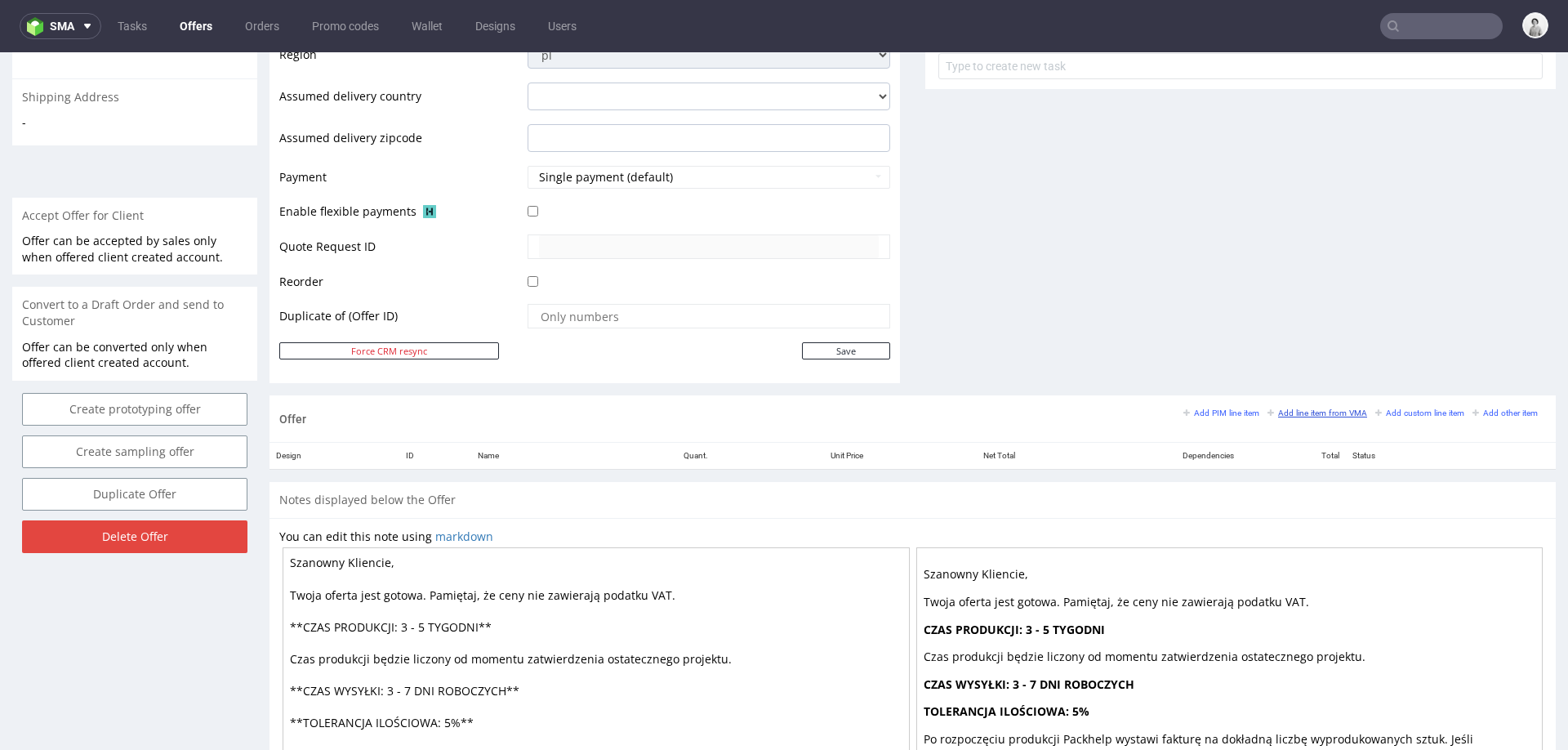
click at [1307, 409] on small "Add line item from VMA" at bounding box center [1317, 413] width 99 height 9
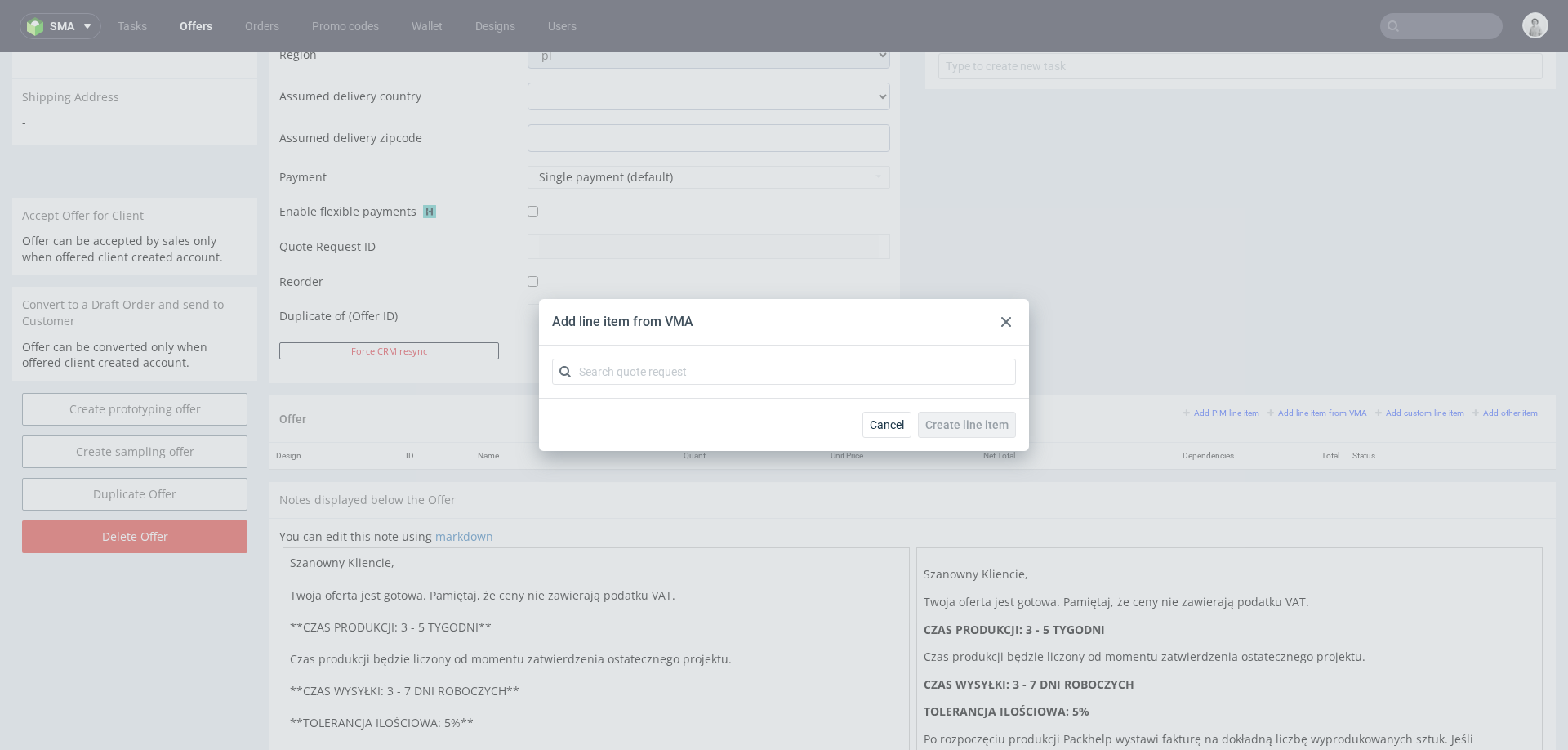
click at [1004, 323] on use at bounding box center [1005, 321] width 10 height 10
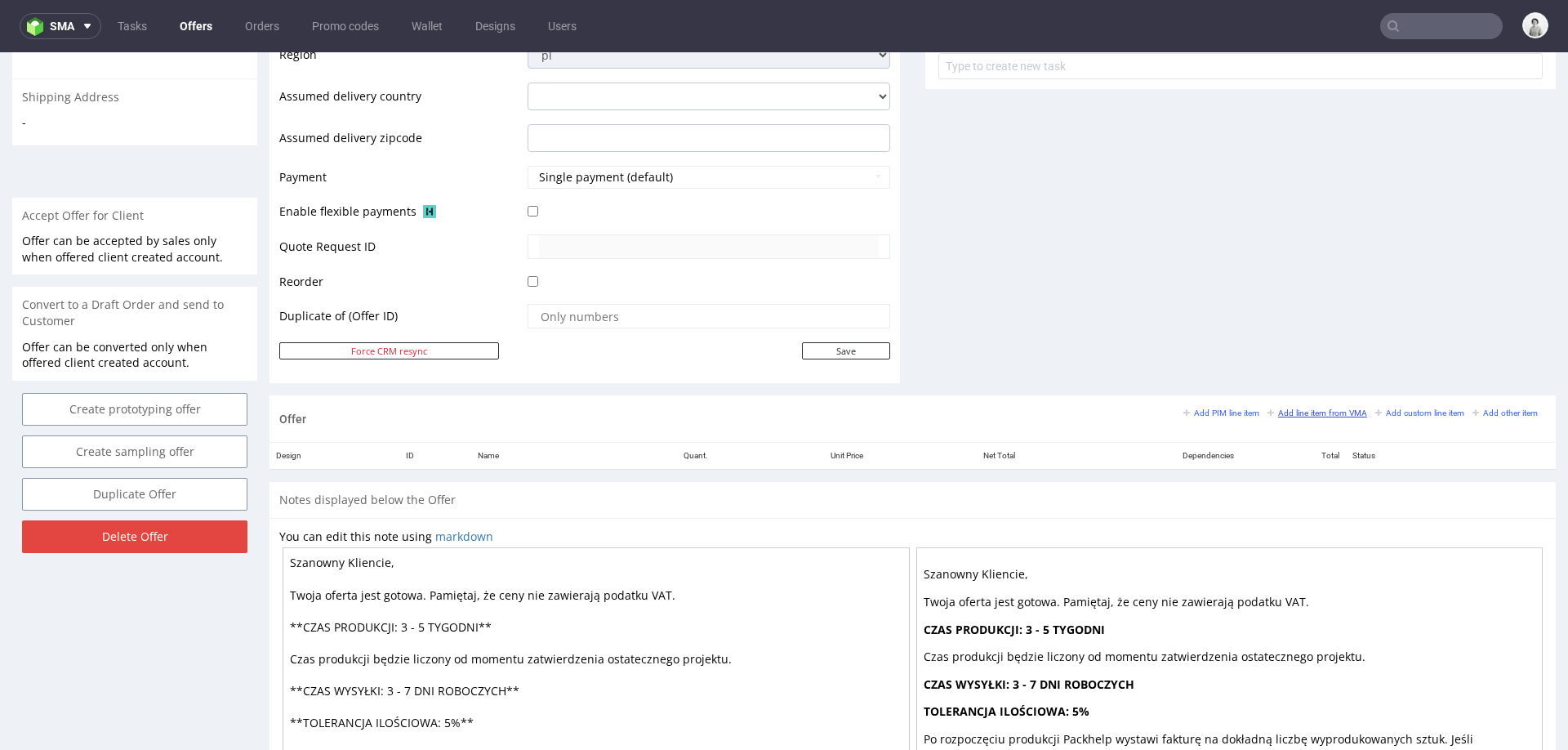
click at [1318, 412] on small "Add line item from VMA" at bounding box center [1317, 413] width 99 height 9
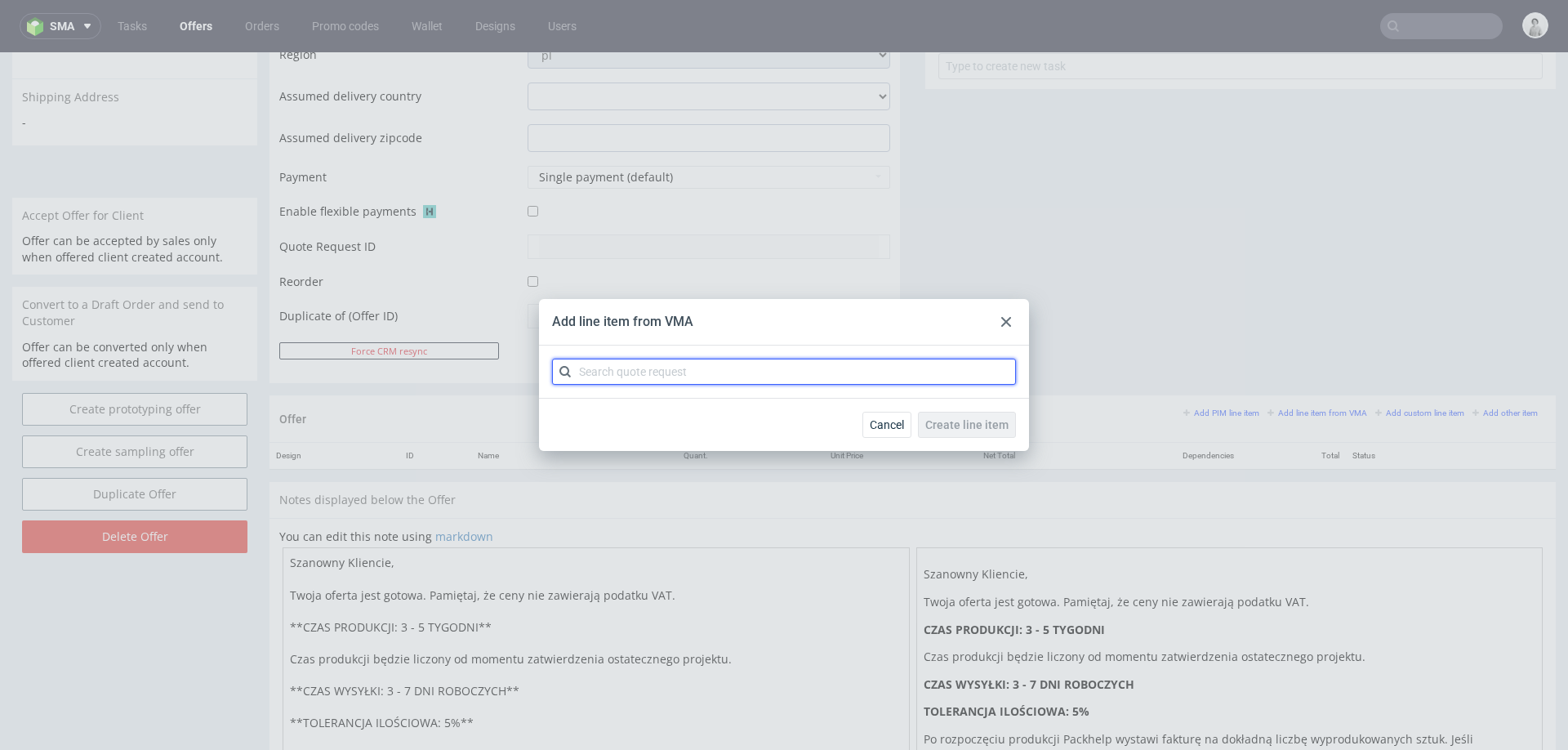
click at [629, 362] on input "text" at bounding box center [784, 371] width 464 height 26
type input "cbkd"
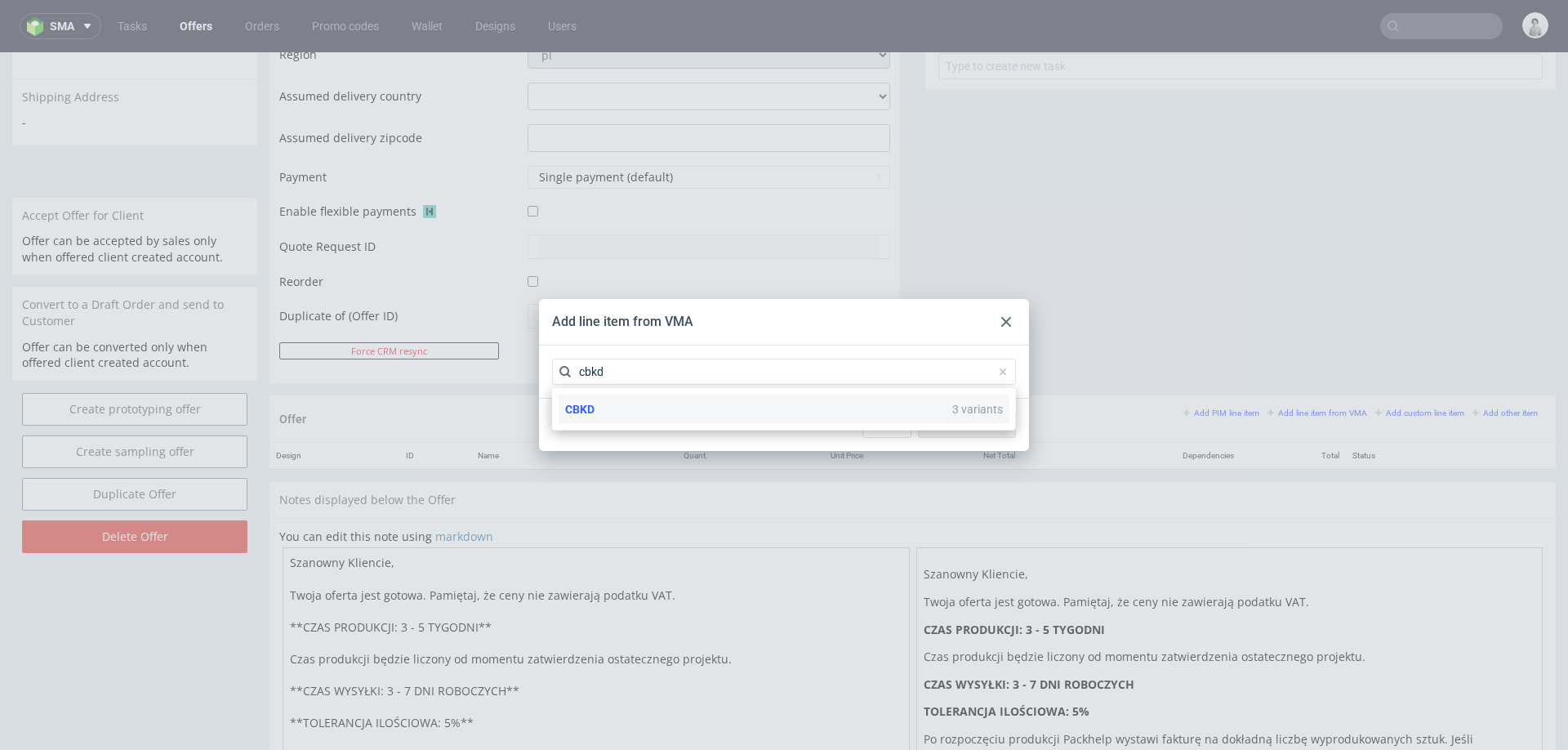
click at [669, 420] on div "CBKD 3 variants" at bounding box center [784, 409] width 451 height 30
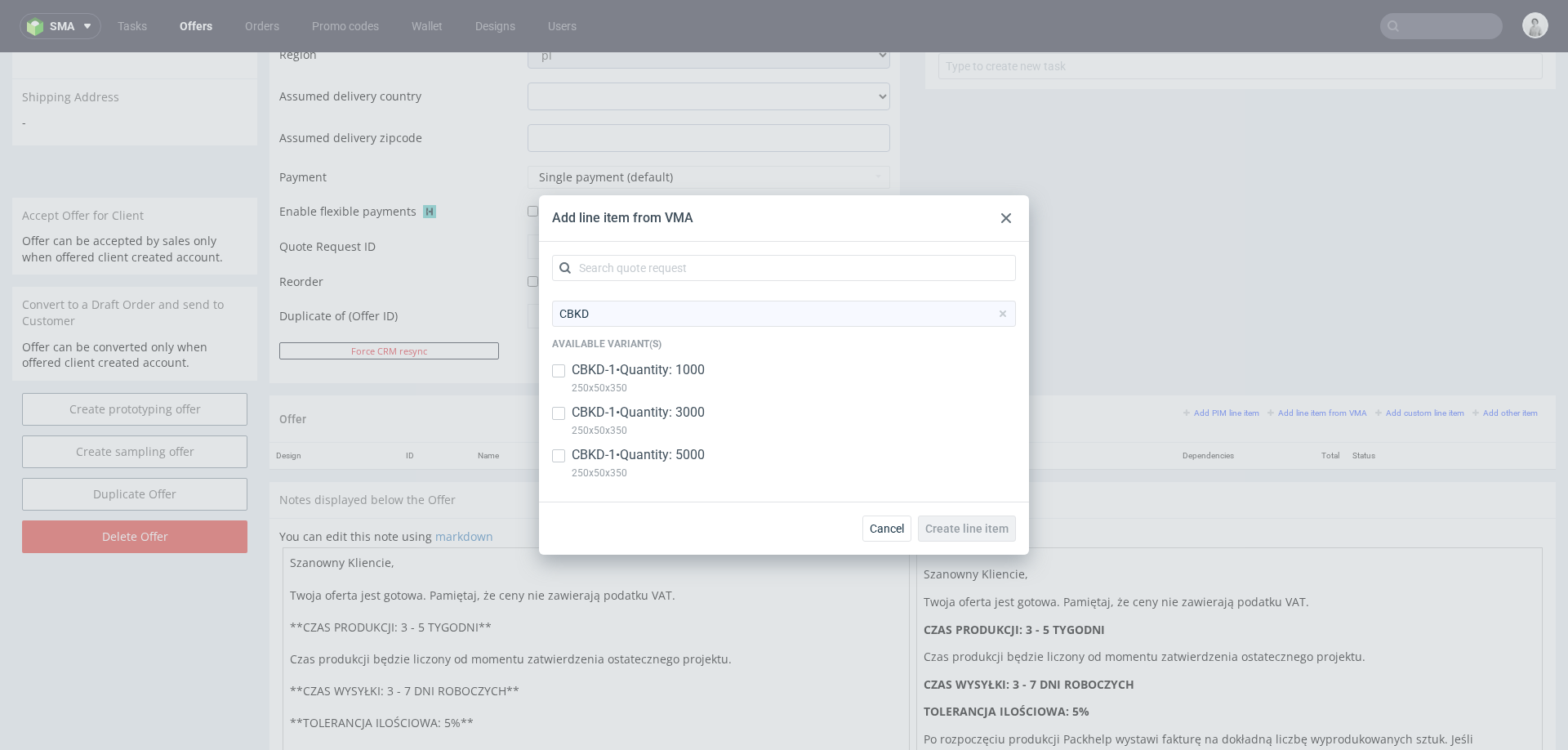
drag, startPoint x: 639, startPoint y: 371, endPoint x: 628, endPoint y: 392, distance: 23.7
click at [638, 371] on p "CBKD-1 • Quantity: 1000" at bounding box center [638, 371] width 133 height 18
checkbox input "true"
click at [629, 425] on p "250x50x350" at bounding box center [638, 430] width 133 height 18
checkbox input "true"
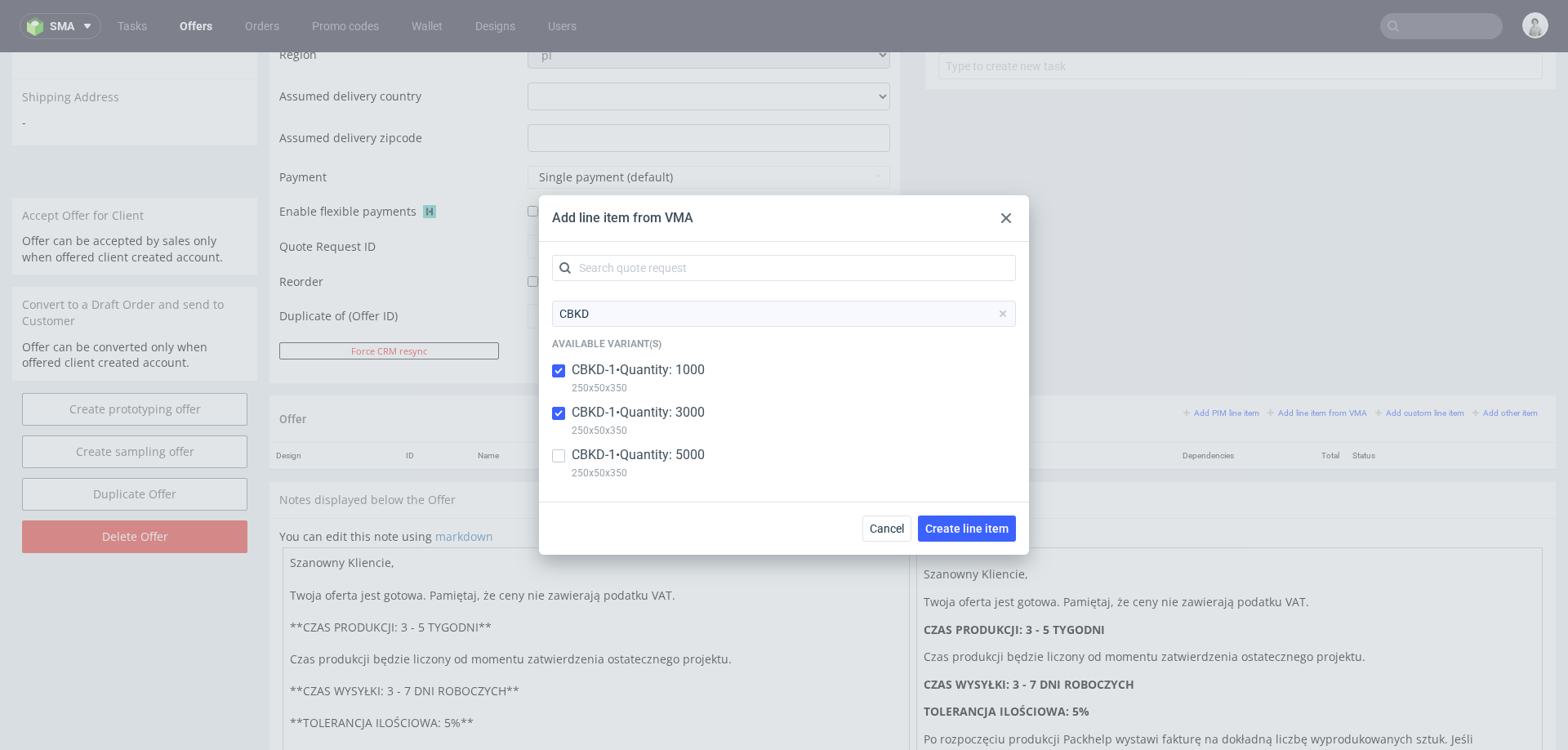
click at [634, 459] on p "CBKD-1 • Quantity: 5000" at bounding box center [638, 455] width 133 height 18
checkbox input "true"
click at [997, 514] on div "Cancel Create line item" at bounding box center [784, 528] width 490 height 53
click at [996, 530] on span "Create line item" at bounding box center [966, 528] width 83 height 12
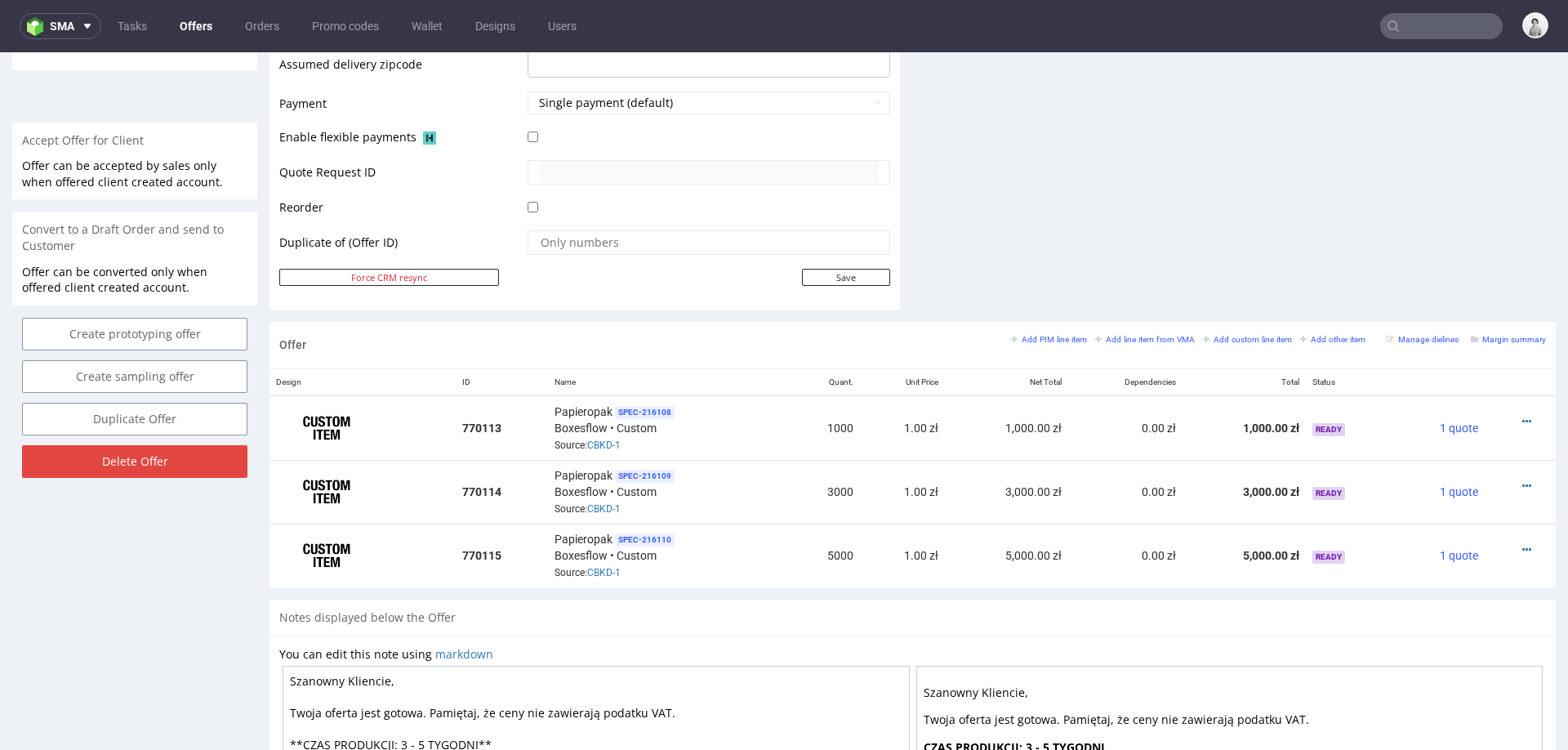
scroll to position [695, 0]
click at [1522, 415] on icon at bounding box center [1527, 421] width 9 height 12
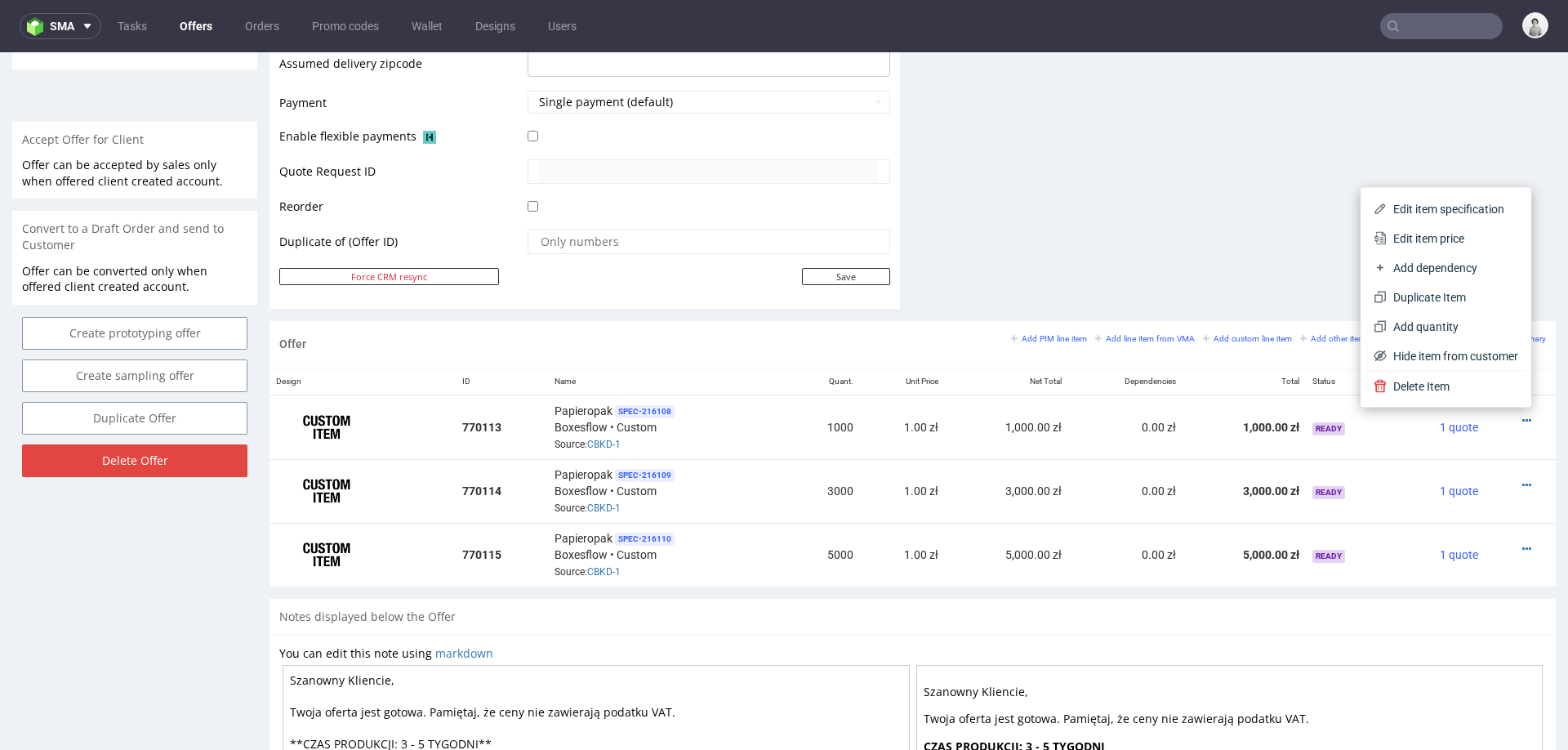
click at [1445, 242] on span "Edit item price" at bounding box center [1452, 238] width 131 height 16
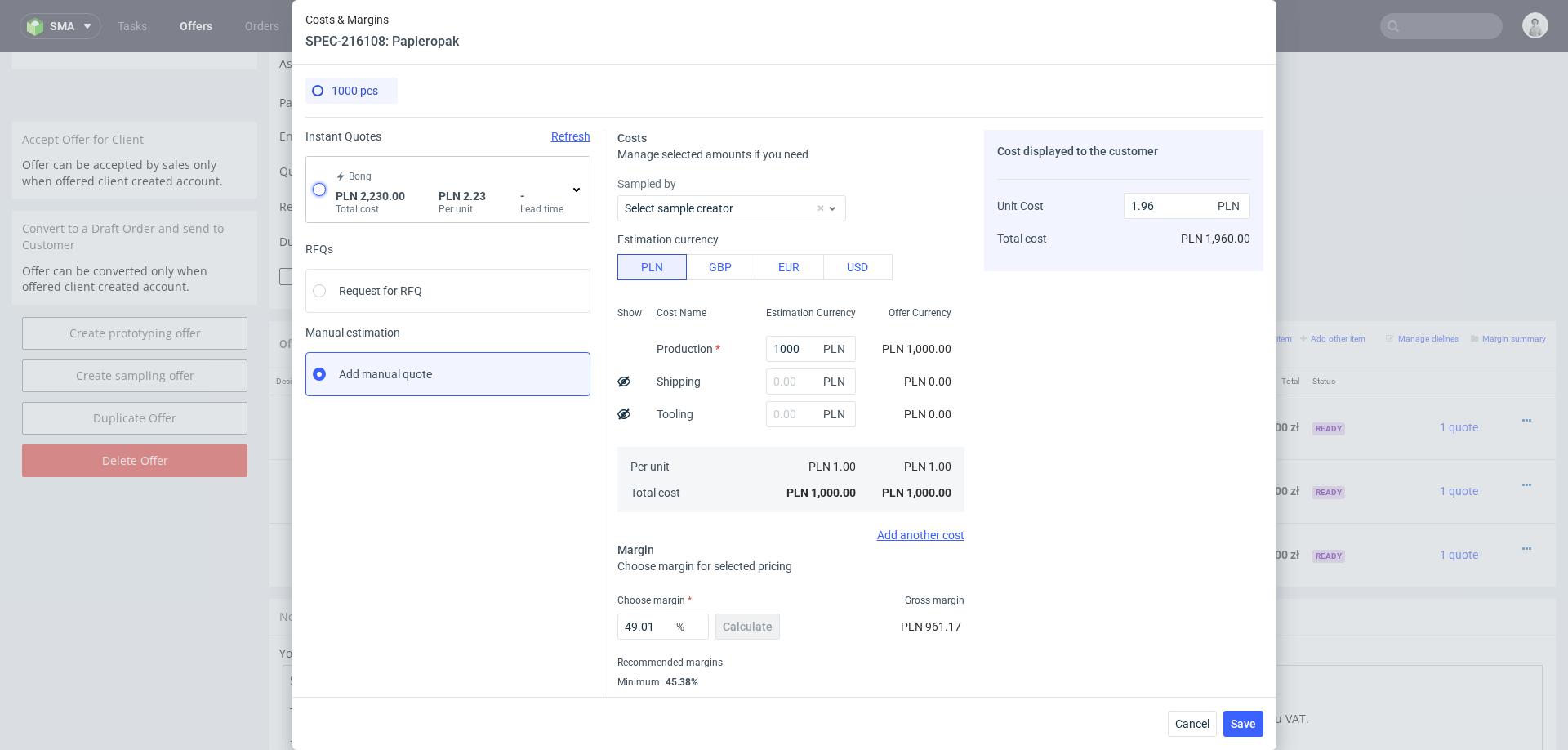
click at [317, 183] on input "radio" at bounding box center [319, 189] width 13 height 13
radio input "true"
radio input "false"
type input "2230"
type input "2.23"
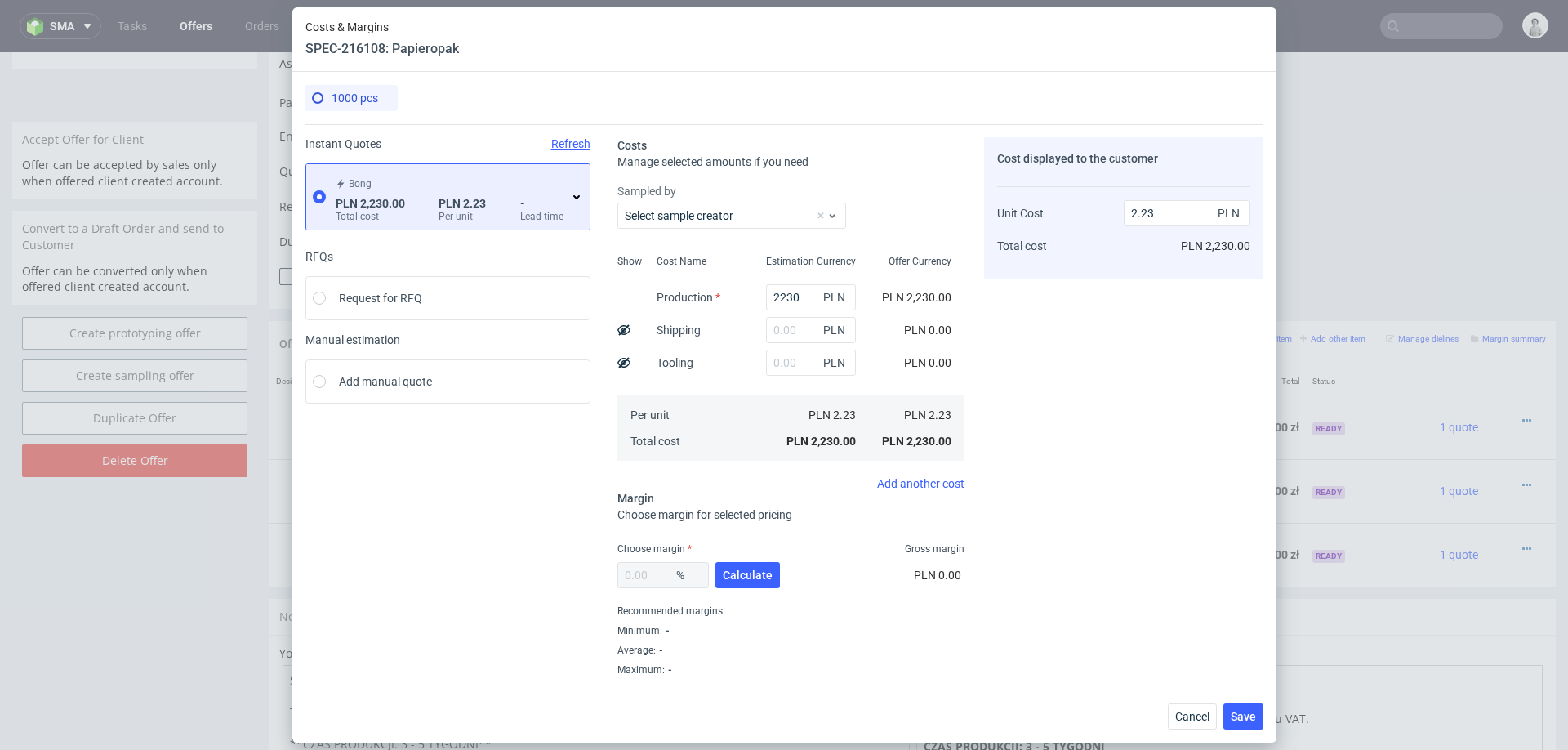
click at [574, 200] on icon at bounding box center [576, 197] width 13 height 13
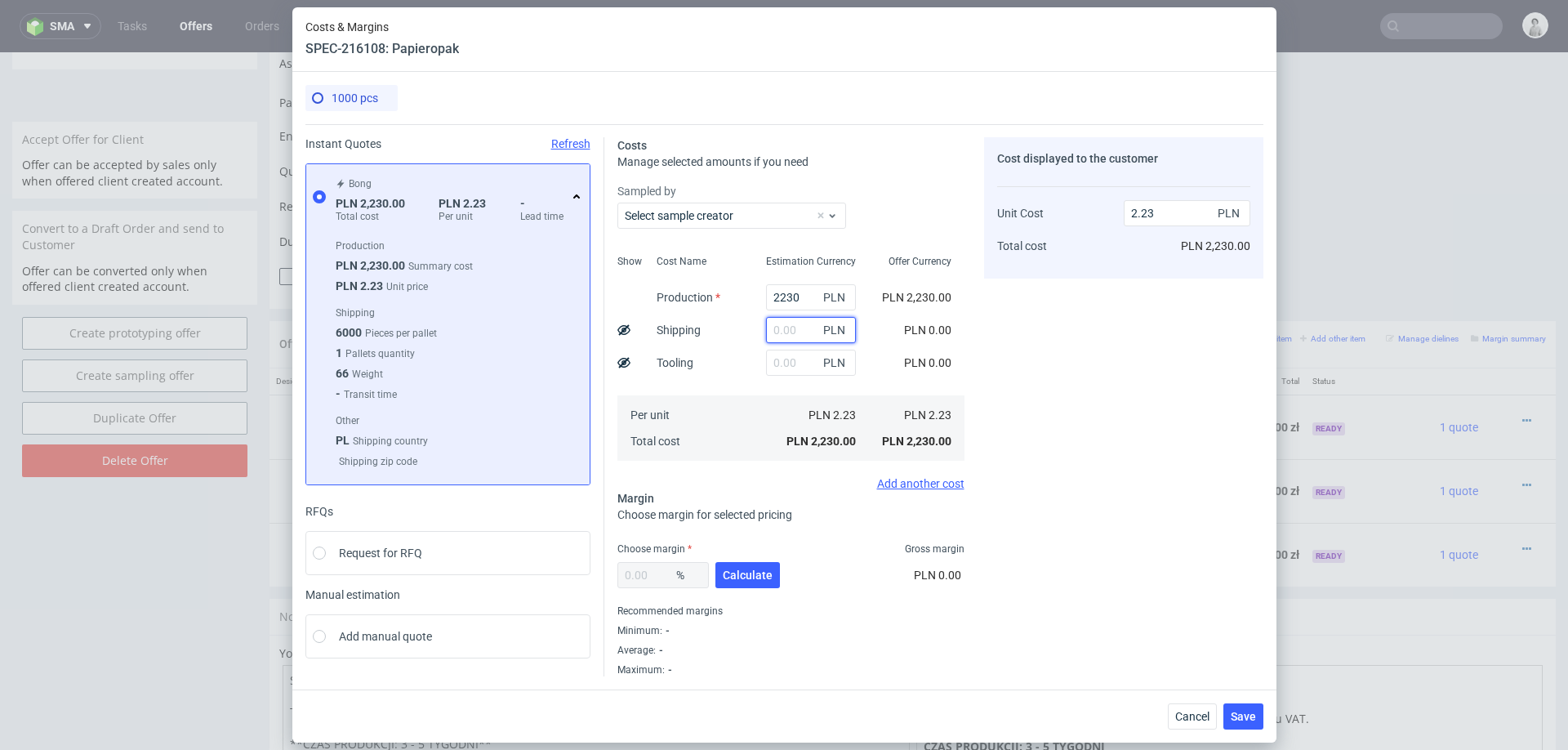
click at [794, 330] on input "text" at bounding box center [810, 329] width 89 height 26
type input "170"
type input "2.4"
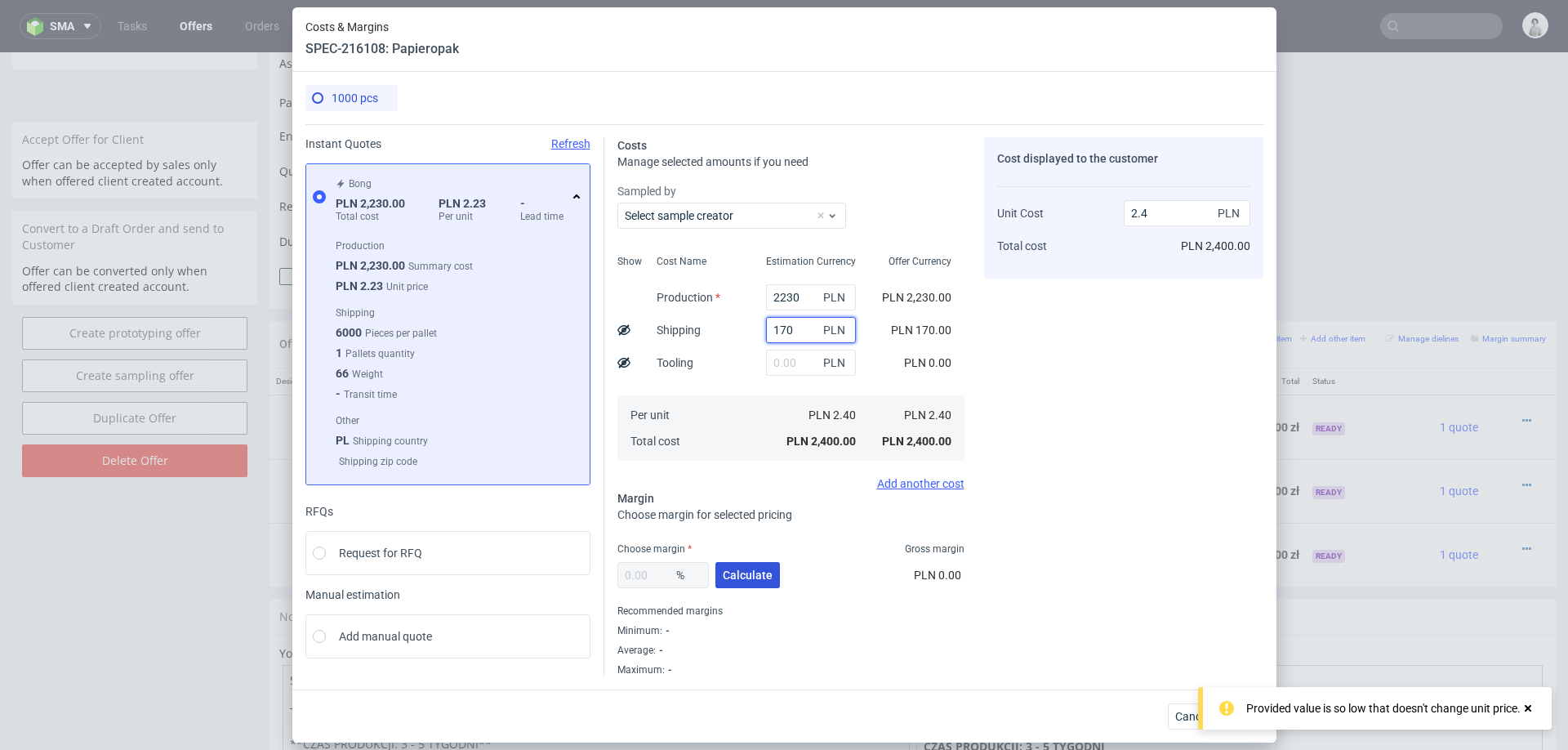
type input "170"
click at [745, 579] on span "Calculate" at bounding box center [748, 575] width 50 height 12
type input "43.18"
type input "4.22"
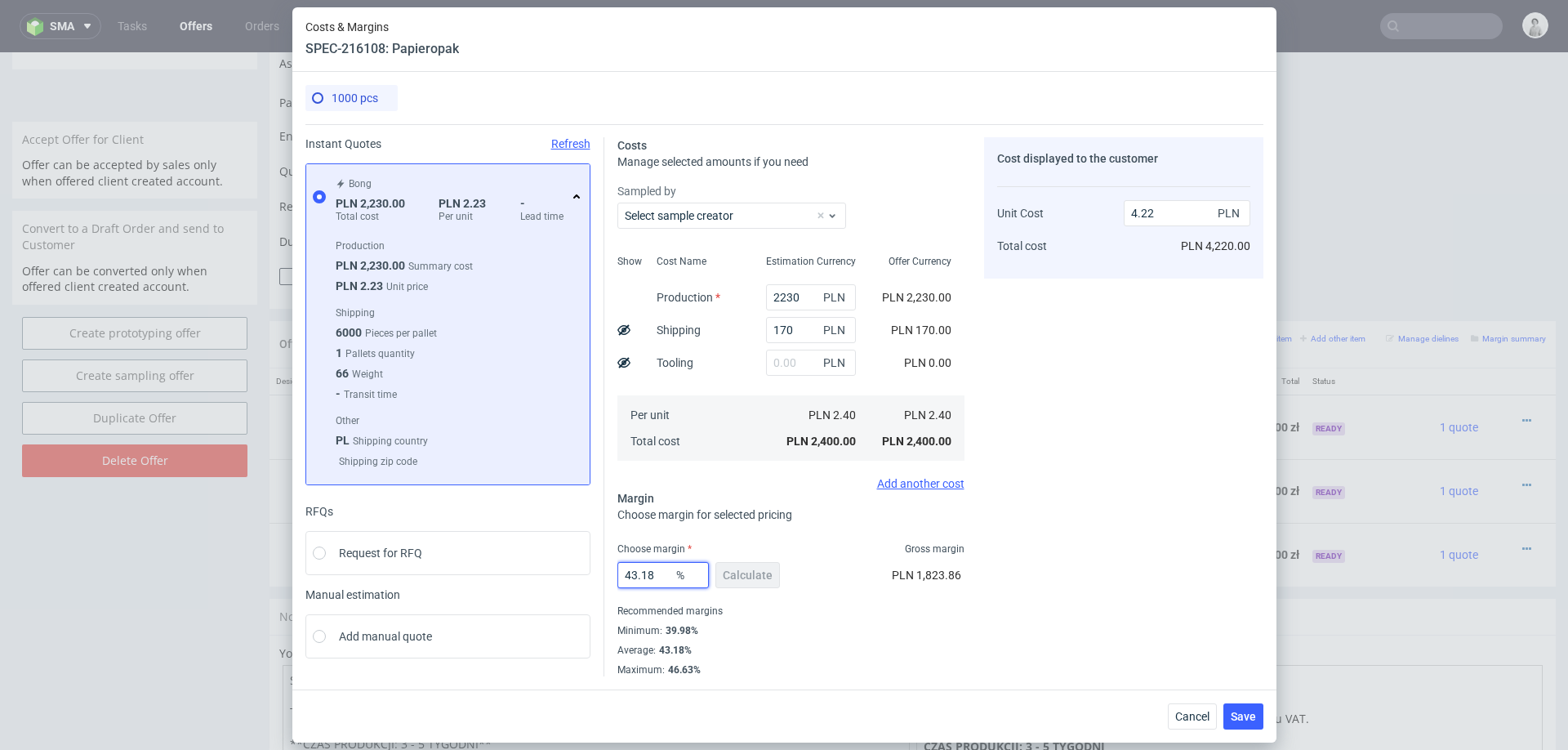
click at [642, 575] on input "43.18" at bounding box center [663, 575] width 91 height 26
type input "42"
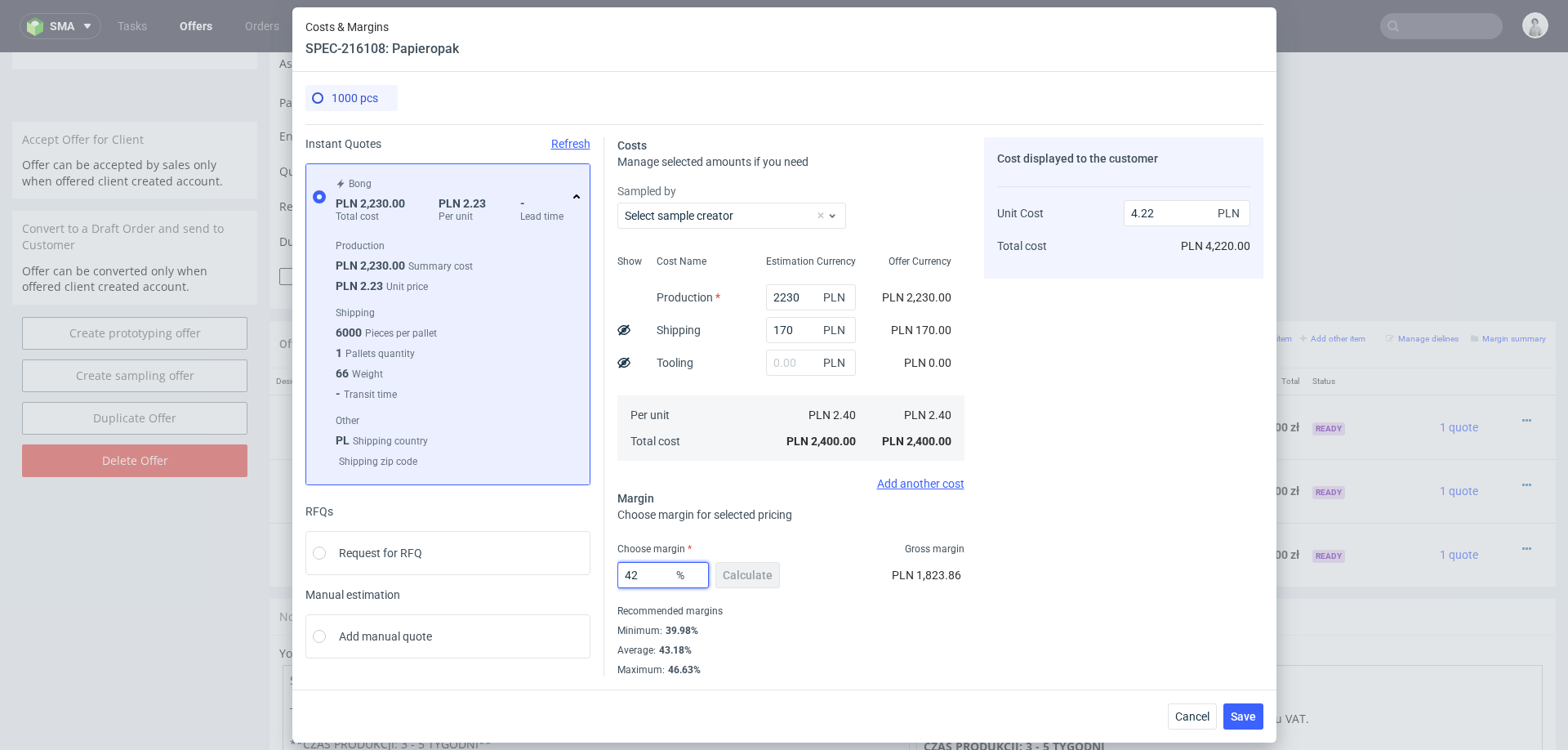
type input "4.14"
type input "41"
type input "4.07"
type input "41"
drag, startPoint x: 981, startPoint y: 521, endPoint x: 280, endPoint y: 43, distance: 848.5
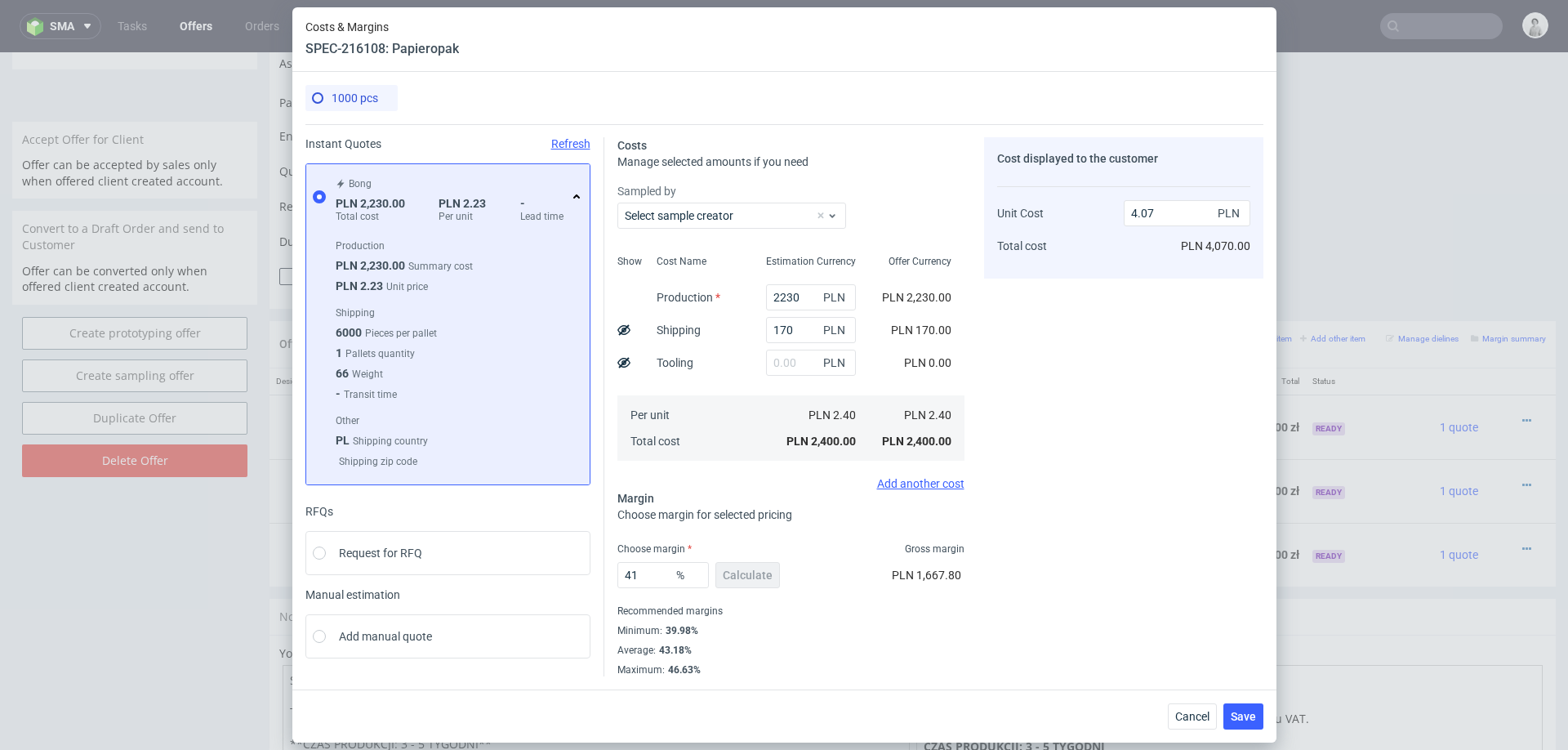
click at [980, 518] on div "Costs Manage selected amounts if you need Sampled by Select sample creator Show…" at bounding box center [934, 400] width 659 height 552
click at [1250, 712] on span "Save" at bounding box center [1243, 716] width 25 height 12
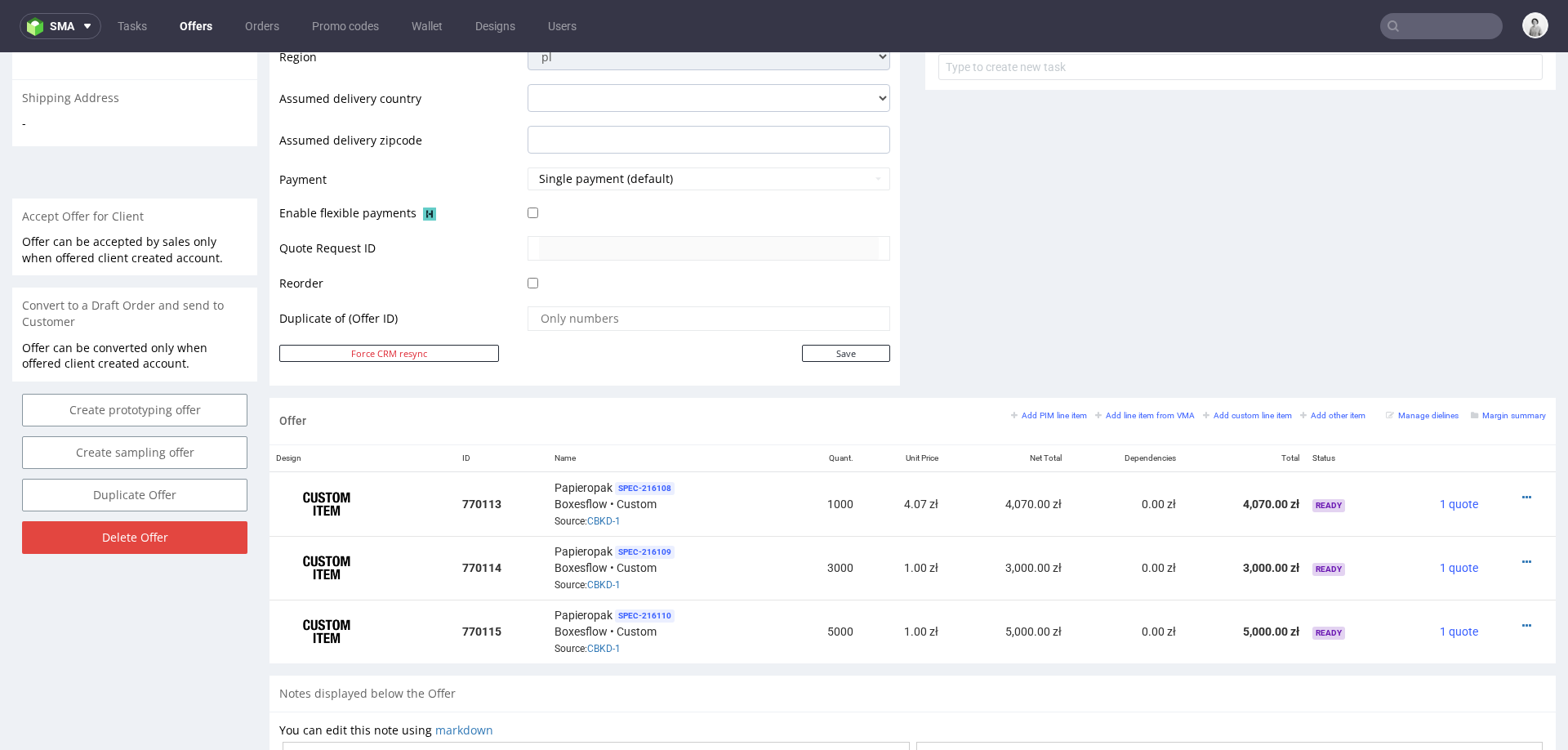
scroll to position [626, 0]
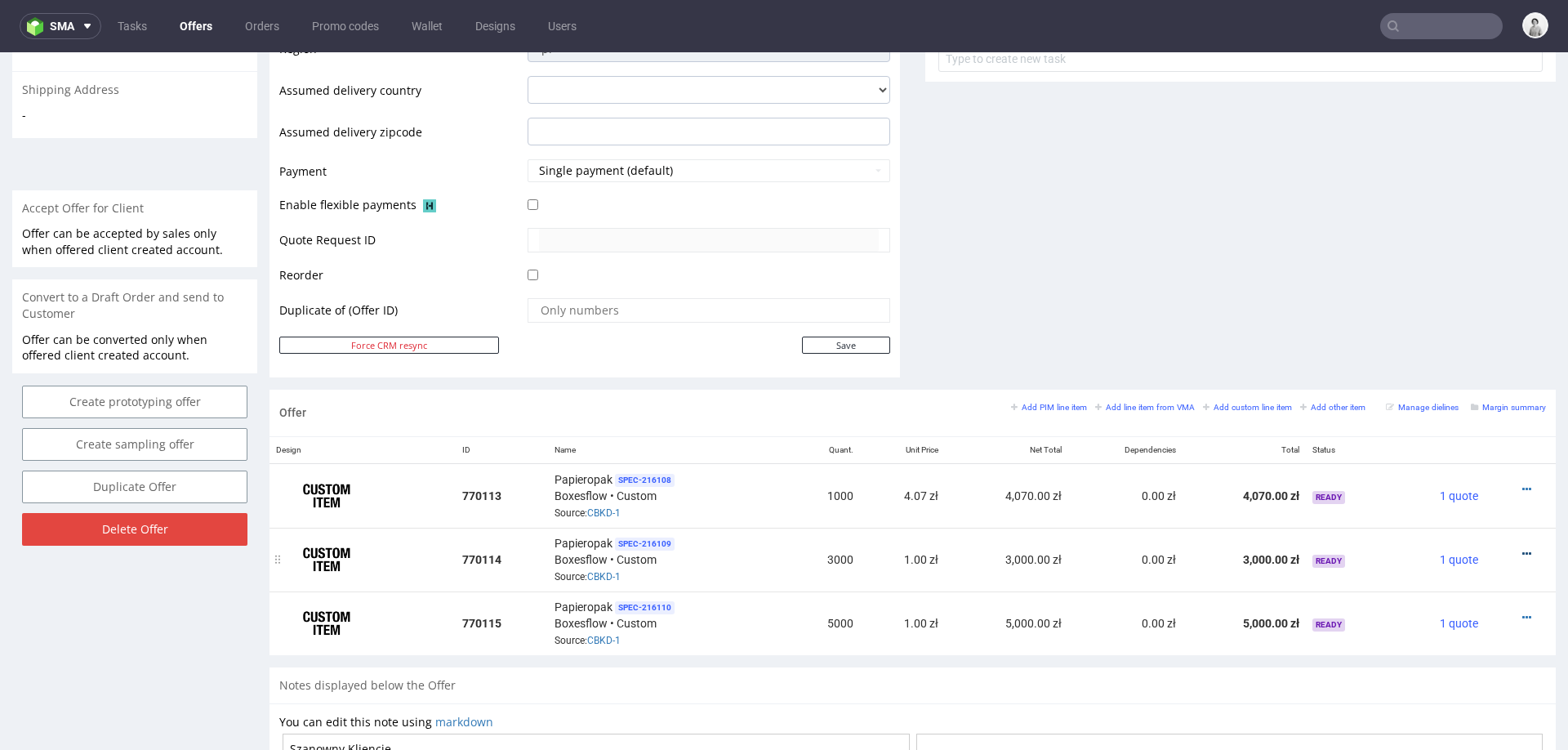
click at [1522, 549] on icon at bounding box center [1527, 554] width 9 height 12
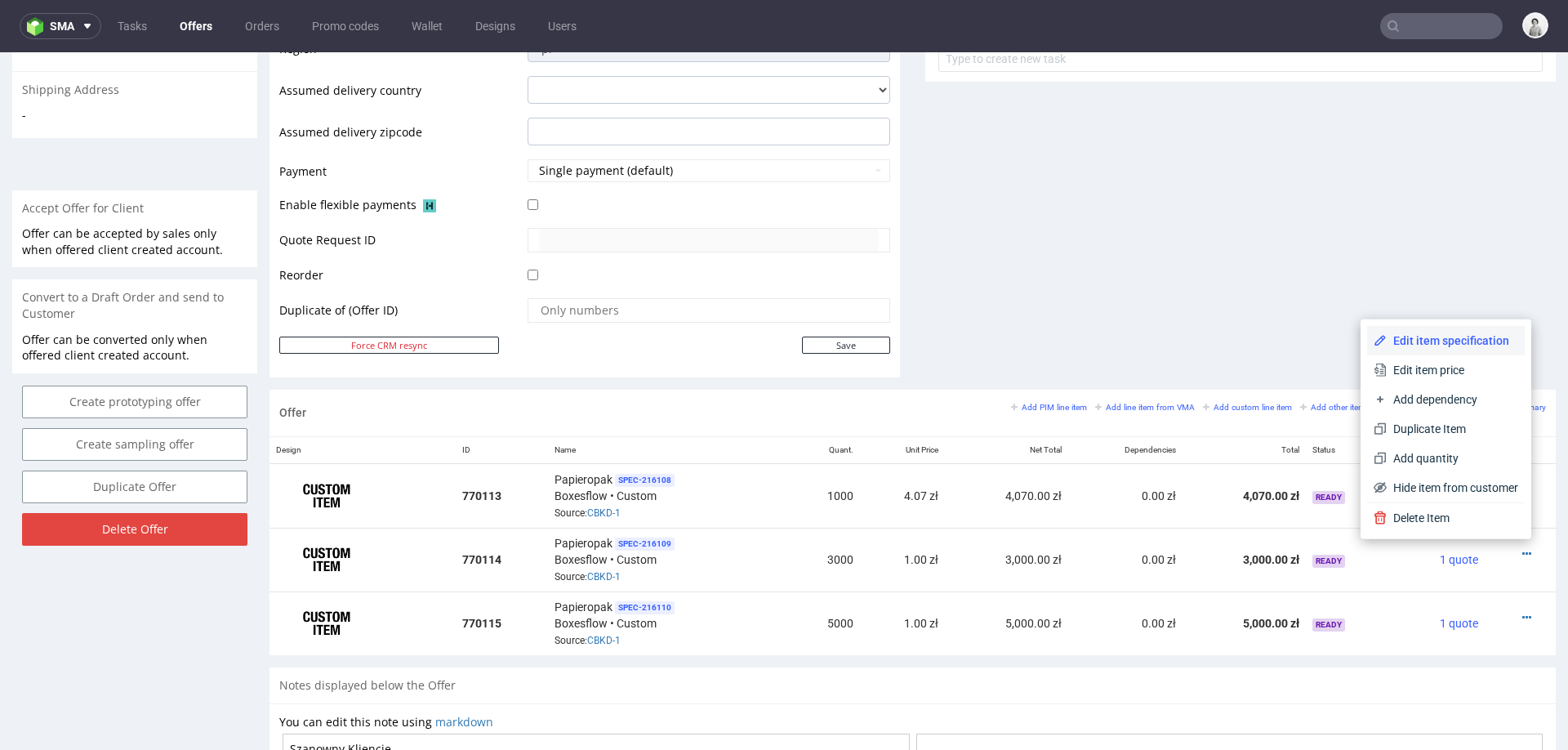
click at [1407, 337] on span "Edit item specification" at bounding box center [1452, 341] width 131 height 16
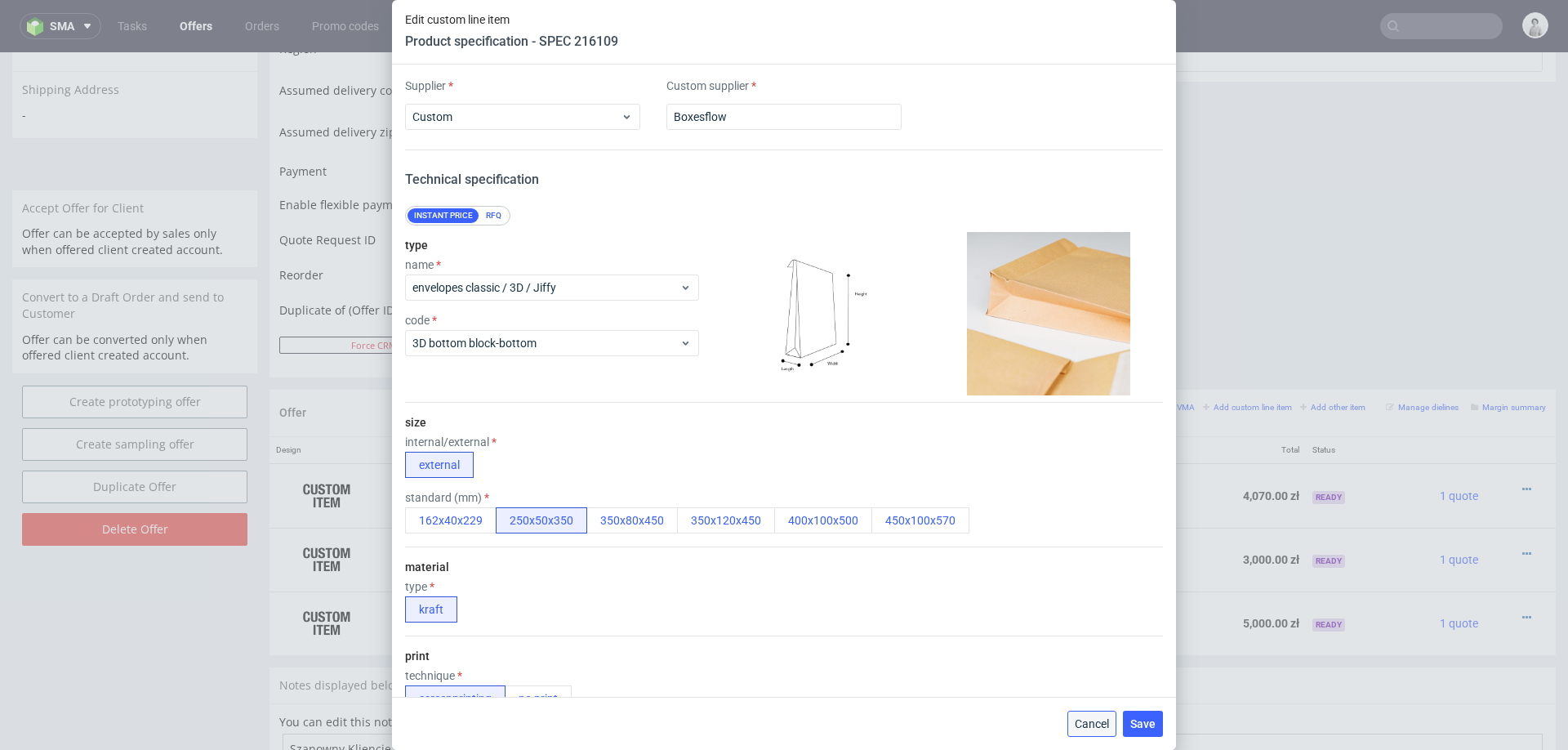
click at [1083, 734] on button "Cancel" at bounding box center [1091, 723] width 49 height 26
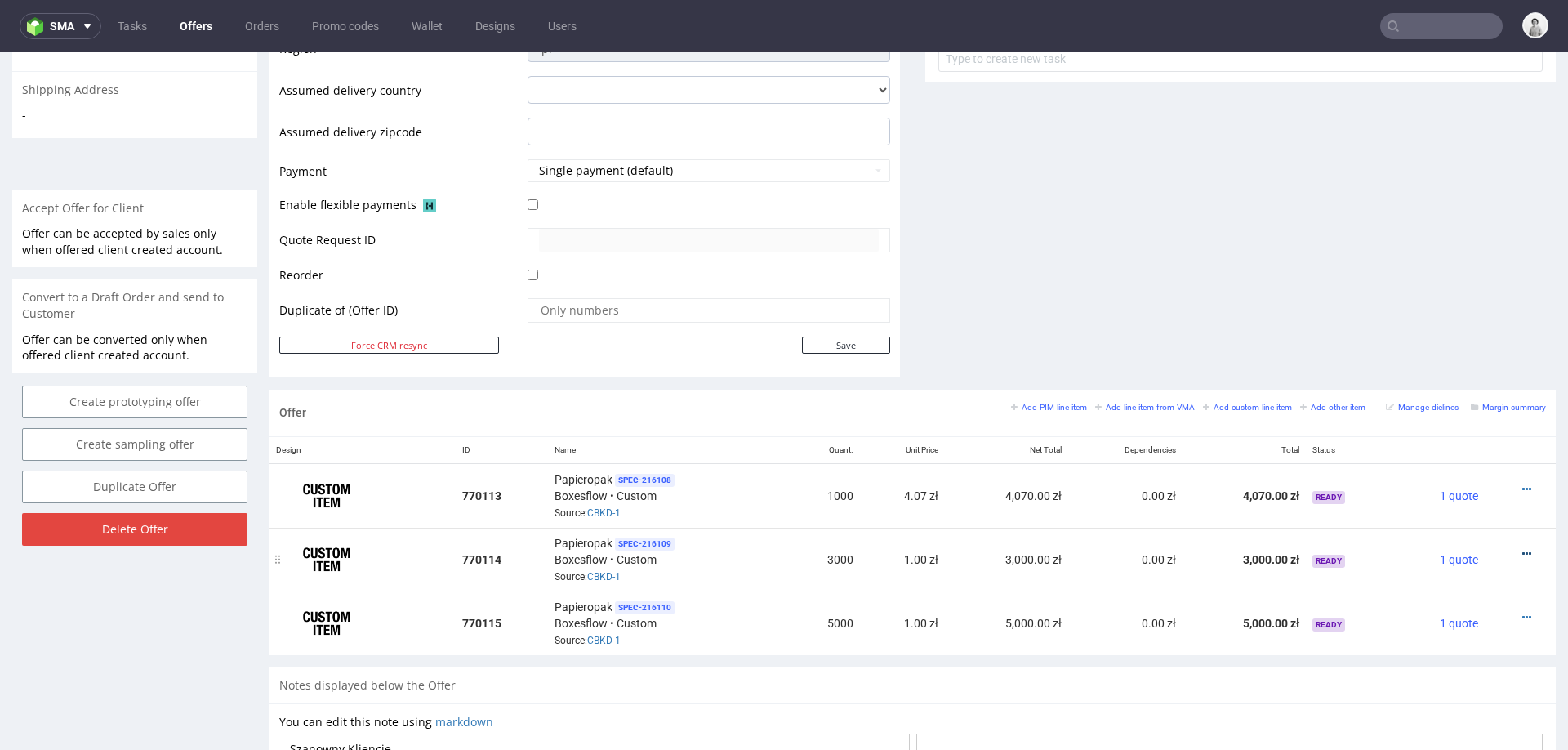
click at [1522, 549] on icon at bounding box center [1527, 554] width 9 height 12
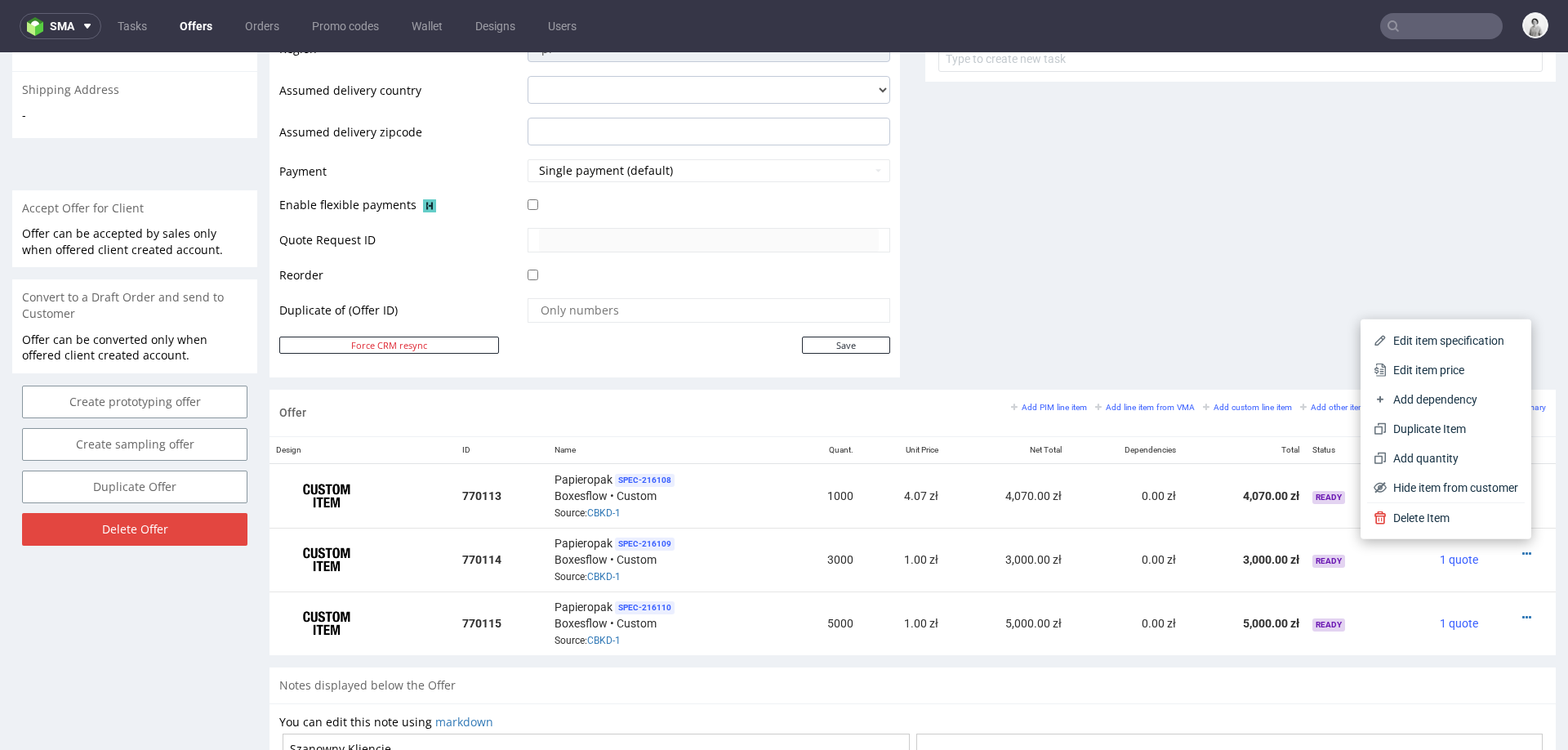
click at [1411, 368] on span "Edit item price" at bounding box center [1452, 370] width 131 height 16
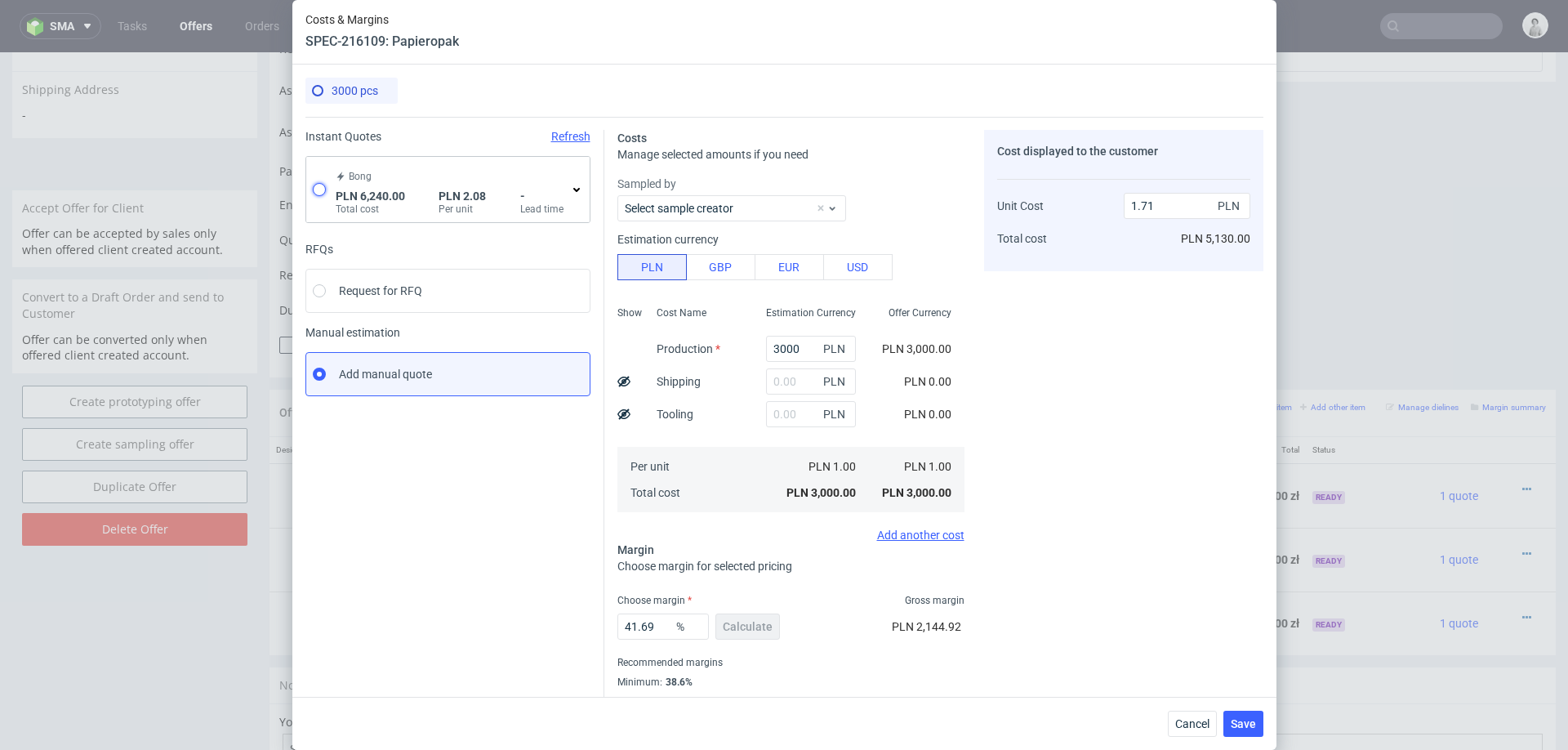
click at [316, 188] on input "radio" at bounding box center [319, 189] width 13 height 13
radio input "true"
radio input "false"
type input "6240"
type input "2.08"
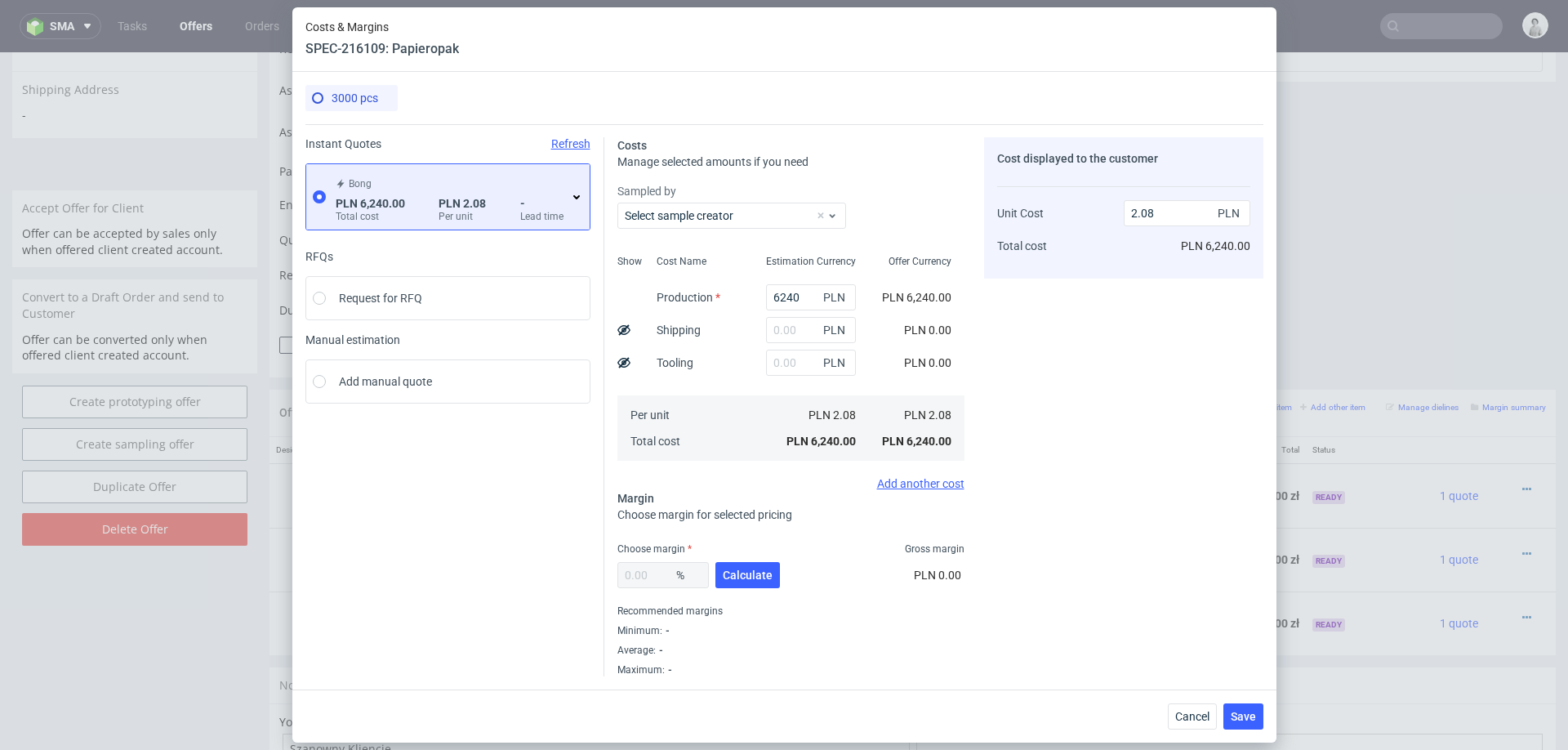
click at [565, 201] on div "- Lead time" at bounding box center [544, 209] width 47 height 26
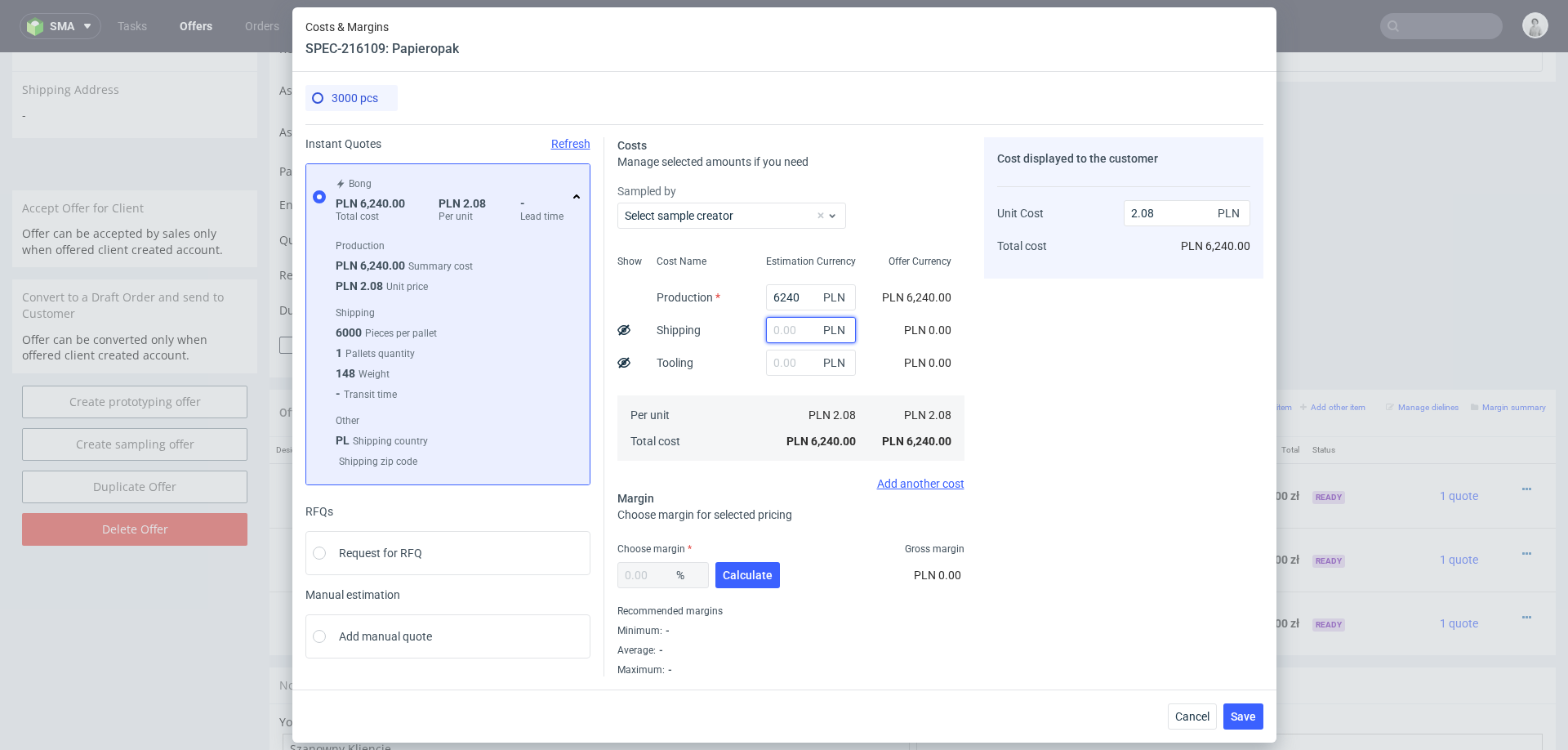
click at [785, 330] on input "text" at bounding box center [810, 329] width 89 height 26
type input "170"
type input "2.14"
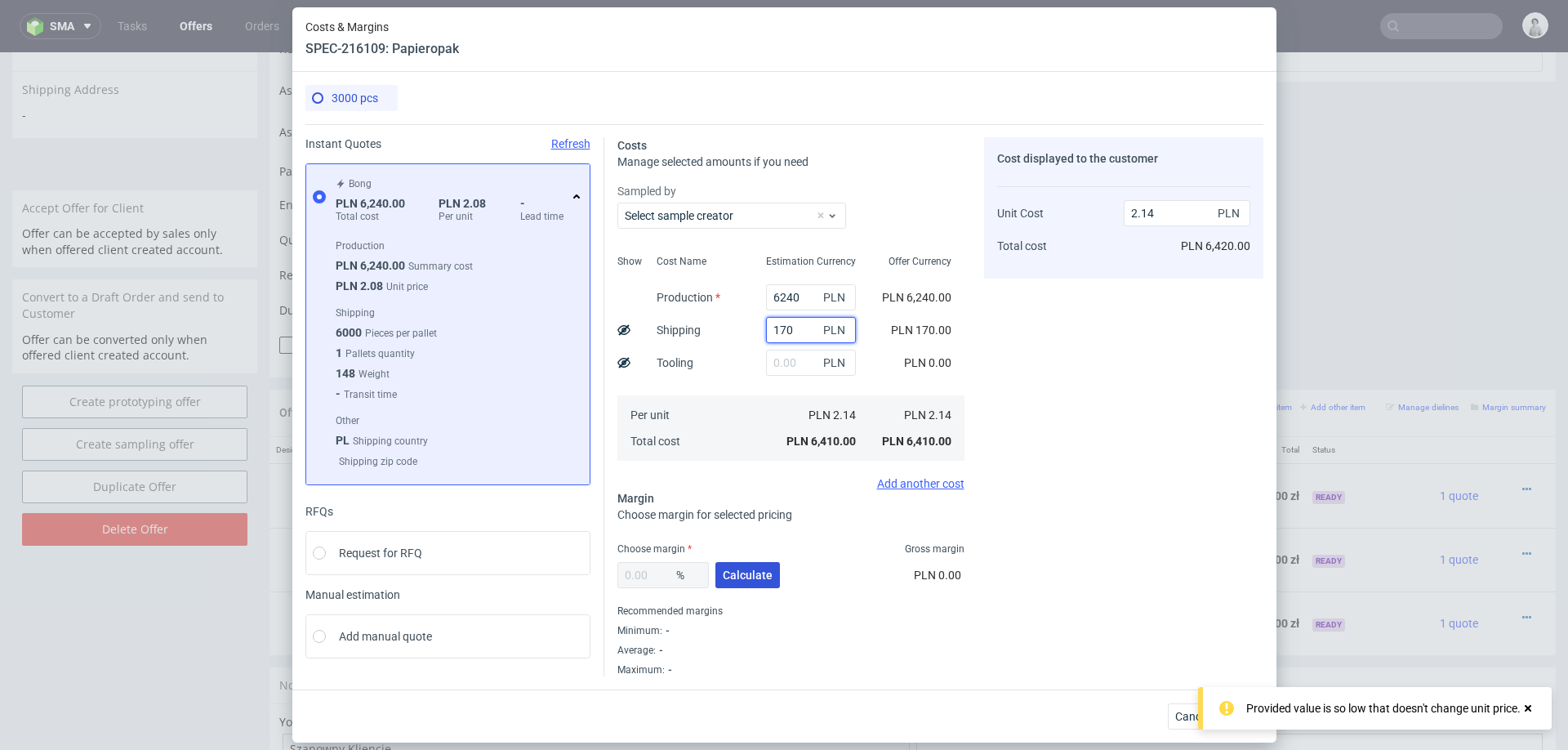
type input "170"
click at [739, 563] on button "Calculate" at bounding box center [748, 575] width 64 height 26
type input "36.64"
type input "3.38"
click at [657, 576] on input "36.64" at bounding box center [663, 575] width 91 height 26
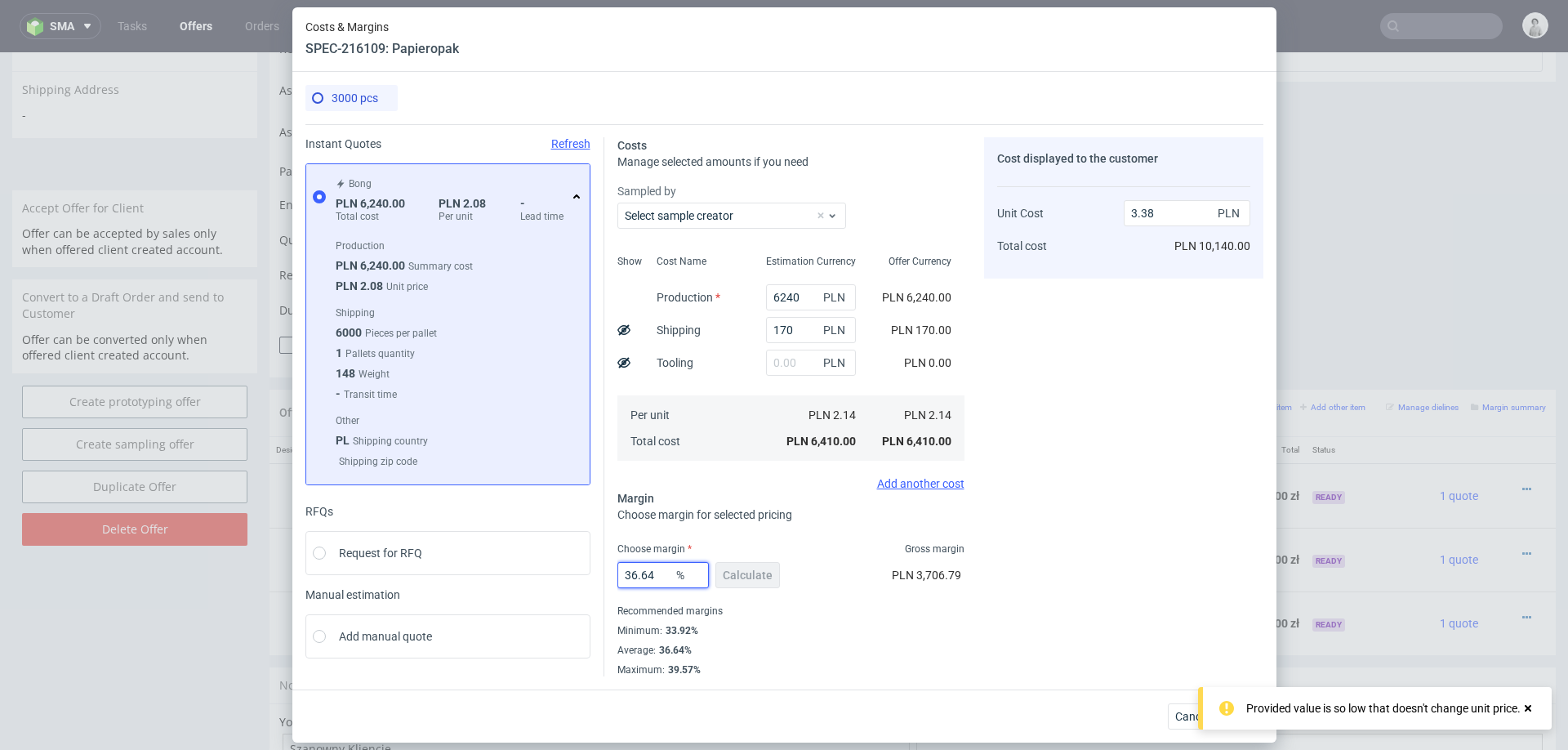
click at [658, 576] on input "36.64" at bounding box center [663, 575] width 91 height 26
click at [657, 576] on input "36.64" at bounding box center [663, 575] width 91 height 26
type input "35"
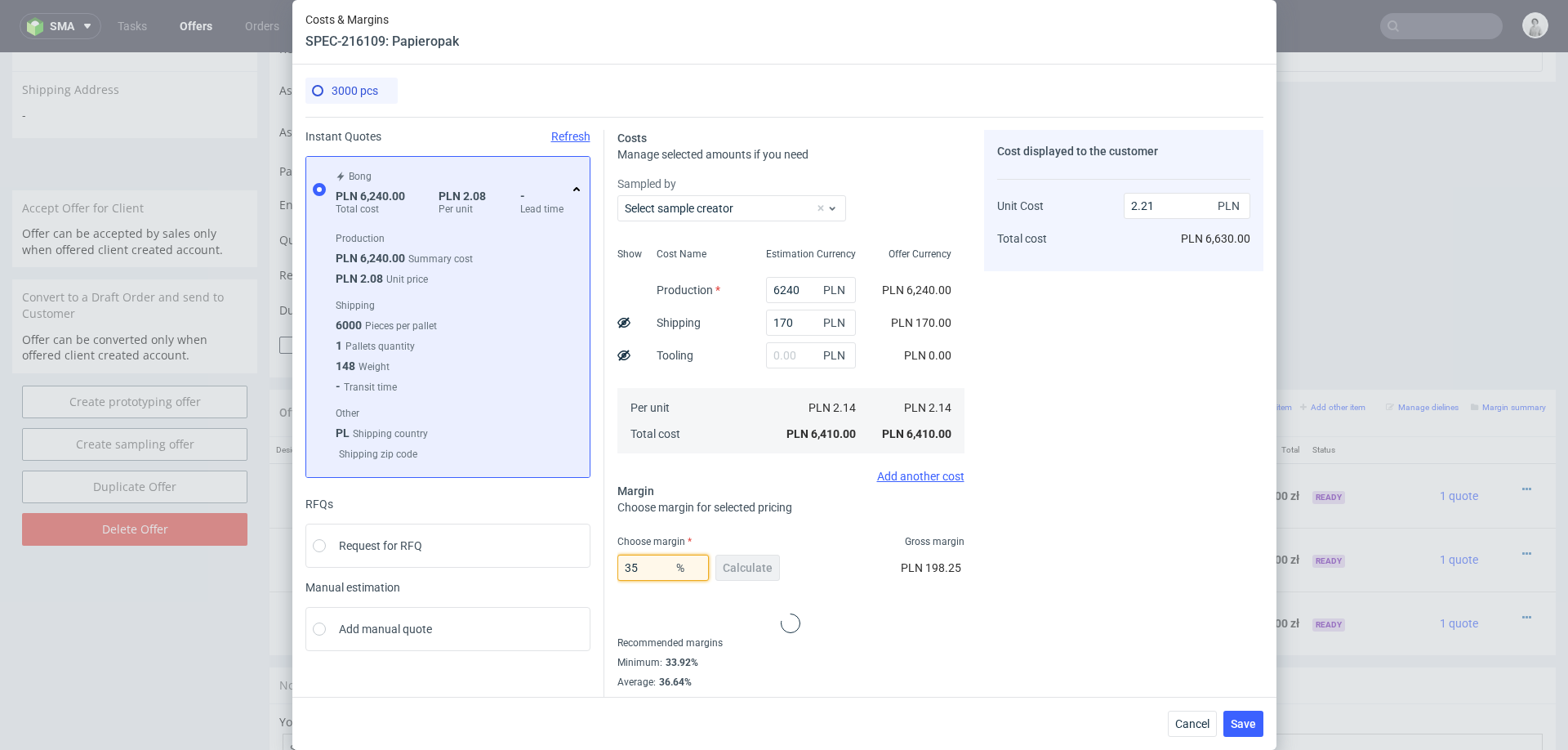
type input "3.29"
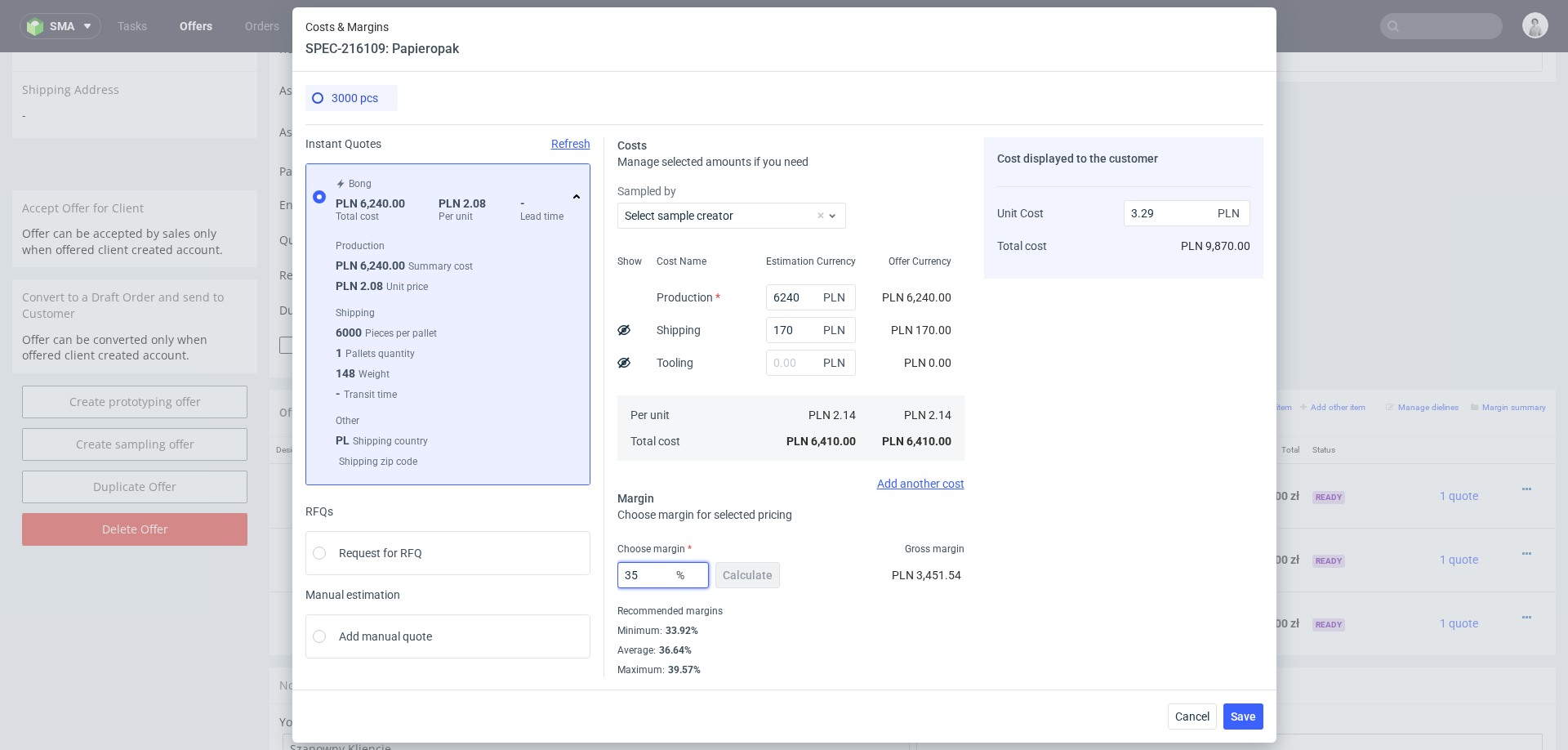
type input "35"
click at [1095, 557] on div "Cost displayed to the customer Unit Cost Total cost 3.29 PLN PLN 9,870.00" at bounding box center [1123, 406] width 279 height 540
click at [1243, 714] on span "Save" at bounding box center [1243, 716] width 25 height 12
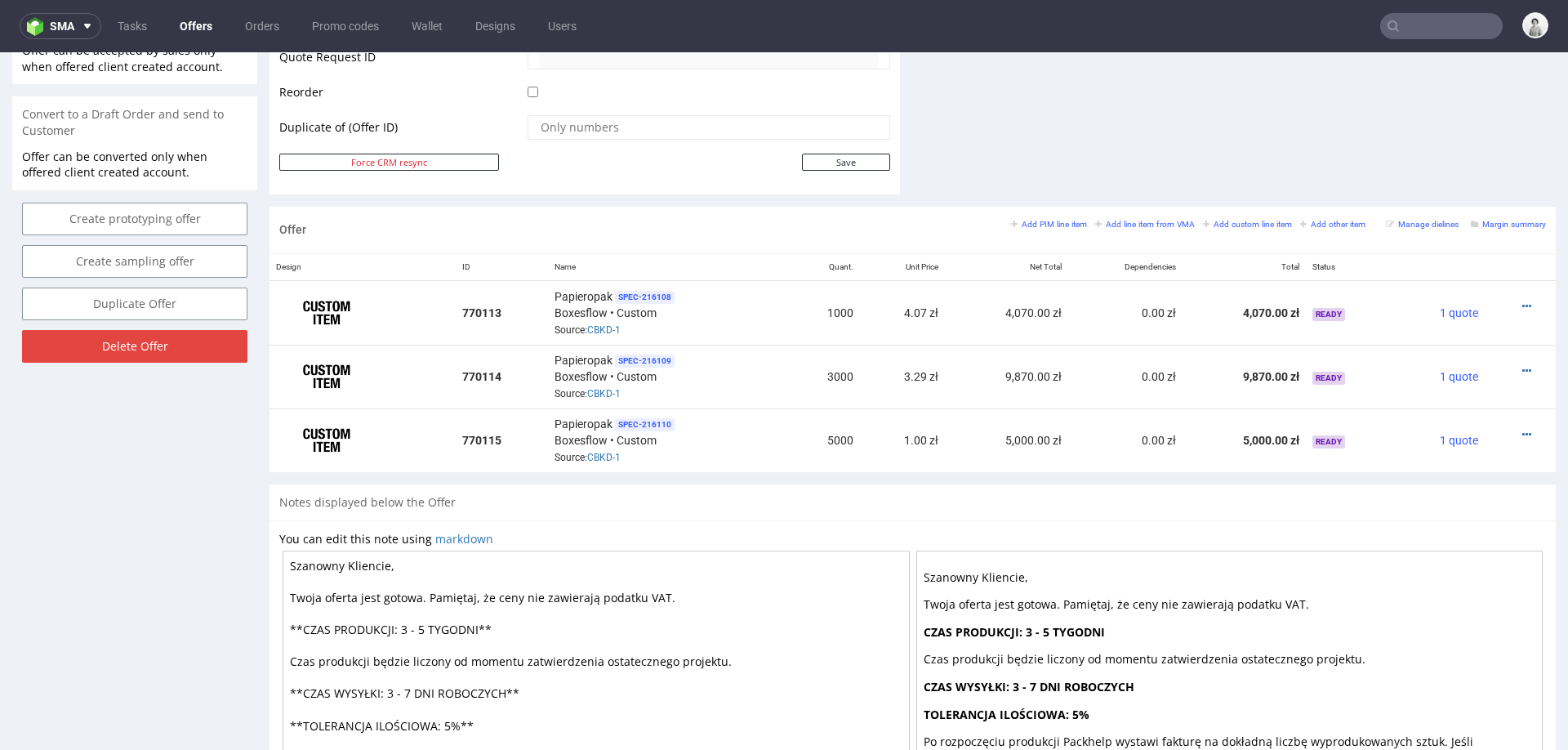
scroll to position [816, 0]
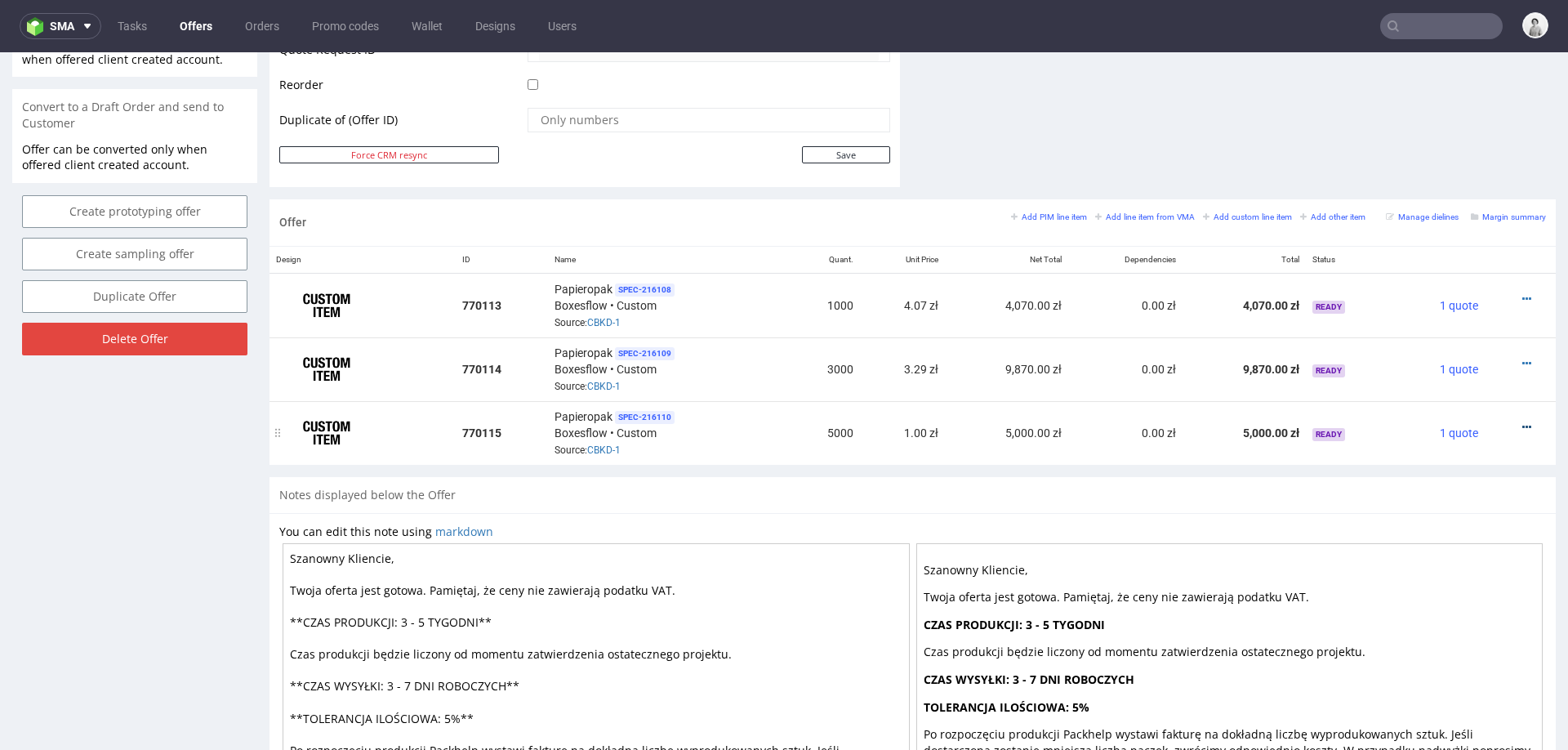
click at [1522, 422] on icon at bounding box center [1527, 427] width 9 height 12
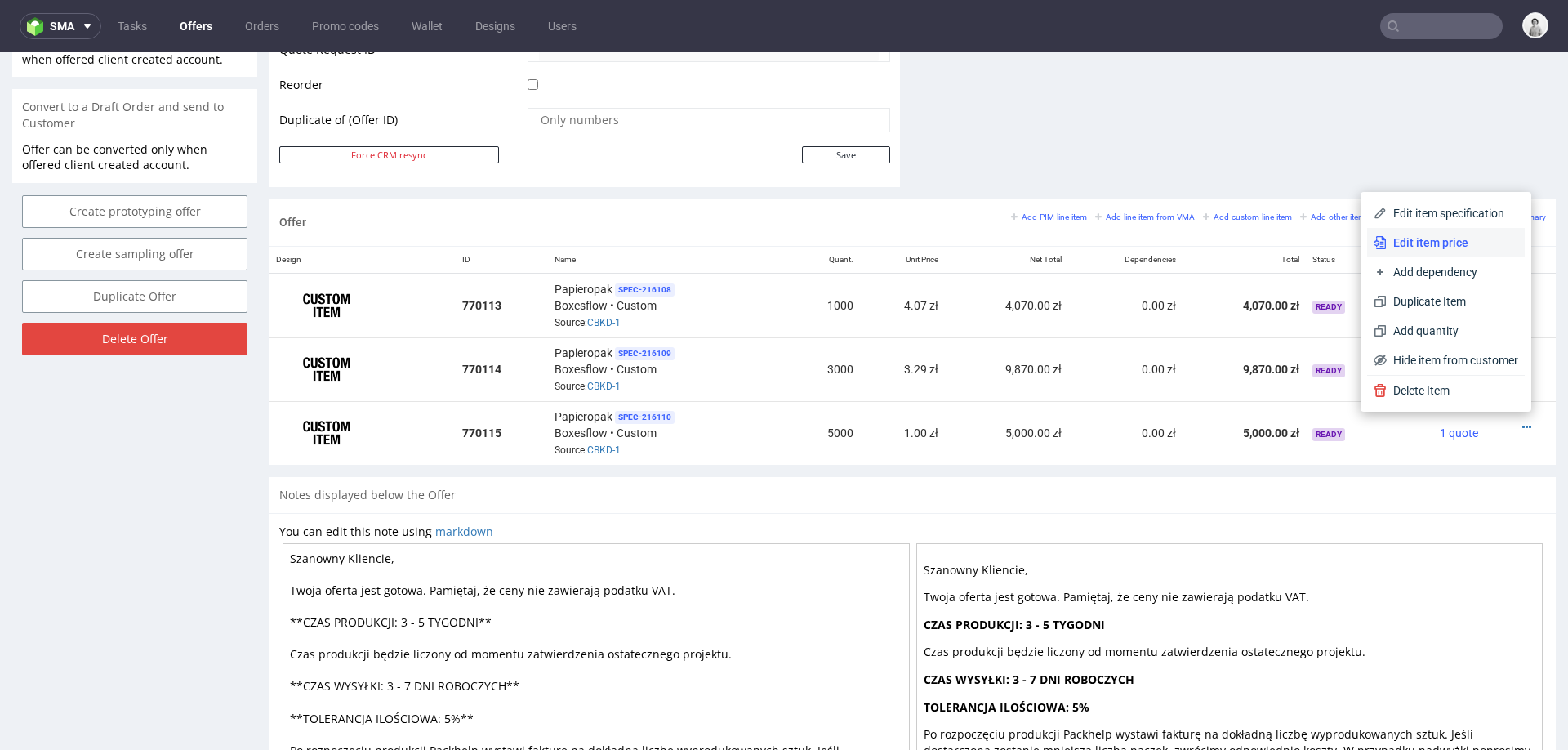
click at [1428, 245] on span "Edit item price" at bounding box center [1452, 243] width 131 height 16
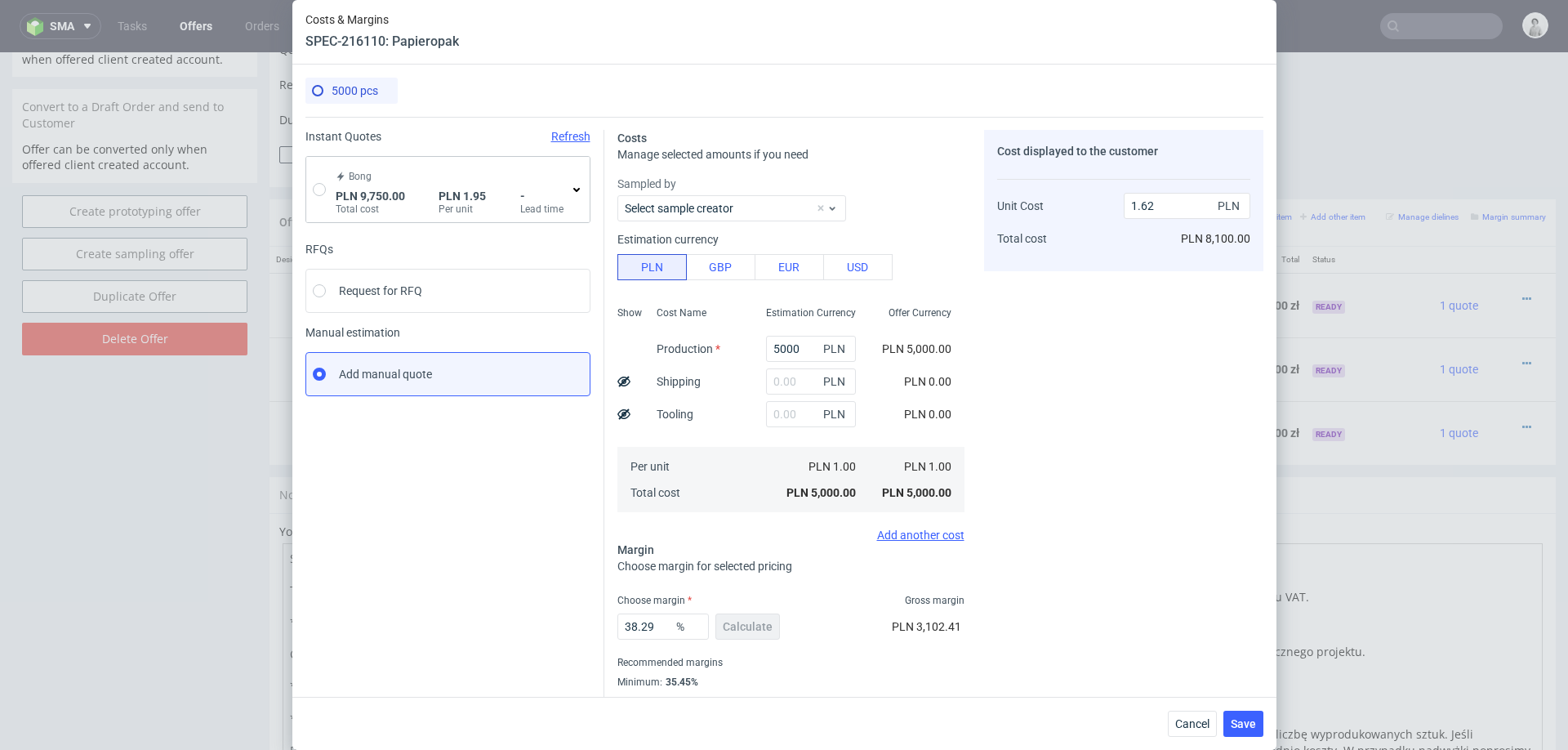
click at [325, 191] on div "Bong PLN 9,750.00 Total cost PLN 1.95 Per unit - Lead time" at bounding box center [447, 189] width 284 height 65
click at [320, 189] on input "radio" at bounding box center [319, 189] width 13 height 13
radio input "true"
radio input "false"
type input "9750"
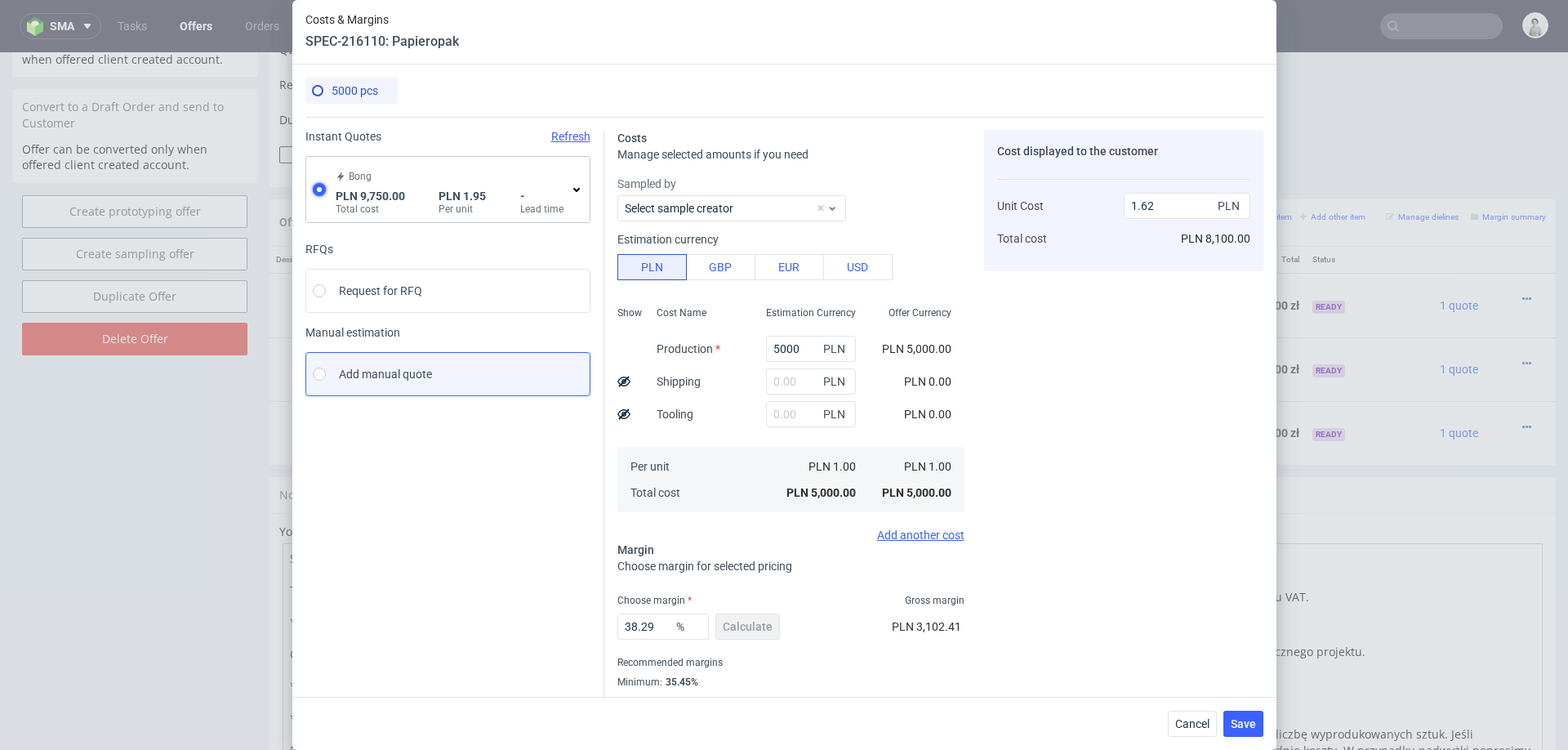
type input "1.95"
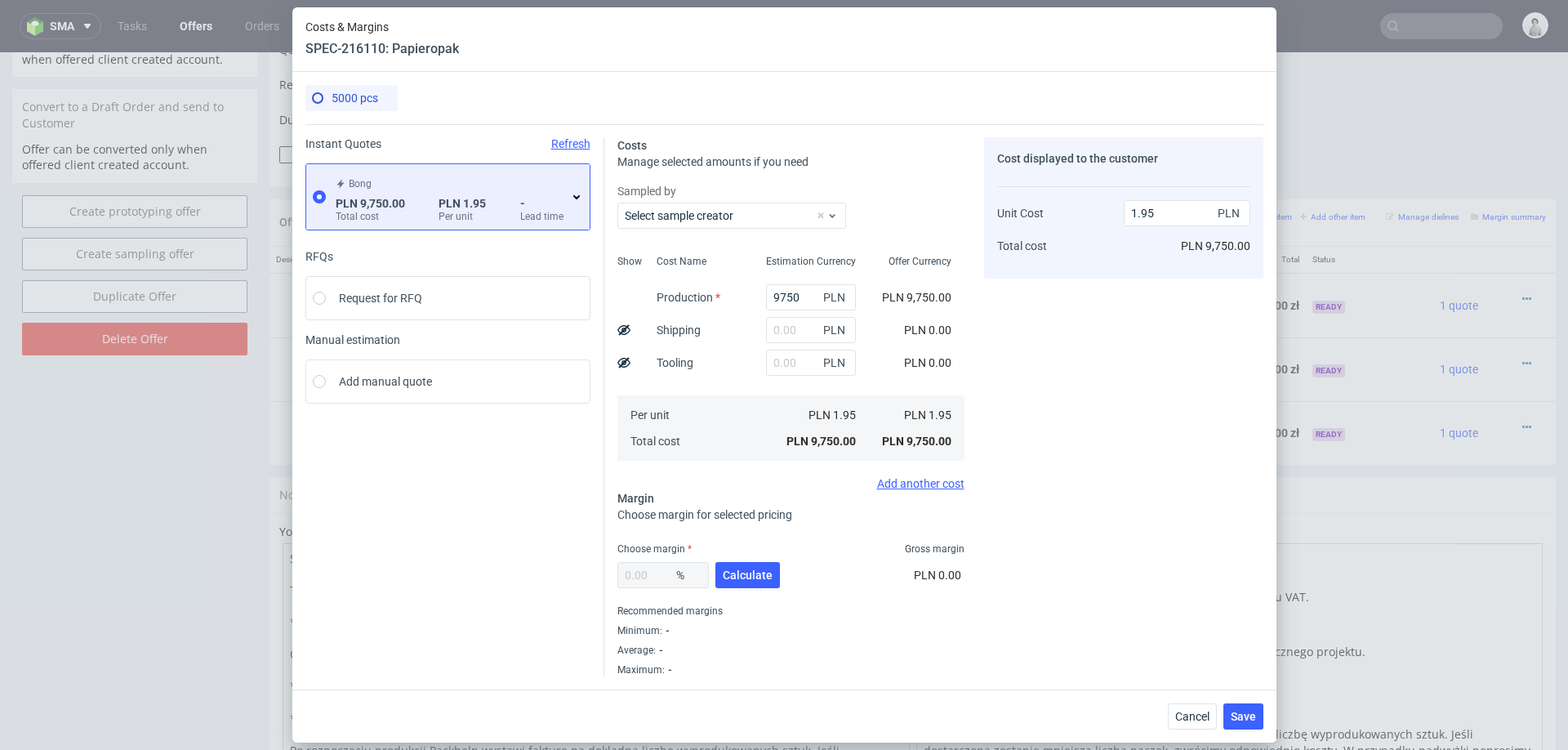
click at [562, 197] on span "-" at bounding box center [542, 203] width 43 height 13
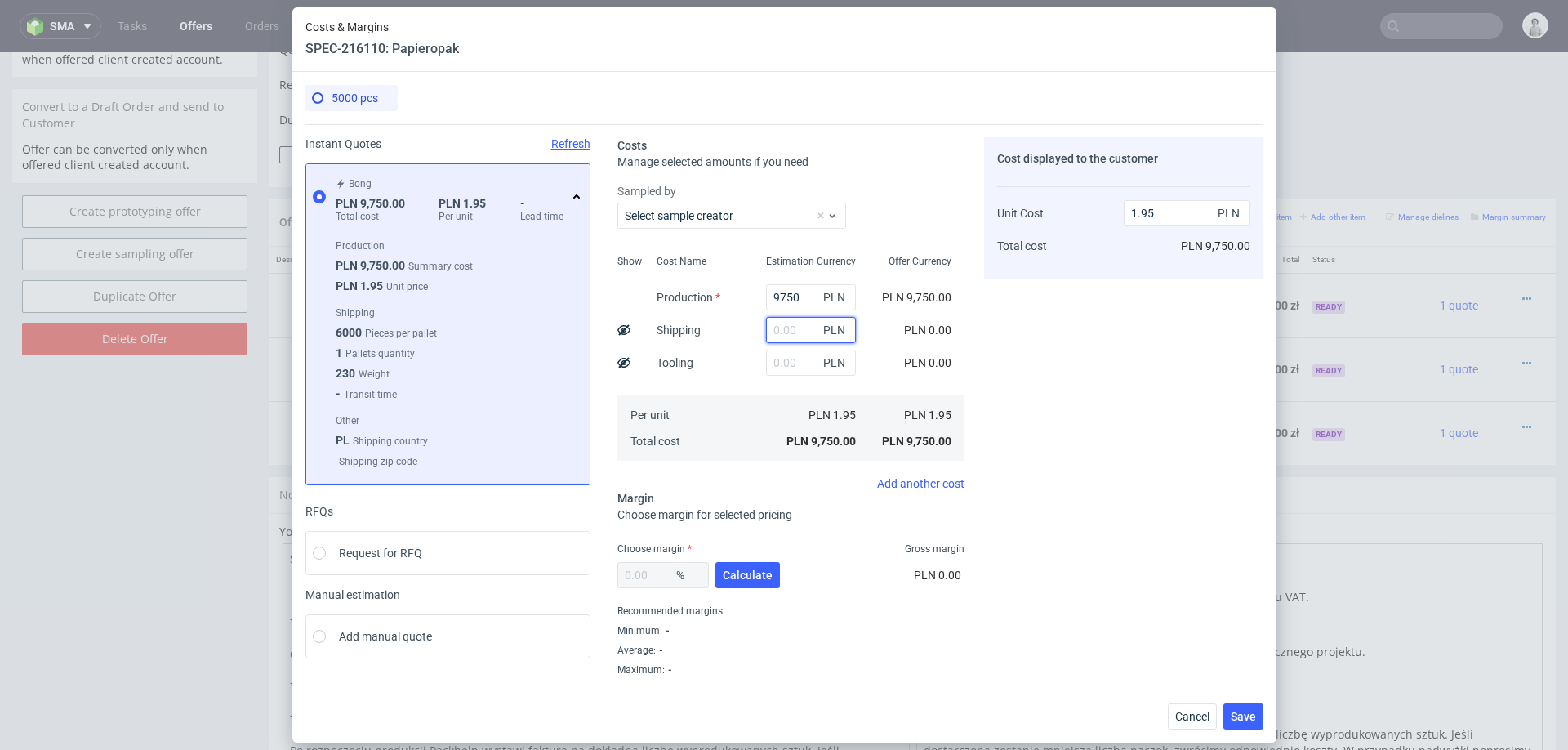
click at [802, 339] on input "text" at bounding box center [810, 329] width 89 height 26
type input "179"
type input "1.99"
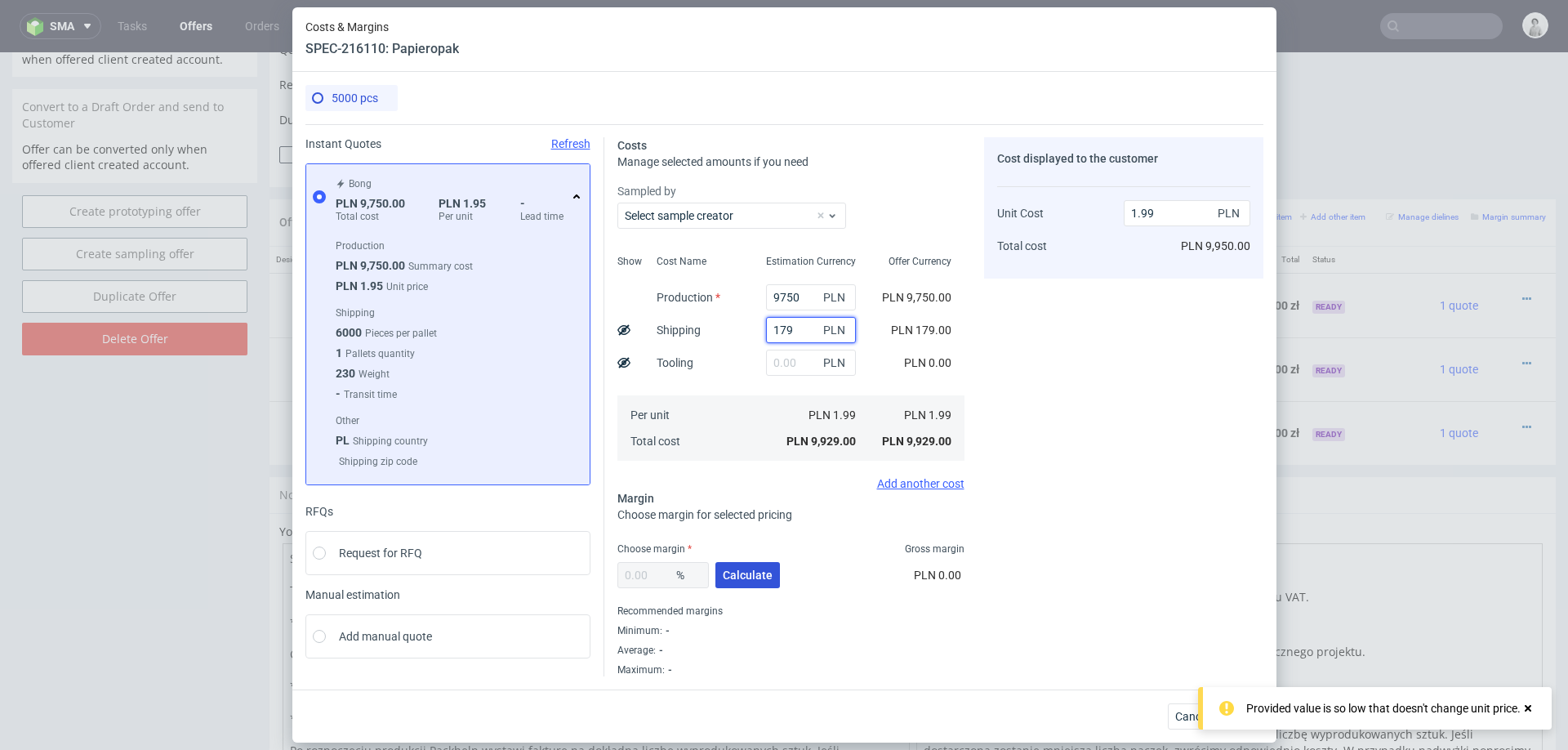
type input "179"
click at [739, 569] on span "Calculate" at bounding box center [748, 575] width 50 height 12
type input "33.72"
type input "3"
click at [654, 586] on input "33.72" at bounding box center [663, 575] width 91 height 26
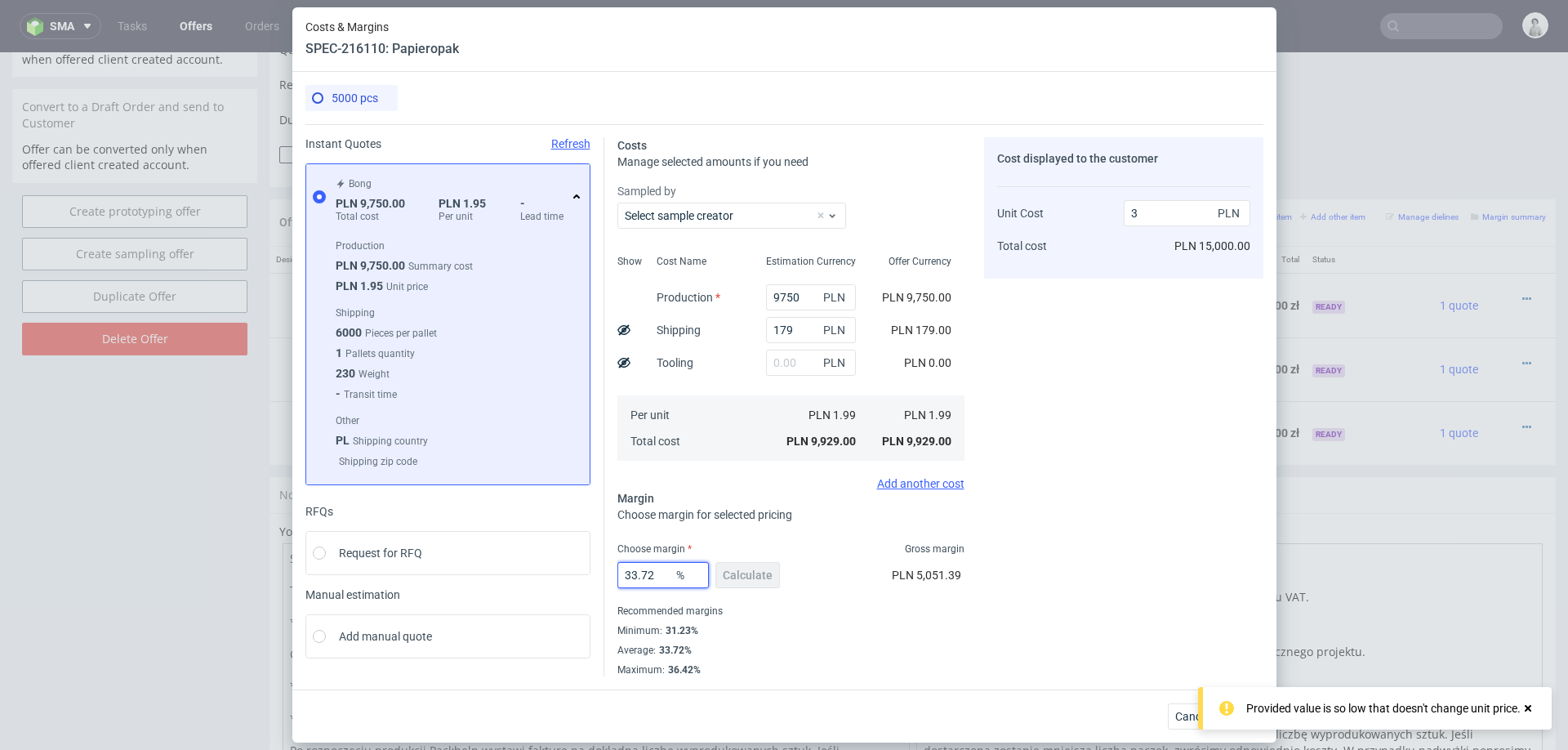
click at [654, 586] on input "33.72" at bounding box center [663, 575] width 91 height 26
type input "33"
type input "2.97"
type input "32"
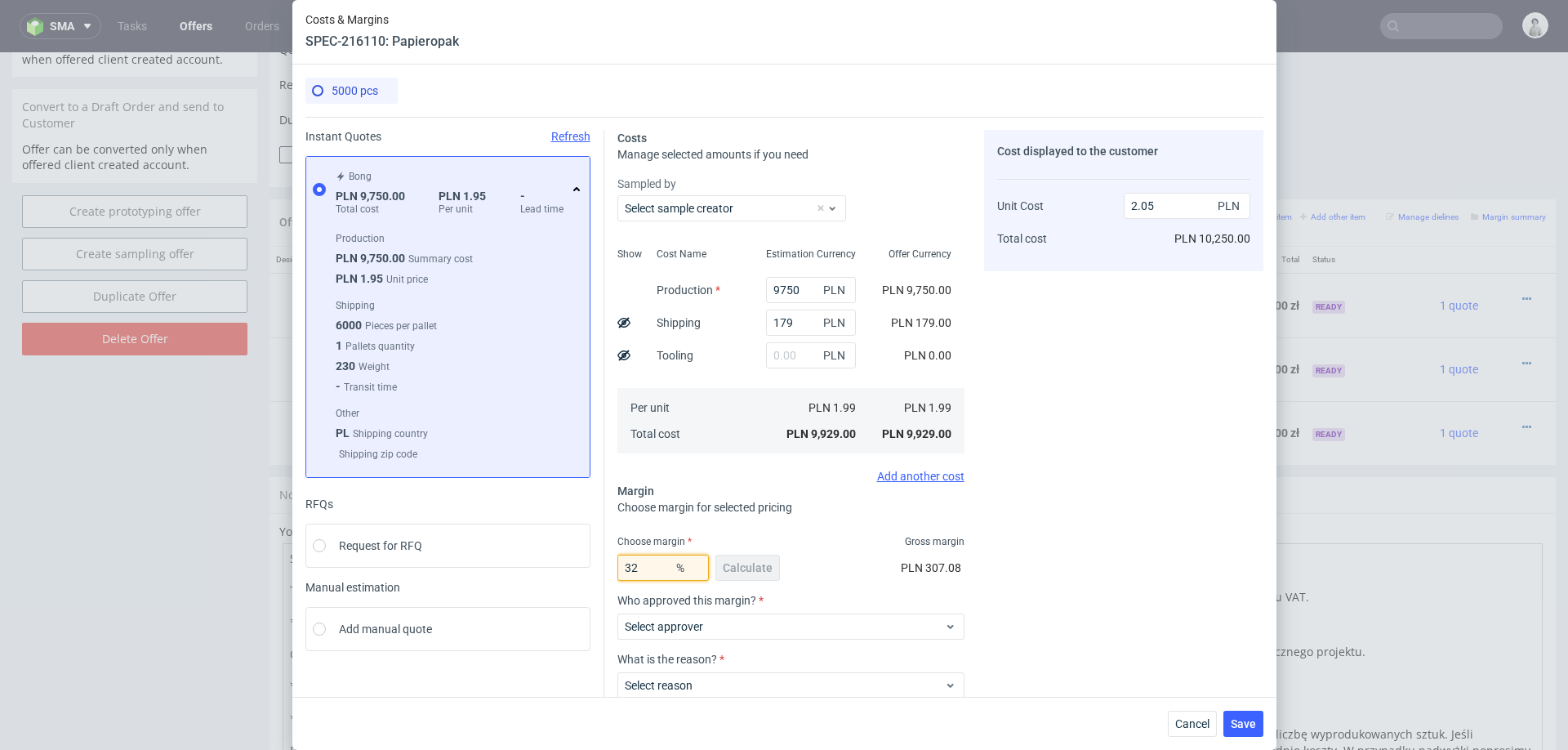
type input "2.92"
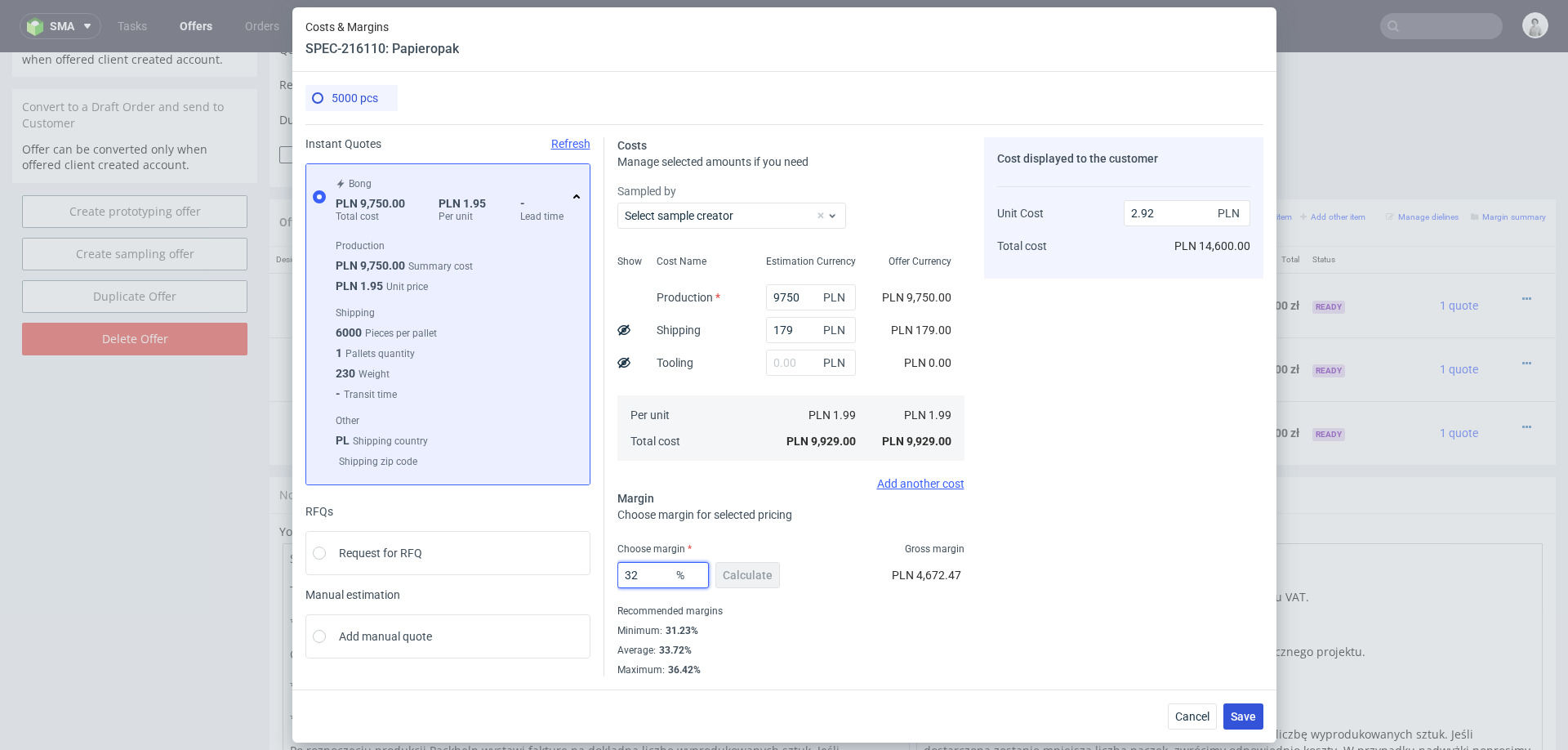
type input "32"
click at [1233, 713] on span "Save" at bounding box center [1243, 716] width 25 height 12
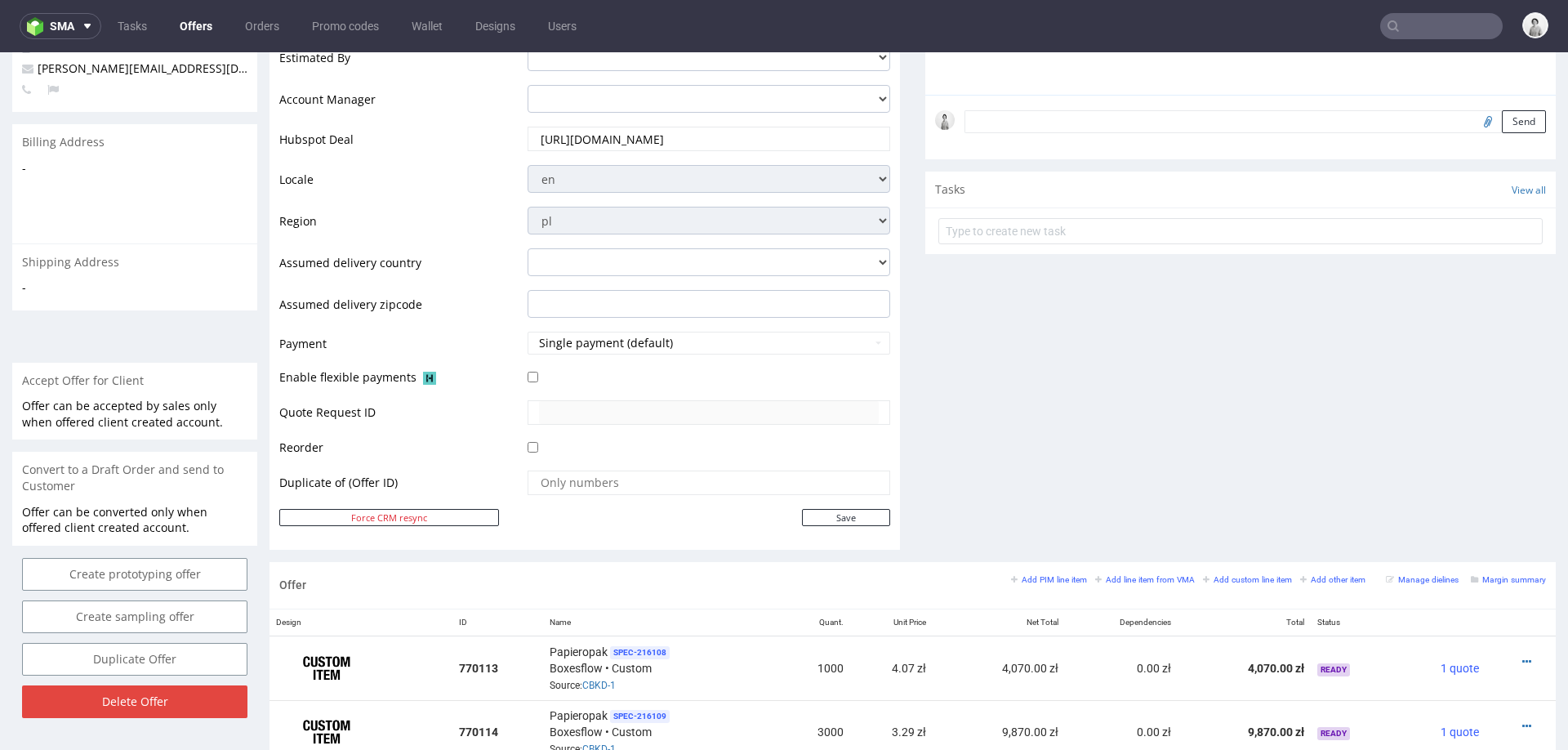
scroll to position [0, 0]
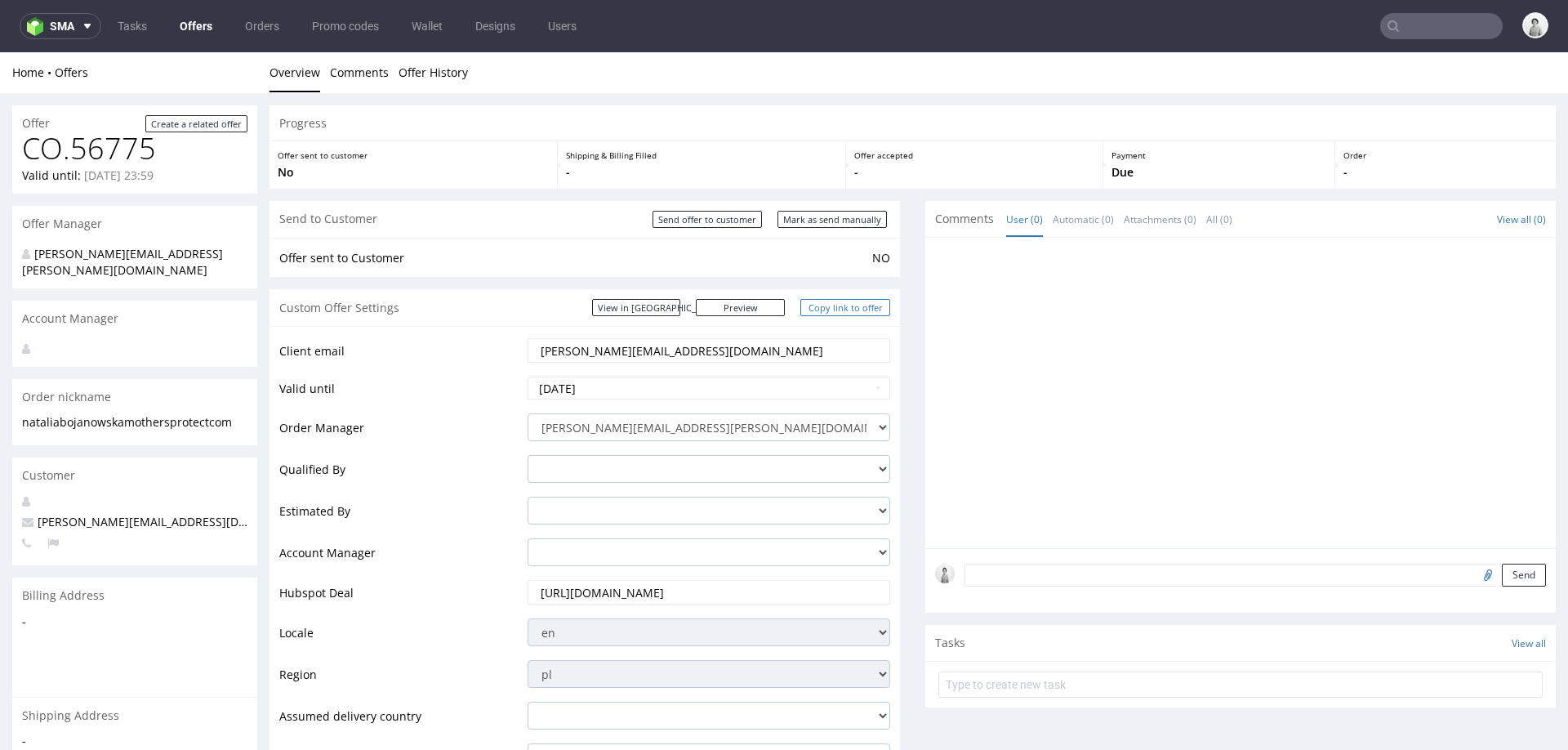
click at [832, 303] on link "Copy link to offer" at bounding box center [845, 307] width 89 height 17
click at [826, 212] on input "Mark as send manually" at bounding box center [832, 219] width 109 height 17
type input "In progress..."
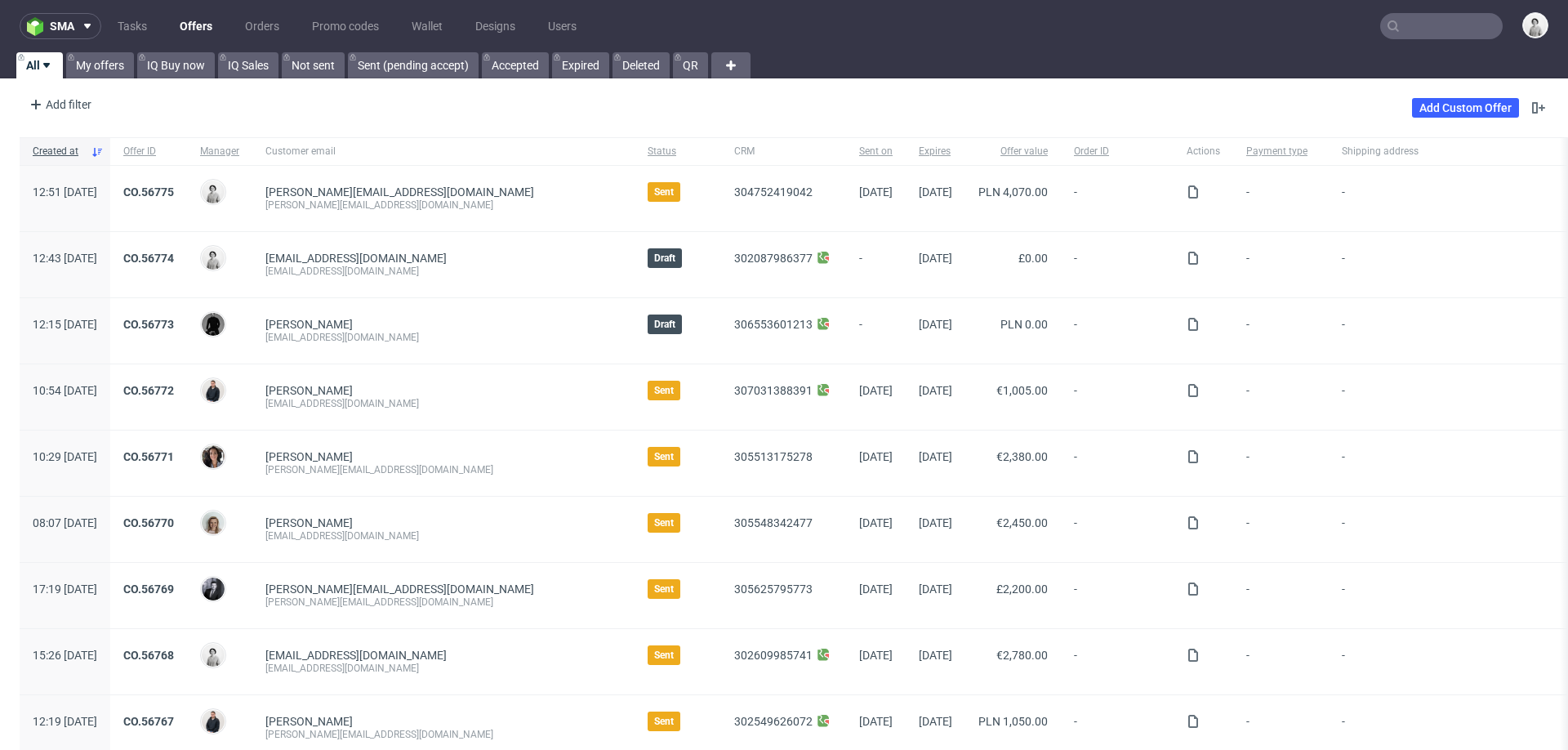
click at [1437, 30] on input "text" at bounding box center [1441, 26] width 123 height 26
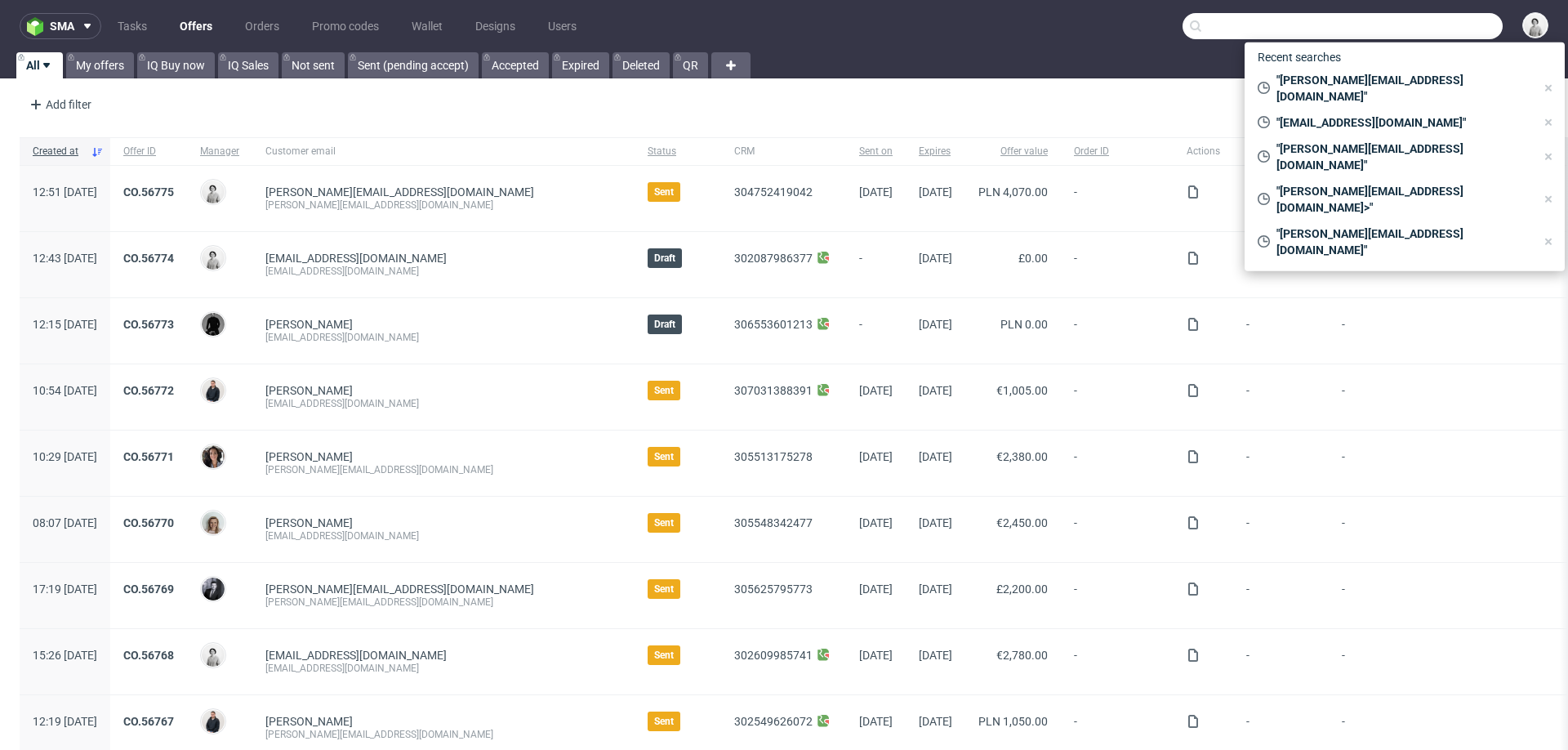
paste input "[EMAIL_ADDRESS][DOMAIN_NAME]"
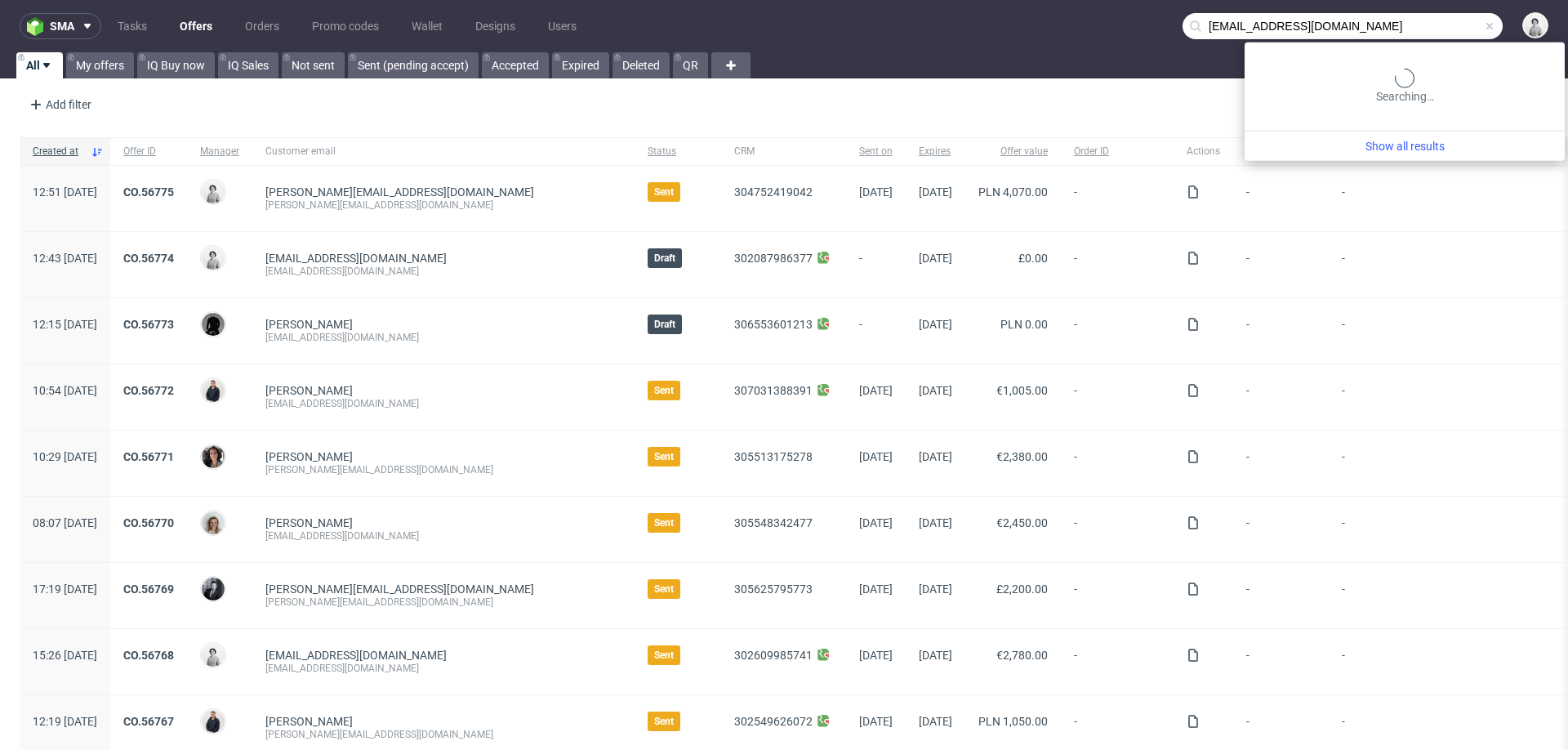
type input "[EMAIL_ADDRESS][DOMAIN_NAME]"
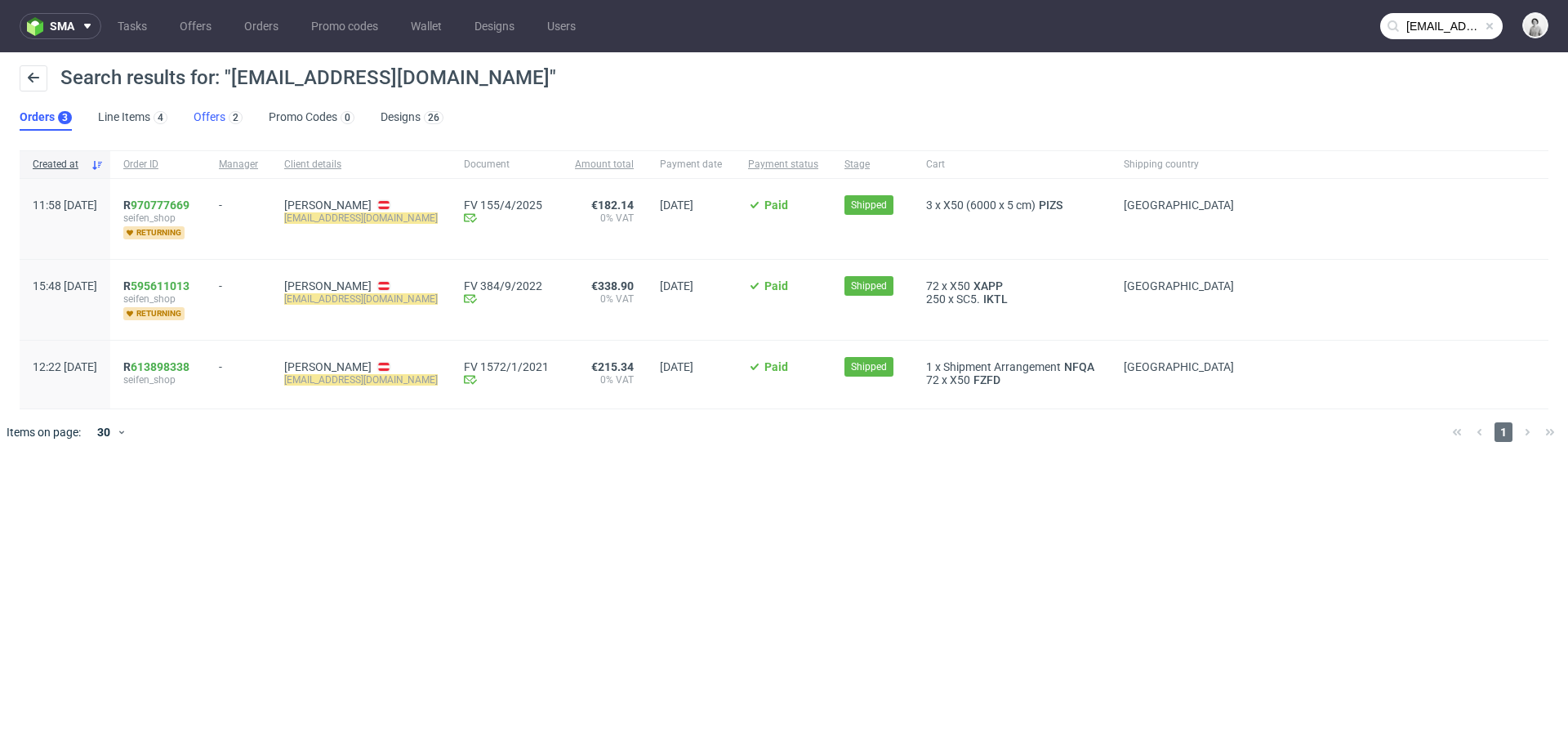
click at [205, 120] on link "Offers 2" at bounding box center [217, 117] width 49 height 26
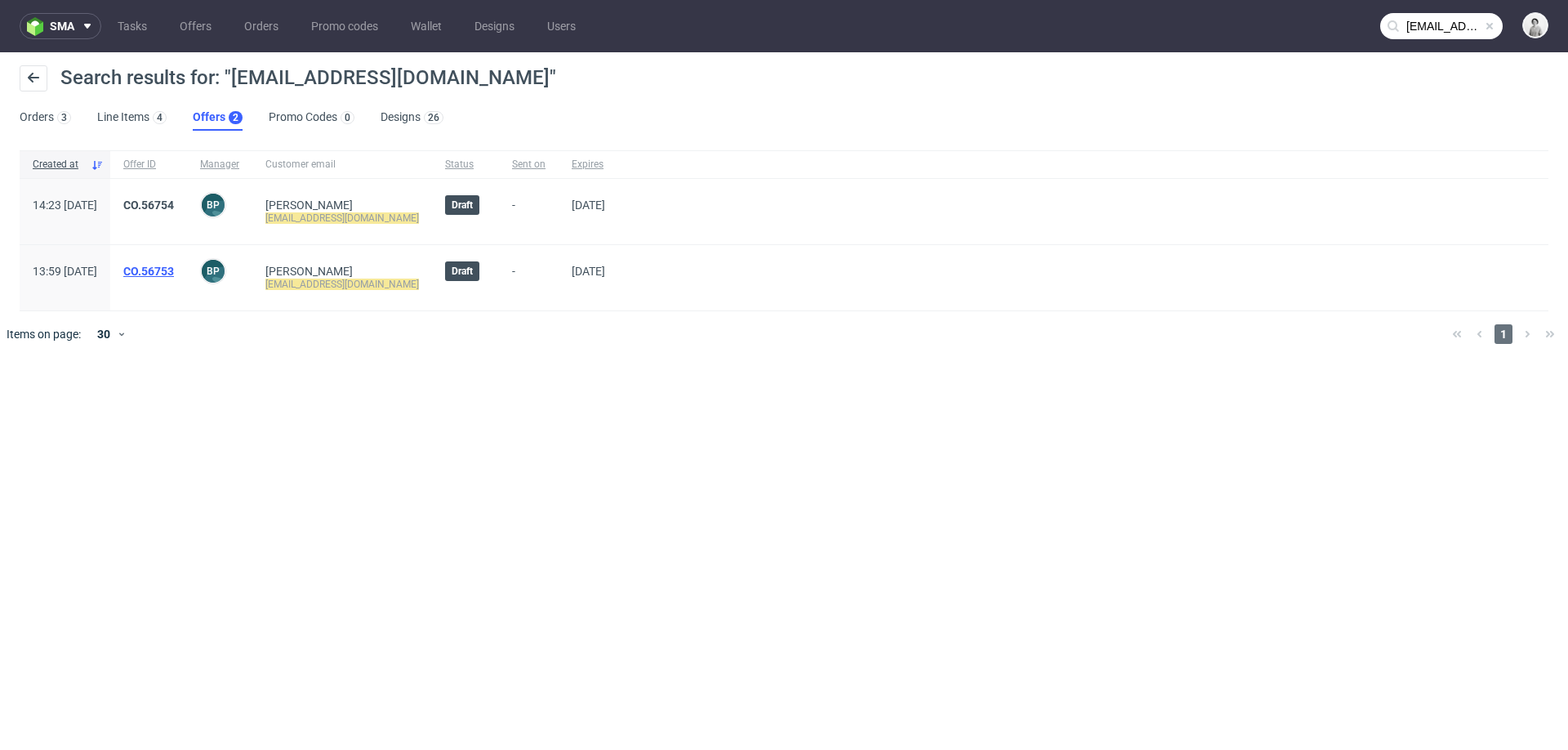
click at [174, 265] on link "CO.56753" at bounding box center [148, 271] width 51 height 13
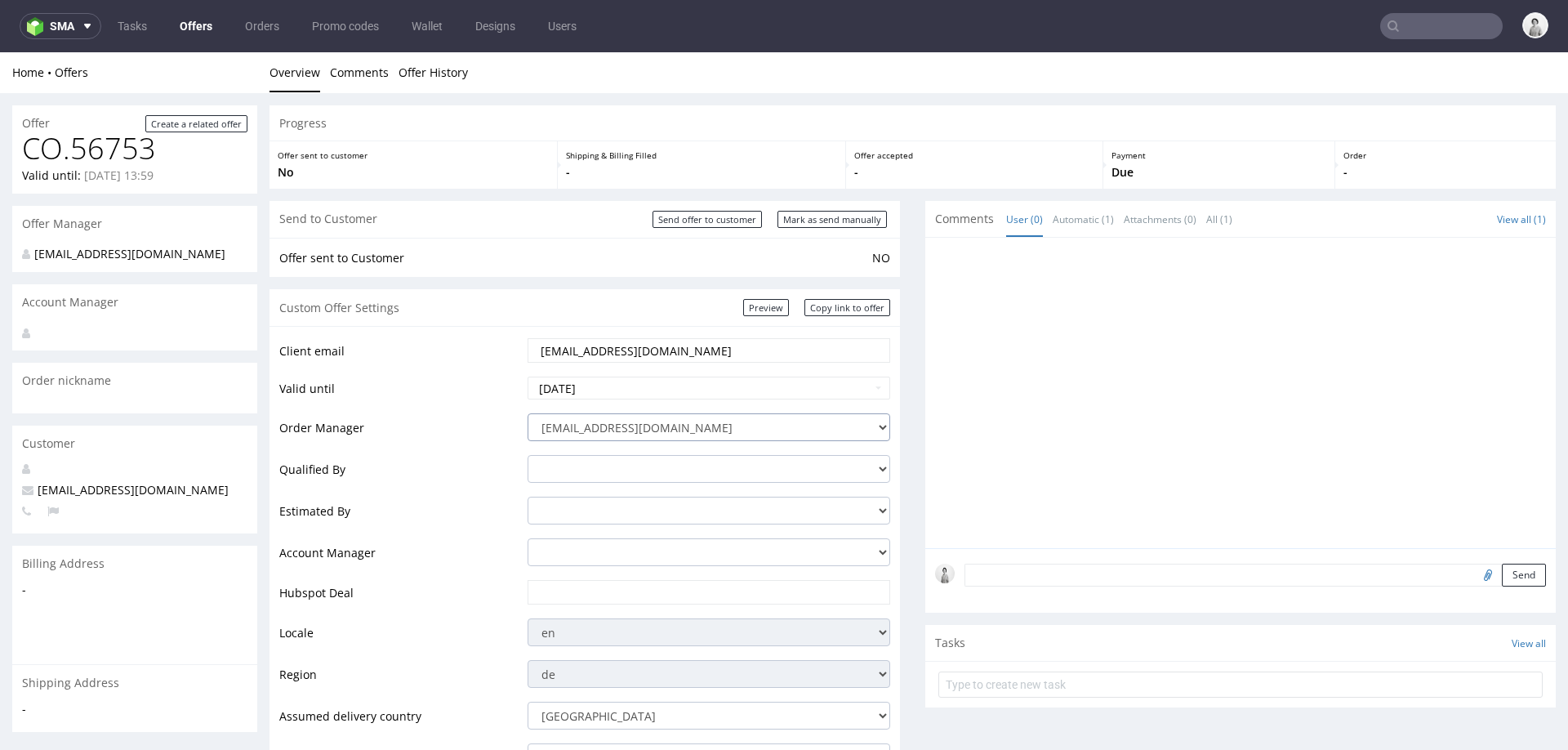
click at [733, 413] on select "integrations@packhelp.com adrian.grudzien@packhelp.com adrian.margula@packhelp.…" at bounding box center [708, 427] width 362 height 28
select select "20998342"
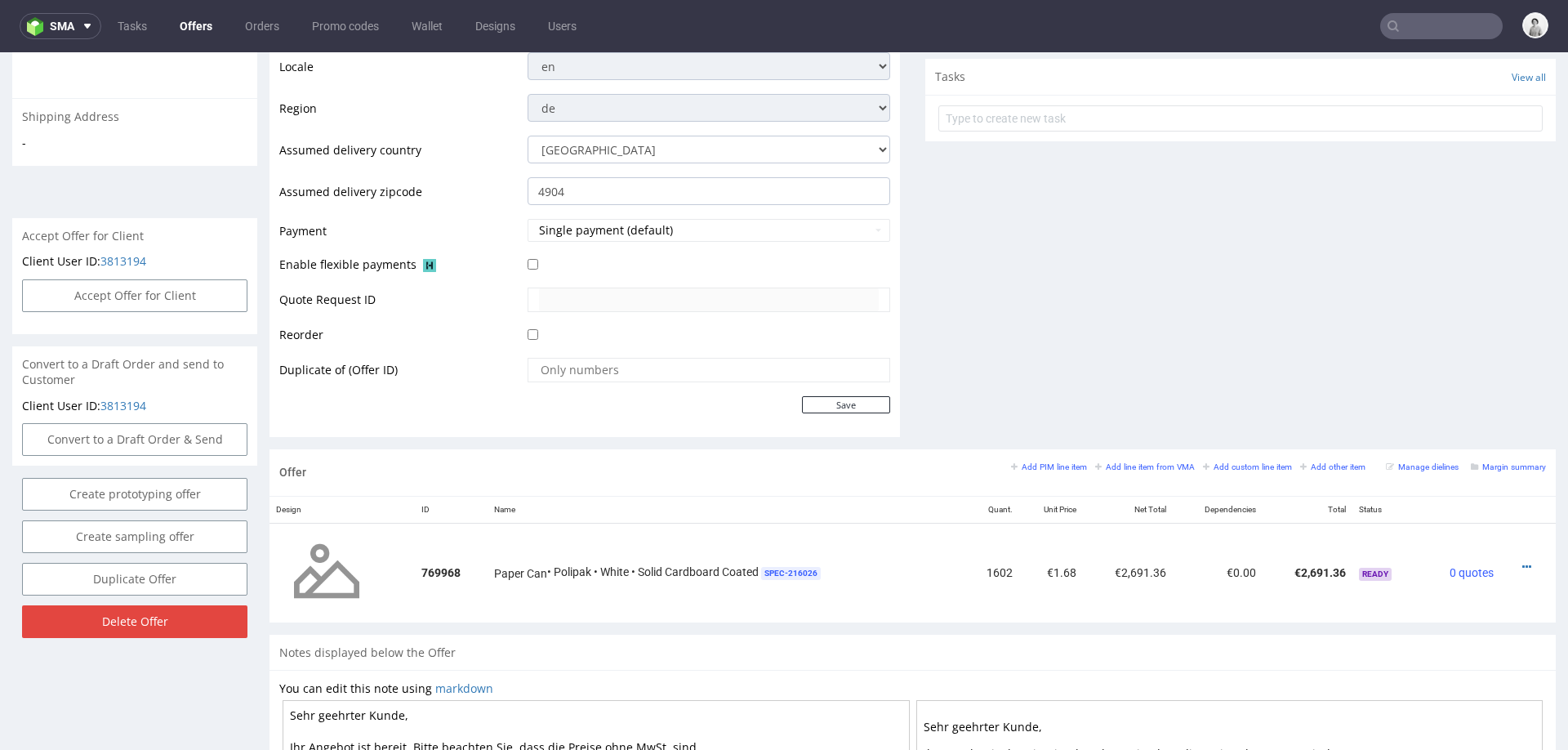
scroll to position [623, 0]
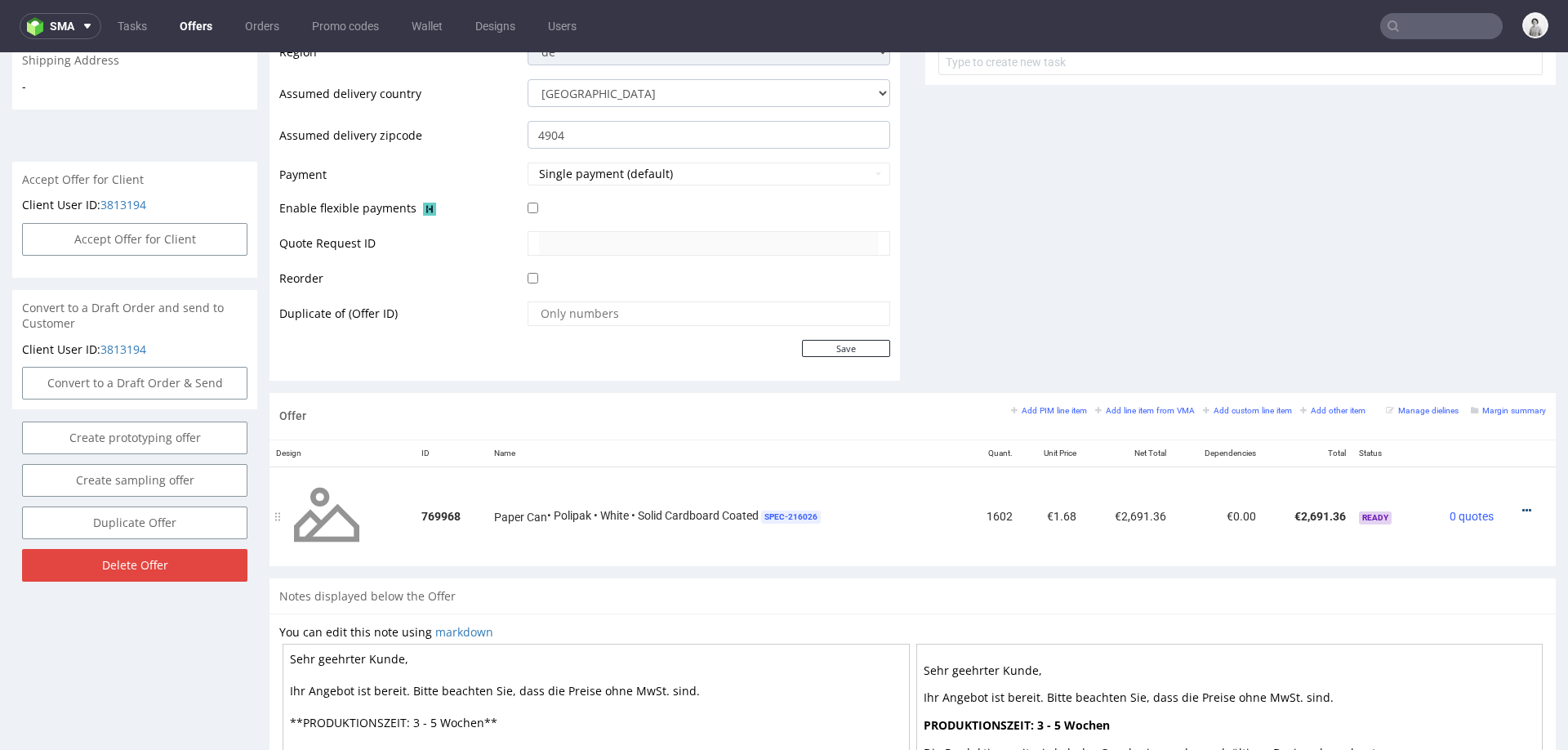
click at [1522, 507] on icon at bounding box center [1527, 510] width 9 height 12
click at [1456, 324] on span "Edit item specification" at bounding box center [1452, 328] width 131 height 16
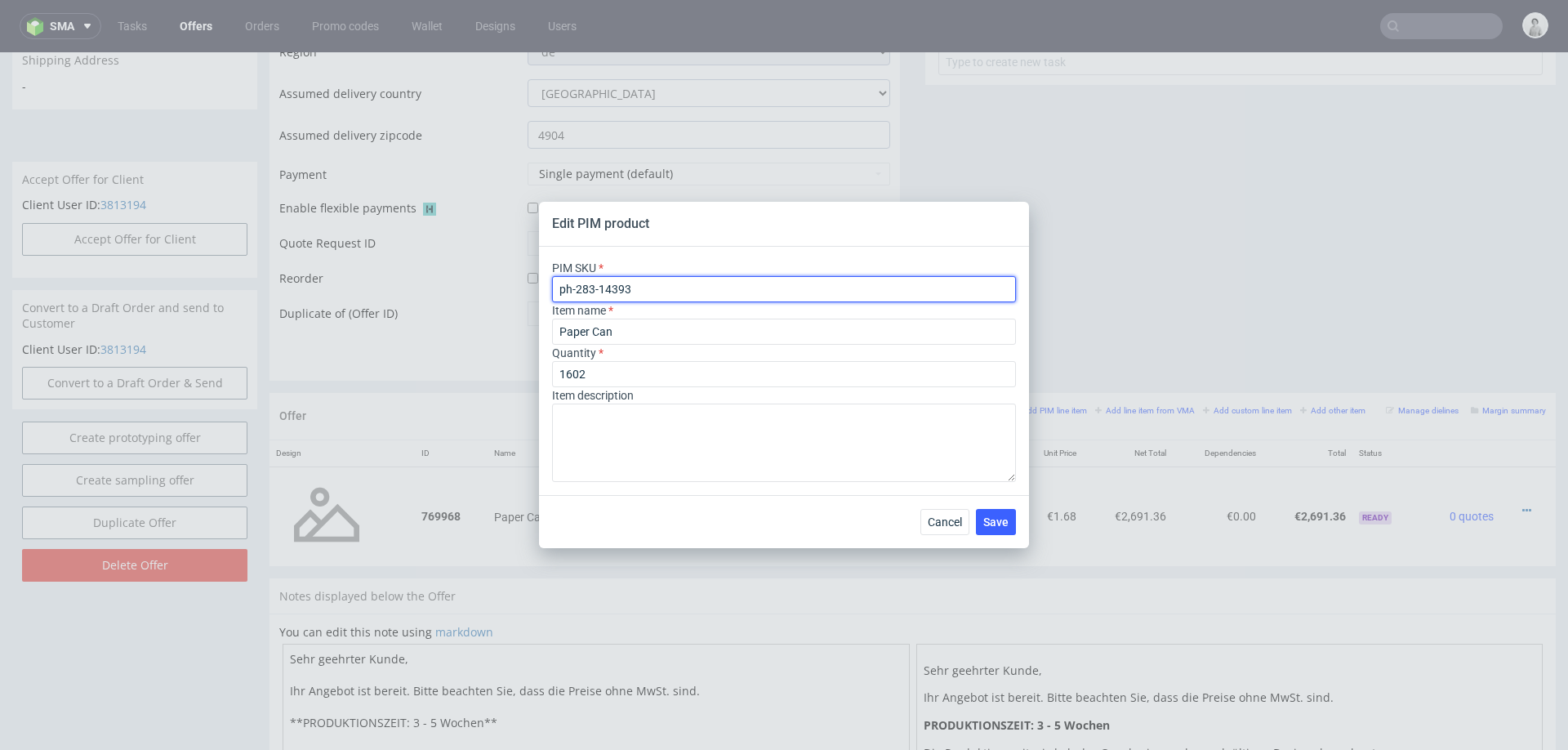
click at [600, 290] on input "ph-283-14393" at bounding box center [784, 289] width 464 height 26
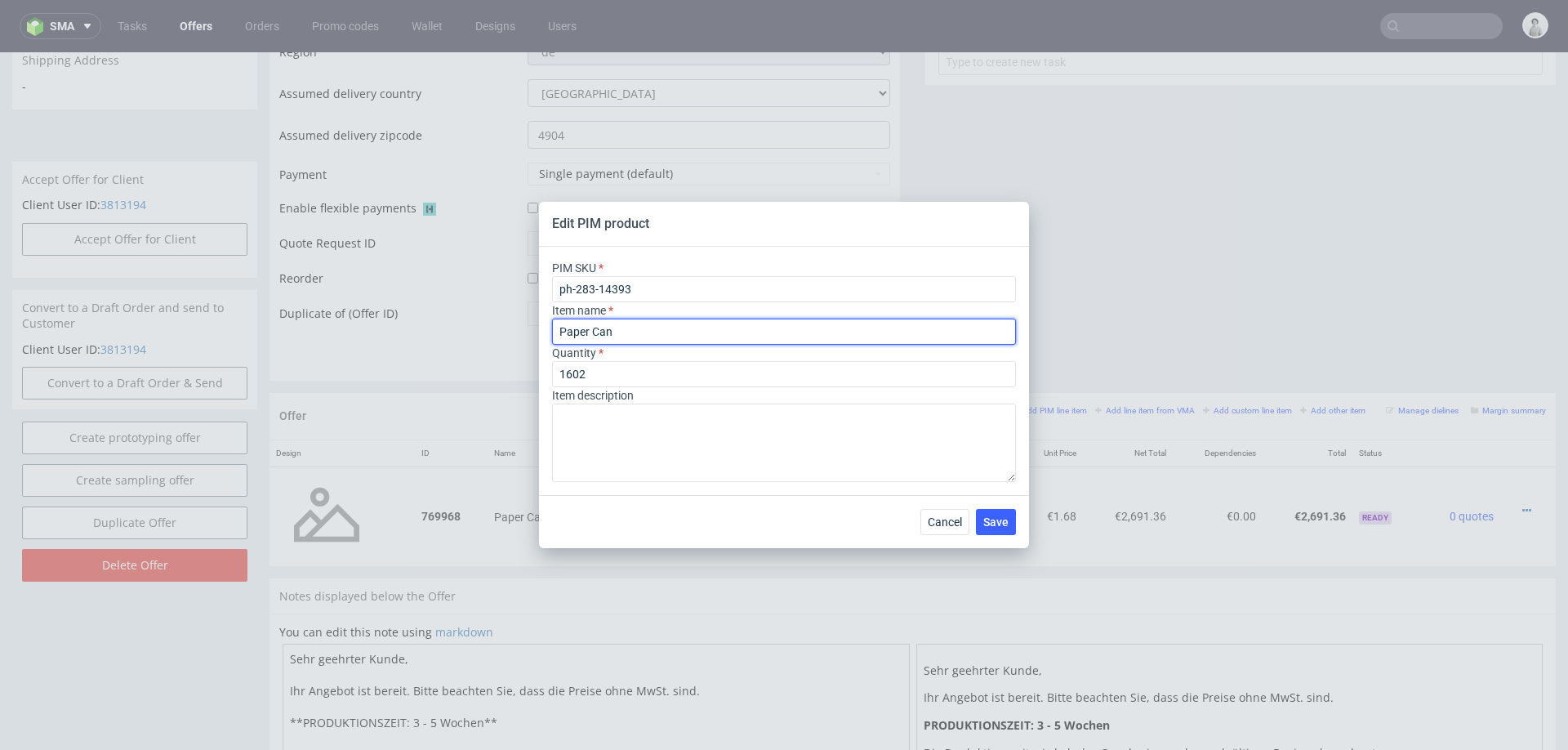
click at [618, 333] on input "Paper Can" at bounding box center [784, 331] width 464 height 26
click at [617, 333] on input "Paper Can" at bounding box center [784, 331] width 464 height 26
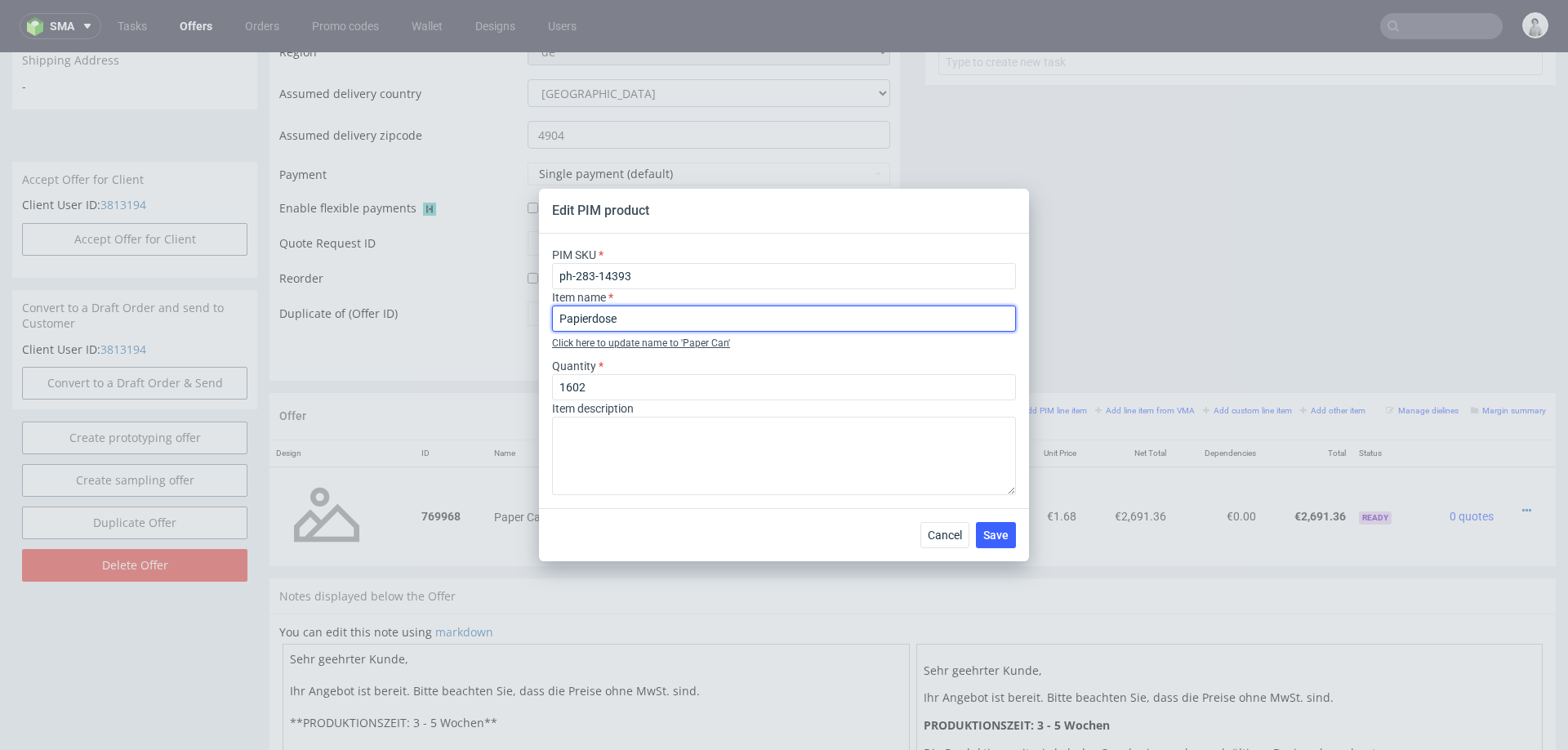
paste input "T95 (7.3 x 9.5 cm)"
type input "Papierdose T95 (7.3 x 9.5 cm)"
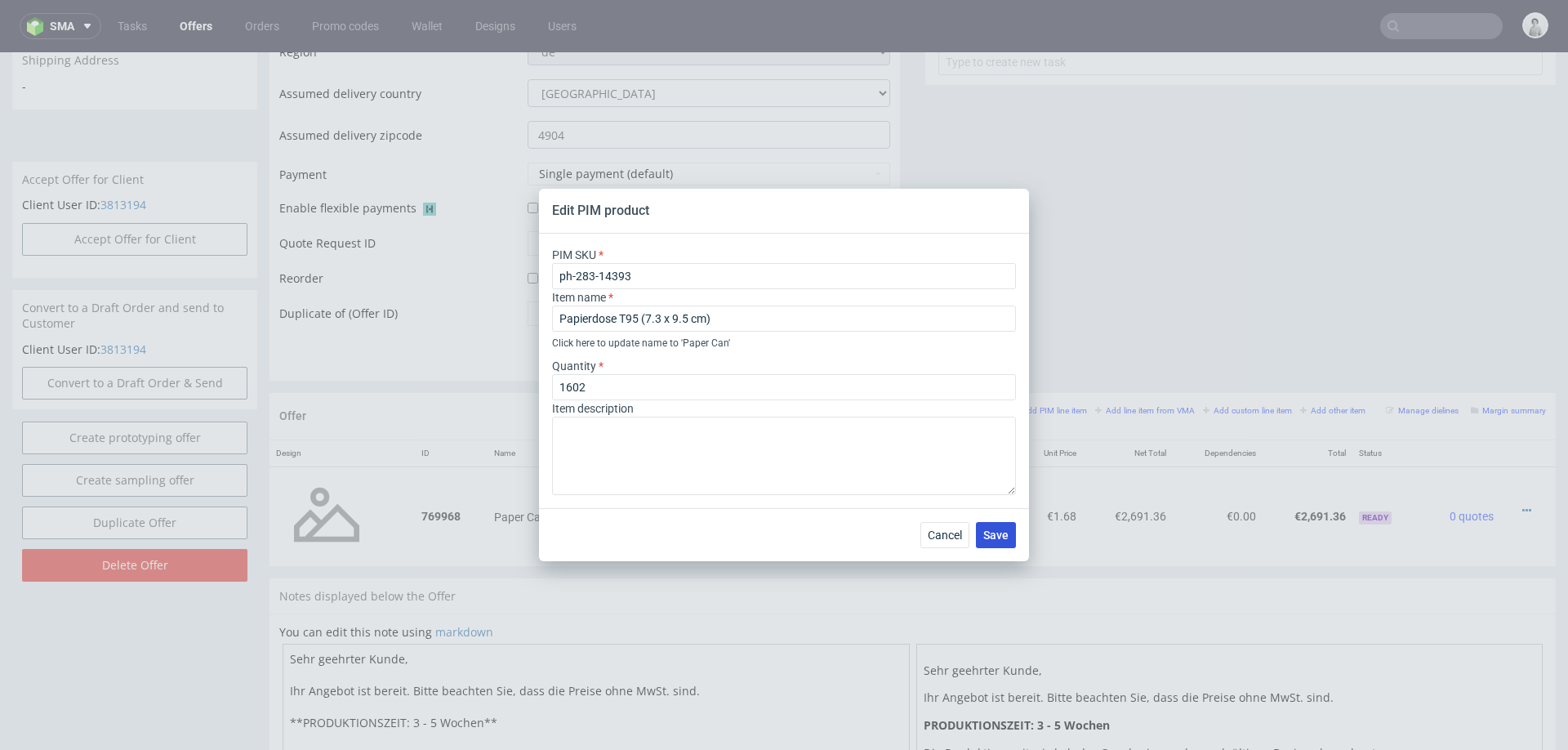
click at [996, 533] on span "Save" at bounding box center [996, 535] width 25 height 12
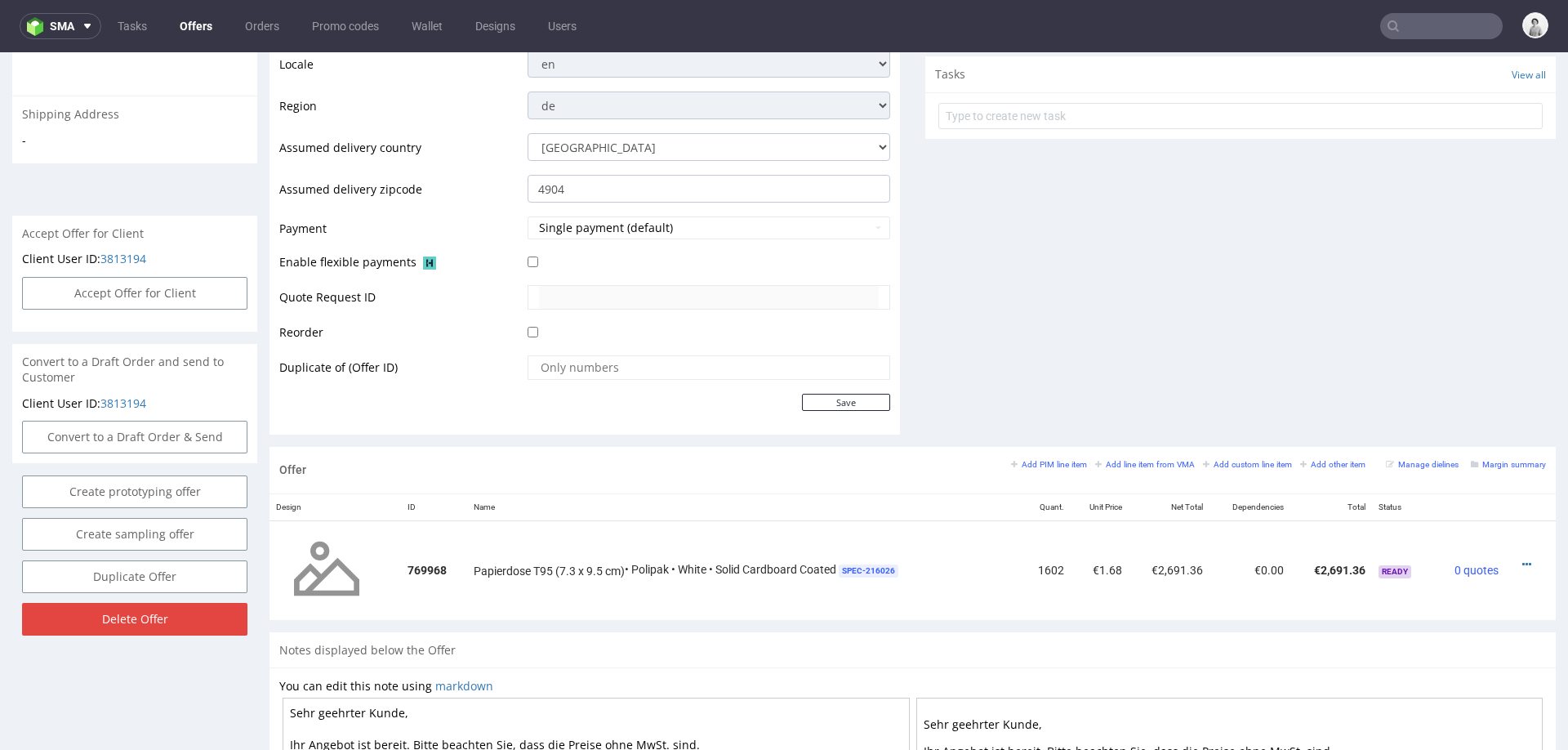
scroll to position [575, 0]
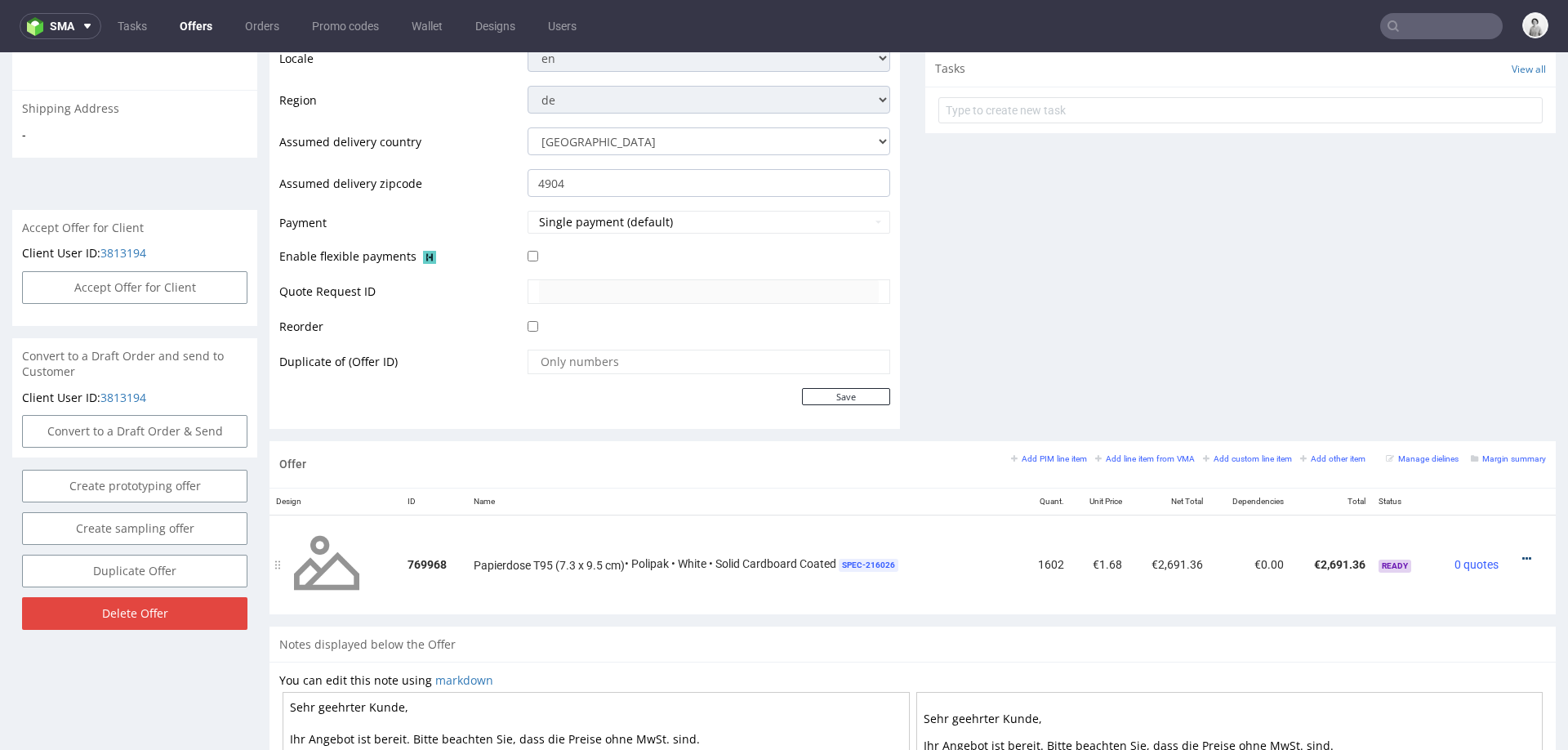
click at [1512, 550] on div at bounding box center [1525, 558] width 28 height 16
click at [1522, 553] on icon at bounding box center [1527, 558] width 9 height 12
click at [1451, 377] on span "Edit item specification" at bounding box center [1452, 377] width 131 height 16
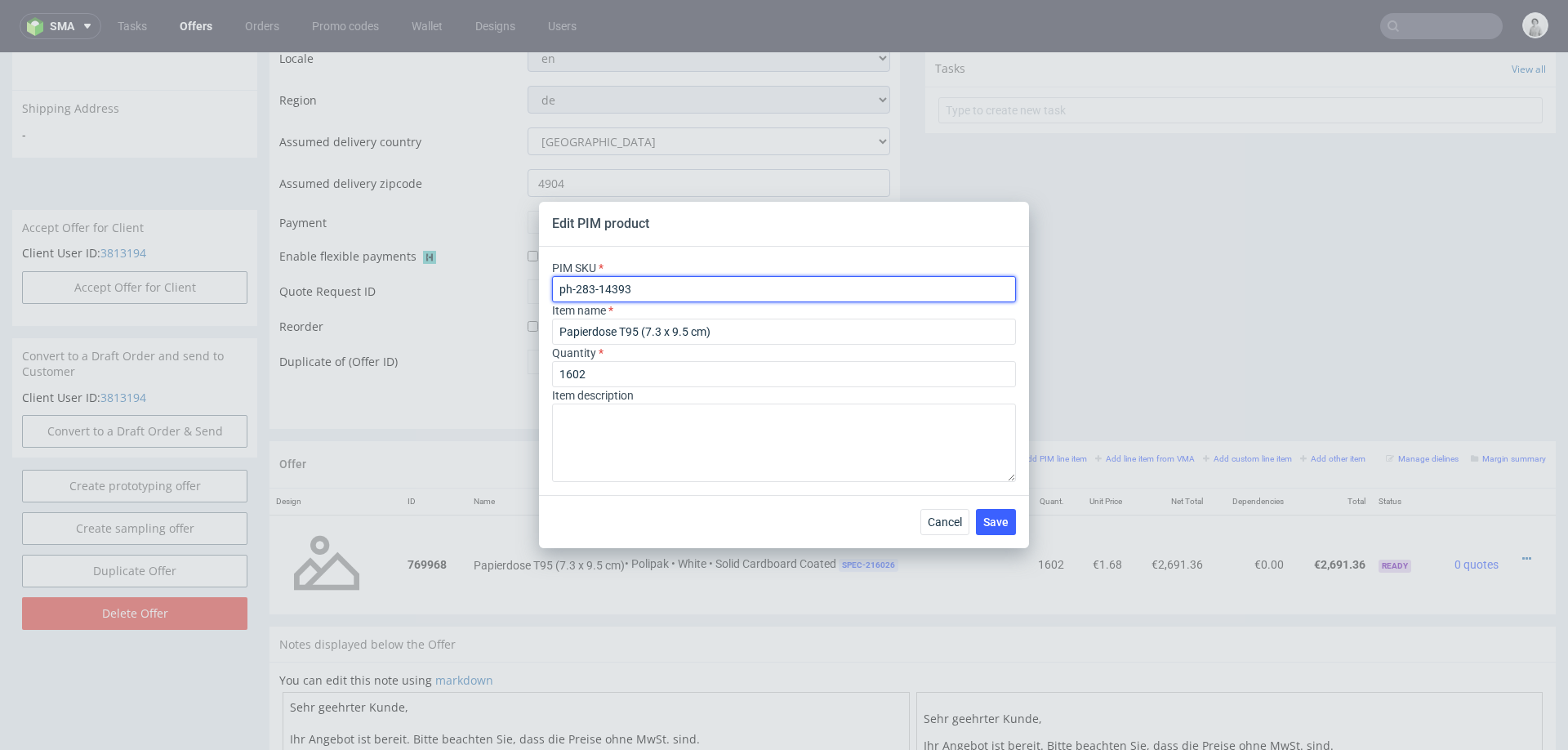
click at [629, 292] on input "ph-283-14393" at bounding box center [784, 289] width 464 height 26
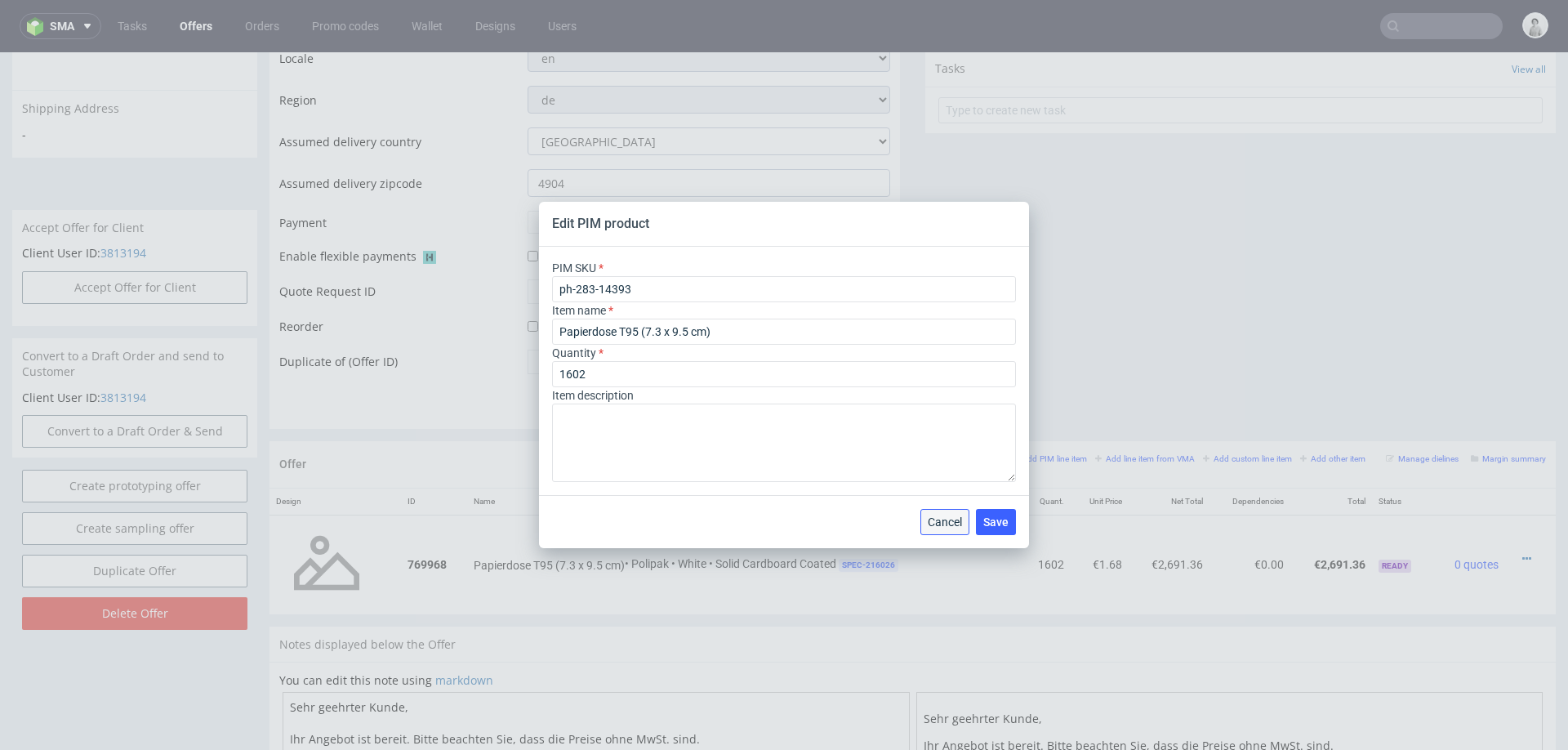
click at [936, 517] on span "Cancel" at bounding box center [945, 522] width 34 height 12
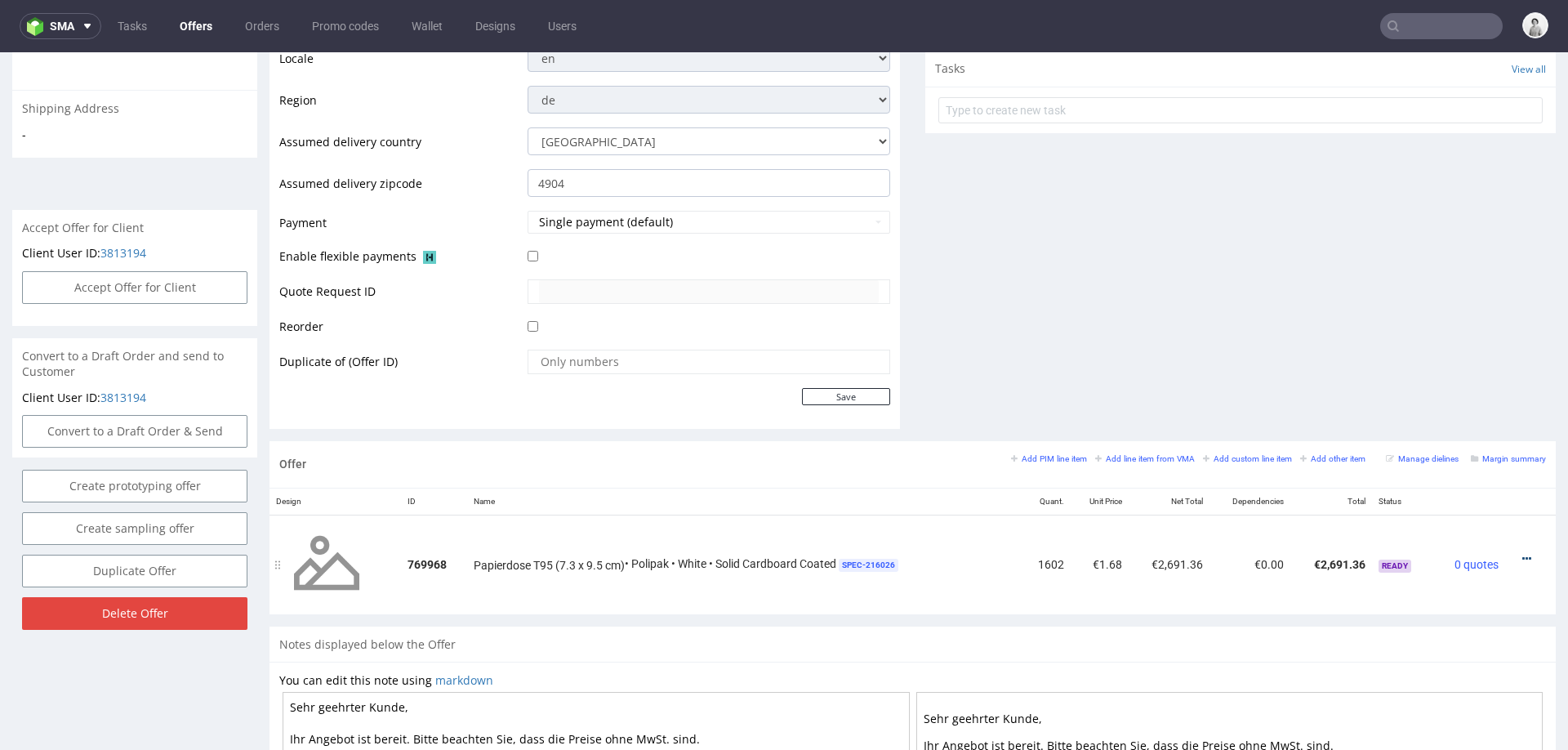
click at [1522, 555] on icon at bounding box center [1527, 558] width 9 height 12
click at [1437, 407] on span "Edit item price" at bounding box center [1452, 406] width 131 height 16
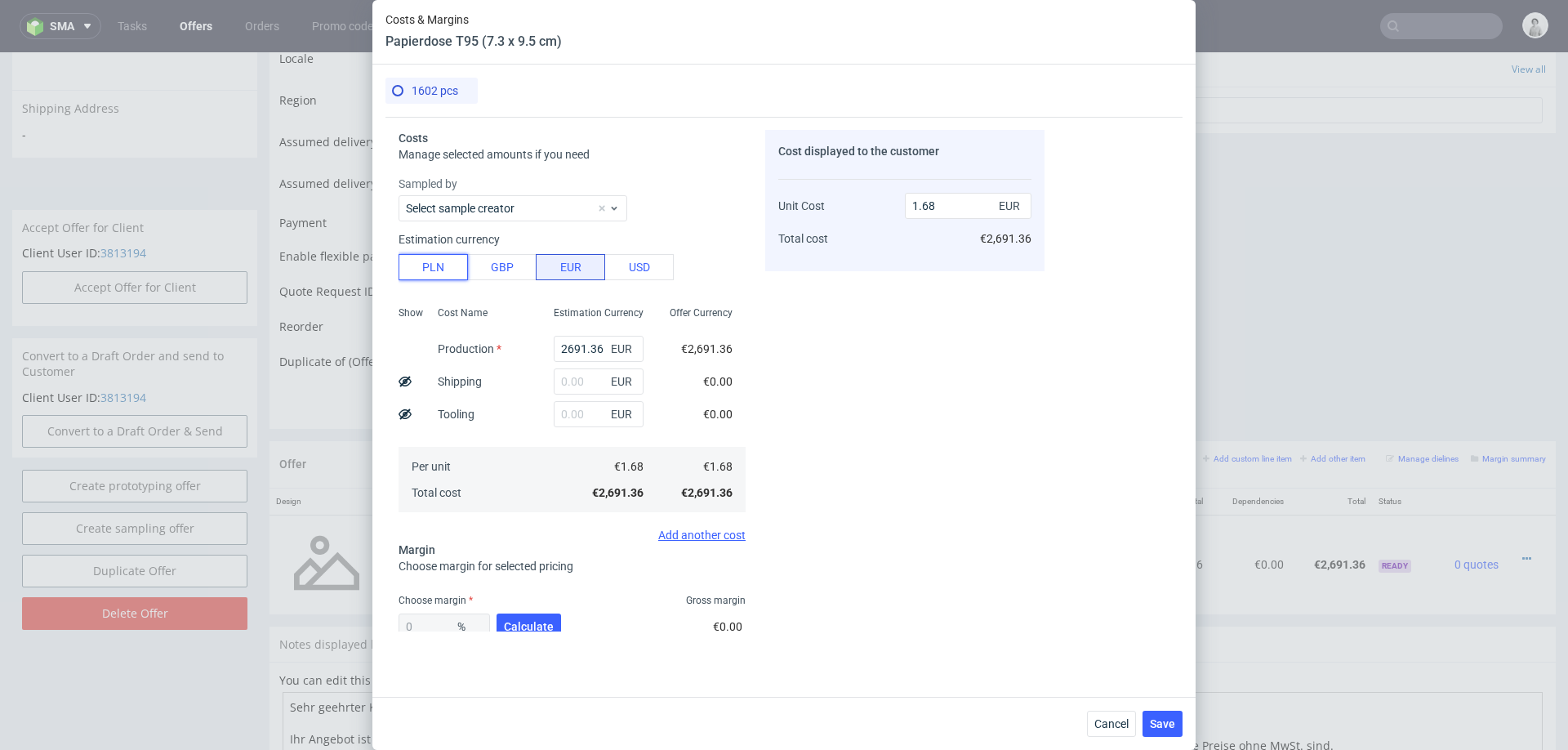
click at [436, 267] on button "PLN" at bounding box center [434, 267] width 70 height 26
type input "0.39"
click at [582, 346] on input "2691.36" at bounding box center [598, 348] width 89 height 26
type input "7"
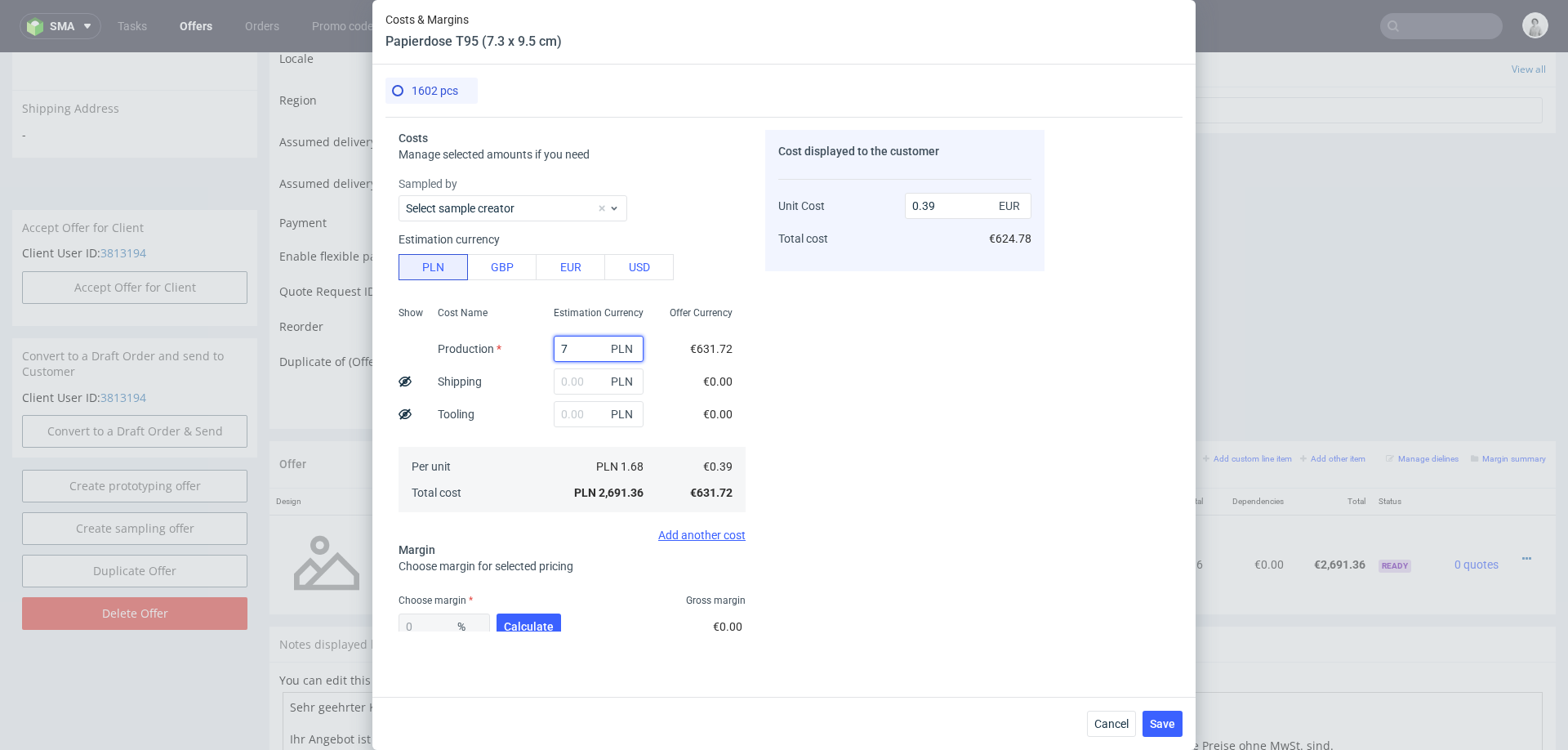
type input "0"
type input "70"
type input "0.01"
type input "7050"
type input "1.03"
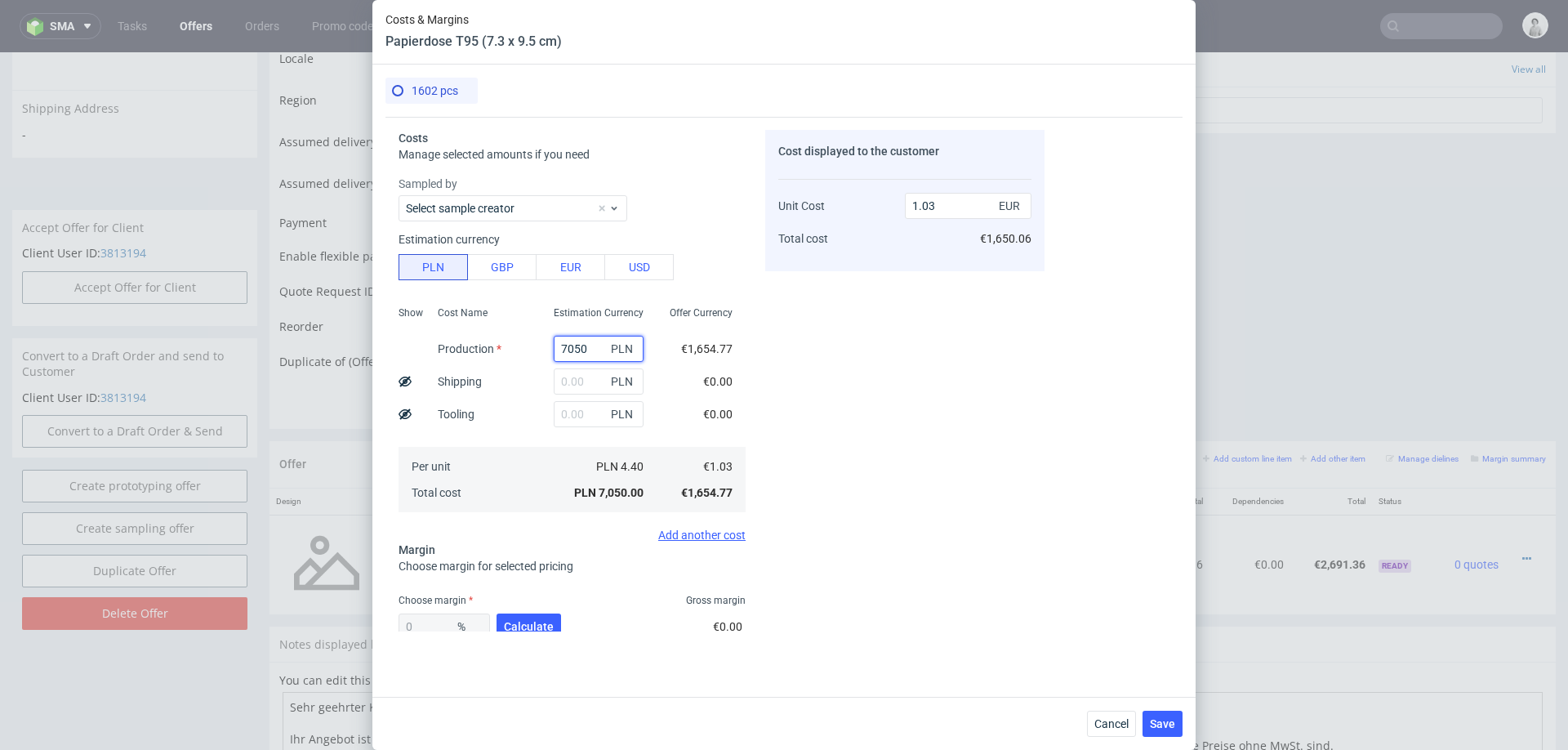
type input "7050"
click at [572, 380] on input "text" at bounding box center [598, 381] width 89 height 26
type input "104"
type input "1.05"
type input "1042"
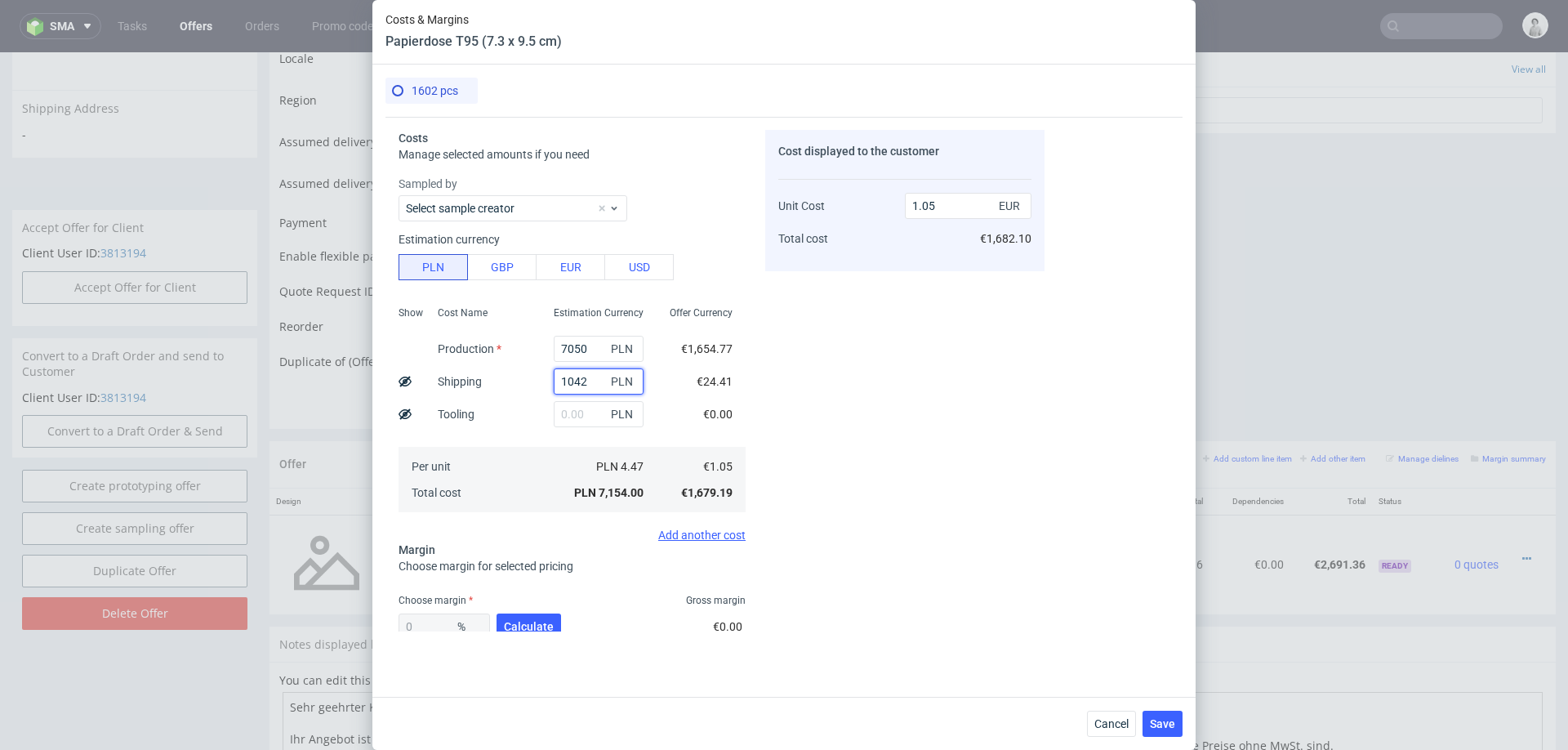
type input "1.18"
type input "1042"
click at [532, 625] on span "Calculate" at bounding box center [529, 626] width 50 height 12
type input "35.09"
type input "1.82"
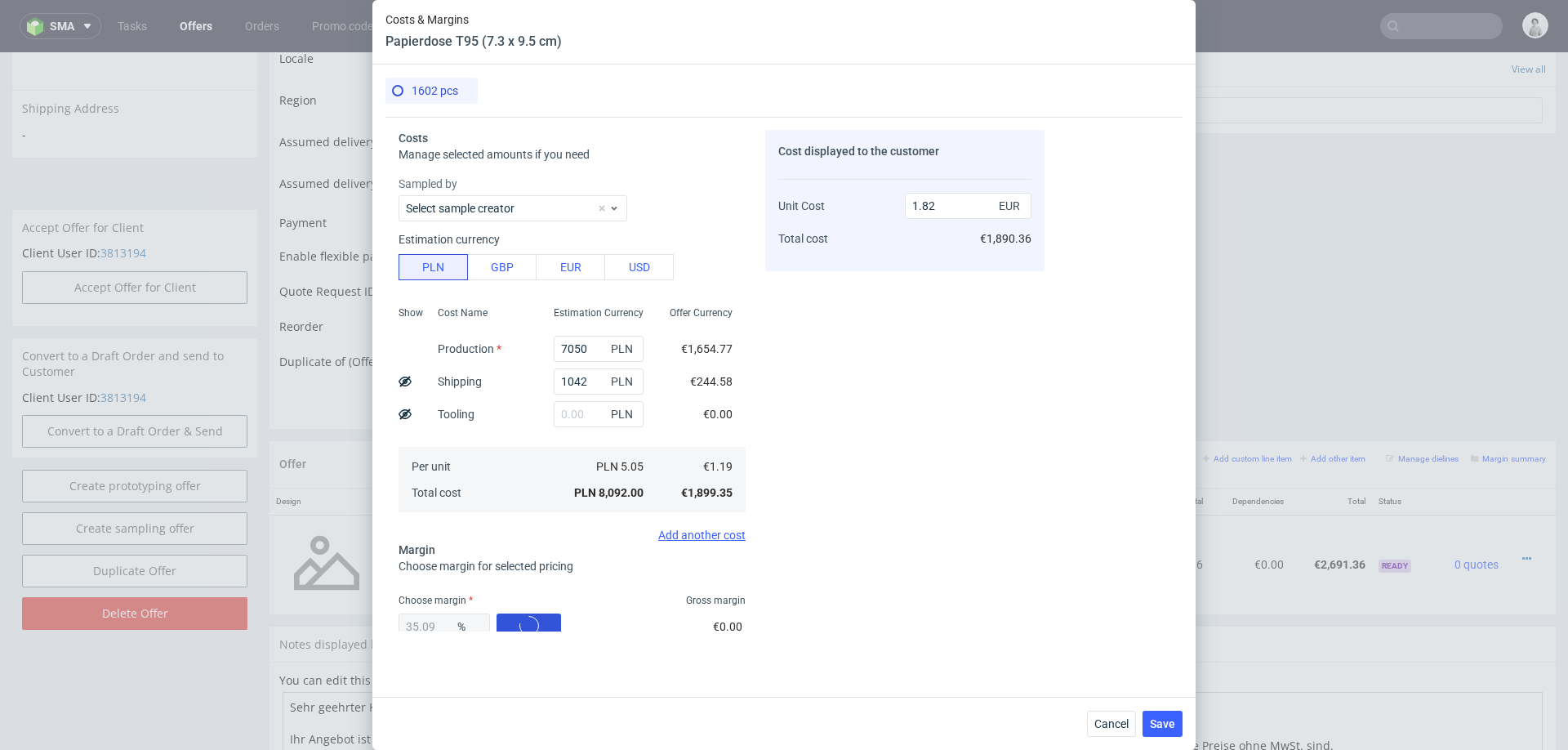
click at [532, 625] on div "35.09 % Calculate" at bounding box center [481, 629] width 165 height 46
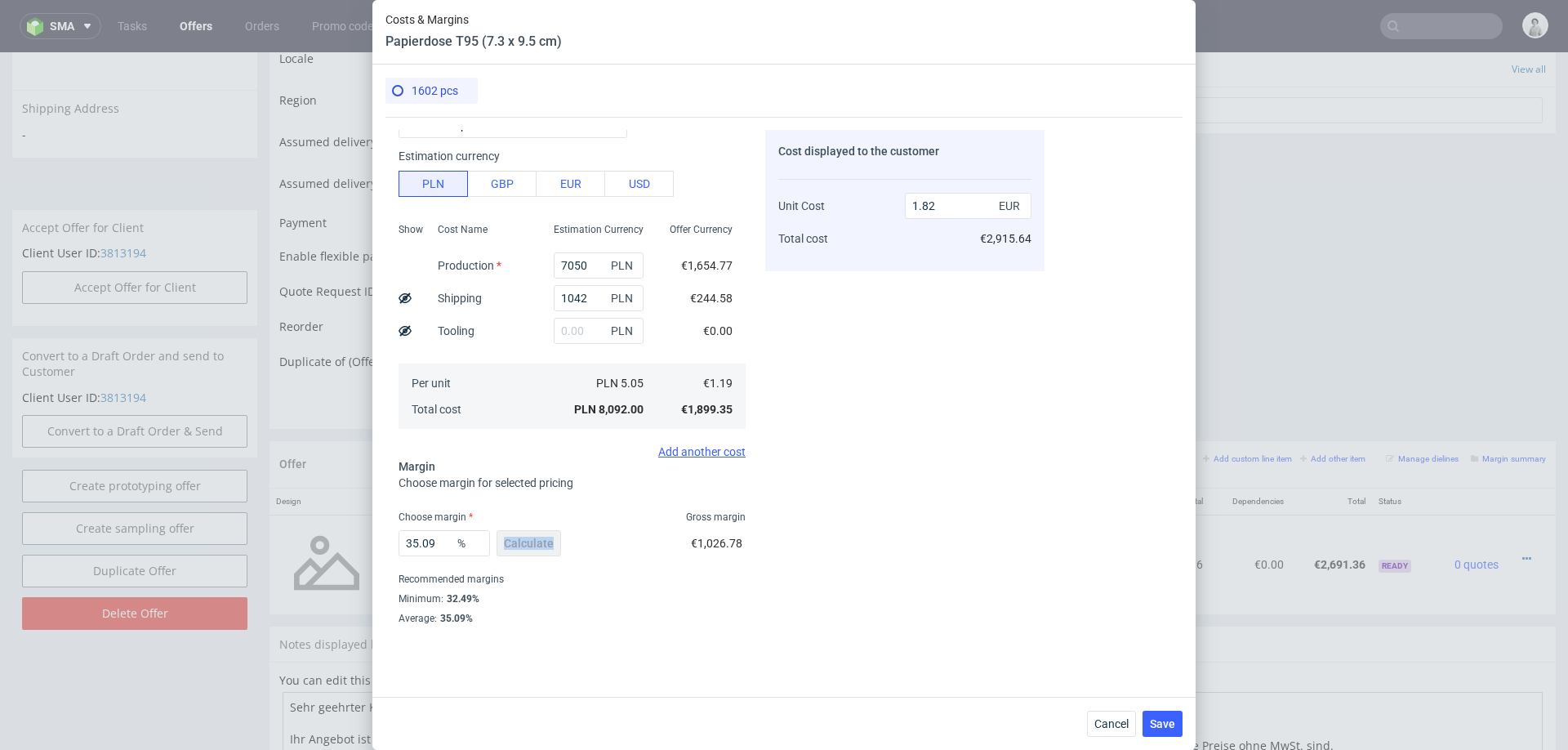
scroll to position [96, 0]
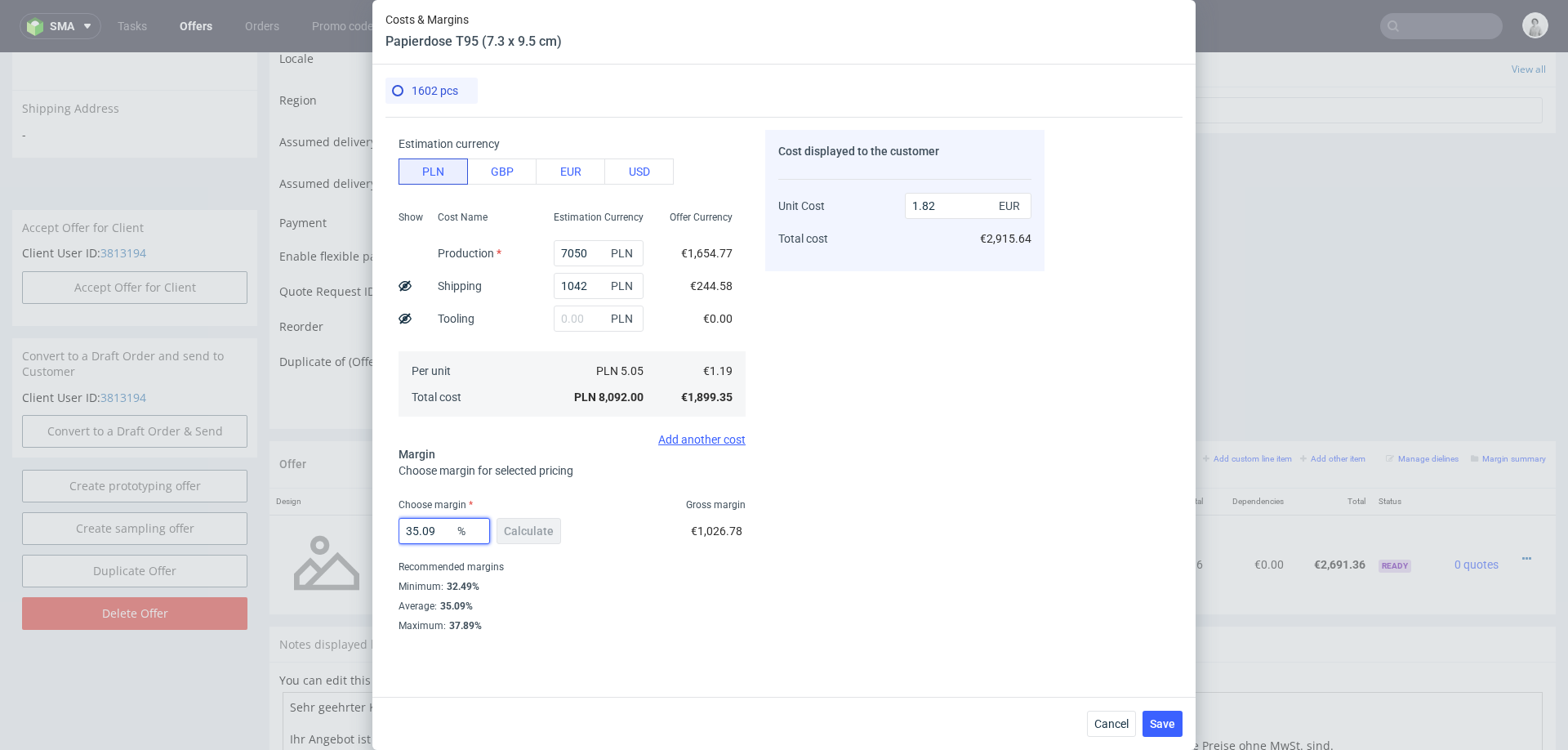
click at [416, 527] on input "35.09" at bounding box center [445, 531] width 91 height 26
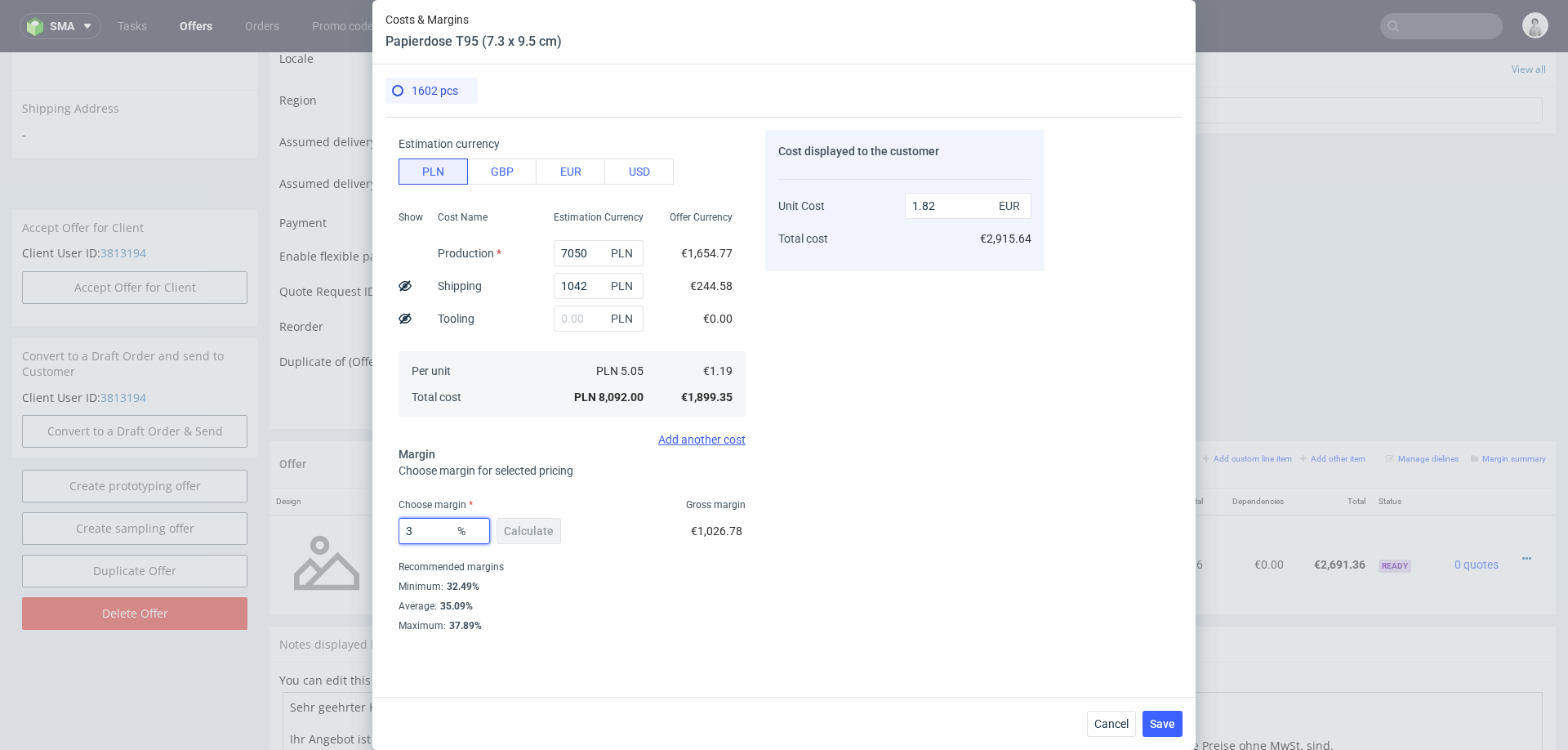
type input "30"
type input "1.69"
type input "3"
type input "0"
type input "1.18"
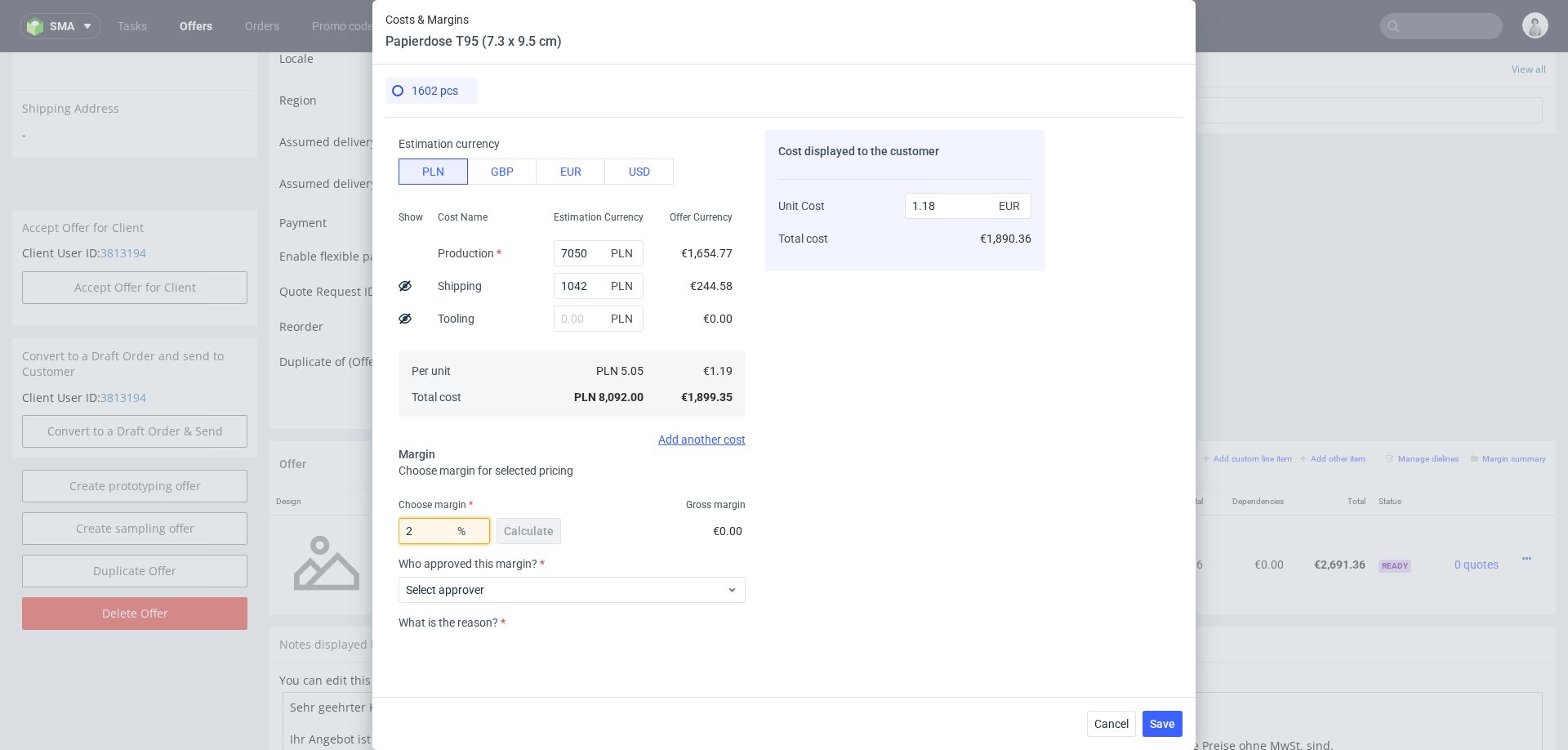
type input "26"
type input "1.6"
type input "25"
type input "1.58"
type input "26"
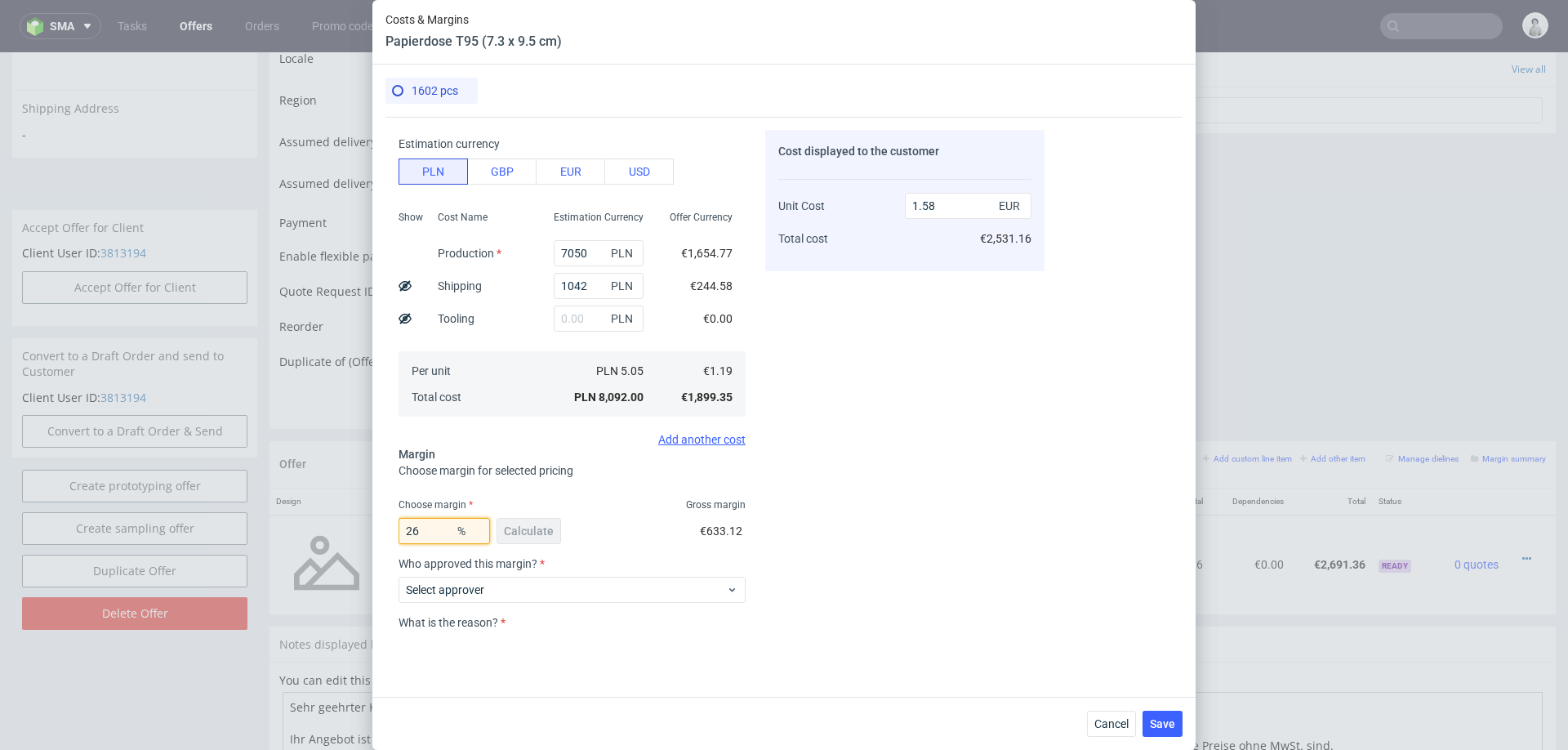
type input "1.6"
type input "27"
type input "1.62"
type input "27"
click at [1046, 430] on div "Costs Manage selected amounts if you need Sampled by Select sample creator Esti…" at bounding box center [784, 401] width 797 height 567
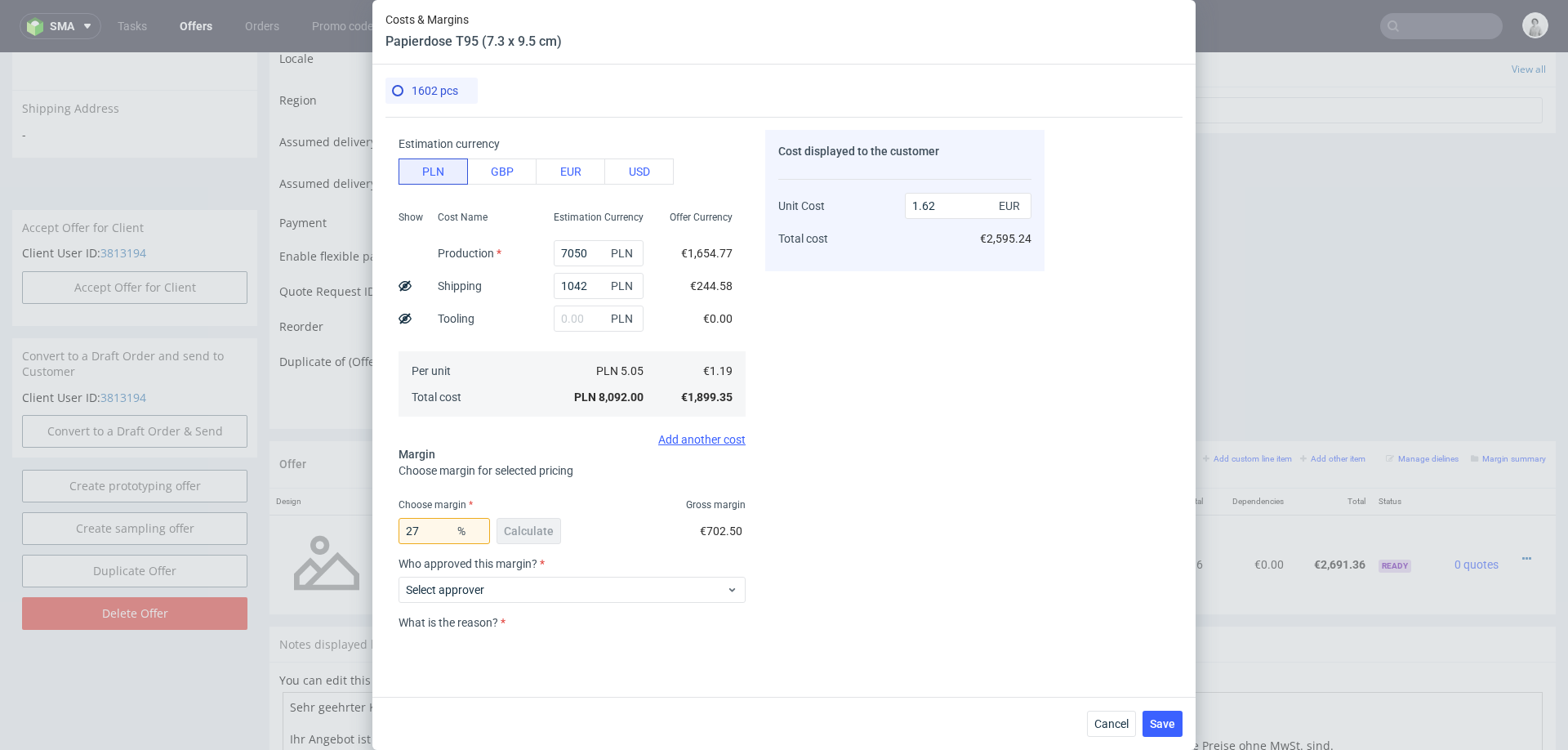
scroll to position [174, 0]
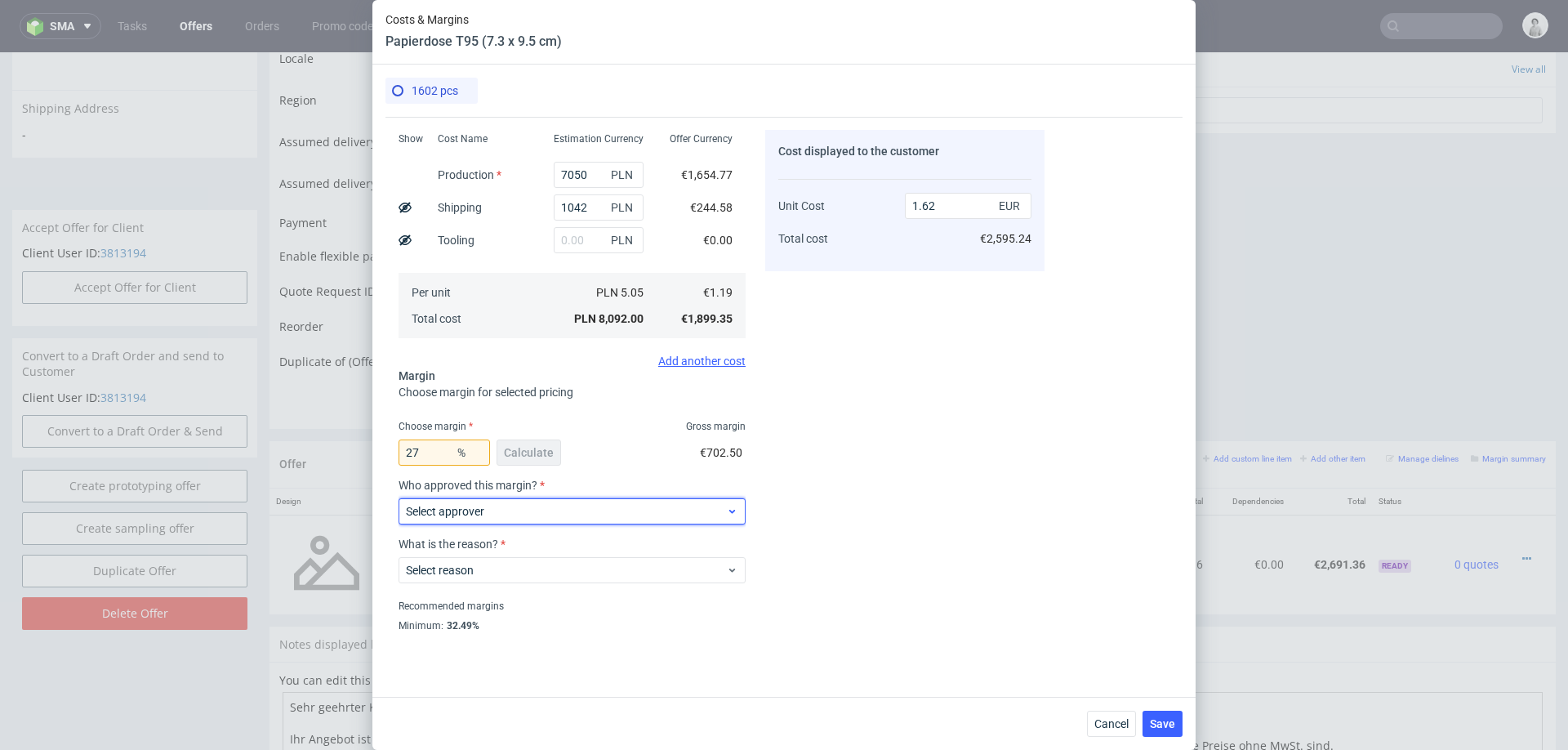
click at [613, 513] on span "Select approver" at bounding box center [566, 511] width 320 height 16
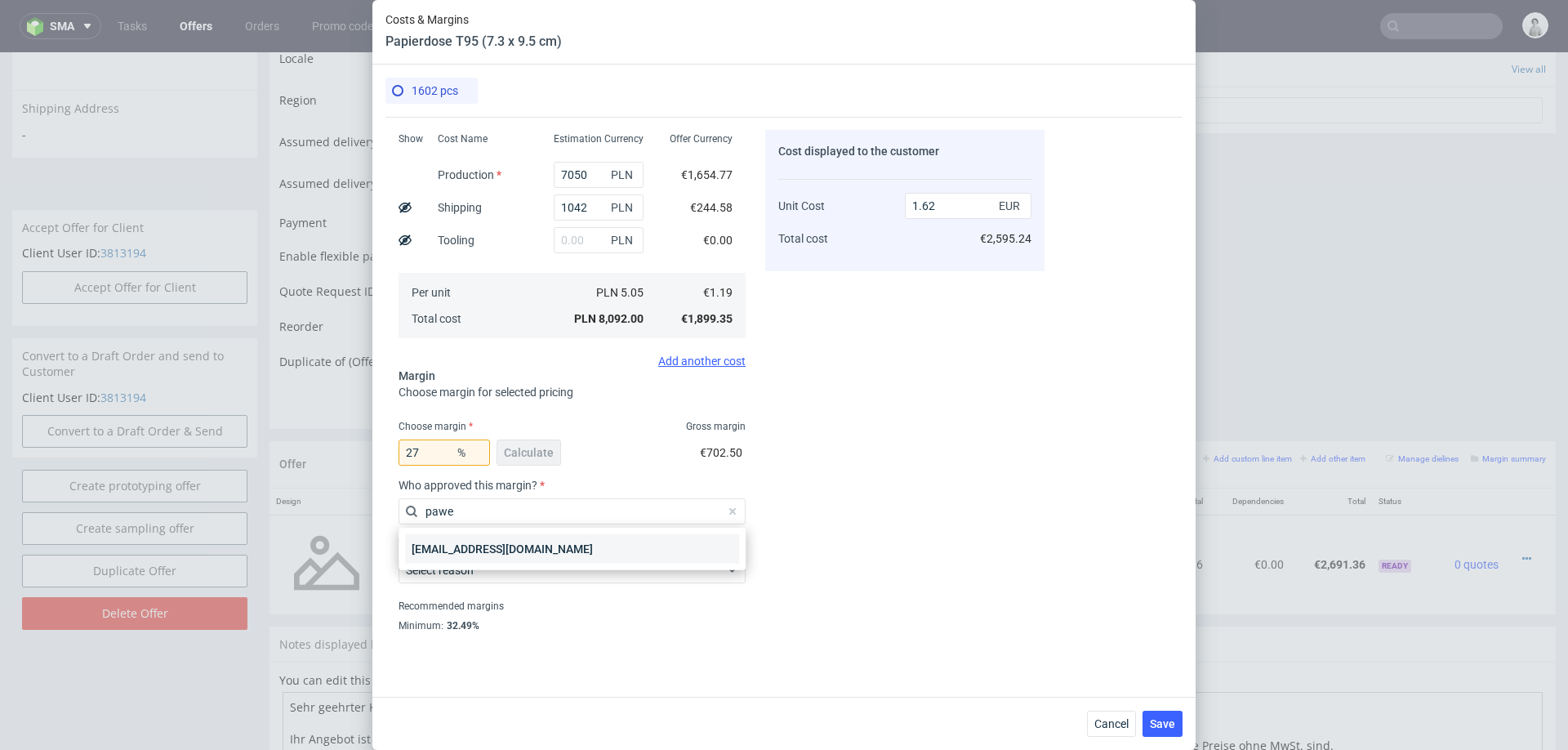
type input "pawe"
click at [543, 549] on div "[EMAIL_ADDRESS][DOMAIN_NAME]" at bounding box center [572, 549] width 334 height 30
click at [526, 571] on span "Select reason" at bounding box center [566, 570] width 320 height 16
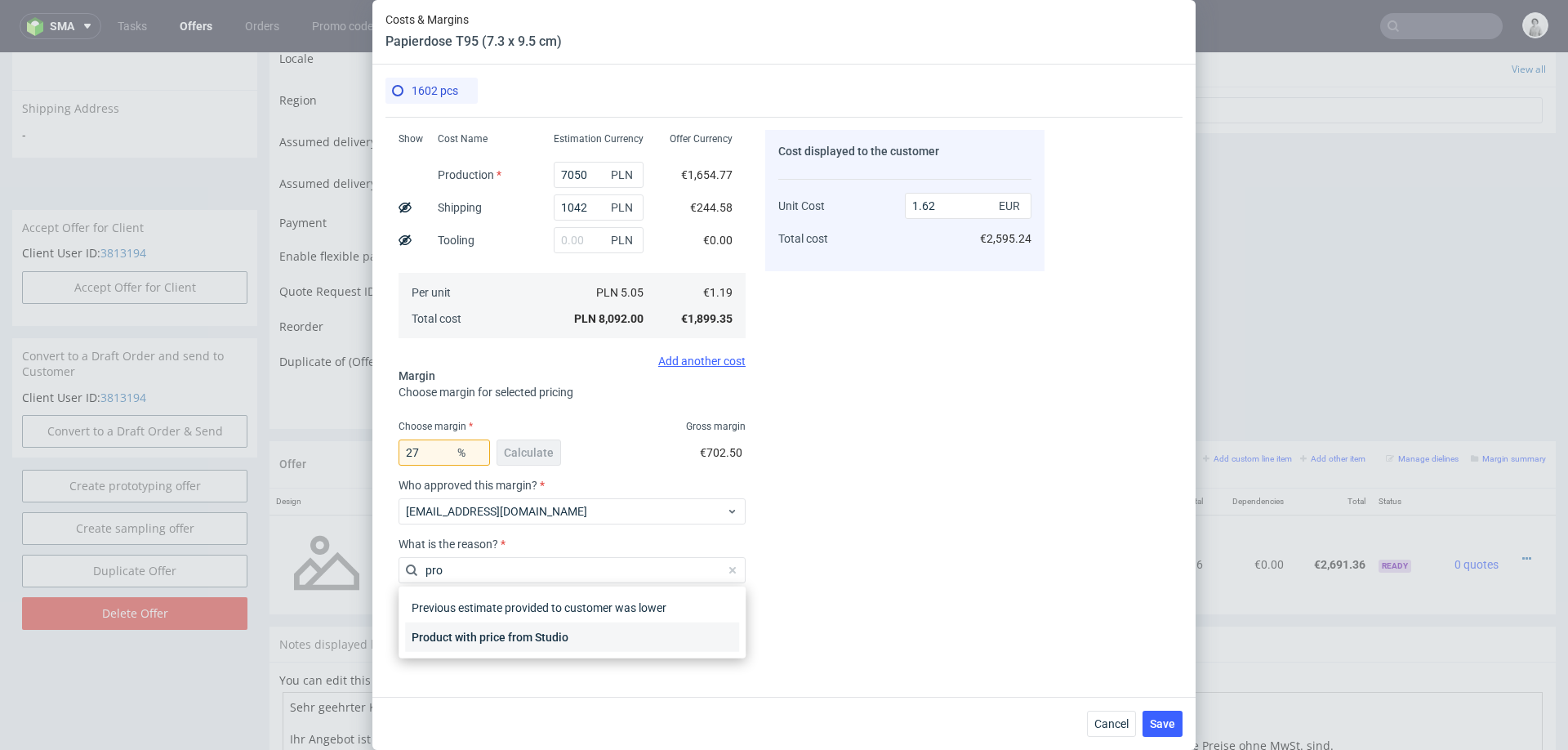
type input "pro"
click at [534, 632] on div "Product with price from Studio" at bounding box center [572, 637] width 334 height 30
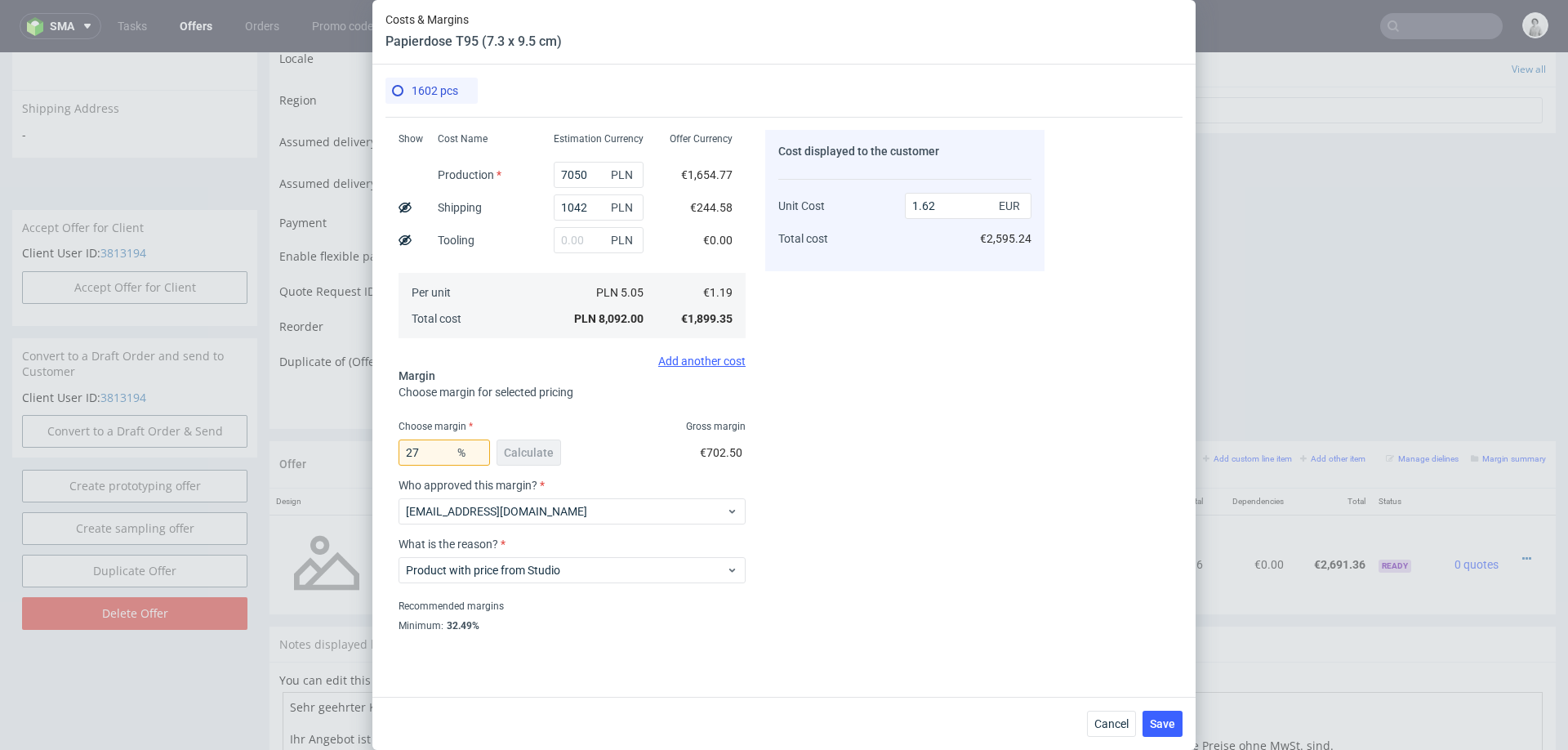
click at [977, 586] on div "Cost displayed to the customer Unit Cost Total cost 1.62 EUR €2,595.24" at bounding box center [904, 380] width 279 height 502
click at [1154, 718] on span "Save" at bounding box center [1162, 723] width 25 height 12
click at [1154, 718] on icon at bounding box center [1162, 723] width 23 height 23
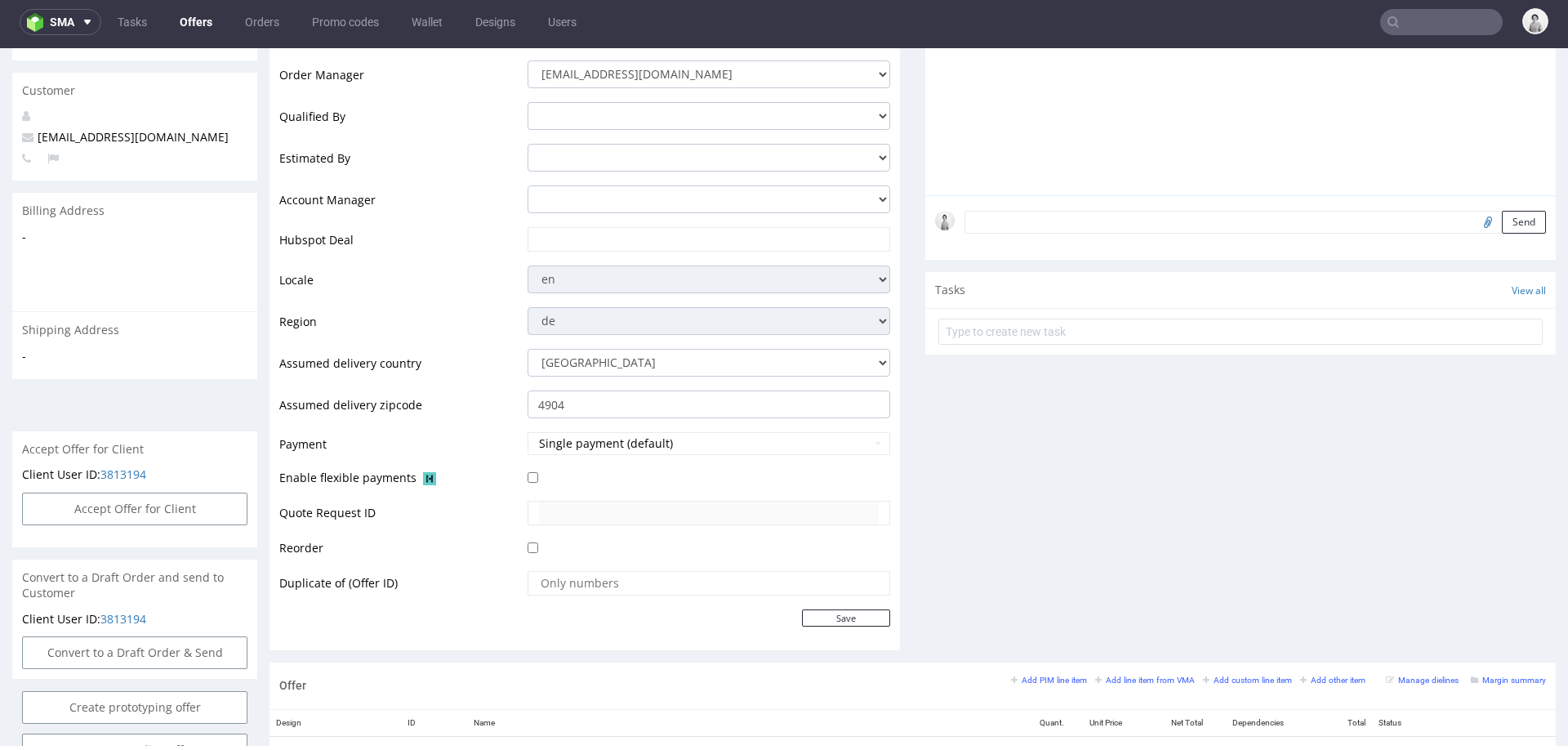
scroll to position [0, 0]
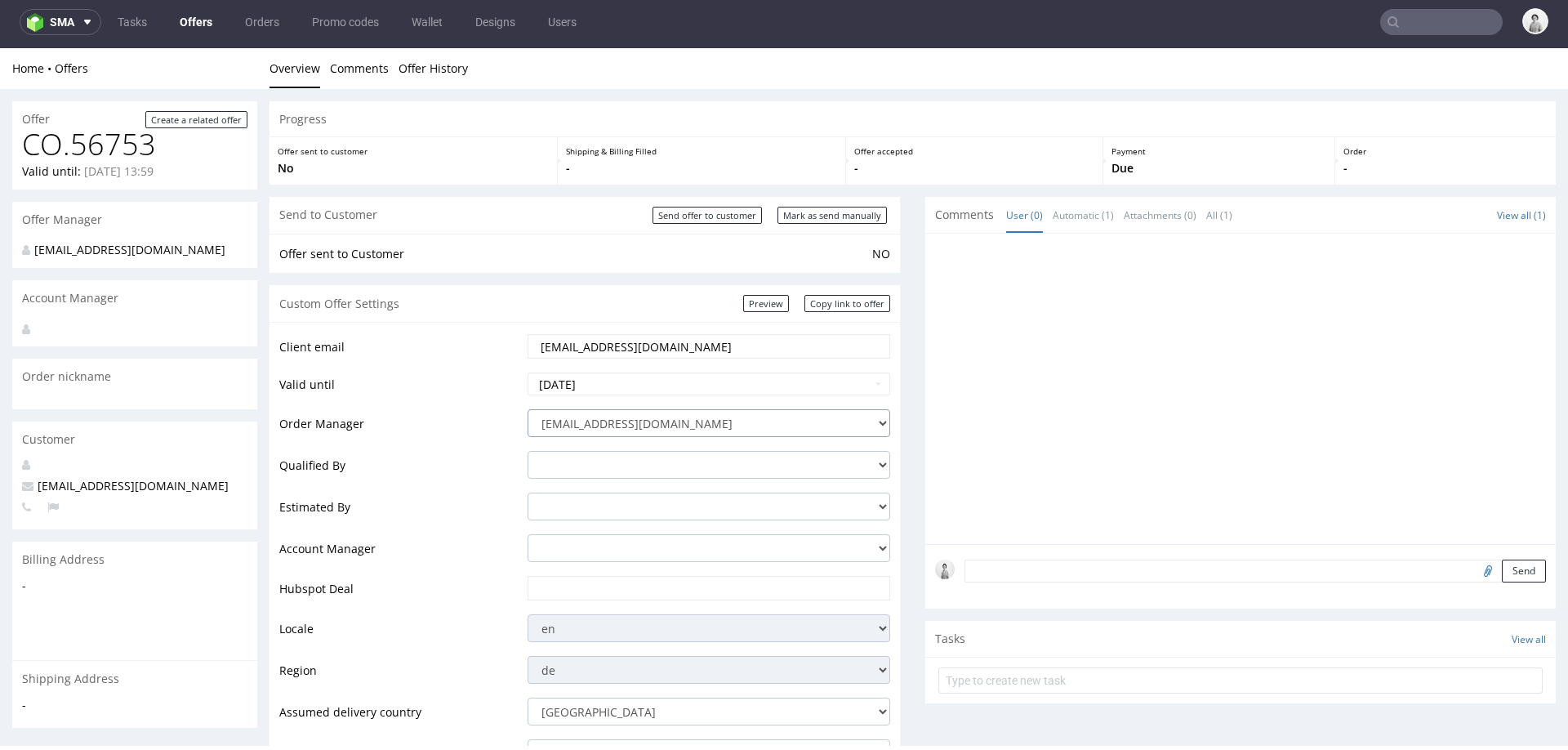
click at [657, 428] on select "integrations@packhelp.com adrian.grudzien@packhelp.com adrian.margula@packhelp.…" at bounding box center [708, 422] width 362 height 28
select select "20998342"
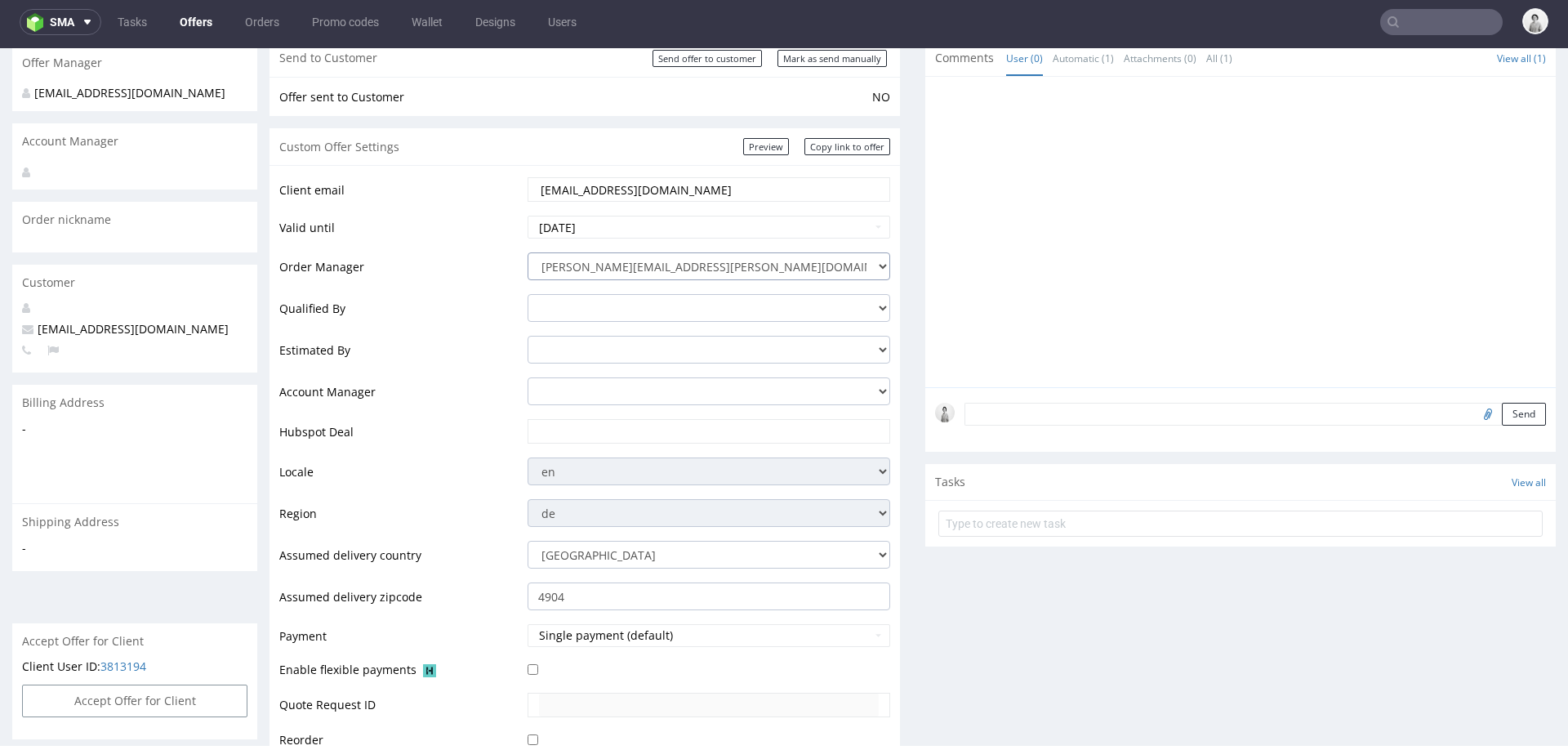
scroll to position [166, 0]
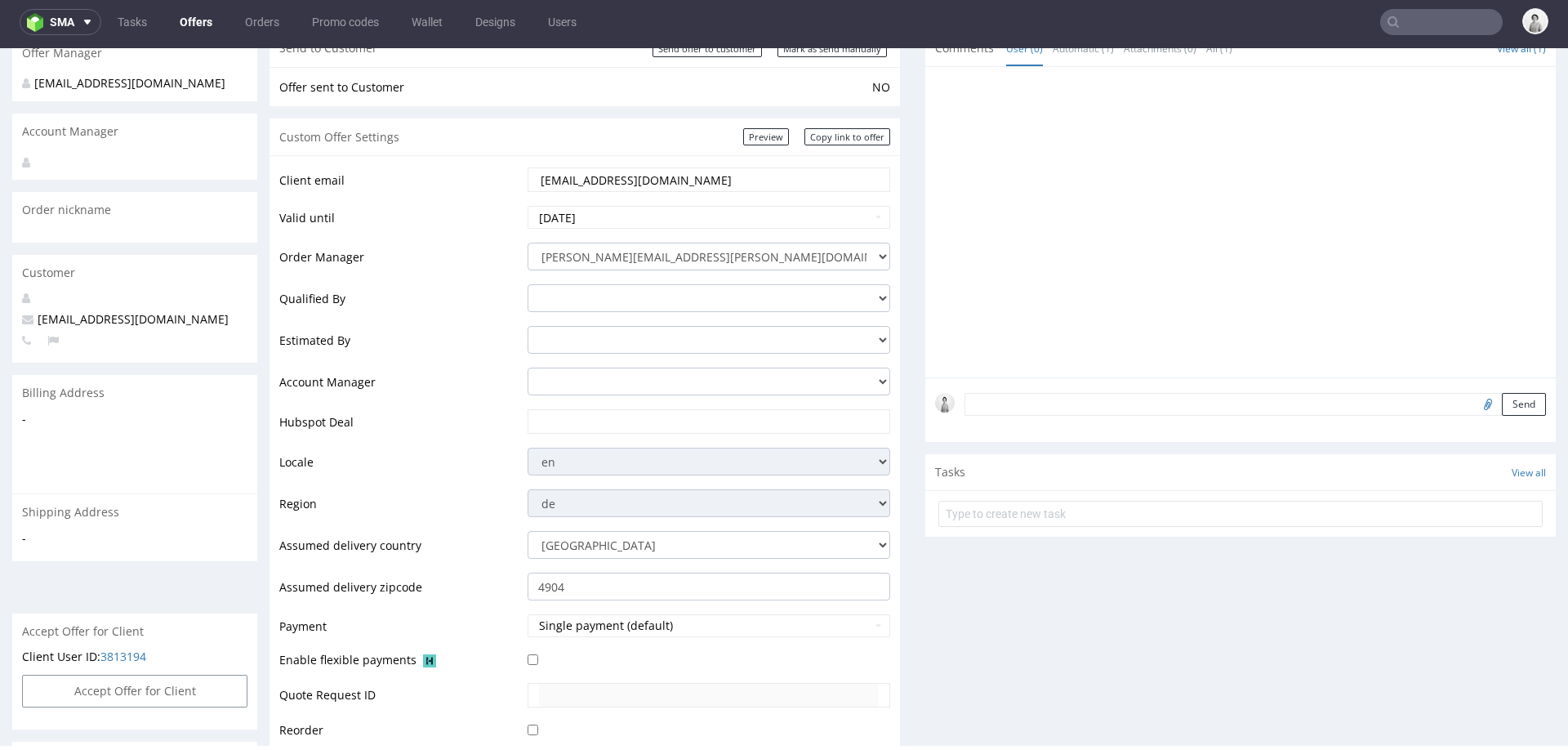
click at [551, 422] on input "text" at bounding box center [709, 422] width 340 height 23
paste input "https://app-eu1.hubspot.com/contacts/25600958/record/0-3/305641062627"
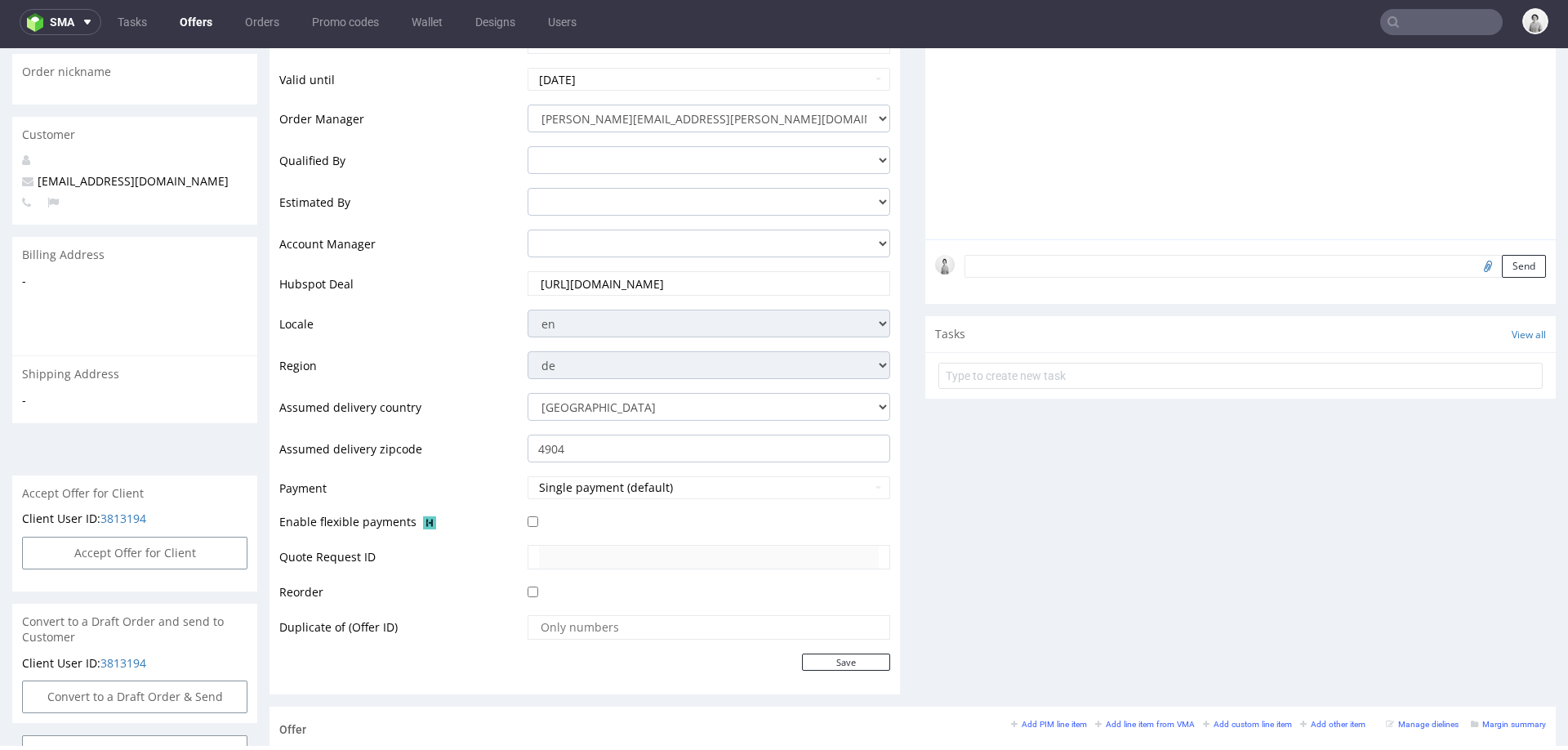
scroll to position [321, 0]
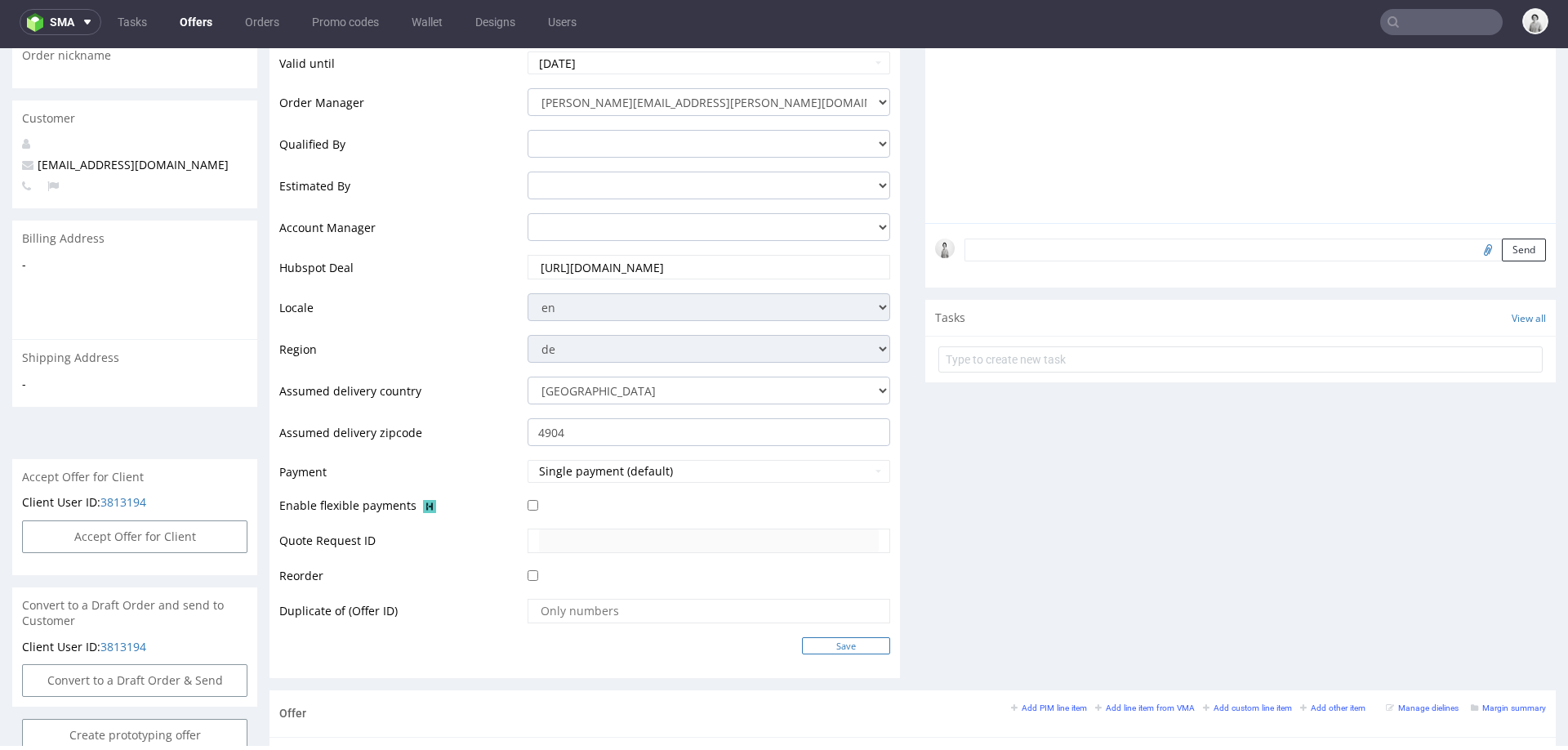
type input "https://app-eu1.hubspot.com/contacts/25600958/record/0-3/305641062627"
click at [818, 641] on input "Save" at bounding box center [846, 645] width 89 height 17
type input "In progress..."
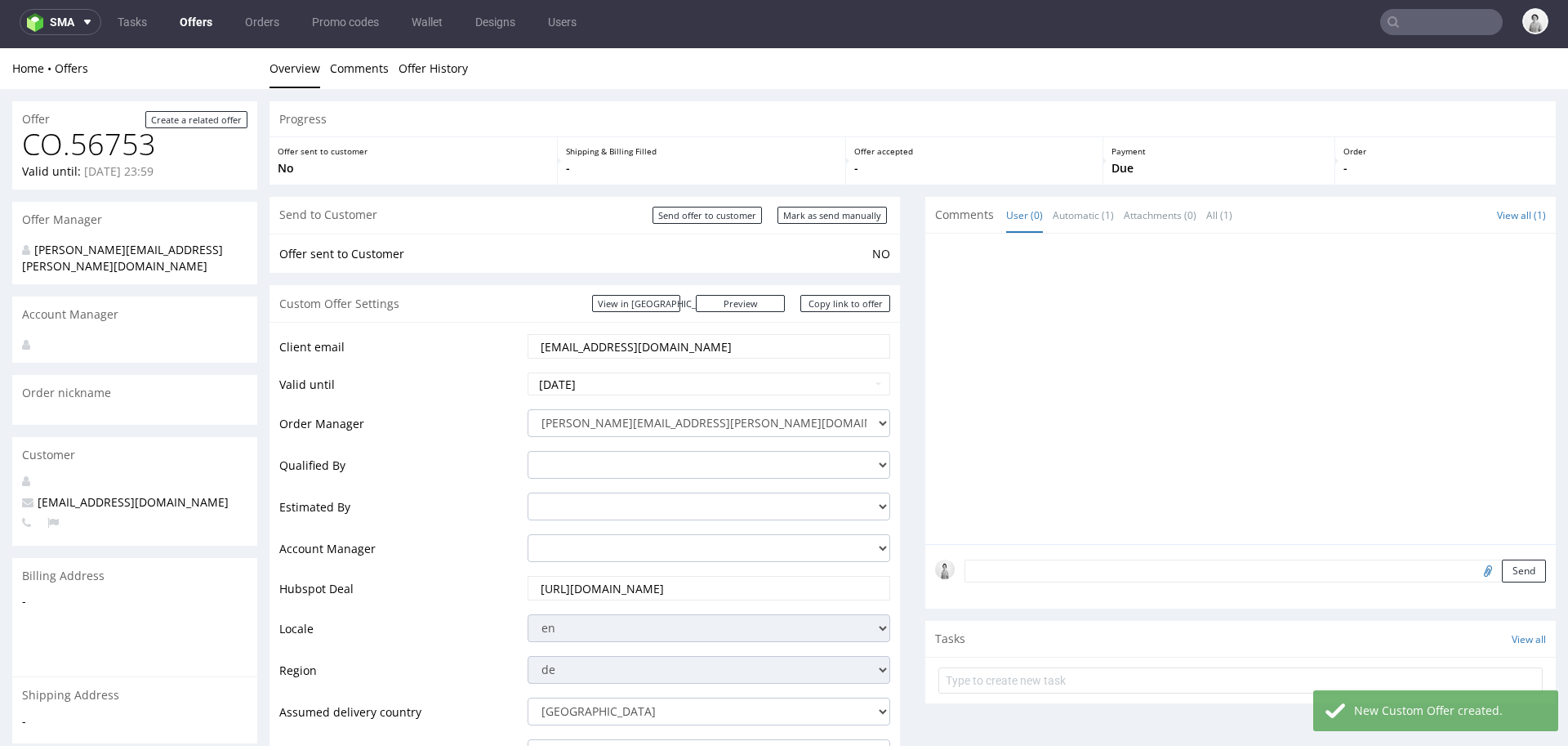
scroll to position [0, 0]
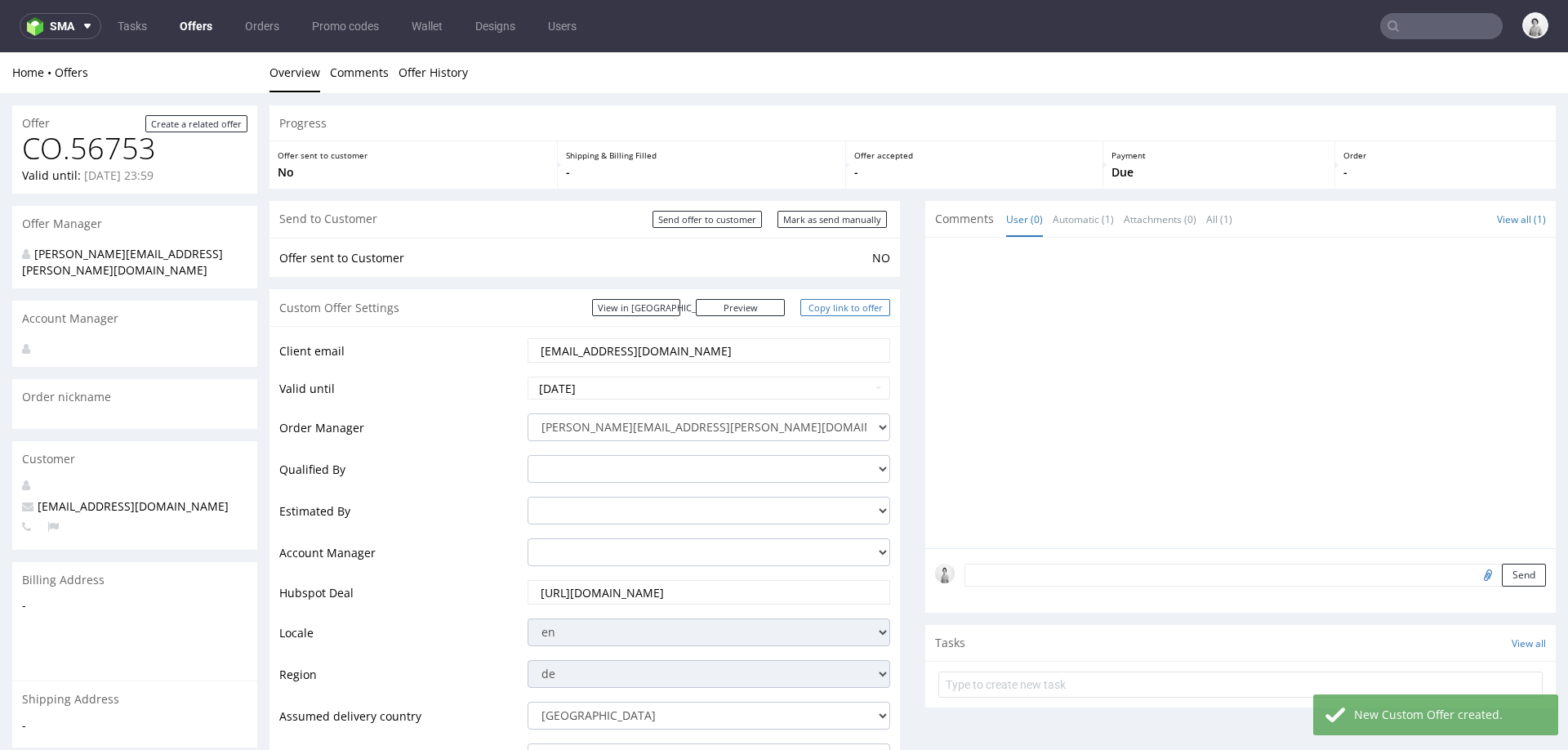
click at [838, 307] on link "Copy link to offer" at bounding box center [845, 307] width 89 height 17
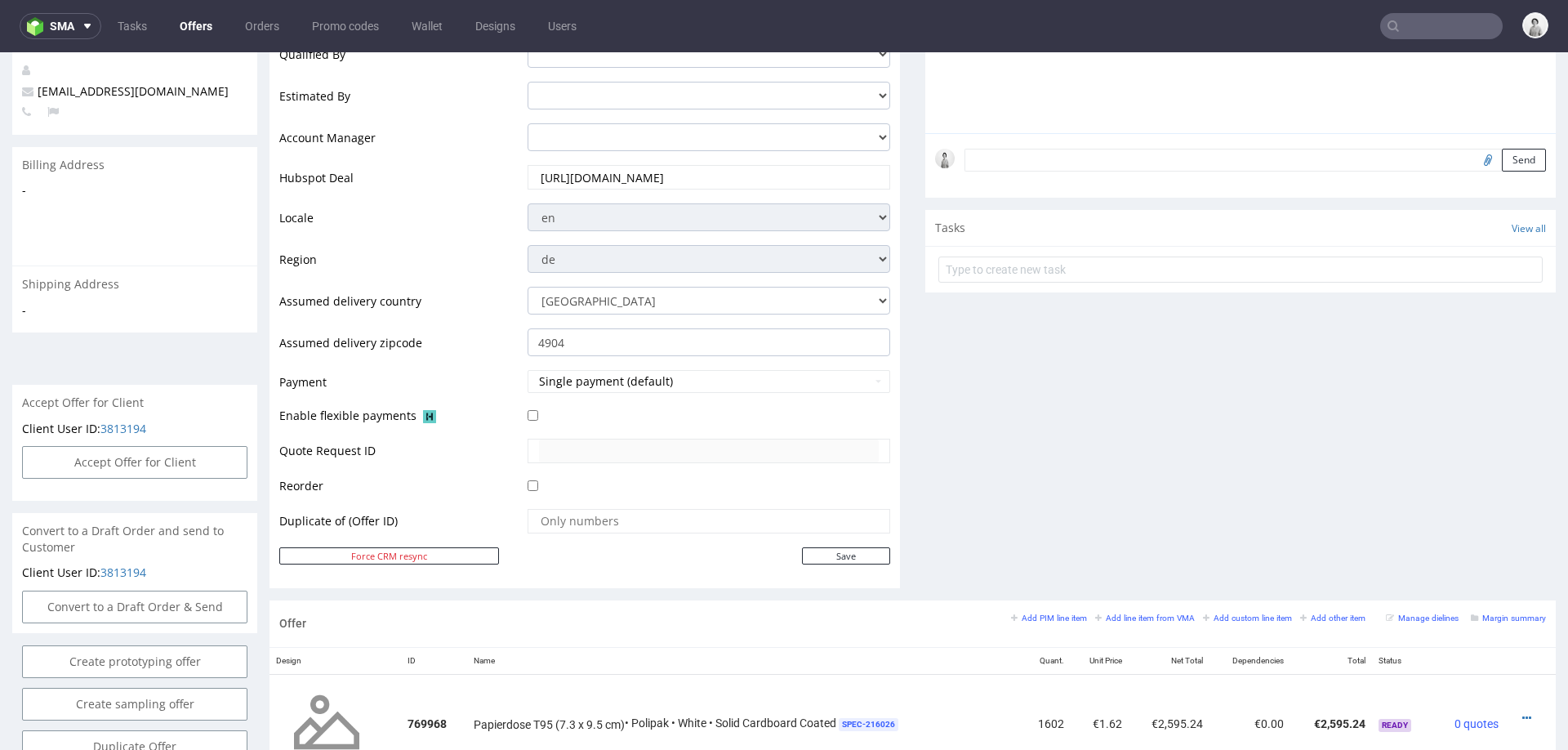
scroll to position [878, 0]
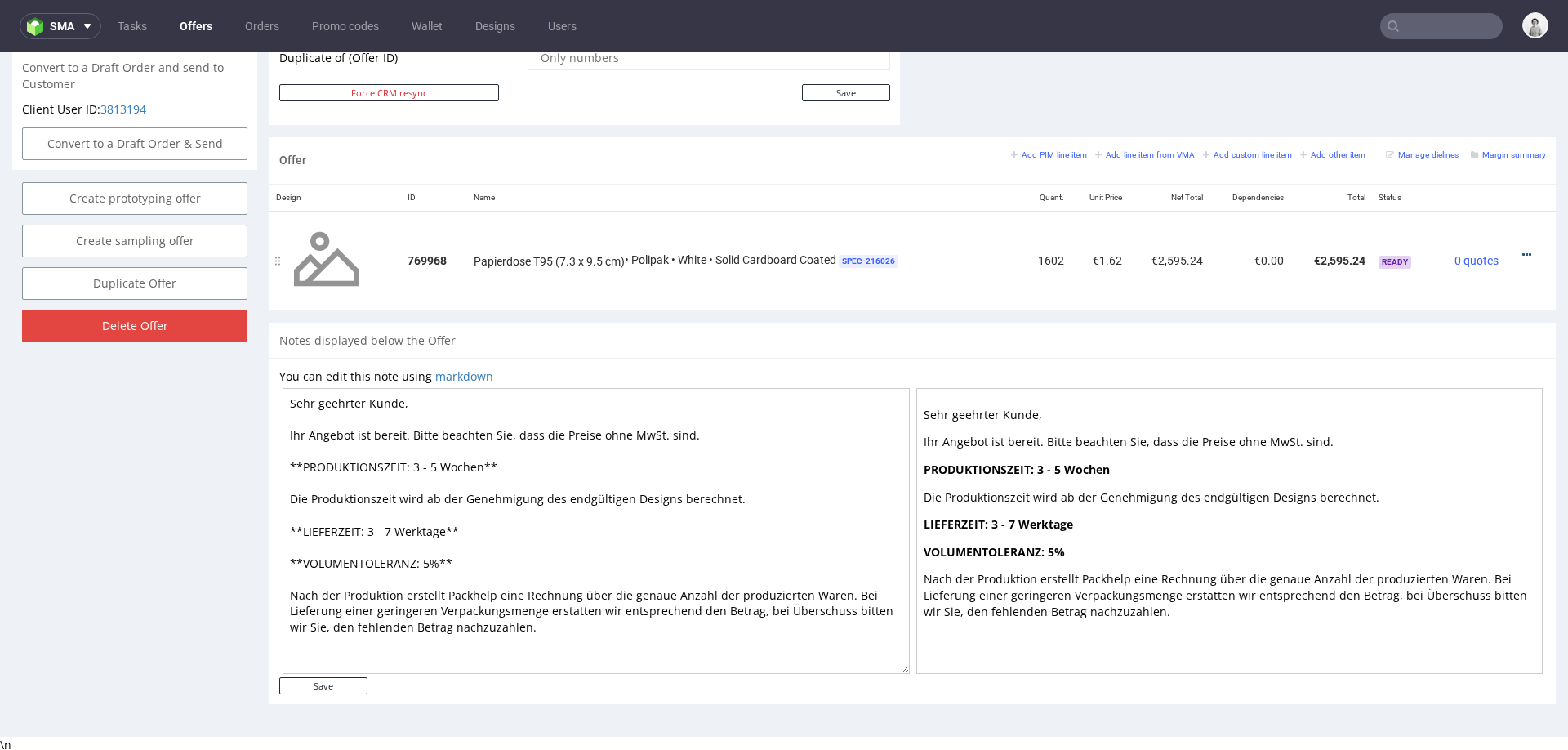
click at [1522, 250] on icon at bounding box center [1527, 254] width 9 height 12
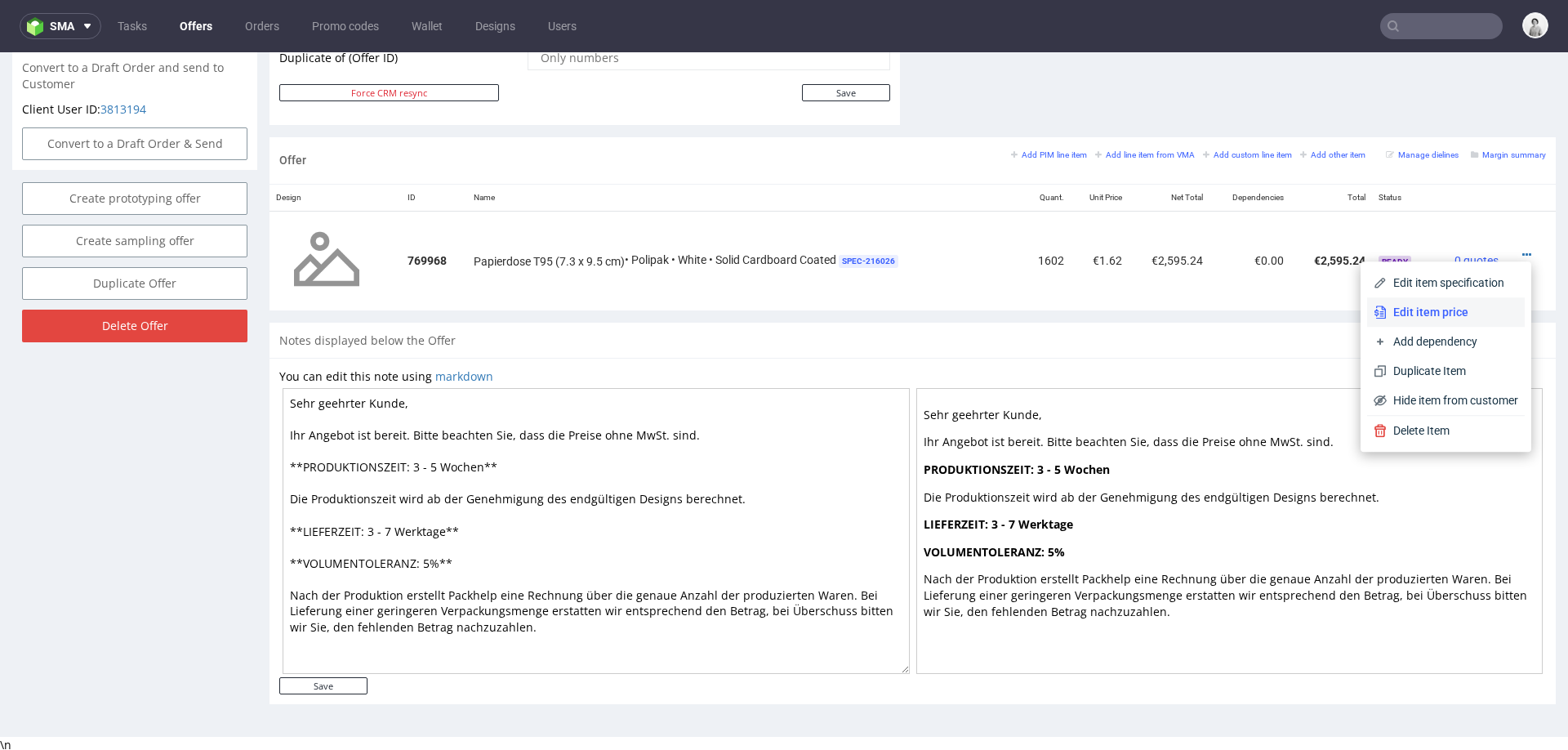
click at [1437, 302] on li "Edit item price" at bounding box center [1445, 311] width 157 height 30
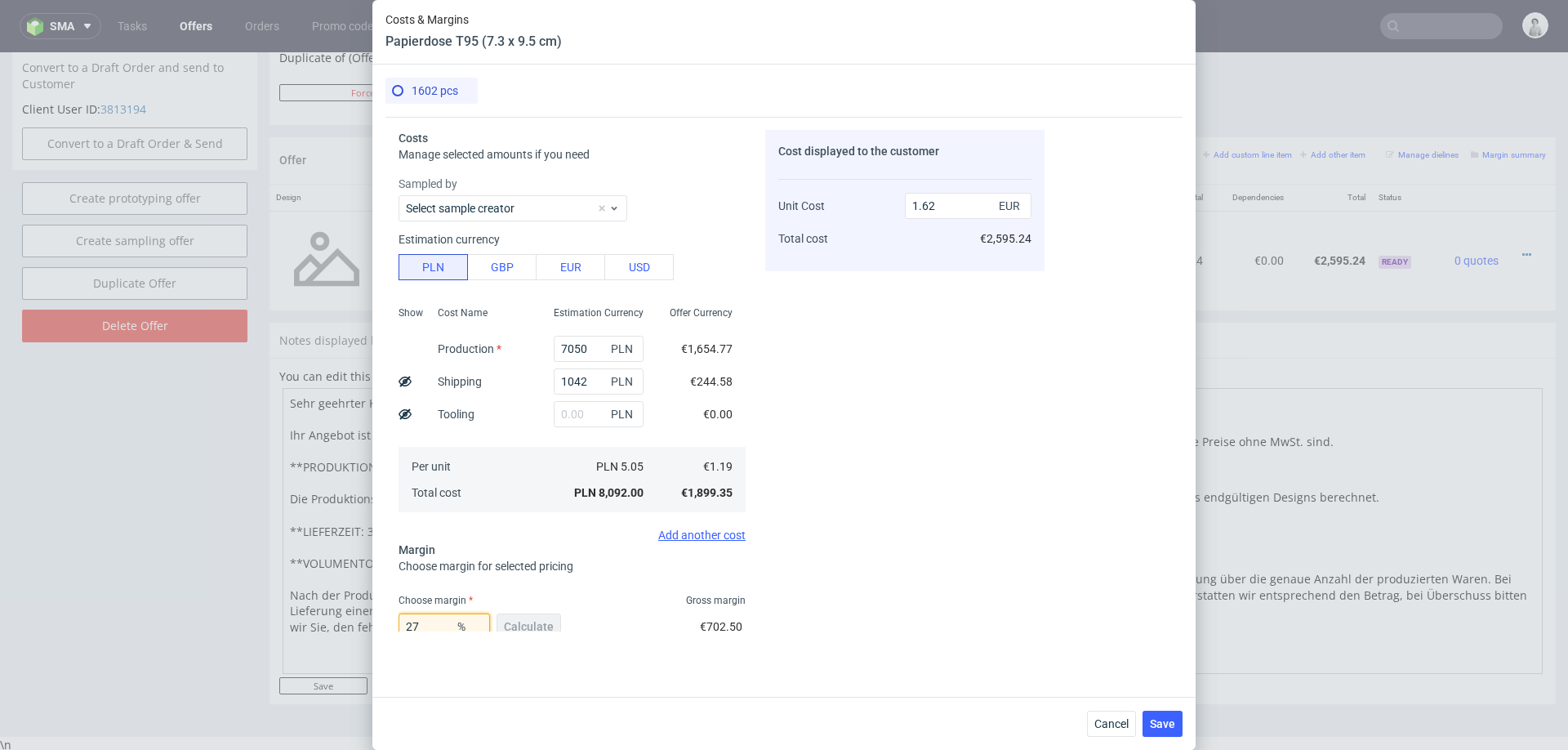
click at [426, 618] on input "27" at bounding box center [445, 626] width 91 height 26
type input "26"
type input "1.6"
type input "26"
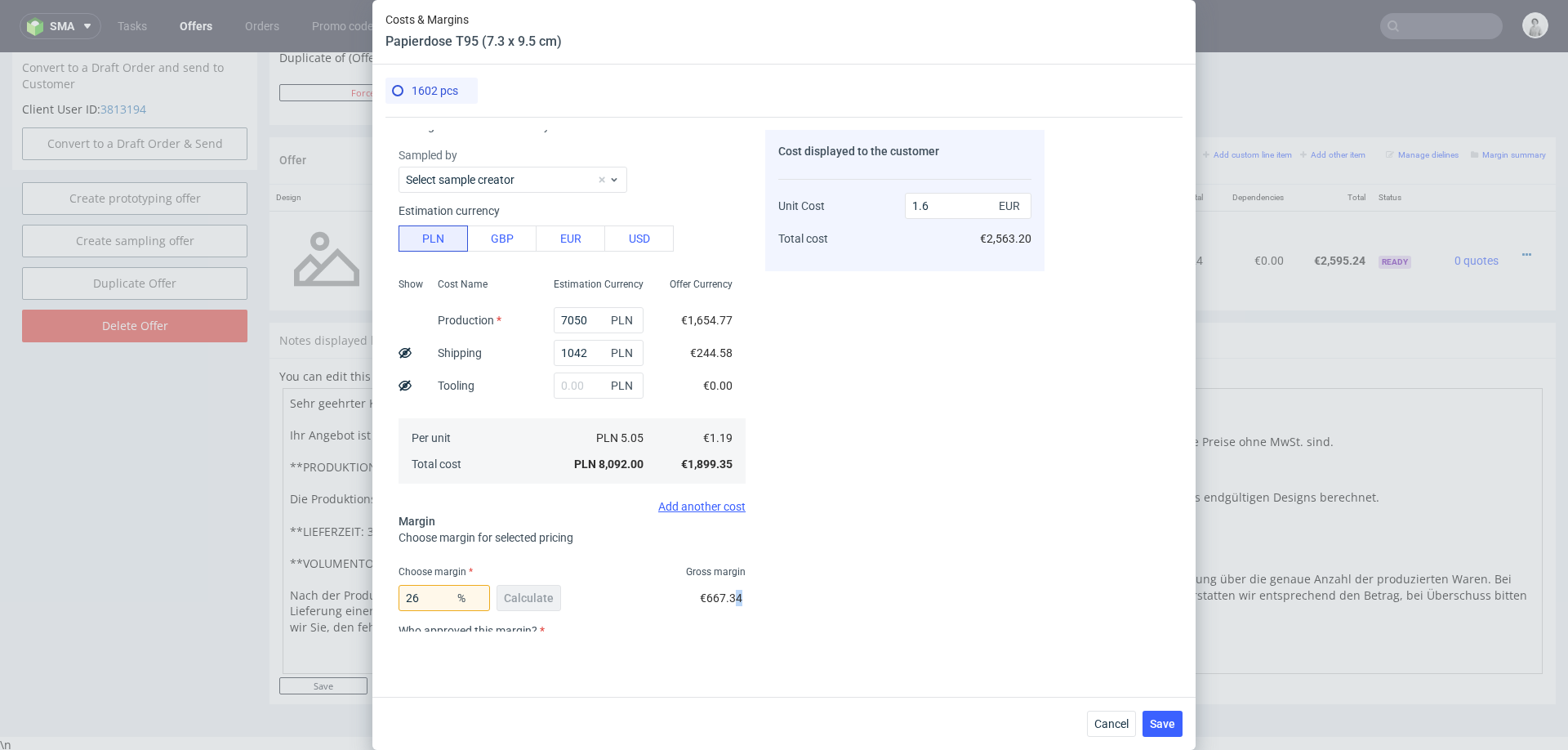
click at [746, 620] on div "Costs Manage selected amounts if you need Sampled by Select sample creator Esti…" at bounding box center [715, 374] width 659 height 515
click at [1174, 725] on span "Save" at bounding box center [1162, 723] width 25 height 12
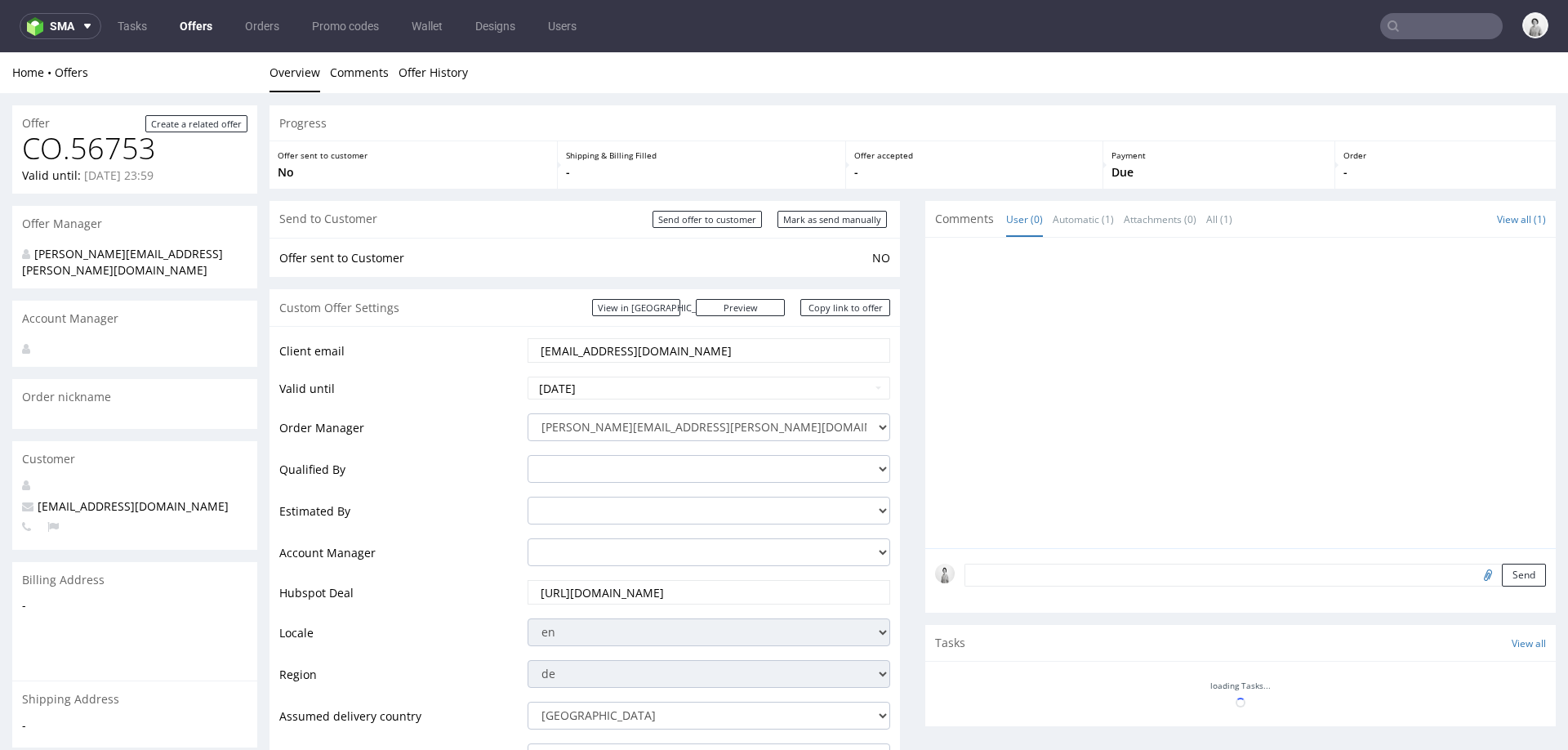
scroll to position [0, 0]
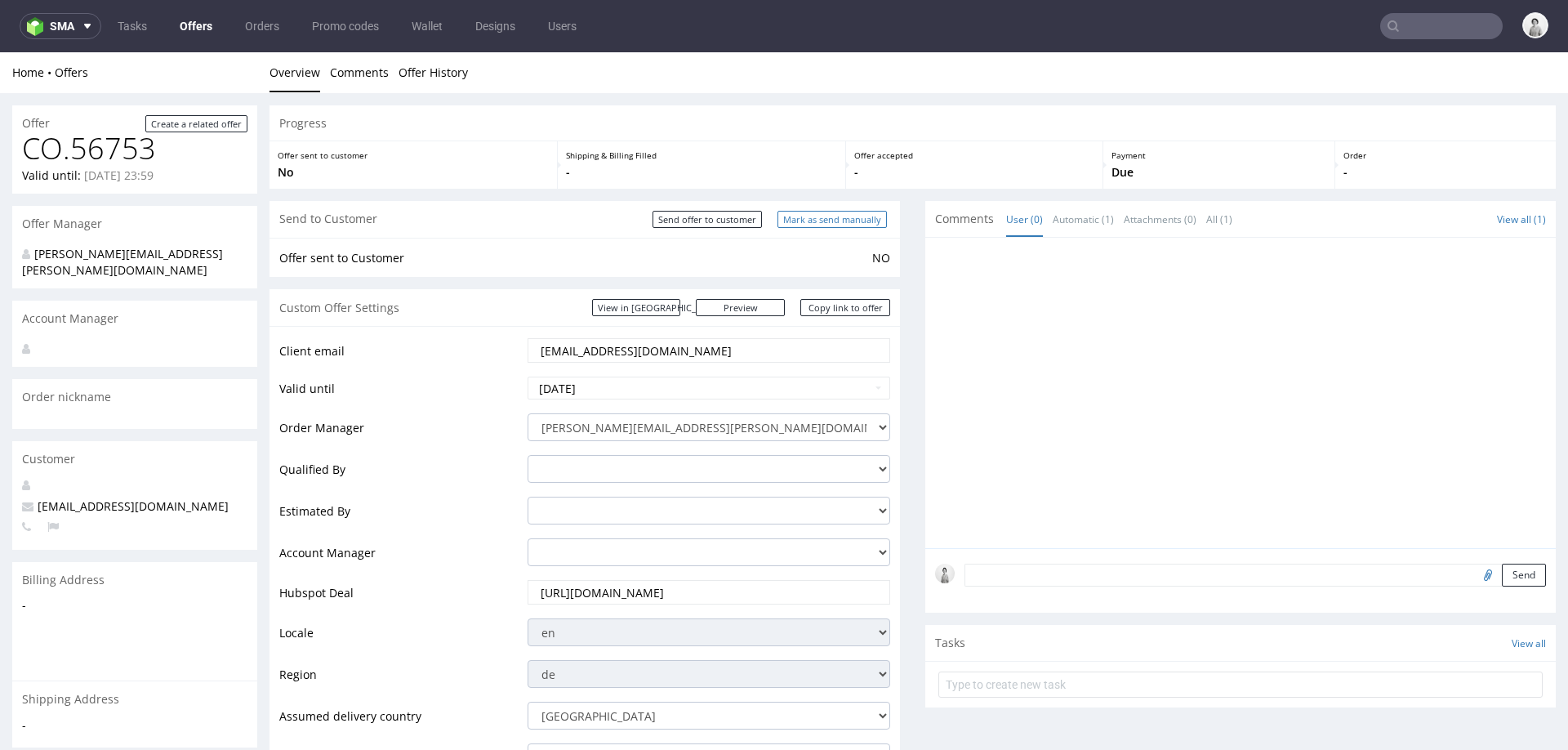
click at [822, 218] on input "Mark as send manually" at bounding box center [832, 219] width 109 height 17
type input "In progress..."
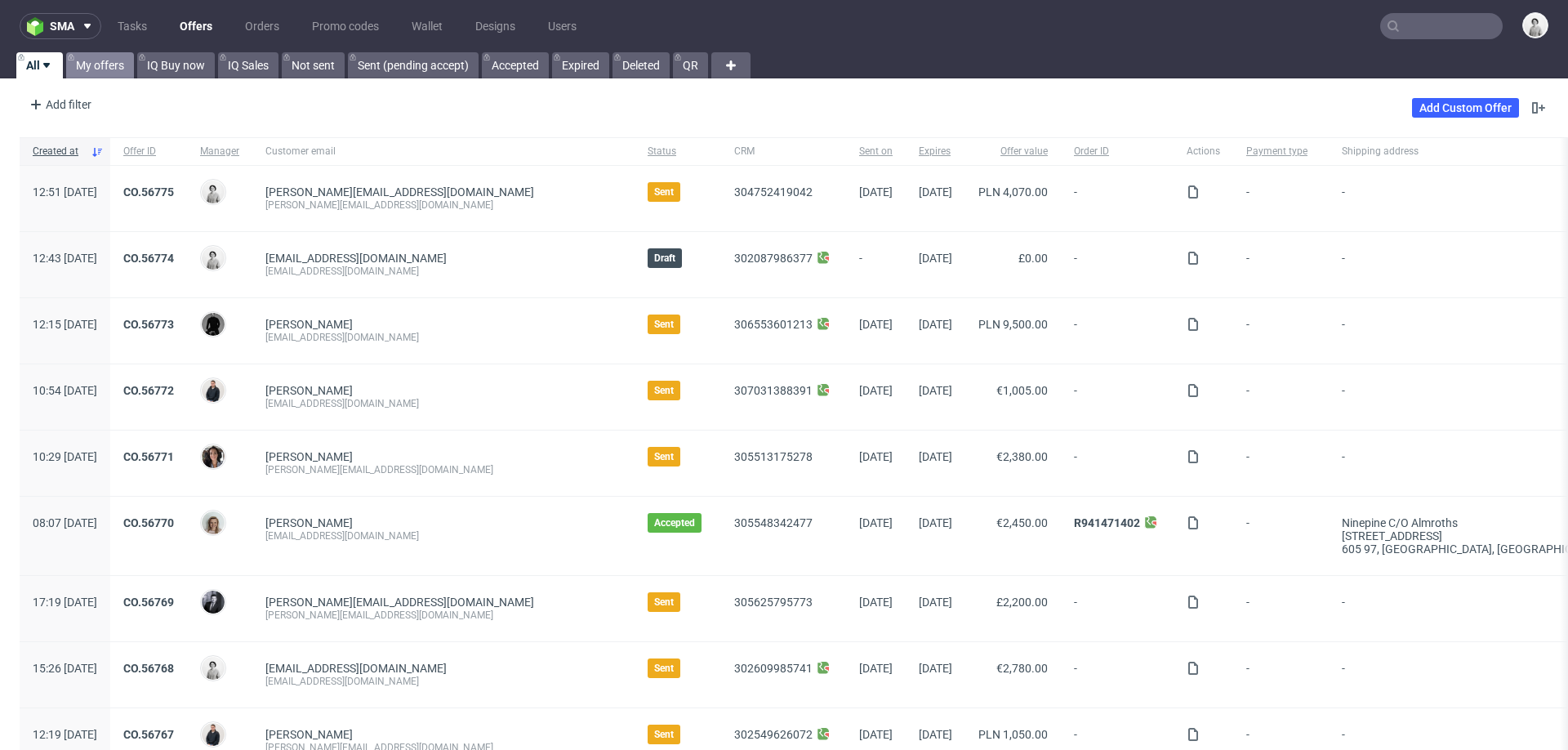
click at [108, 71] on link "My offers" at bounding box center [100, 64] width 68 height 26
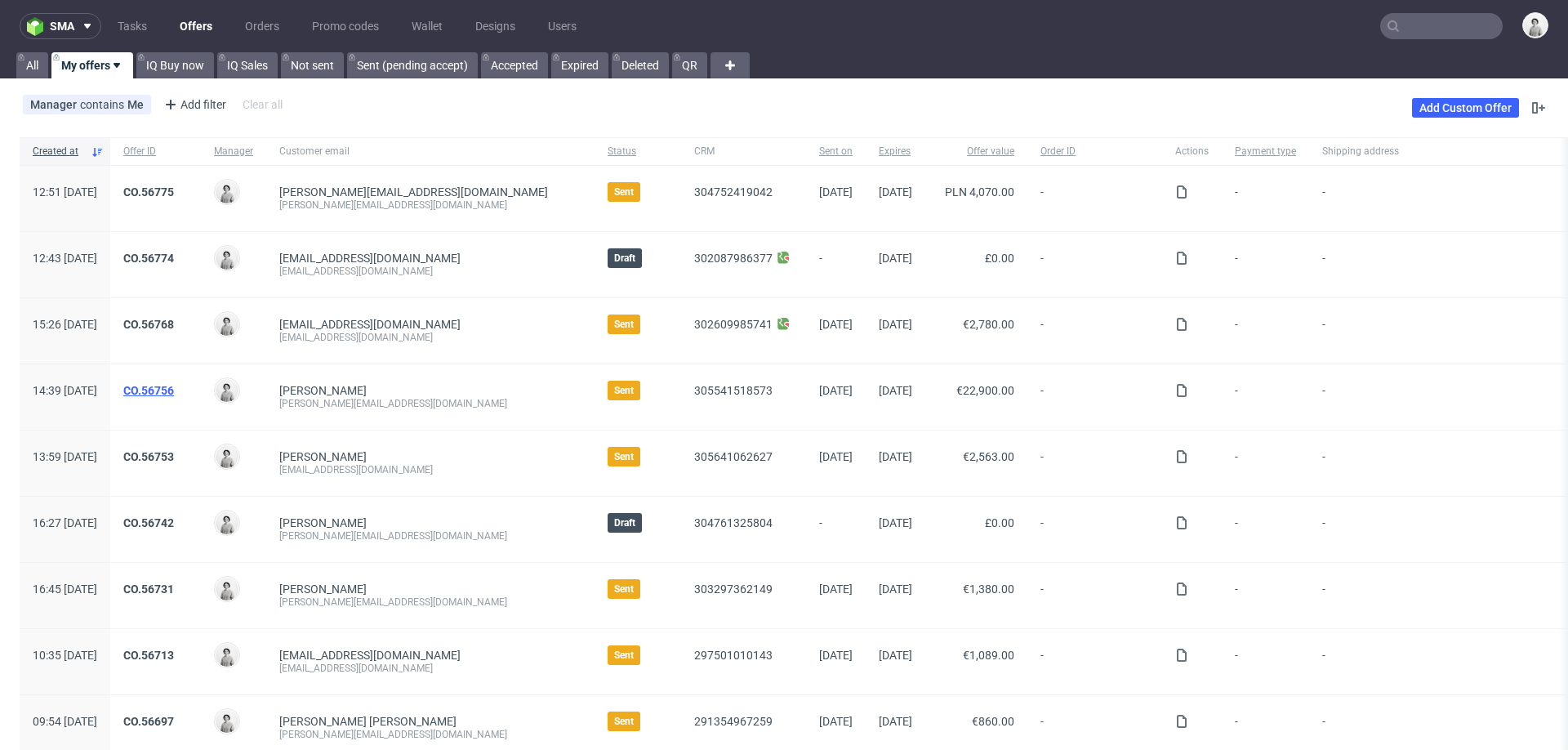
click at [174, 388] on link "CO.56756" at bounding box center [148, 390] width 51 height 13
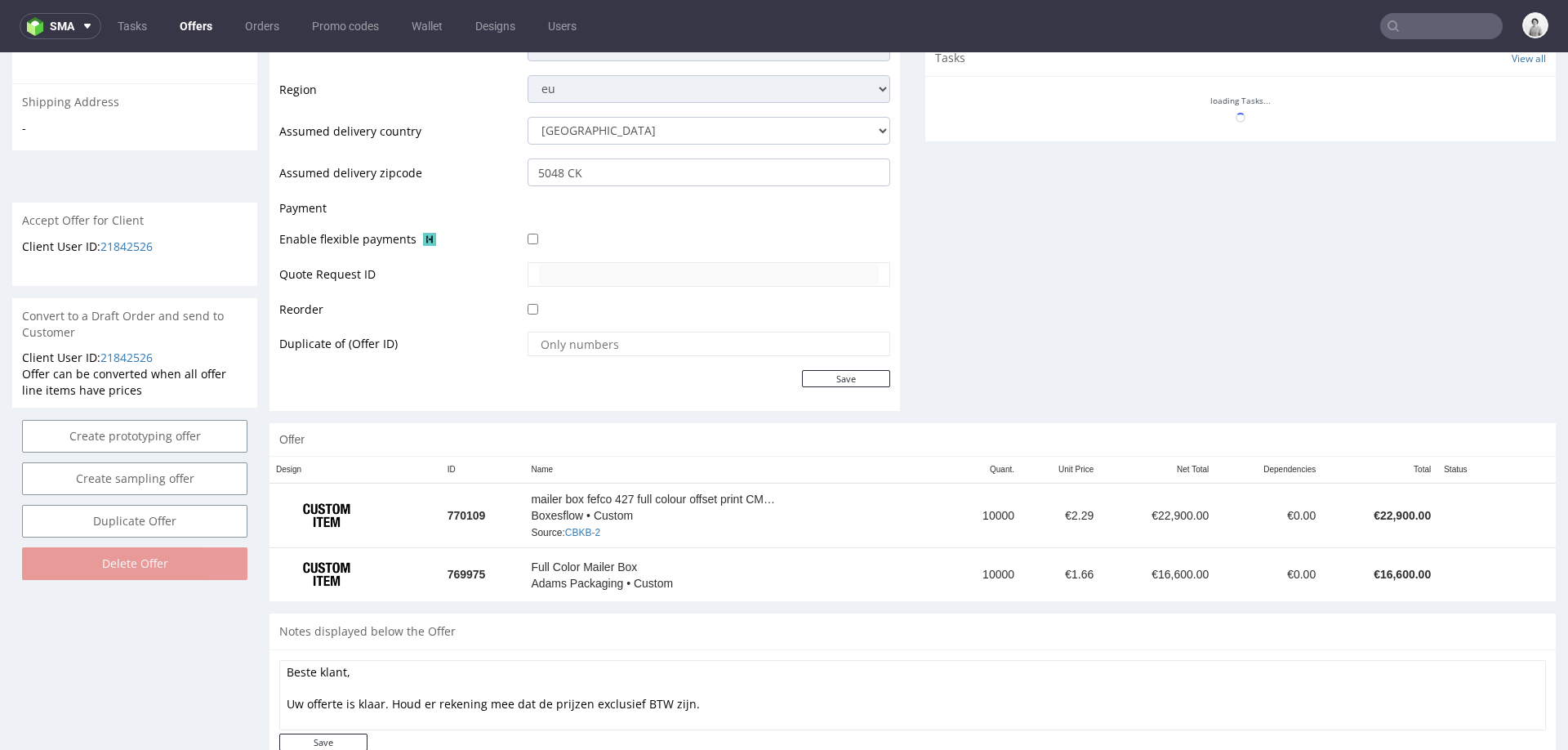
scroll to position [639, 0]
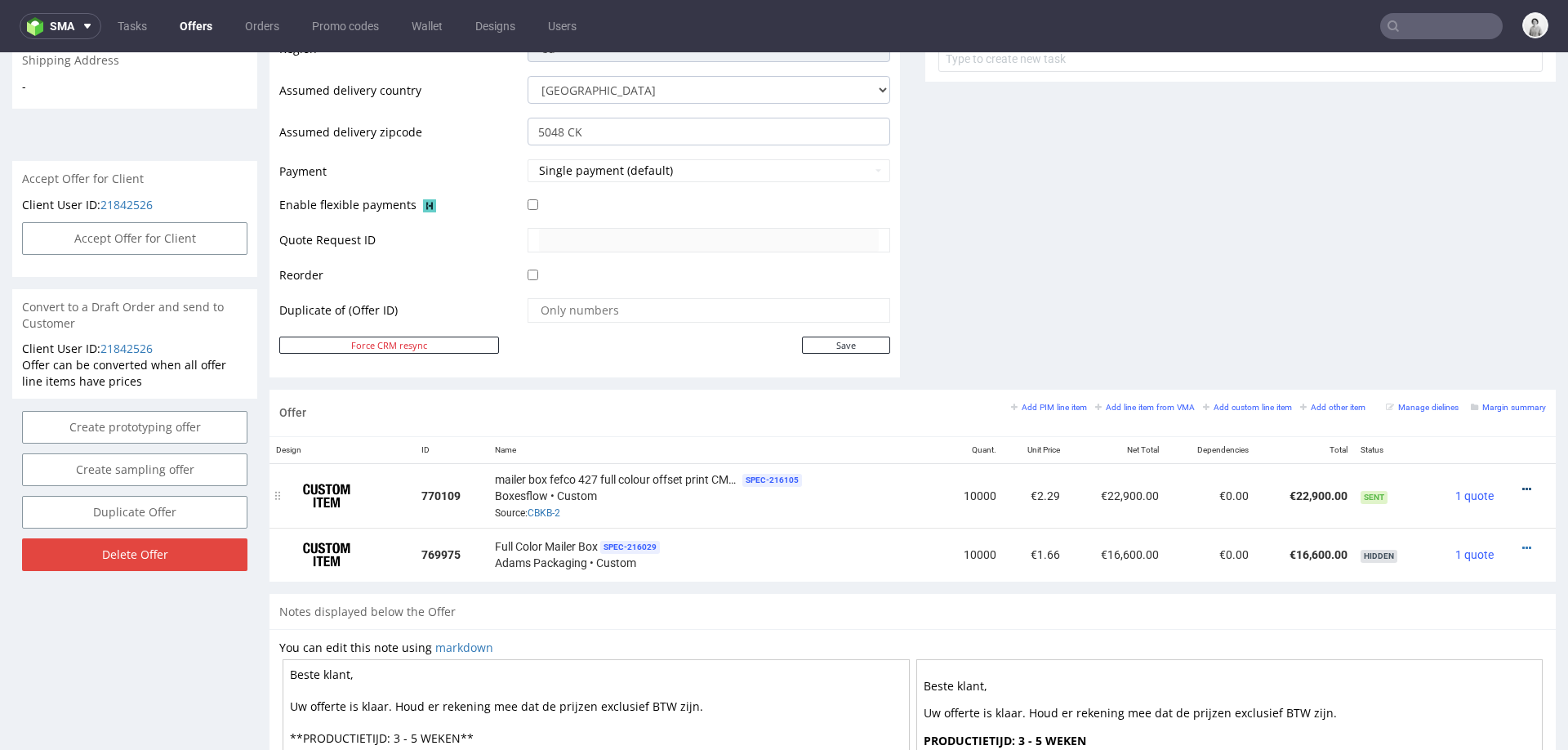
click at [1522, 483] on icon at bounding box center [1527, 489] width 9 height 12
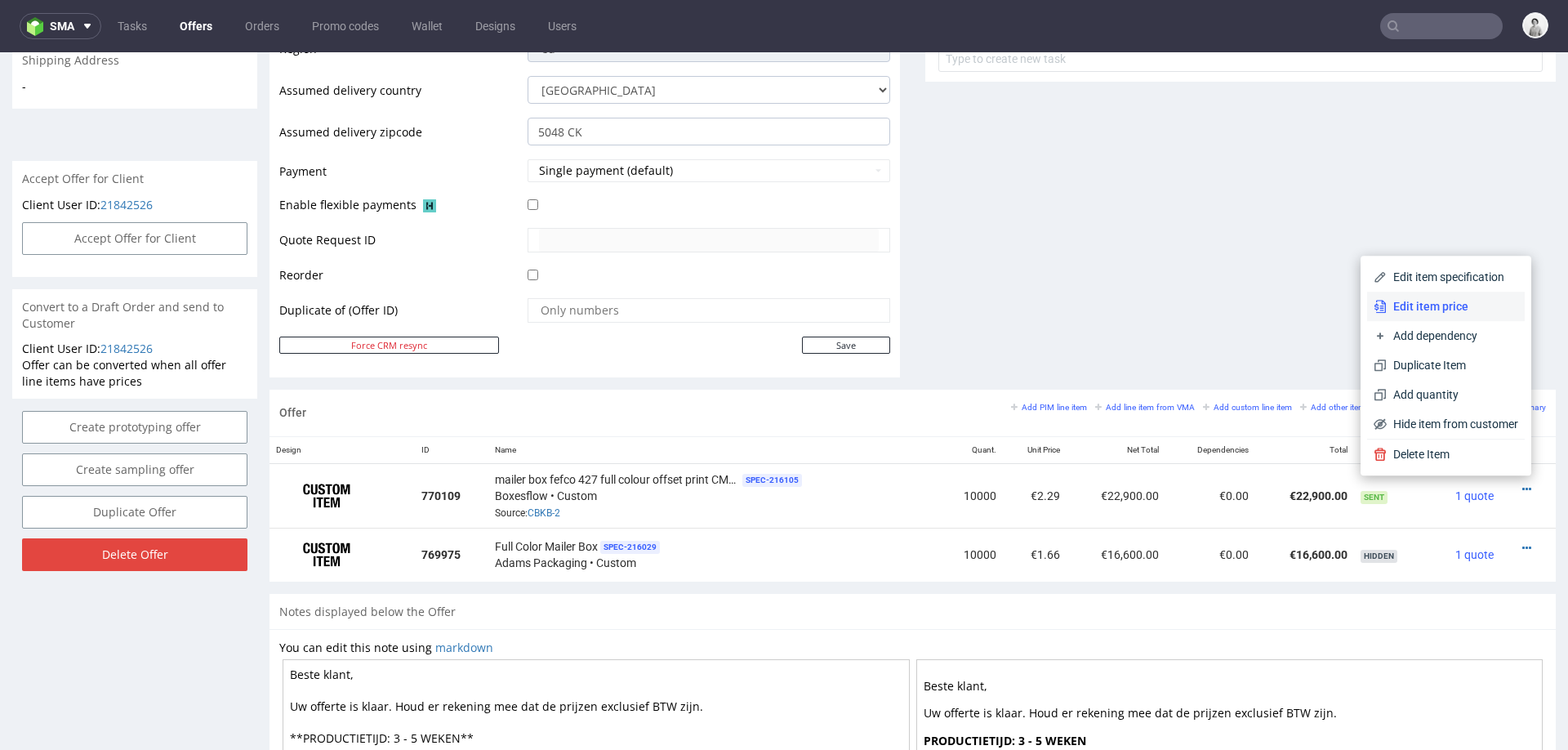
click at [1433, 301] on span "Edit item price" at bounding box center [1452, 306] width 131 height 16
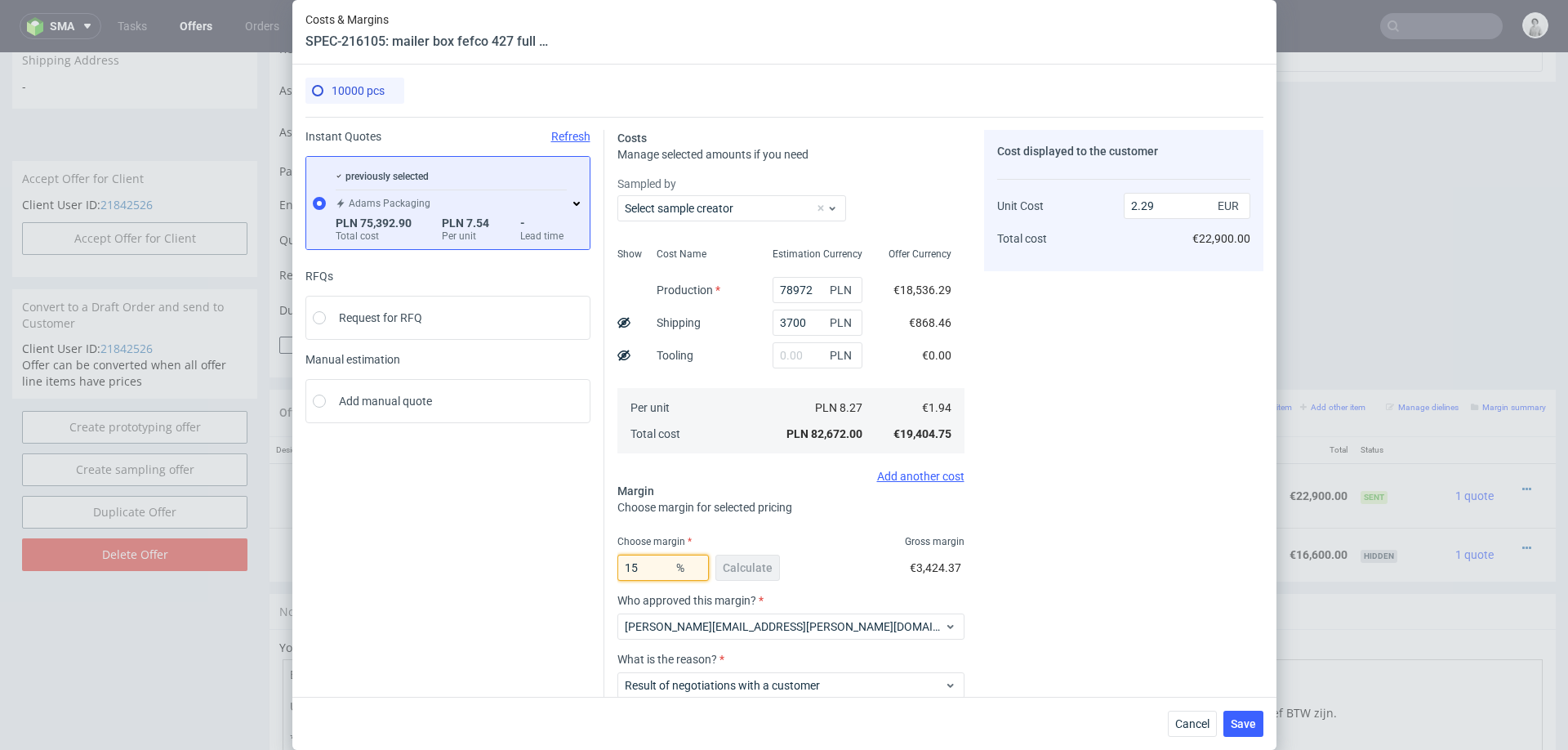
click at [654, 567] on input "15" at bounding box center [663, 567] width 91 height 26
type input "1"
type input "1.96"
type input "14"
type input "2.26"
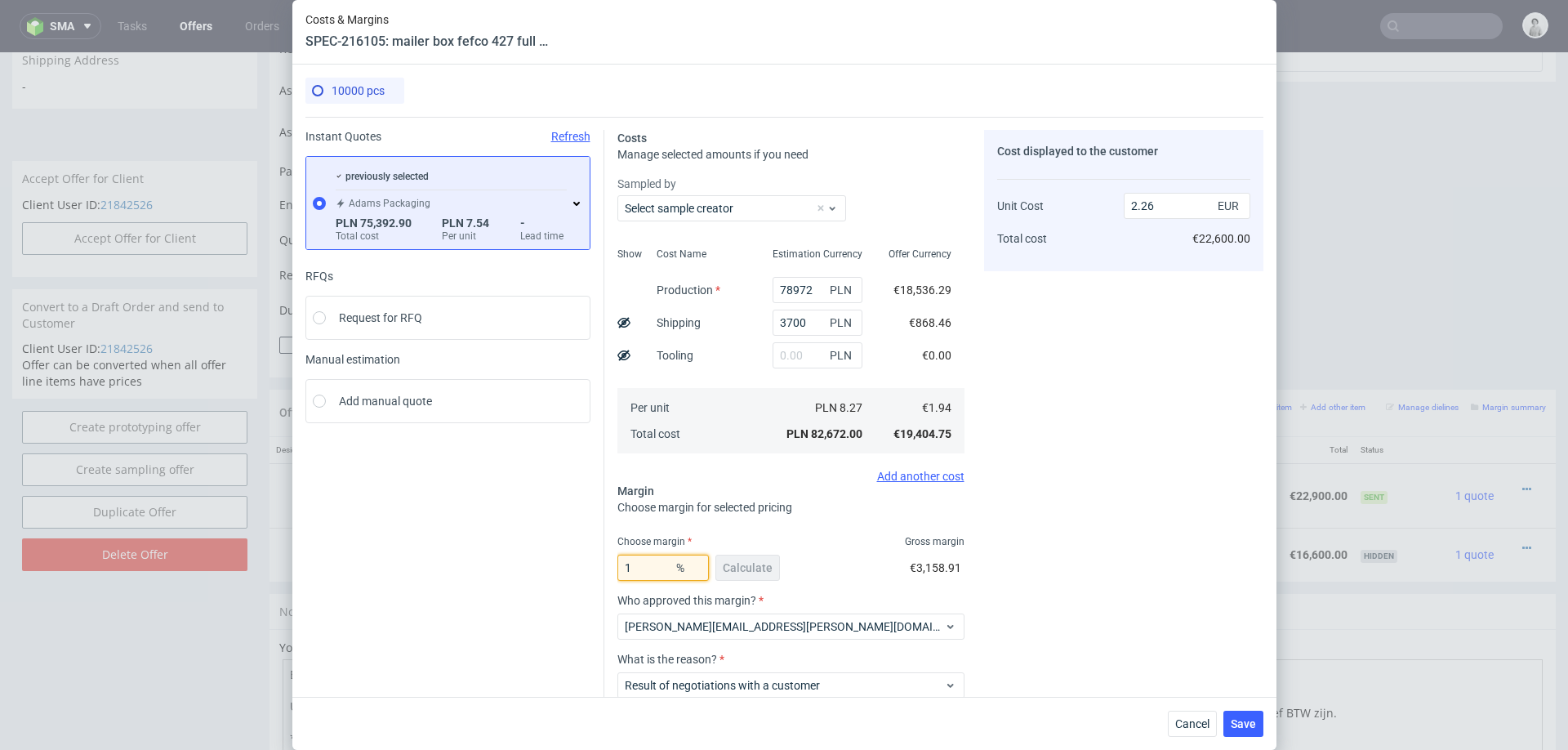
type input "10"
type input "2.16"
type input "10"
click at [1186, 720] on span "Cancel" at bounding box center [1192, 723] width 34 height 12
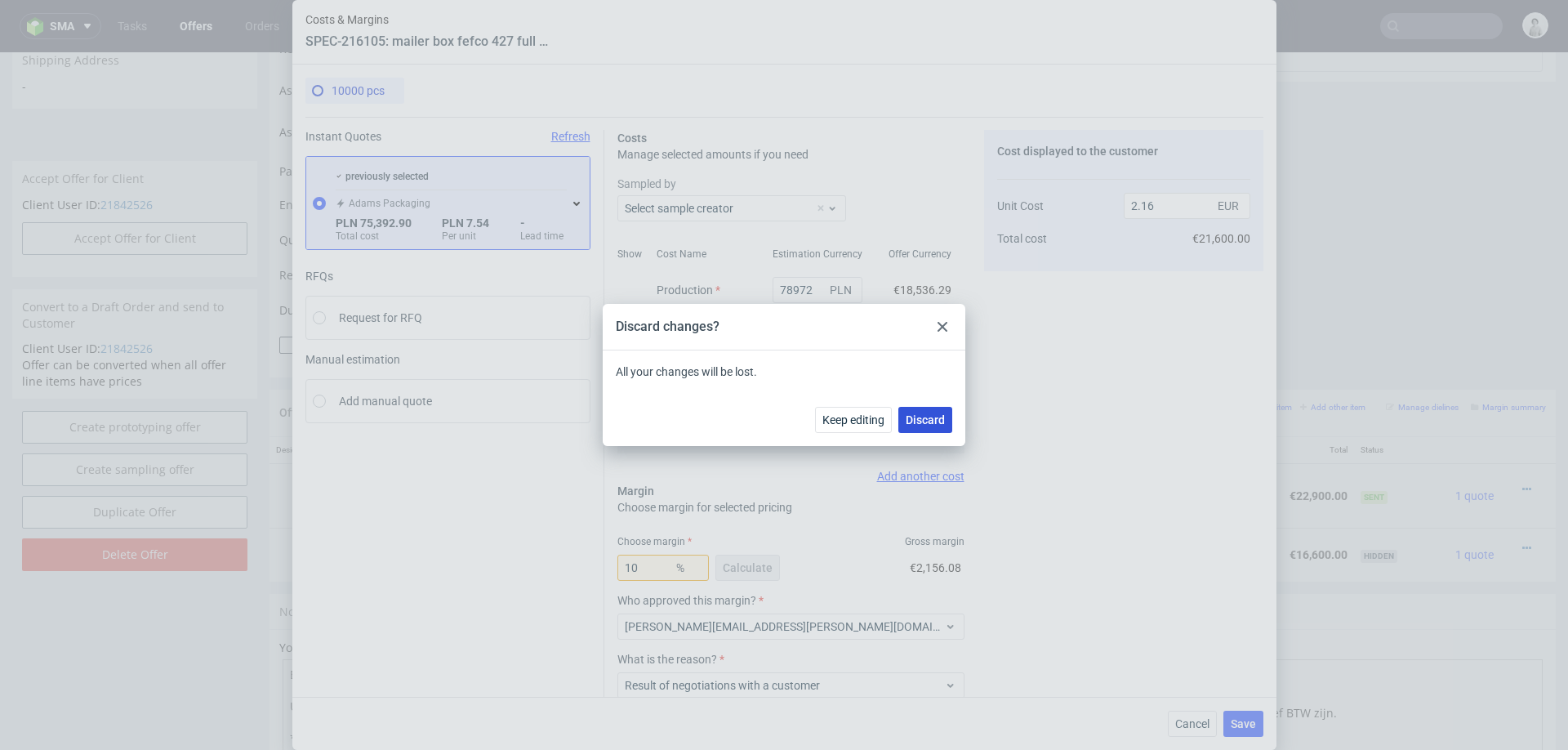
click at [934, 424] on span "Discard" at bounding box center [925, 420] width 39 height 12
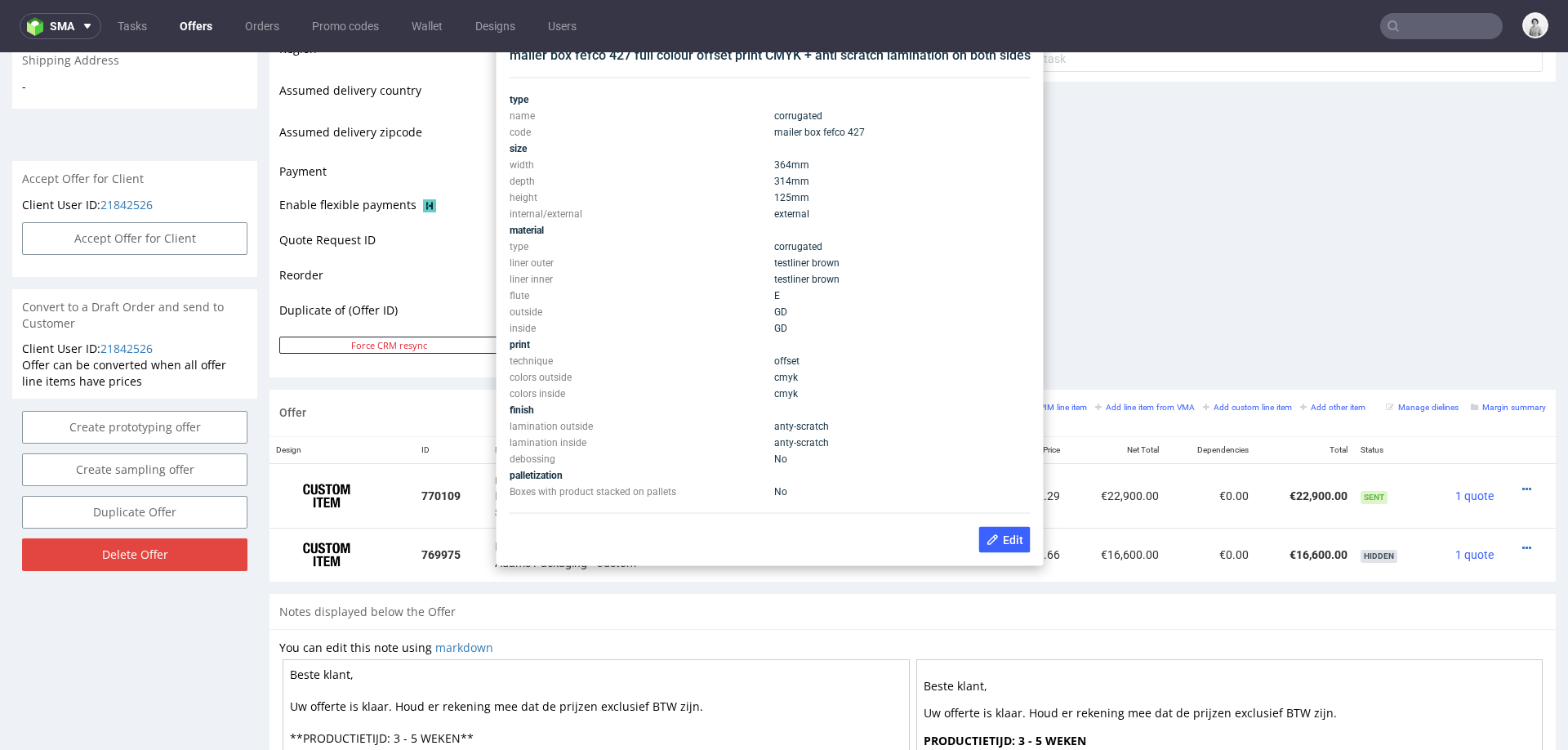
scroll to position [615, 0]
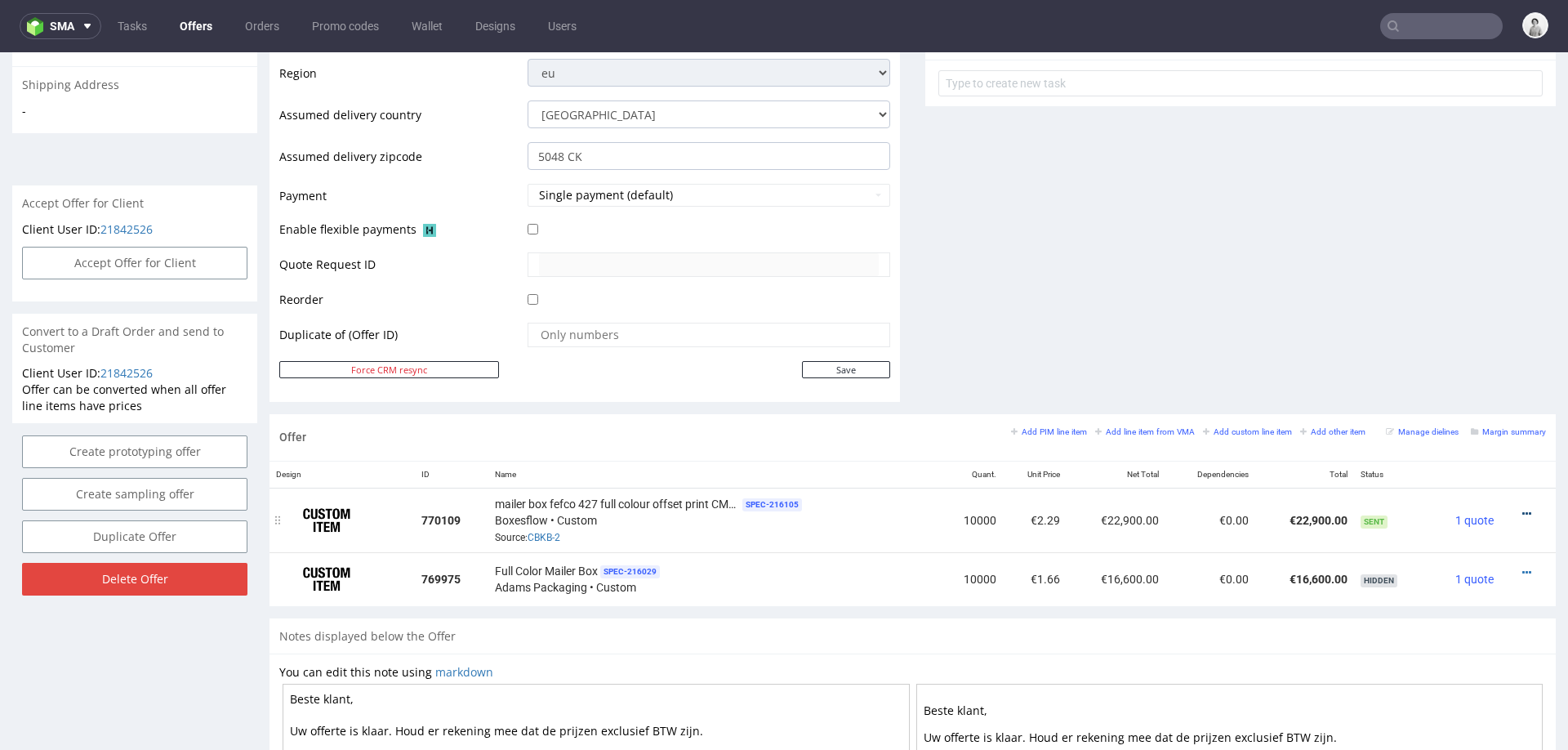
click at [1522, 508] on icon at bounding box center [1527, 514] width 9 height 12
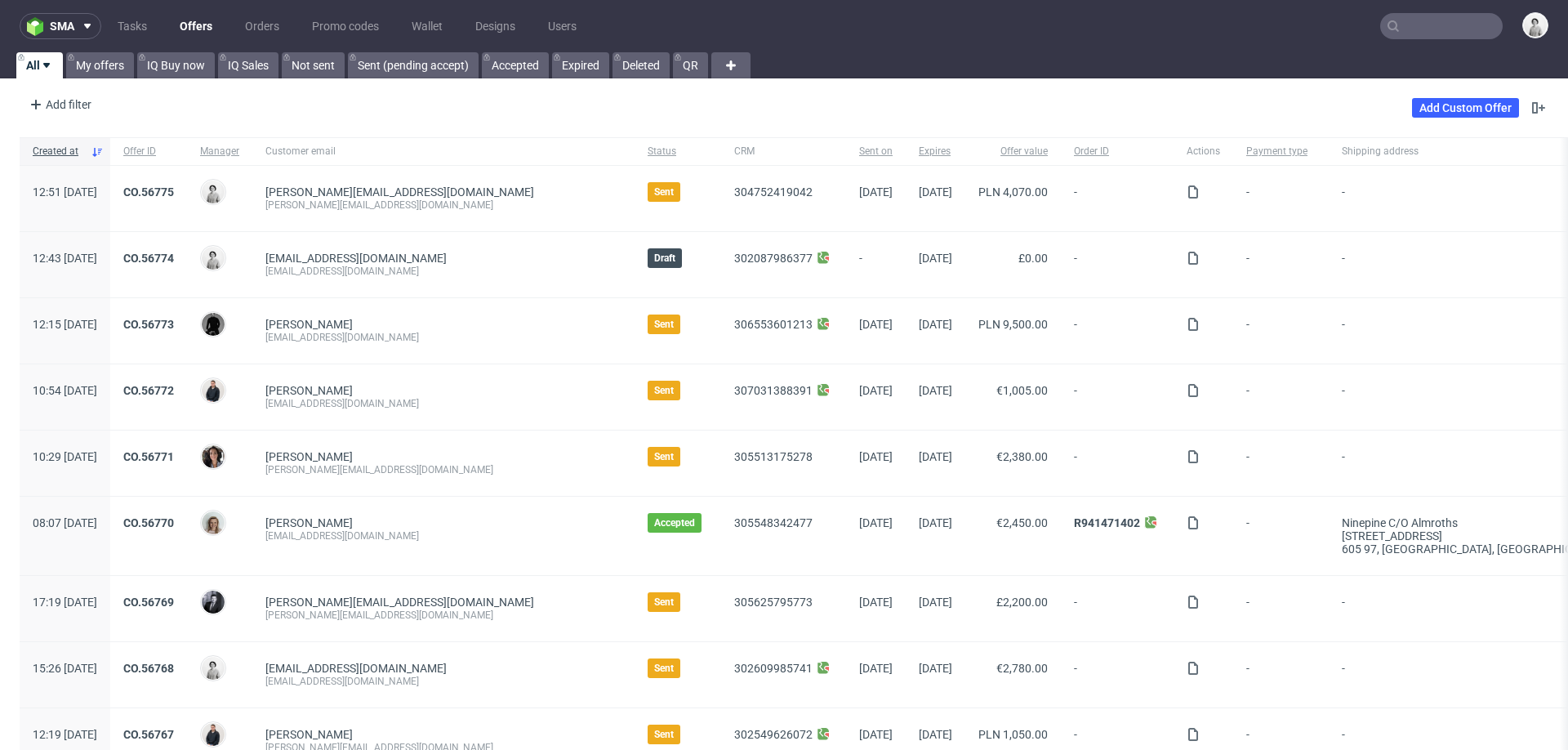
click at [1430, 23] on input "text" at bounding box center [1441, 26] width 123 height 26
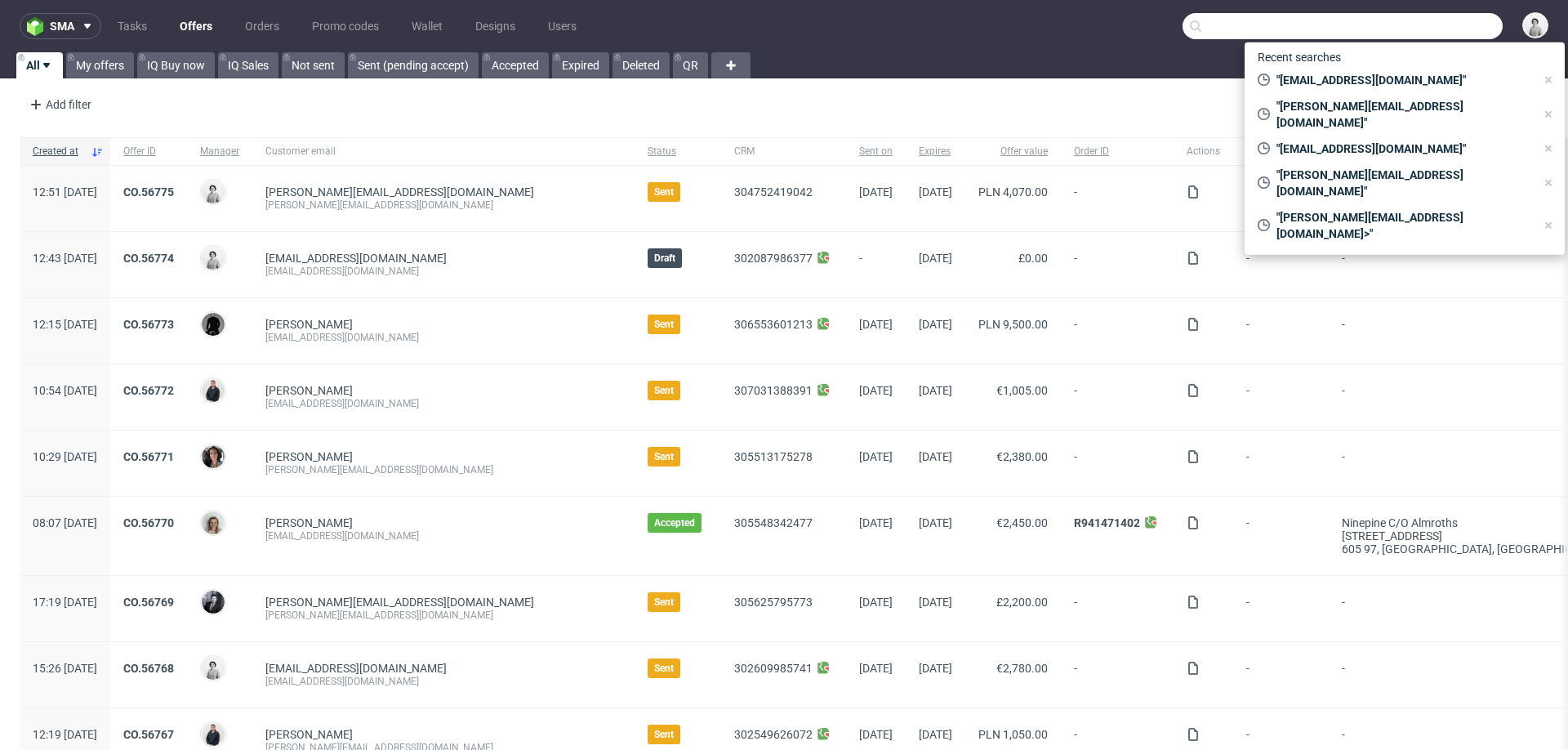
paste input "[EMAIL_ADDRESS][DOMAIN_NAME]"
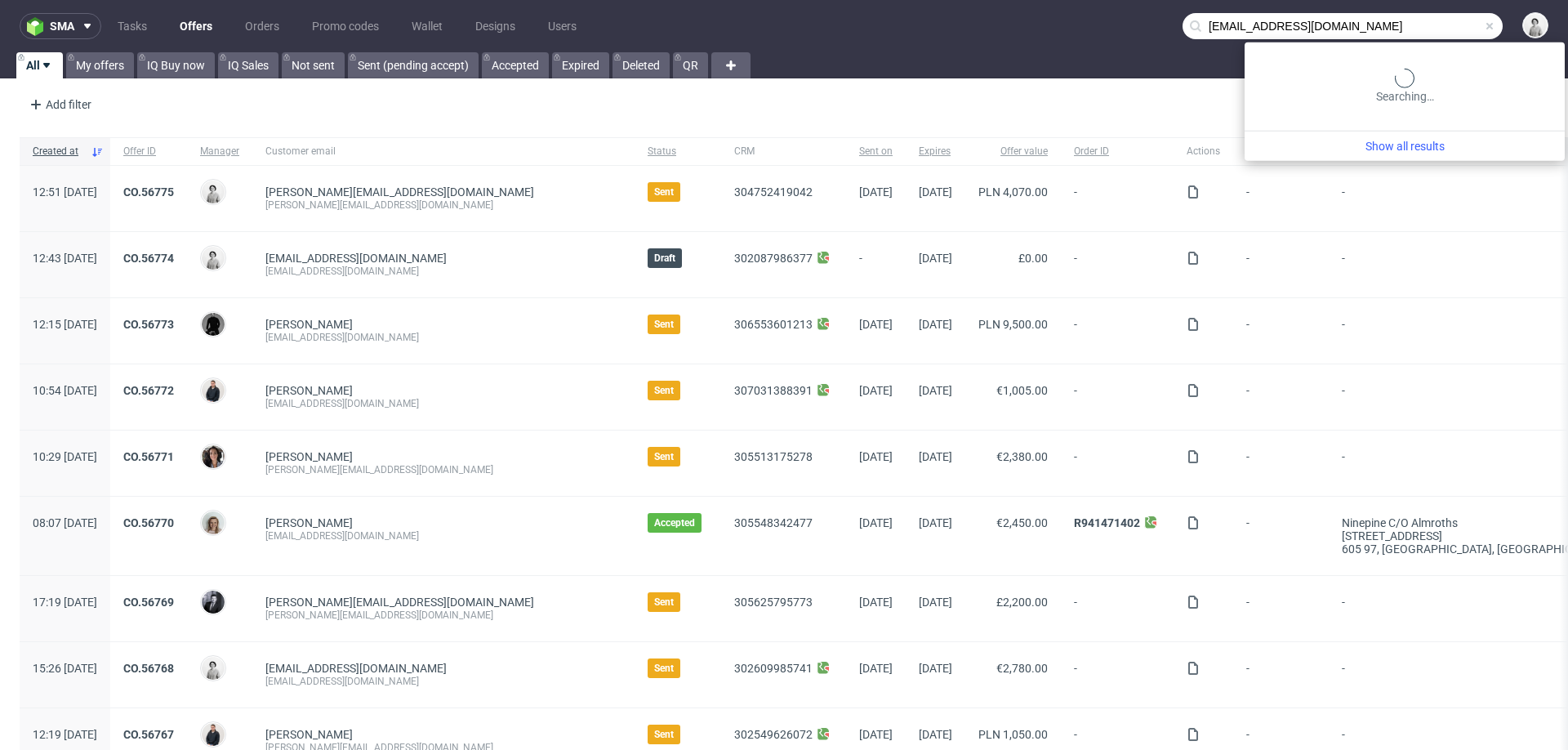
type input "[EMAIL_ADDRESS][DOMAIN_NAME]"
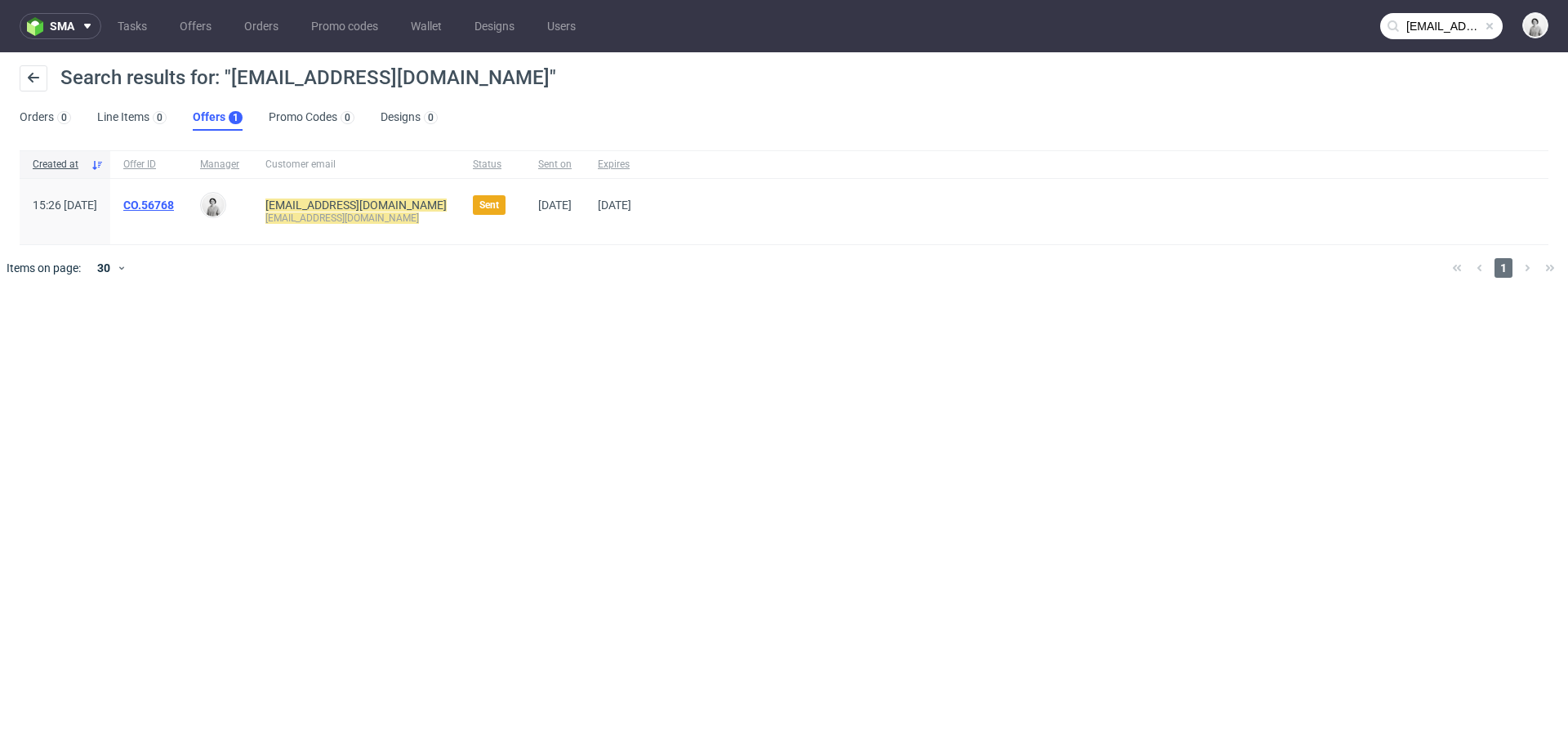
click at [174, 201] on link "CO.56768" at bounding box center [148, 205] width 51 height 13
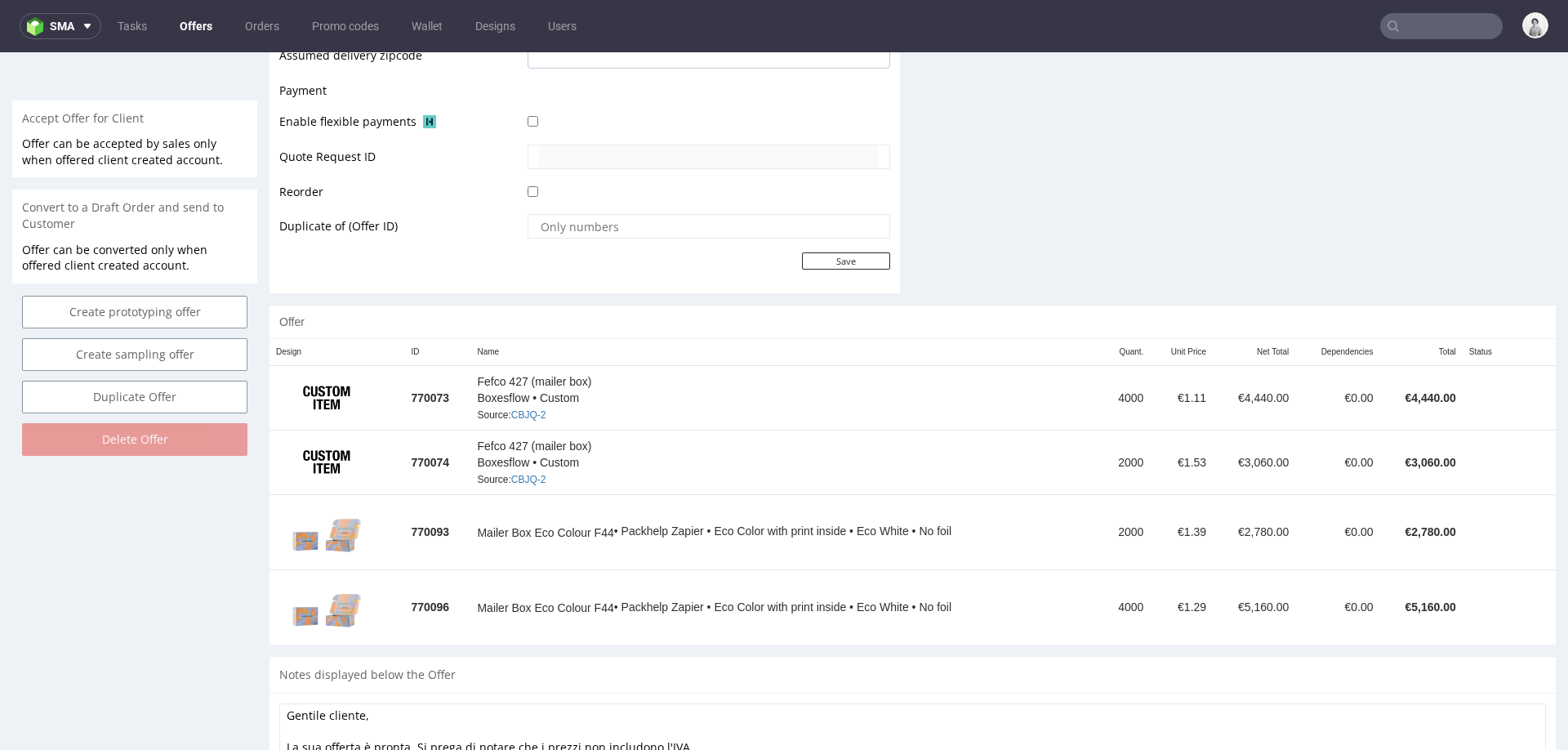
scroll to position [799, 0]
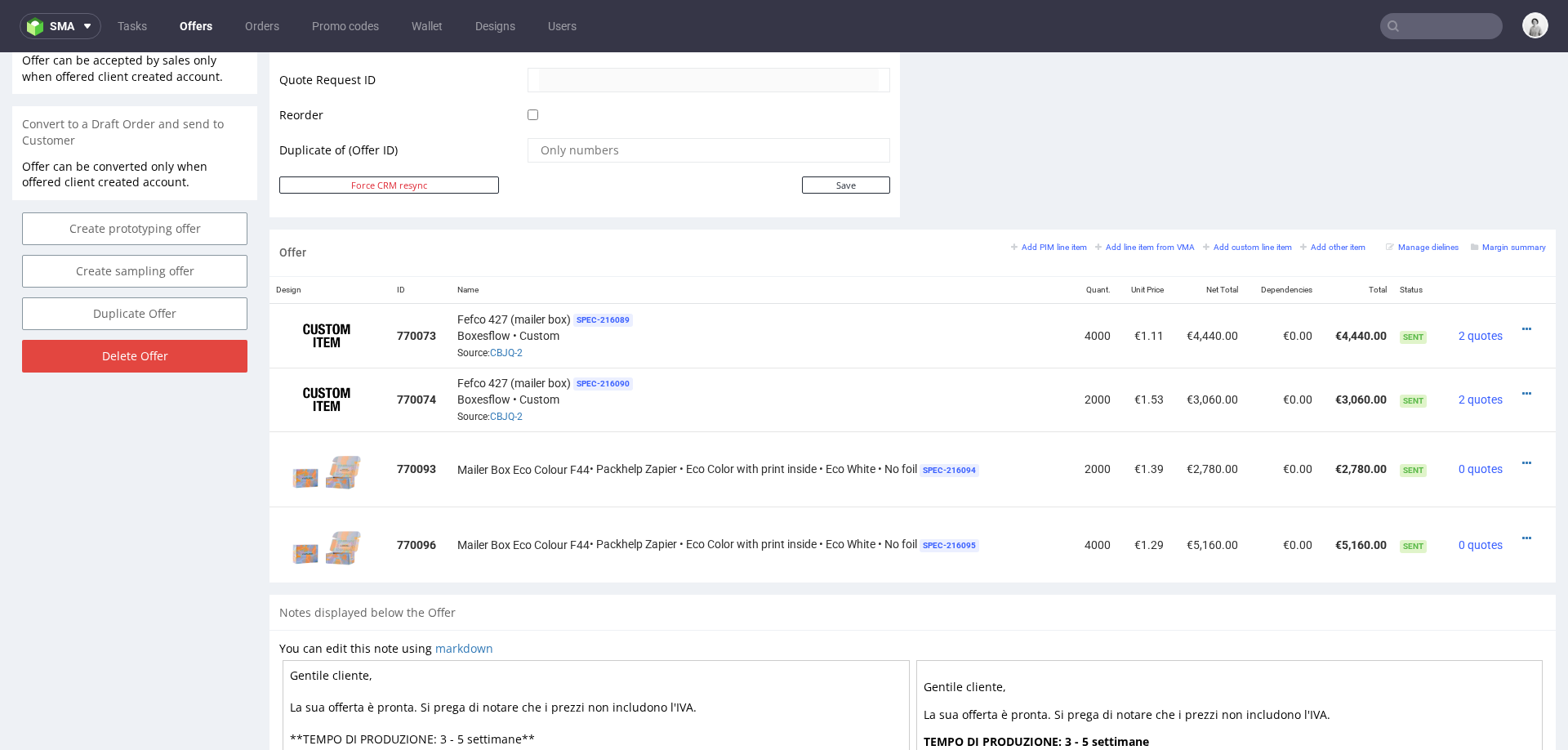
click at [937, 584] on div "Offer Add PIM line item Add line item from VMA Add custom line item Add other i…" at bounding box center [912, 413] width 1286 height 365
click at [1522, 533] on icon at bounding box center [1527, 538] width 9 height 12
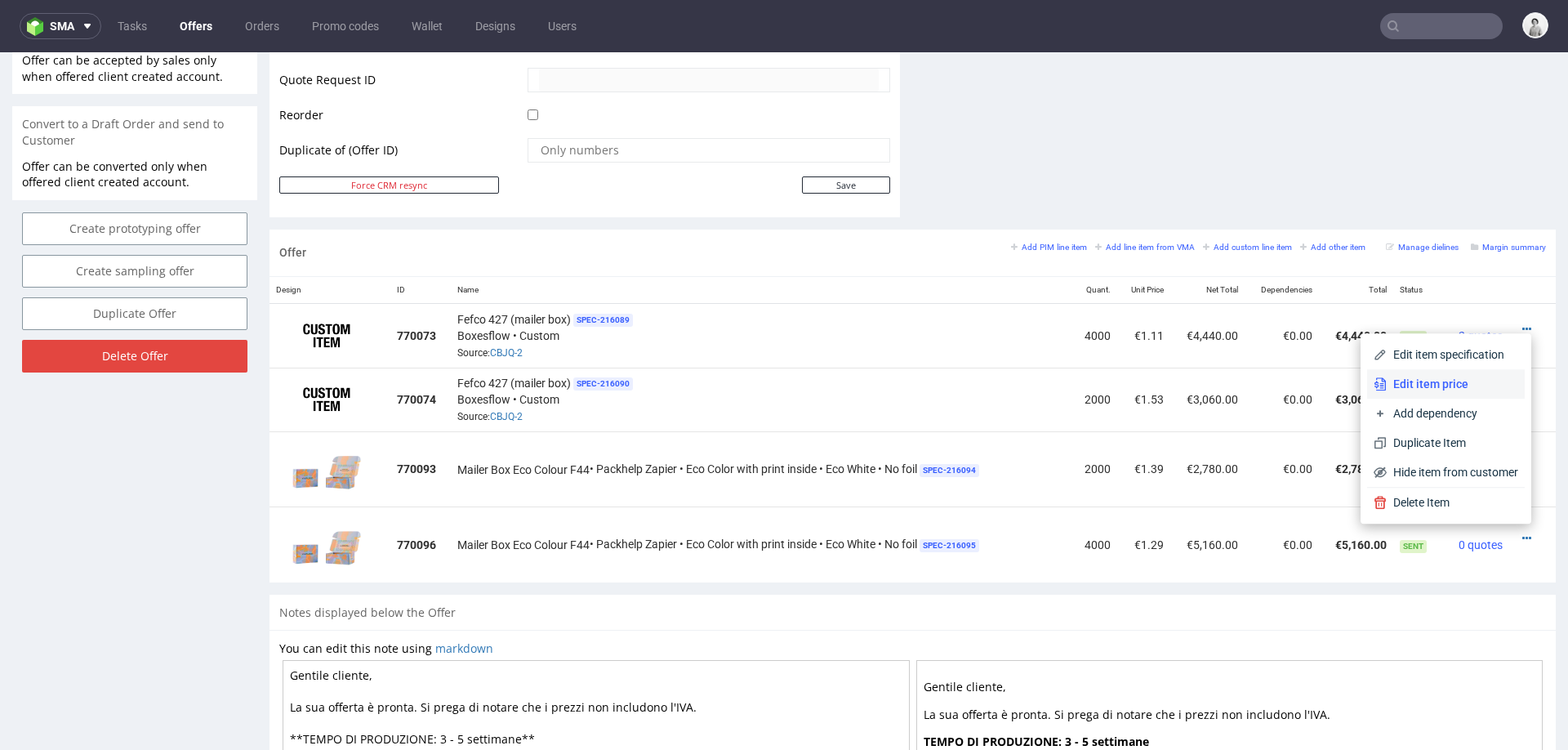
click at [1423, 382] on span "Edit item price" at bounding box center [1452, 384] width 131 height 16
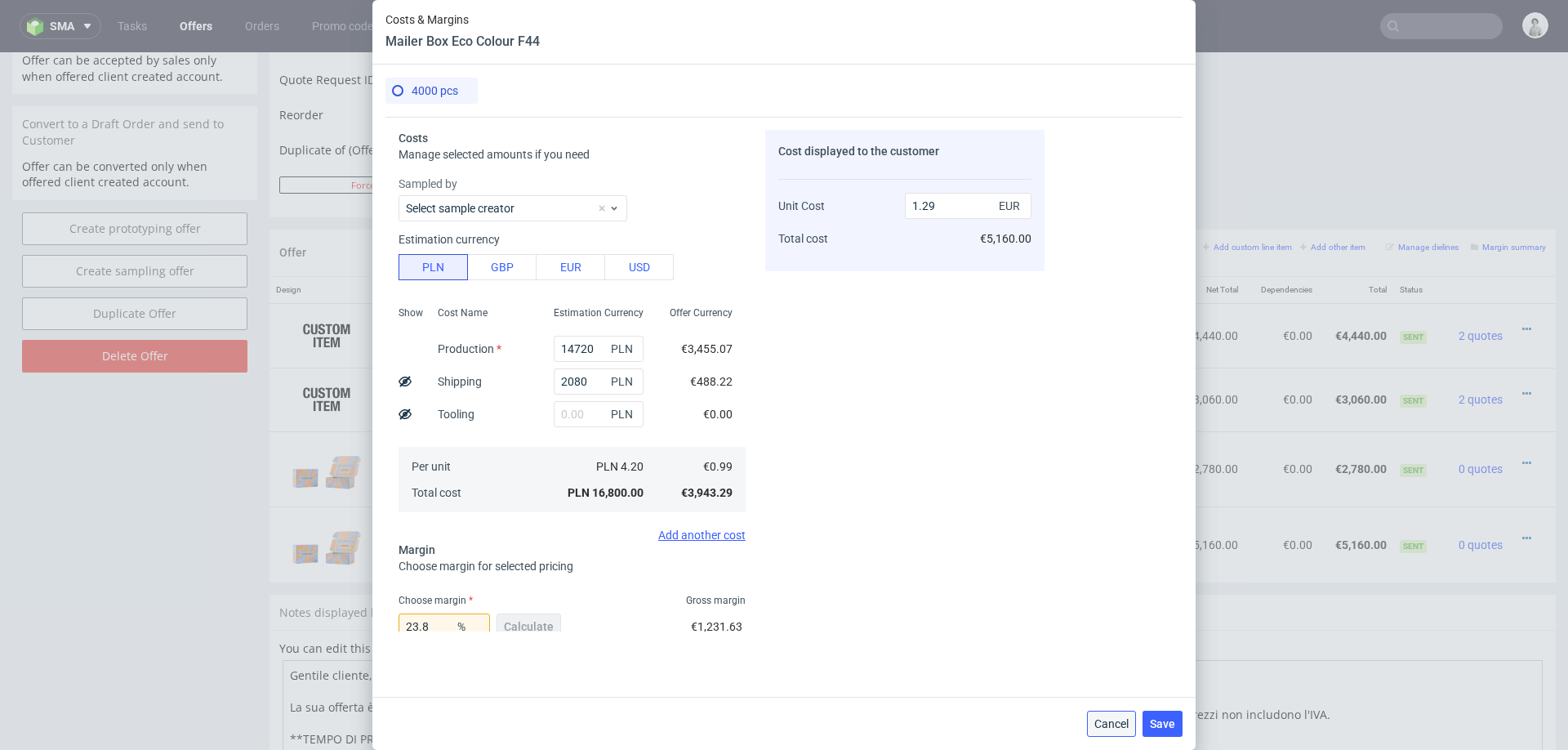
click at [1112, 712] on button "Cancel" at bounding box center [1111, 723] width 49 height 26
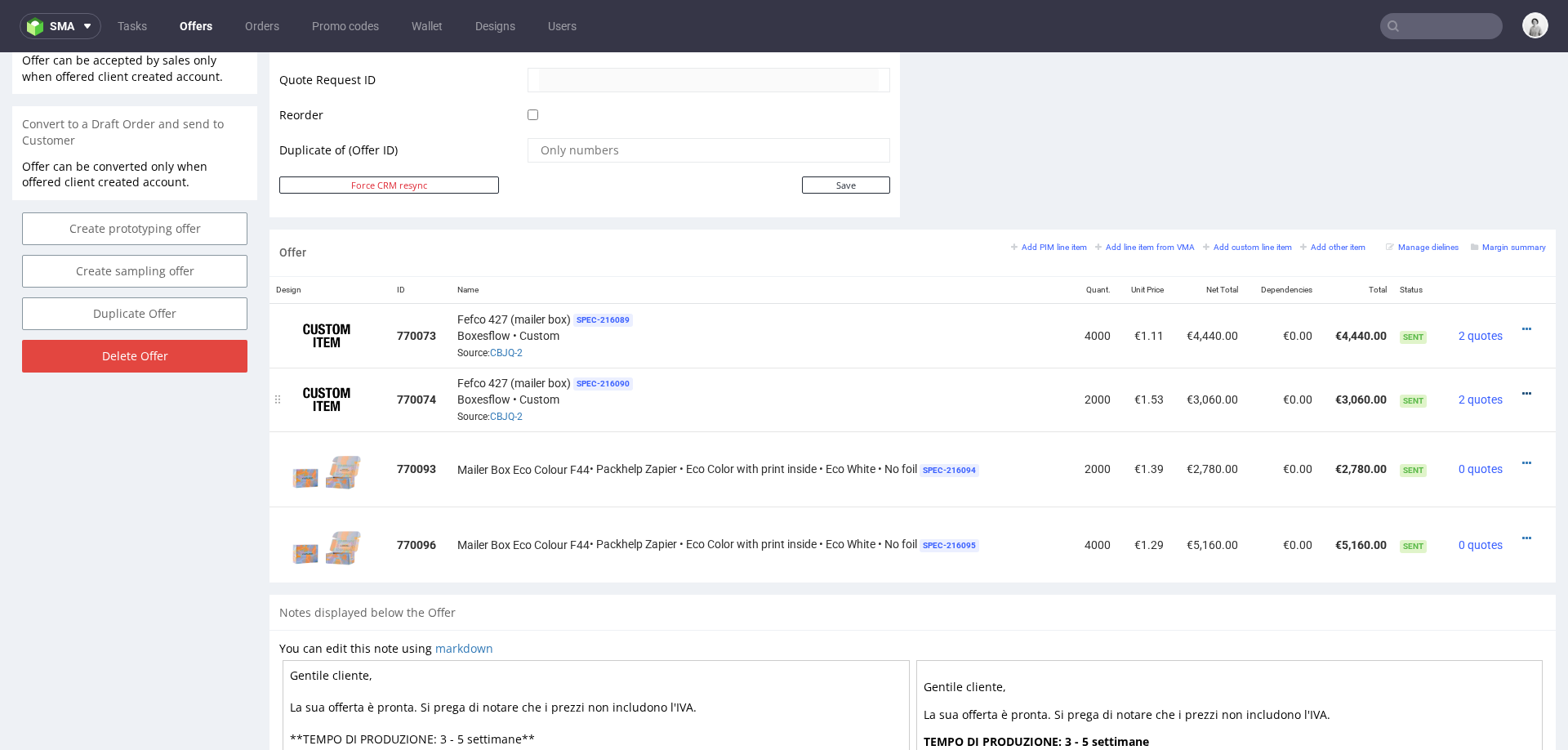
click at [1522, 388] on icon at bounding box center [1527, 394] width 9 height 12
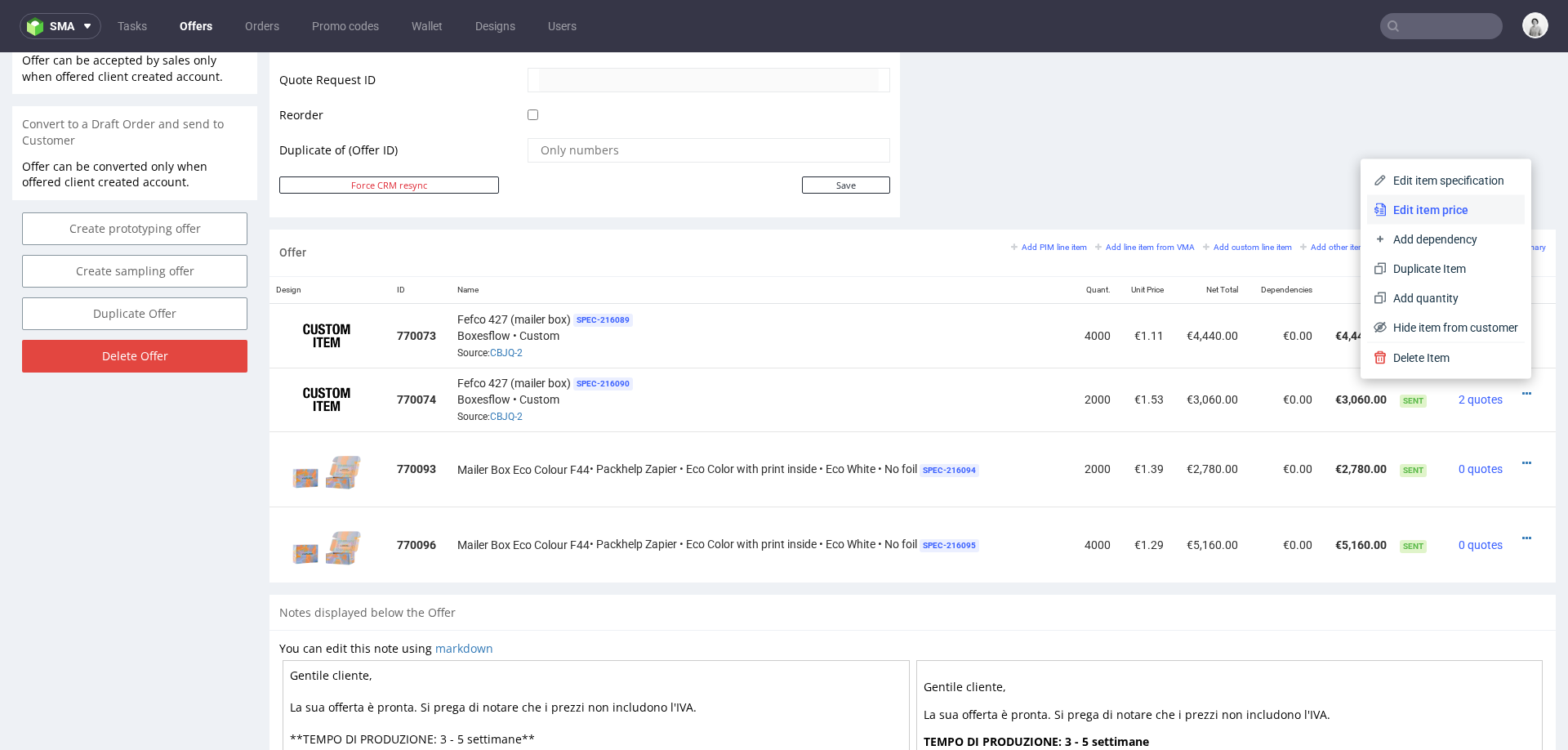
click at [1429, 201] on span "Edit item price" at bounding box center [1452, 209] width 131 height 16
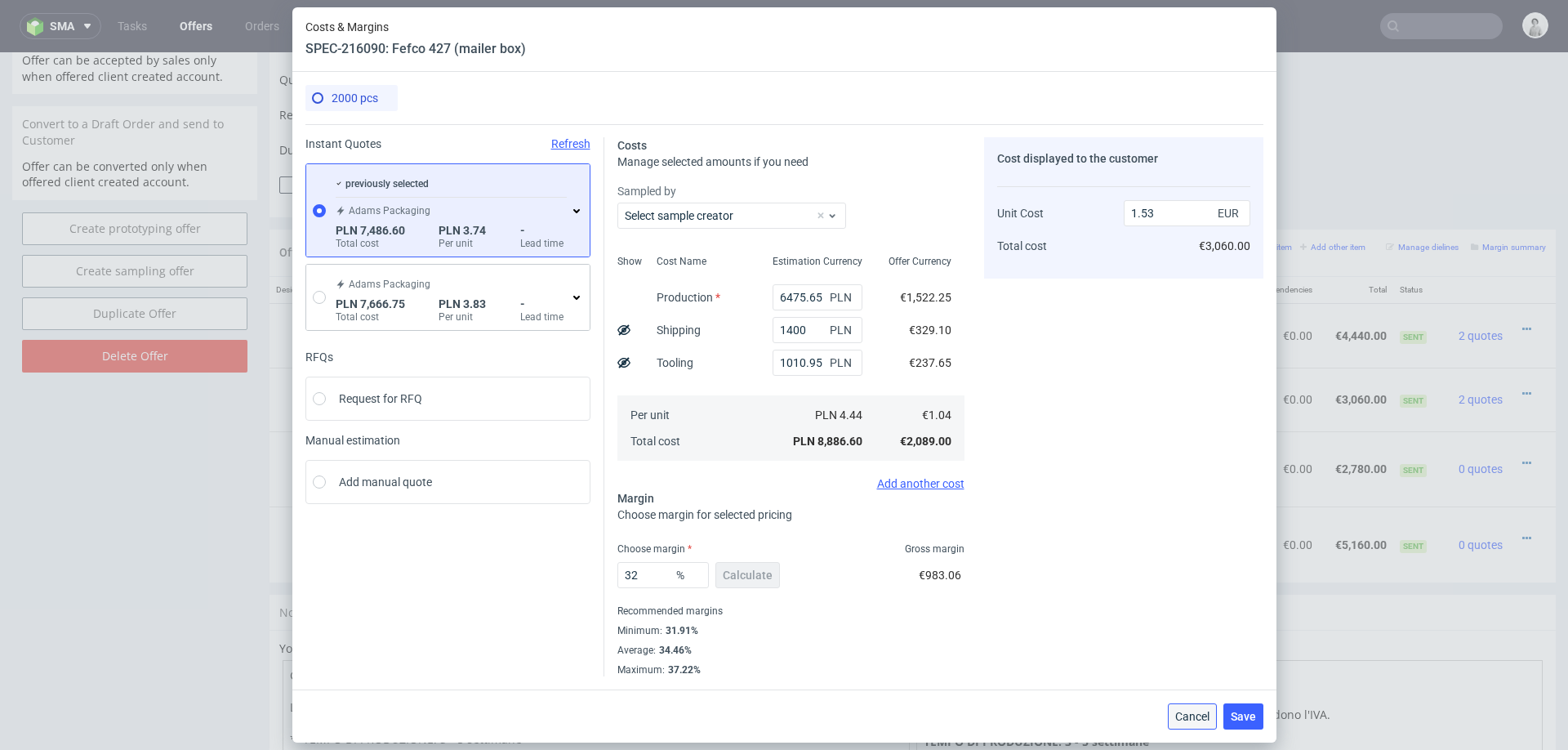
click at [1193, 711] on span "Cancel" at bounding box center [1192, 716] width 34 height 12
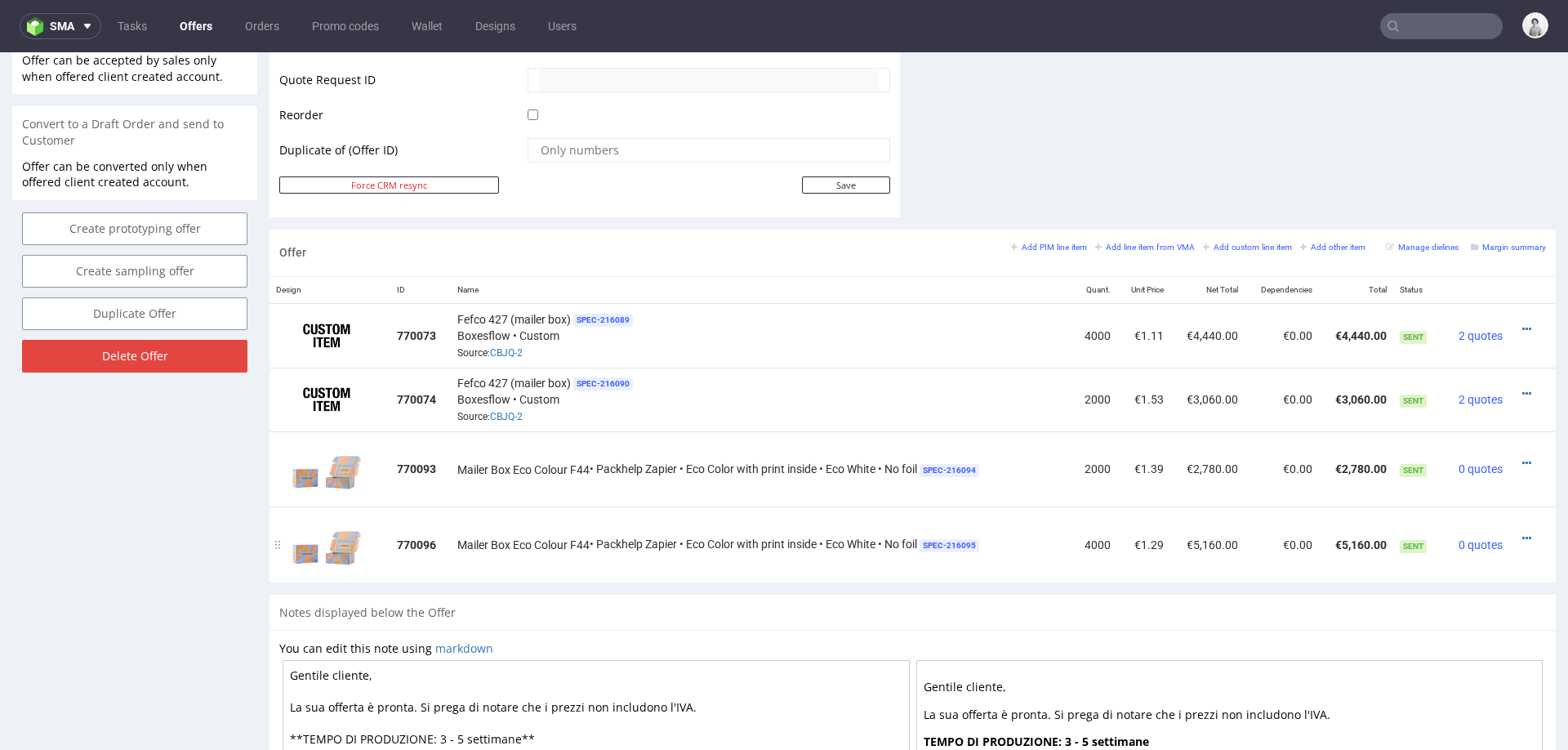
click at [972, 567] on td "Mailer Box Eco Colour F44 • Packhelp Zapier • Eco Color with print inside • Eco…" at bounding box center [761, 544] width 622 height 75
click at [739, 355] on div "Fefco 427 (mailer box) SPEC- 216089 Boxesflow • Custom Source: CBJQ-2" at bounding box center [761, 336] width 608 height 51
